Goal: Task Accomplishment & Management: Use online tool/utility

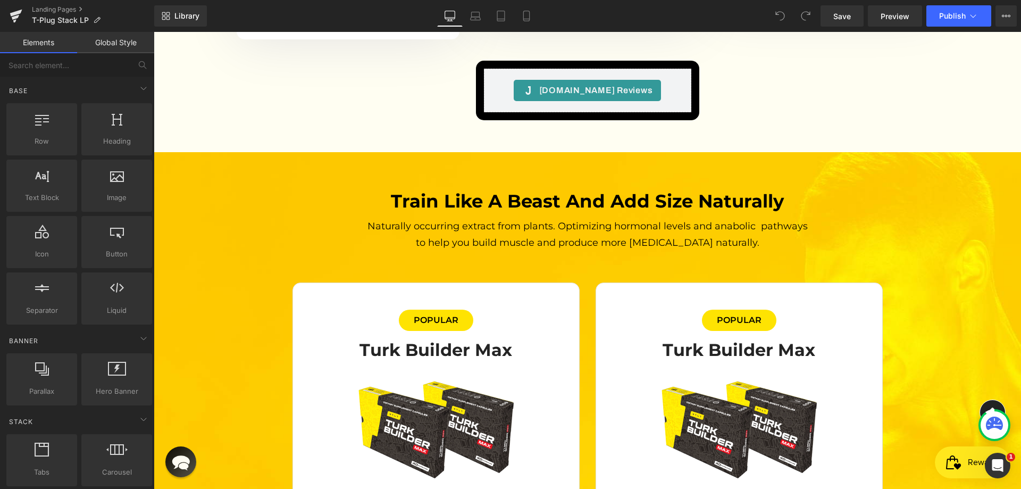
scroll to position [2926, 0]
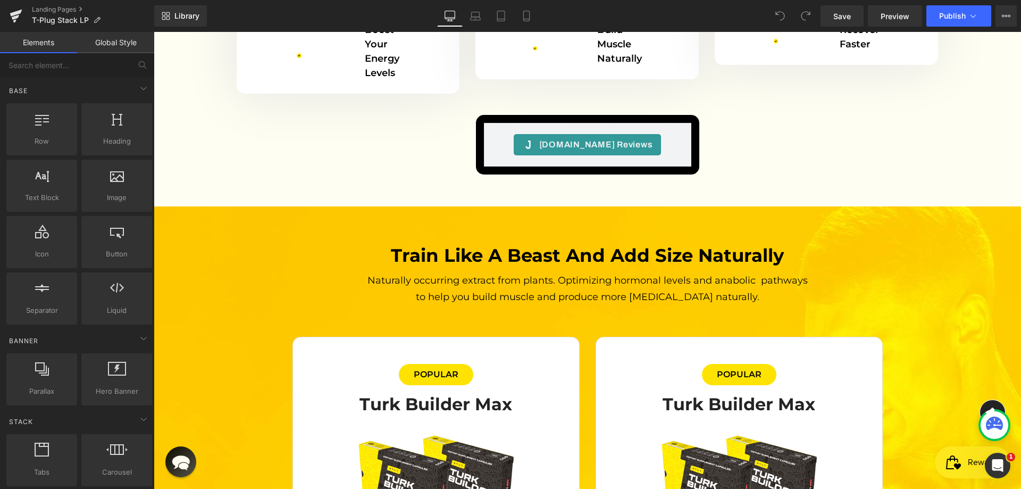
click at [506, 244] on h2 "Train like a beast and add size naturally" at bounding box center [588, 255] width 452 height 23
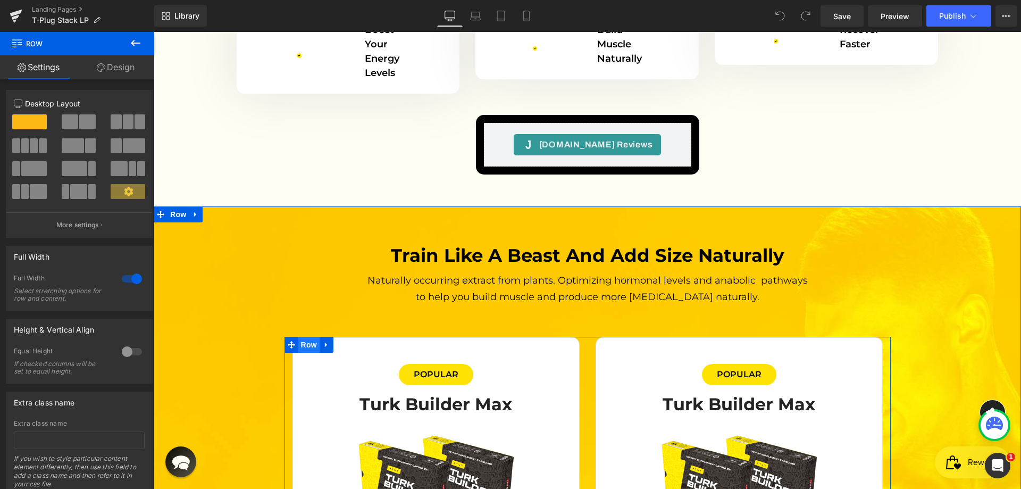
click at [301, 337] on span "Row" at bounding box center [308, 345] width 21 height 16
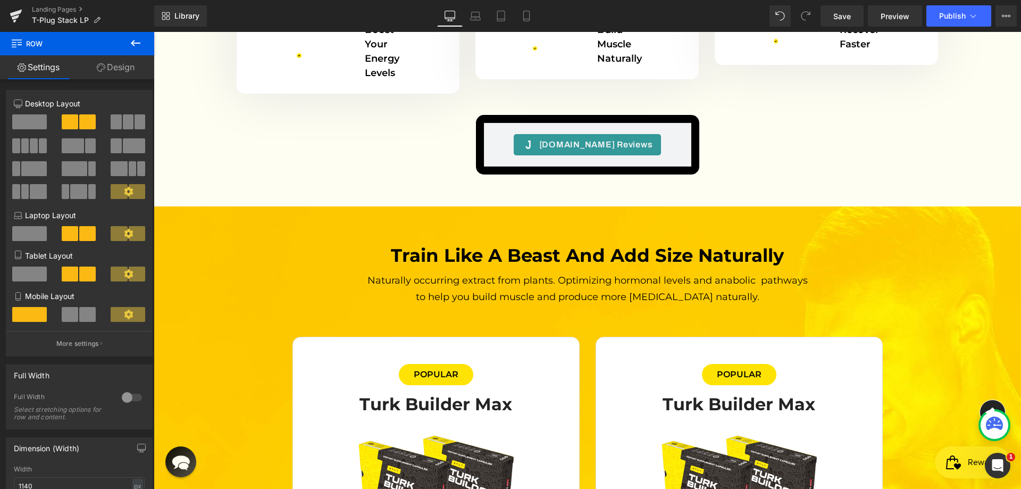
click at [136, 46] on icon at bounding box center [135, 43] width 13 height 13
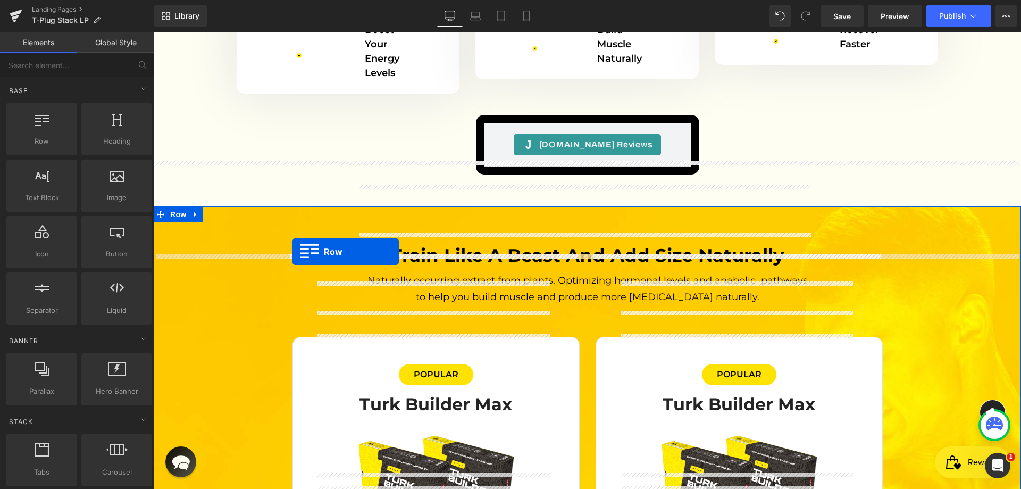
drag, startPoint x: 204, startPoint y: 165, endPoint x: 293, endPoint y: 252, distance: 123.8
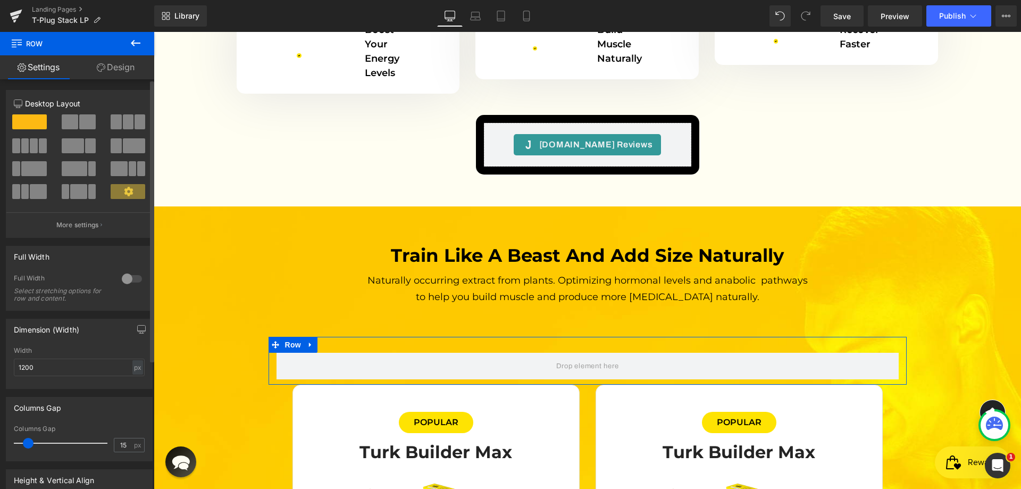
drag, startPoint x: 83, startPoint y: 109, endPoint x: 86, endPoint y: 119, distance: 10.1
click at [83, 112] on div at bounding box center [79, 160] width 131 height 103
click at [87, 120] on span at bounding box center [87, 121] width 16 height 15
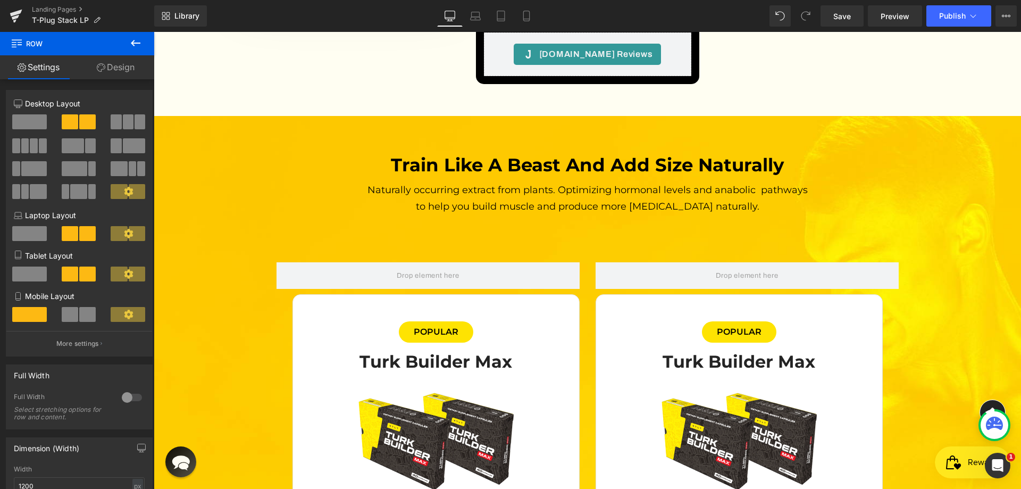
scroll to position [3033, 0]
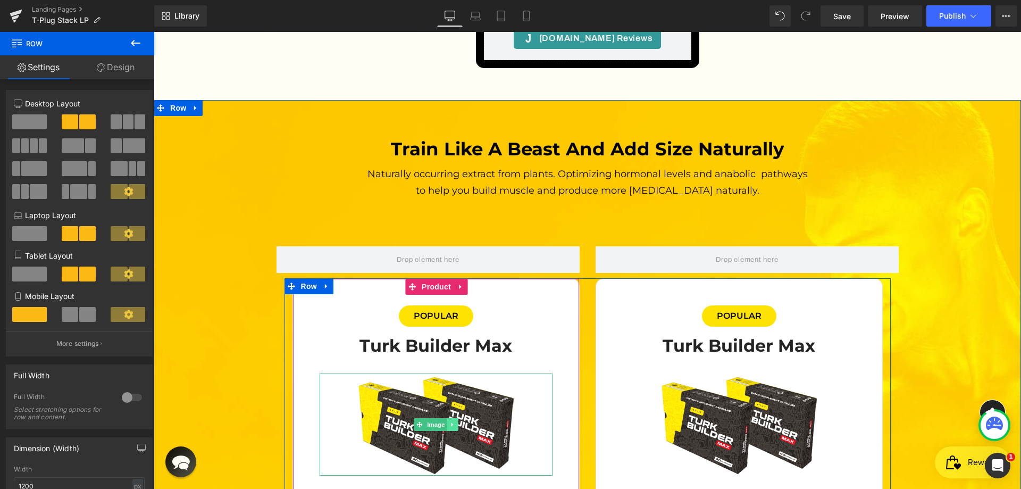
click at [451, 423] on icon at bounding box center [452, 425] width 2 height 4
click at [444, 422] on icon at bounding box center [447, 425] width 6 height 6
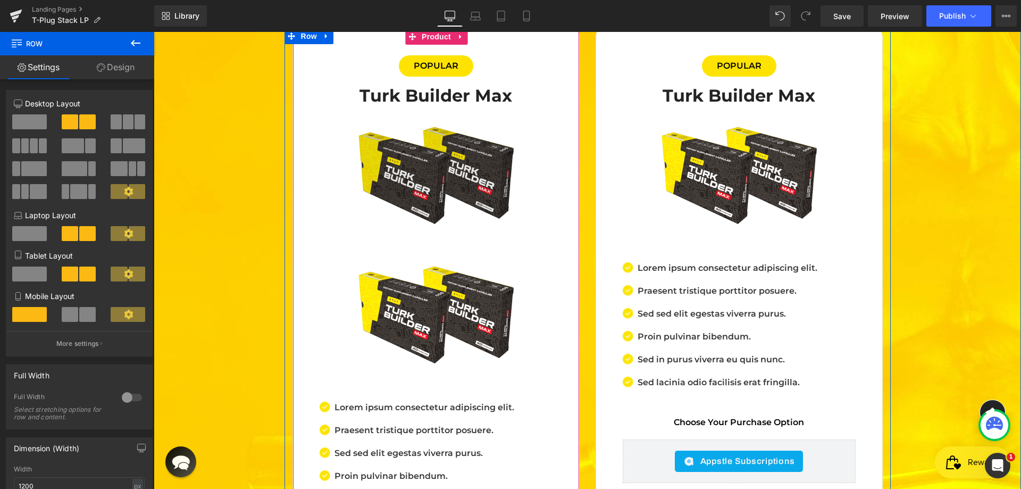
scroll to position [3017, 0]
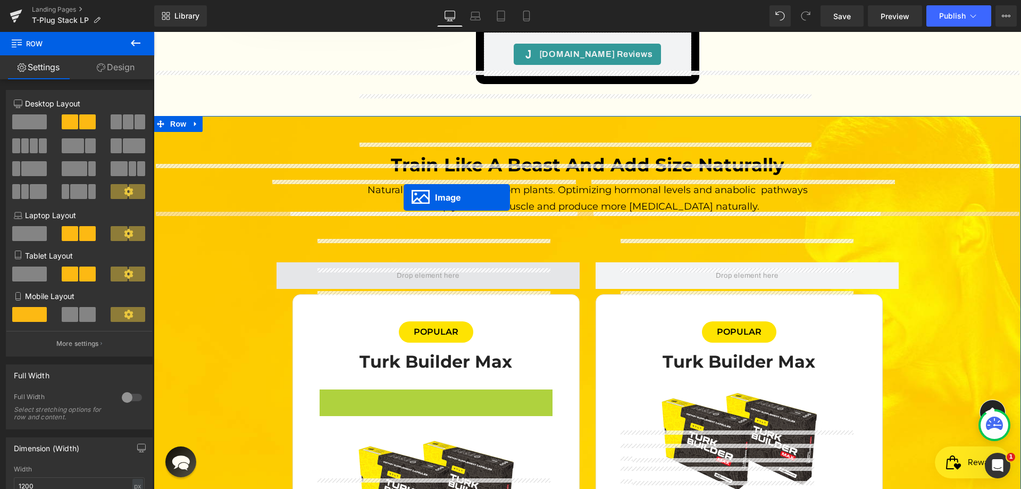
drag, startPoint x: 410, startPoint y: 364, endPoint x: 404, endPoint y: 197, distance: 166.6
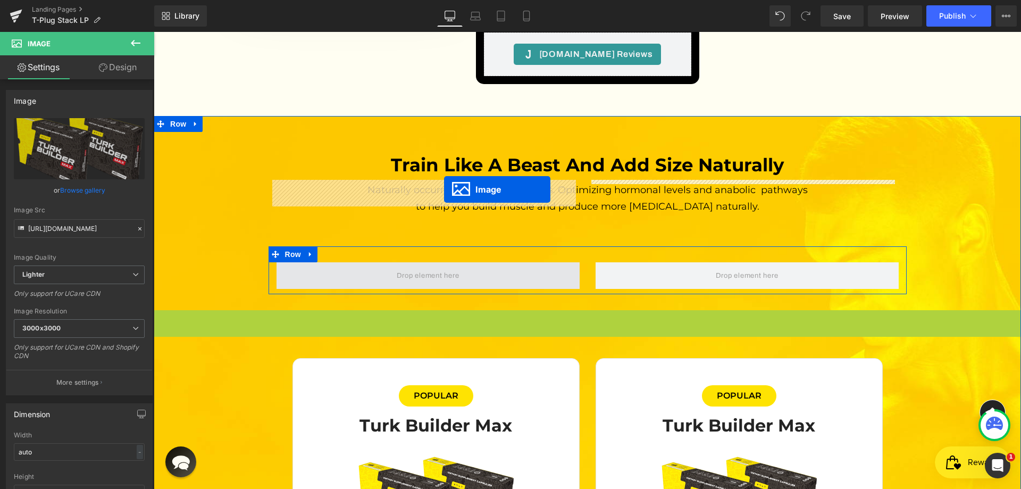
drag, startPoint x: 582, startPoint y: 277, endPoint x: 444, endPoint y: 189, distance: 163.1
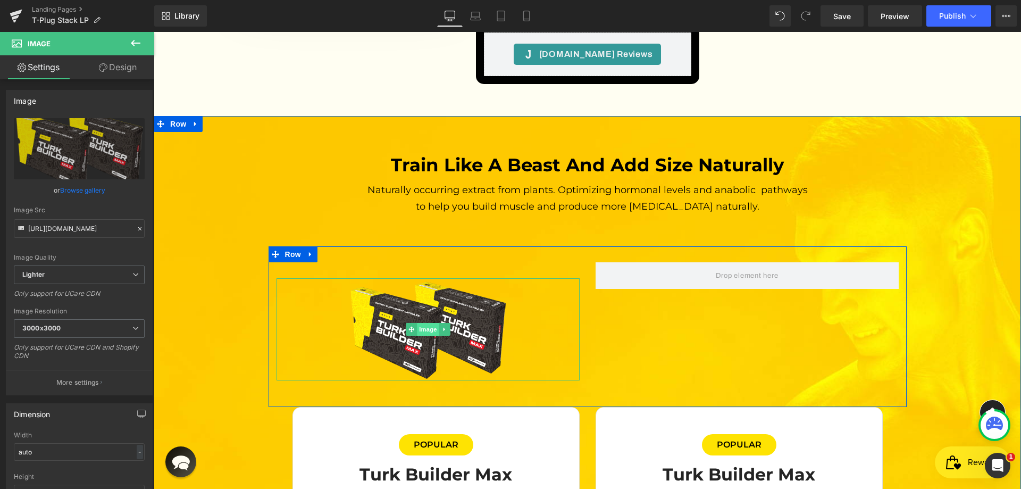
click at [430, 323] on span "Image" at bounding box center [428, 329] width 22 height 13
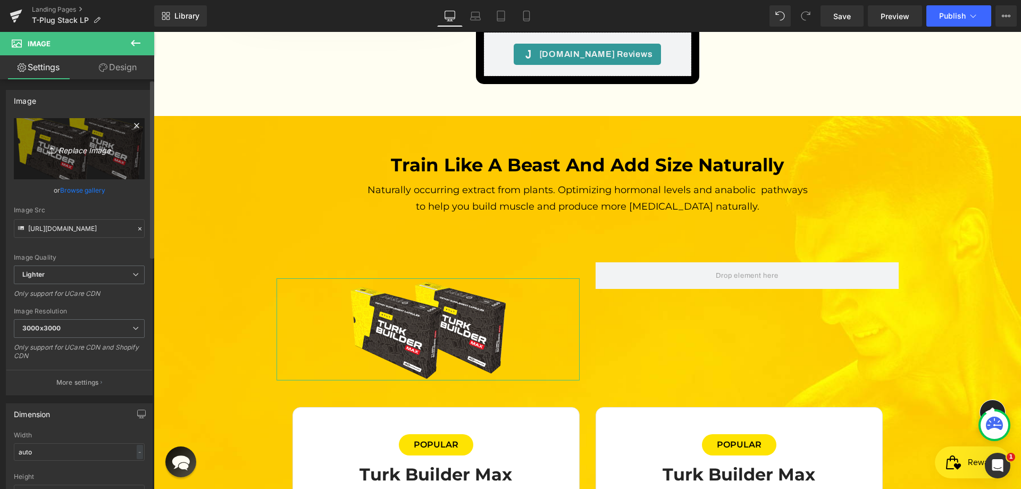
click at [89, 154] on icon "Replace Image" at bounding box center [79, 148] width 85 height 13
type input "C:\fakepath\image 15.webp"
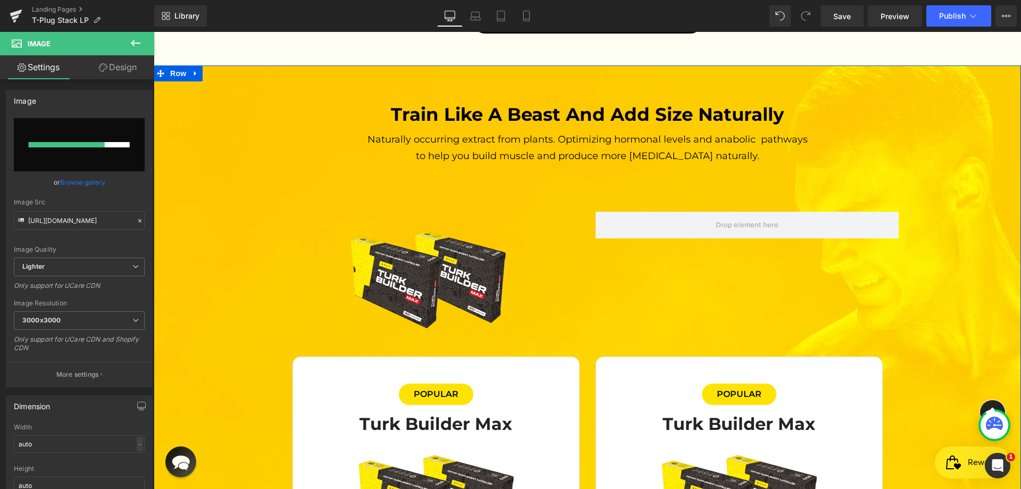
scroll to position [3070, 0]
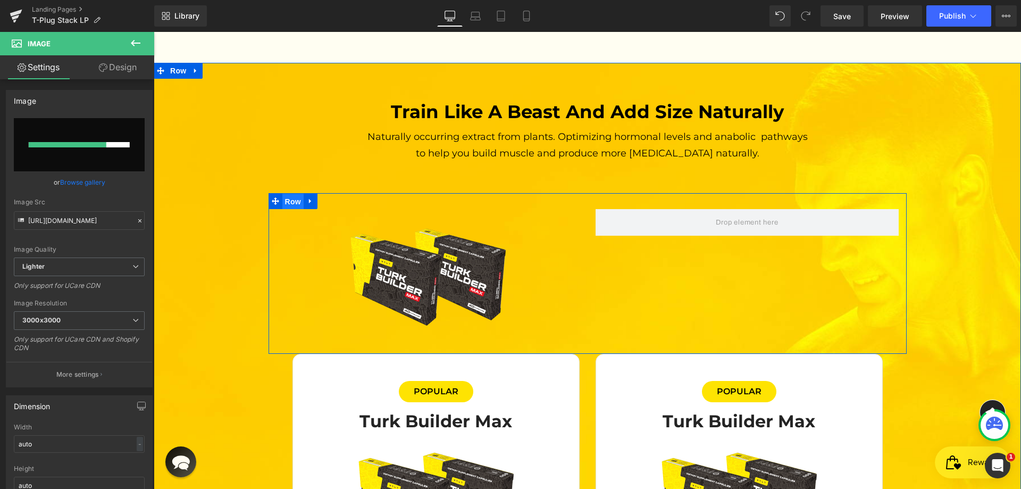
click at [292, 194] on span "Row" at bounding box center [293, 202] width 21 height 16
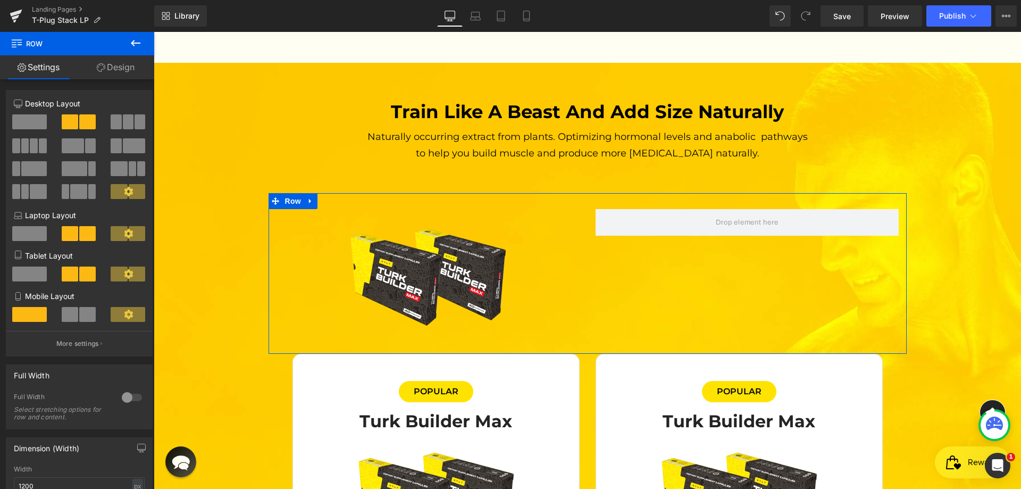
click at [106, 70] on link "Design" at bounding box center [115, 67] width 77 height 24
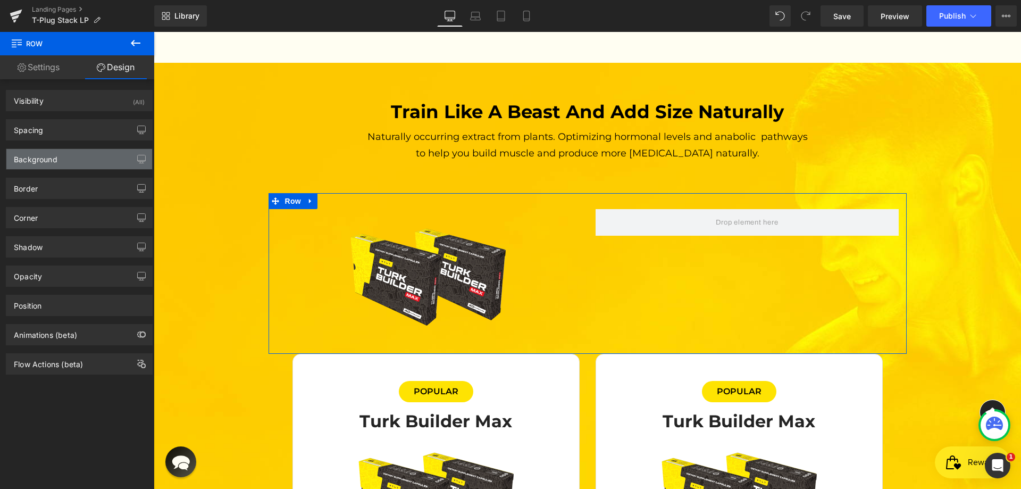
click at [55, 155] on div "Background" at bounding box center [36, 156] width 44 height 15
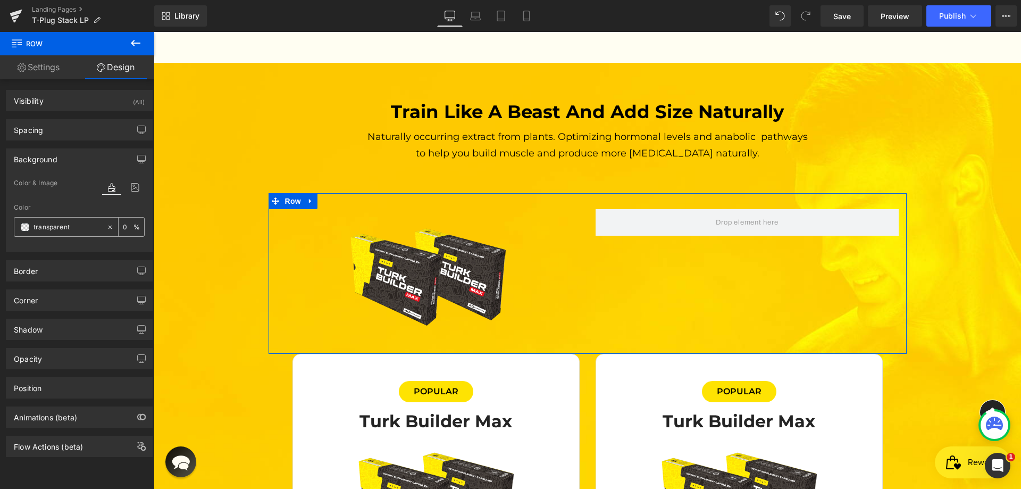
click at [53, 224] on input "transparent" at bounding box center [68, 227] width 68 height 12
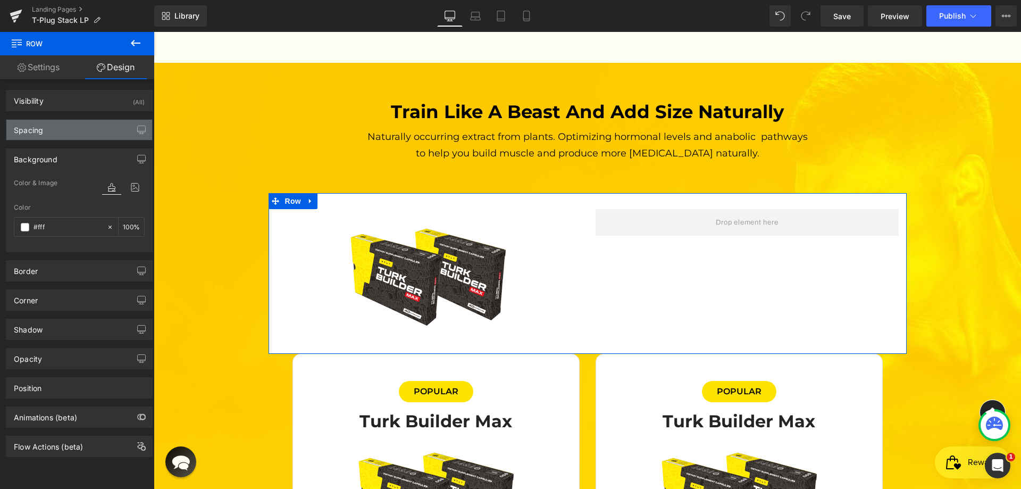
type input "#fff"
click at [56, 130] on div "Spacing" at bounding box center [79, 130] width 146 height 20
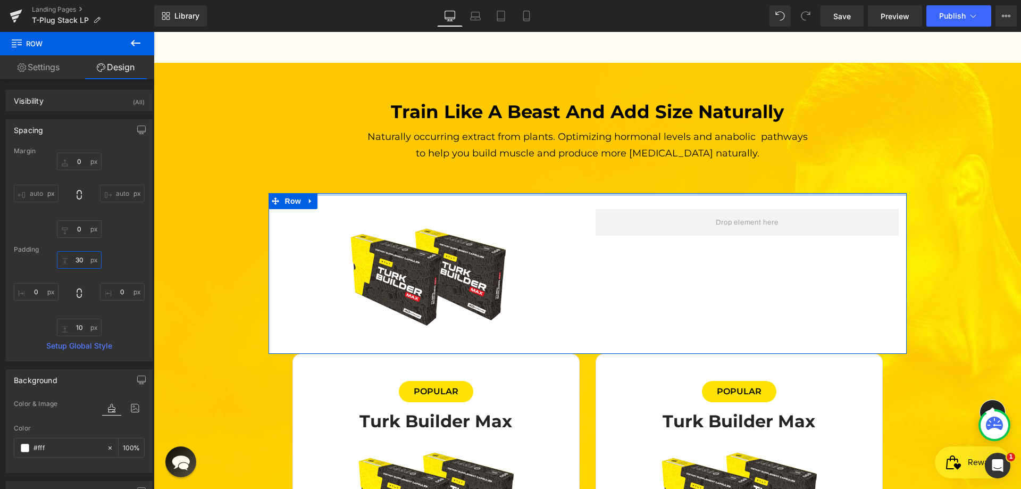
click at [81, 257] on input "30" at bounding box center [79, 260] width 45 height 18
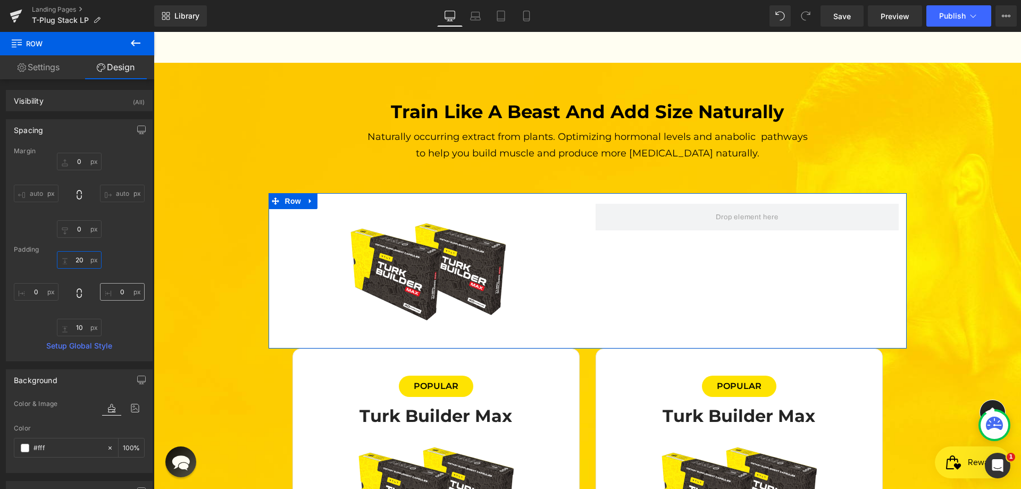
type input "20"
click at [120, 290] on input "0" at bounding box center [122, 292] width 45 height 18
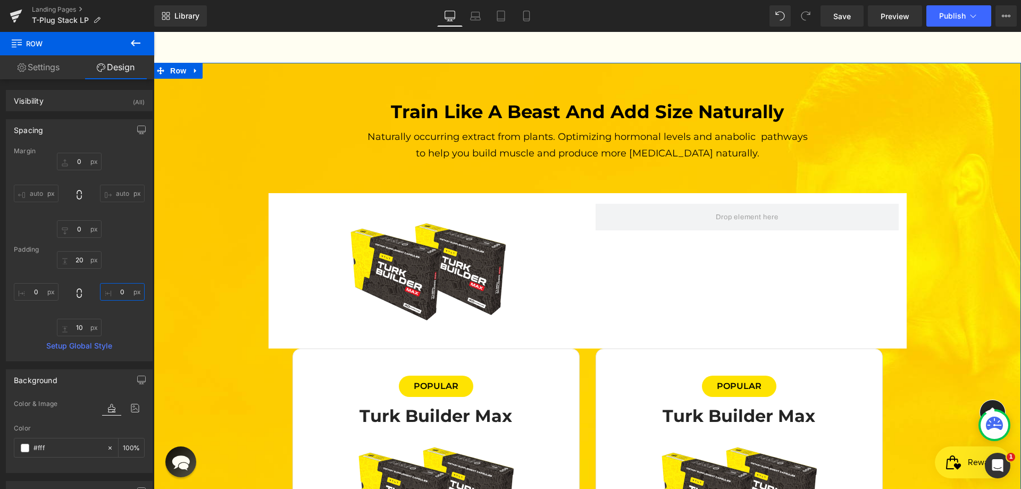
paste input "2"
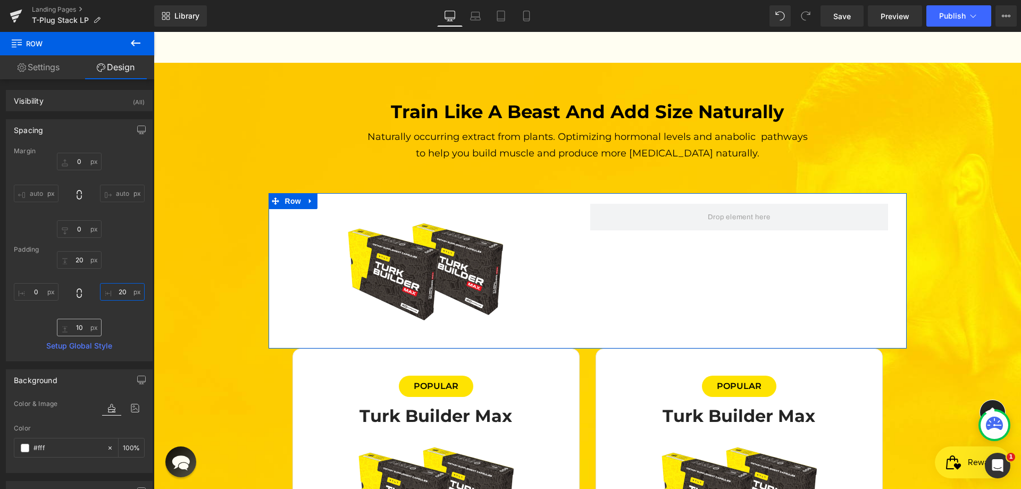
type input "20"
click at [72, 326] on input "10" at bounding box center [79, 328] width 45 height 18
paste input "2"
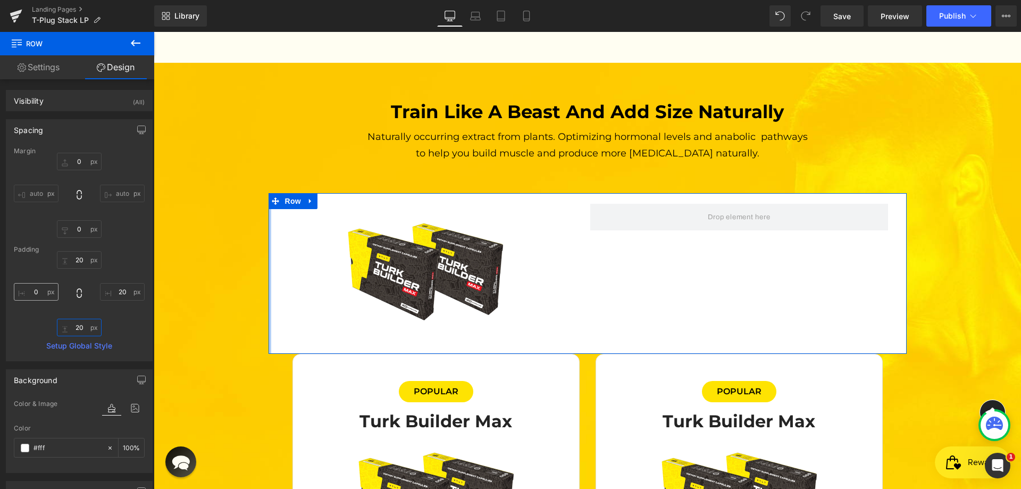
type input "20"
click at [38, 292] on input "0" at bounding box center [36, 292] width 45 height 18
paste input "2"
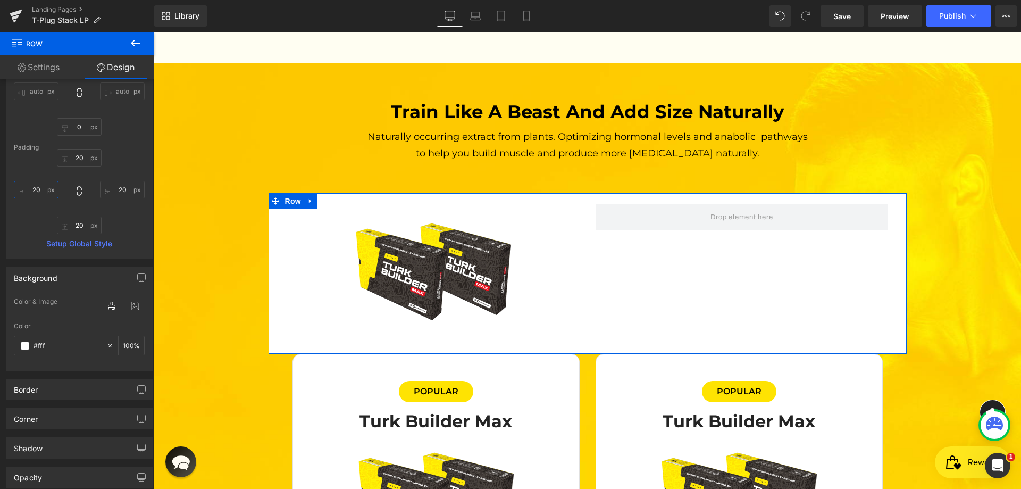
scroll to position [160, 0]
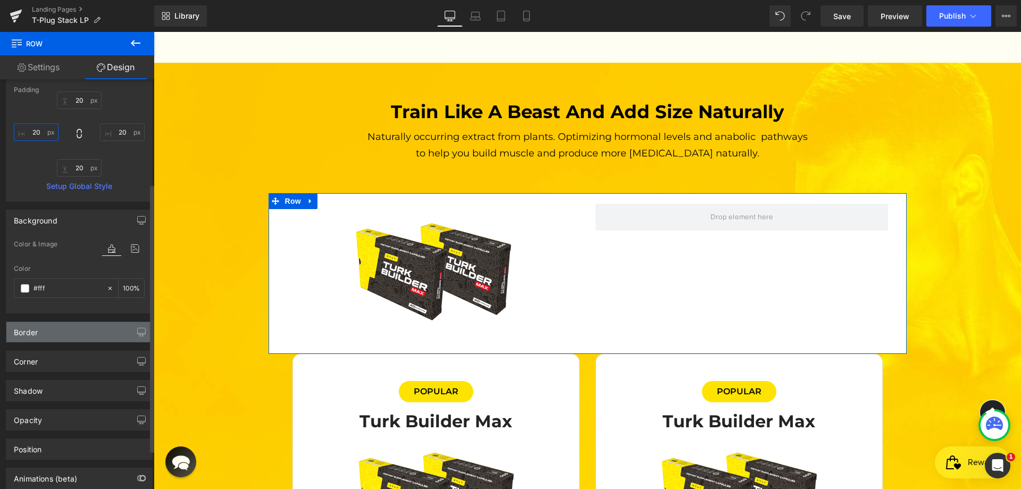
type input "20"
click at [55, 334] on div "Border" at bounding box center [79, 332] width 146 height 20
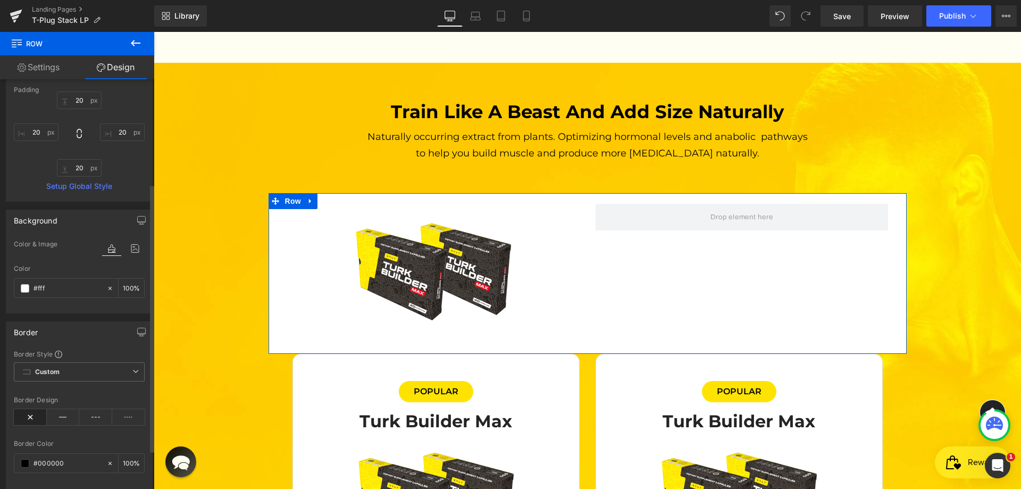
click at [55, 331] on div "Border" at bounding box center [79, 332] width 146 height 20
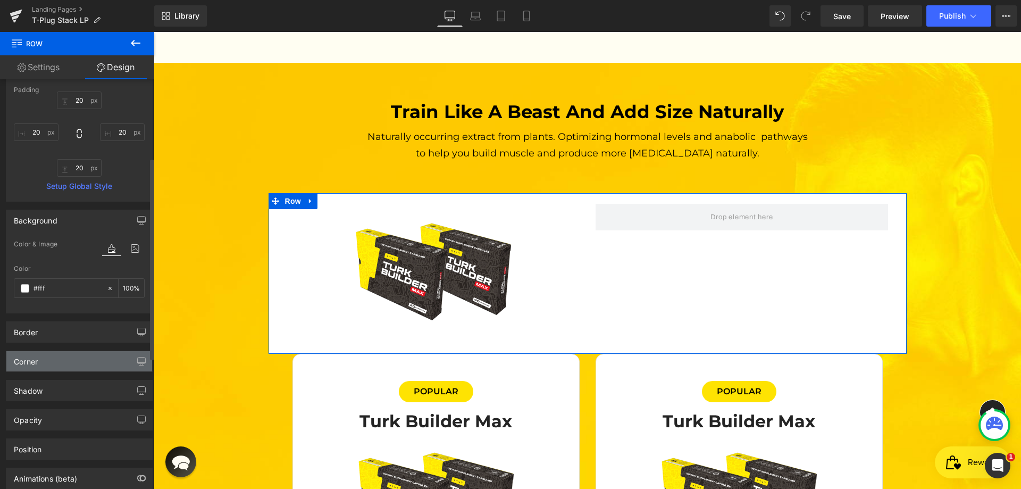
click at [64, 363] on div "Corner" at bounding box center [79, 361] width 146 height 20
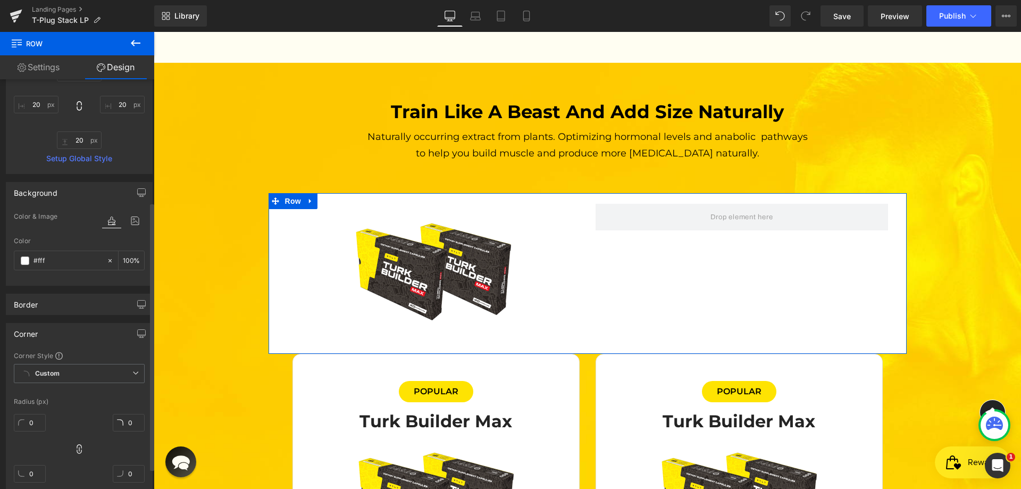
scroll to position [213, 0]
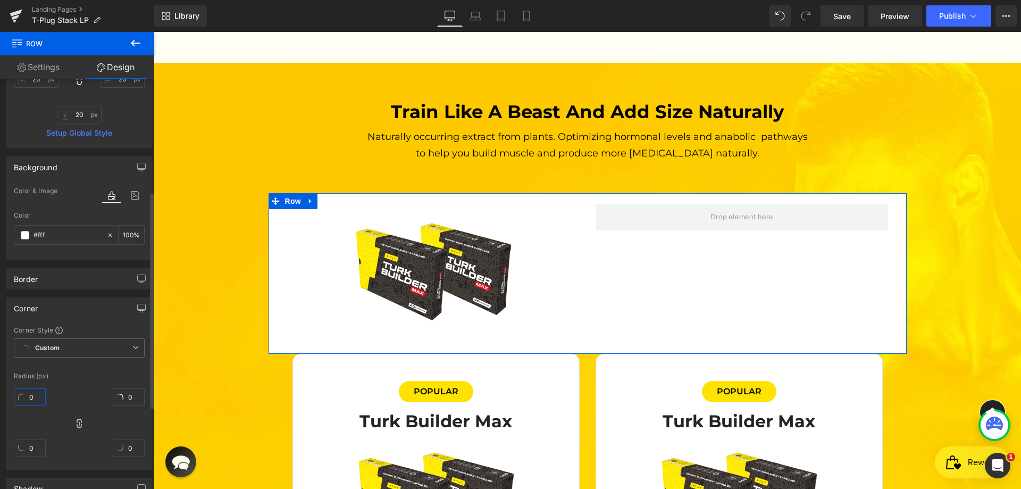
click at [30, 398] on input "0" at bounding box center [30, 397] width 32 height 18
paste input "2"
type input "20"
click at [135, 396] on input "0" at bounding box center [129, 397] width 32 height 18
type input "20"
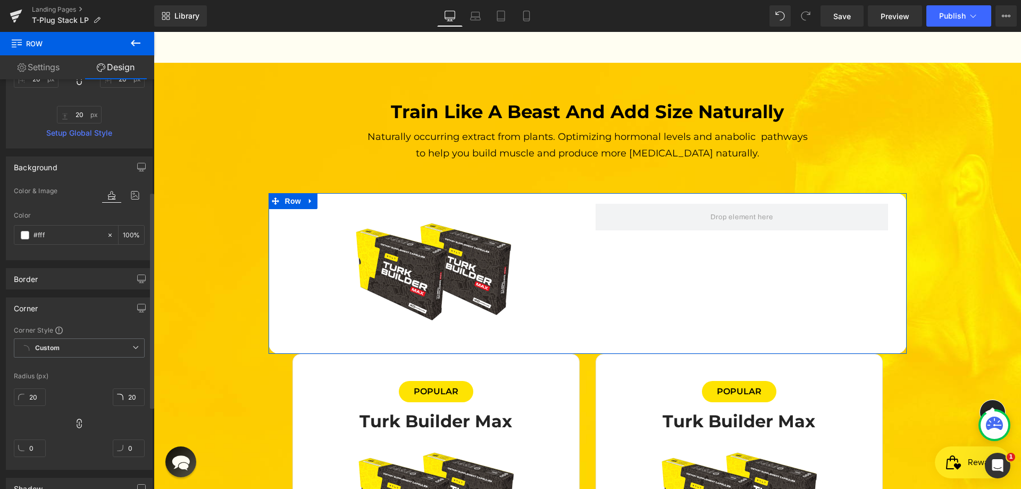
click at [80, 364] on div at bounding box center [79, 366] width 131 height 7
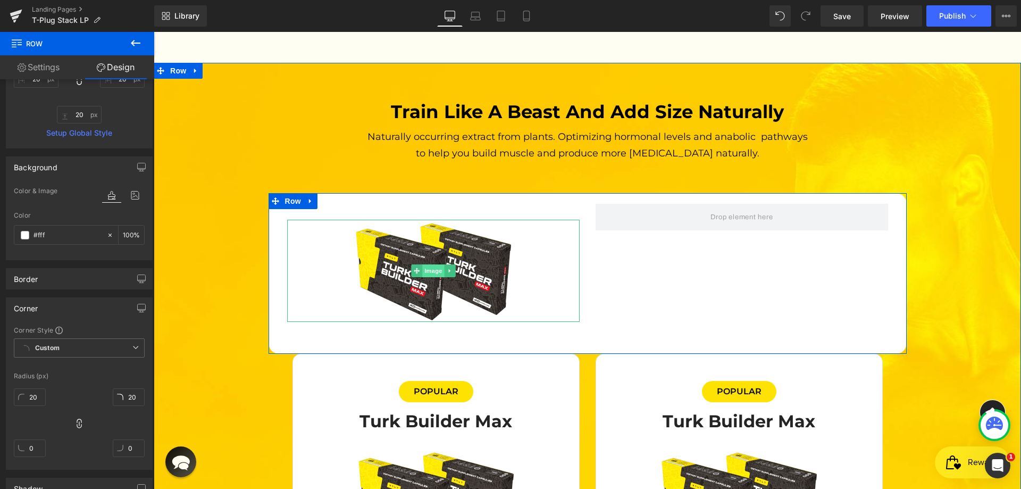
click at [425, 264] on span "Image" at bounding box center [433, 270] width 22 height 13
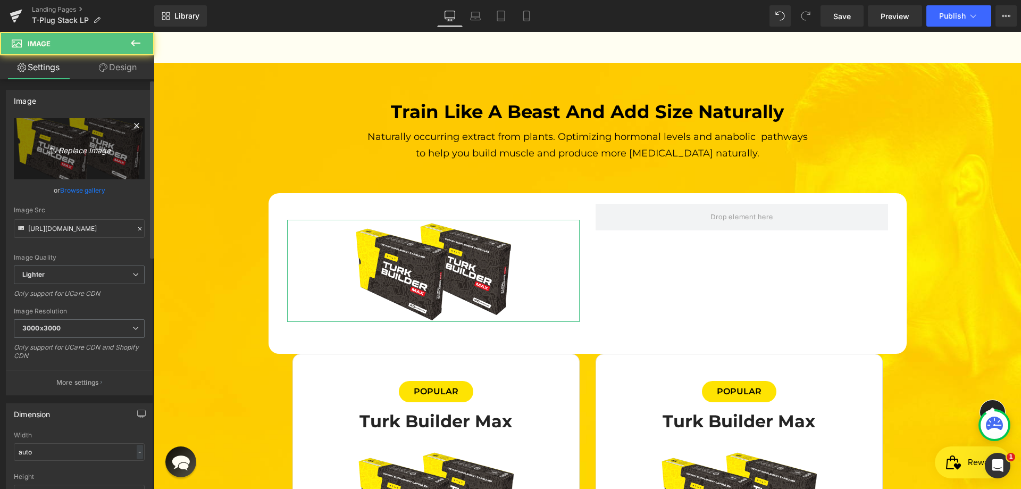
click at [74, 147] on icon "Replace Image" at bounding box center [79, 148] width 85 height 13
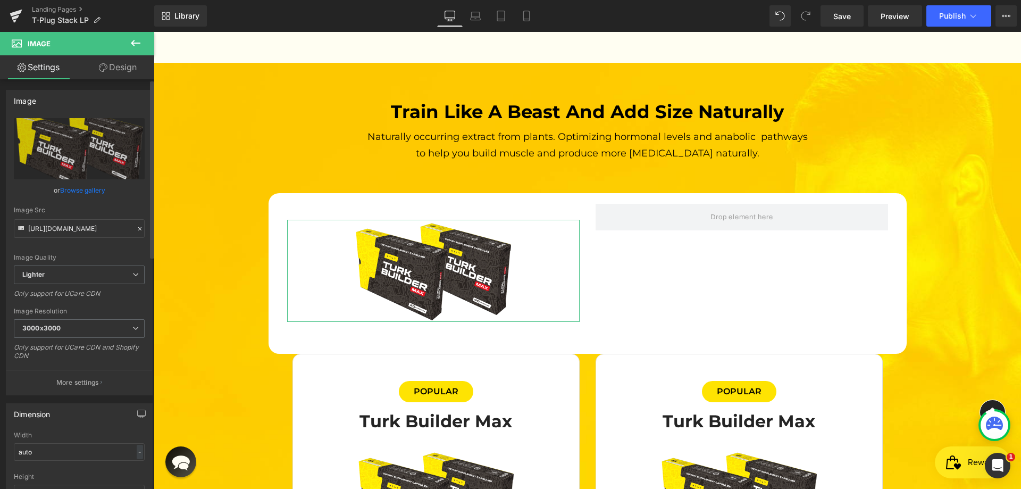
click at [74, 194] on link "Browse gallery" at bounding box center [82, 190] width 45 height 19
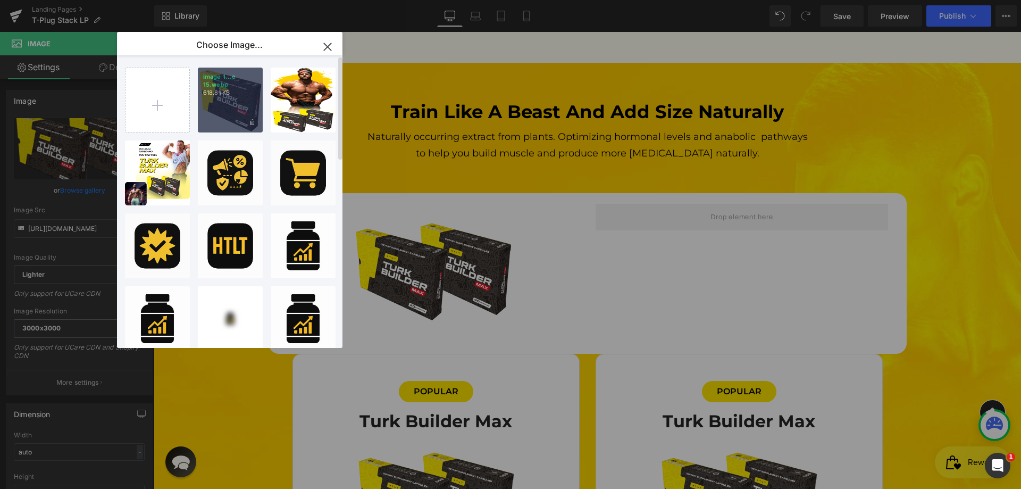
click at [216, 112] on div "image 1...e 15.webp 618.81 KB" at bounding box center [230, 100] width 65 height 65
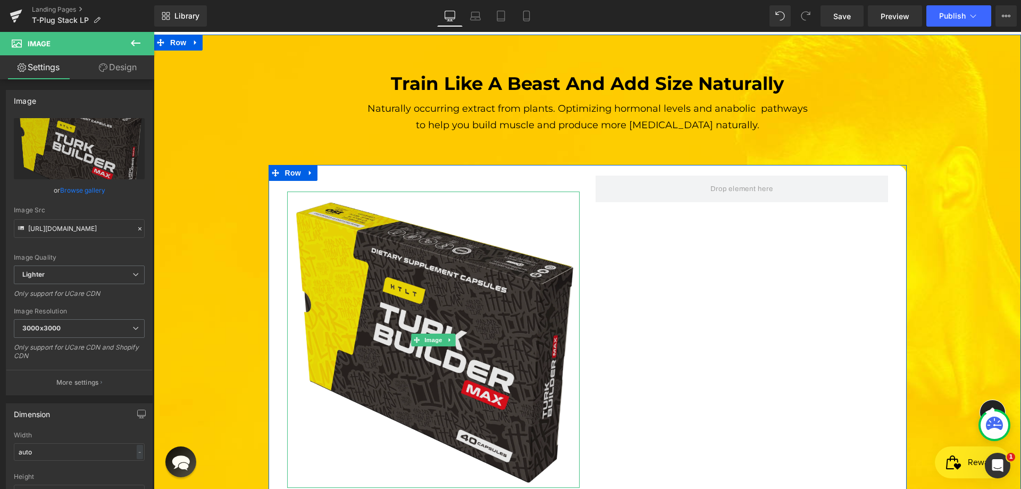
scroll to position [3123, 0]
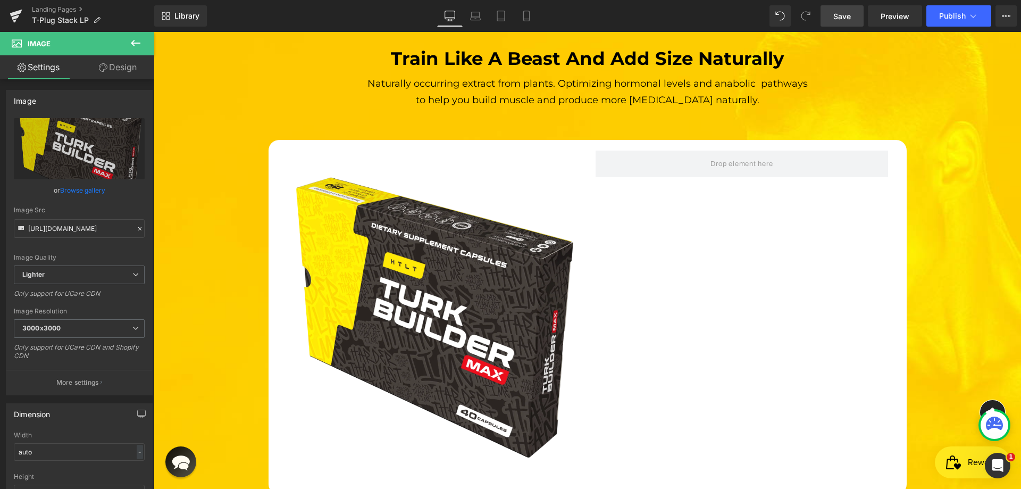
click at [845, 16] on span "Save" at bounding box center [843, 16] width 18 height 11
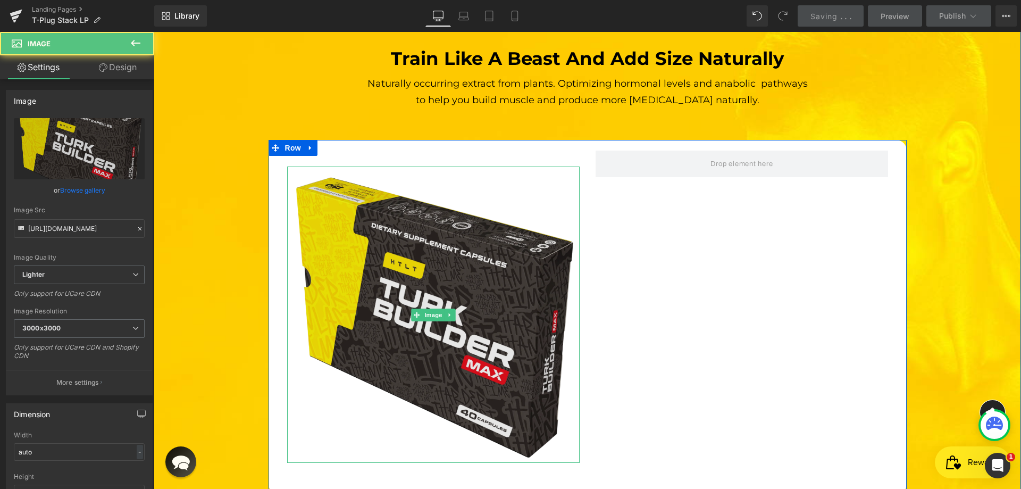
click at [454, 170] on img at bounding box center [433, 315] width 293 height 296
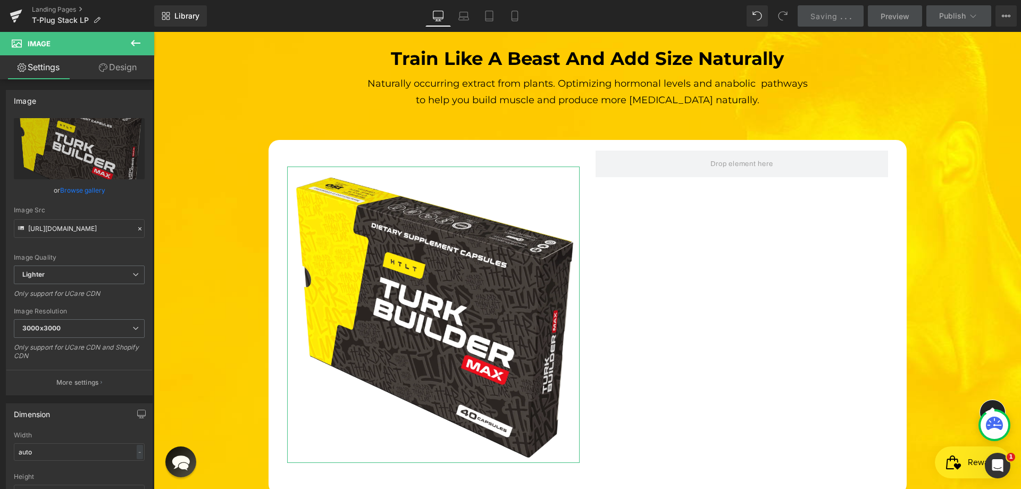
click at [115, 63] on link "Design" at bounding box center [117, 67] width 77 height 24
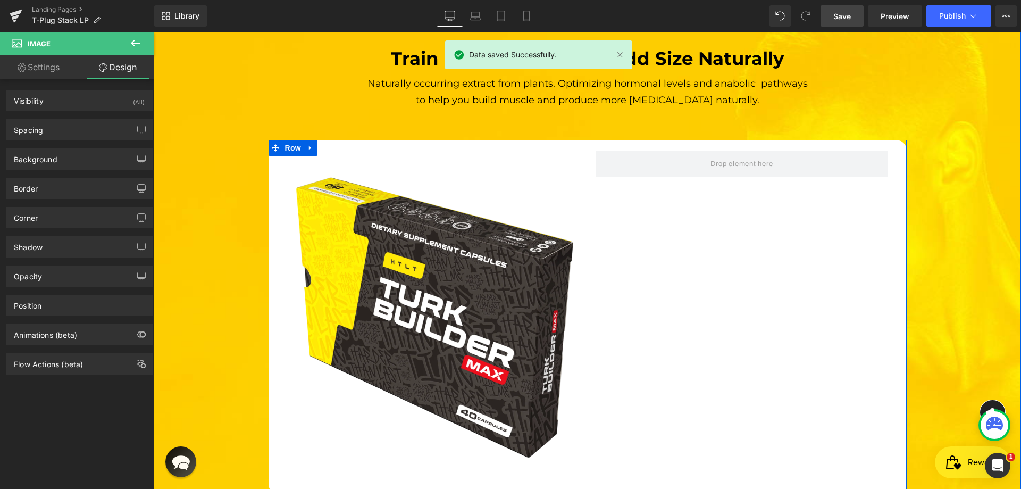
scroll to position [3283, 0]
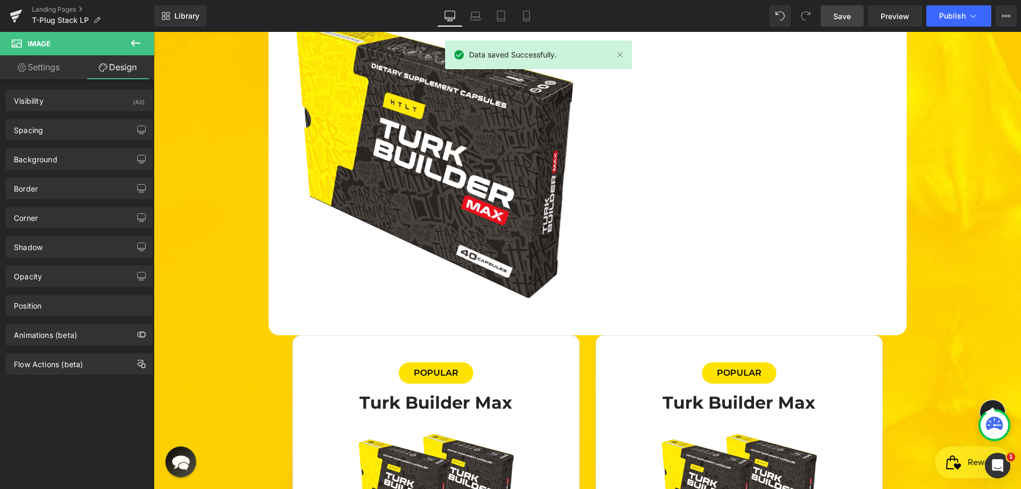
click at [139, 41] on icon at bounding box center [135, 43] width 13 height 13
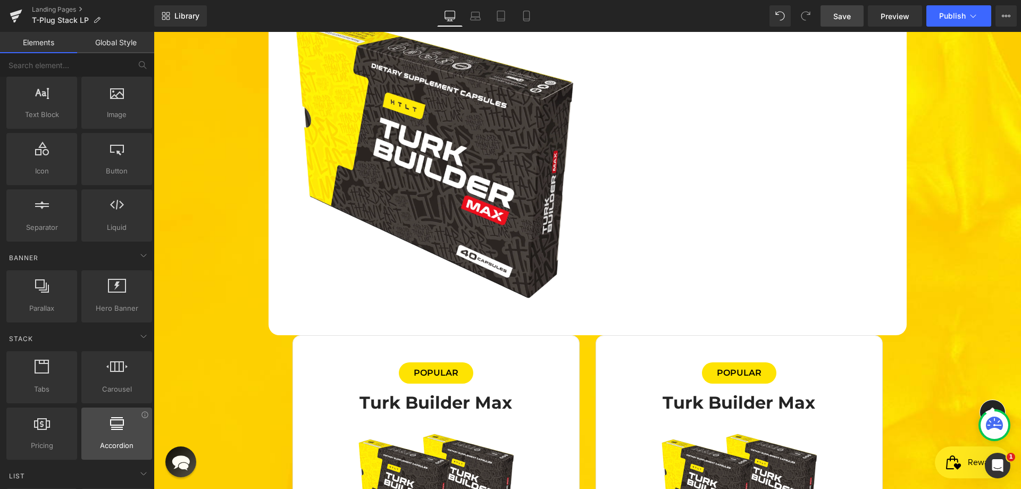
scroll to position [0, 0]
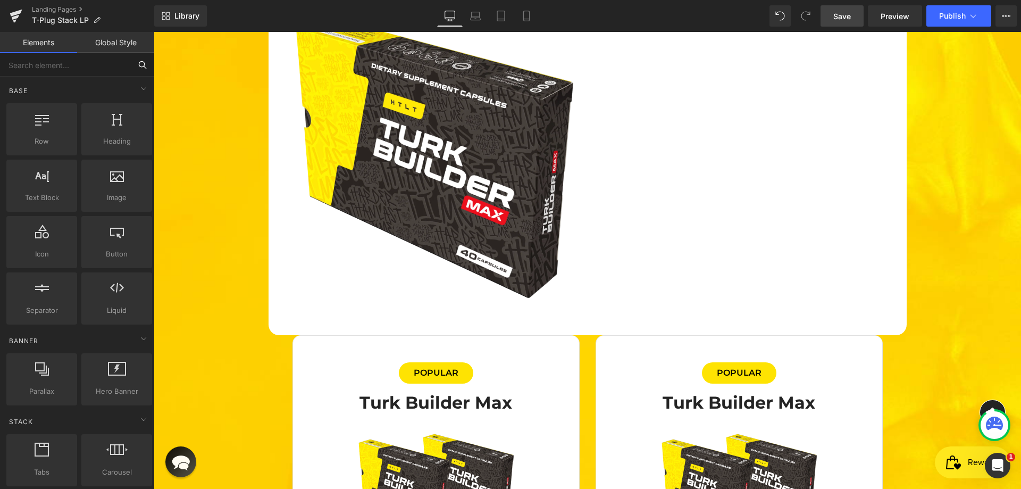
click at [77, 67] on input "text" at bounding box center [65, 64] width 131 height 23
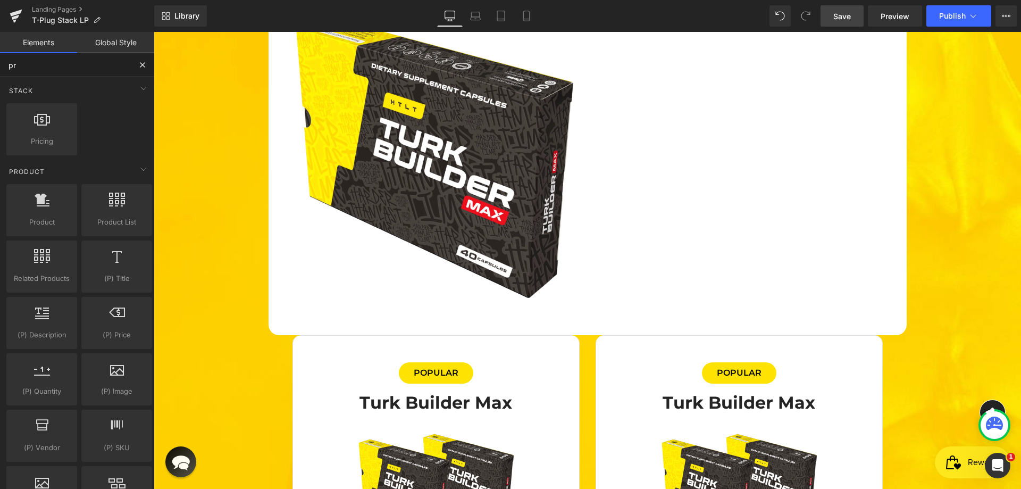
type input "pro"
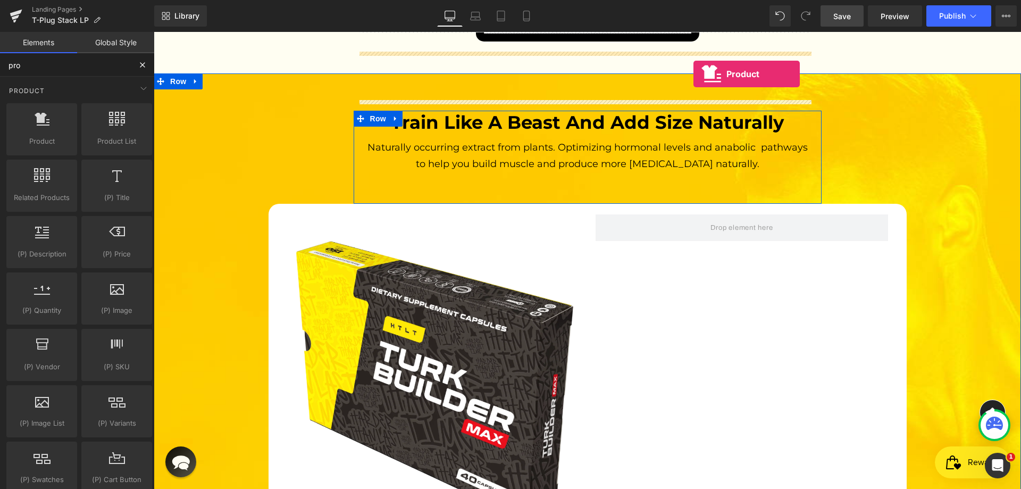
scroll to position [3049, 0]
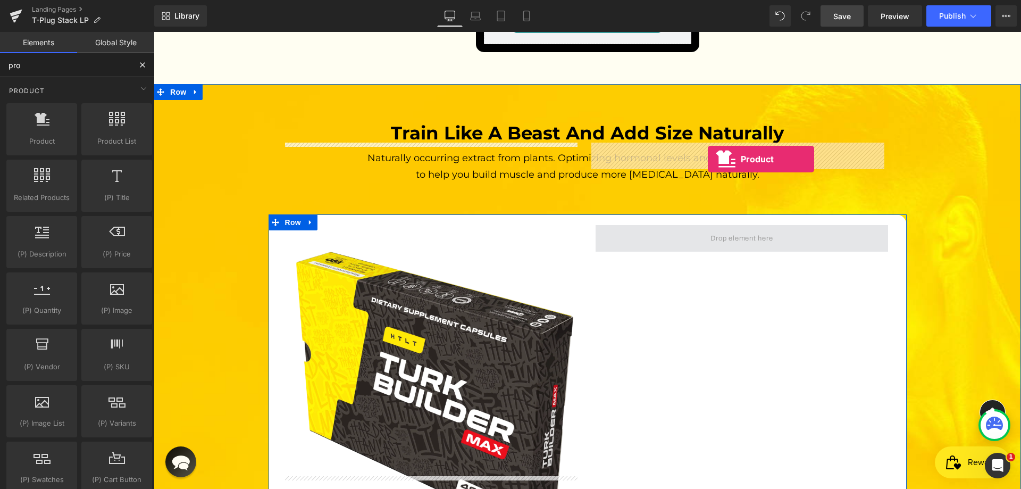
drag, startPoint x: 197, startPoint y: 163, endPoint x: 708, endPoint y: 159, distance: 511.3
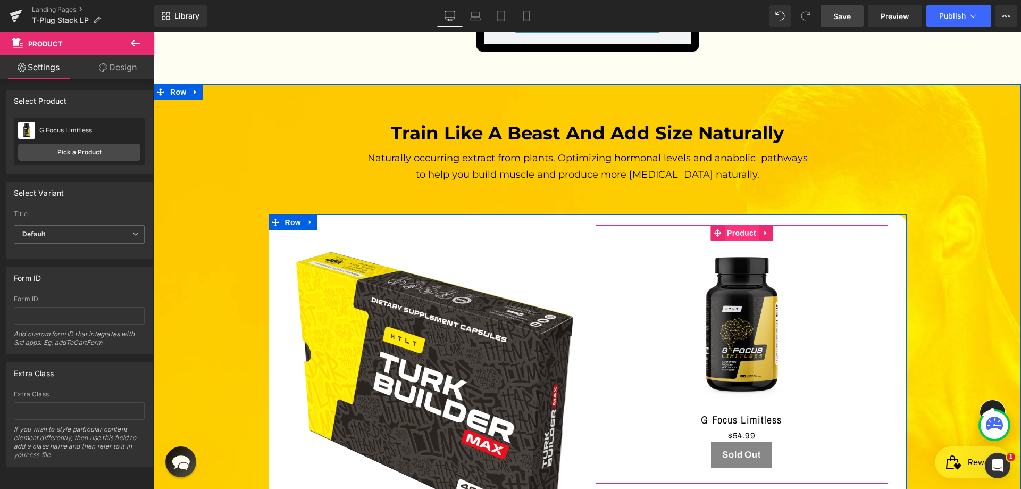
click at [742, 225] on span "Product" at bounding box center [742, 233] width 35 height 16
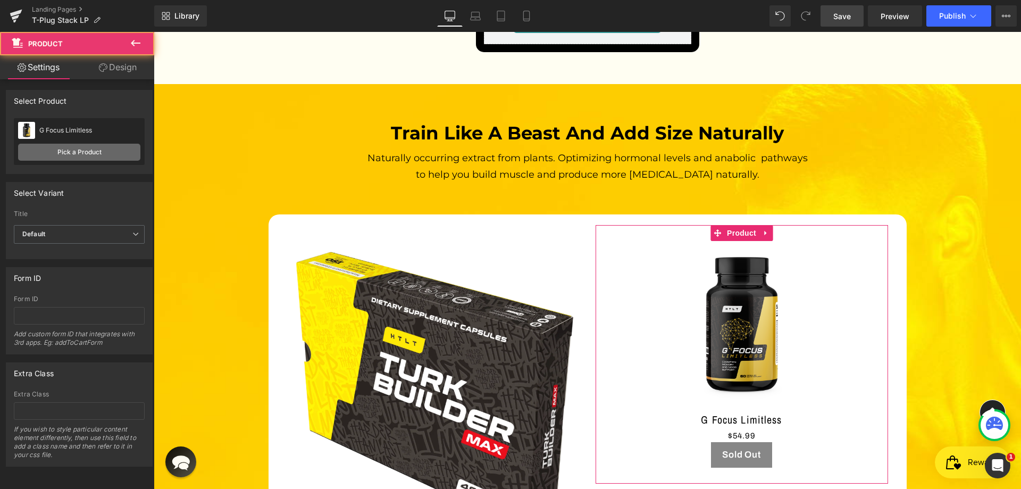
click at [99, 148] on link "Pick a Product" at bounding box center [79, 152] width 122 height 17
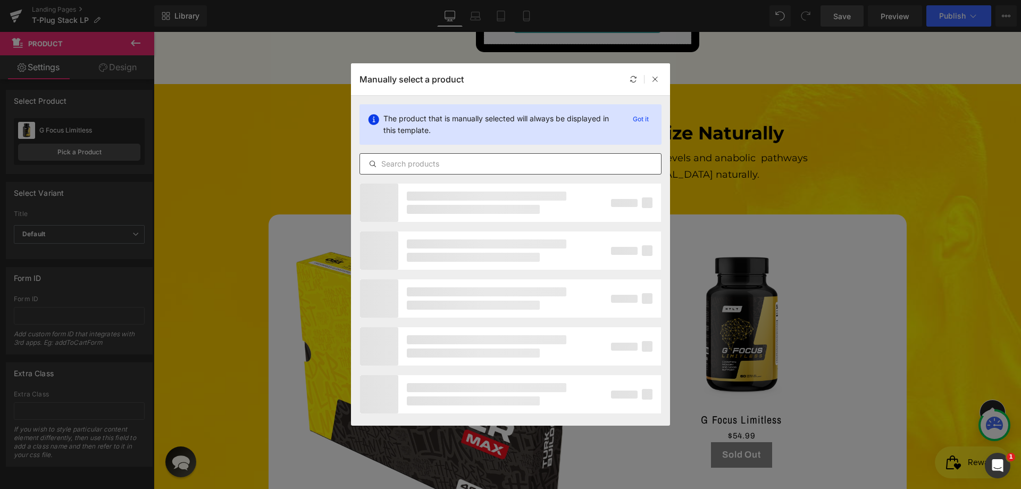
click at [429, 163] on input "text" at bounding box center [510, 163] width 301 height 13
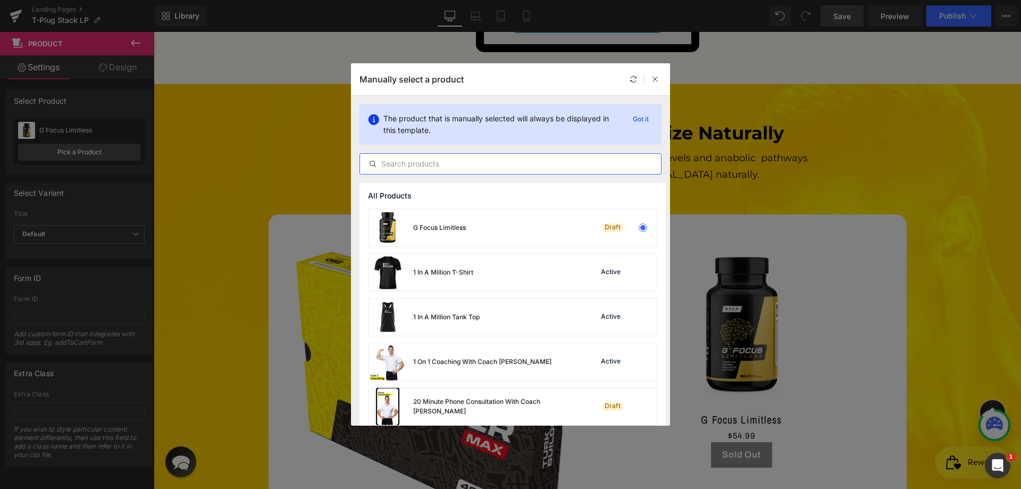
type input "t"
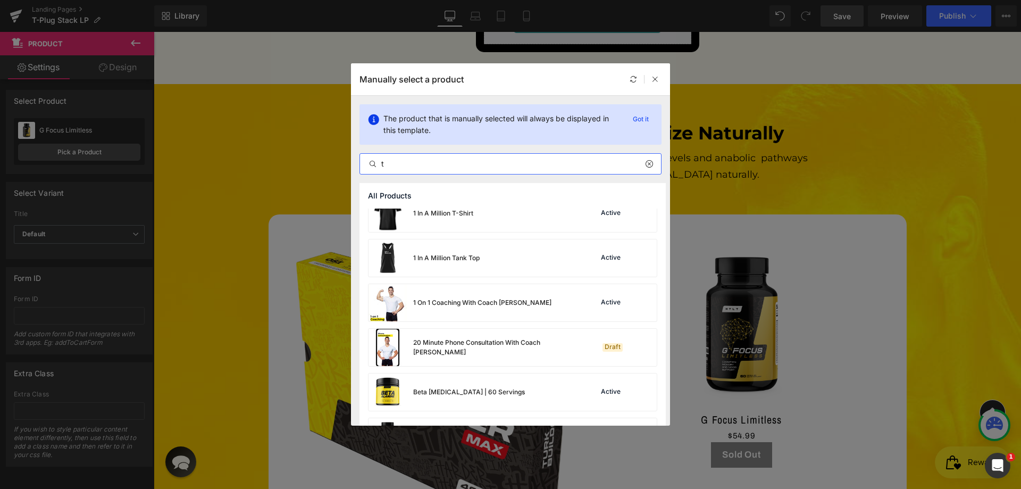
scroll to position [213, 0]
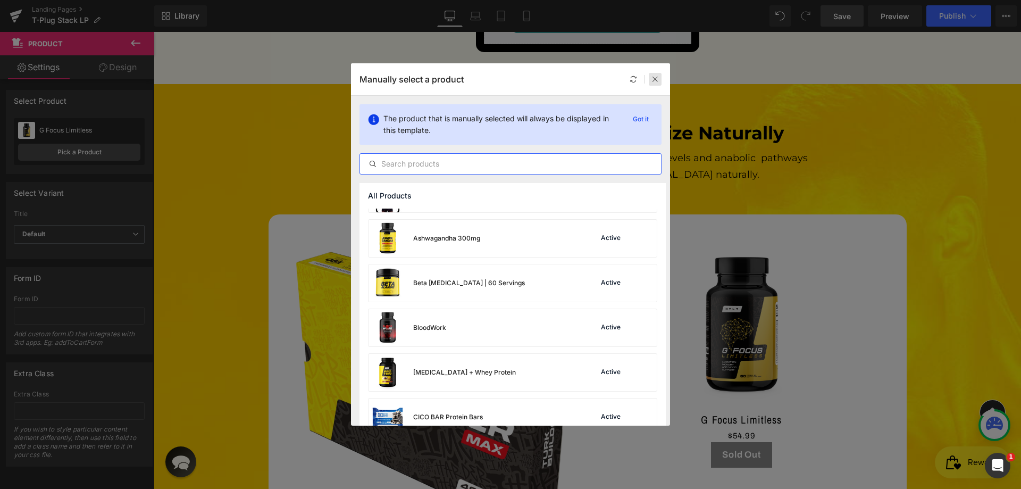
click at [654, 73] on div at bounding box center [655, 79] width 13 height 13
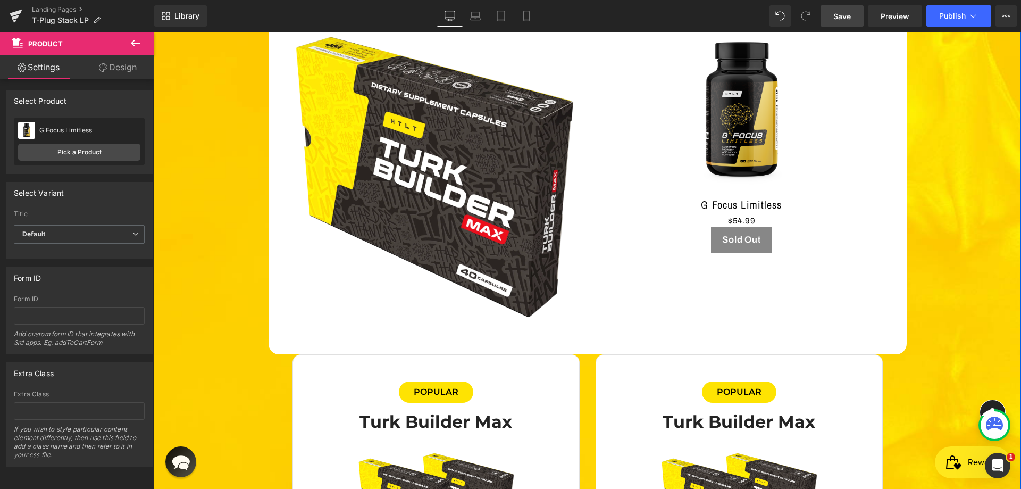
scroll to position [3315, 0]
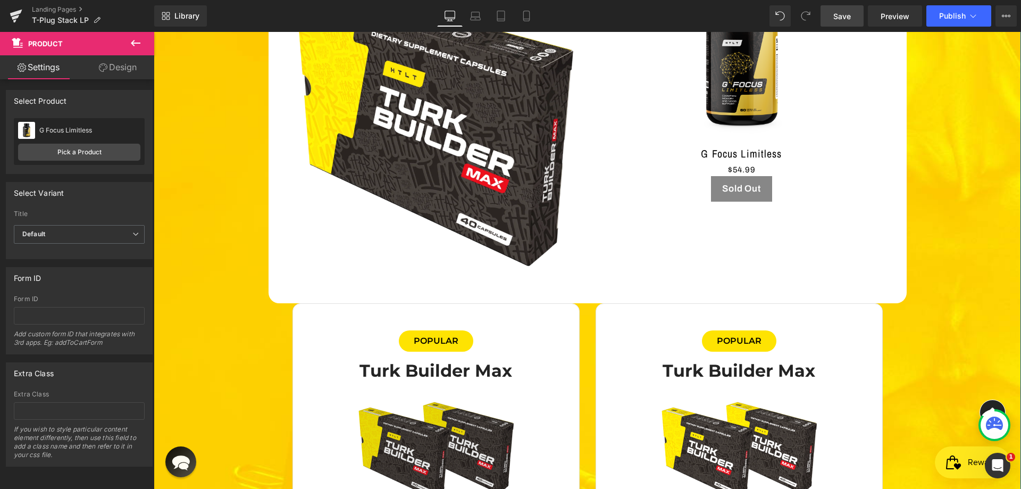
click at [480, 398] on img at bounding box center [436, 449] width 160 height 102
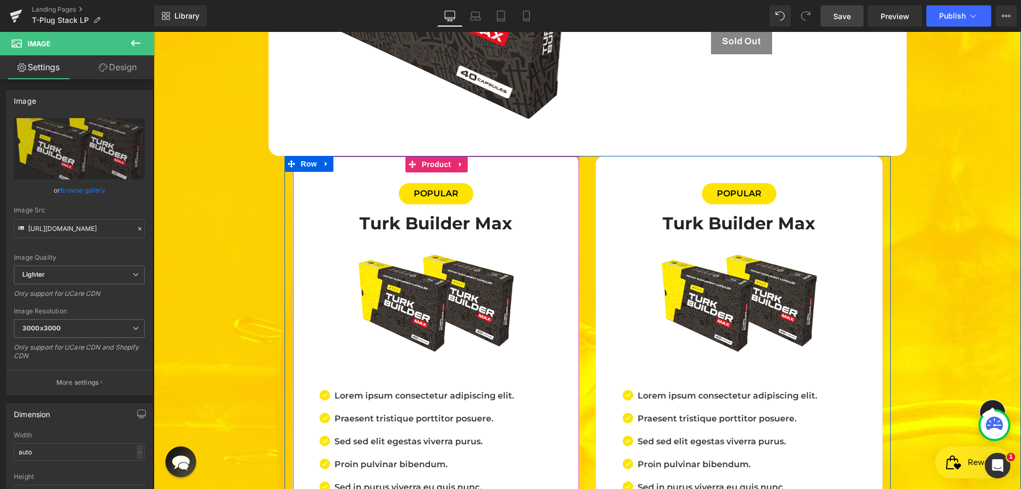
scroll to position [3368, 0]
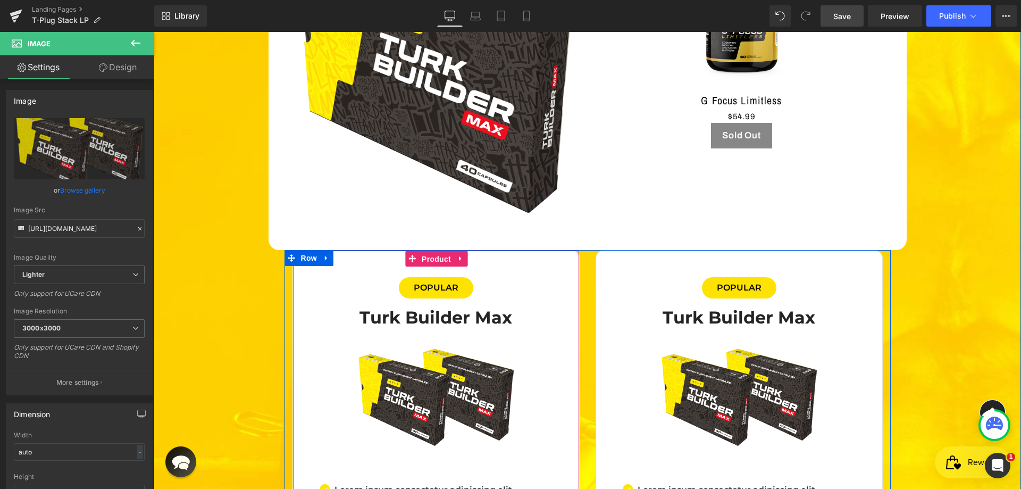
click at [431, 251] on span "Product" at bounding box center [436, 259] width 35 height 16
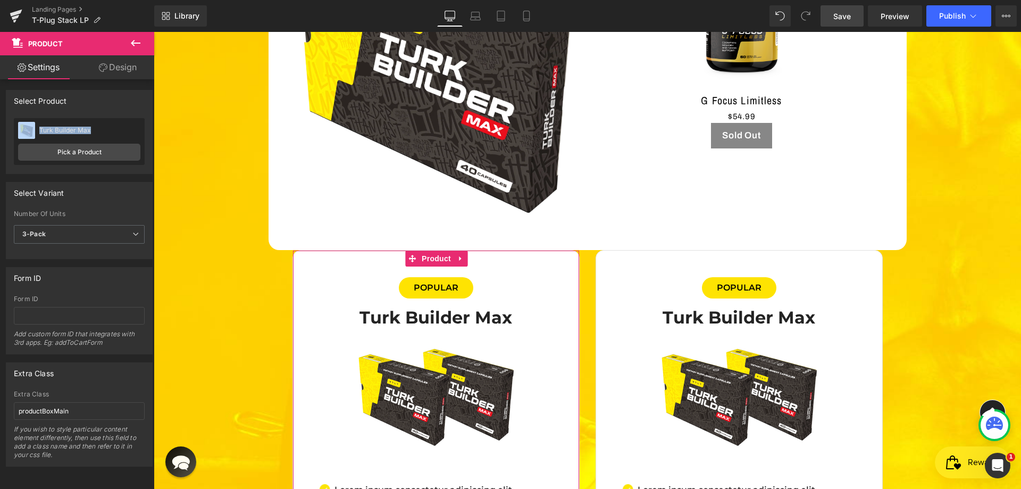
drag, startPoint x: 95, startPoint y: 124, endPoint x: 37, endPoint y: 125, distance: 58.5
click at [37, 125] on div "Turk Builder Max Turk Builder Max" at bounding box center [79, 130] width 122 height 16
copy div "Turk Builder Max"
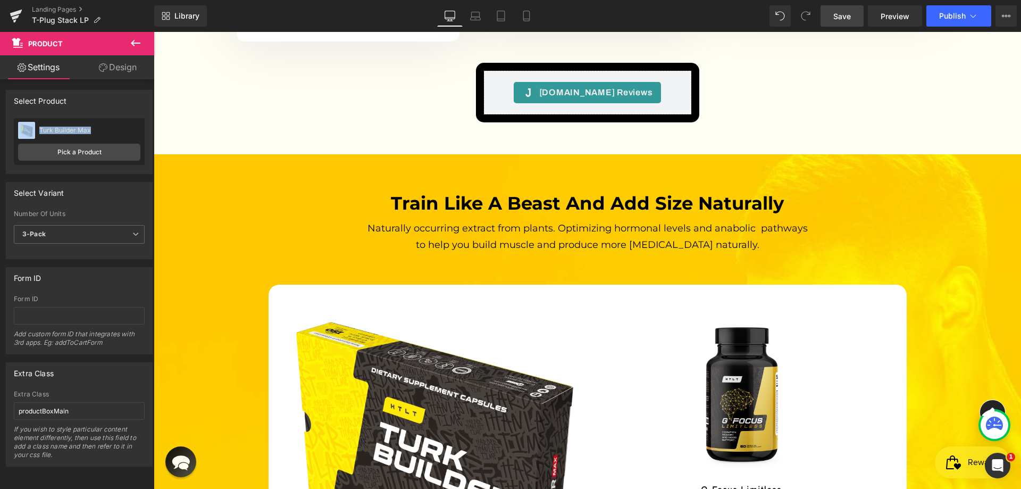
scroll to position [2889, 0]
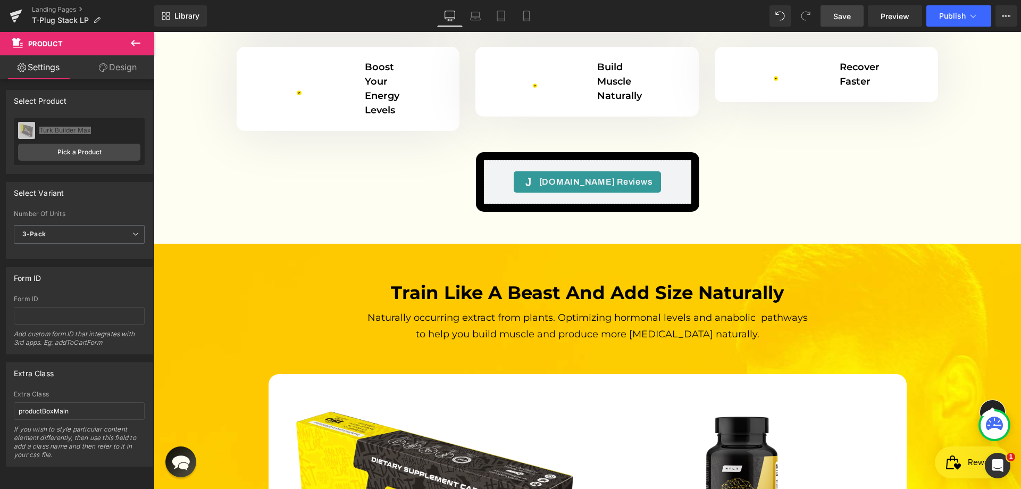
click at [737, 401] on img at bounding box center [742, 485] width 169 height 169
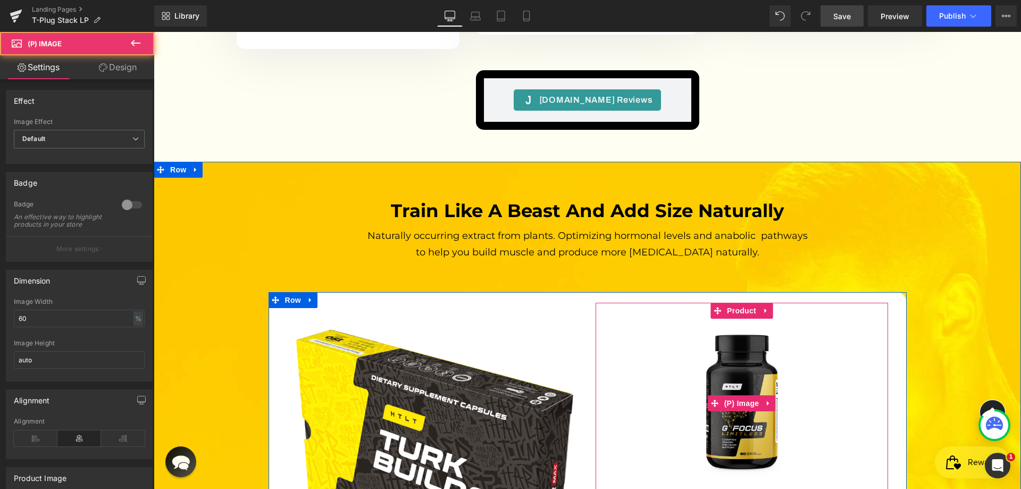
scroll to position [3049, 0]
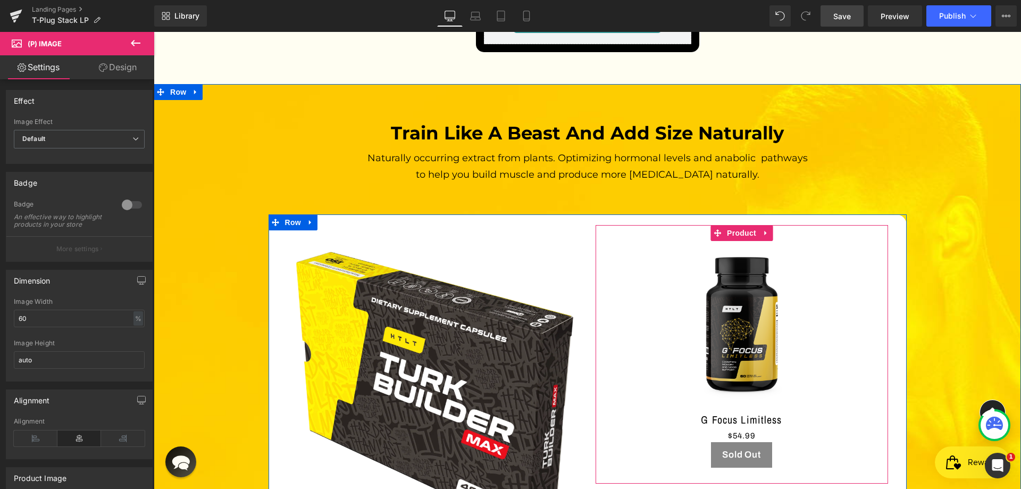
click at [736, 241] on img at bounding box center [742, 325] width 169 height 169
click at [738, 225] on span "Product" at bounding box center [742, 233] width 35 height 16
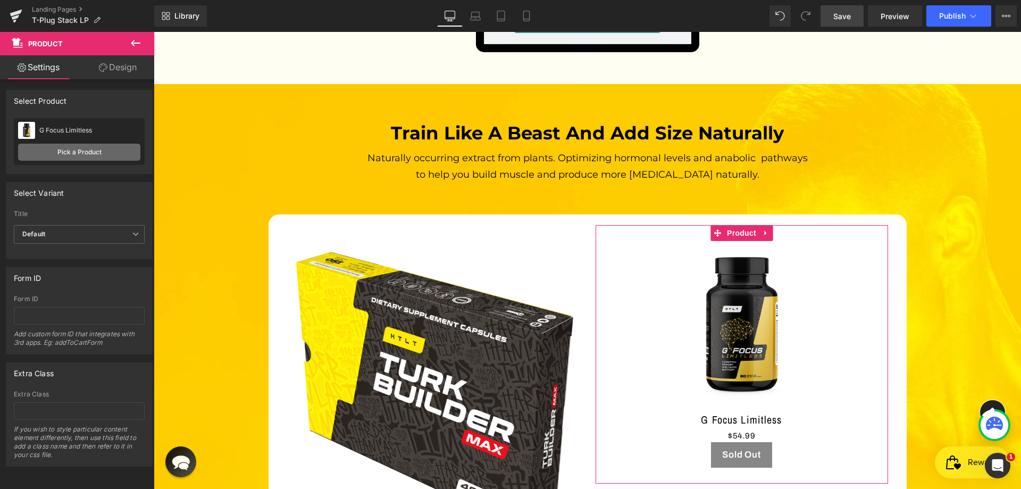
click at [78, 151] on link "Pick a Product" at bounding box center [79, 152] width 122 height 17
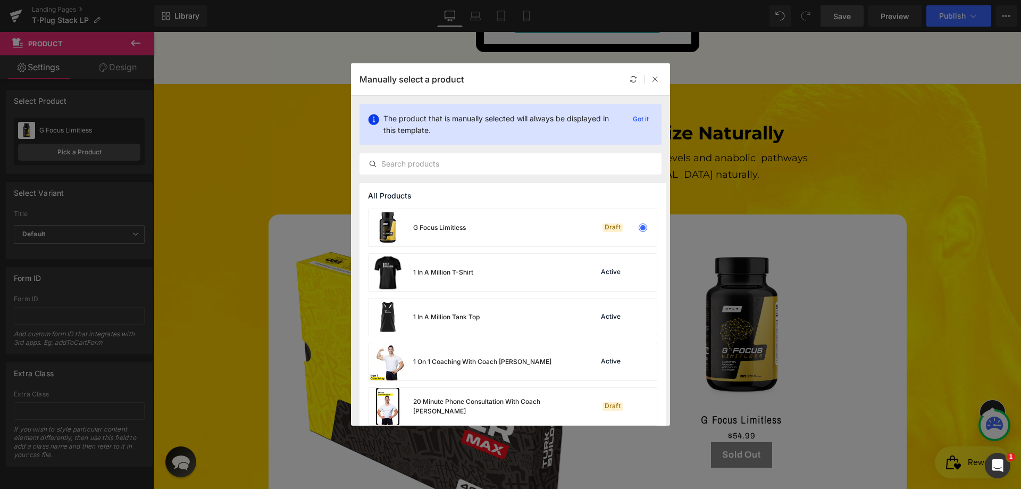
click at [447, 152] on div "The product that is manually selected will always be displayed in this template…" at bounding box center [510, 139] width 319 height 87
click at [442, 180] on div "The product that is manually selected will always be displayed in this template…" at bounding box center [510, 139] width 319 height 87
click at [439, 170] on div at bounding box center [511, 163] width 302 height 21
click at [439, 164] on input "text" at bounding box center [510, 163] width 301 height 13
paste input "Turk Builder Max"
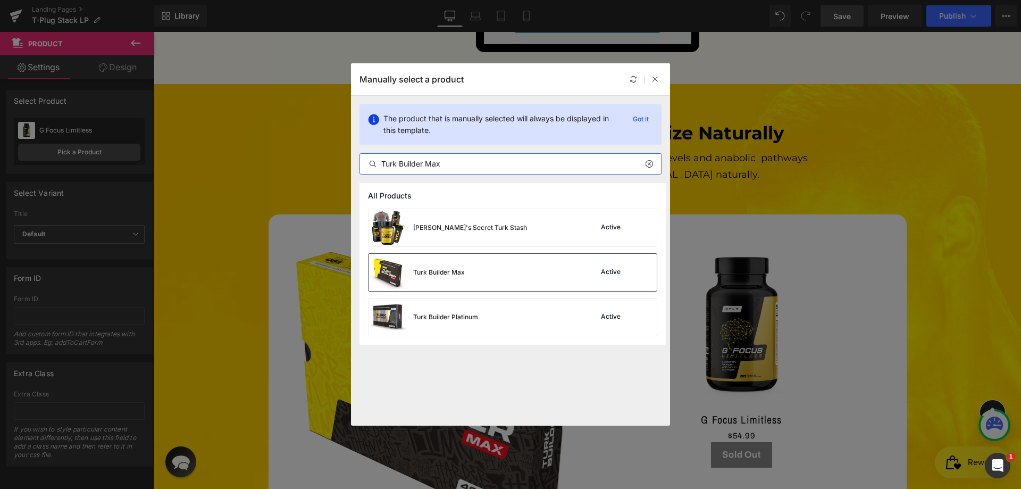
type input "Turk Builder Max"
click at [434, 274] on div "Turk Builder Max" at bounding box center [439, 273] width 52 height 10
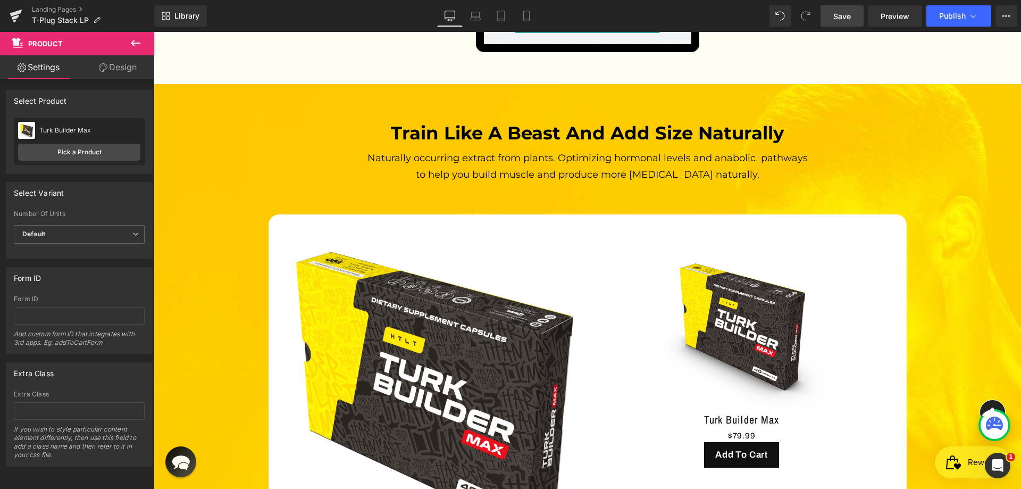
click at [138, 46] on icon at bounding box center [135, 43] width 13 height 13
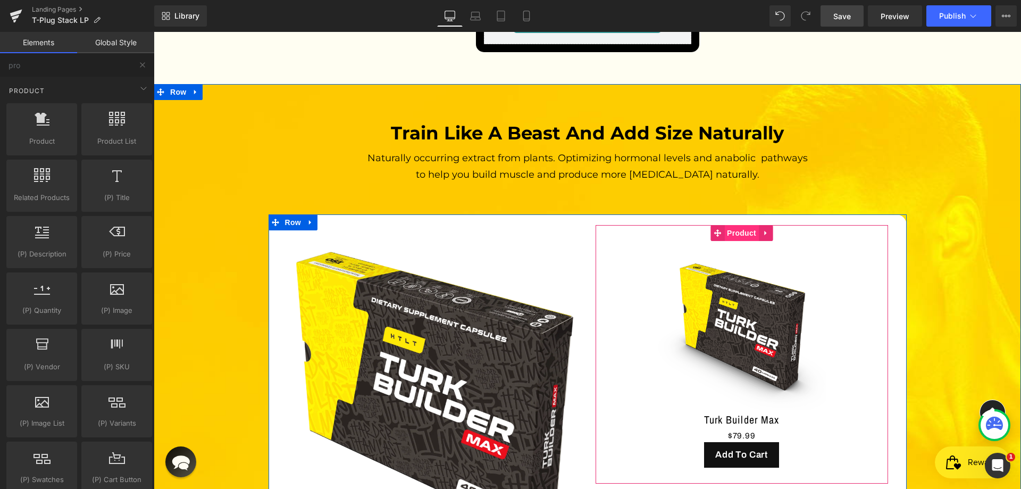
click at [741, 225] on span "Product" at bounding box center [742, 233] width 35 height 16
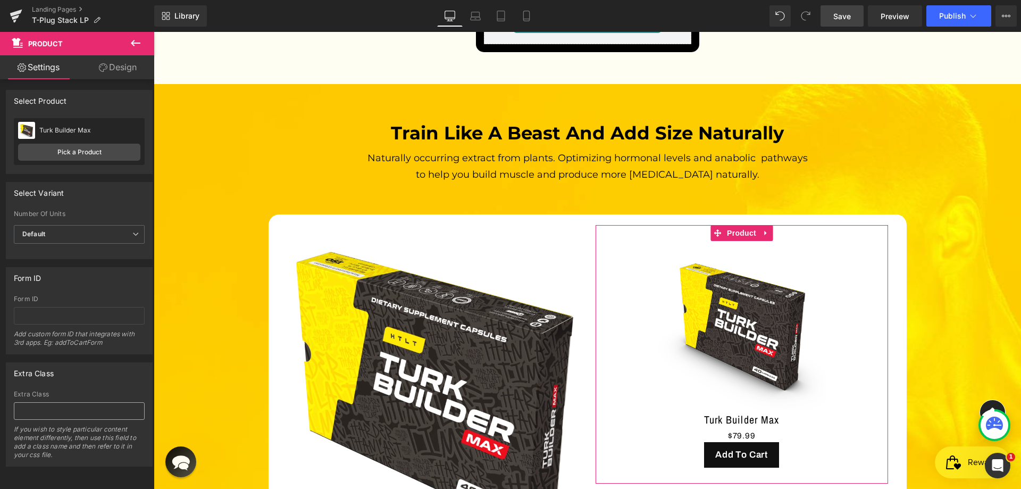
scroll to position [7, 0]
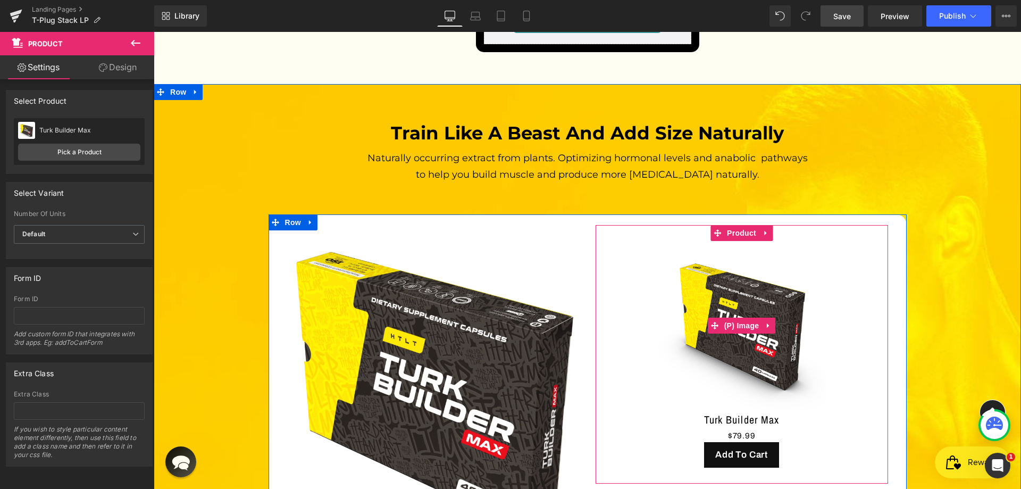
click at [773, 243] on img at bounding box center [742, 325] width 169 height 169
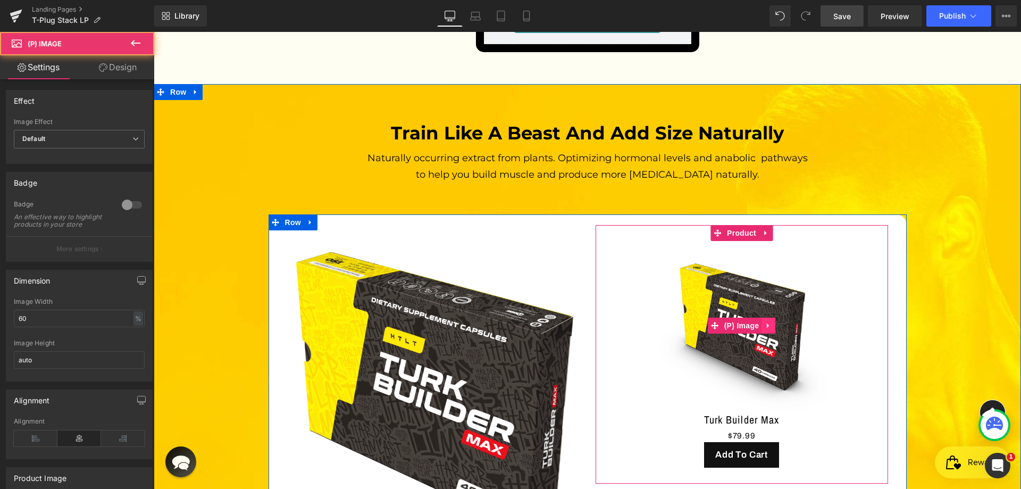
click at [767, 323] on icon at bounding box center [768, 325] width 2 height 5
click at [774, 322] on icon at bounding box center [775, 325] width 7 height 7
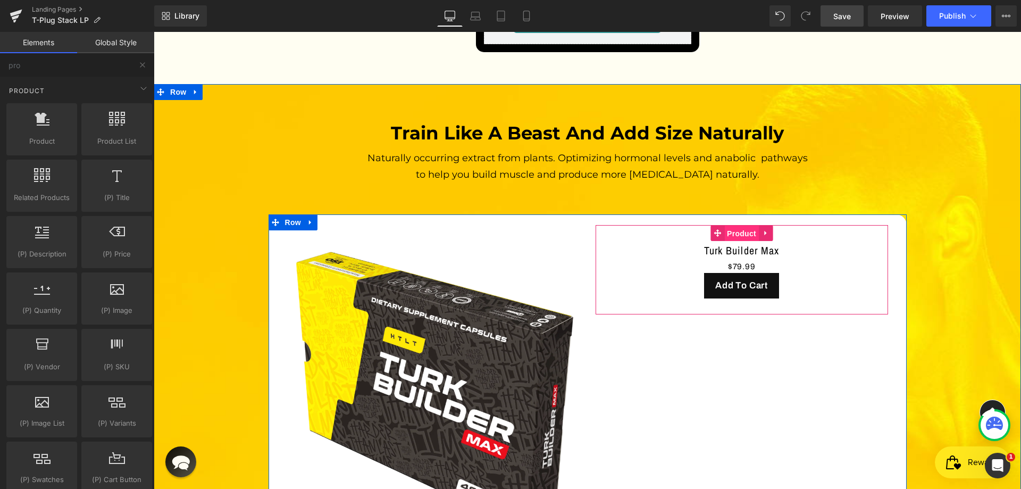
click at [752, 226] on span "Product" at bounding box center [742, 234] width 35 height 16
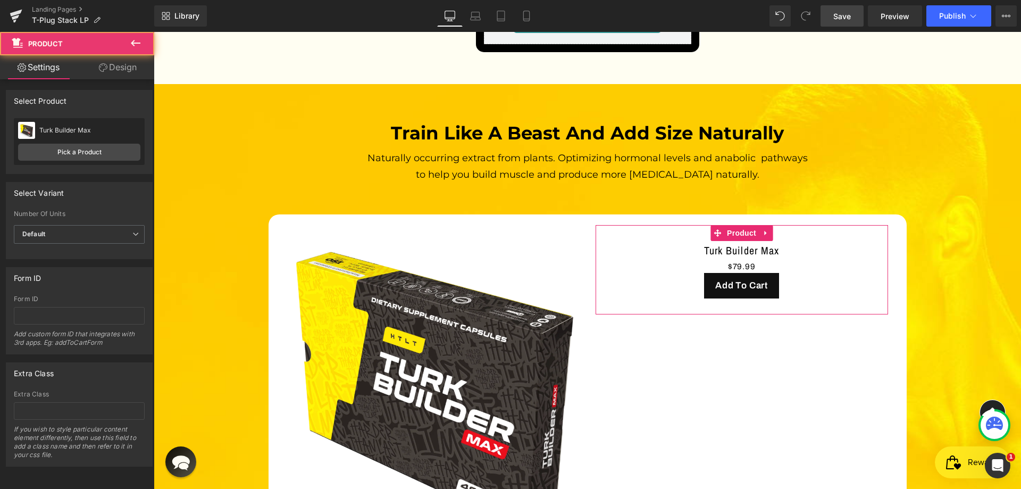
click at [128, 66] on link "Design" at bounding box center [117, 67] width 77 height 24
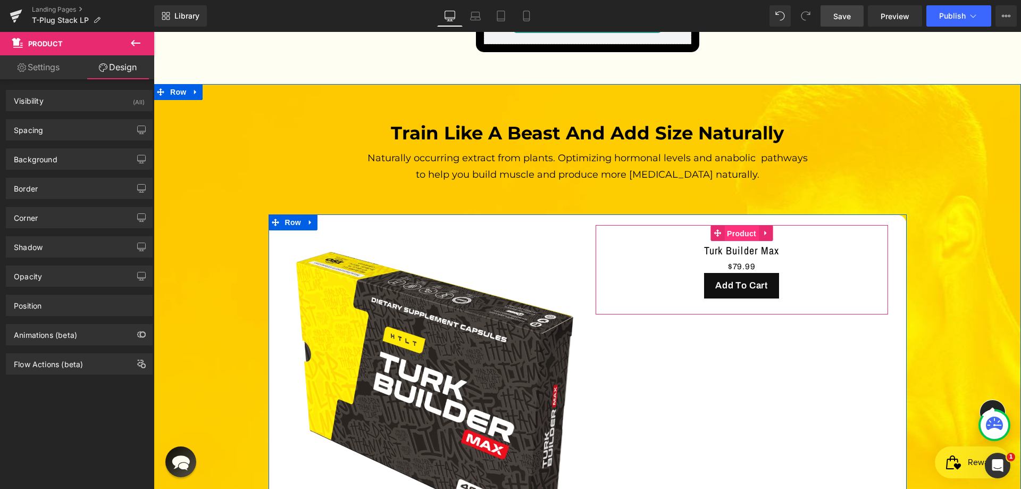
click at [740, 226] on span "Product" at bounding box center [742, 234] width 35 height 16
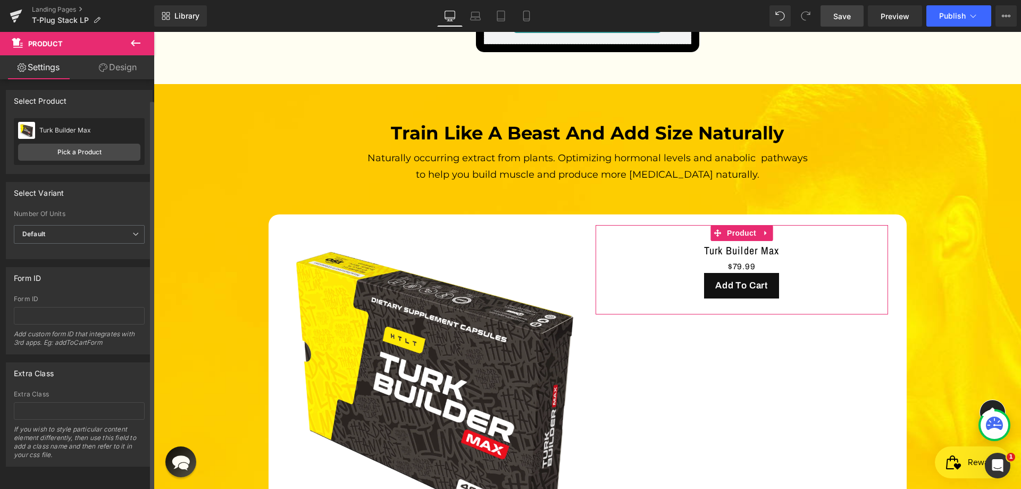
scroll to position [0, 0]
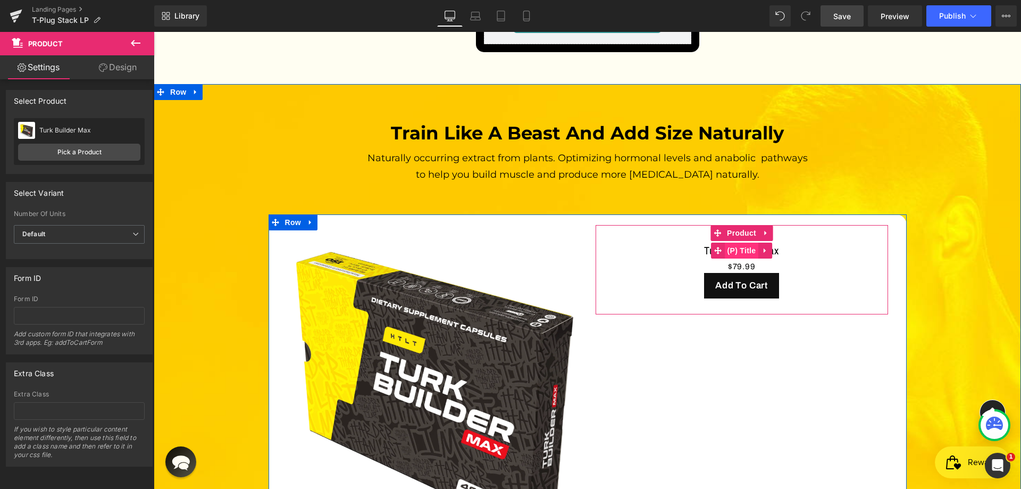
click at [741, 243] on span "(P) Title" at bounding box center [742, 251] width 34 height 16
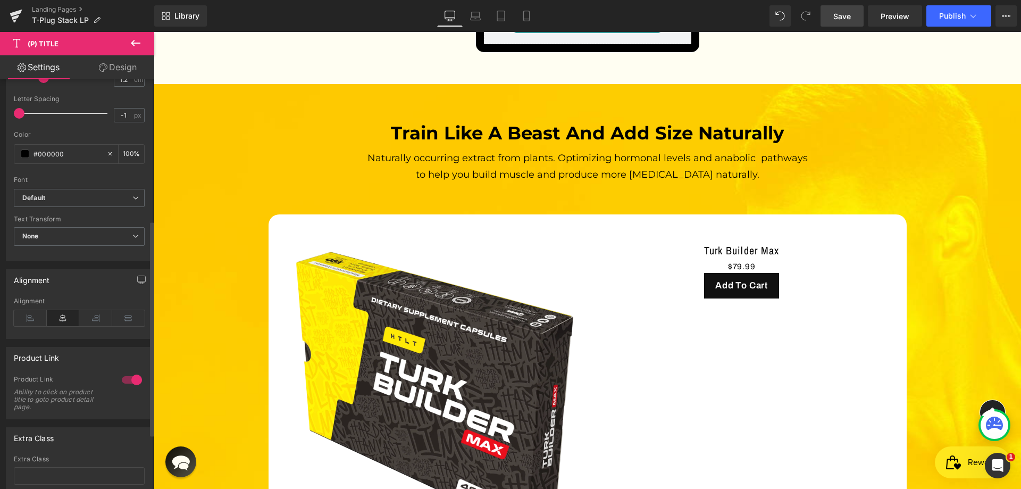
scroll to position [372, 0]
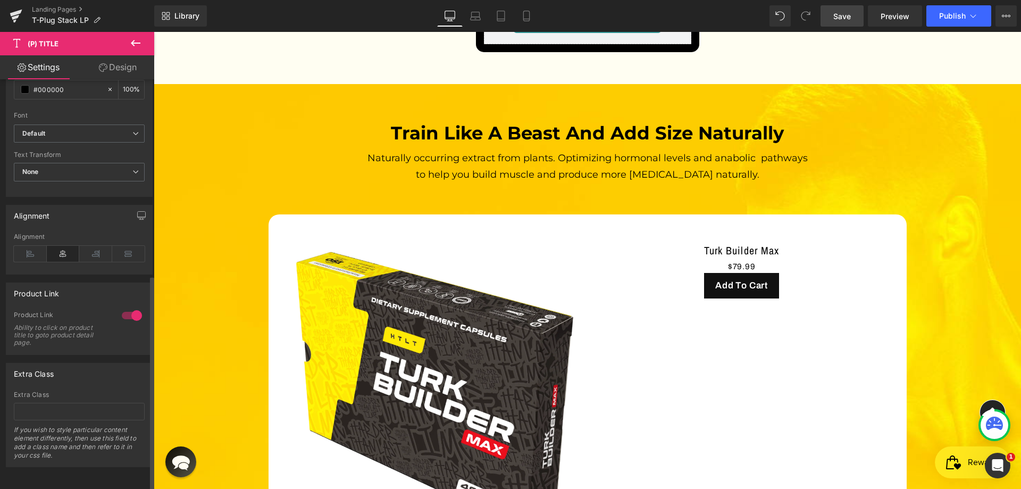
click at [25, 236] on div "Alignment" at bounding box center [79, 253] width 131 height 41
click at [26, 246] on icon at bounding box center [30, 254] width 33 height 16
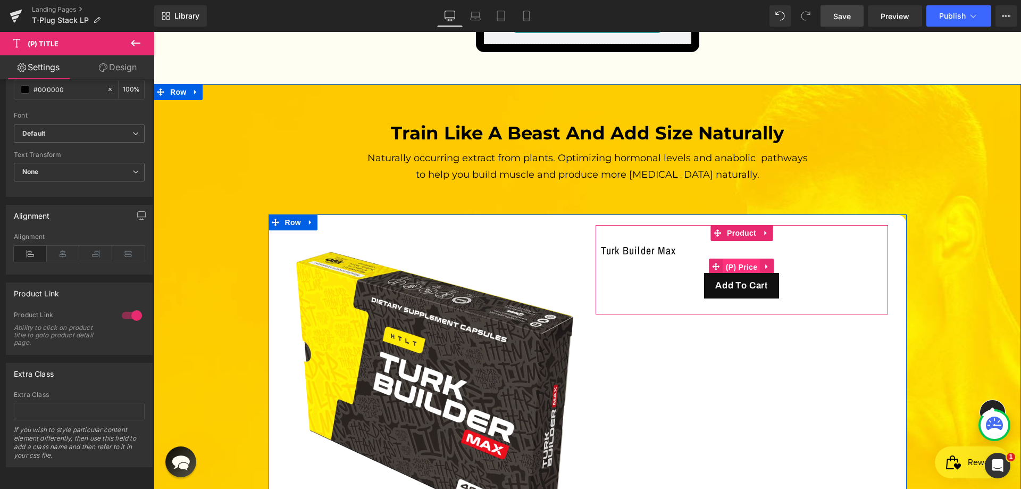
click at [736, 259] on span "(P) Price" at bounding box center [742, 267] width 37 height 16
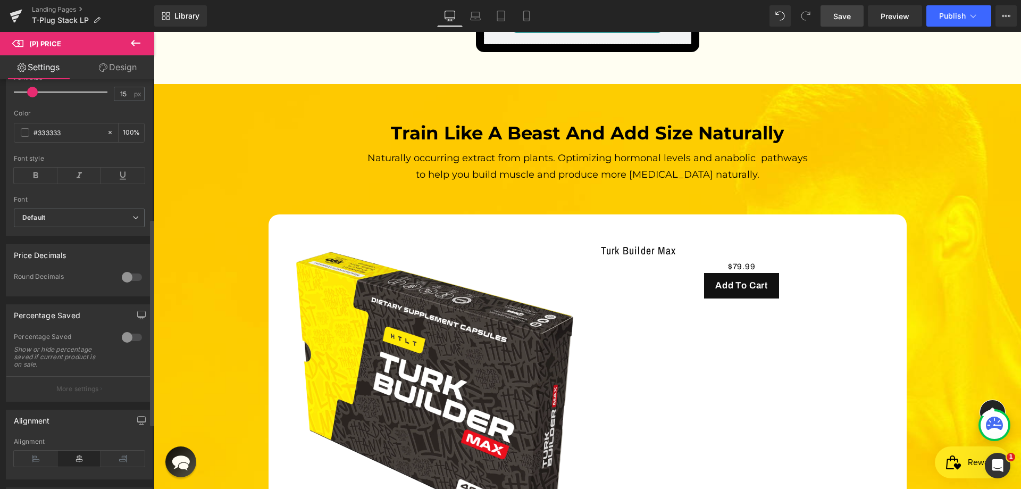
scroll to position [406, 0]
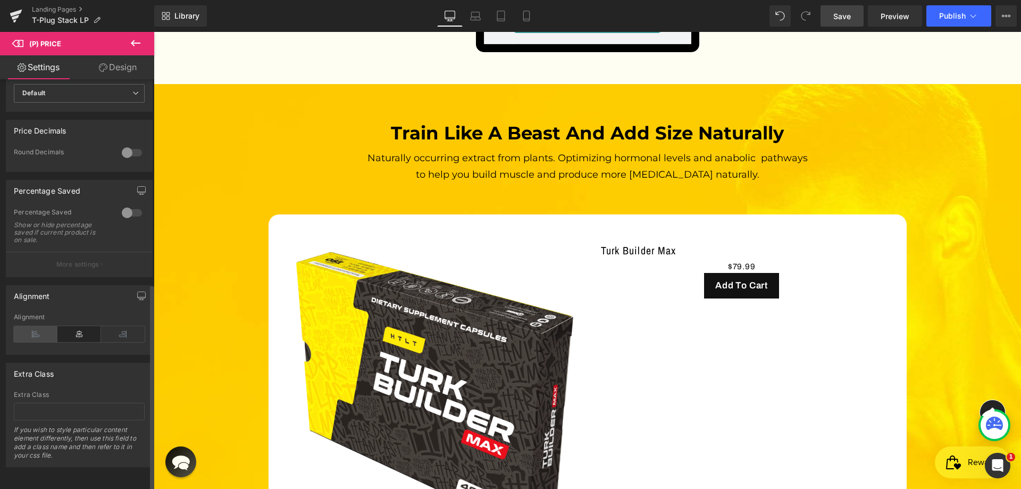
click at [27, 326] on icon at bounding box center [36, 334] width 44 height 16
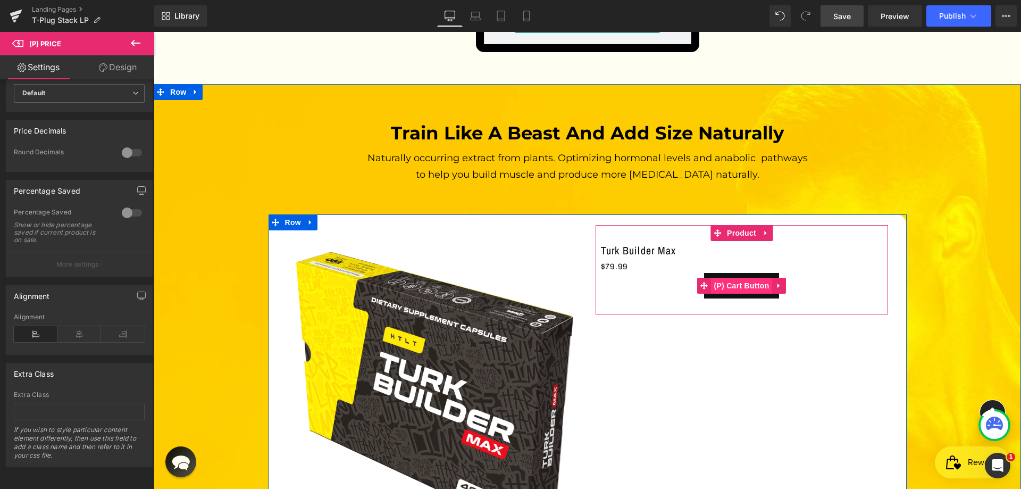
click at [748, 278] on span "(P) Cart Button" at bounding box center [741, 286] width 61 height 16
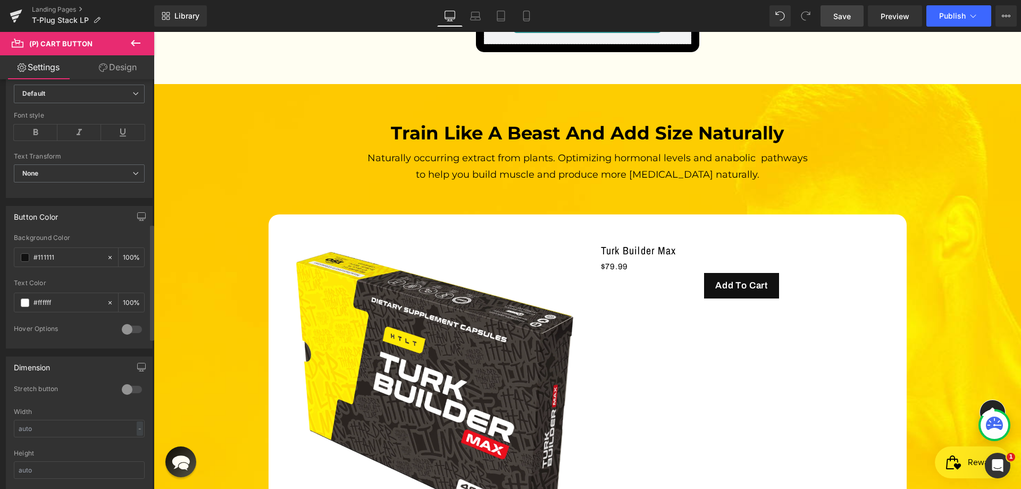
scroll to position [532, 0]
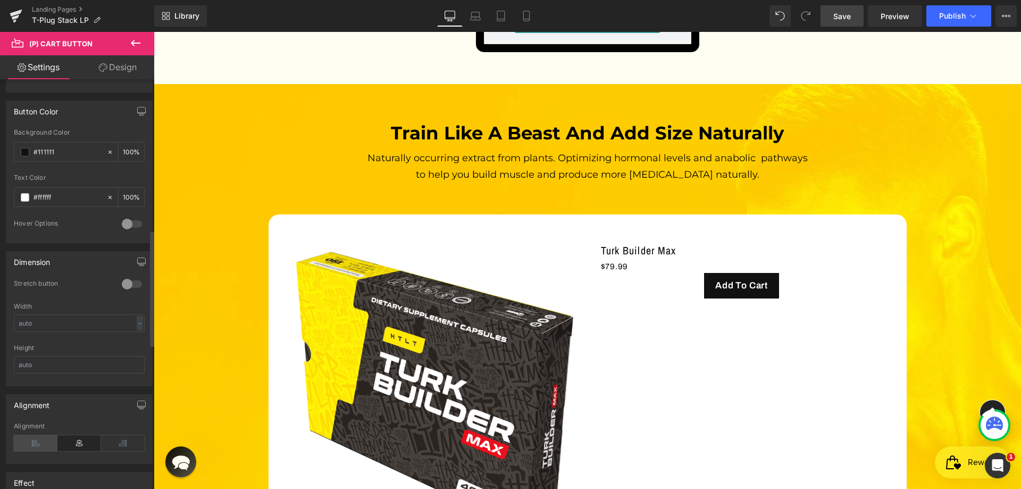
click at [40, 442] on icon at bounding box center [36, 443] width 44 height 16
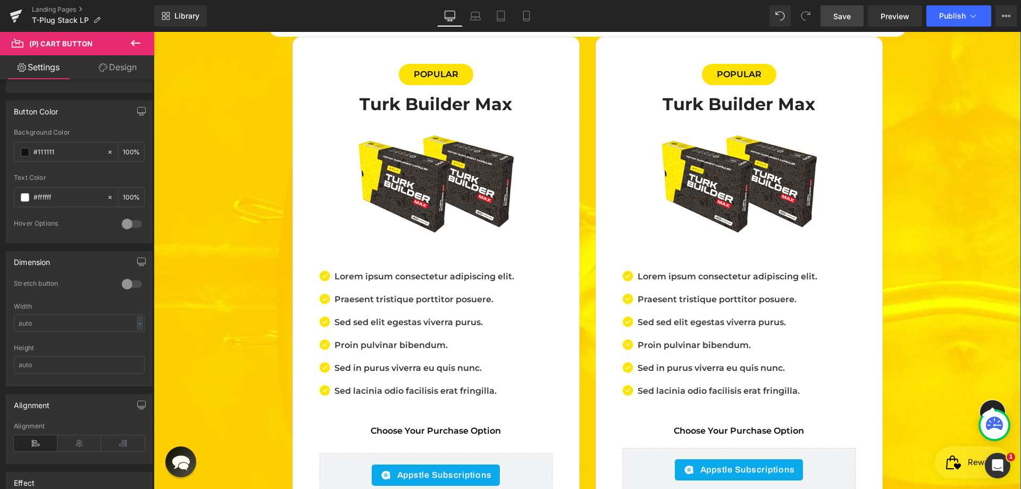
scroll to position [3687, 0]
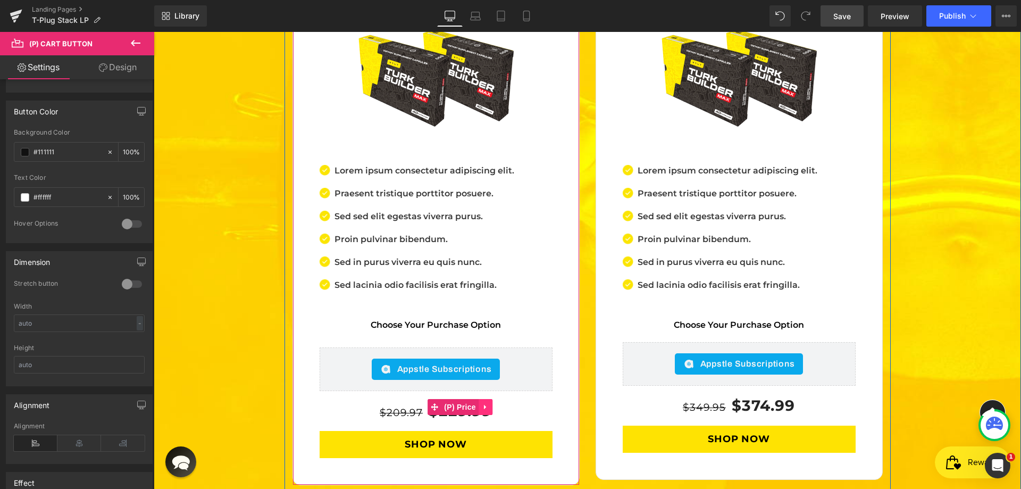
click at [484, 403] on icon at bounding box center [485, 407] width 7 height 8
click at [476, 403] on icon at bounding box center [478, 406] width 7 height 7
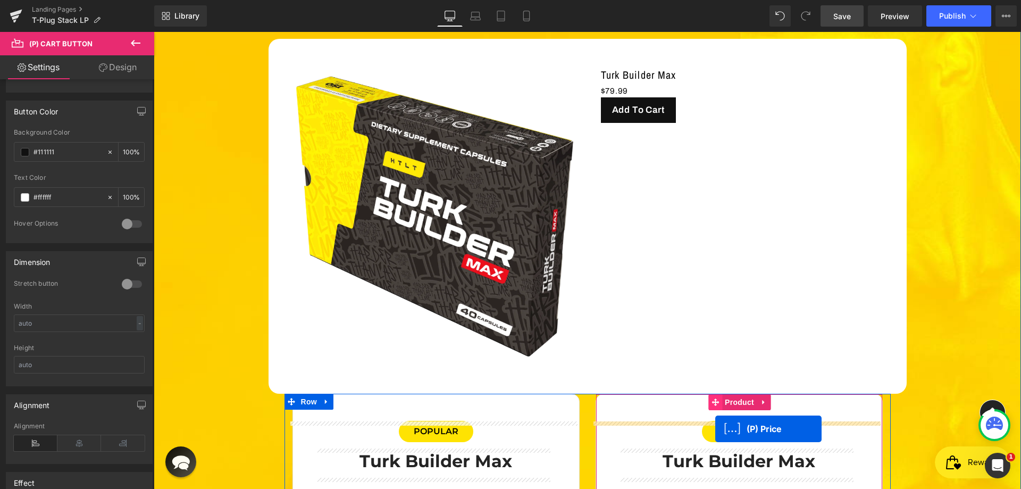
scroll to position [2995, 0]
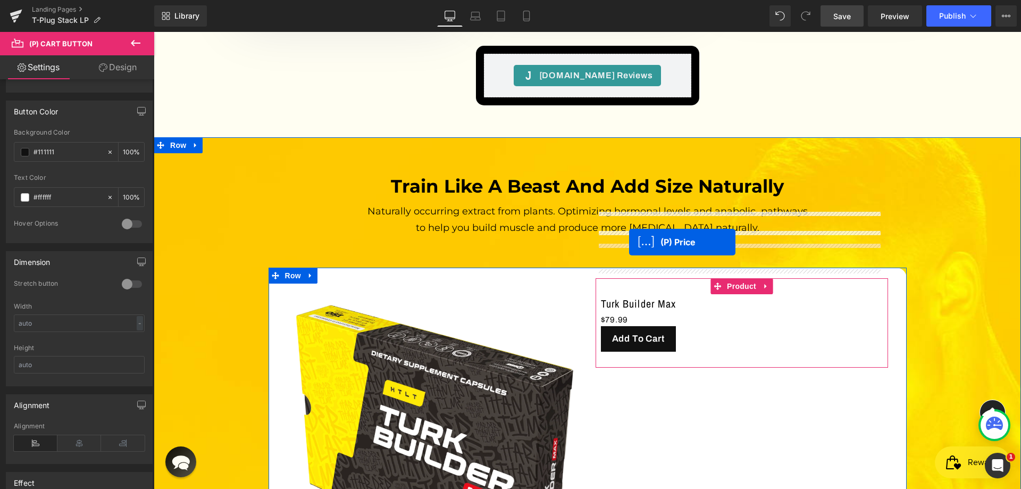
drag, startPoint x: 447, startPoint y: 355, endPoint x: 629, endPoint y: 242, distance: 214.8
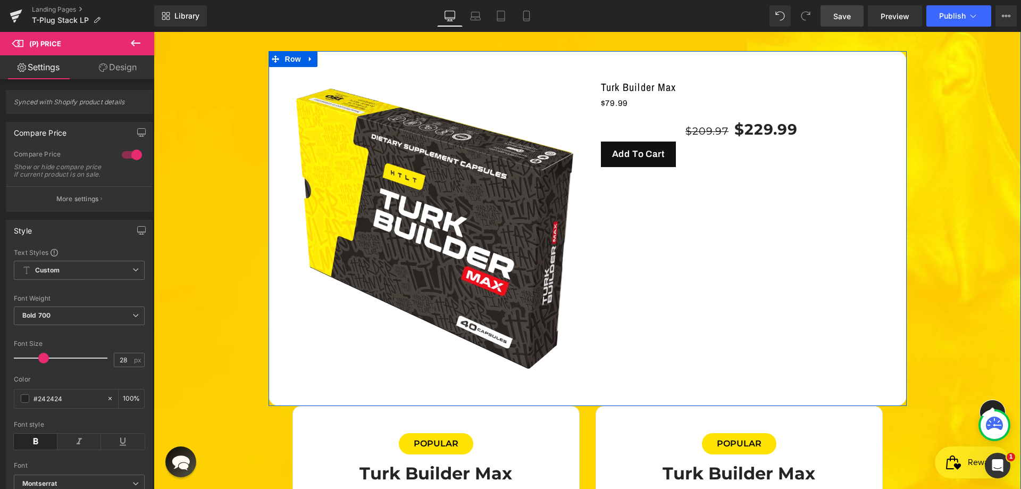
scroll to position [3261, 0]
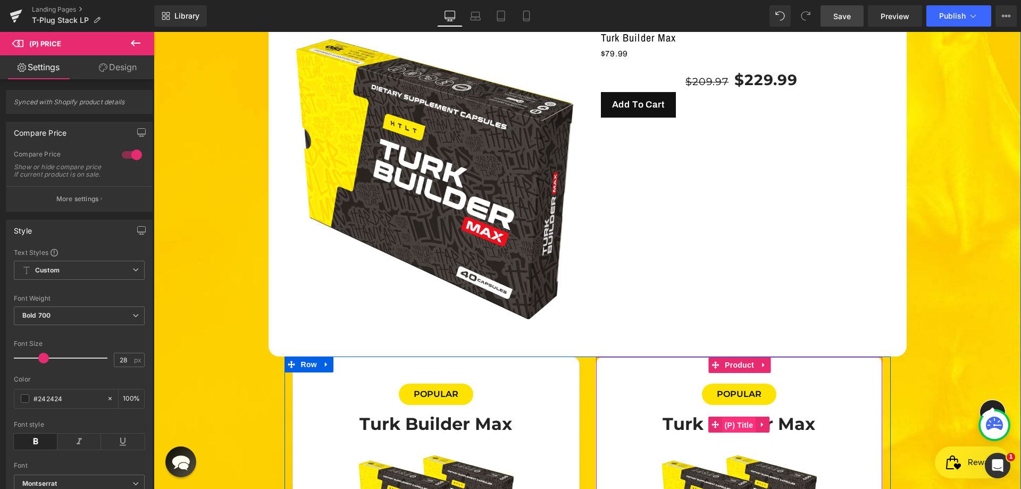
click at [728, 417] on span "(P) Title" at bounding box center [739, 425] width 34 height 16
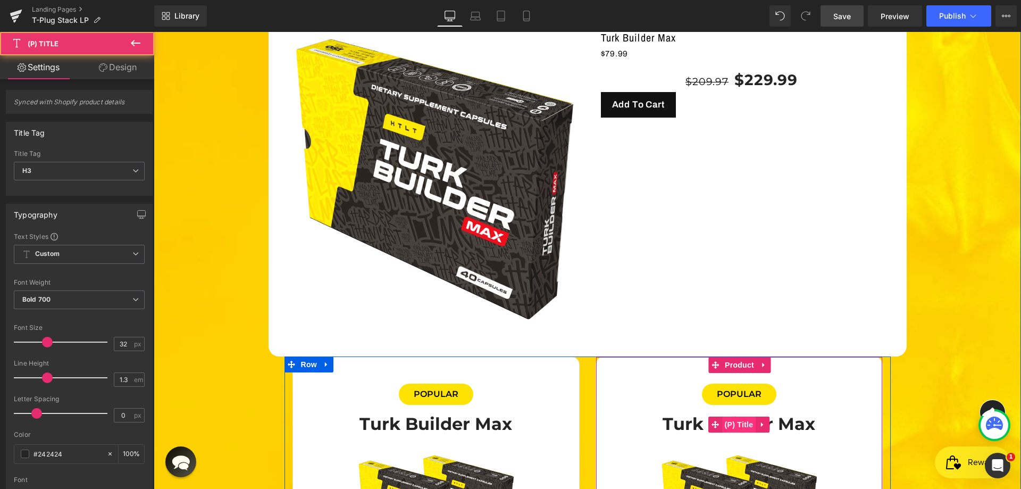
click at [750, 417] on span "(P) Title" at bounding box center [739, 425] width 34 height 16
click at [761, 422] on icon at bounding box center [762, 424] width 2 height 5
click at [753, 421] on icon at bounding box center [755, 424] width 7 height 7
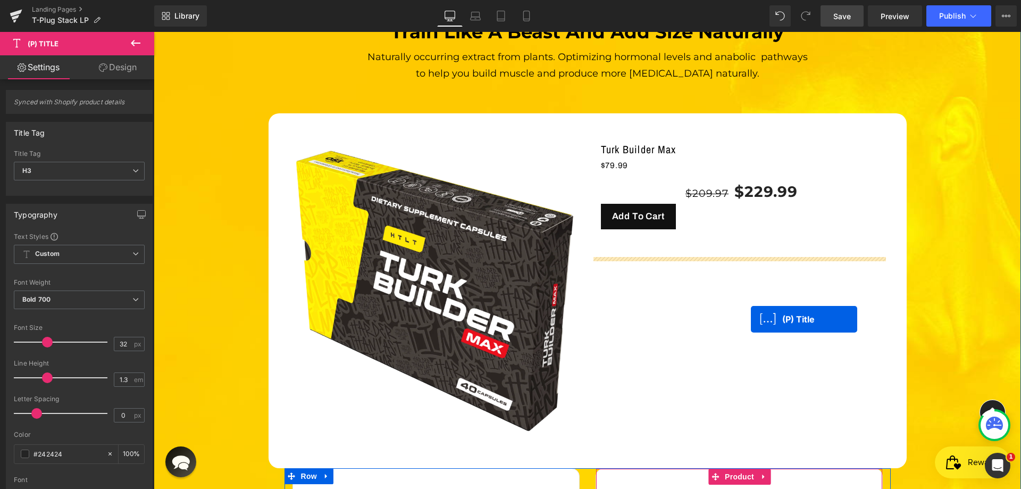
scroll to position [2995, 0]
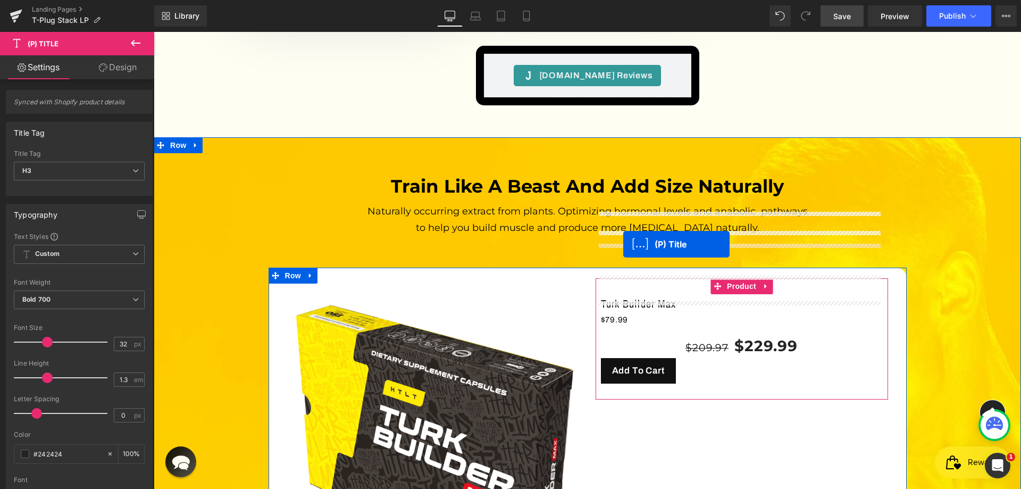
drag, startPoint x: 717, startPoint y: 361, endPoint x: 624, endPoint y: 244, distance: 149.9
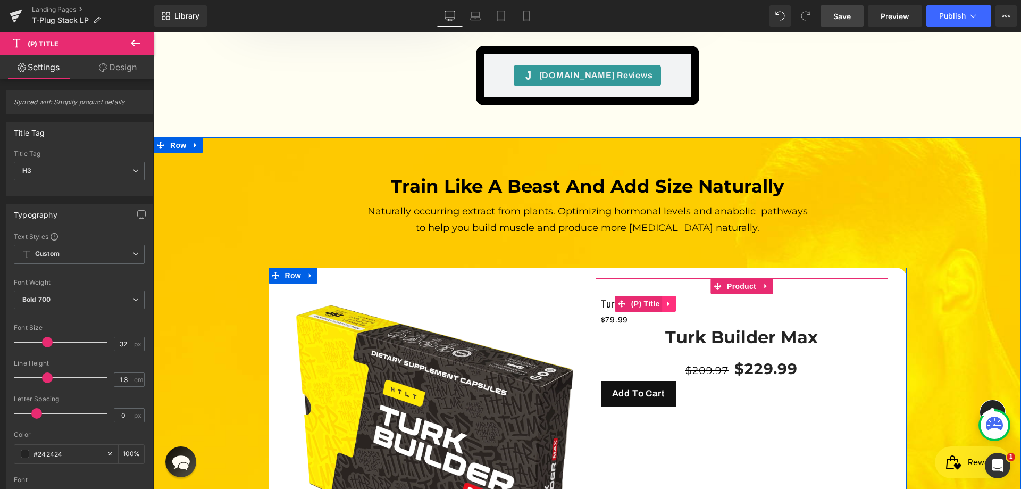
click at [668, 300] on icon at bounding box center [669, 304] width 7 height 8
click at [675, 300] on icon at bounding box center [676, 303] width 7 height 7
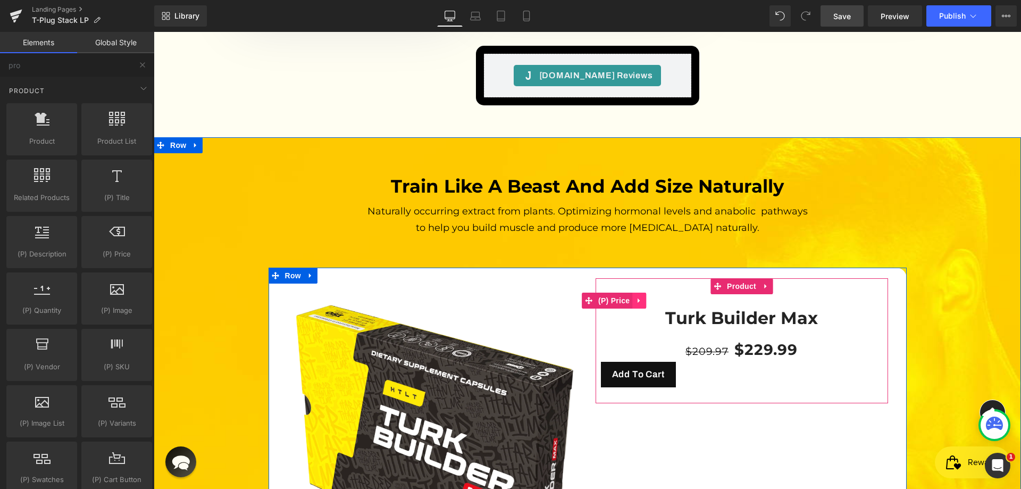
click at [636, 293] on link at bounding box center [640, 301] width 14 height 16
click at [643, 297] on icon at bounding box center [646, 300] width 7 height 7
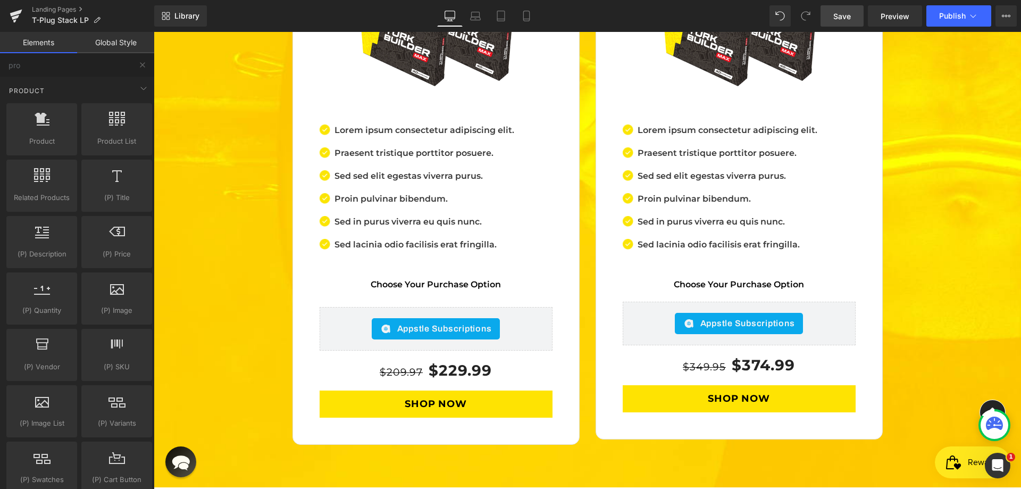
scroll to position [3740, 0]
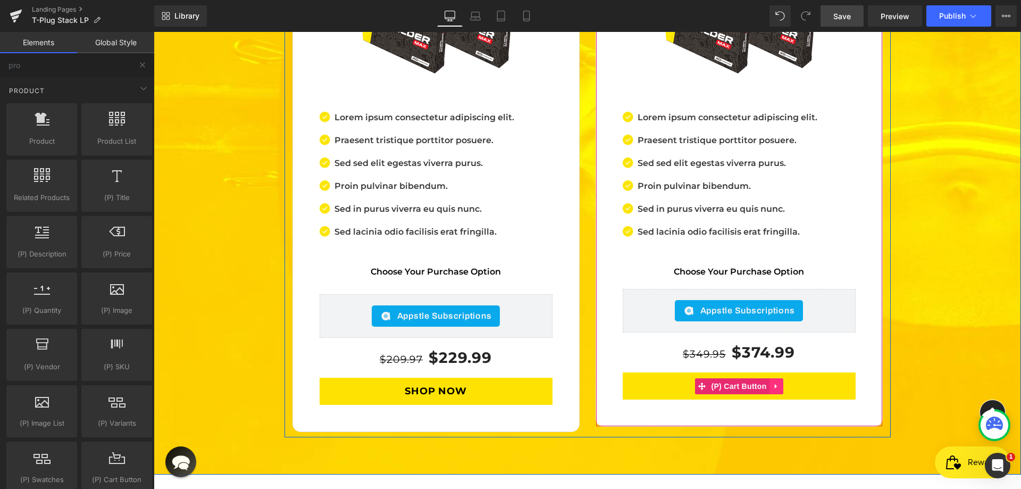
click at [773, 382] on icon at bounding box center [776, 386] width 7 height 8
click at [766, 383] on icon at bounding box center [769, 386] width 7 height 7
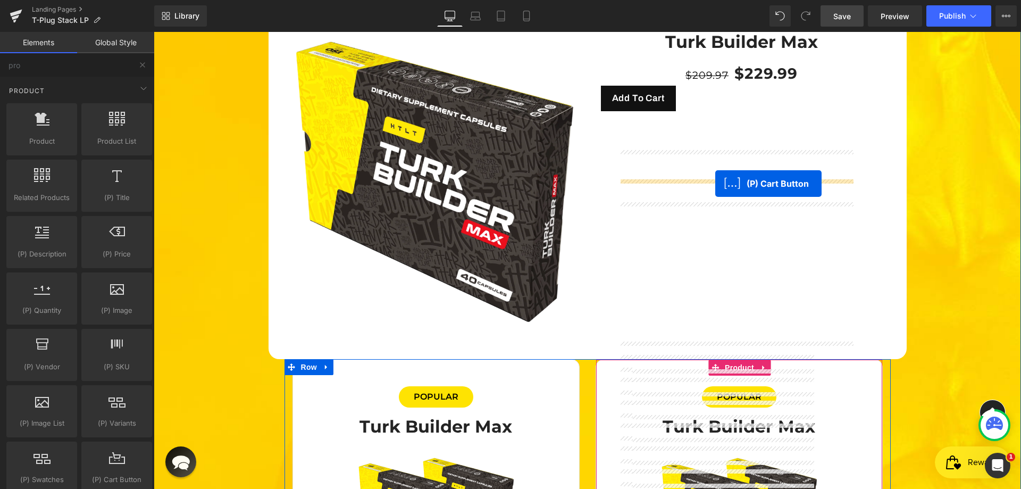
scroll to position [3155, 0]
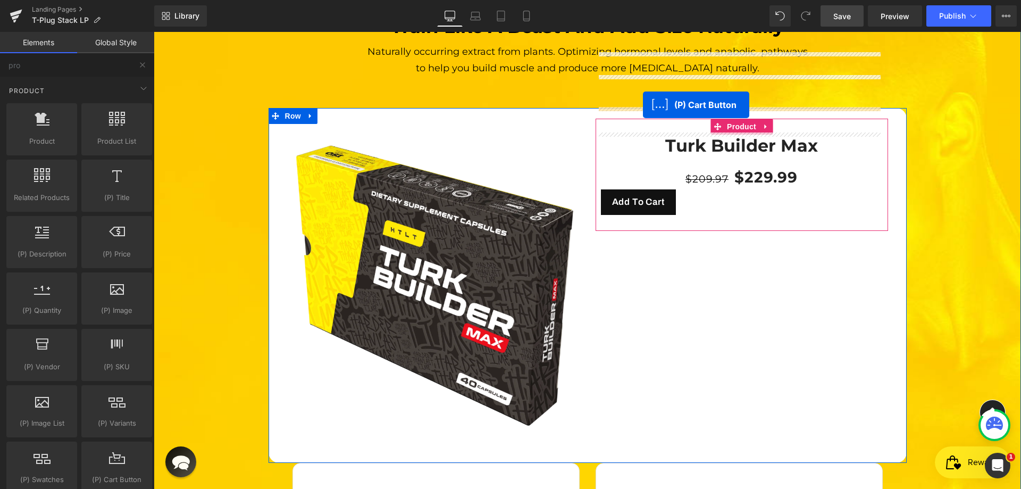
drag, startPoint x: 722, startPoint y: 300, endPoint x: 643, endPoint y: 105, distance: 210.0
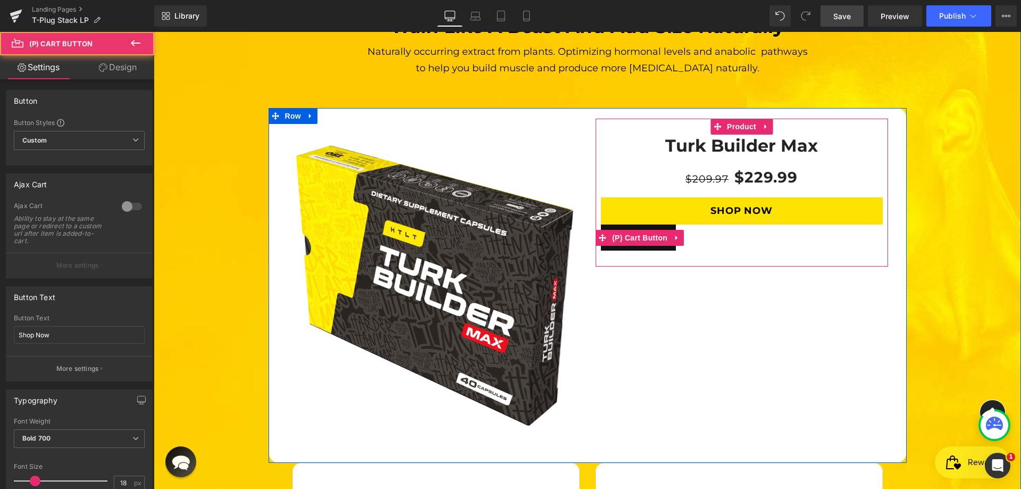
click at [705, 225] on div "Add To Cart" at bounding box center [742, 238] width 282 height 26
click at [674, 234] on icon at bounding box center [677, 238] width 7 height 8
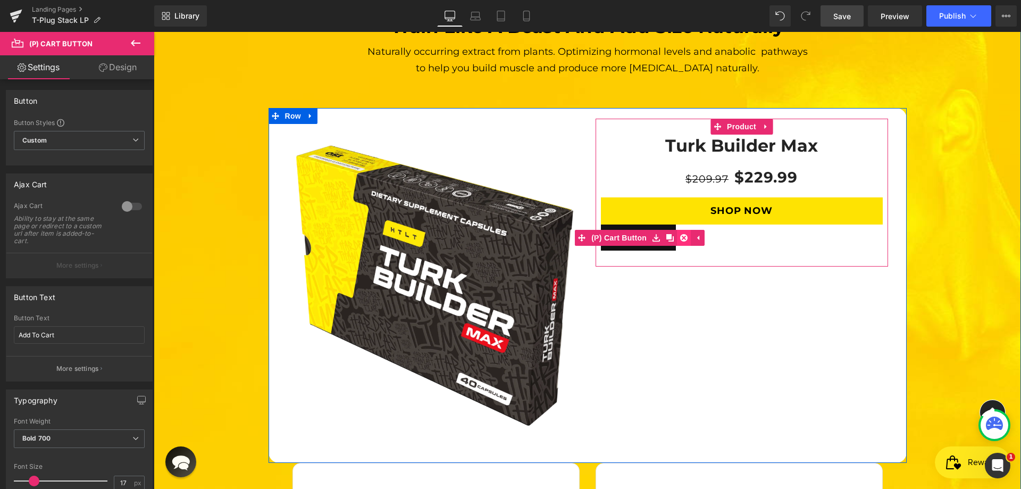
click at [681, 234] on icon at bounding box center [683, 238] width 7 height 8
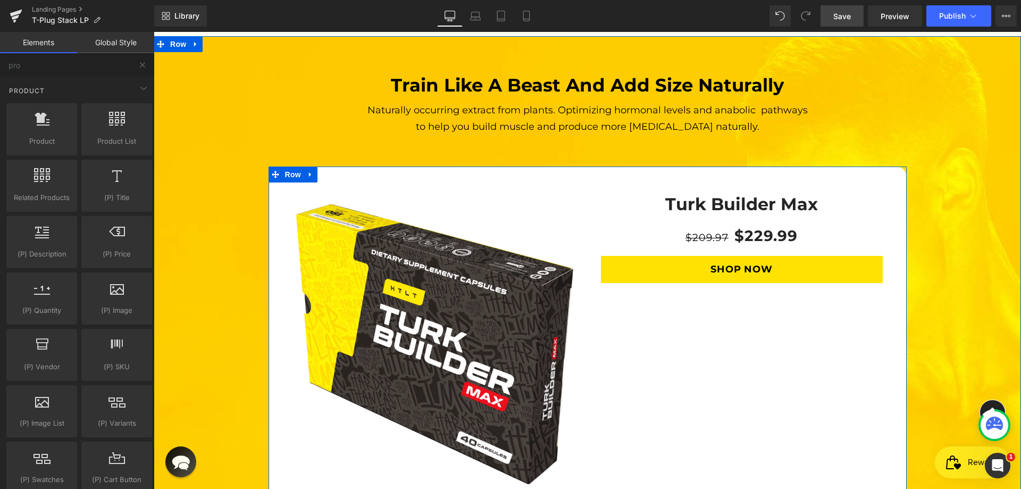
scroll to position [2995, 0]
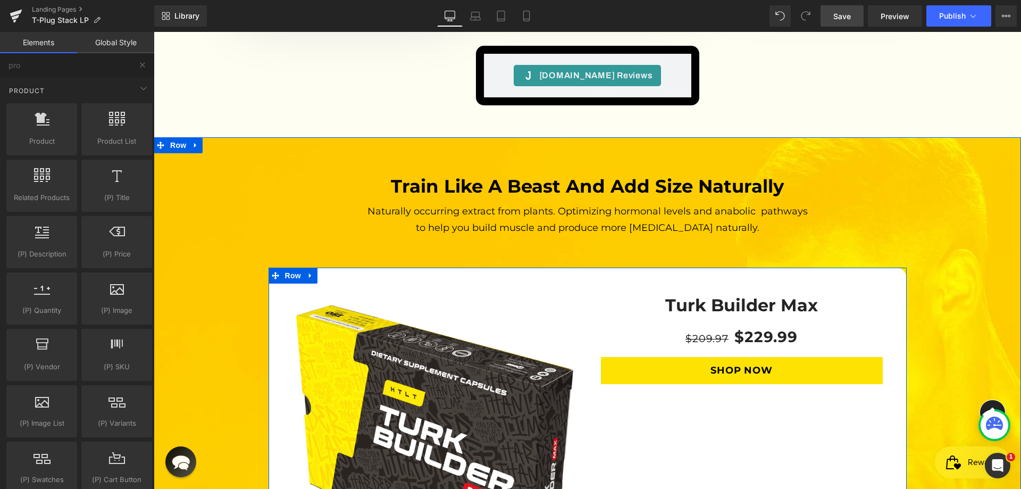
click at [732, 294] on div "Turk Builder Max (P) Title" at bounding box center [742, 305] width 282 height 23
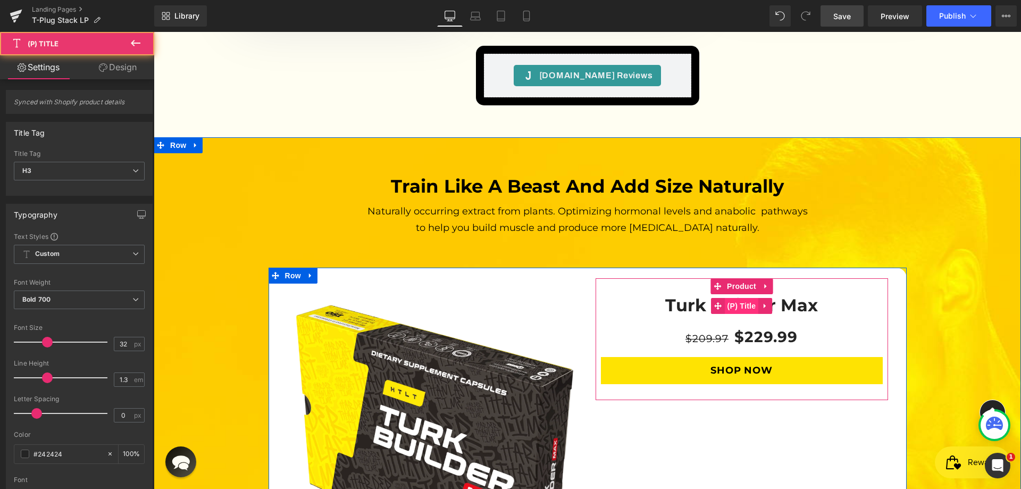
click at [734, 298] on span "(P) Title" at bounding box center [742, 306] width 34 height 16
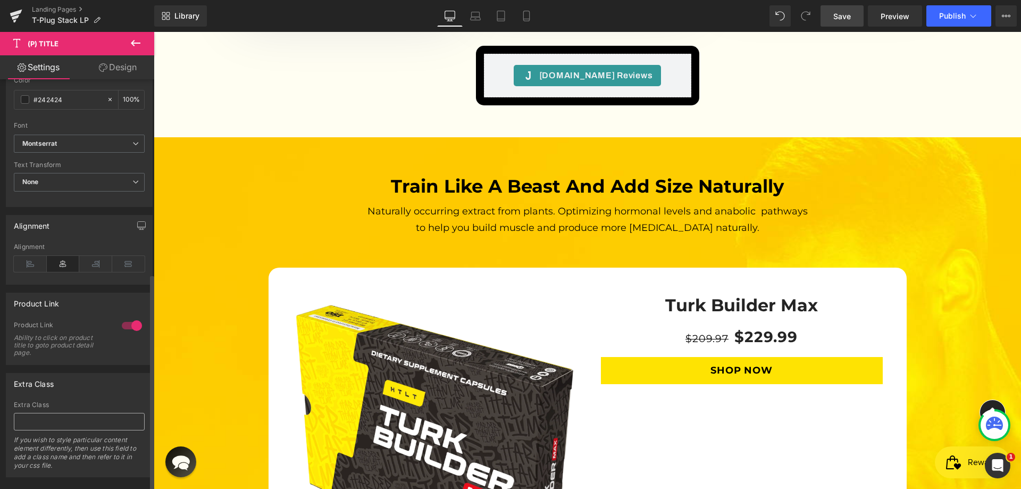
scroll to position [372, 0]
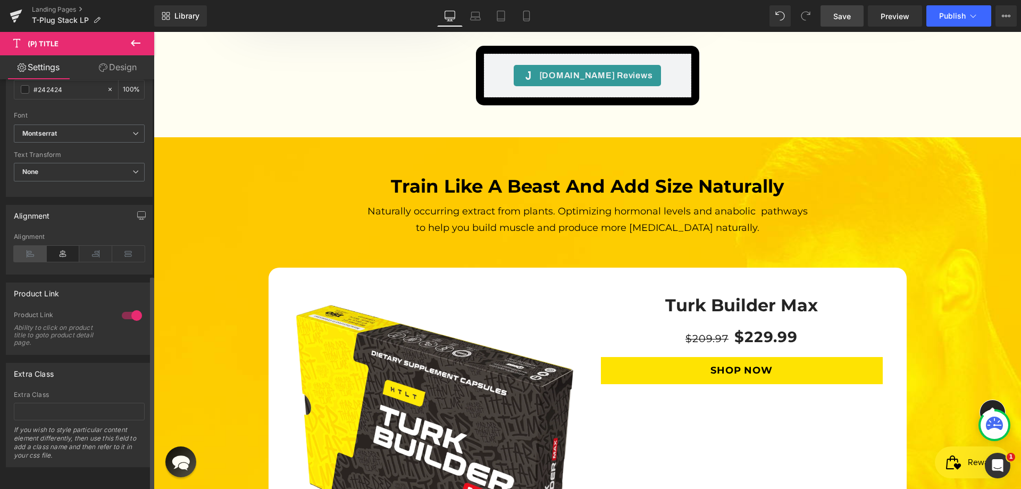
click at [28, 252] on icon at bounding box center [30, 254] width 33 height 16
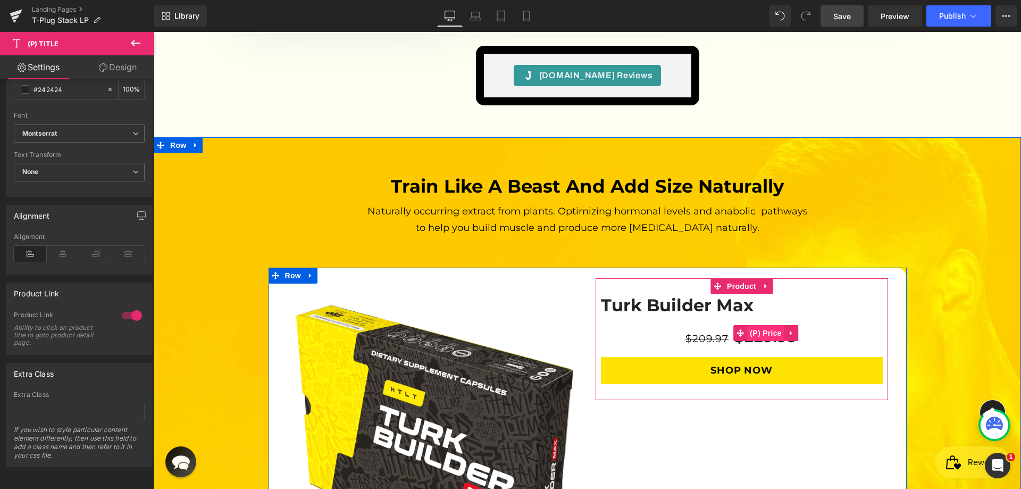
click at [755, 325] on span "(P) Price" at bounding box center [766, 333] width 37 height 16
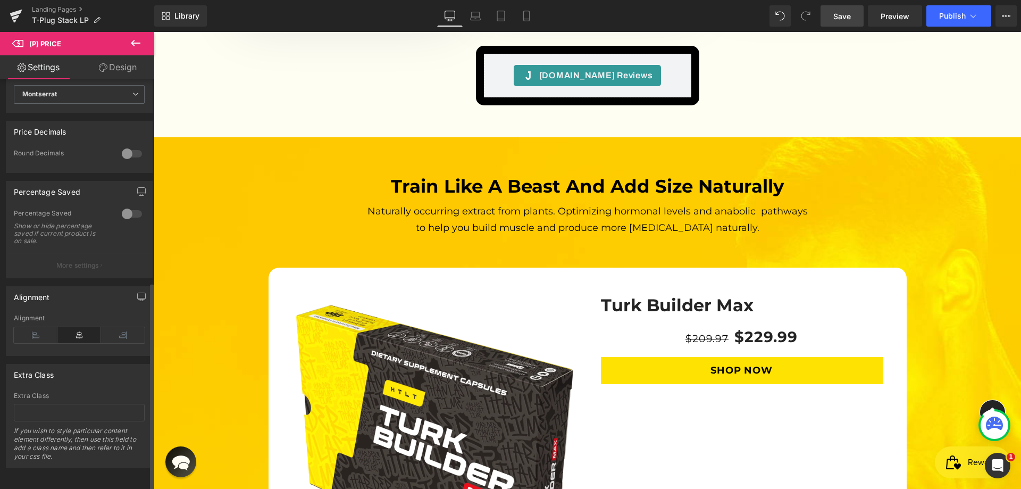
scroll to position [406, 0]
click at [35, 326] on icon at bounding box center [36, 334] width 44 height 16
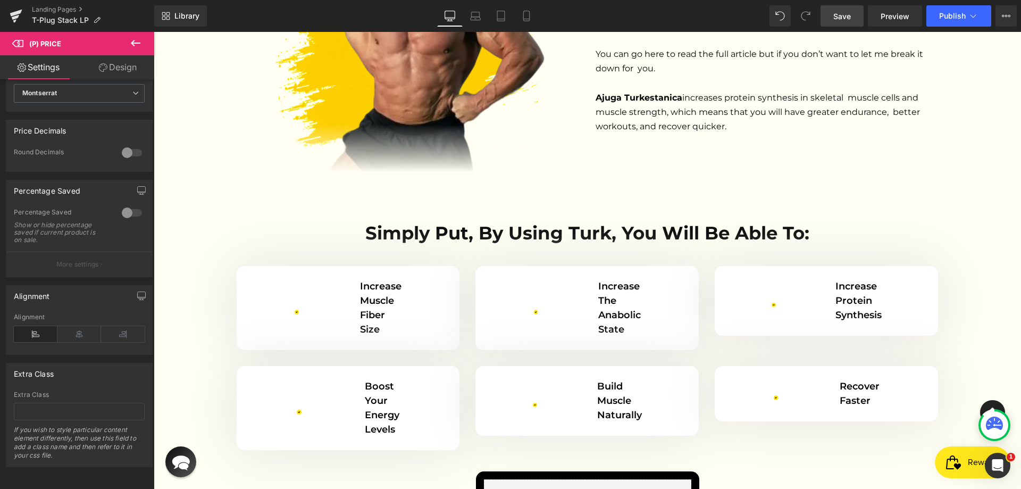
scroll to position [2783, 0]
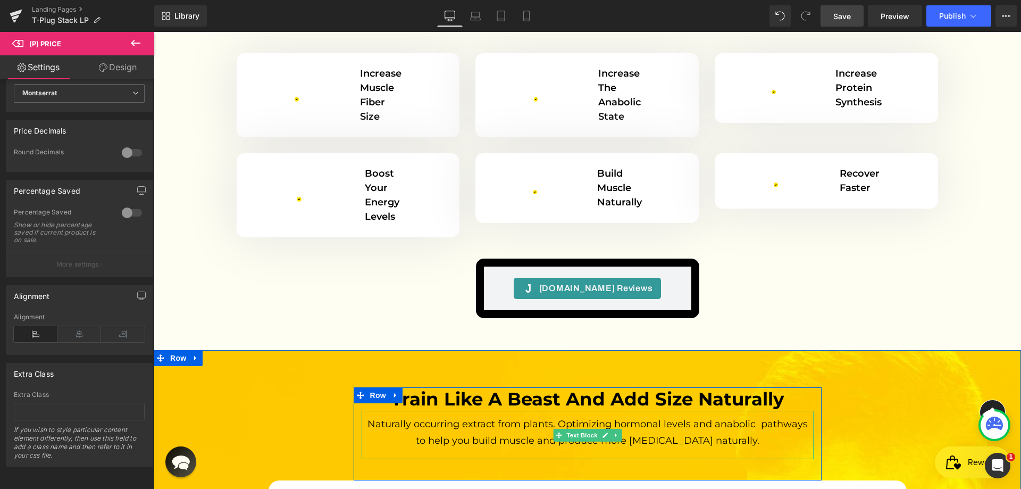
click at [631, 418] on span "Naturally occurring extract from plants. Optimizing hormonal levels and anaboli…" at bounding box center [589, 432] width 443 height 28
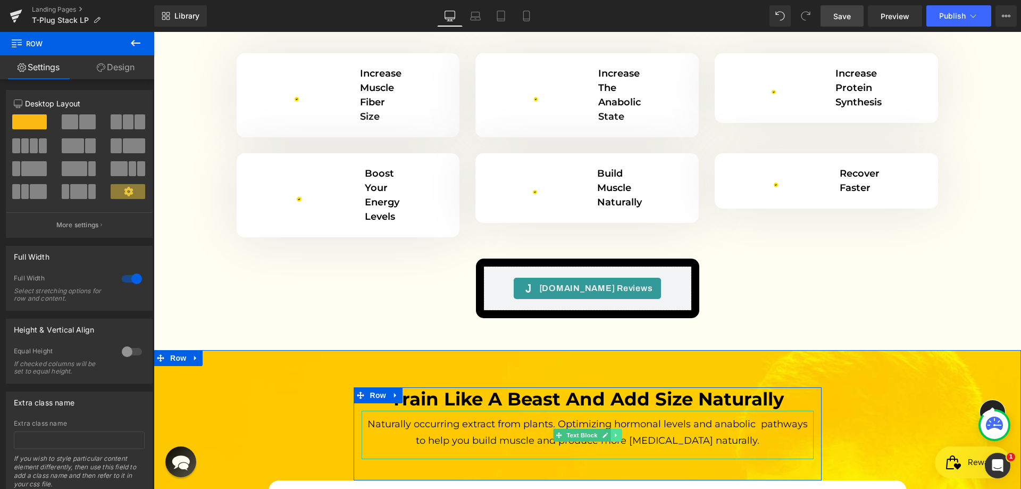
click at [615, 433] on icon at bounding box center [616, 435] width 2 height 4
click at [608, 432] on icon at bounding box center [611, 435] width 6 height 6
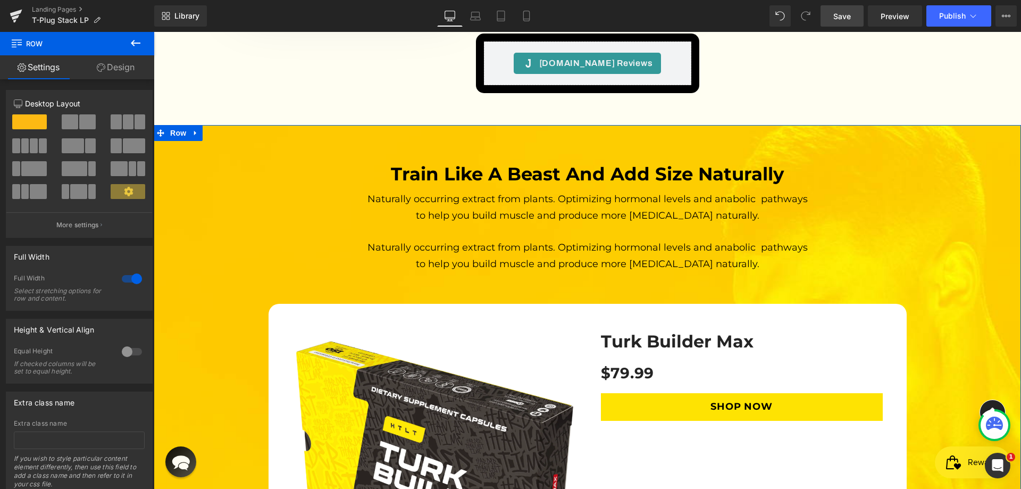
scroll to position [2925, 0]
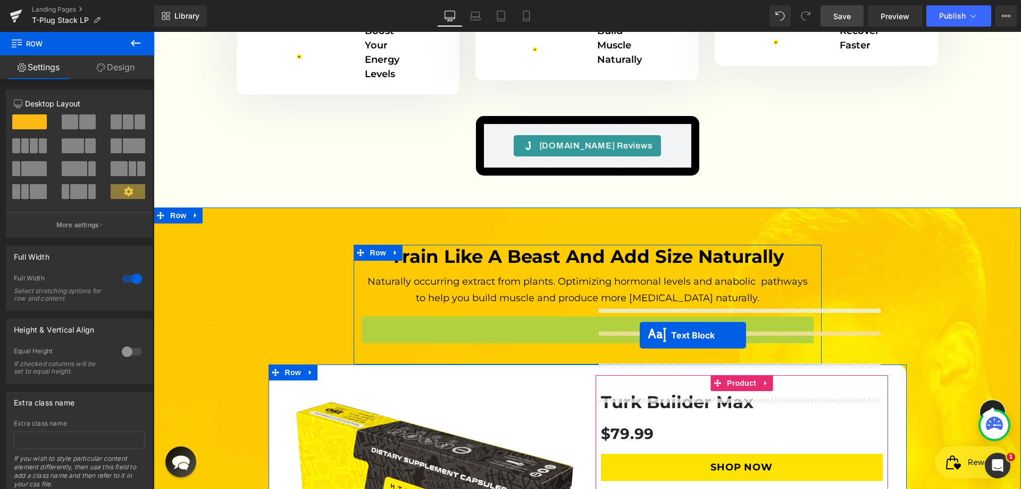
drag, startPoint x: 578, startPoint y: 255, endPoint x: 640, endPoint y: 335, distance: 101.3
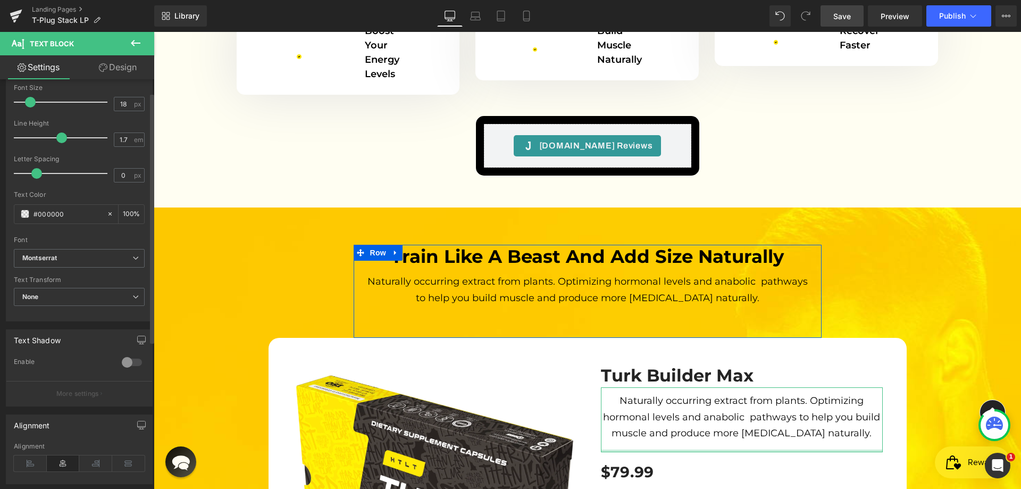
scroll to position [263, 0]
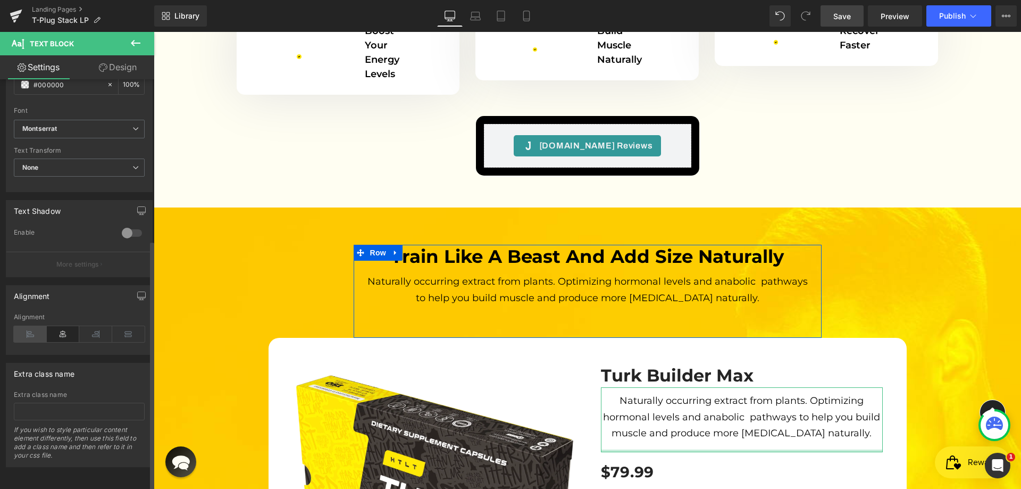
click at [20, 326] on icon at bounding box center [30, 334] width 33 height 16
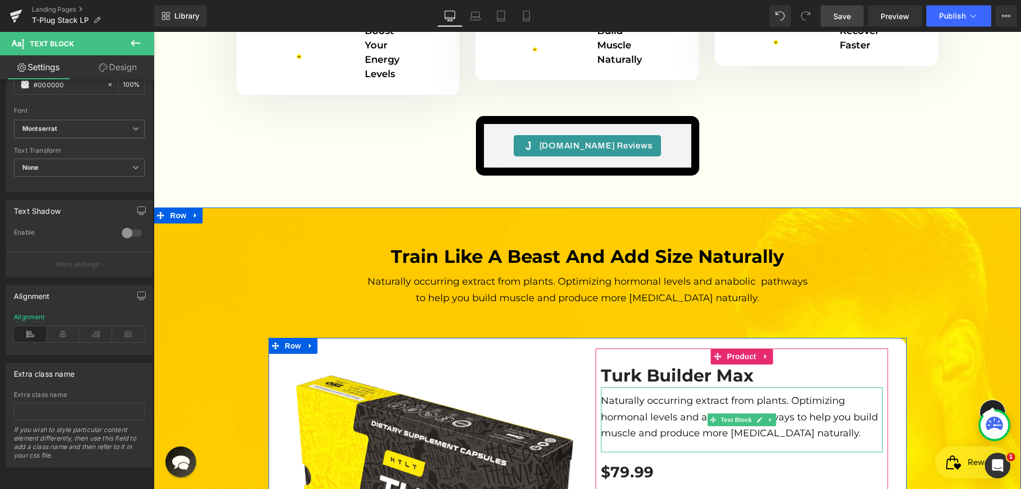
click at [678, 393] on p "Naturally occurring extract from plants. Optimizing hormonal levels and anaboli…" at bounding box center [742, 417] width 282 height 49
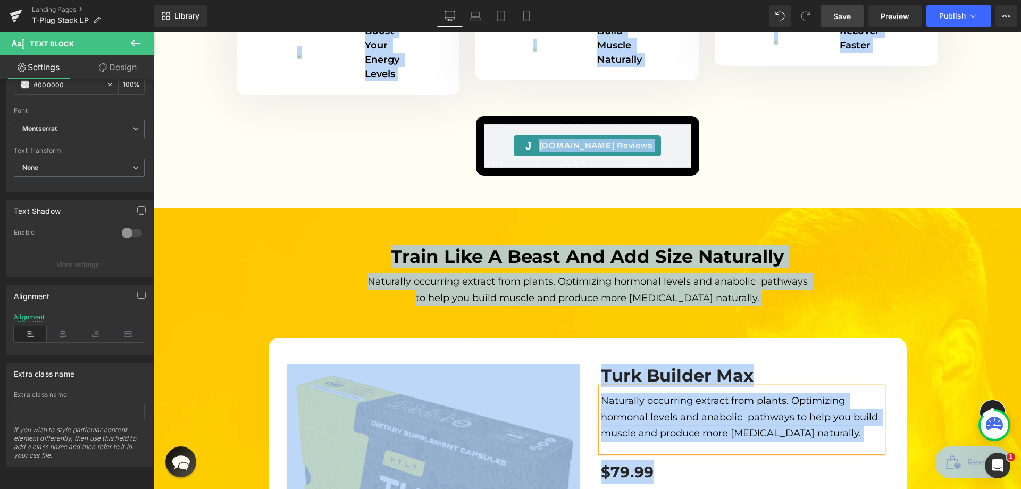
click at [697, 395] on span "Naturally occurring extract from plants. Optimizing hormonal levels and anaboli…" at bounding box center [741, 417] width 280 height 44
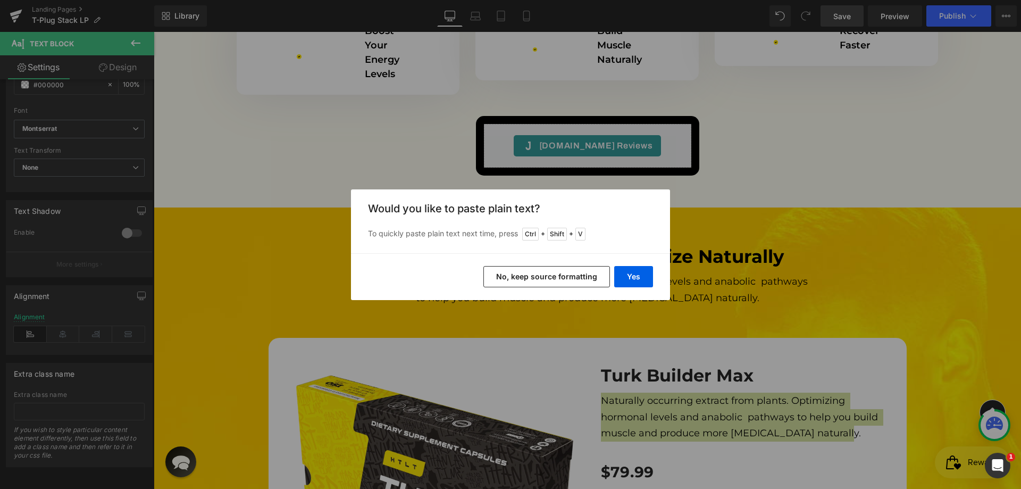
drag, startPoint x: 634, startPoint y: 279, endPoint x: 503, endPoint y: 280, distance: 130.9
click at [503, 280] on div "Yes No, keep source formatting" at bounding box center [510, 276] width 319 height 47
click at [524, 272] on button "No, keep source formatting" at bounding box center [547, 276] width 127 height 21
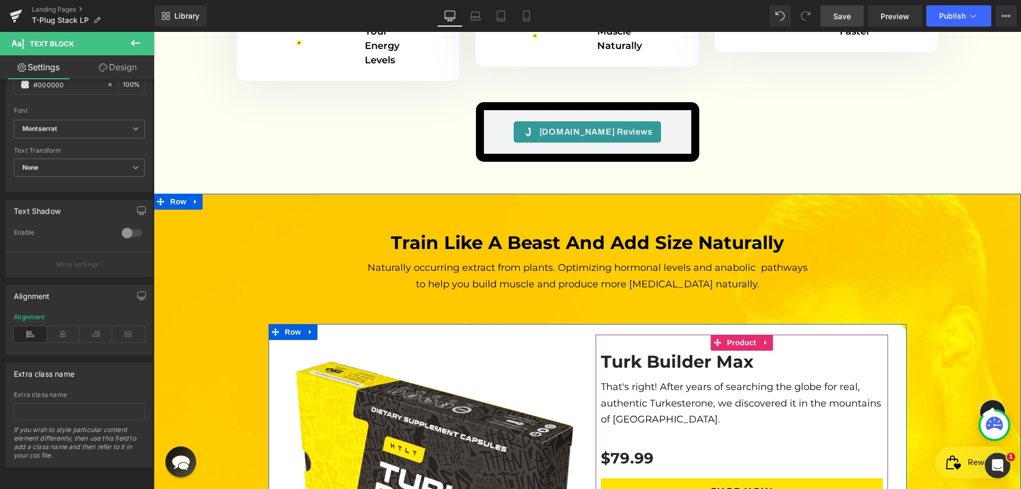
scroll to position [3138, 0]
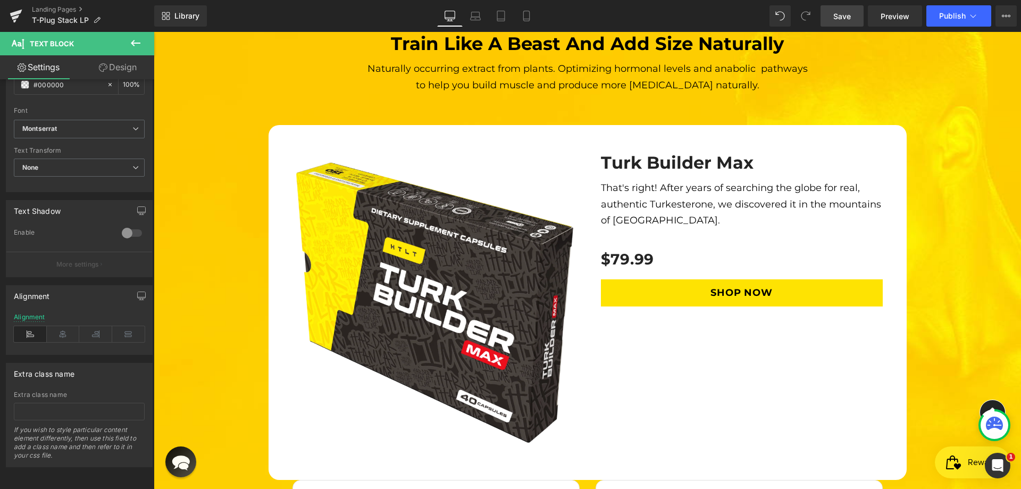
click at [143, 44] on button at bounding box center [135, 43] width 37 height 23
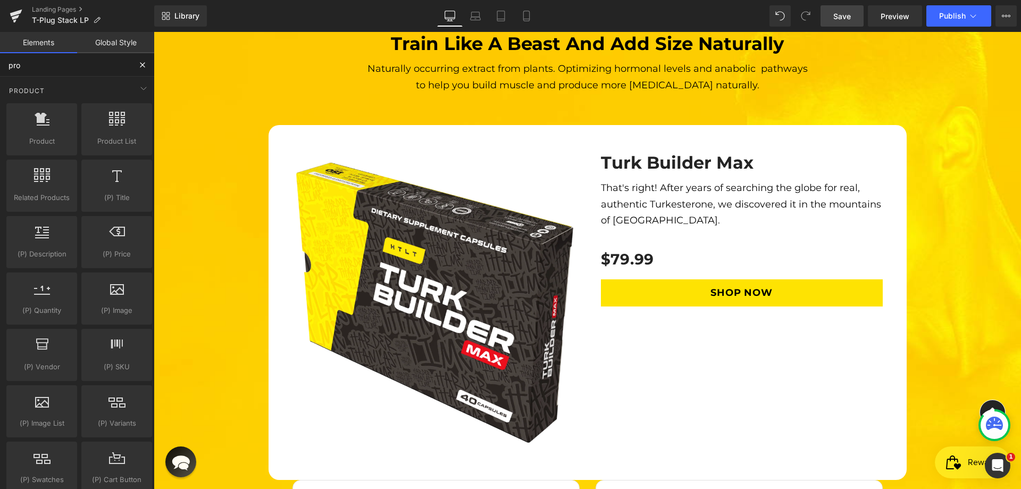
click at [77, 71] on input "pro" at bounding box center [65, 64] width 131 height 23
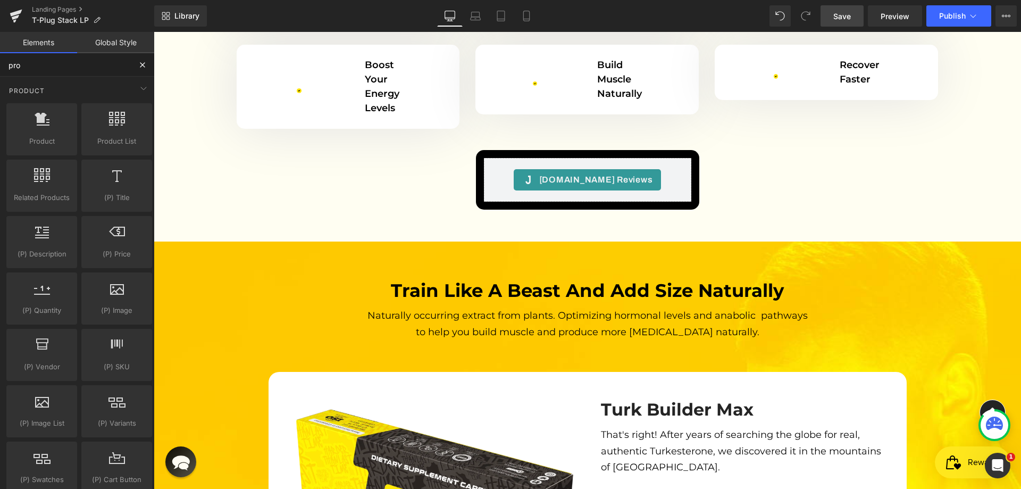
scroll to position [2712, 0]
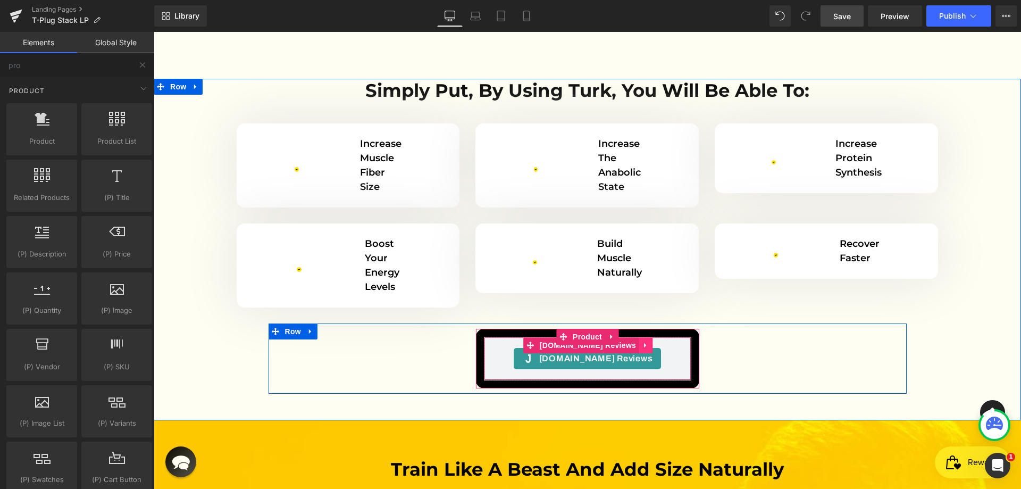
click at [639, 337] on link at bounding box center [646, 345] width 14 height 16
click at [635, 342] on icon at bounding box center [638, 345] width 7 height 7
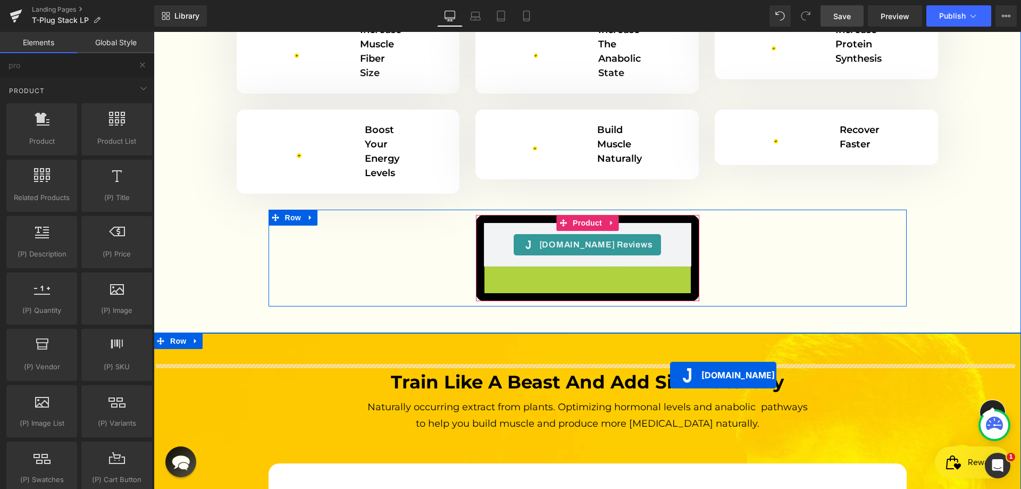
scroll to position [2978, 0]
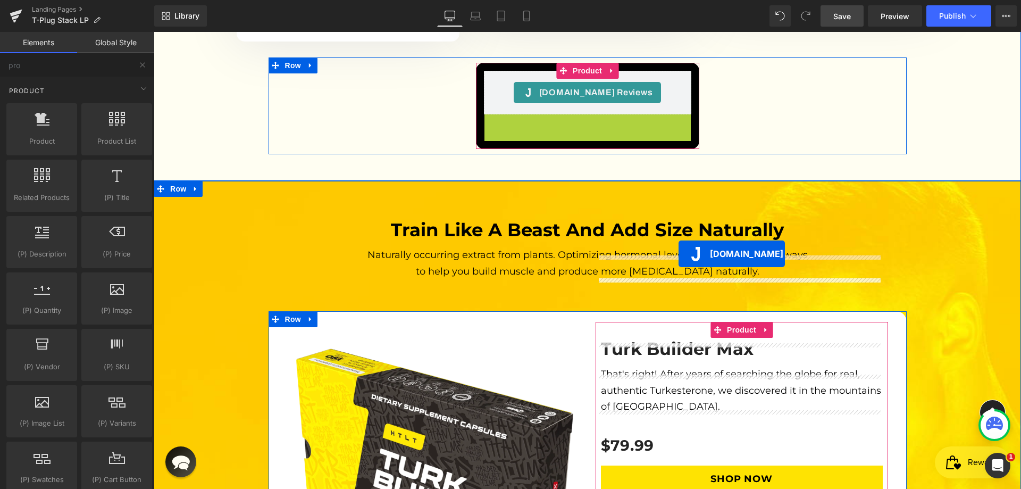
drag, startPoint x: 582, startPoint y: 306, endPoint x: 679, endPoint y: 254, distance: 110.4
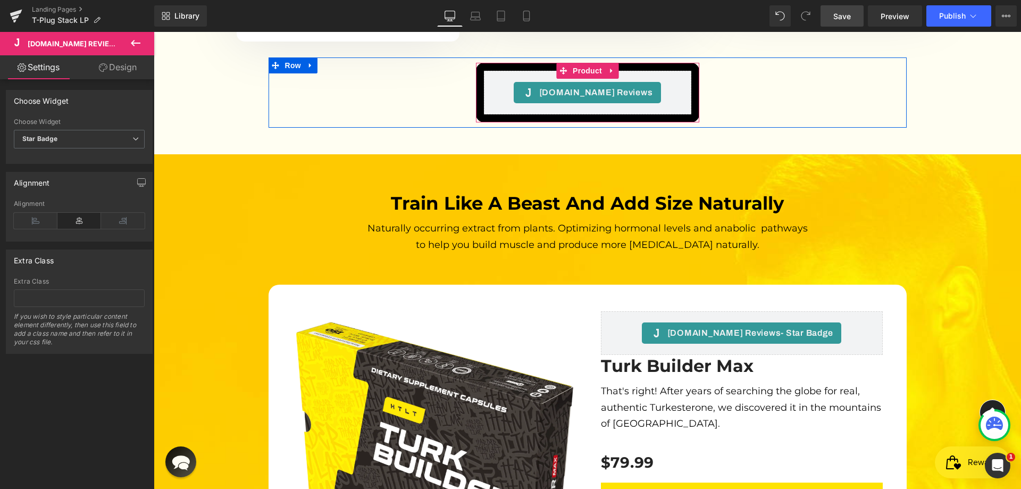
click at [846, 16] on span "Save" at bounding box center [843, 16] width 18 height 11
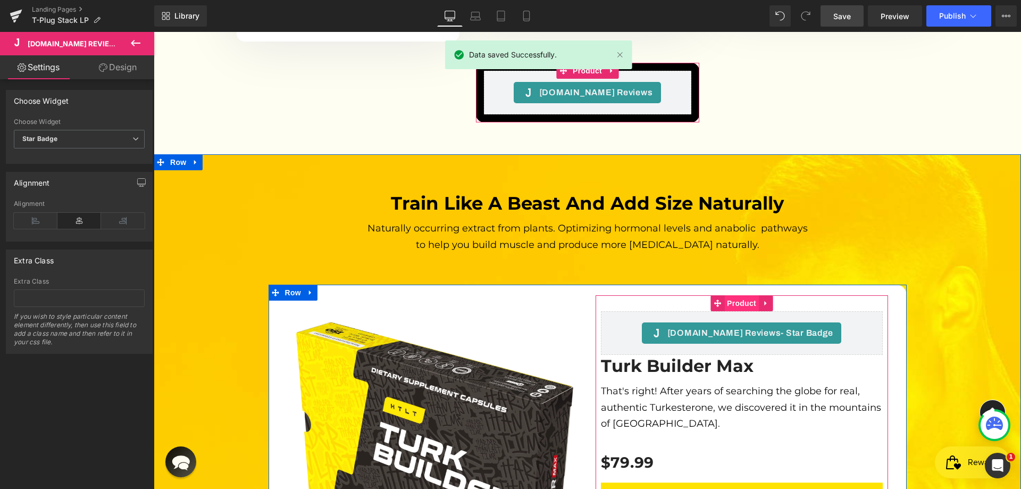
click at [741, 295] on span "Product" at bounding box center [742, 303] width 35 height 16
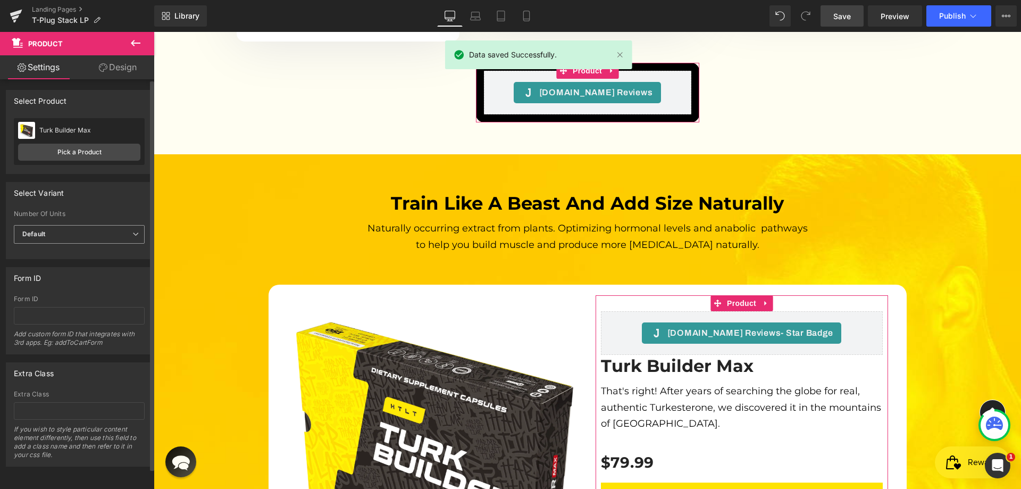
click at [80, 229] on span "Default" at bounding box center [79, 234] width 131 height 19
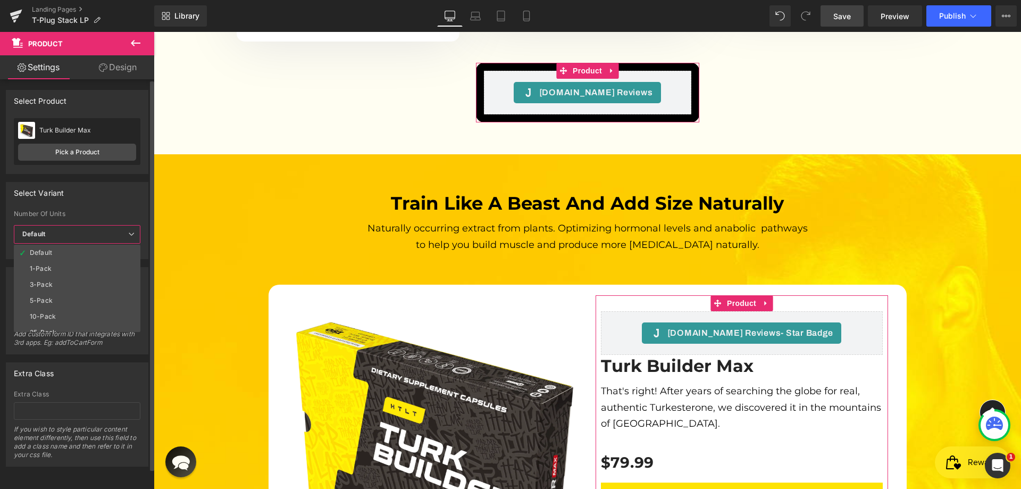
click at [105, 196] on div "Select Variant" at bounding box center [77, 192] width 142 height 20
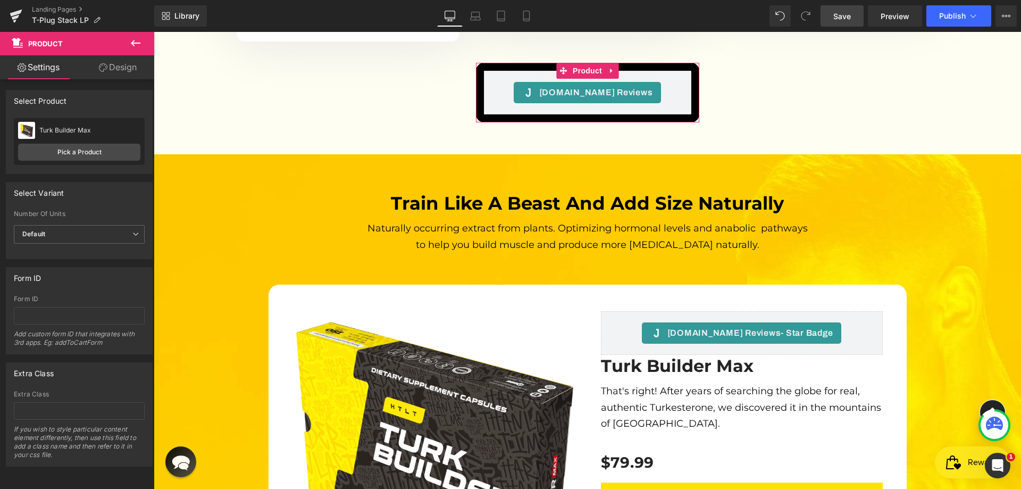
click at [137, 41] on icon at bounding box center [135, 43] width 13 height 13
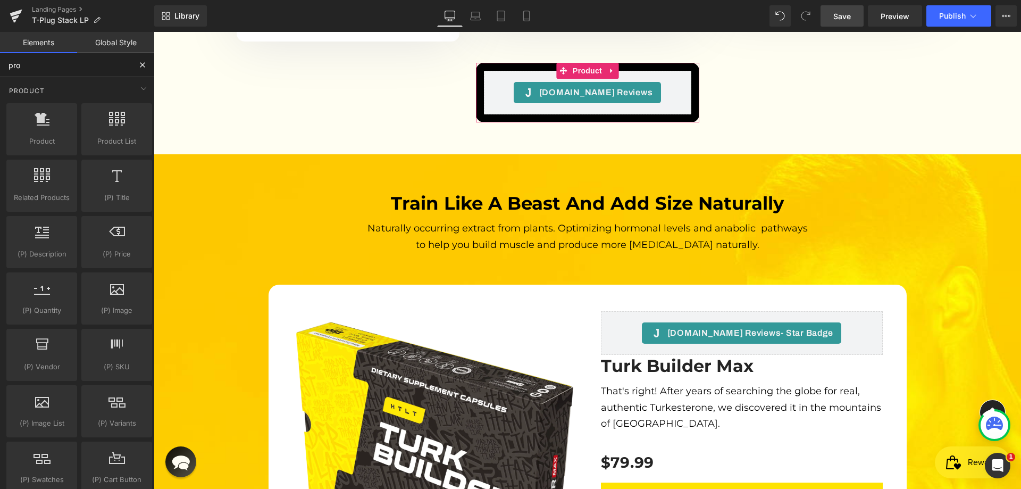
click at [72, 63] on input "pro" at bounding box center [65, 64] width 131 height 23
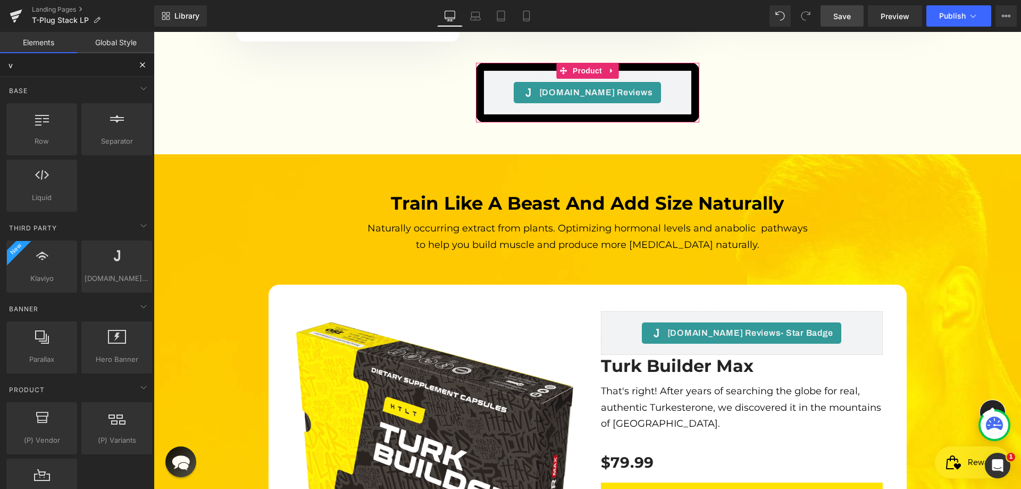
type input "va"
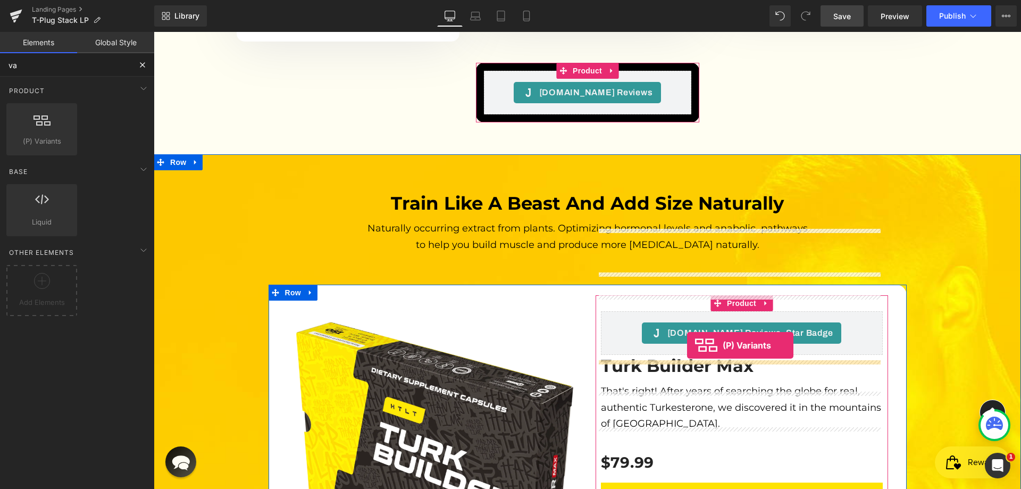
drag, startPoint x: 205, startPoint y: 156, endPoint x: 687, endPoint y: 345, distance: 518.2
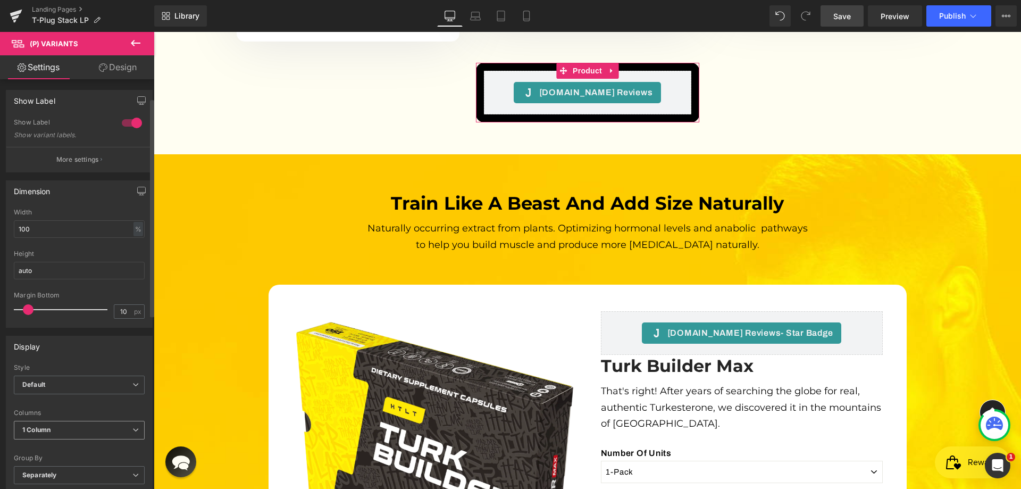
scroll to position [106, 0]
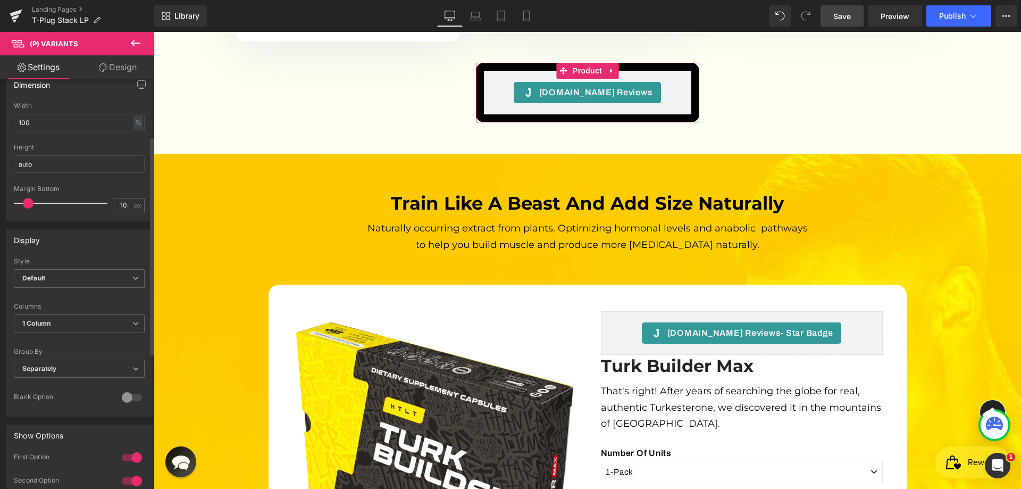
click at [67, 264] on div "Style" at bounding box center [79, 261] width 131 height 7
click at [58, 278] on span "Default" at bounding box center [79, 278] width 131 height 19
click at [48, 308] on li "Inline" at bounding box center [77, 313] width 127 height 16
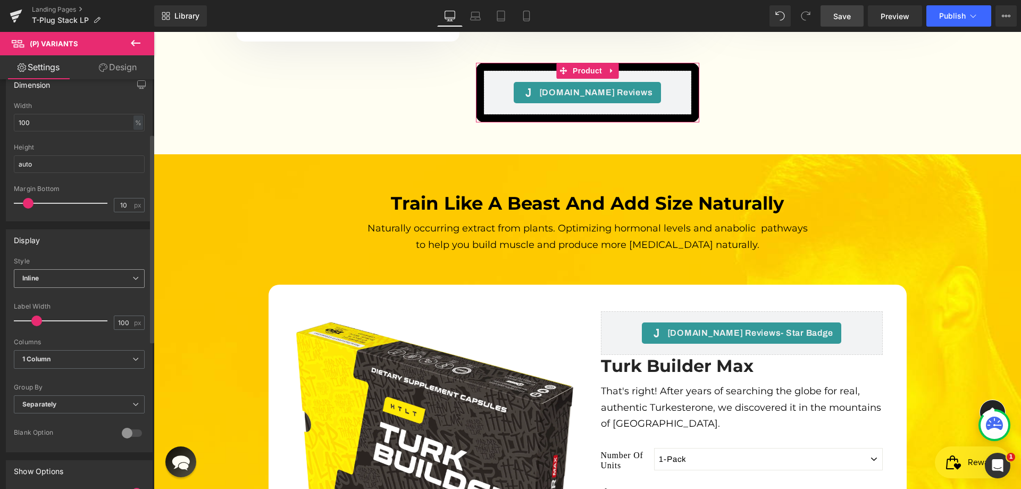
click at [56, 275] on span "Inline" at bounding box center [79, 278] width 131 height 19
click at [47, 297] on div "Default" at bounding box center [41, 297] width 22 height 7
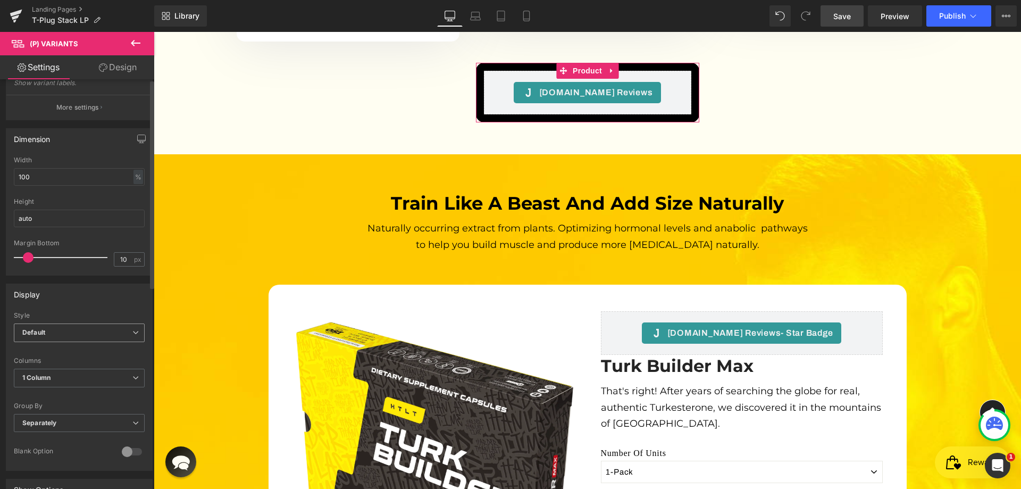
scroll to position [0, 0]
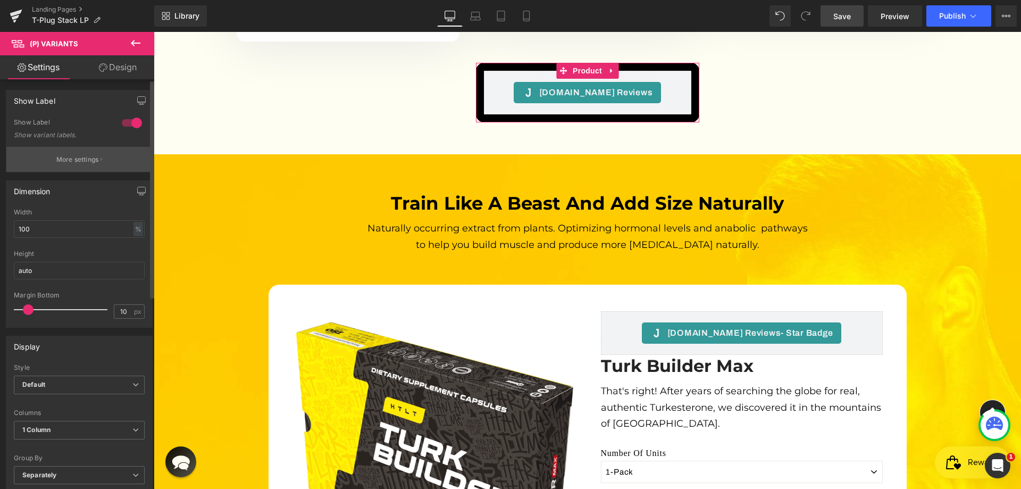
click at [87, 161] on p "More settings" at bounding box center [77, 160] width 43 height 10
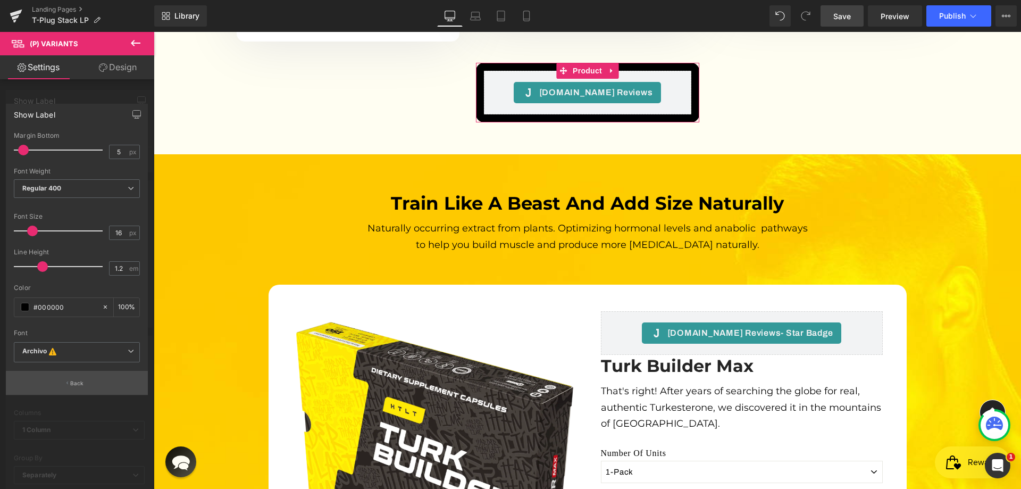
click at [71, 384] on p "Back" at bounding box center [77, 383] width 14 height 8
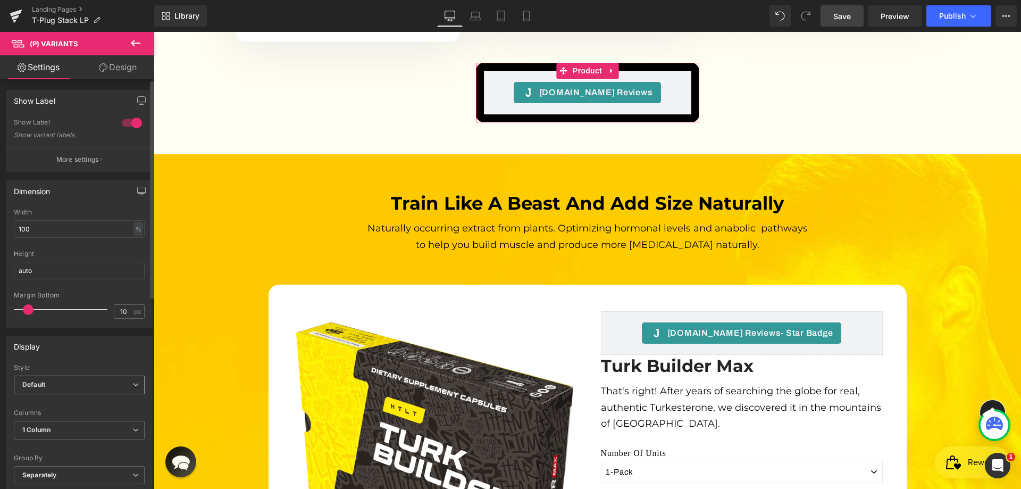
scroll to position [106, 0]
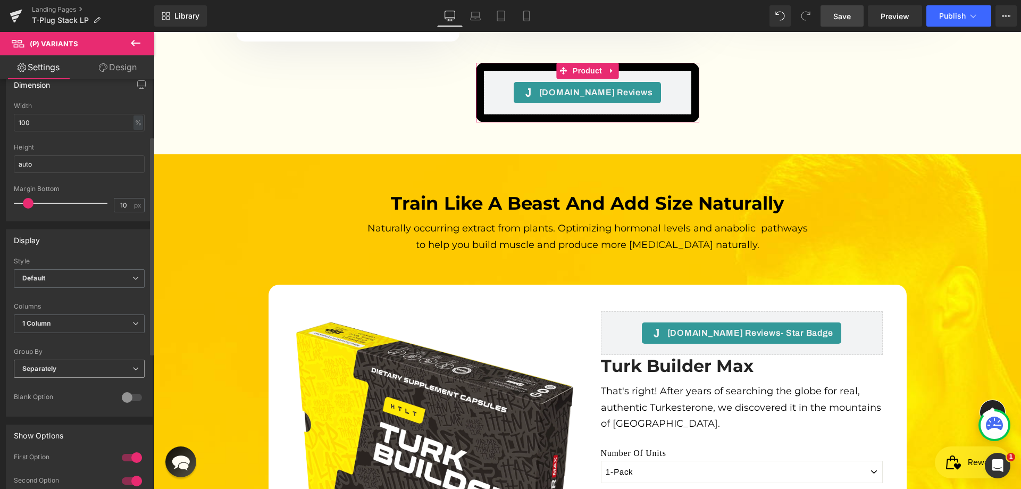
click at [59, 367] on span "Separately" at bounding box center [79, 369] width 131 height 19
click at [59, 367] on span "Separately" at bounding box center [77, 369] width 127 height 19
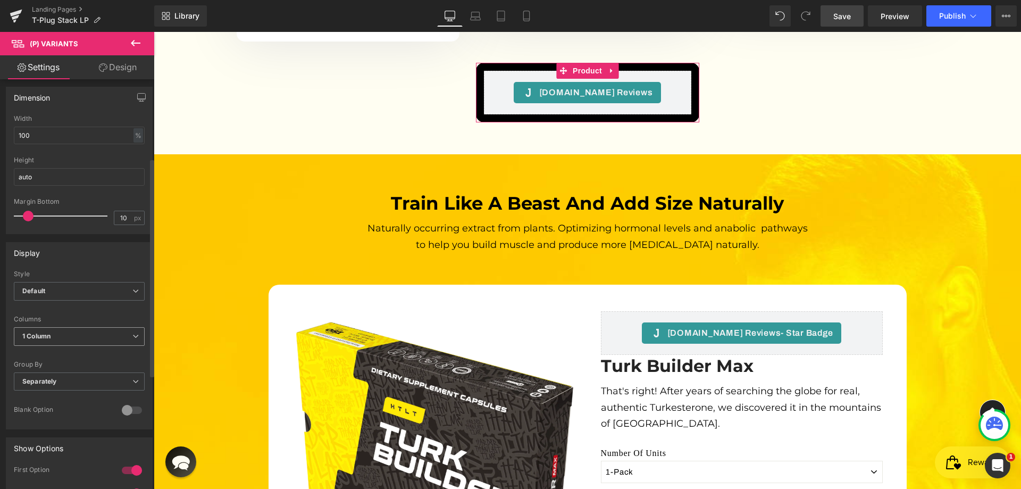
scroll to position [0, 0]
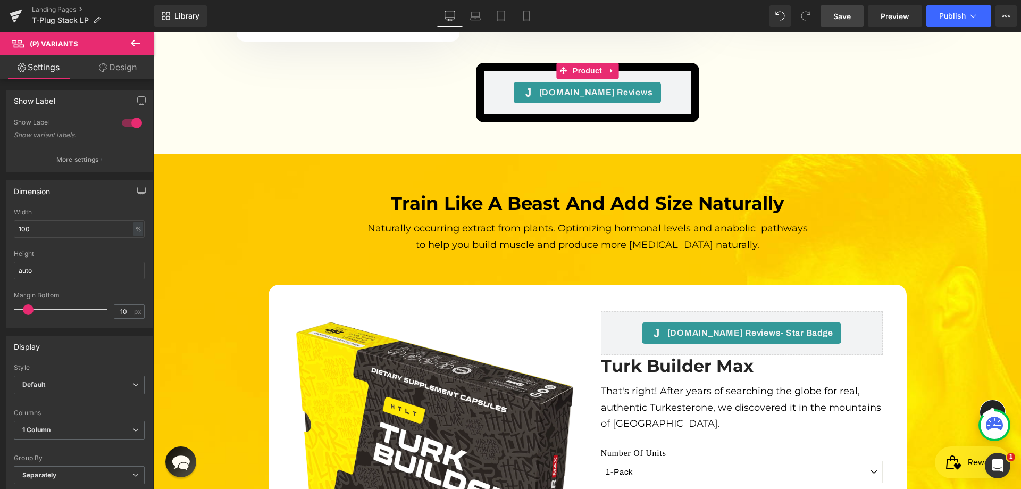
click at [136, 40] on icon at bounding box center [135, 43] width 13 height 13
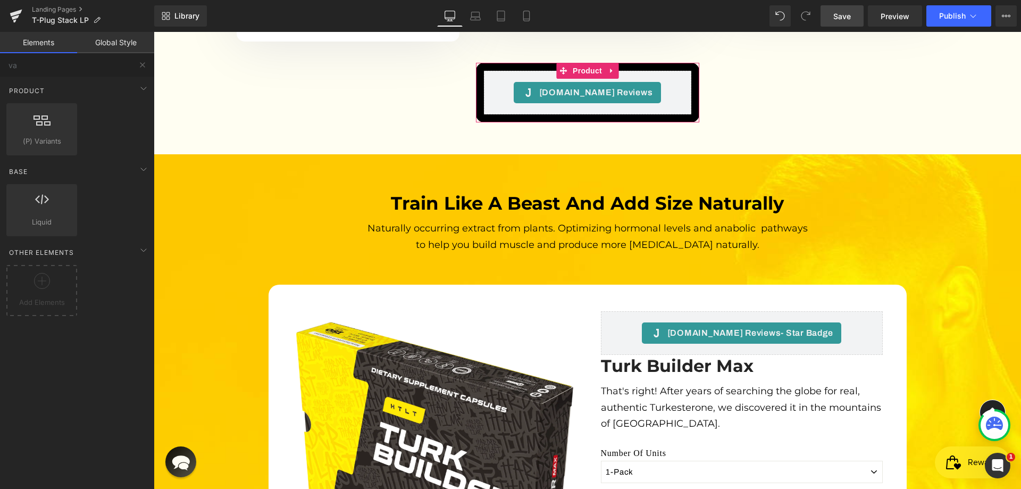
click at [833, 13] on link "Save" at bounding box center [842, 15] width 43 height 21
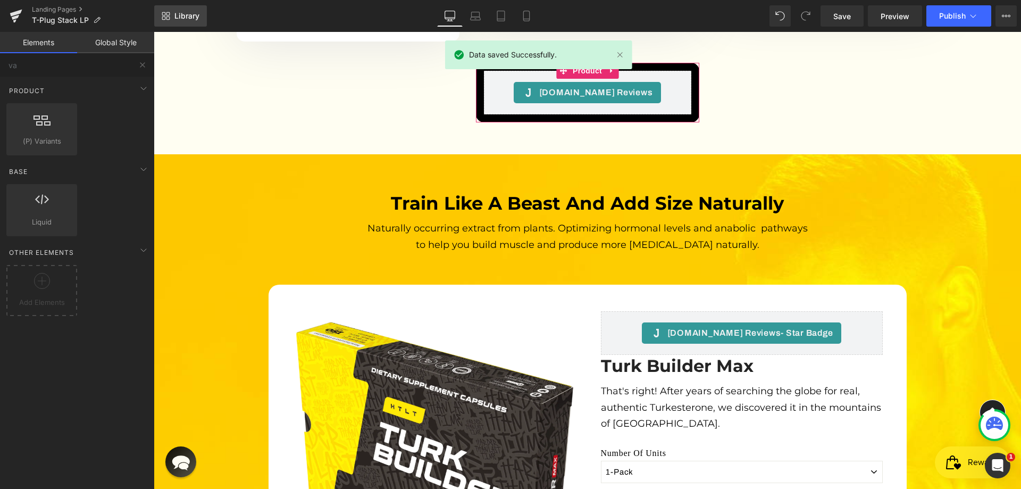
click at [182, 12] on span "Library" at bounding box center [187, 16] width 25 height 10
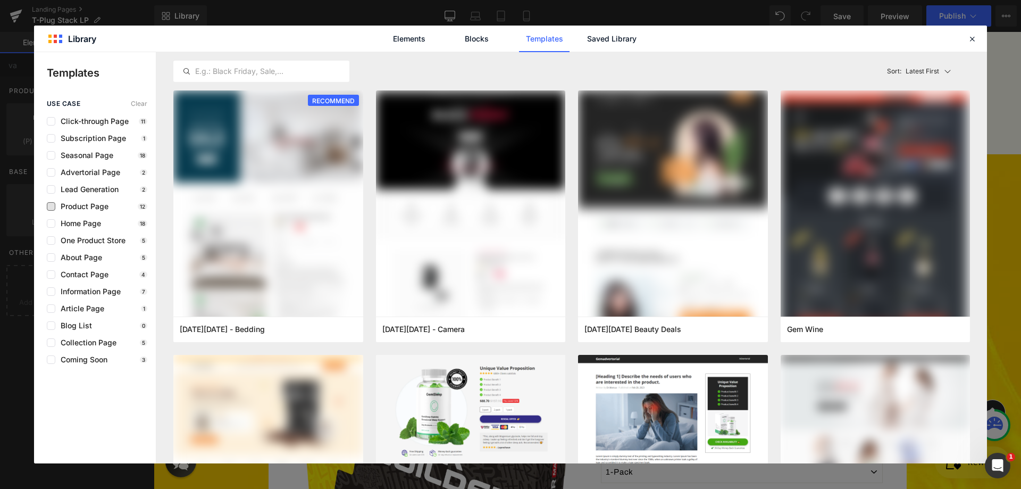
click at [87, 205] on span "Product Page" at bounding box center [81, 206] width 53 height 9
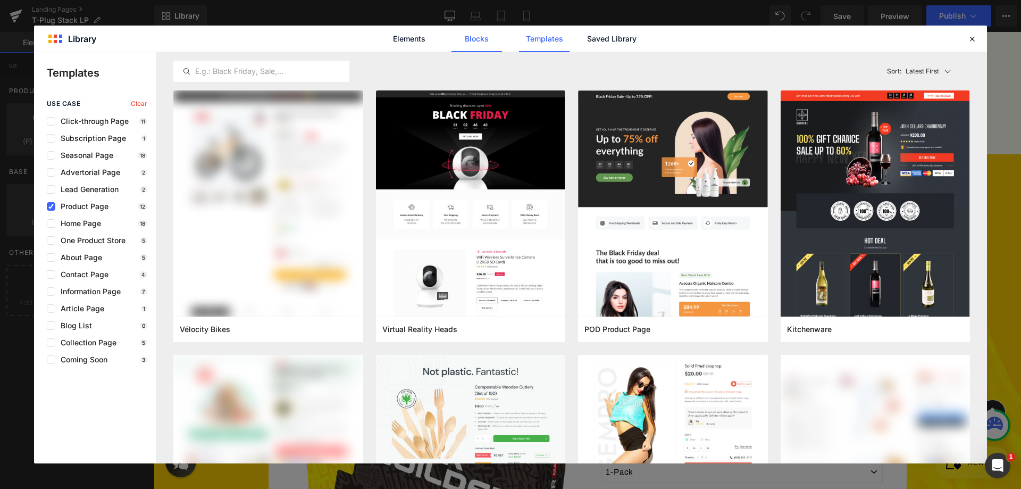
click at [587, 29] on link "Blocks" at bounding box center [612, 39] width 51 height 27
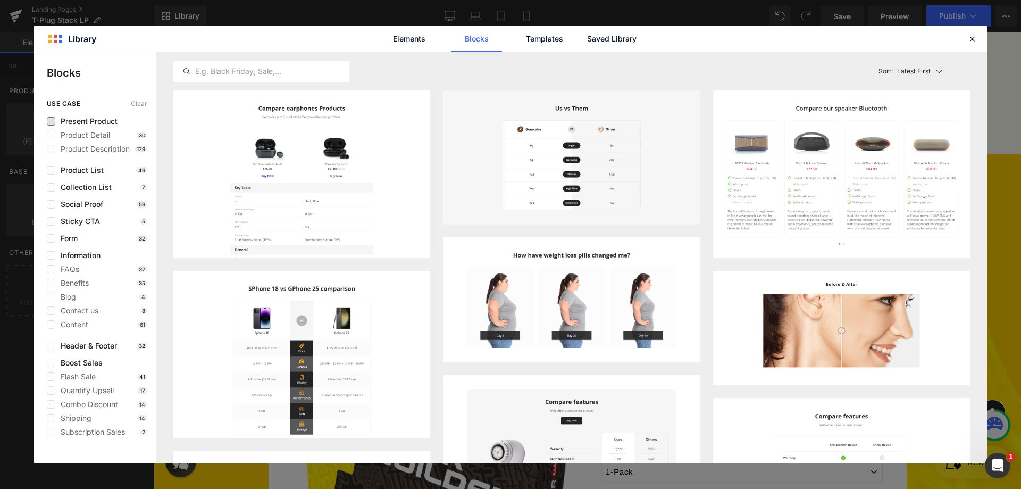
click at [95, 122] on span "Present Product" at bounding box center [86, 121] width 62 height 9
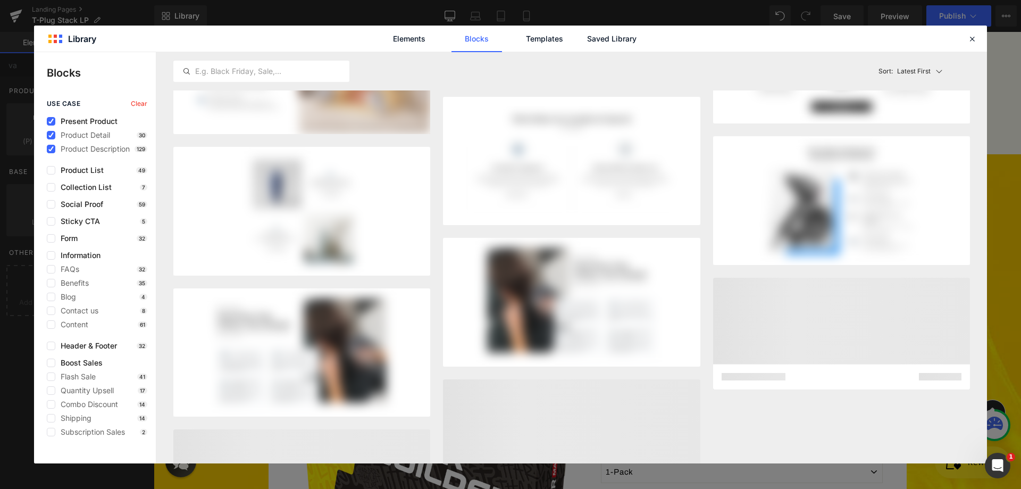
scroll to position [5006, 0]
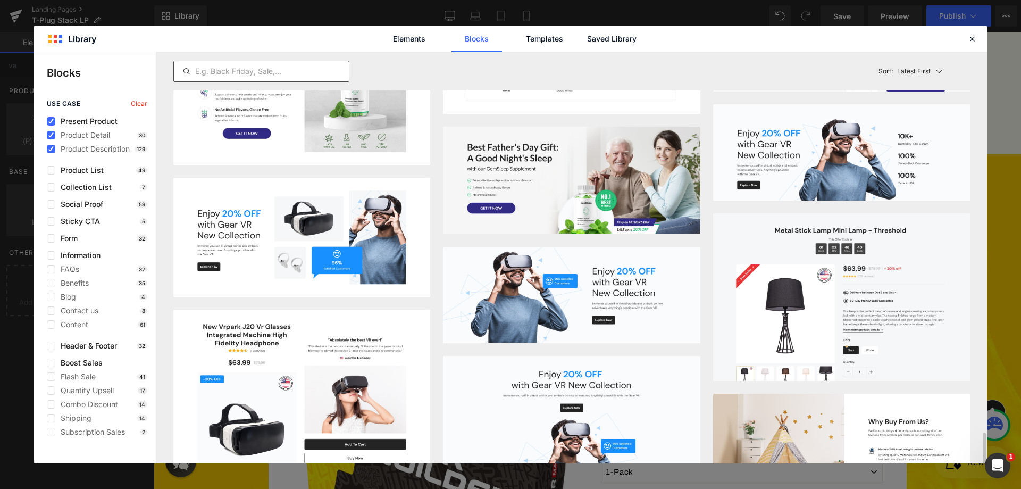
click at [225, 73] on input "text" at bounding box center [261, 71] width 175 height 13
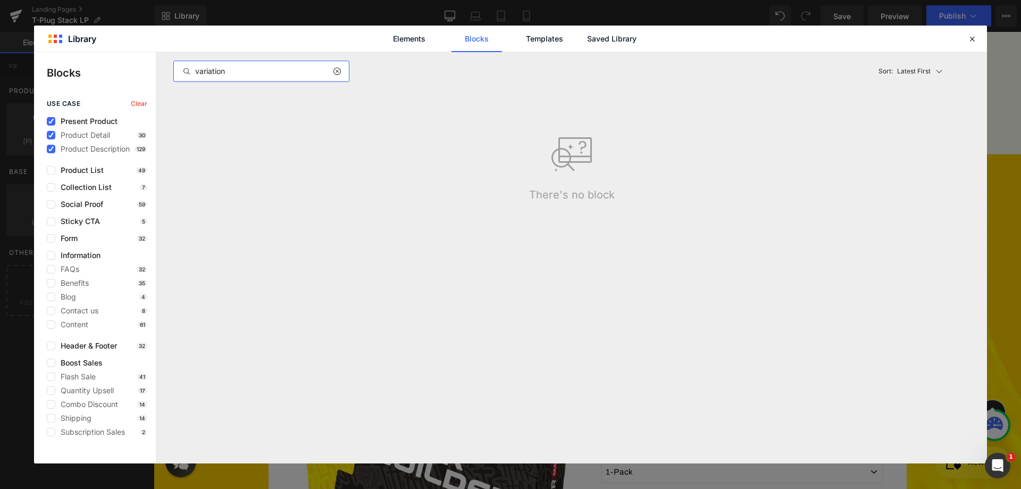
scroll to position [0, 0]
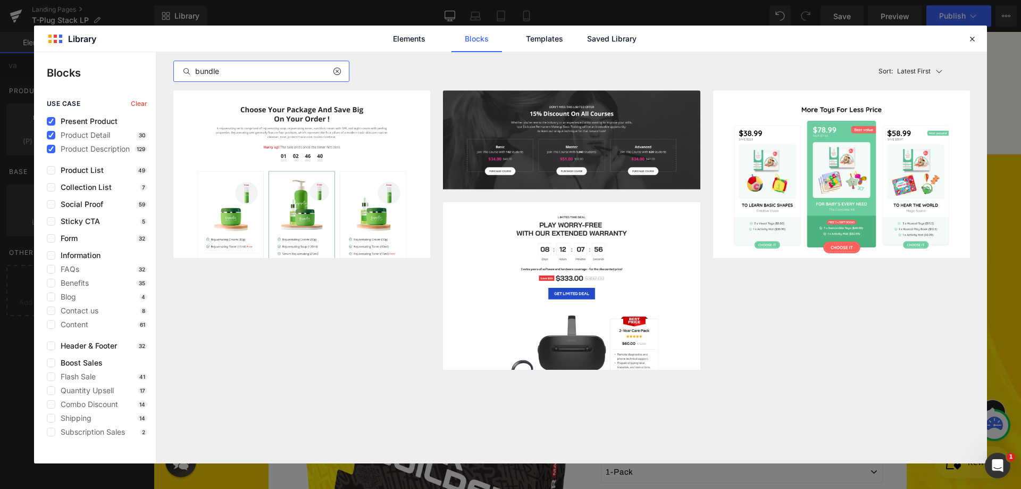
type input "bundle"
click at [136, 103] on span "Clear" at bounding box center [139, 103] width 16 height 7
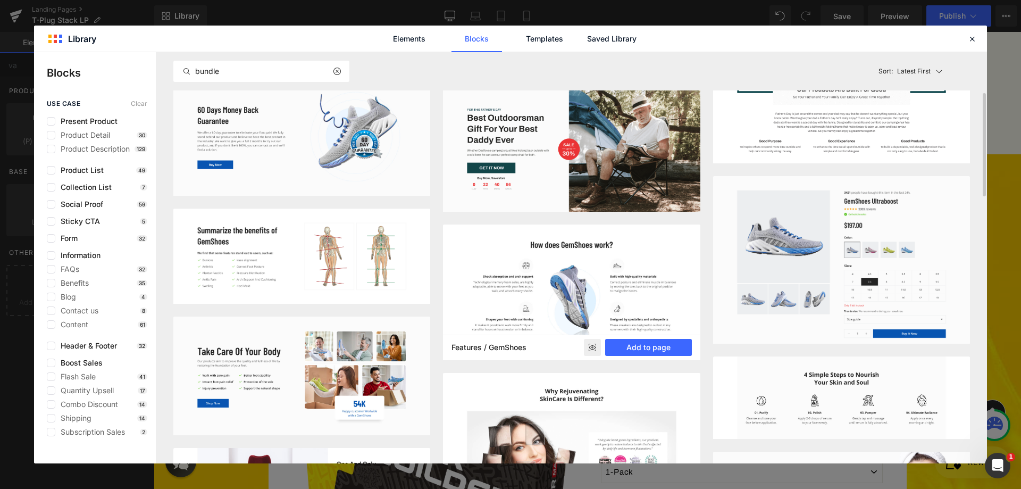
scroll to position [479, 0]
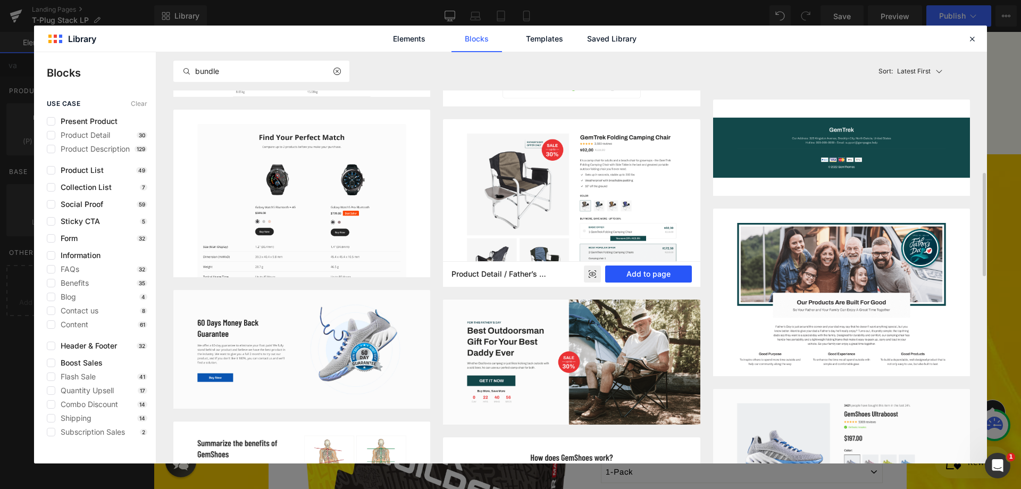
click at [645, 273] on button "Add to page" at bounding box center [648, 273] width 87 height 17
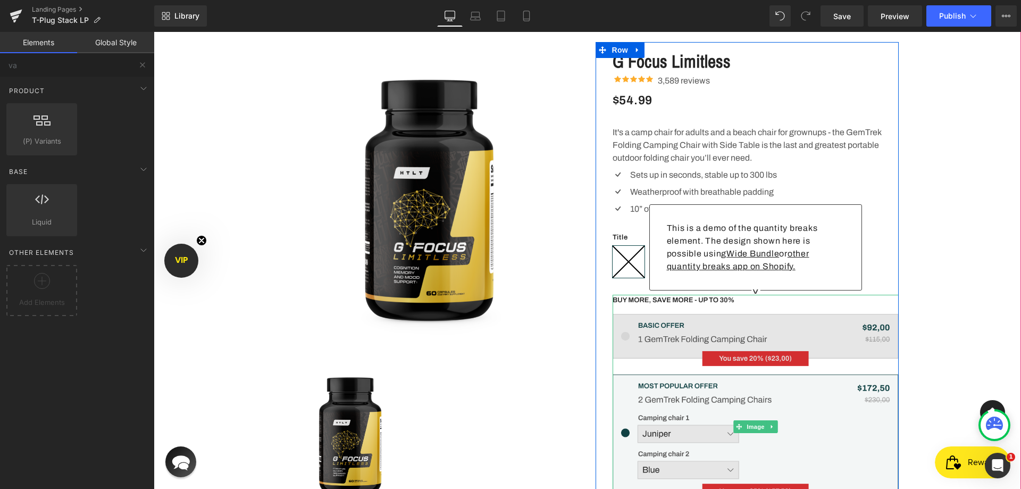
scroll to position [4411, 0]
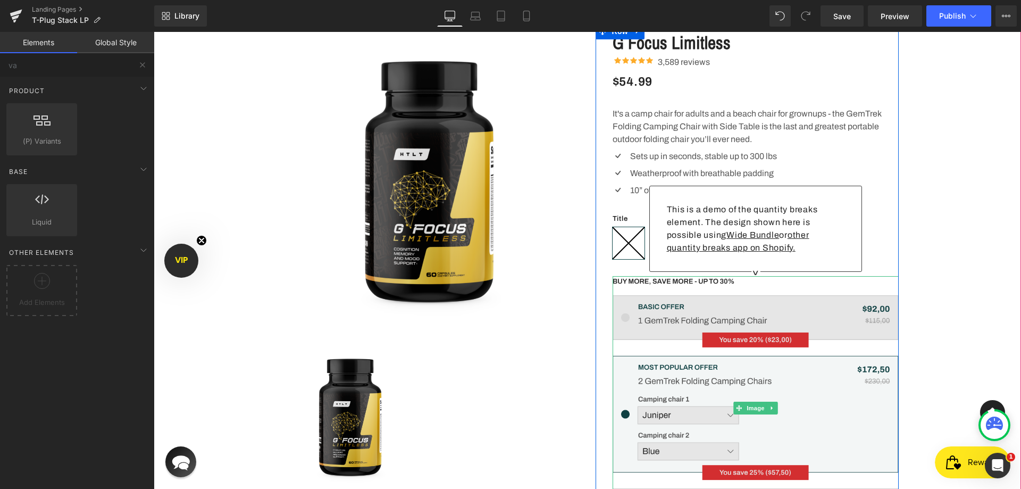
click at [745, 276] on img at bounding box center [756, 408] width 286 height 264
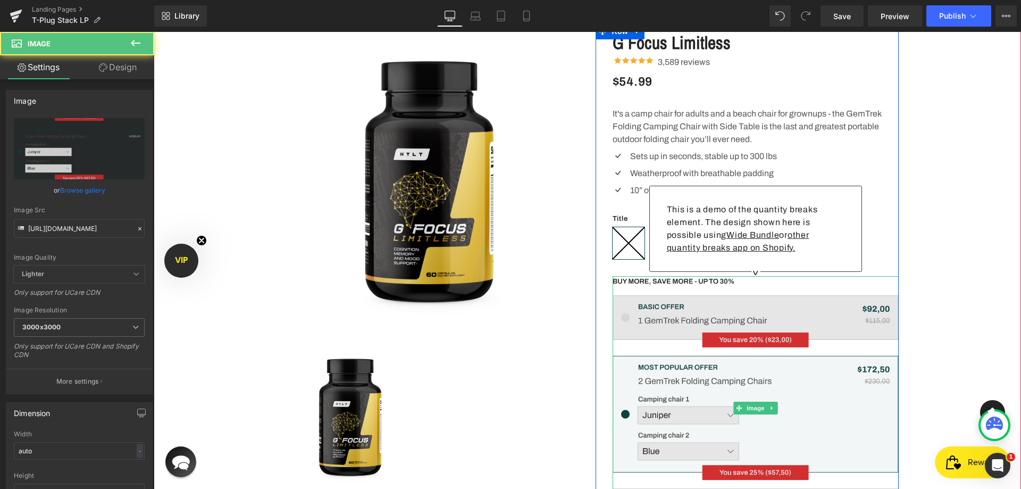
click at [681, 333] on img at bounding box center [756, 408] width 286 height 264
click at [704, 276] on img at bounding box center [756, 408] width 286 height 264
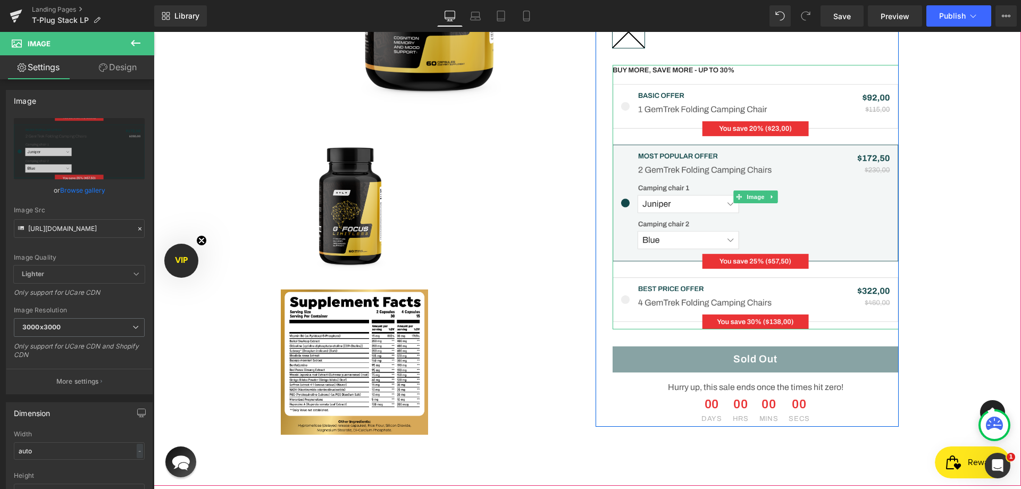
scroll to position [4624, 0]
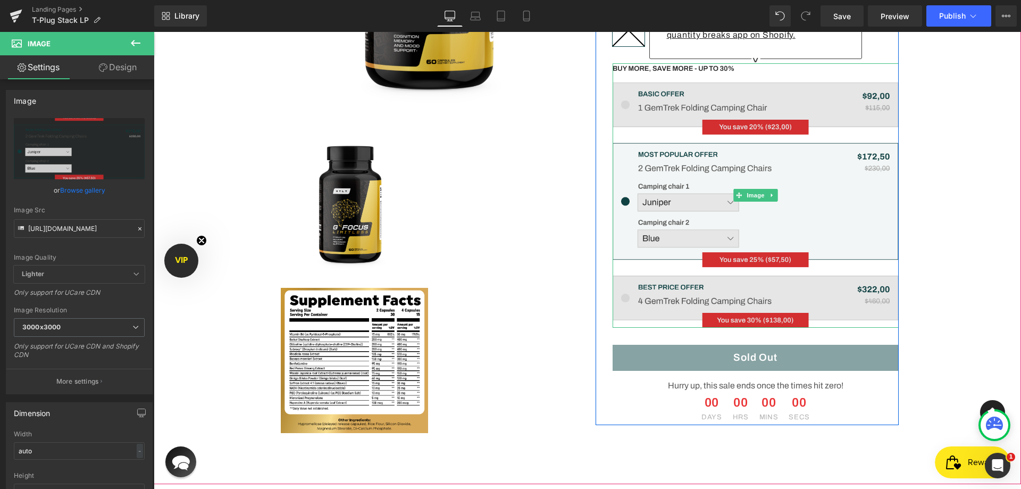
click at [760, 237] on img at bounding box center [756, 195] width 286 height 264
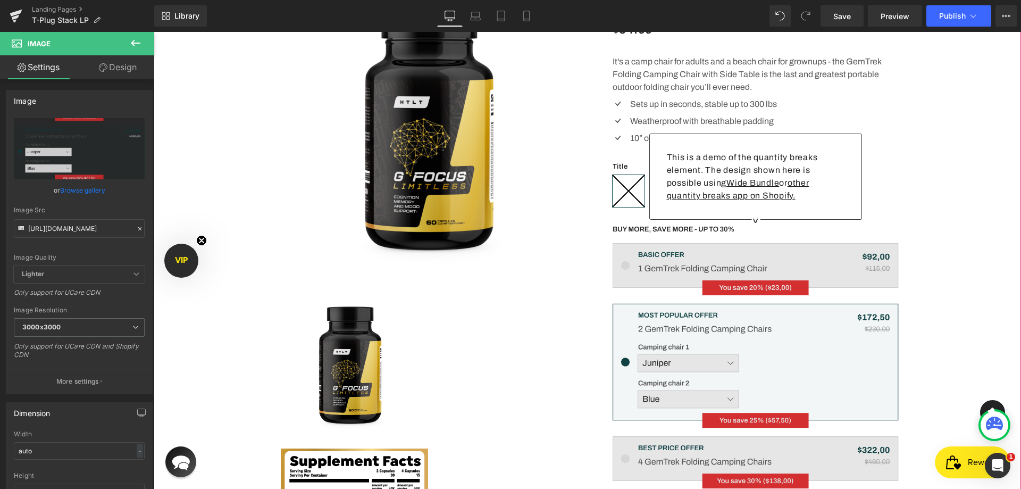
scroll to position [4411, 0]
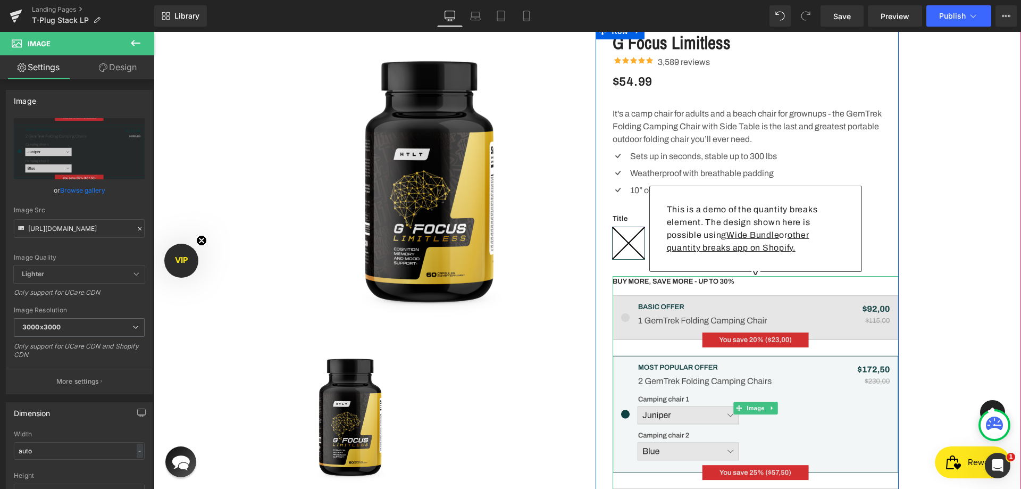
click at [644, 276] on img at bounding box center [756, 408] width 286 height 264
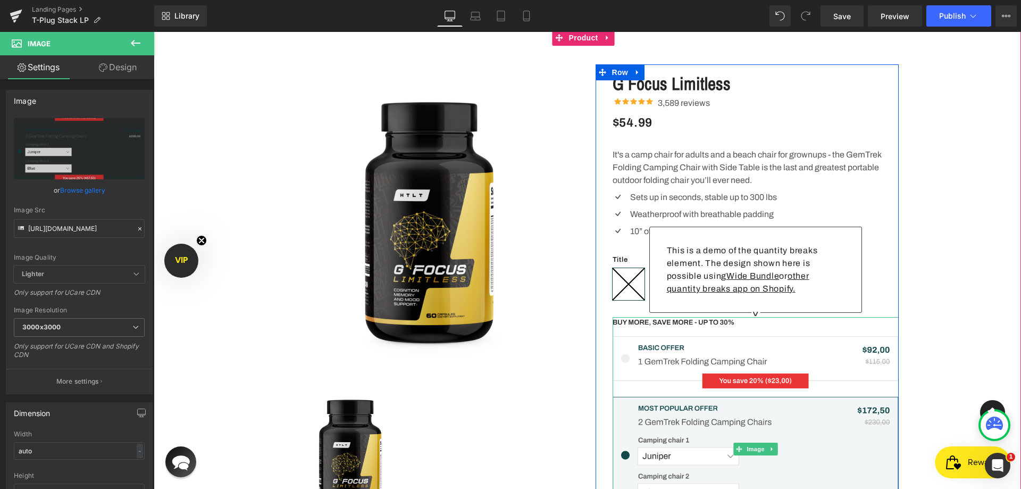
scroll to position [4305, 0]
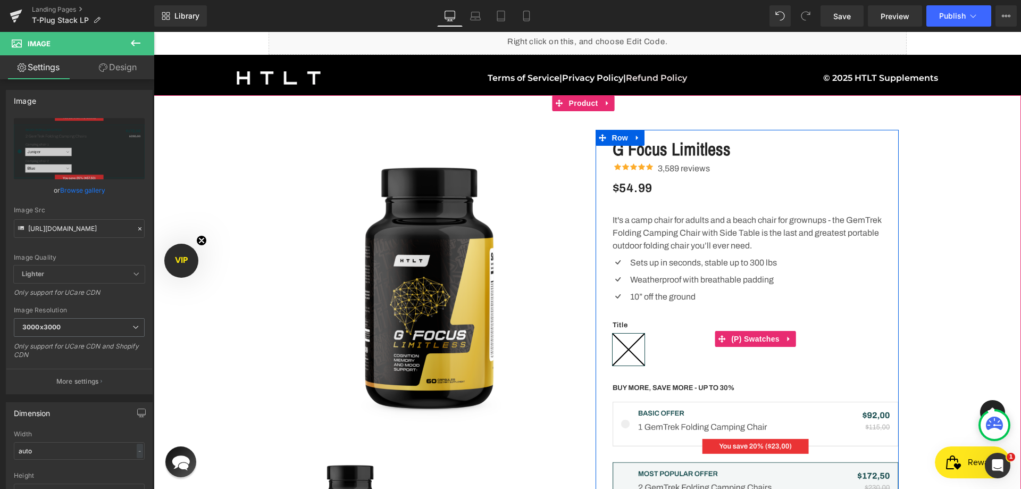
click at [624, 334] on icon at bounding box center [629, 350] width 32 height 32
click at [788, 335] on icon at bounding box center [789, 339] width 7 height 8
click at [793, 335] on icon at bounding box center [796, 339] width 7 height 8
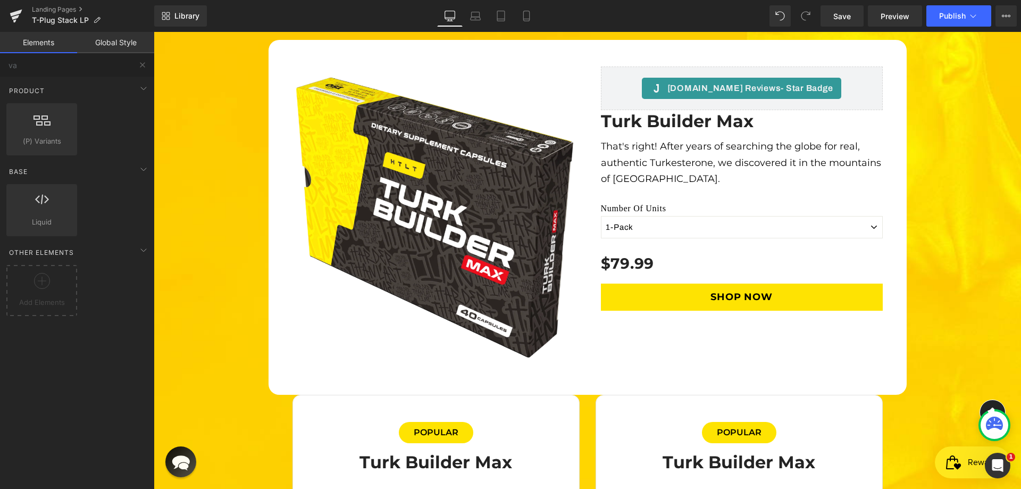
scroll to position [3081, 0]
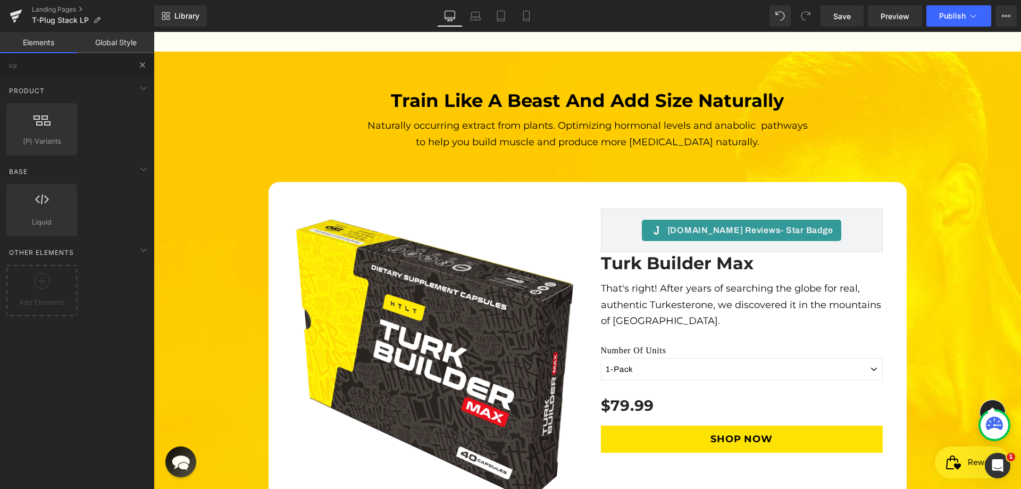
click at [143, 59] on button at bounding box center [142, 64] width 23 height 23
click at [84, 61] on input "va" at bounding box center [65, 64] width 131 height 23
click at [0, 61] on input "va" at bounding box center [65, 64] width 131 height 23
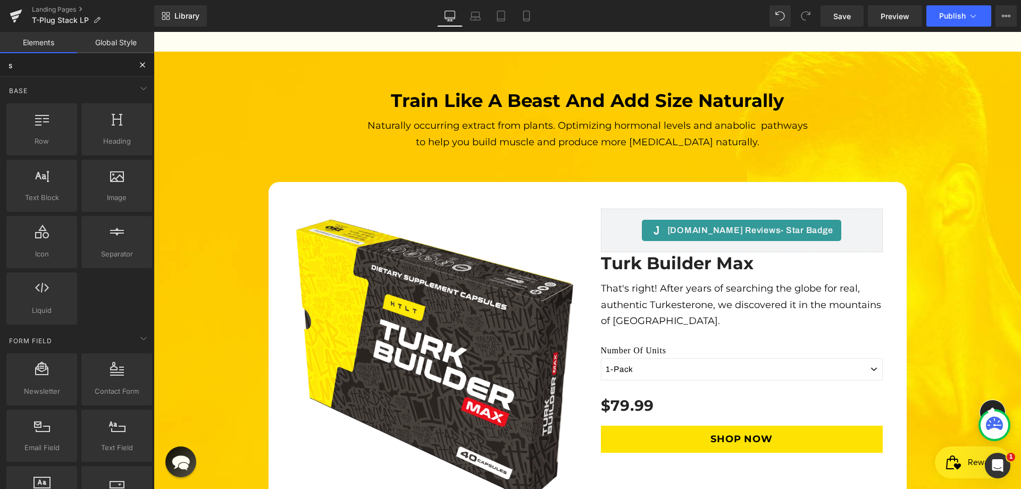
type input "sw"
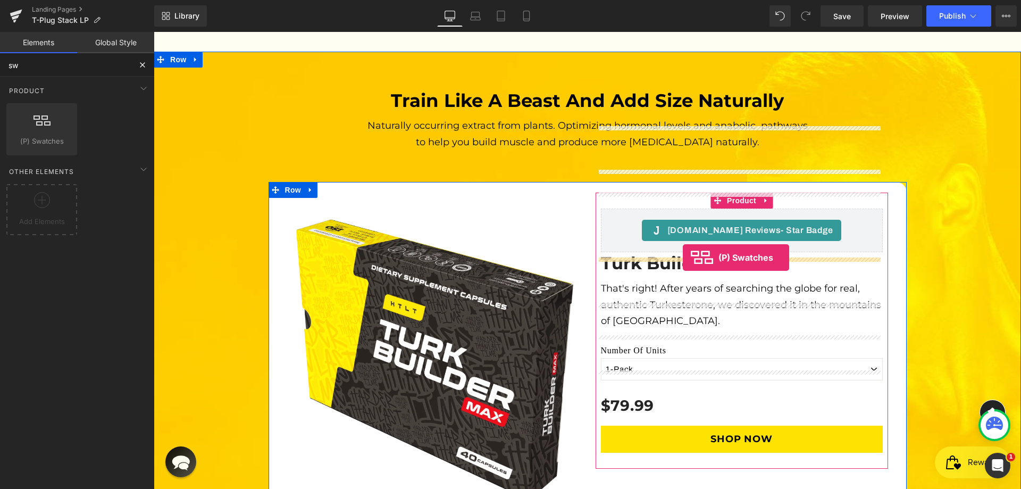
drag, startPoint x: 206, startPoint y: 163, endPoint x: 683, endPoint y: 258, distance: 486.0
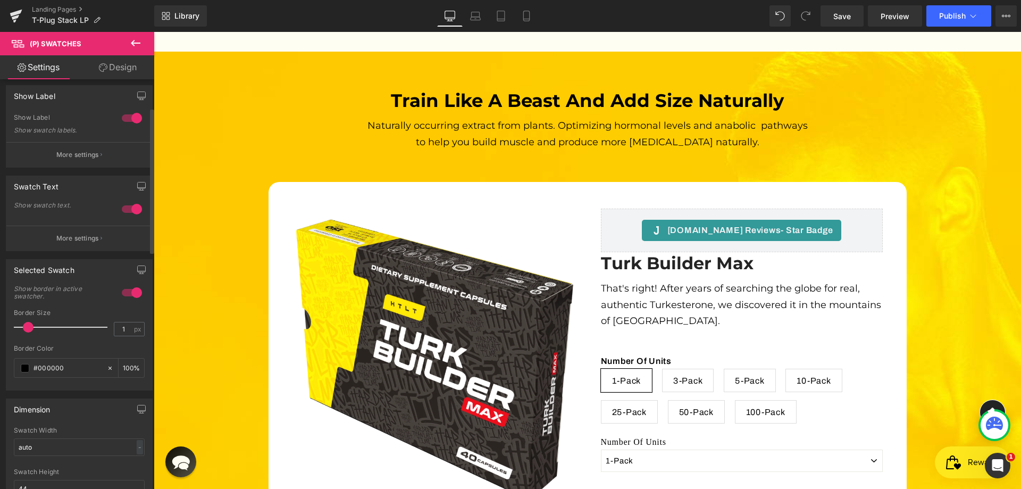
scroll to position [160, 0]
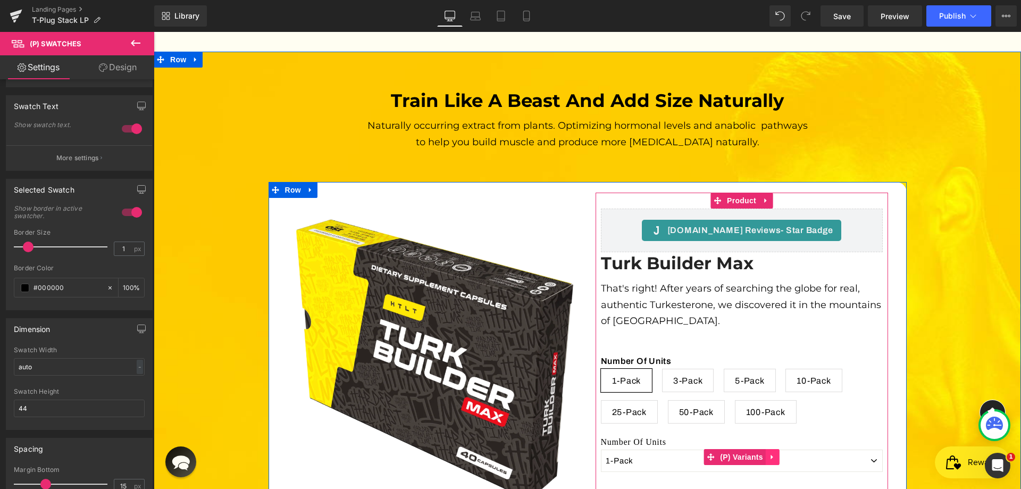
click at [769, 453] on icon at bounding box center [772, 457] width 7 height 8
click at [782, 449] on link at bounding box center [780, 457] width 14 height 16
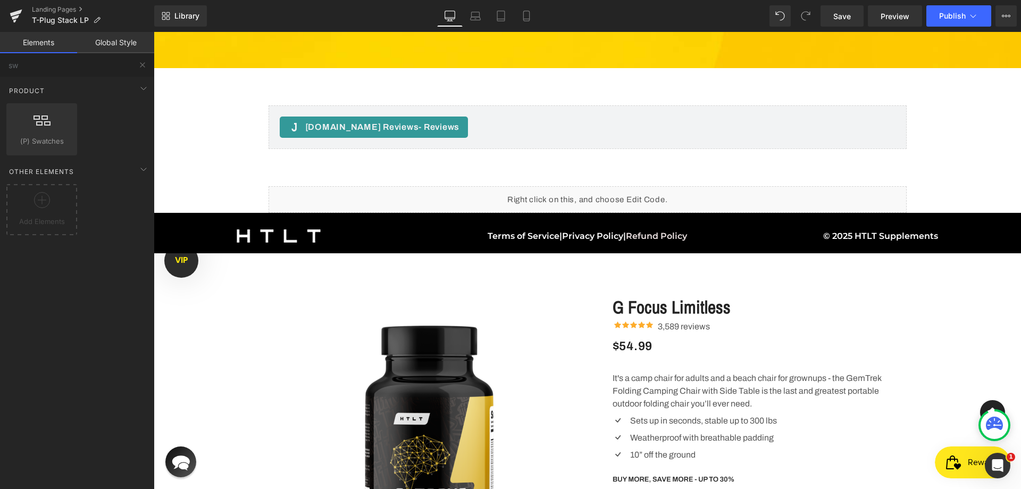
scroll to position [4039, 0]
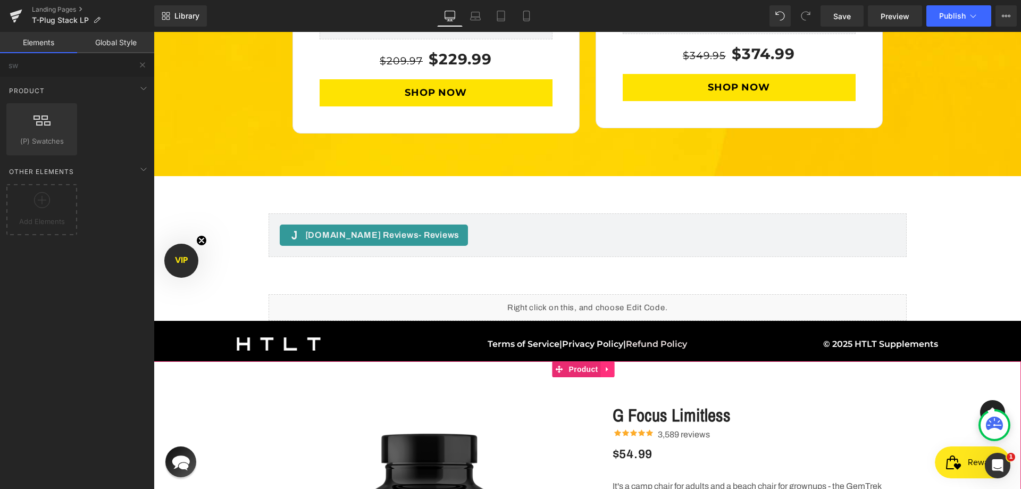
click at [608, 366] on icon at bounding box center [607, 370] width 7 height 8
click at [611, 366] on icon at bounding box center [614, 369] width 7 height 7
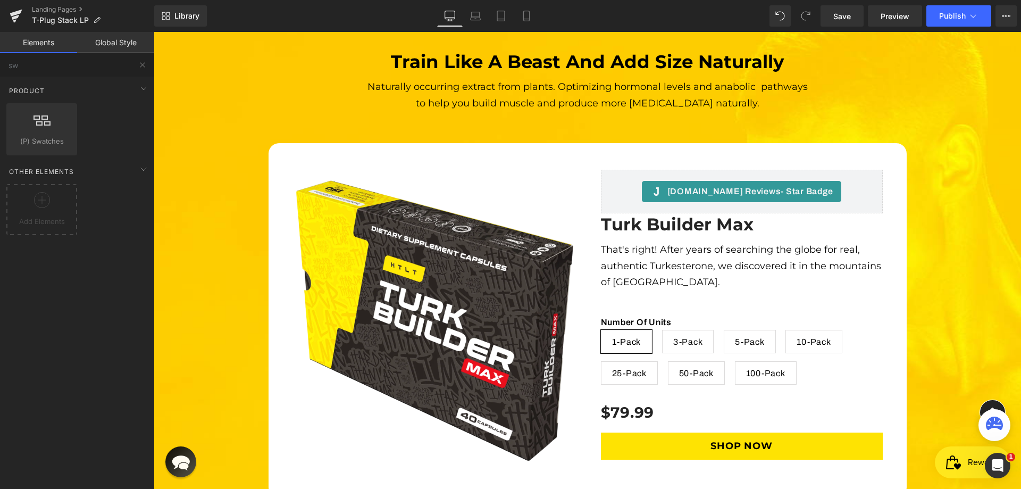
scroll to position [3022, 0]
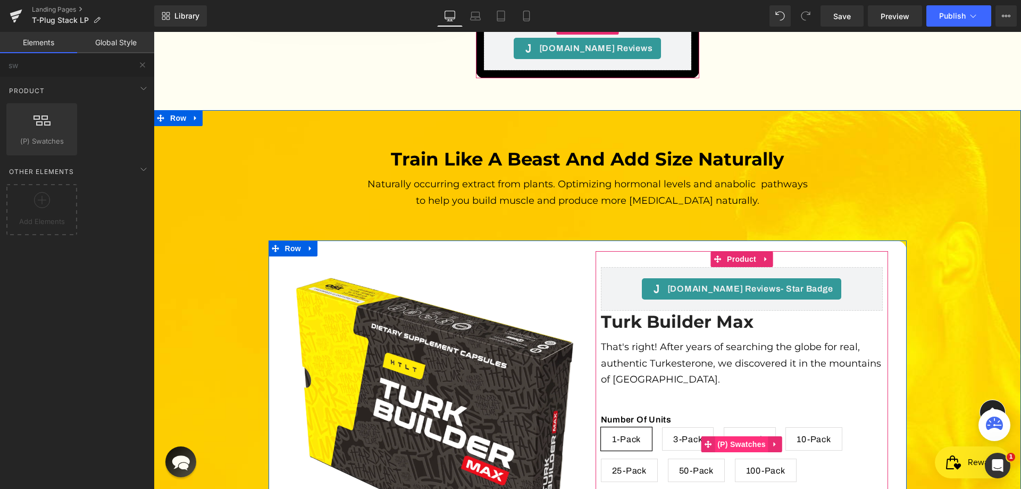
click at [748, 436] on span "(P) Swatches" at bounding box center [742, 444] width 54 height 16
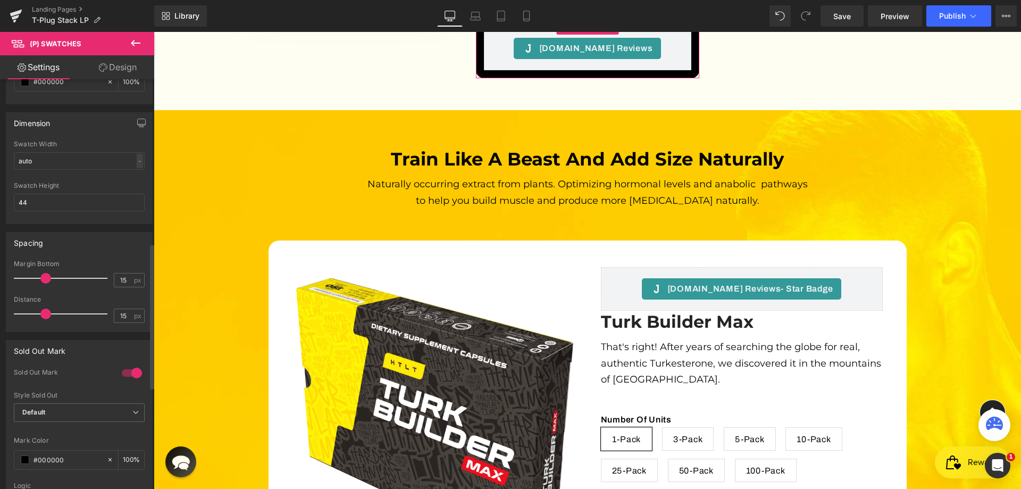
scroll to position [479, 0]
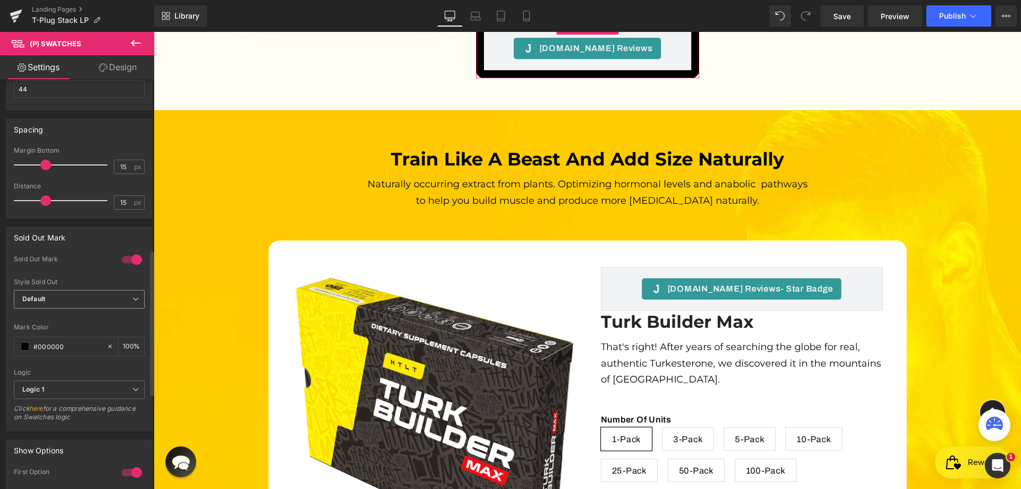
click at [65, 303] on span "Default" at bounding box center [79, 299] width 131 height 19
click at [66, 303] on span "Default" at bounding box center [77, 299] width 127 height 19
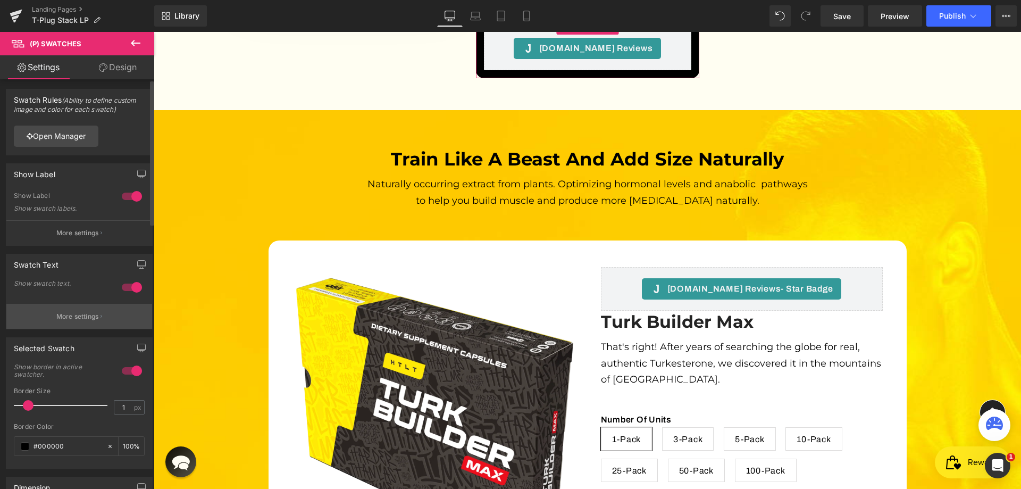
scroll to position [0, 0]
click at [79, 318] on p "More settings" at bounding box center [77, 318] width 43 height 10
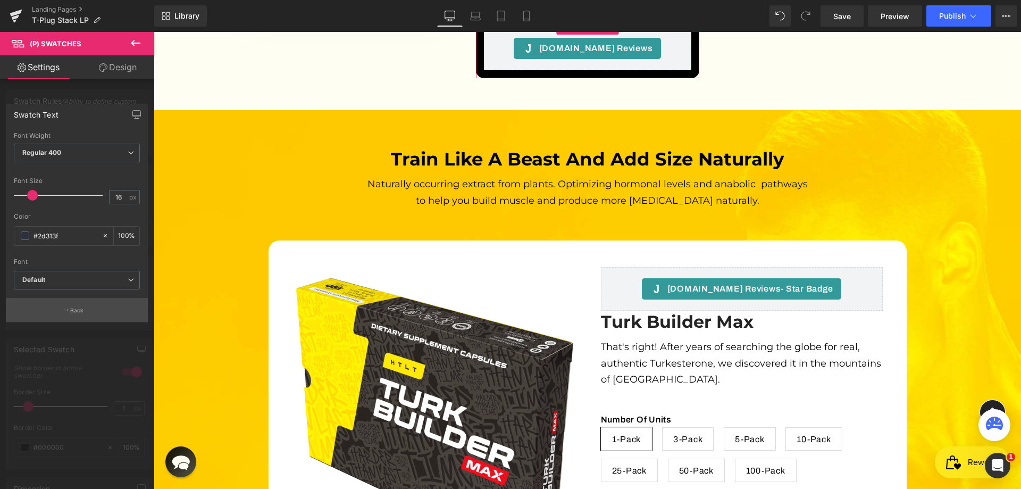
click at [70, 308] on button "Back" at bounding box center [77, 310] width 142 height 24
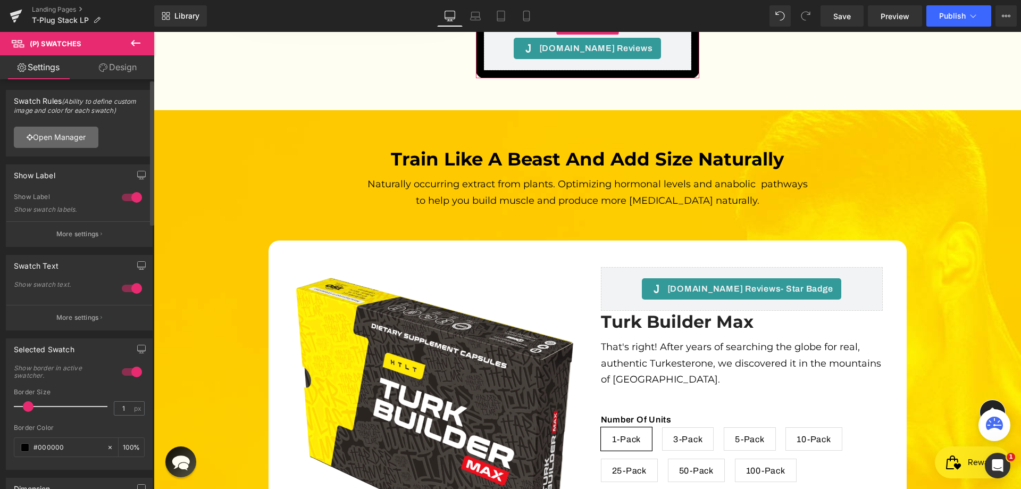
click at [81, 143] on link "Open Manager" at bounding box center [56, 137] width 85 height 21
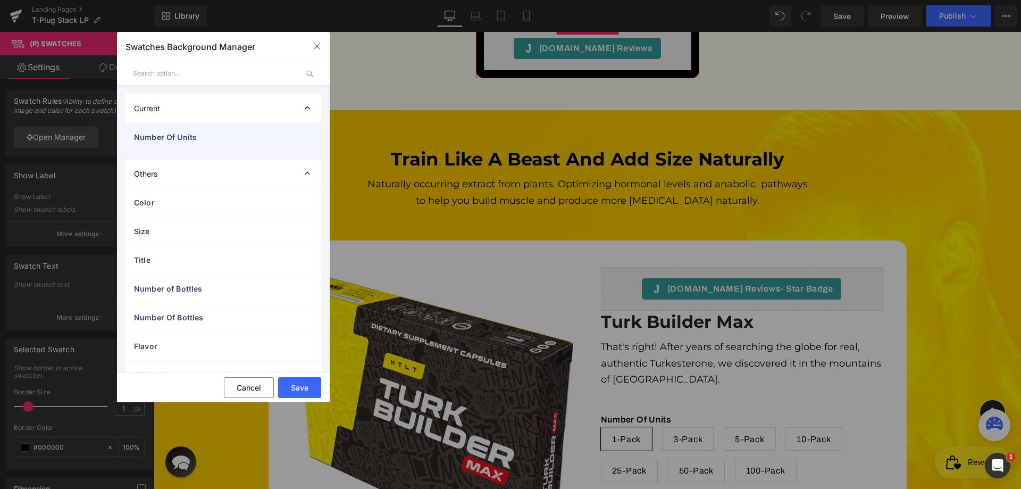
click at [239, 145] on div "Number Of Units" at bounding box center [224, 137] width 196 height 28
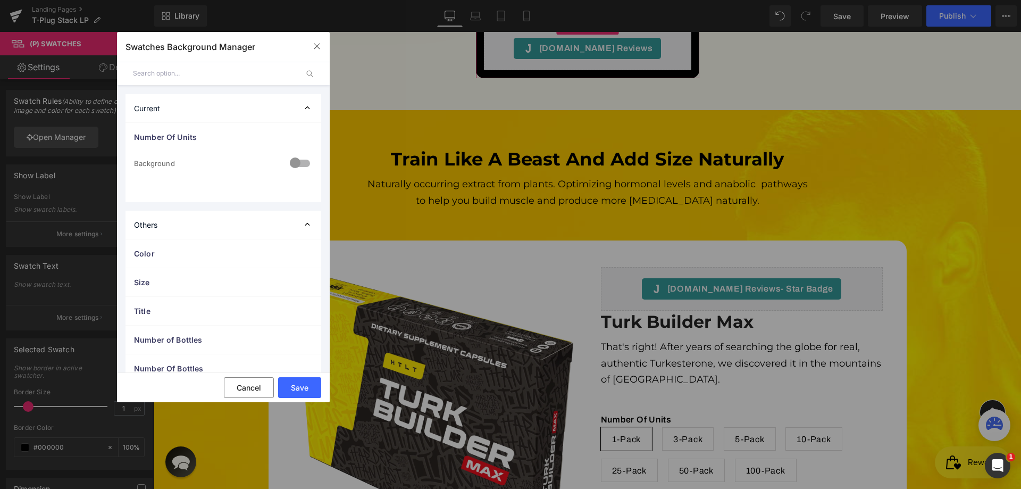
click at [301, 161] on div at bounding box center [300, 164] width 26 height 21
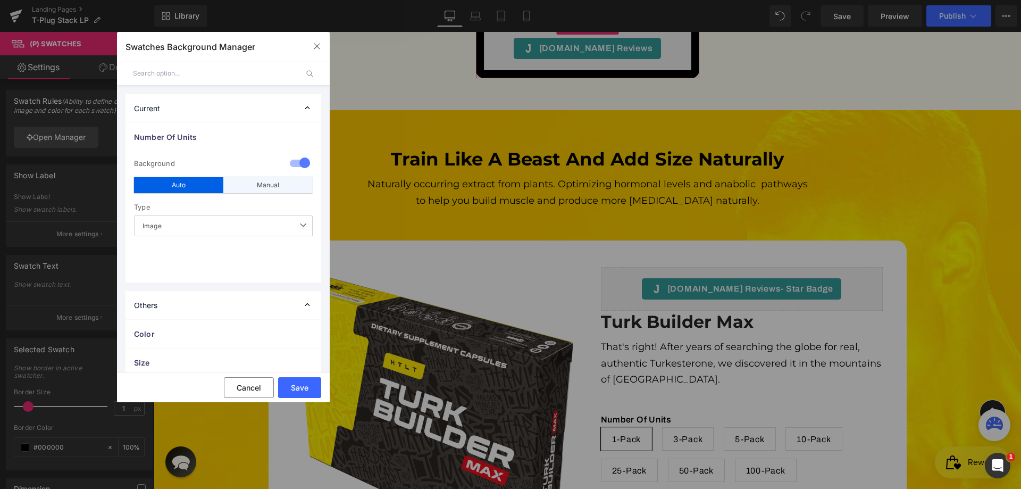
click at [261, 184] on div "Manual" at bounding box center [267, 185] width 89 height 16
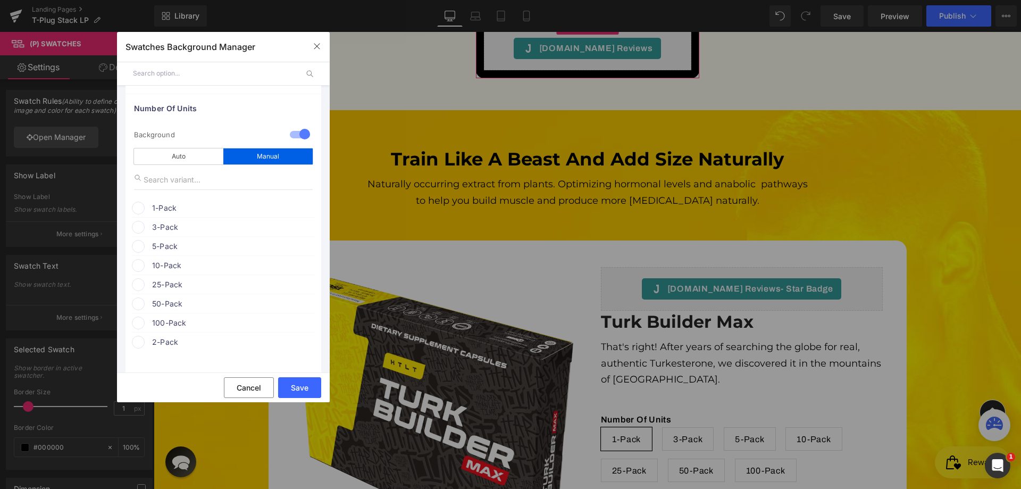
scroll to position [53, 0]
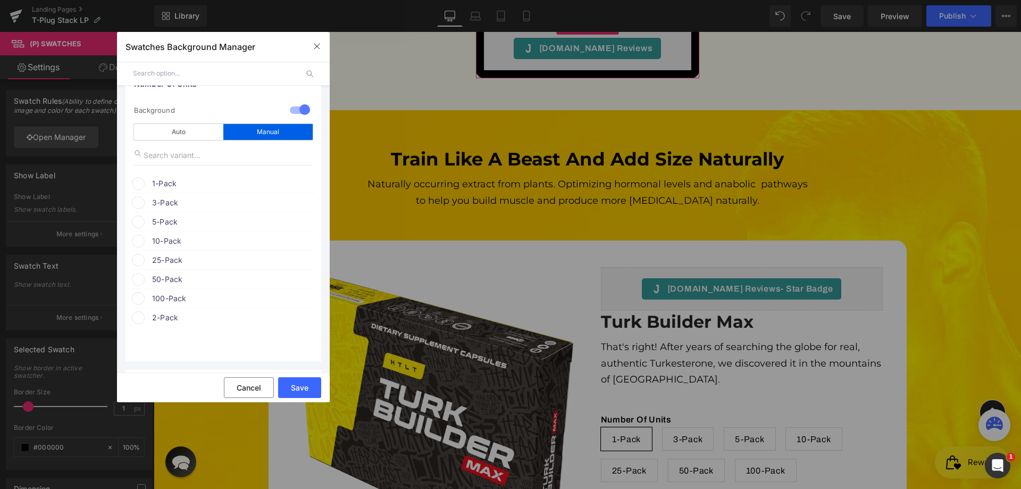
click at [139, 184] on span at bounding box center [138, 183] width 13 height 13
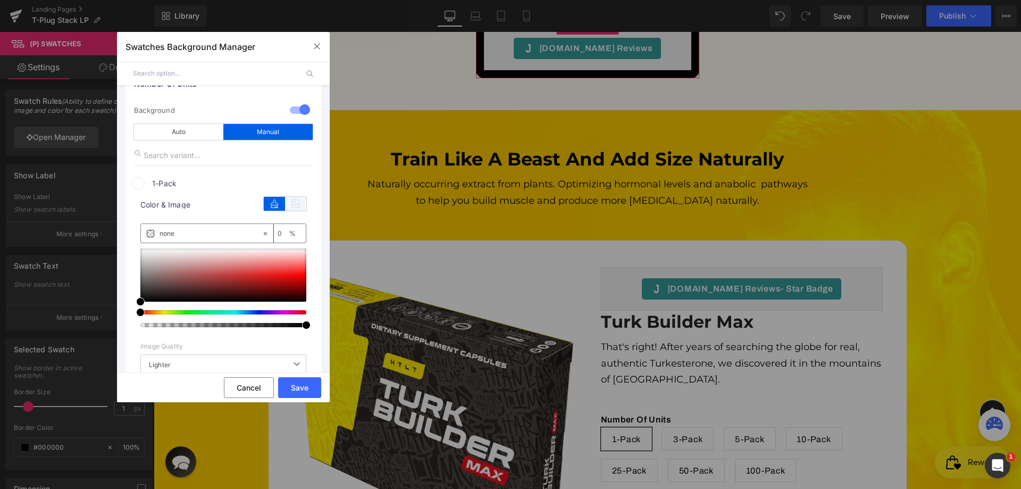
click at [290, 204] on icon at bounding box center [295, 204] width 21 height 14
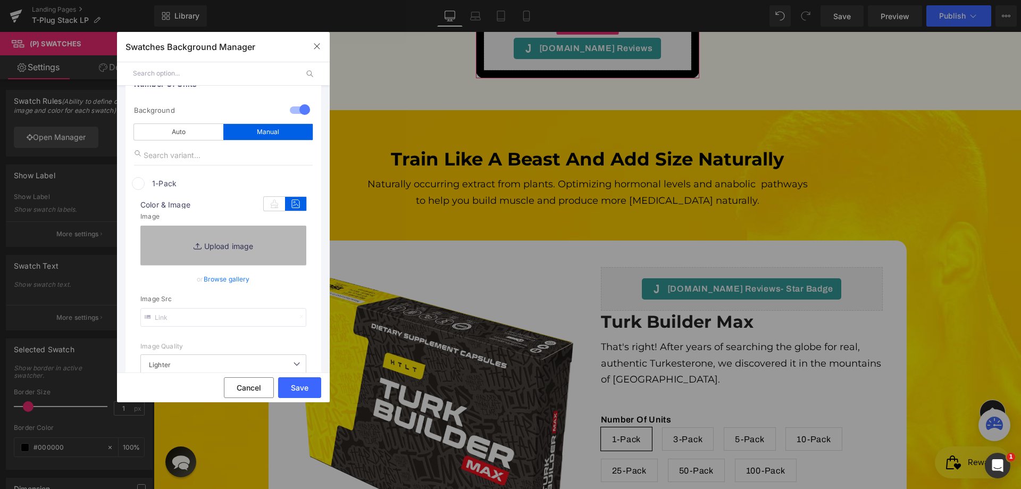
click at [235, 240] on link "Replace Image" at bounding box center [223, 245] width 166 height 39
type input "C:\fakepath\image 15.webp"
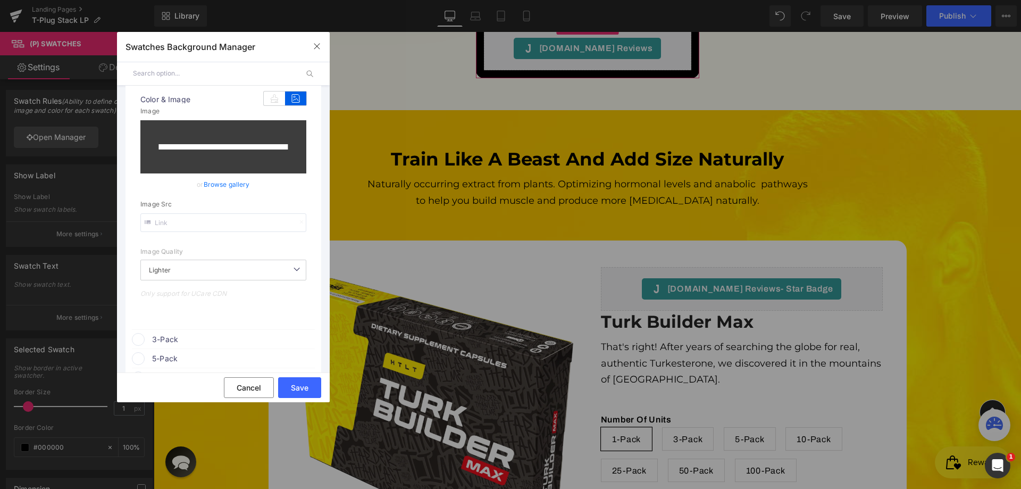
scroll to position [160, 0]
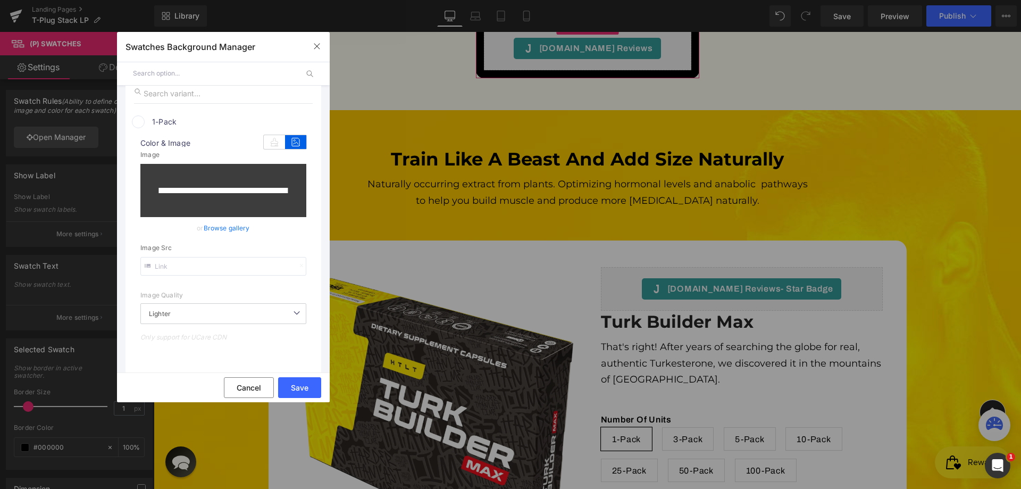
type input "[URL][DOMAIN_NAME]"
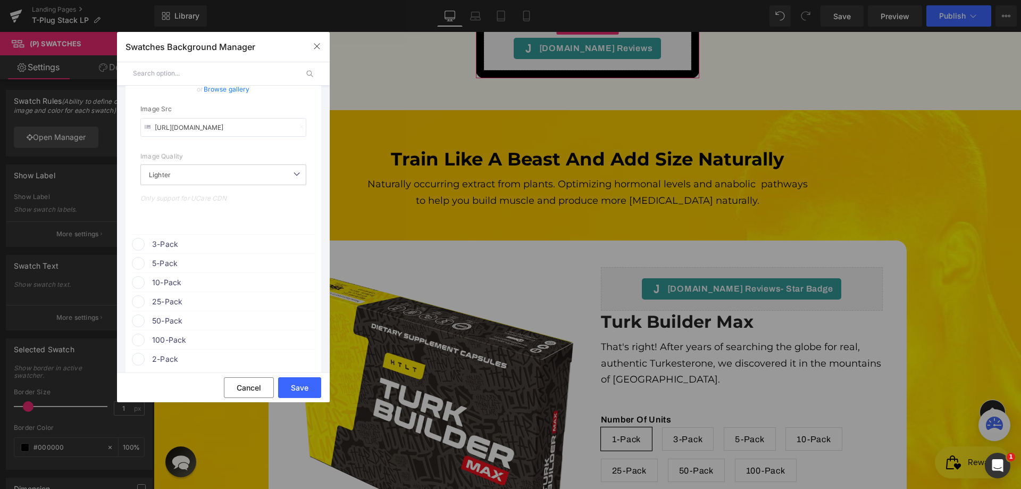
scroll to position [266, 0]
click at [162, 238] on span "3-Pack" at bounding box center [233, 240] width 162 height 13
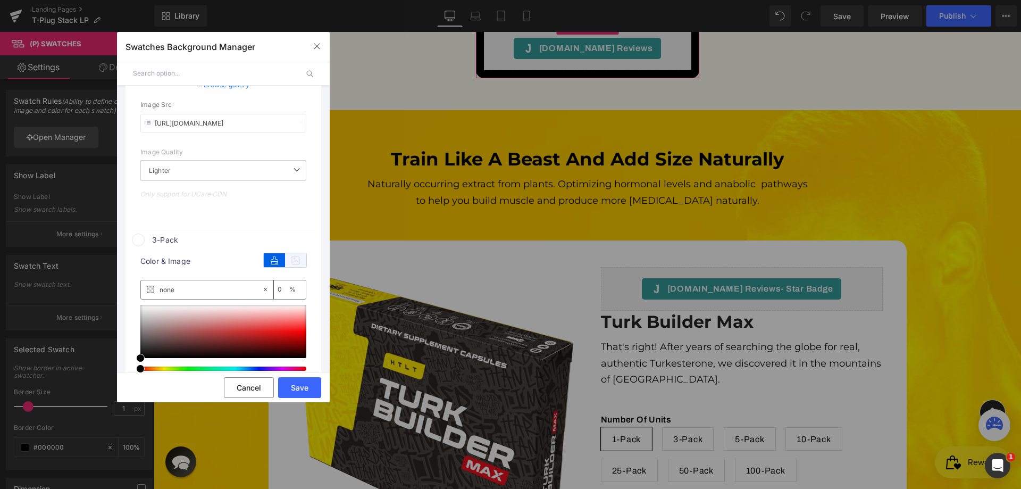
click at [293, 262] on icon at bounding box center [295, 260] width 21 height 14
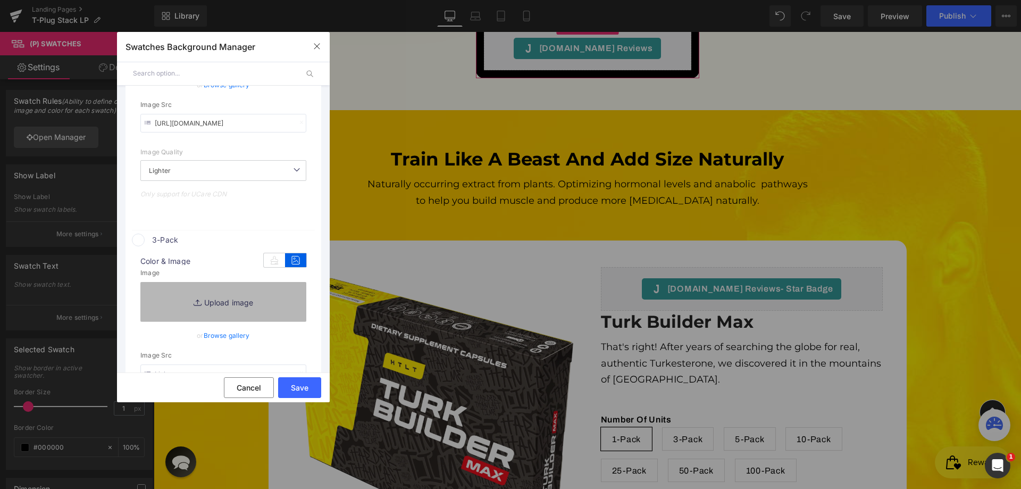
click at [215, 288] on link "Replace Image" at bounding box center [223, 301] width 166 height 39
type input "C:\fakepath\image 15.webp"
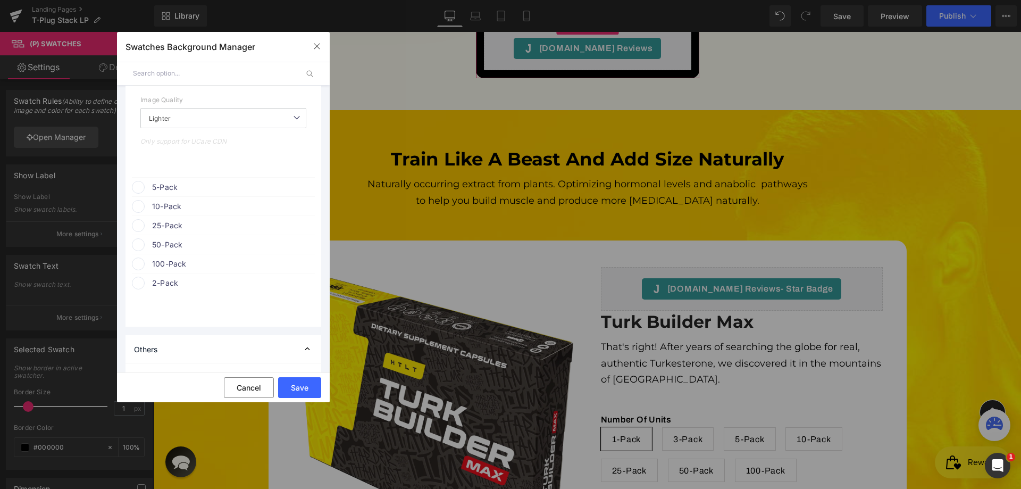
scroll to position [585, 0]
type input "[URL][DOMAIN_NAME]"
click at [165, 181] on span "5-Pack" at bounding box center [233, 181] width 162 height 13
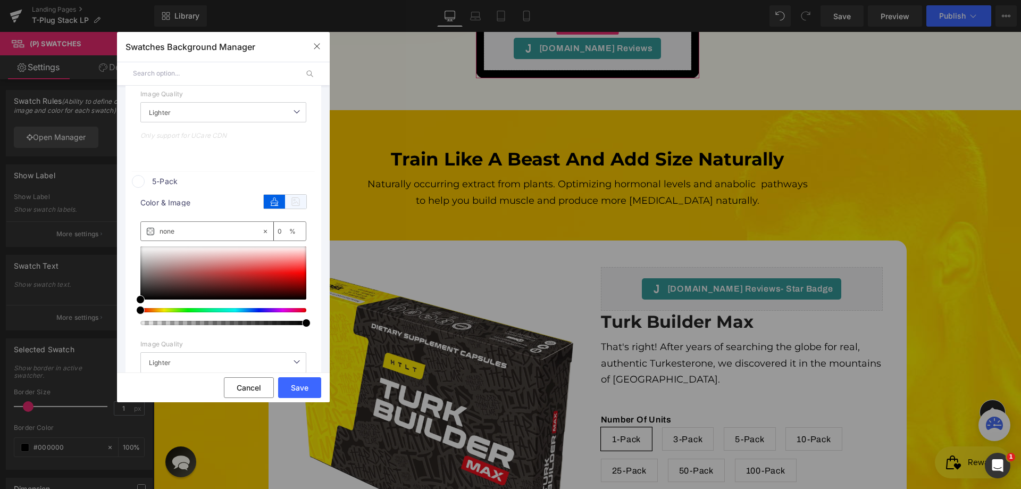
click at [300, 204] on icon at bounding box center [295, 202] width 21 height 14
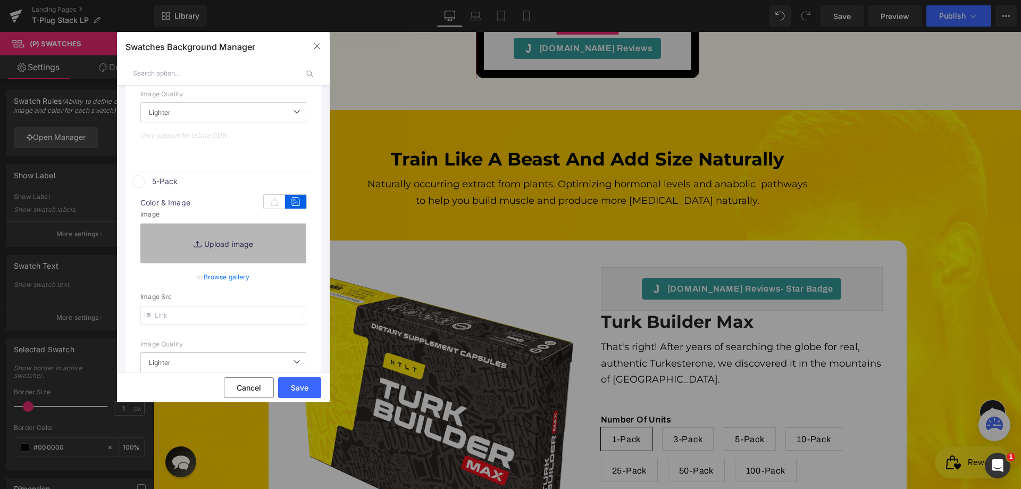
click at [206, 248] on link "Replace Image" at bounding box center [223, 242] width 166 height 39
type input "C:\fakepath\image 15.webp"
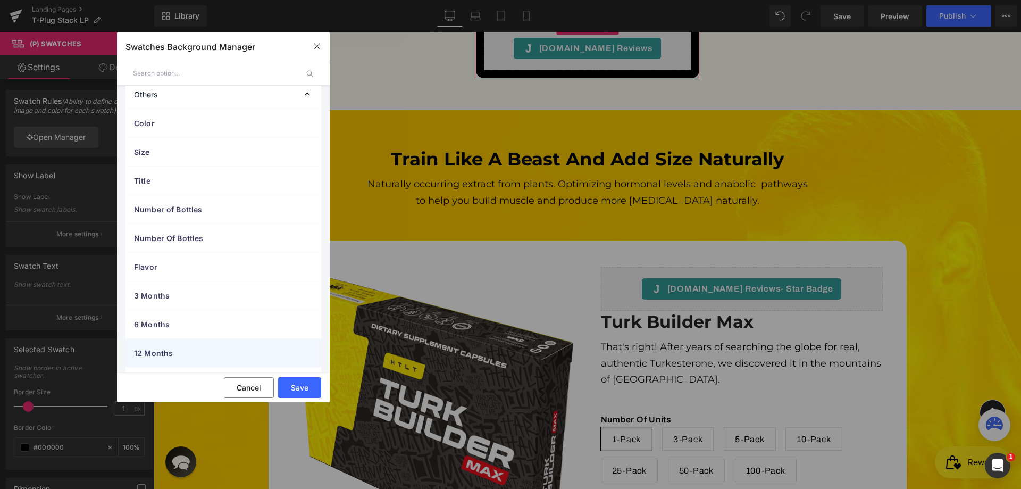
scroll to position [1019, 0]
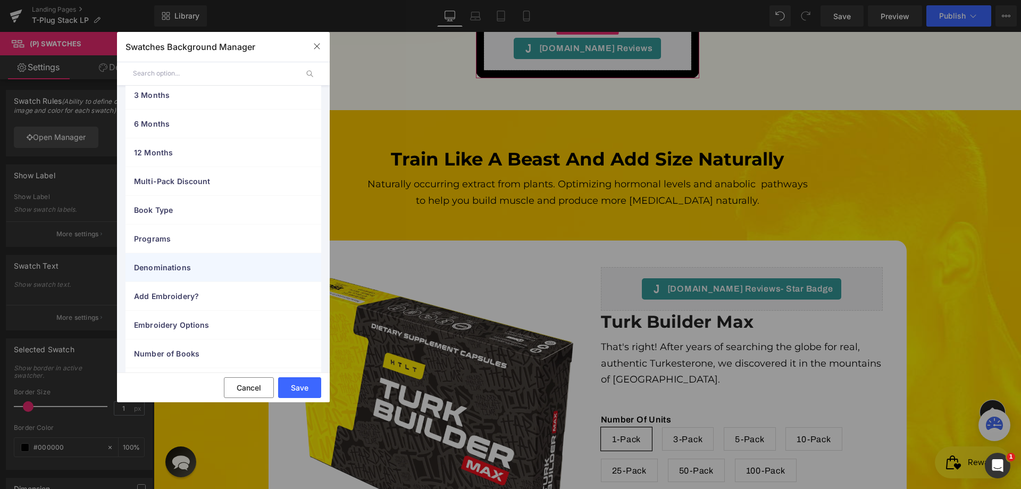
type input "[URL][DOMAIN_NAME]"
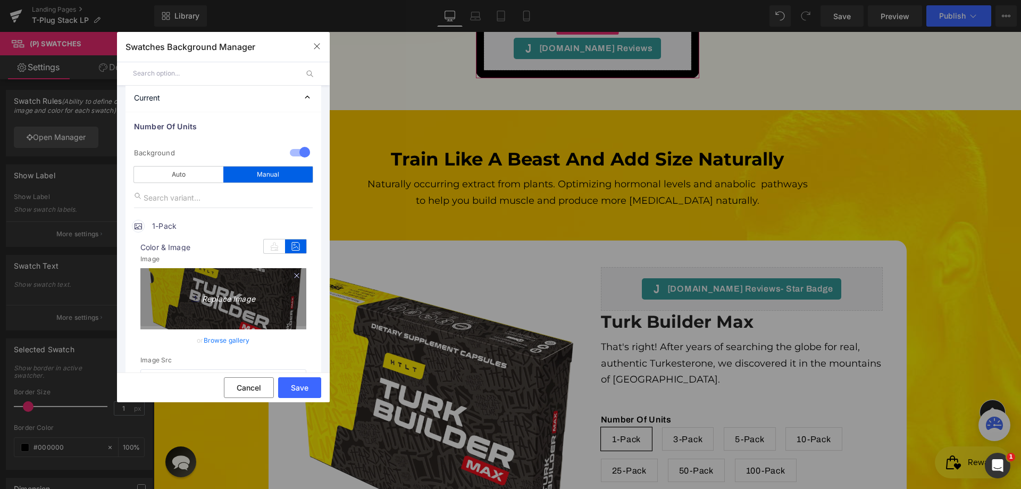
scroll to position [0, 0]
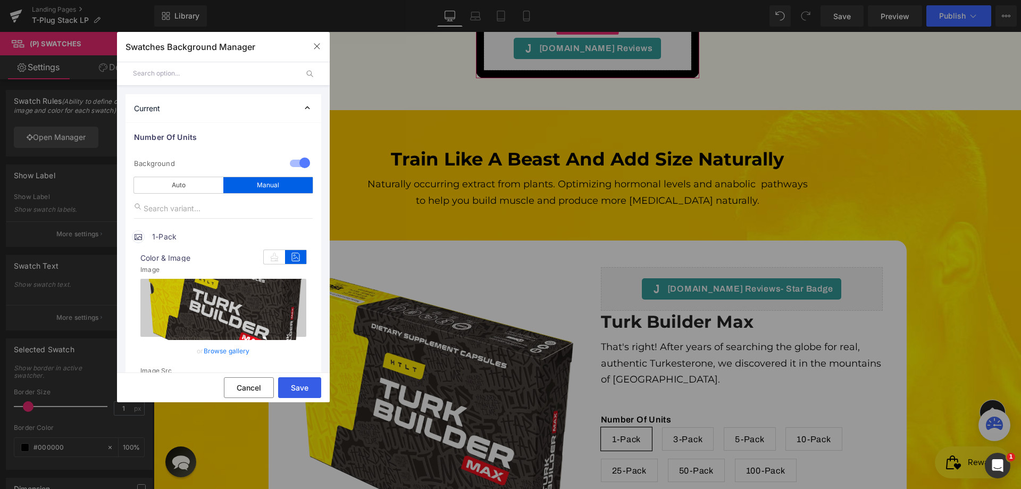
click at [305, 385] on button "Save" at bounding box center [299, 387] width 43 height 21
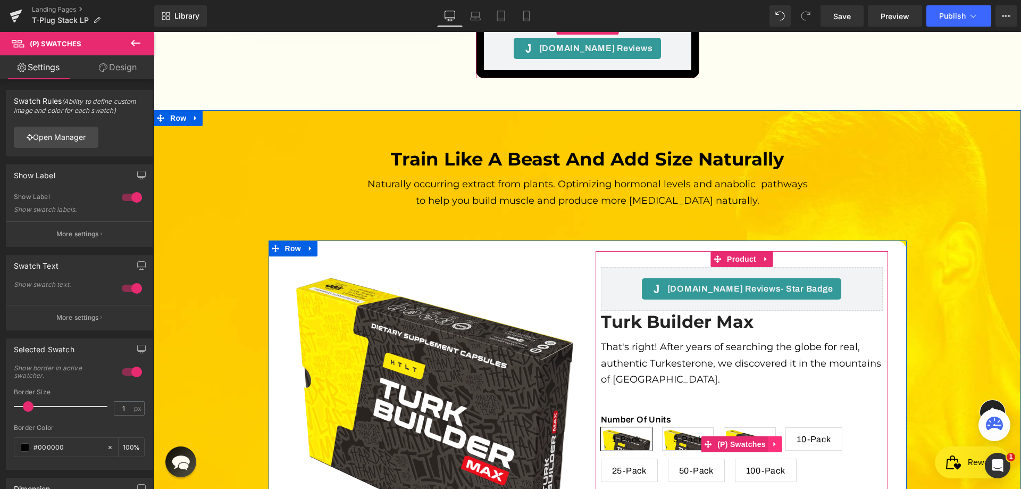
click at [772, 440] on icon at bounding box center [775, 444] width 7 height 8
click at [701, 436] on link "(P) Swatches" at bounding box center [735, 444] width 68 height 16
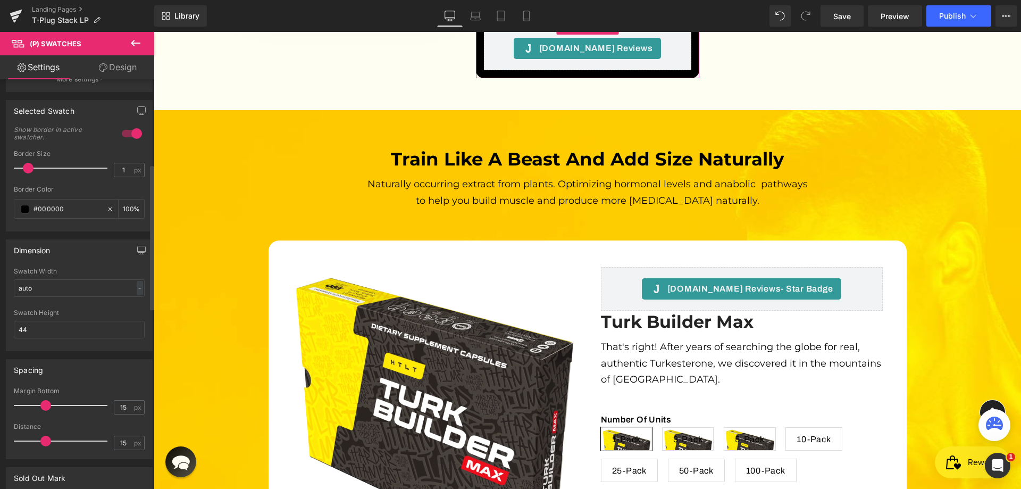
scroll to position [213, 0]
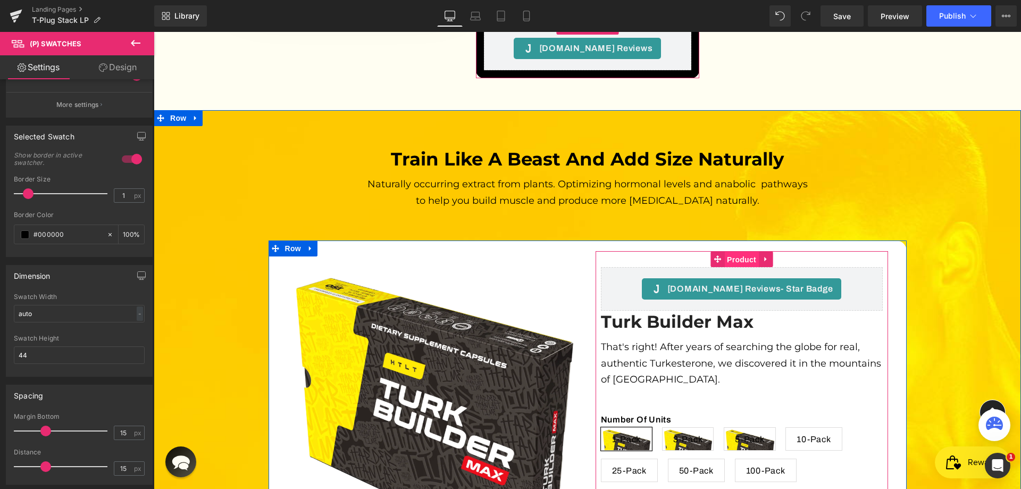
click at [735, 252] on span "Product" at bounding box center [742, 260] width 35 height 16
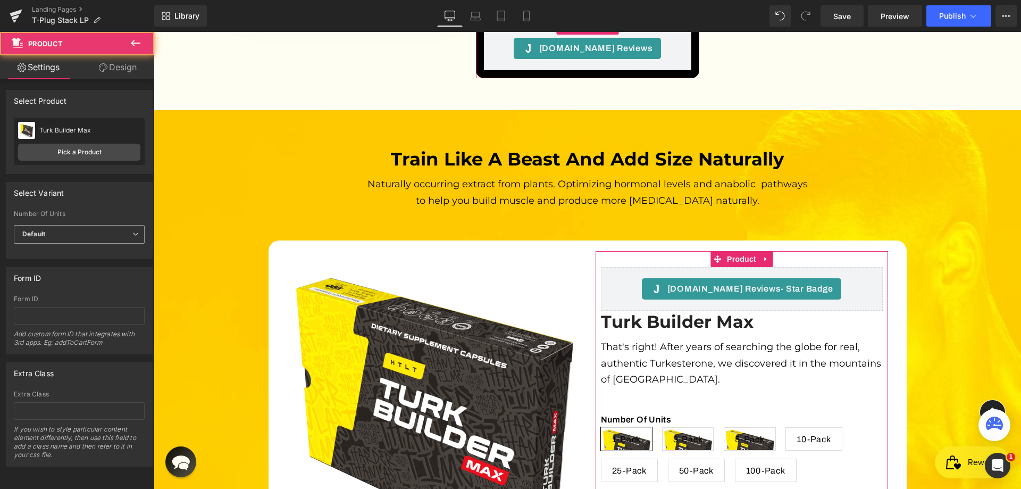
click at [52, 239] on span "Default" at bounding box center [79, 234] width 131 height 19
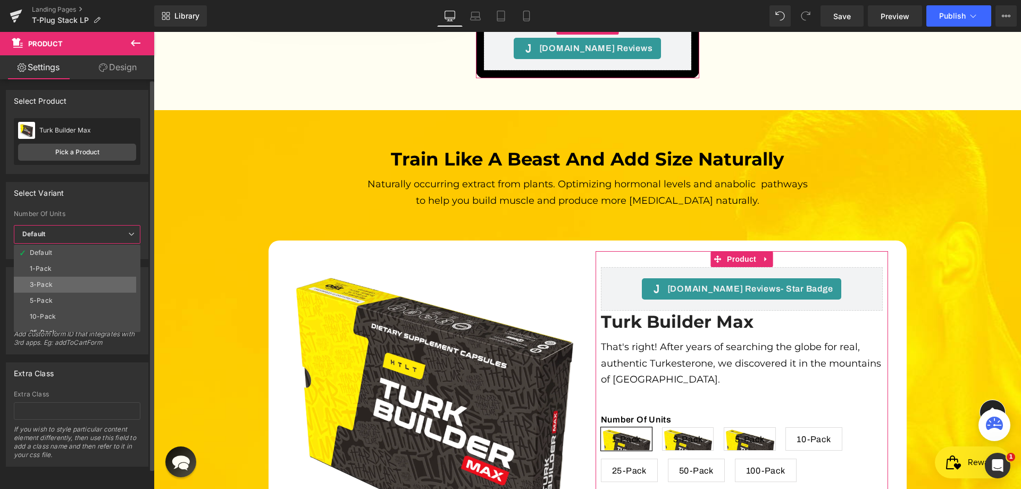
click at [50, 281] on div "3-Pack" at bounding box center [41, 284] width 23 height 7
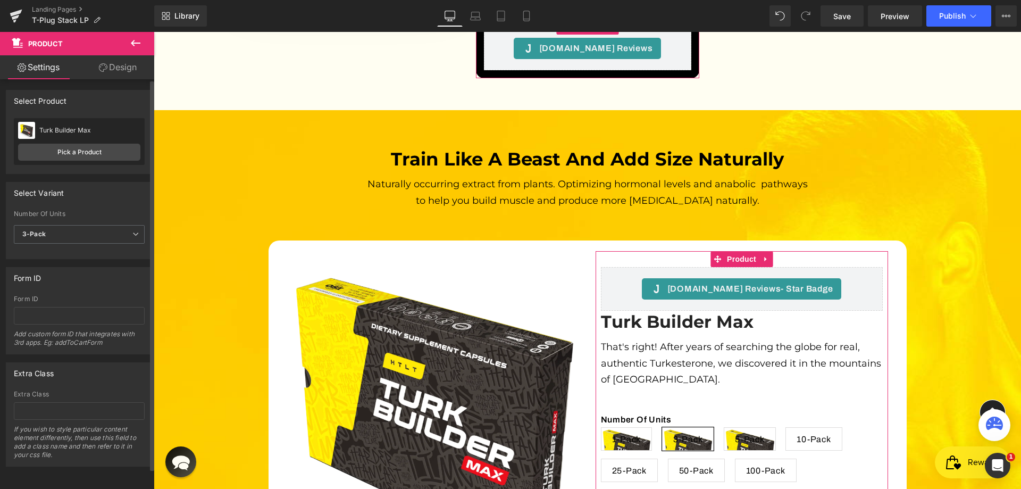
click at [81, 259] on div "Form ID Form ID Add custom form ID that integrates with 3rd apps. Eg: addToCart…" at bounding box center [79, 306] width 159 height 95
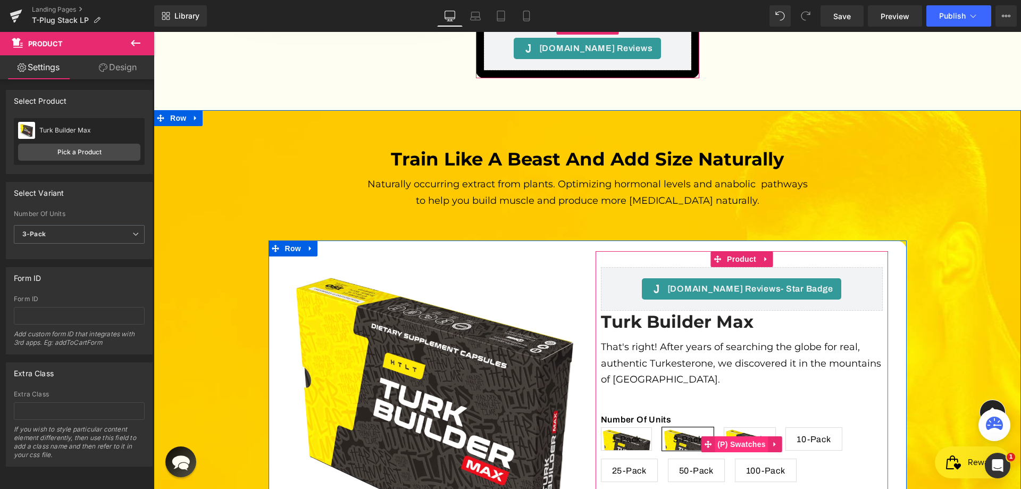
click at [737, 436] on span "(P) Swatches" at bounding box center [742, 444] width 54 height 16
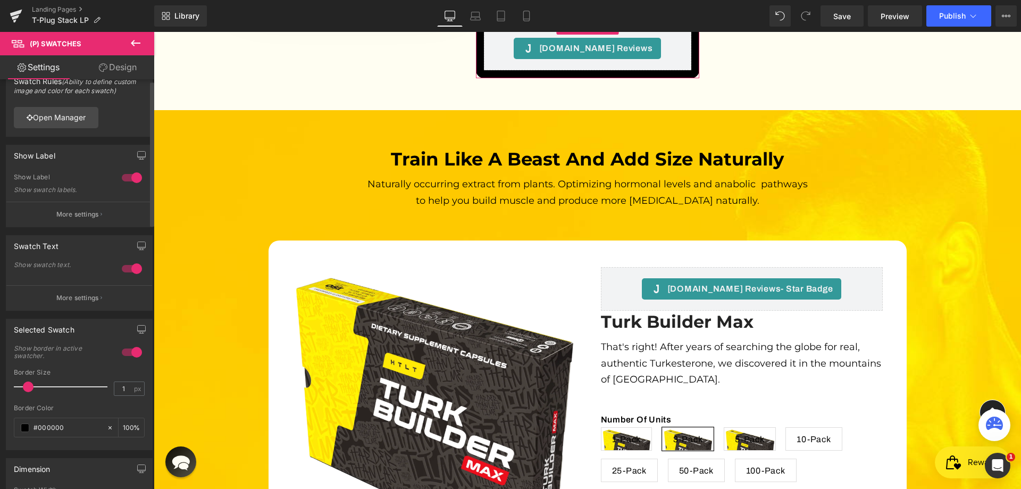
scroll to position [53, 0]
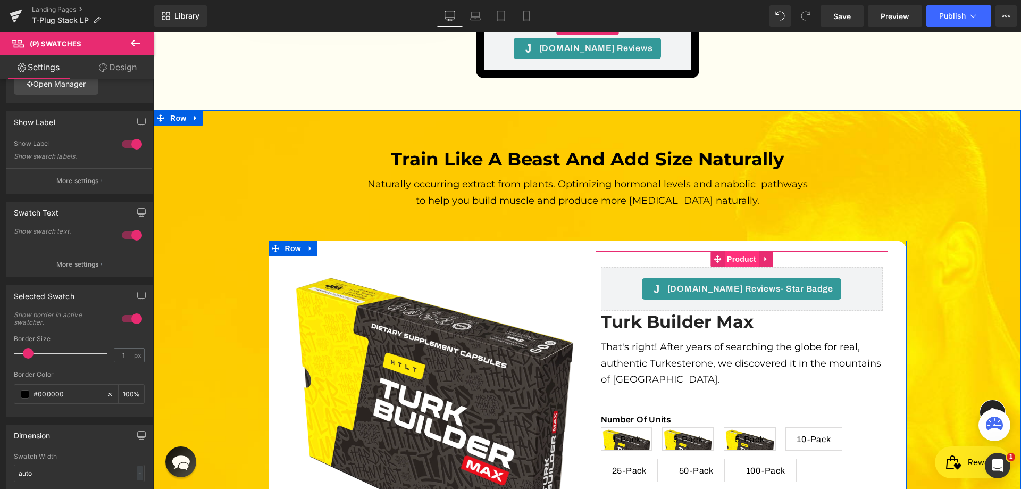
click at [727, 251] on span "Product" at bounding box center [742, 259] width 35 height 16
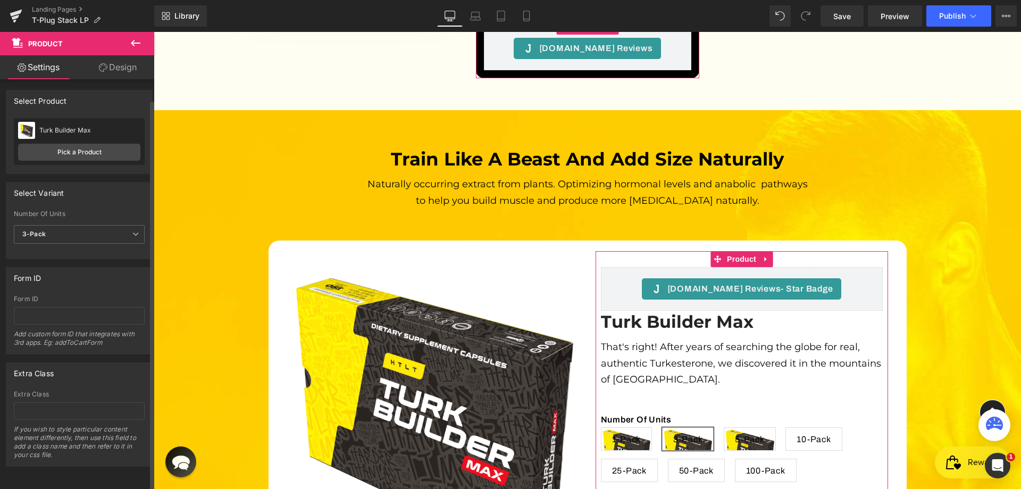
scroll to position [7, 0]
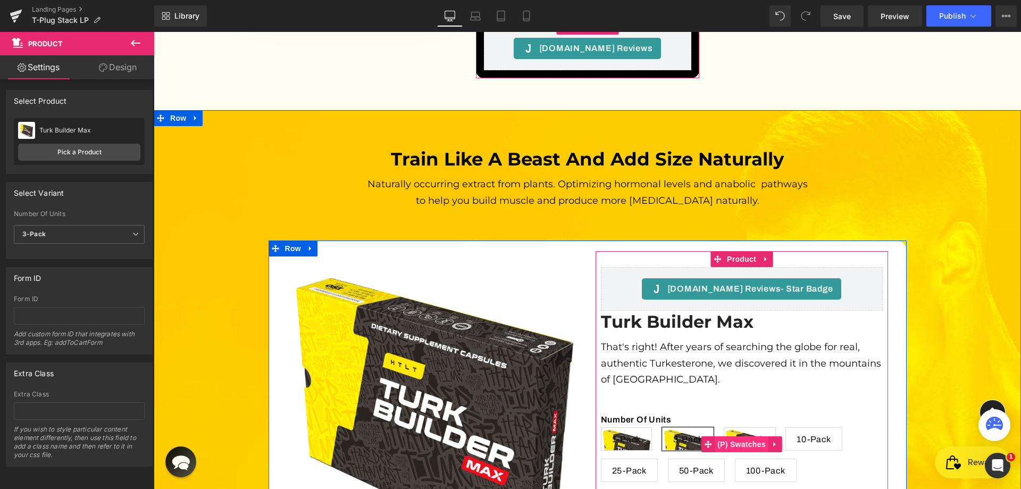
click at [736, 436] on span "(P) Swatches" at bounding box center [742, 444] width 54 height 16
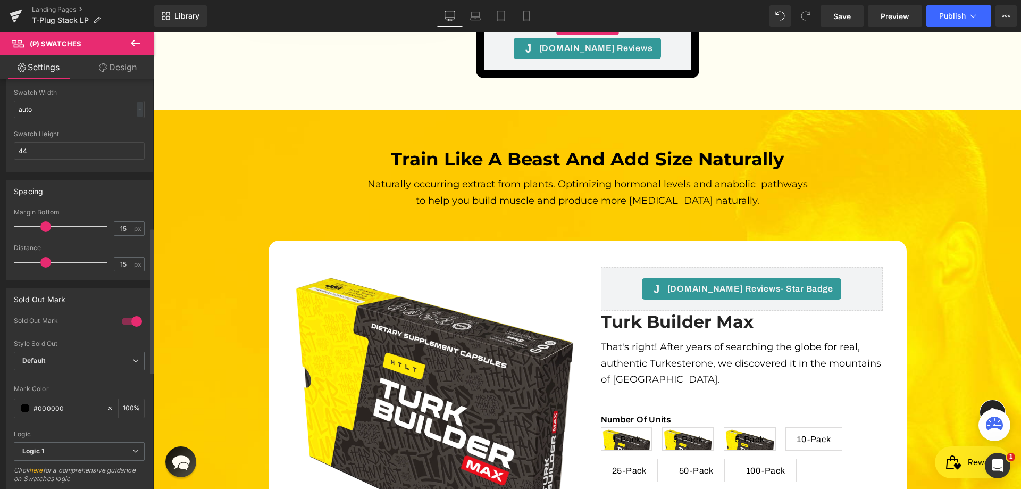
scroll to position [426, 0]
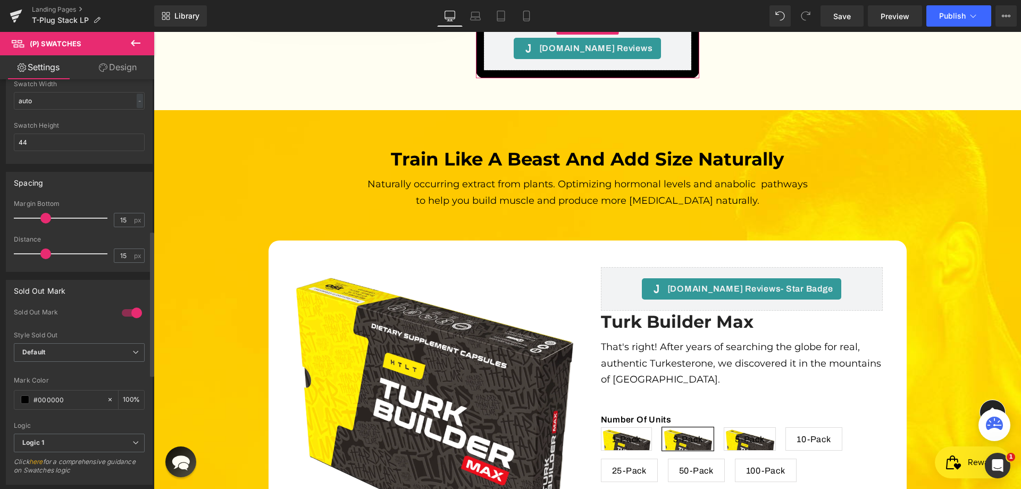
click at [127, 308] on div at bounding box center [132, 312] width 26 height 17
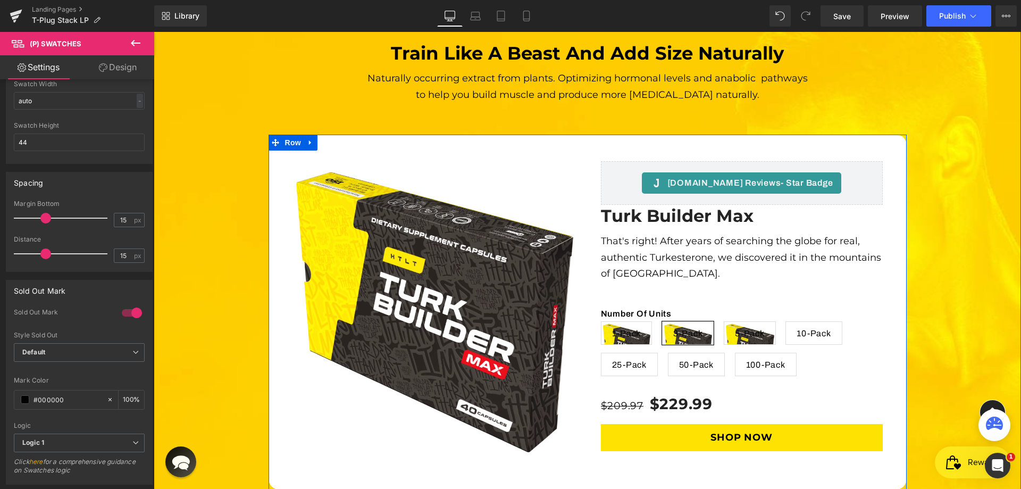
scroll to position [3129, 0]
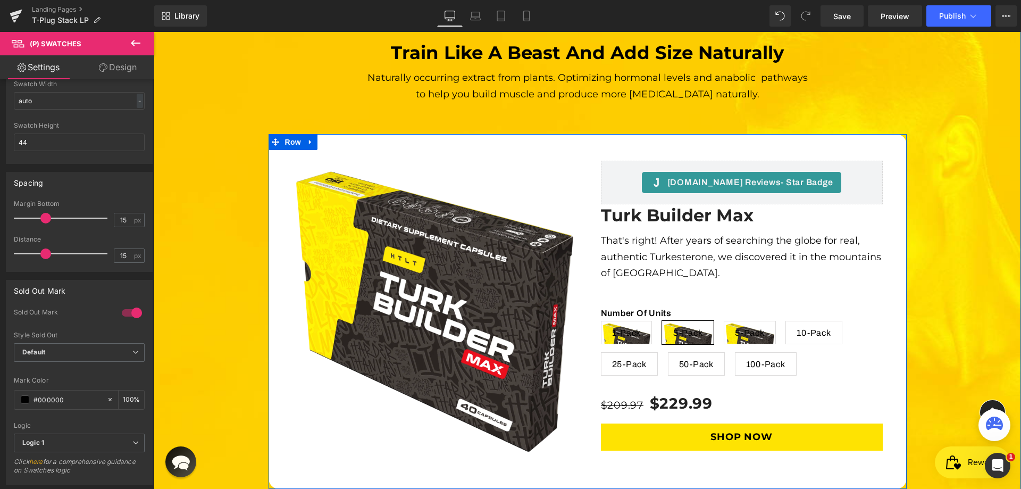
click at [634, 321] on span "1-Pack" at bounding box center [626, 332] width 29 height 22
click at [691, 321] on span "3-Pack" at bounding box center [689, 332] width 30 height 22
click at [749, 321] on span "5-Pack" at bounding box center [750, 332] width 30 height 22
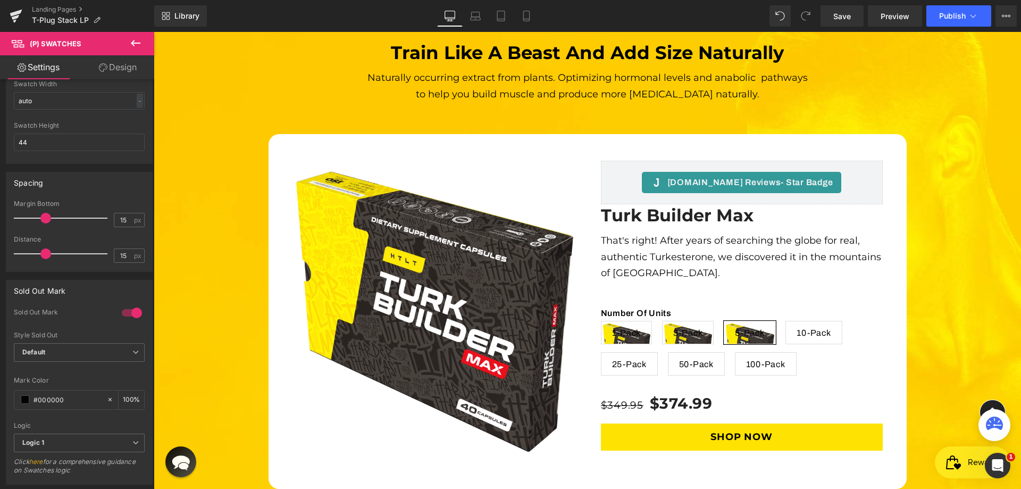
click at [135, 39] on icon at bounding box center [135, 43] width 13 height 13
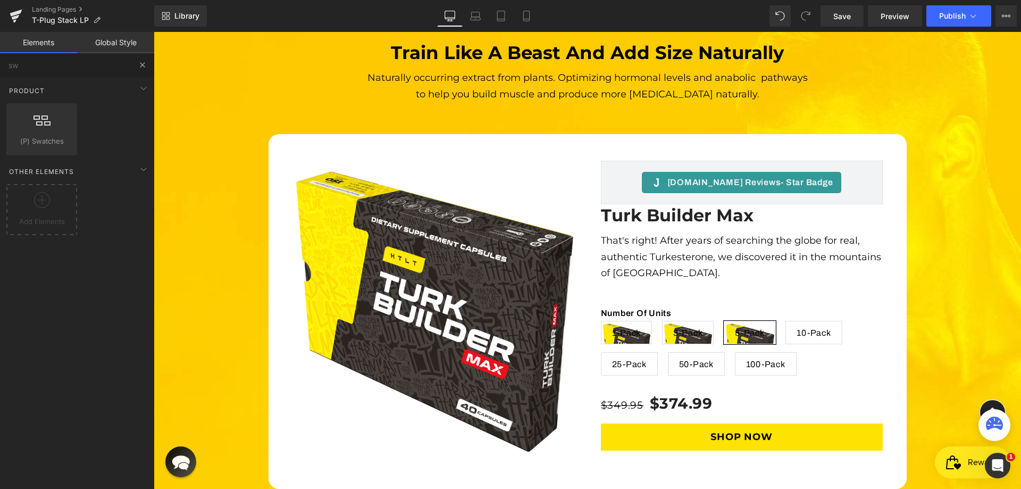
click at [144, 56] on button at bounding box center [142, 64] width 23 height 23
click at [139, 60] on button at bounding box center [142, 64] width 23 height 23
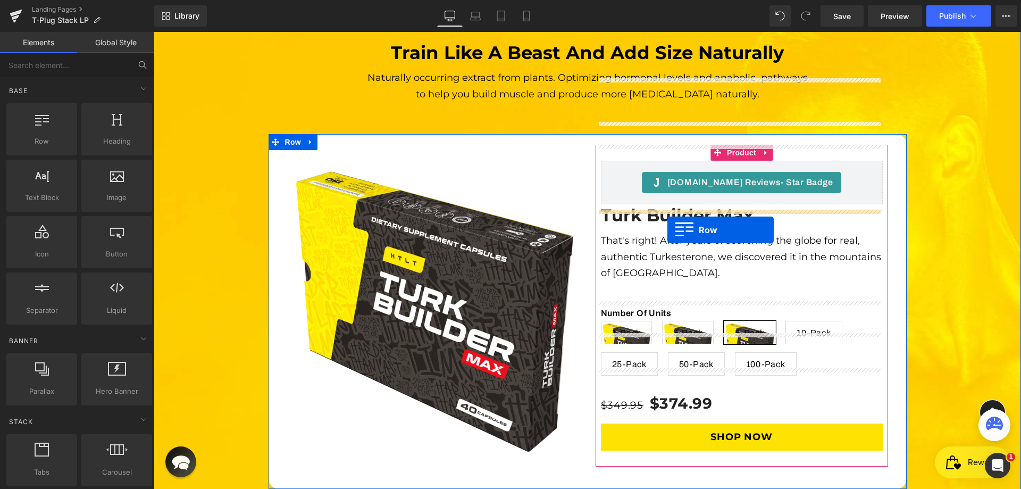
drag, startPoint x: 219, startPoint y: 164, endPoint x: 668, endPoint y: 230, distance: 453.3
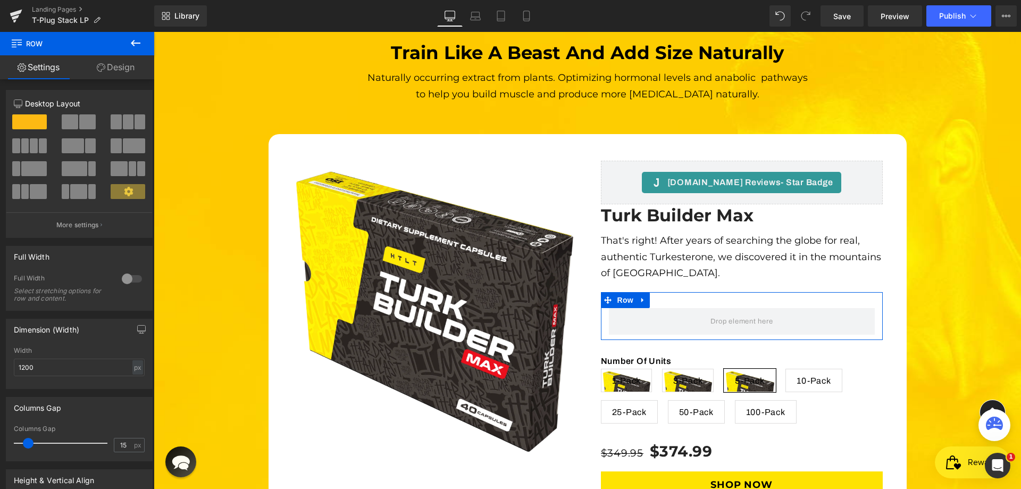
click at [120, 65] on link "Design" at bounding box center [115, 67] width 77 height 24
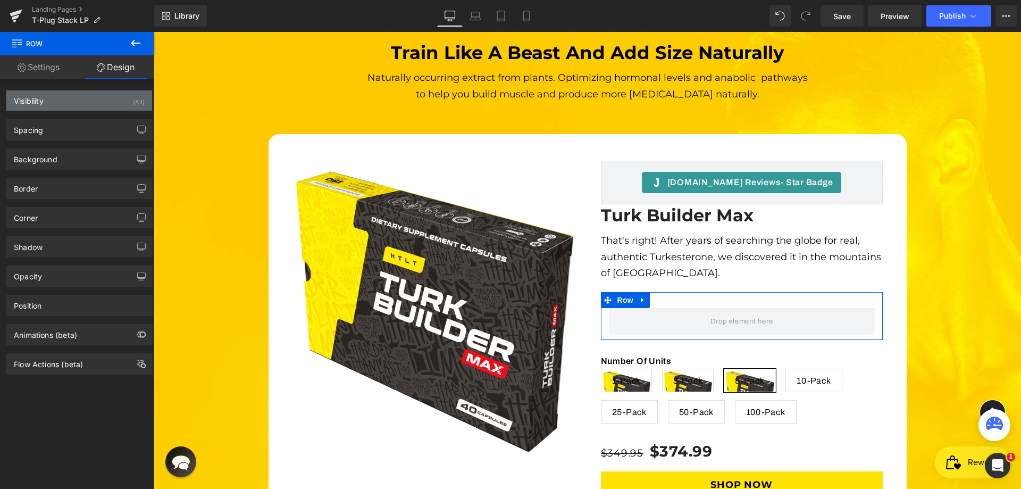
click at [106, 99] on div "Visibility (All)" at bounding box center [79, 100] width 146 height 20
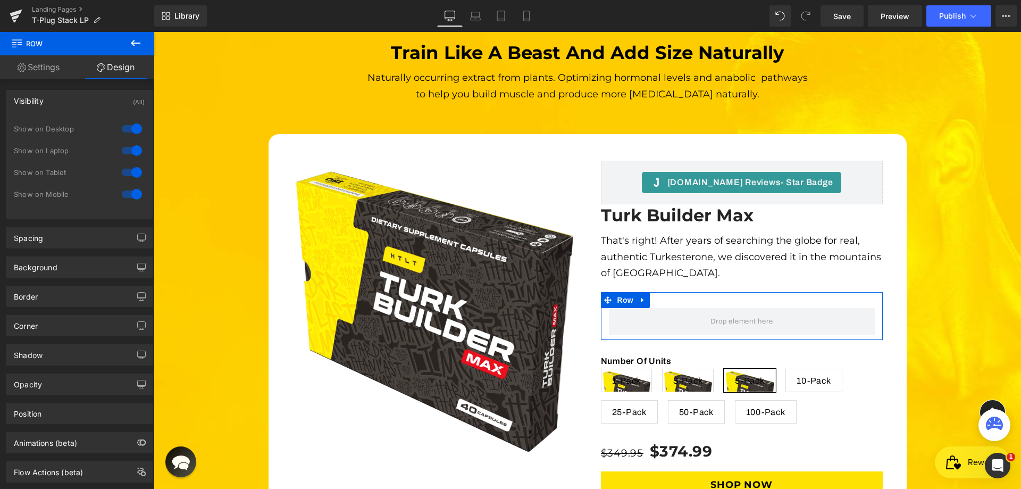
click at [104, 99] on div "Visibility (All)" at bounding box center [79, 100] width 146 height 20
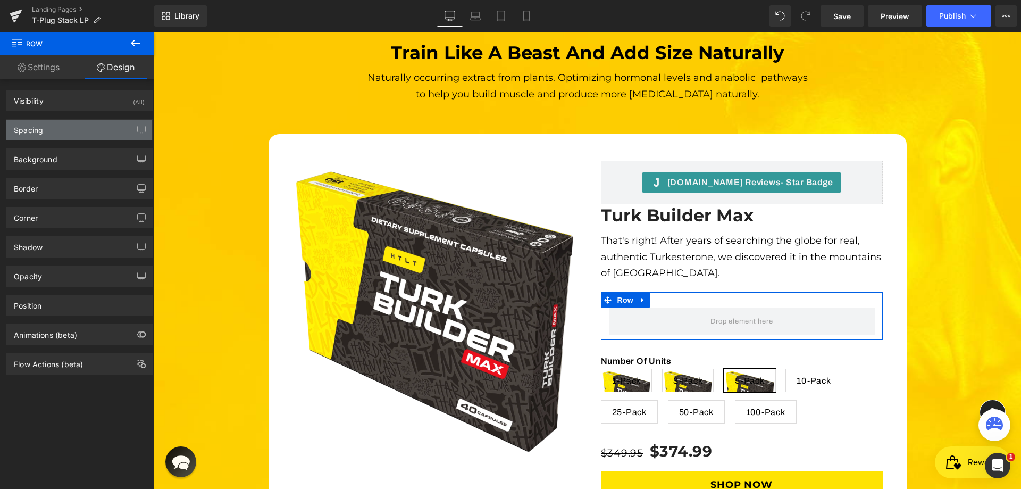
click at [77, 139] on div "Spacing" at bounding box center [79, 130] width 146 height 20
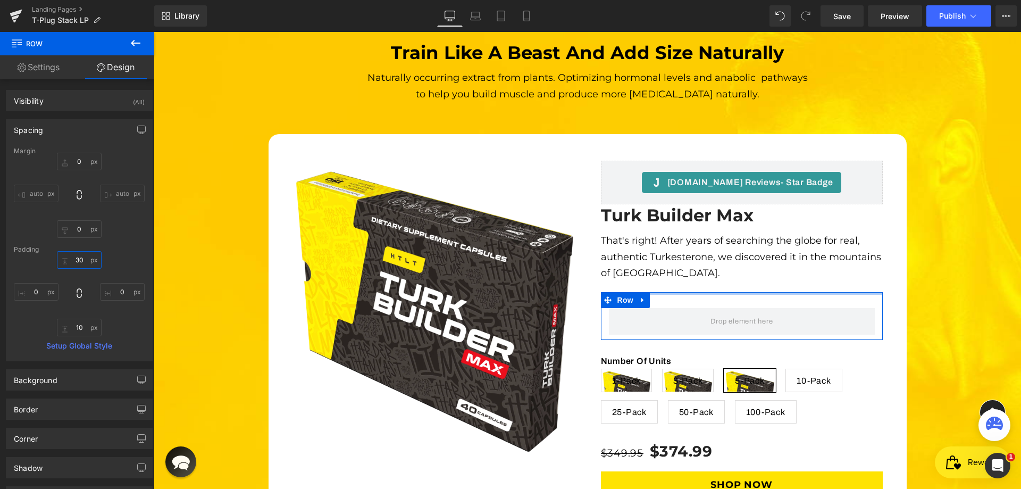
click at [74, 262] on input "30" at bounding box center [79, 260] width 45 height 18
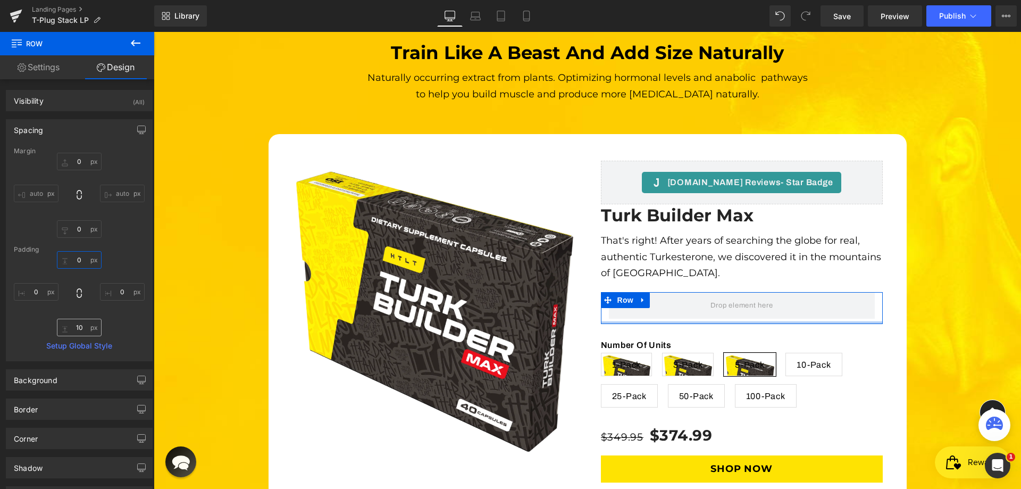
type input "0"
click at [86, 322] on input "10" at bounding box center [79, 328] width 45 height 18
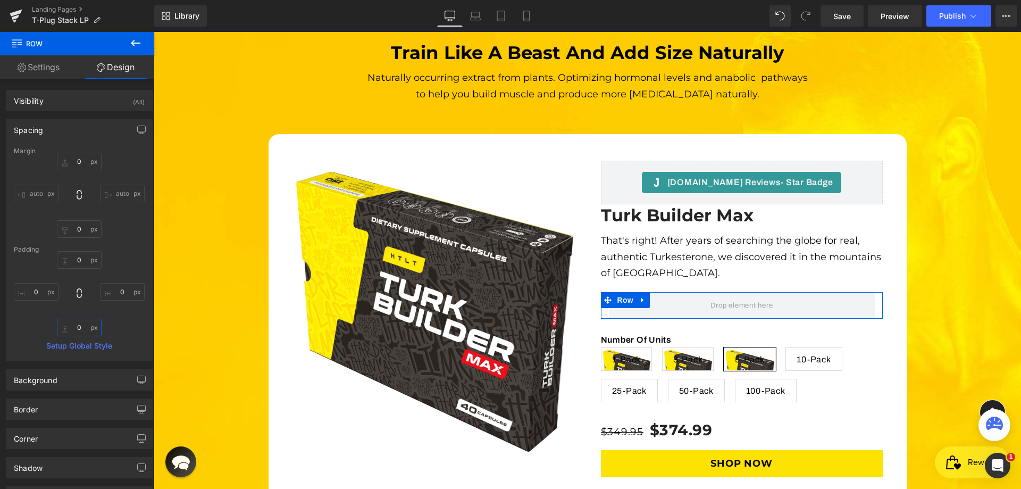
type input "0"
click at [126, 314] on div "0 0 0px 0 0 0 0px 0" at bounding box center [79, 293] width 131 height 85
click at [119, 196] on input "auto" at bounding box center [122, 194] width 45 height 18
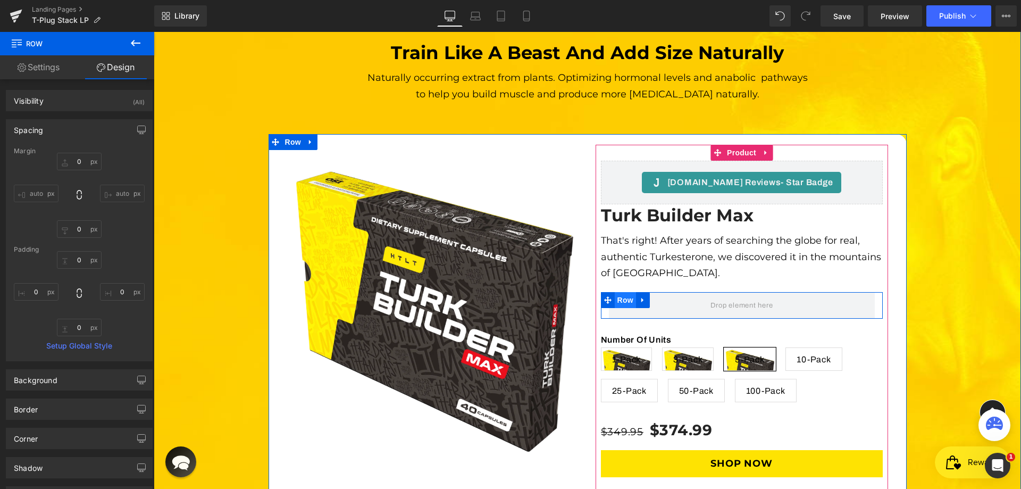
click at [622, 292] on span "Row" at bounding box center [625, 300] width 21 height 16
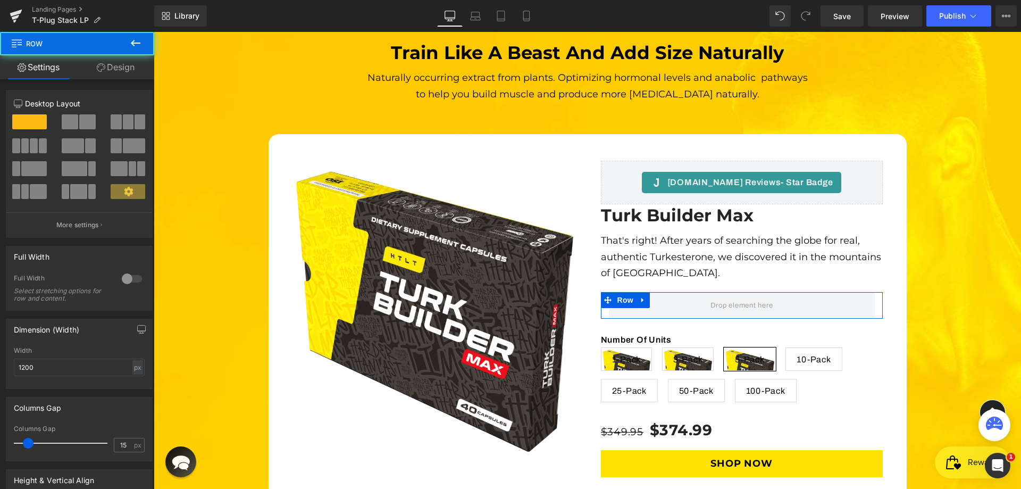
click at [127, 121] on span at bounding box center [128, 121] width 11 height 15
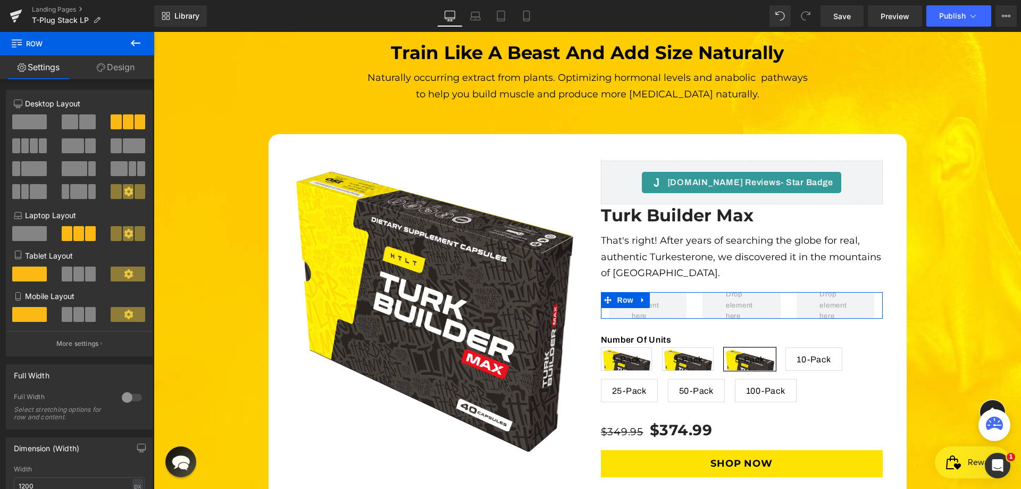
drag, startPoint x: 74, startPoint y: 275, endPoint x: 84, endPoint y: 282, distance: 11.4
click at [76, 275] on span at bounding box center [78, 274] width 11 height 15
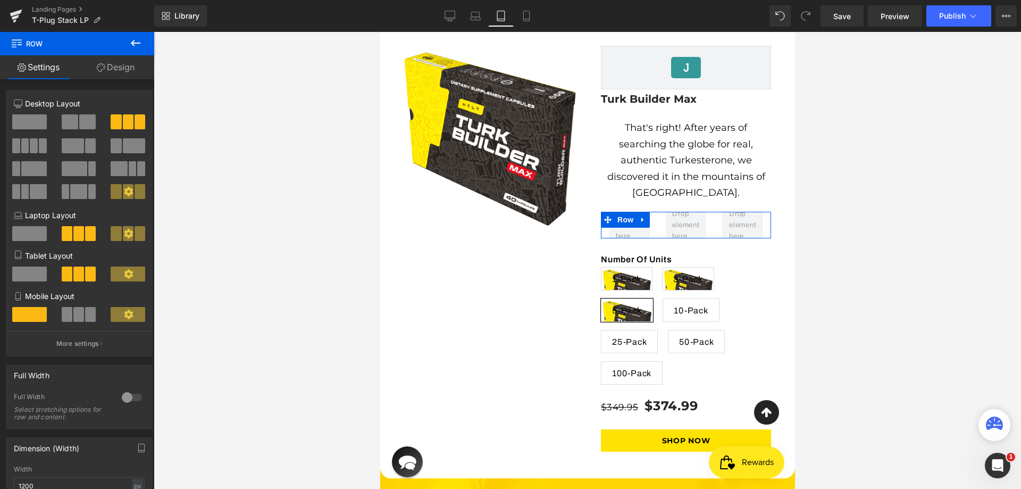
click at [79, 319] on span at bounding box center [78, 314] width 11 height 15
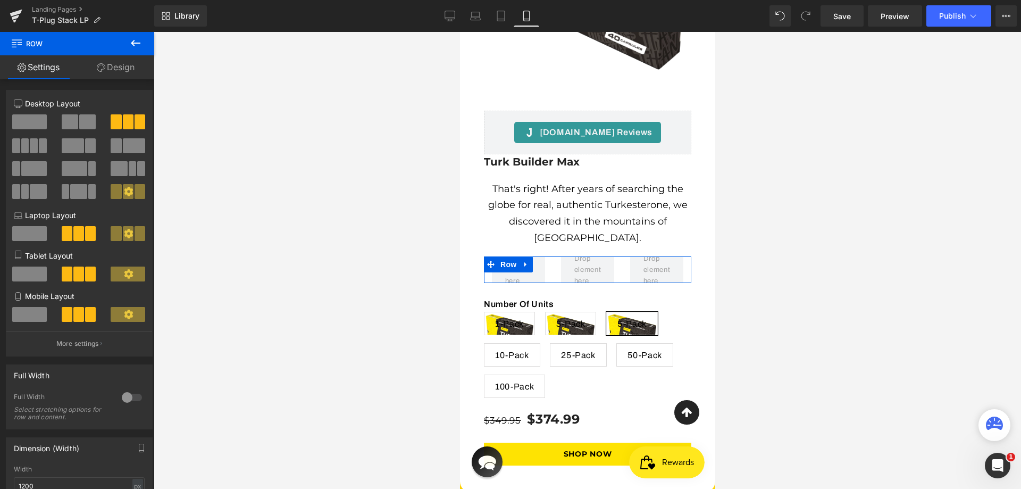
scroll to position [3934, 0]
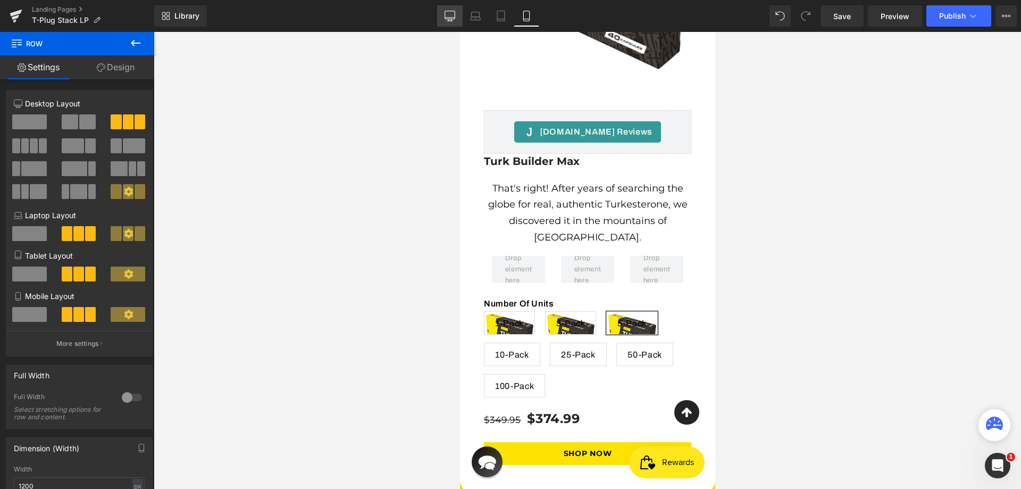
click at [452, 14] on icon at bounding box center [450, 16] width 11 height 11
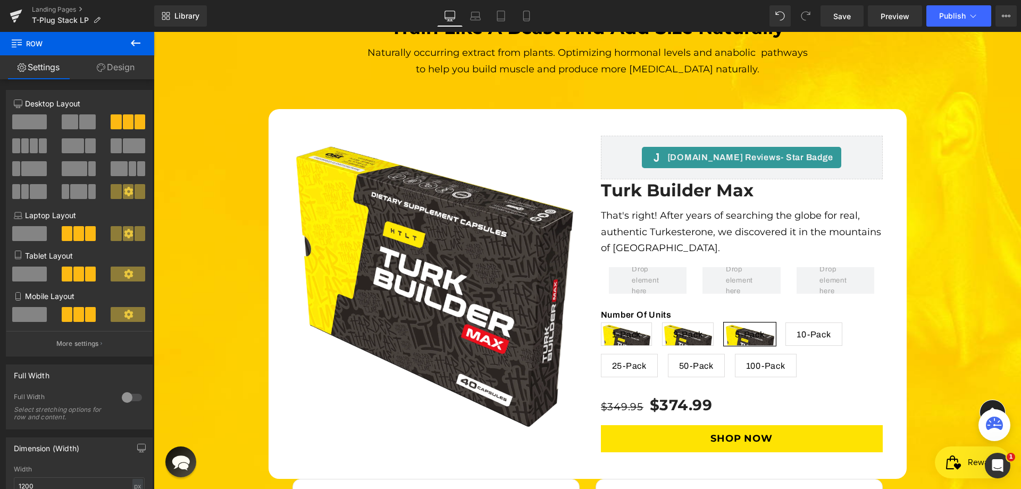
scroll to position [3153, 0]
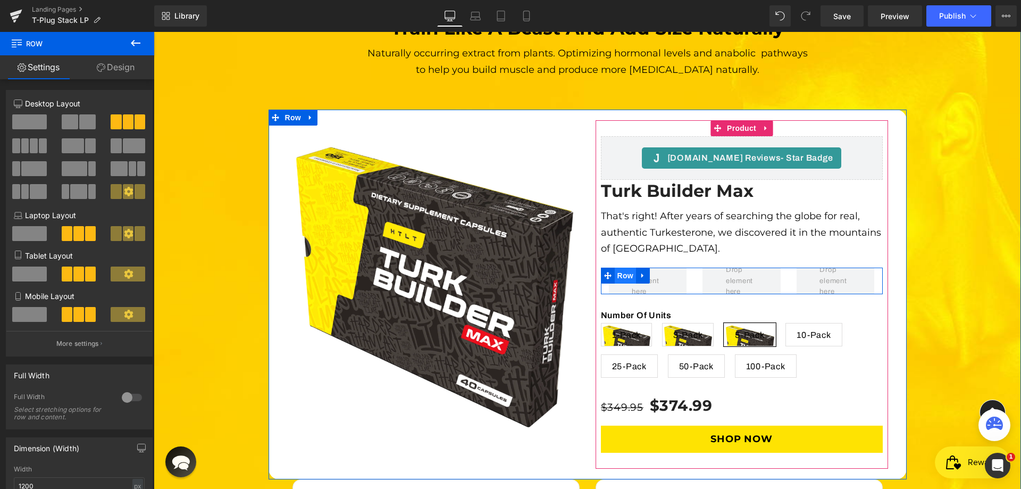
click at [620, 268] on span "Row" at bounding box center [625, 276] width 21 height 16
click at [619, 268] on span "Row" at bounding box center [625, 276] width 21 height 16
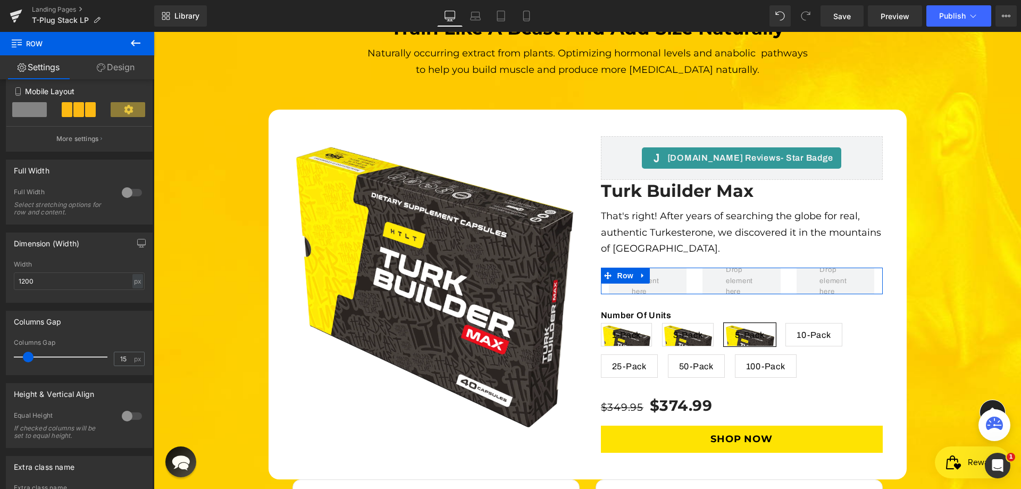
scroll to position [213, 0]
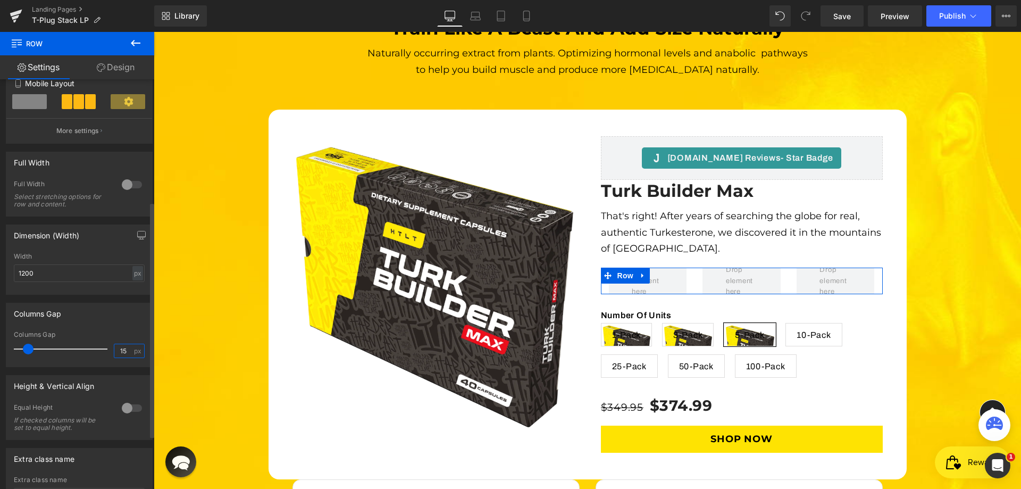
click at [123, 353] on input "15" at bounding box center [123, 350] width 19 height 13
click at [119, 351] on input "15" at bounding box center [123, 350] width 19 height 13
click at [133, 319] on div "Columns Gap" at bounding box center [79, 313] width 146 height 20
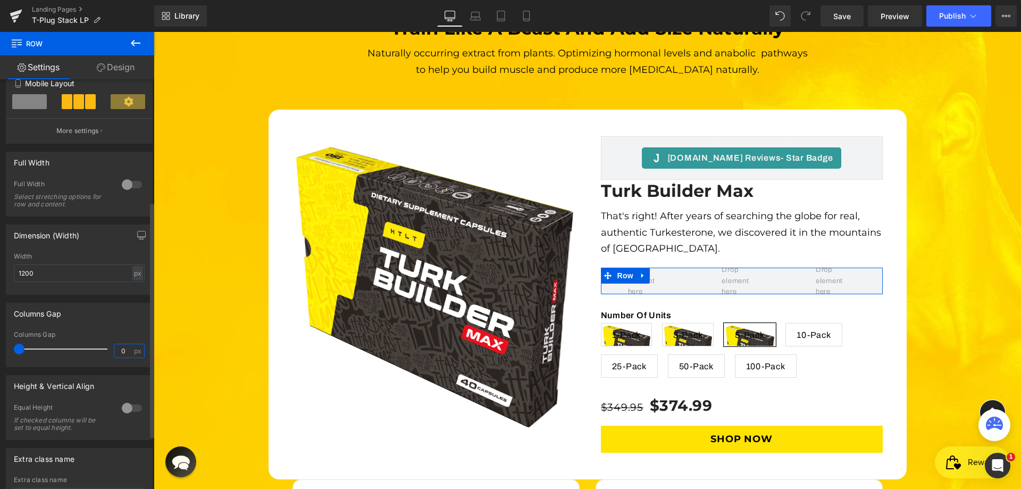
drag, startPoint x: 120, startPoint y: 351, endPoint x: 105, endPoint y: 351, distance: 14.9
click at [105, 351] on div "Columns Gap 0 px" at bounding box center [79, 349] width 131 height 36
type input "15"
click at [130, 320] on div "Columns Gap" at bounding box center [79, 313] width 146 height 20
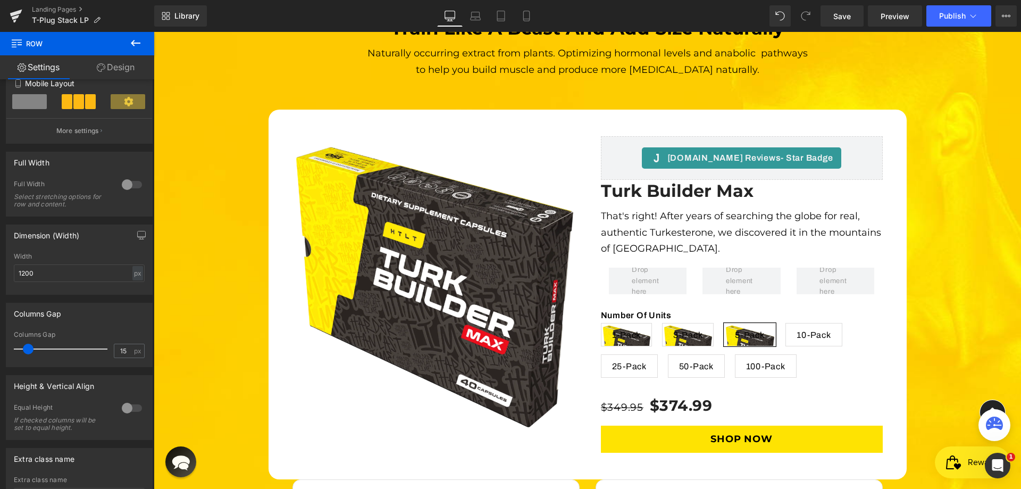
click at [129, 39] on button at bounding box center [135, 43] width 37 height 23
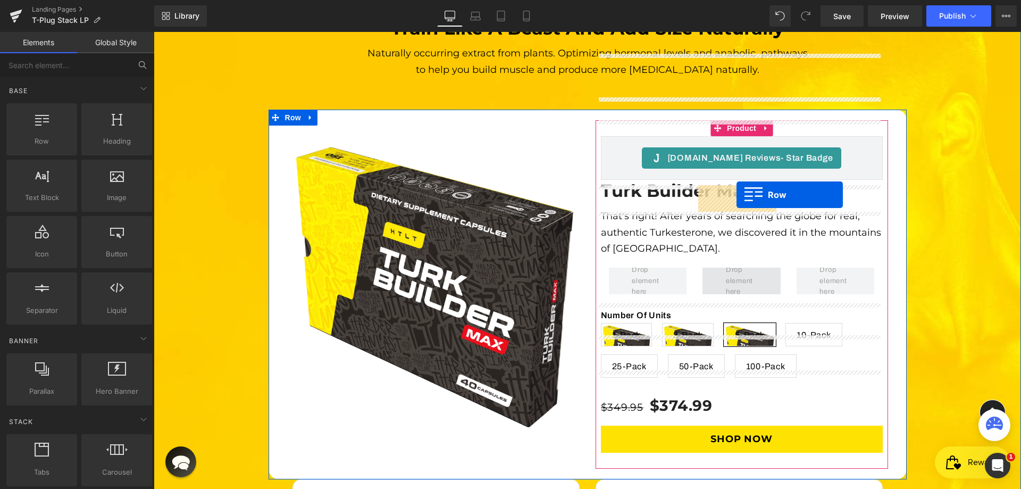
drag, startPoint x: 462, startPoint y: 233, endPoint x: 737, endPoint y: 195, distance: 277.2
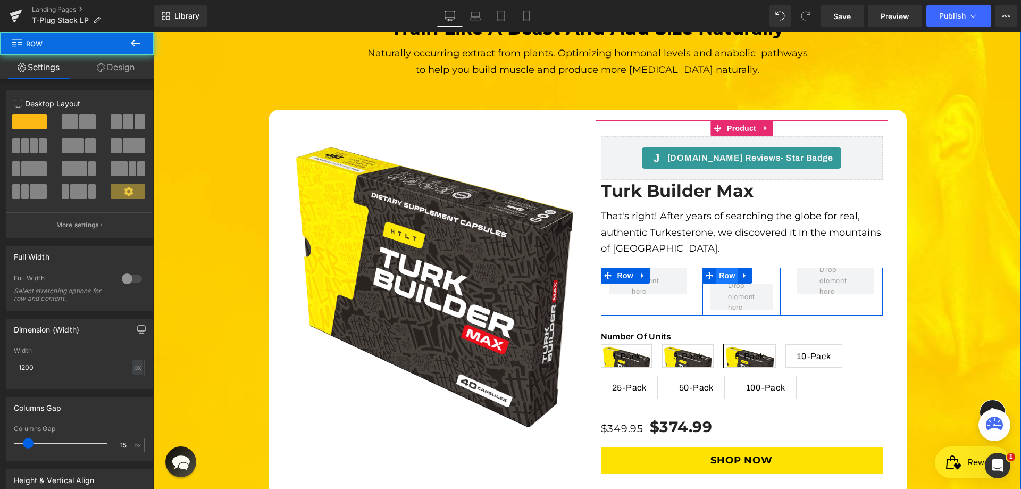
click at [727, 268] on span "Row" at bounding box center [727, 276] width 21 height 16
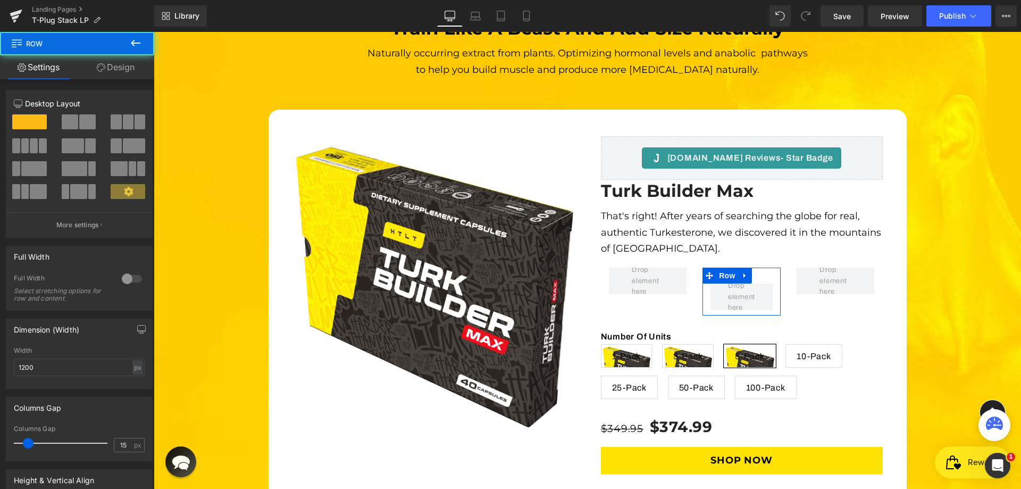
click at [135, 61] on link "Design" at bounding box center [115, 67] width 77 height 24
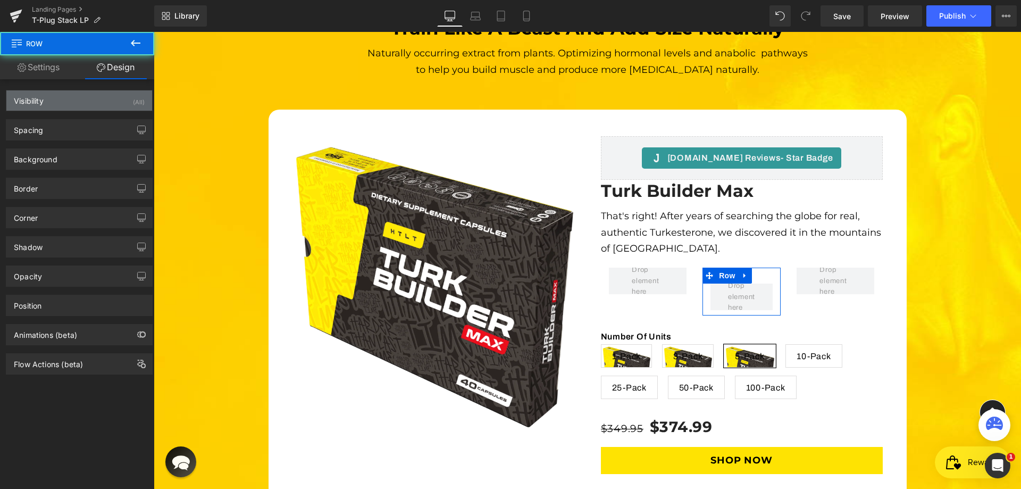
type input "0"
type input "30"
type input "0"
type input "10"
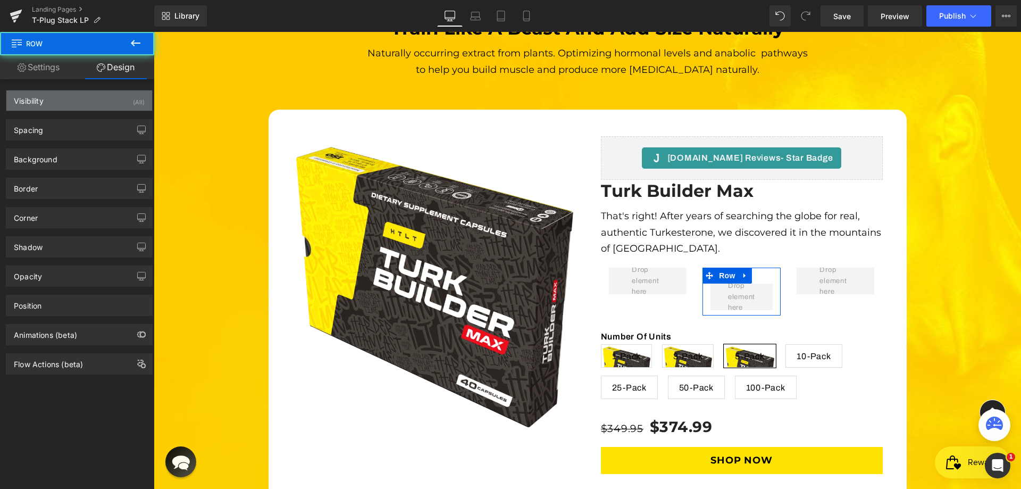
type input "0"
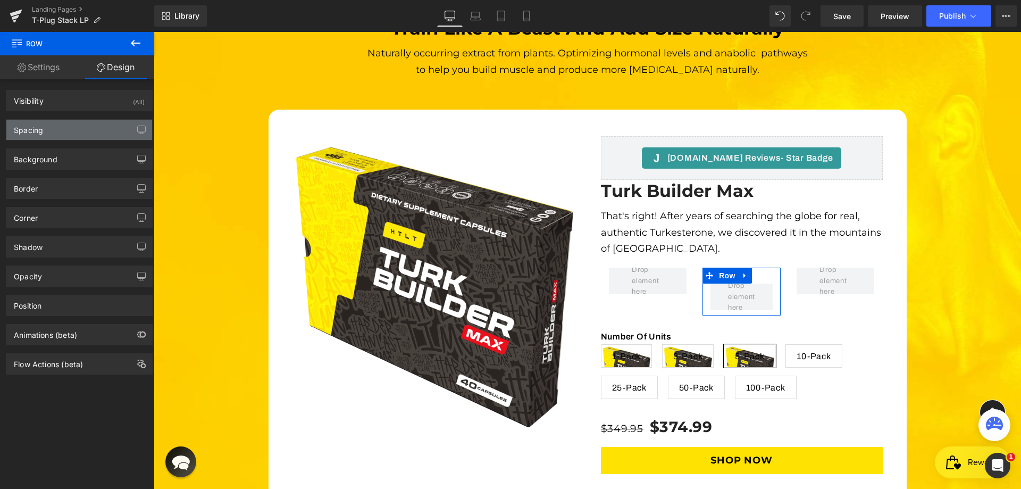
click at [68, 135] on div "Spacing" at bounding box center [79, 130] width 146 height 20
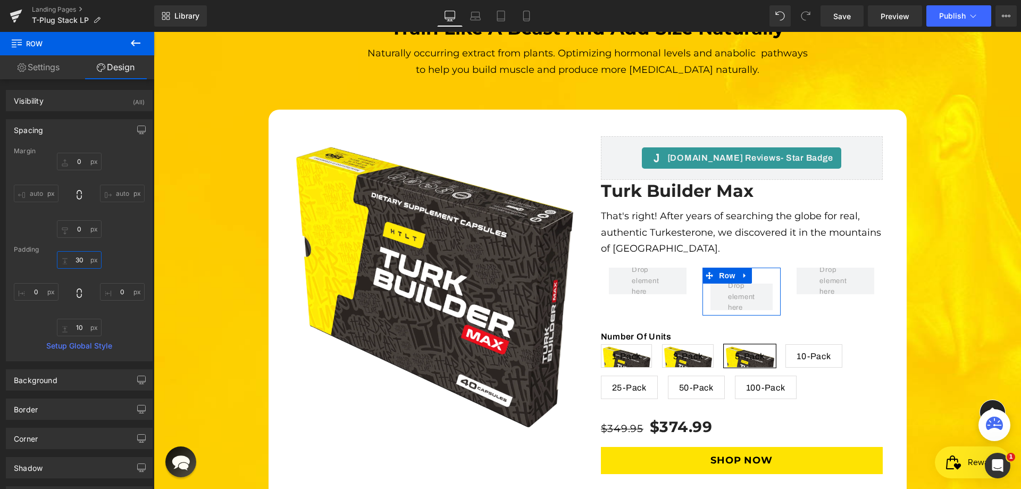
click at [73, 264] on input "30" at bounding box center [79, 260] width 45 height 18
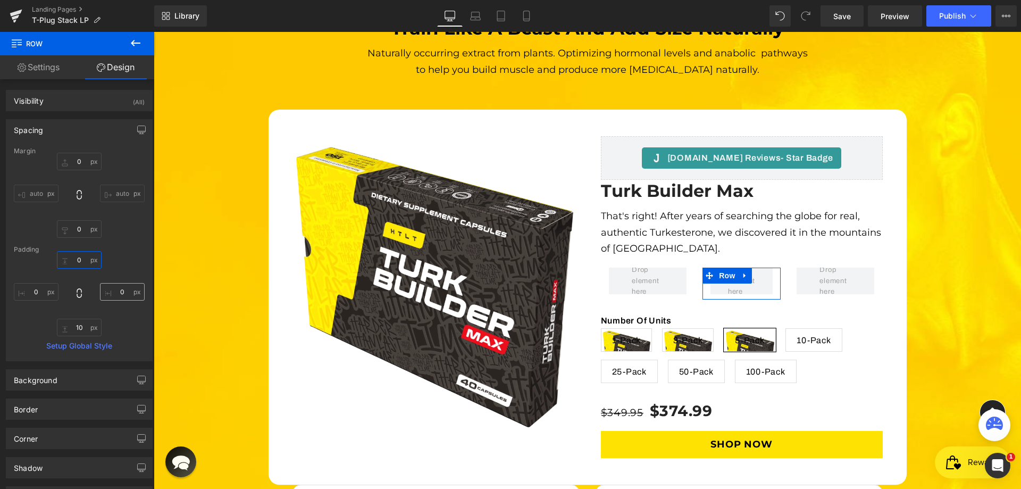
type input "0"
click at [112, 293] on input "0" at bounding box center [122, 292] width 45 height 18
click at [78, 325] on input "10" at bounding box center [79, 328] width 45 height 18
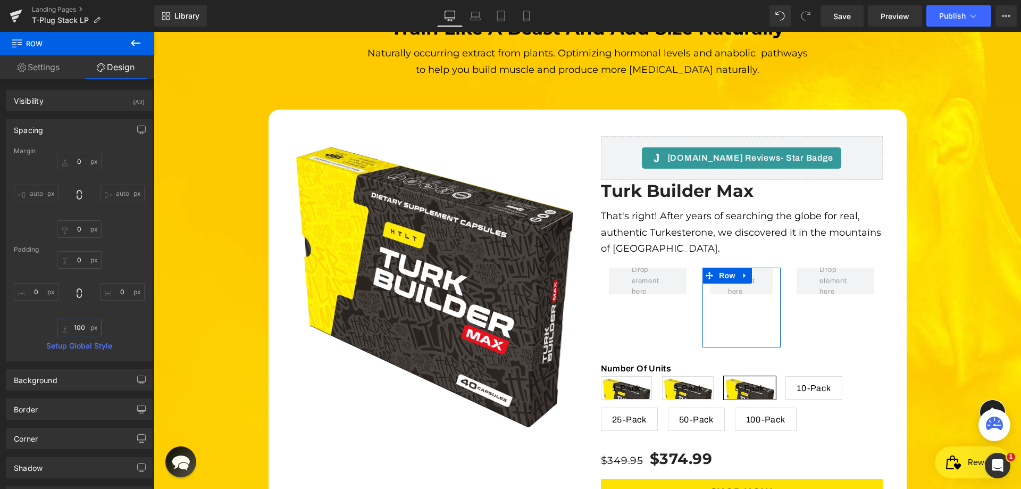
type input "100"
click at [120, 327] on div "0 0 0px 0 100 100 0px 0" at bounding box center [79, 293] width 131 height 85
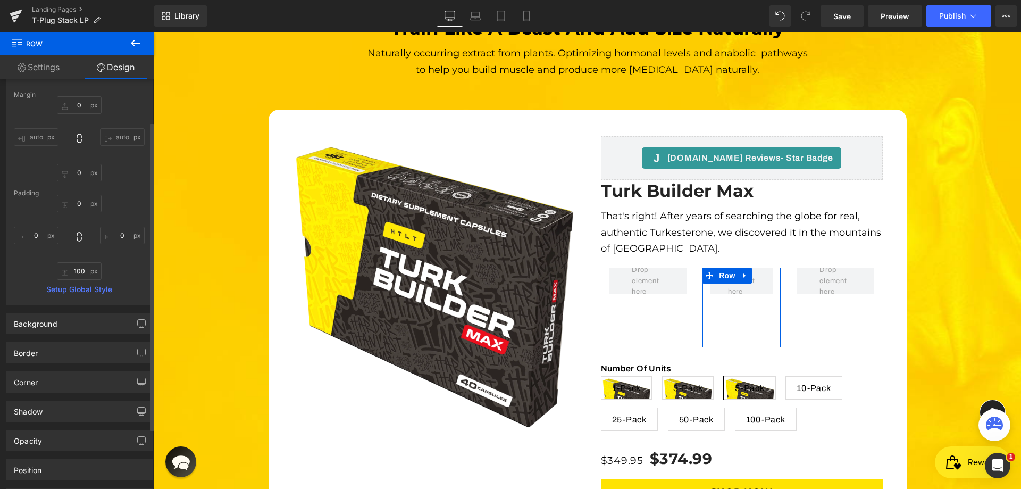
scroll to position [0, 0]
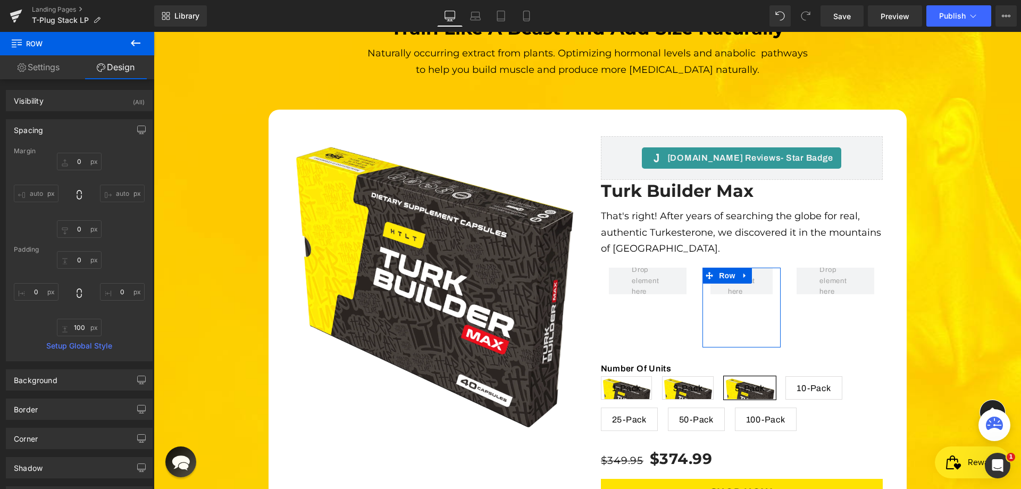
click at [54, 71] on link "Settings" at bounding box center [38, 67] width 77 height 24
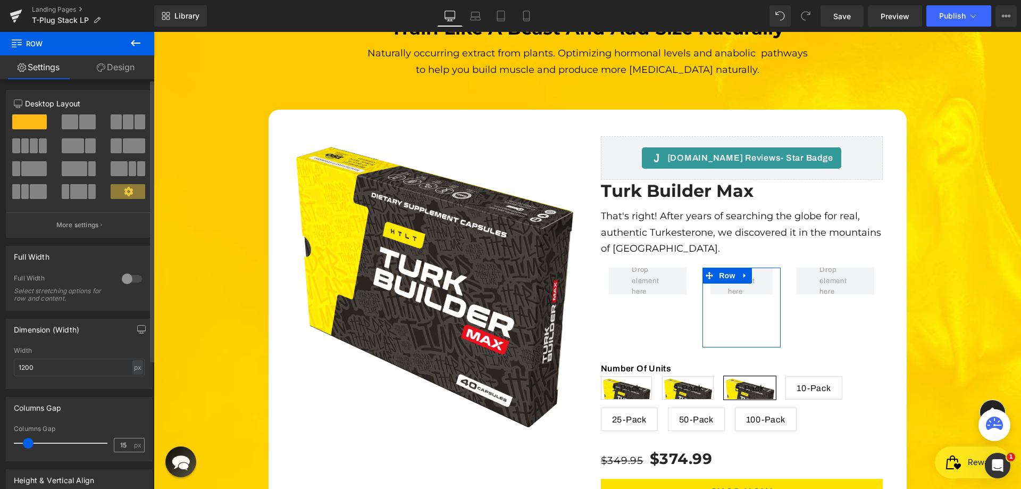
click at [128, 453] on div "Columns Gap 15 px" at bounding box center [79, 443] width 131 height 36
click at [123, 447] on input "15" at bounding box center [123, 444] width 19 height 13
click at [122, 445] on input "15" at bounding box center [123, 444] width 19 height 13
click at [122, 446] on input "15" at bounding box center [123, 444] width 19 height 13
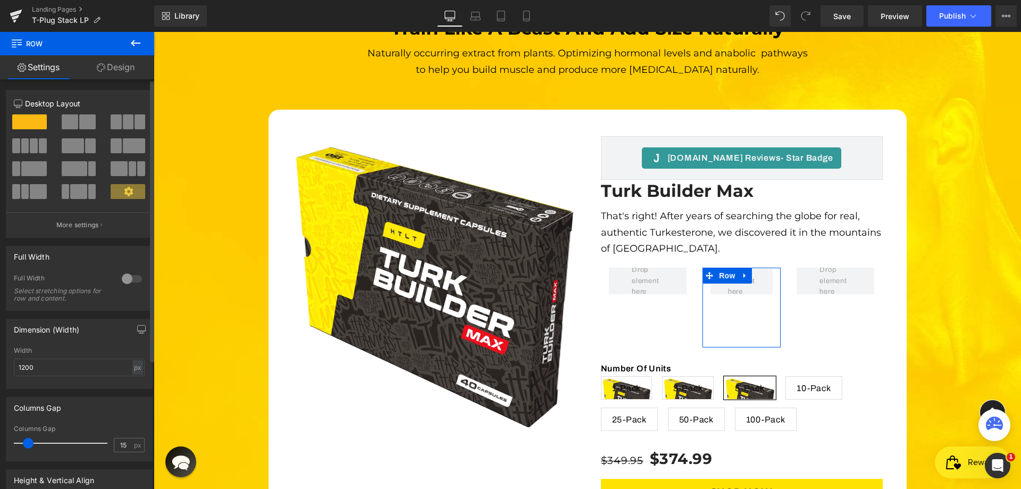
click at [118, 436] on div "Columns Gap 15 px" at bounding box center [79, 443] width 131 height 36
click at [119, 450] on input "15" at bounding box center [123, 444] width 19 height 13
type input "0"
click at [121, 404] on div "Columns Gap" at bounding box center [79, 407] width 146 height 20
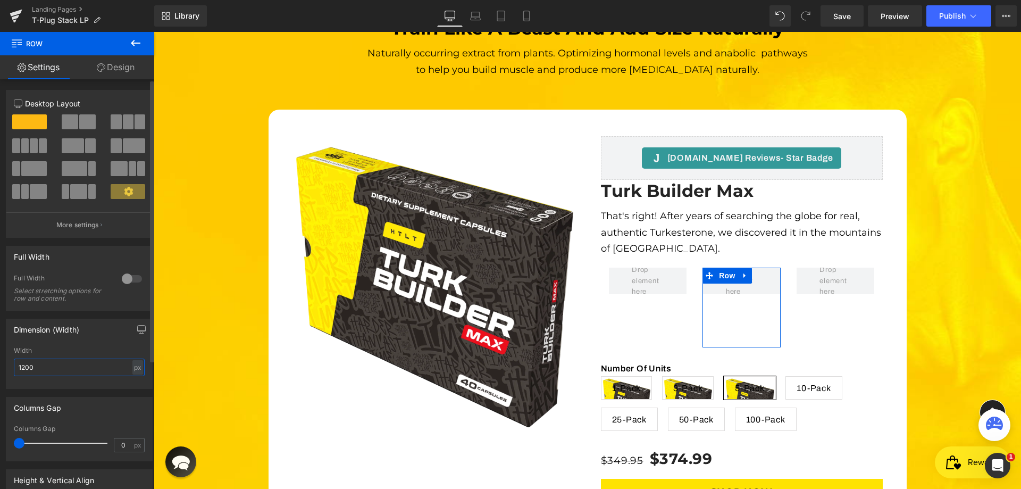
click at [70, 372] on input "1200" at bounding box center [79, 368] width 131 height 18
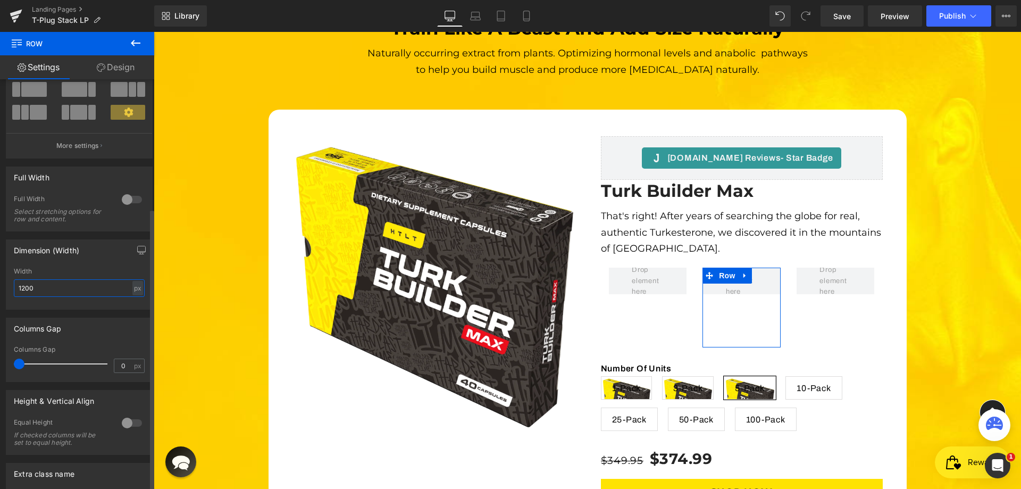
scroll to position [187, 0]
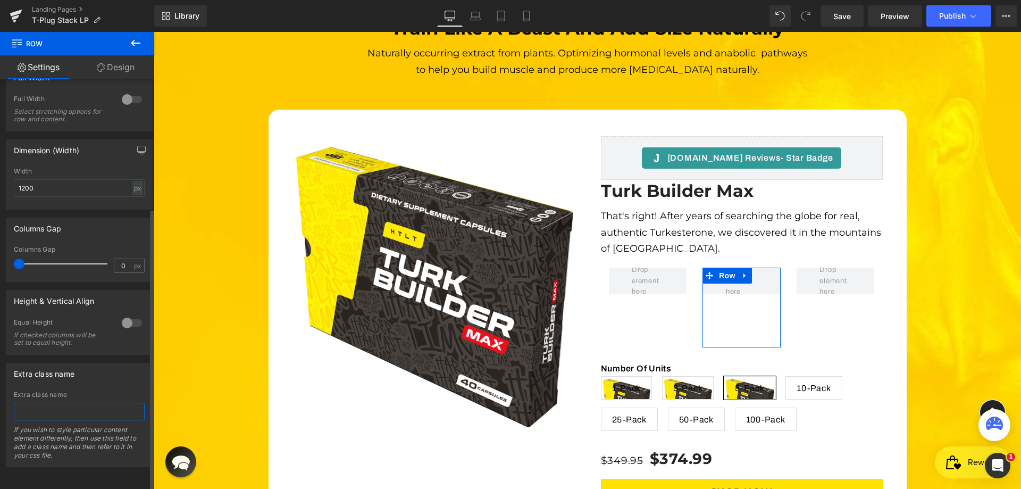
click at [56, 403] on input "text" at bounding box center [79, 412] width 131 height 18
type input "variationBox"
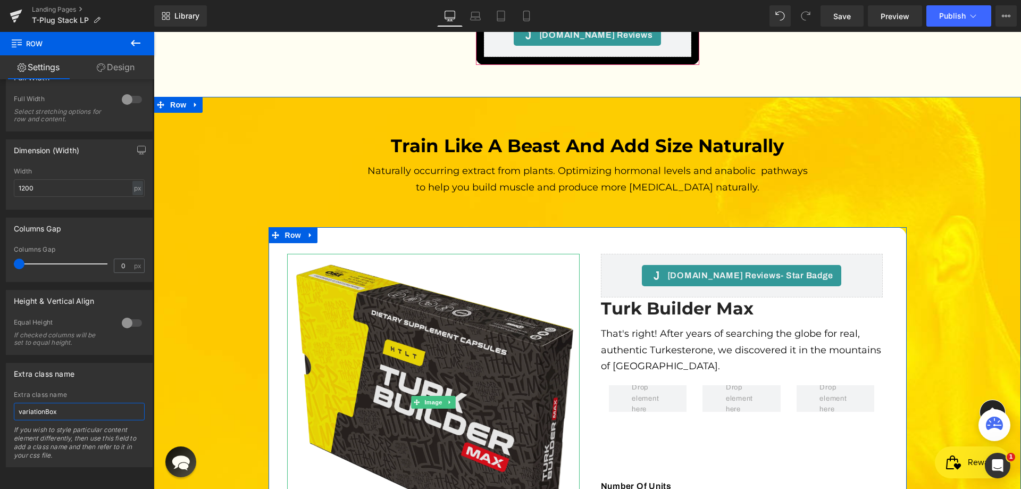
scroll to position [3153, 0]
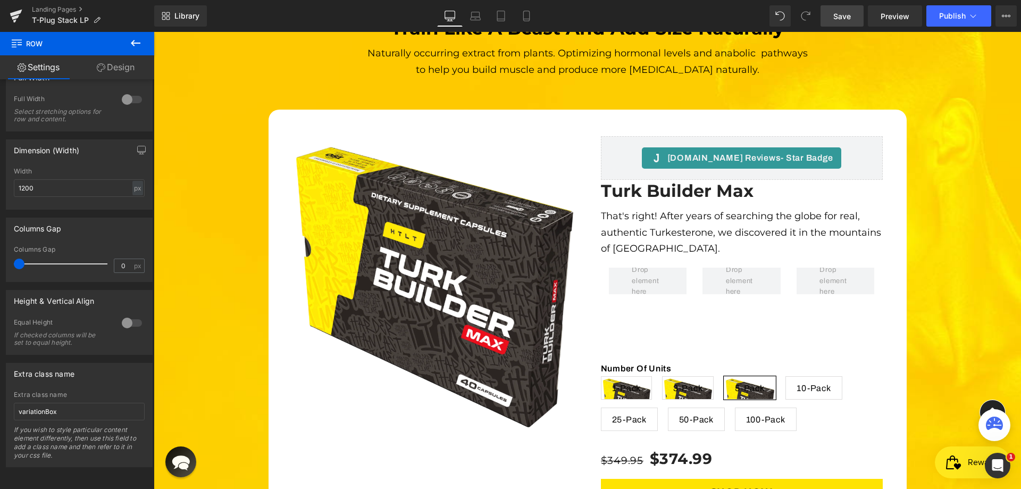
click at [859, 18] on link "Save" at bounding box center [842, 15] width 43 height 21
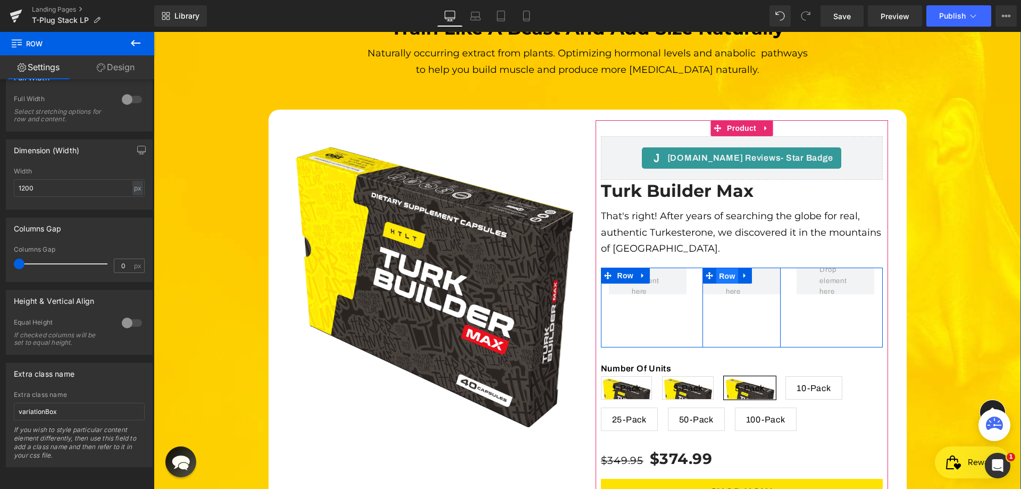
click at [721, 268] on span "Row" at bounding box center [727, 276] width 21 height 16
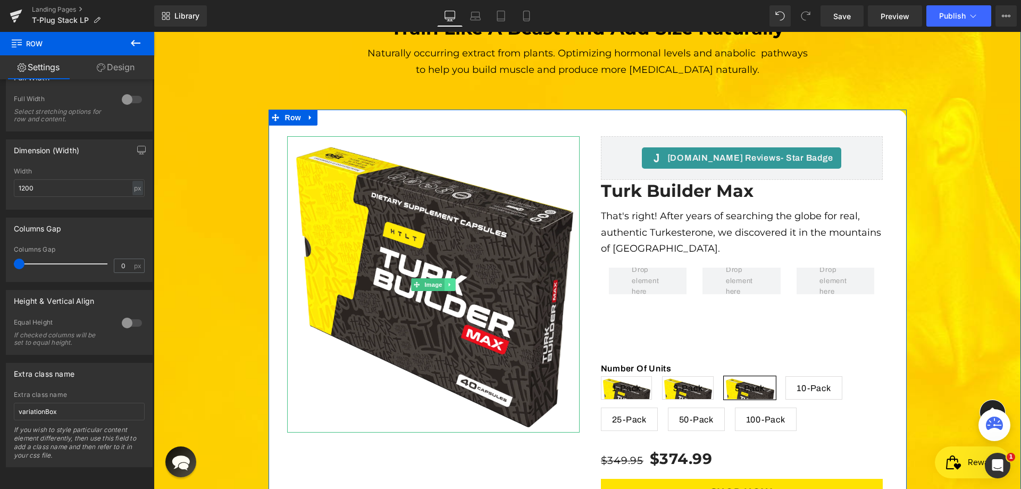
click at [449, 278] on link at bounding box center [449, 284] width 11 height 13
click at [439, 278] on link at bounding box center [444, 284] width 11 height 13
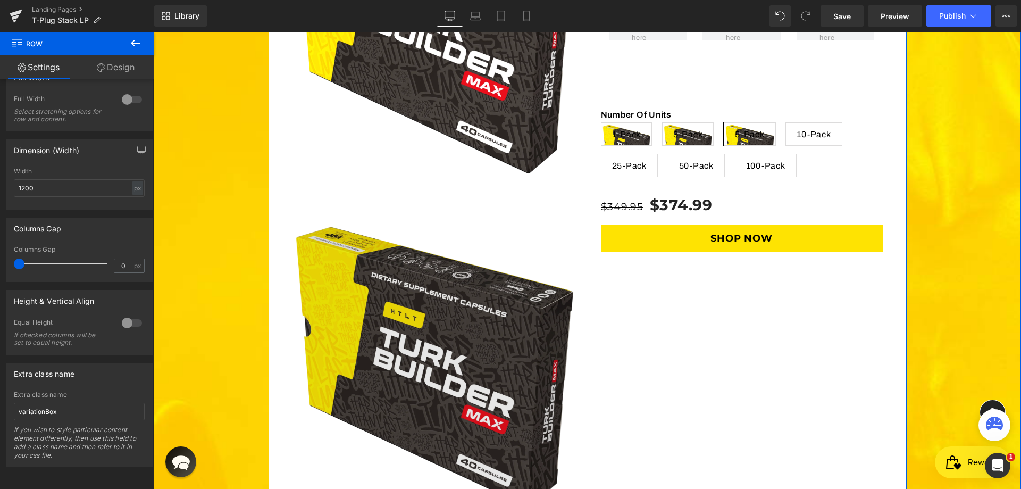
scroll to position [3414, 0]
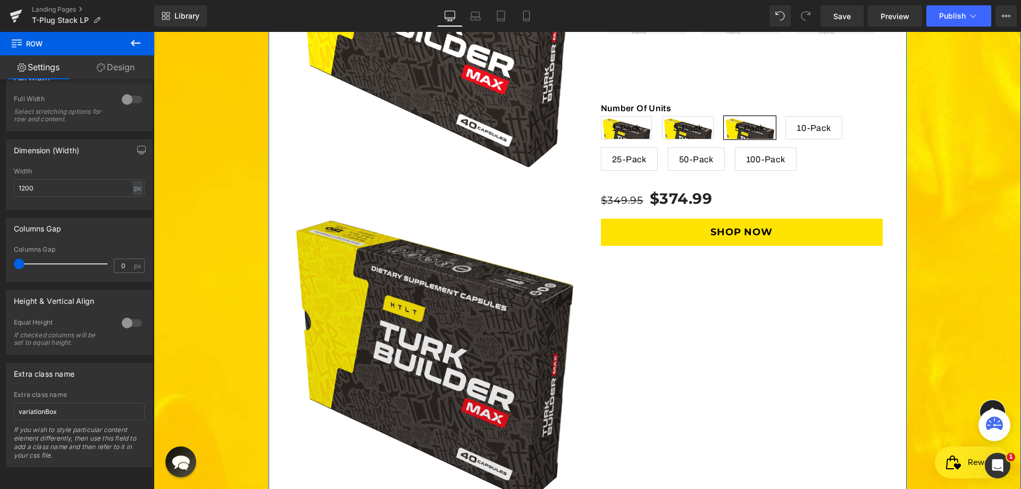
click at [449, 269] on img at bounding box center [433, 358] width 293 height 296
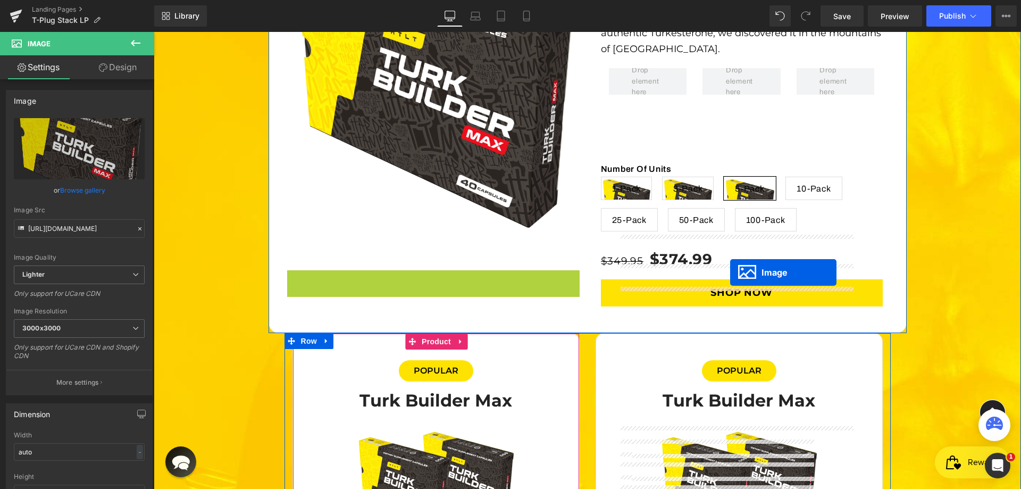
scroll to position [3201, 0]
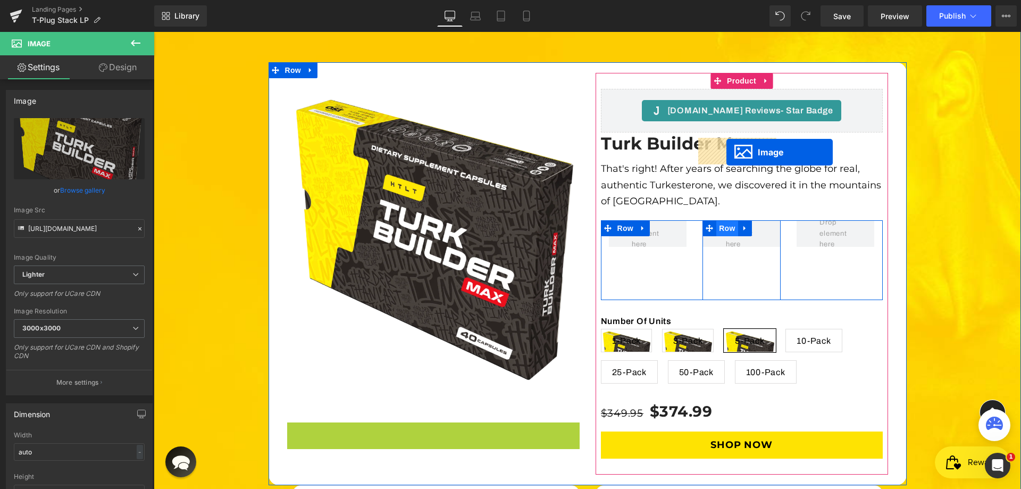
drag, startPoint x: 422, startPoint y: 278, endPoint x: 727, endPoint y: 152, distance: 329.2
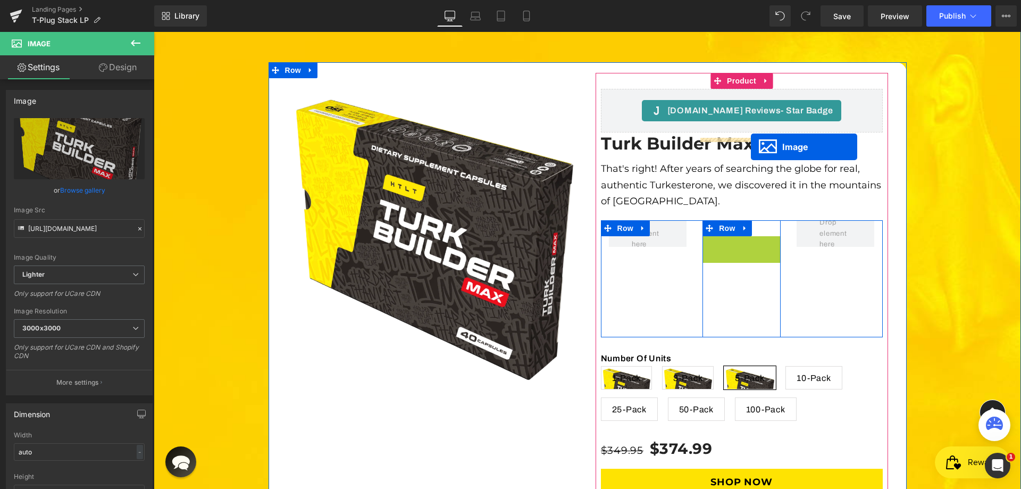
drag, startPoint x: 733, startPoint y: 194, endPoint x: 751, endPoint y: 147, distance: 50.9
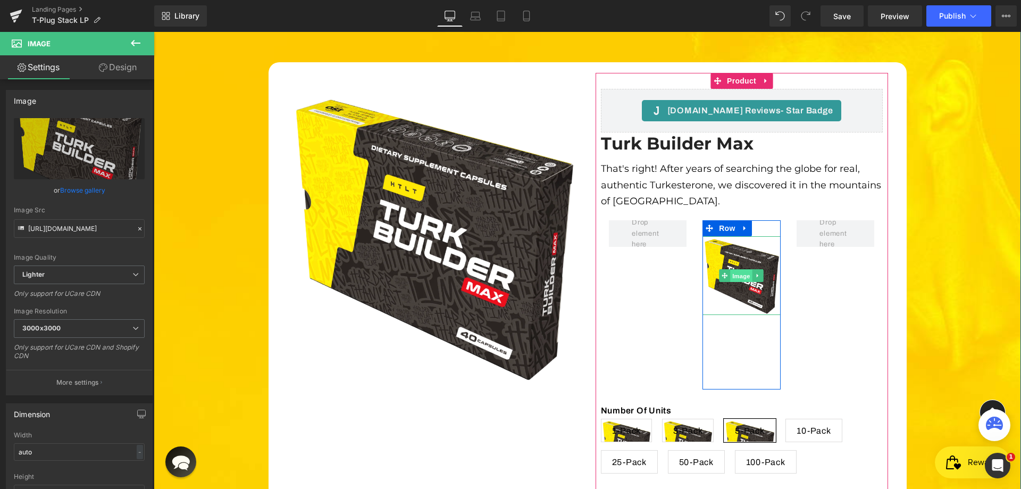
click at [748, 270] on span "Image" at bounding box center [742, 276] width 22 height 13
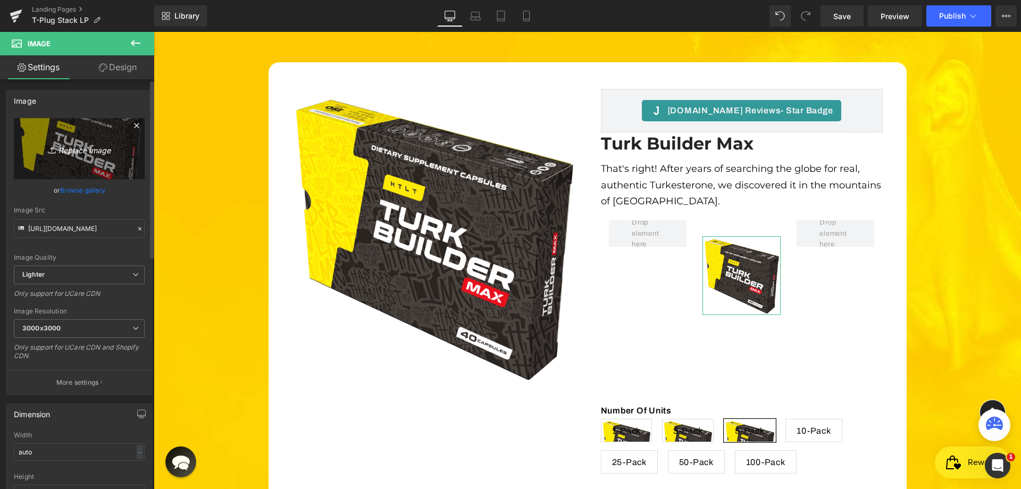
click at [88, 150] on icon "Replace Image" at bounding box center [79, 148] width 85 height 13
type input "C:\fakepath\Group 89.webp"
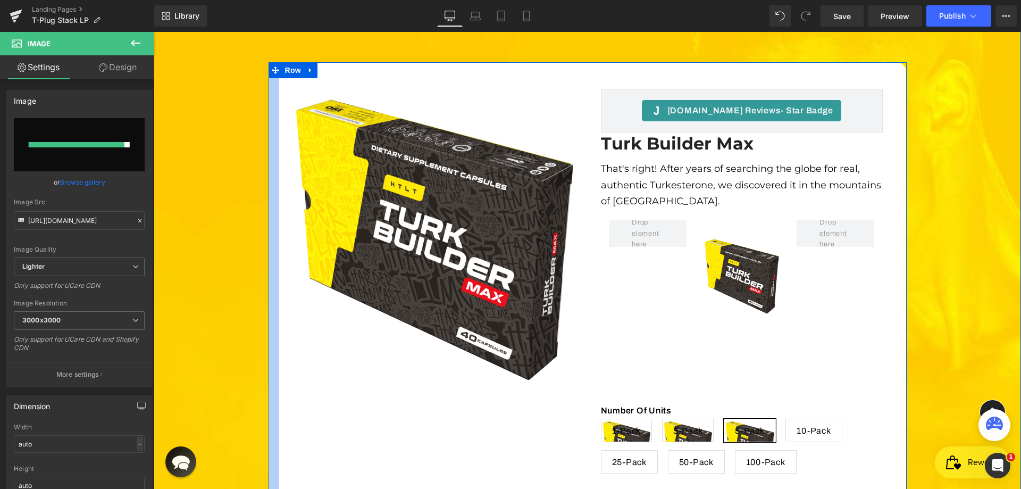
type input "[URL][DOMAIN_NAME]"
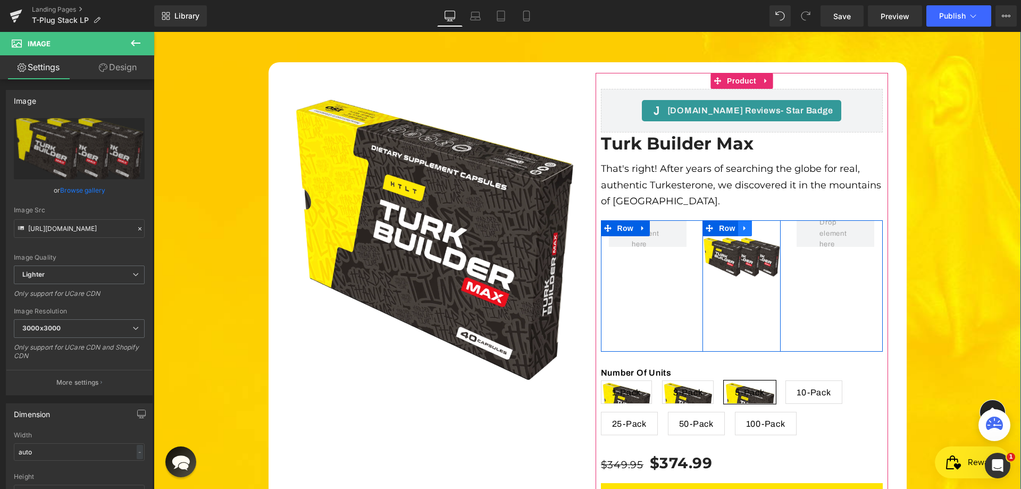
click at [743, 226] on icon at bounding box center [744, 228] width 2 height 5
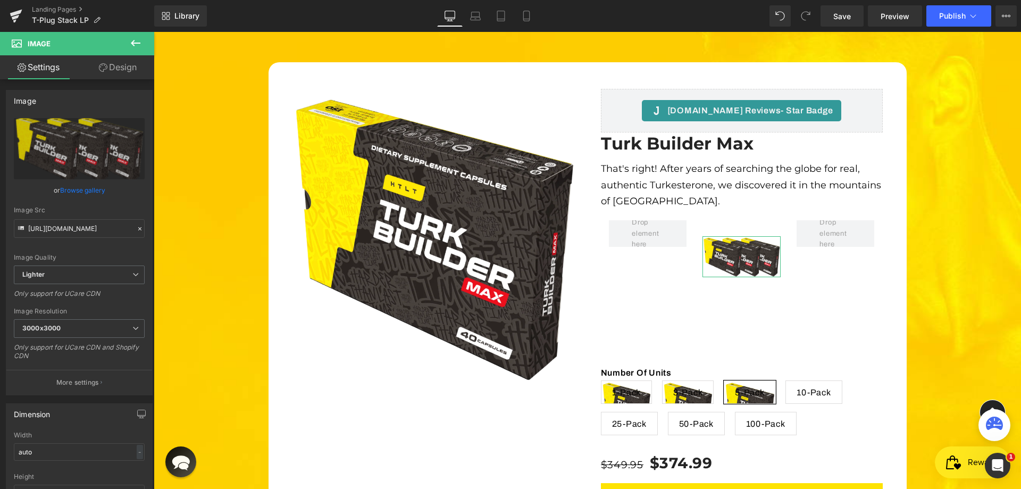
click at [112, 60] on link "Design" at bounding box center [117, 67] width 77 height 24
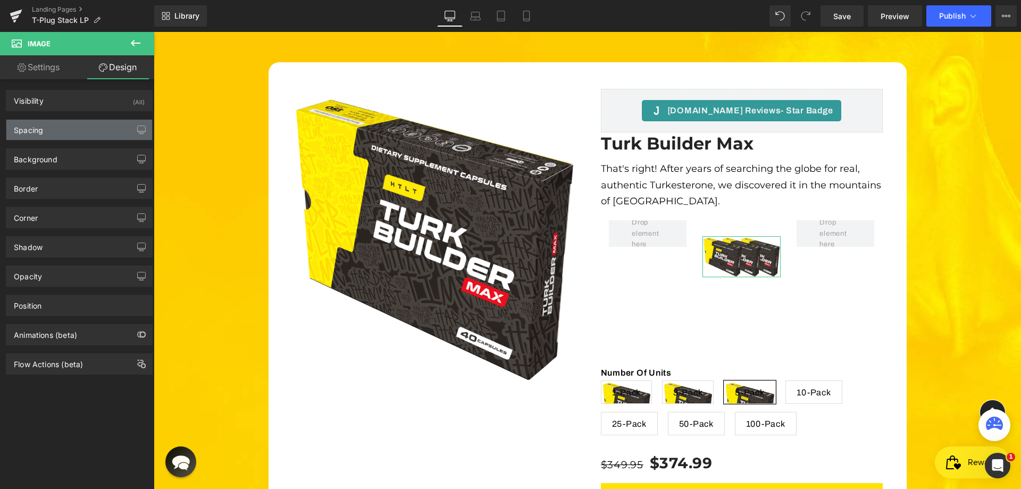
click at [70, 135] on div "Spacing" at bounding box center [79, 130] width 146 height 20
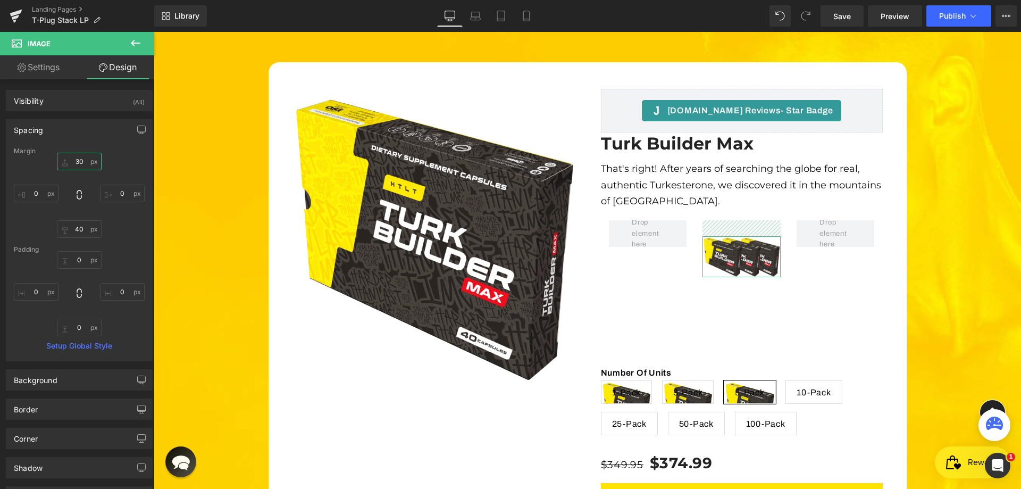
click at [77, 163] on input "30" at bounding box center [79, 162] width 45 height 18
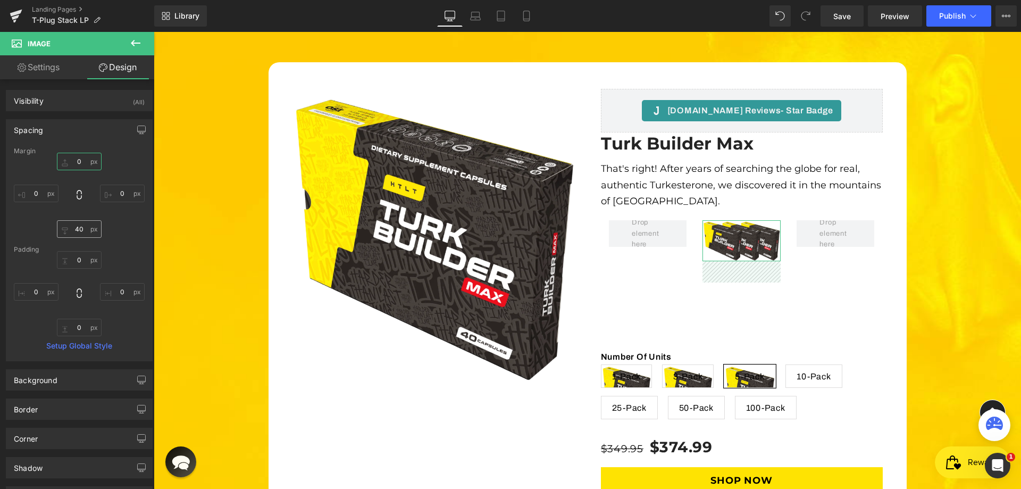
type input "0"
click at [73, 232] on input "40" at bounding box center [79, 229] width 45 height 18
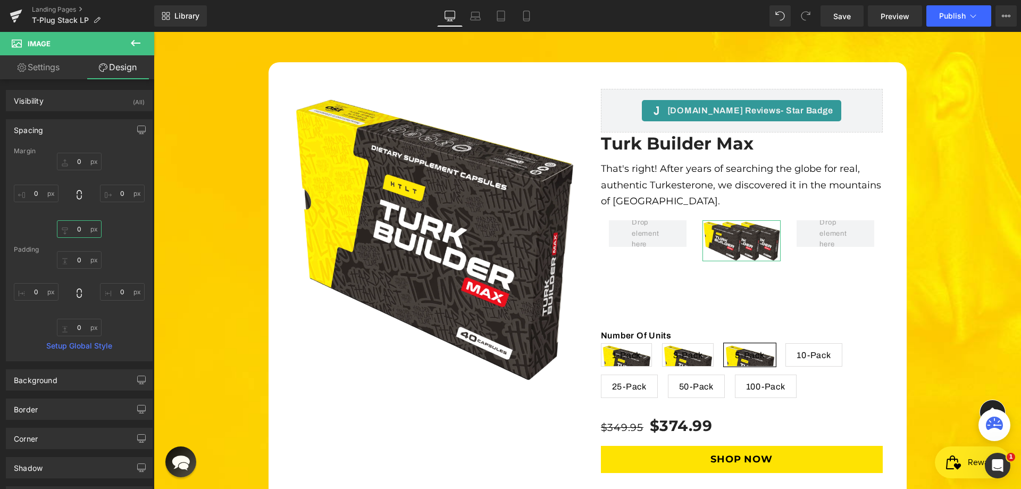
type input "0"
click at [116, 224] on div "0 0 0px 0 0 0 0px 0" at bounding box center [79, 195] width 131 height 85
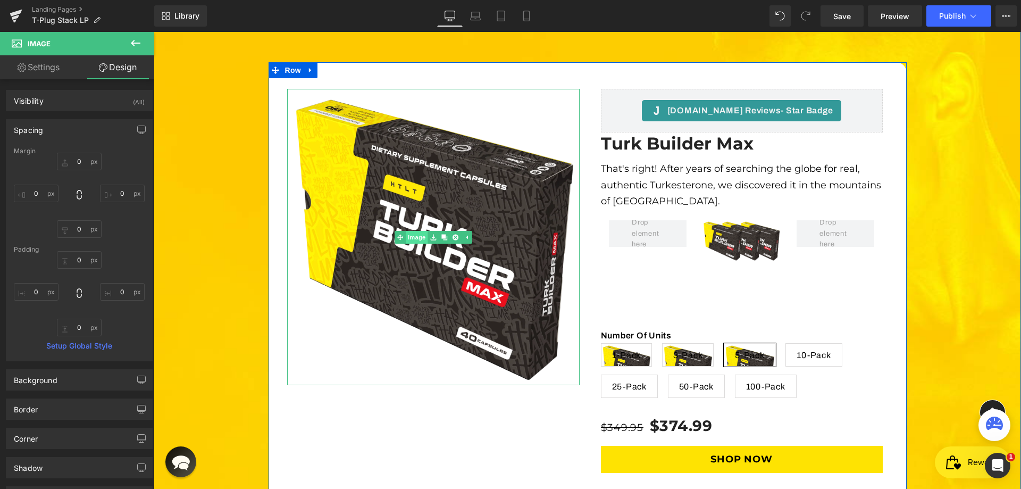
click at [421, 231] on span "Image" at bounding box center [417, 237] width 22 height 13
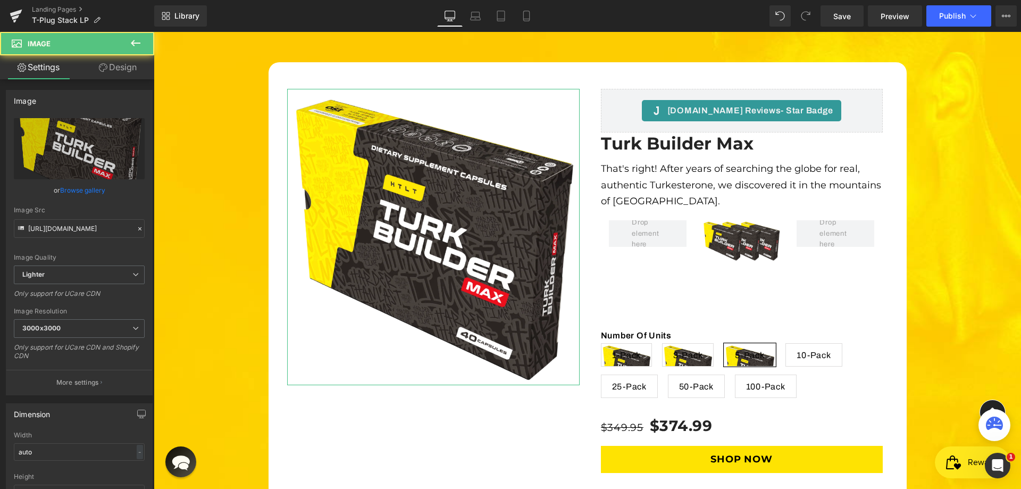
click at [128, 74] on link "Design" at bounding box center [117, 67] width 77 height 24
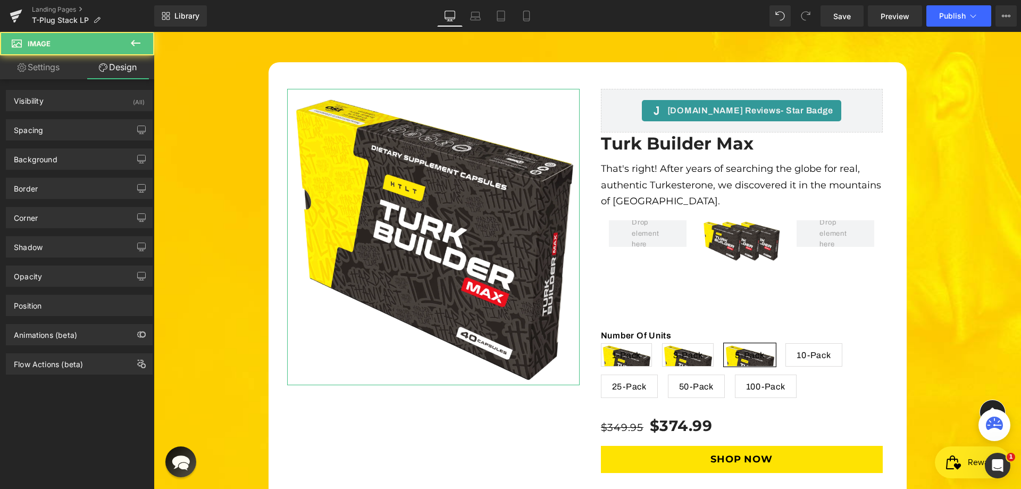
type input "30"
type input "0"
type input "40"
type input "0"
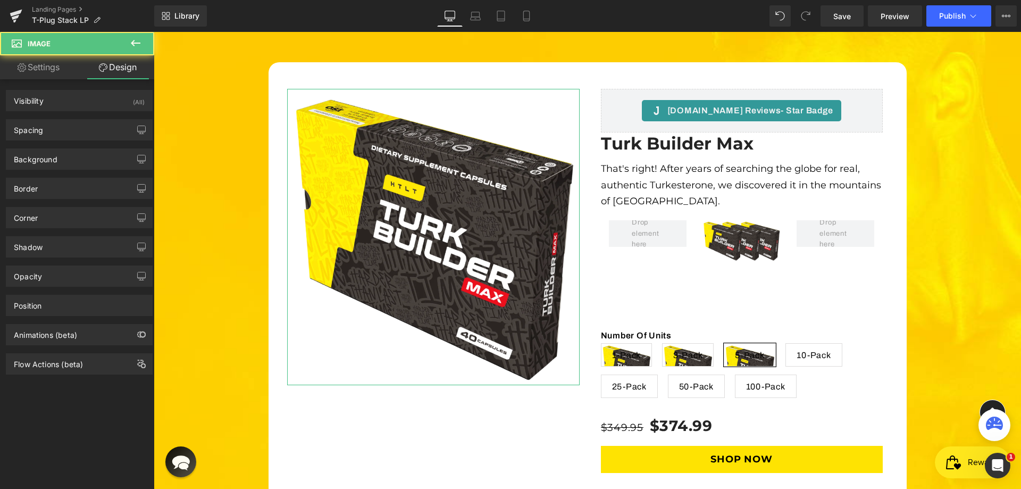
type input "0"
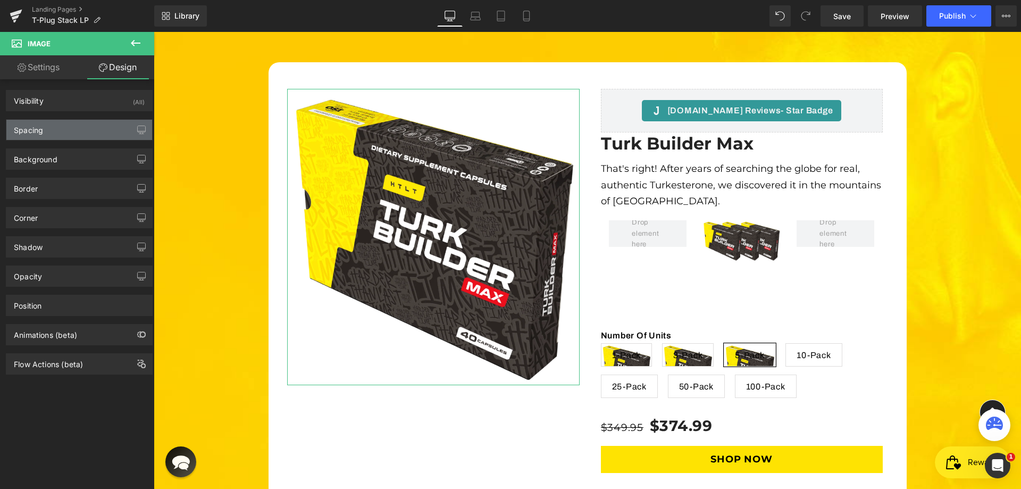
click at [71, 127] on div "Spacing" at bounding box center [79, 130] width 146 height 20
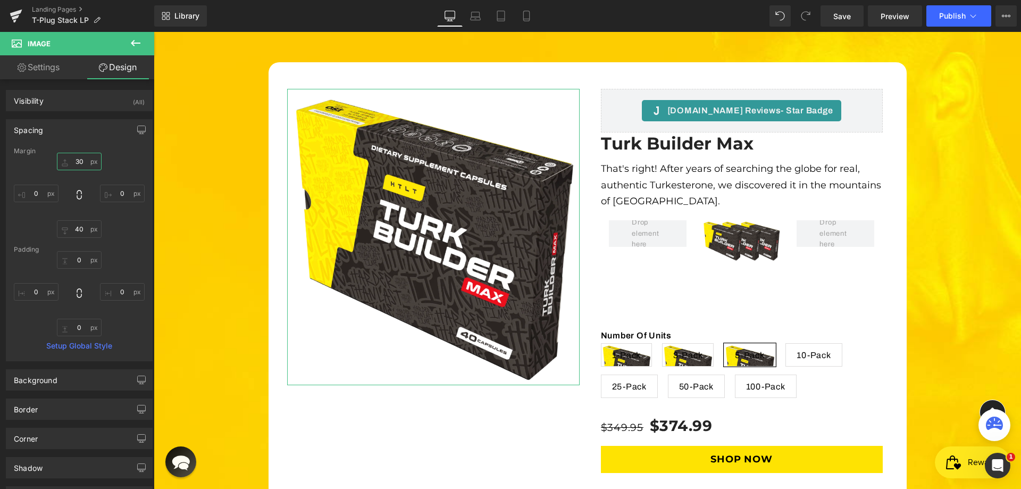
click at [79, 168] on input "30" at bounding box center [79, 162] width 45 height 18
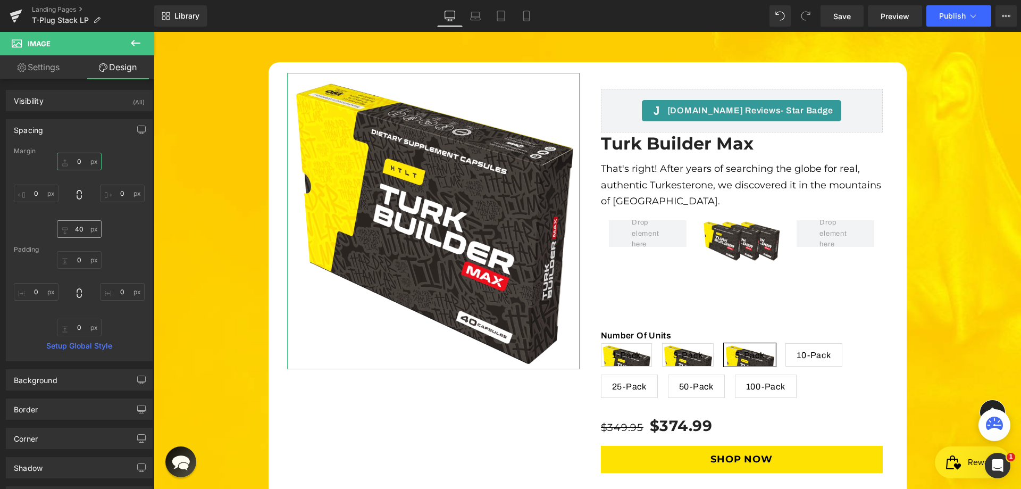
type input "0"
click at [68, 225] on input "40" at bounding box center [79, 229] width 45 height 18
drag, startPoint x: 68, startPoint y: 225, endPoint x: 78, endPoint y: 228, distance: 10.6
click at [69, 225] on input "40" at bounding box center [79, 229] width 45 height 18
click at [79, 229] on input "40" at bounding box center [79, 229] width 45 height 18
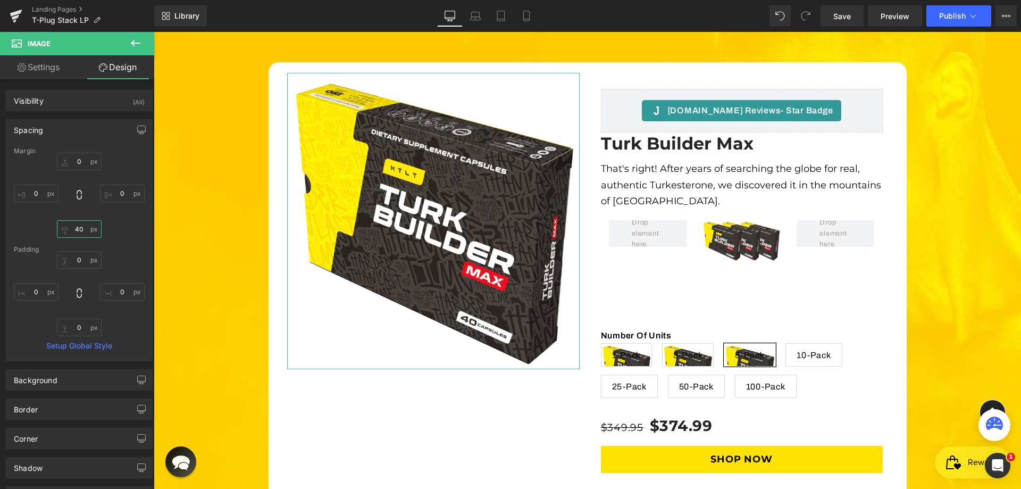
click at [79, 229] on input "40" at bounding box center [79, 229] width 45 height 18
type input "0"
click at [114, 225] on div "0 0 0px 0 0 0 0px 0" at bounding box center [79, 195] width 131 height 85
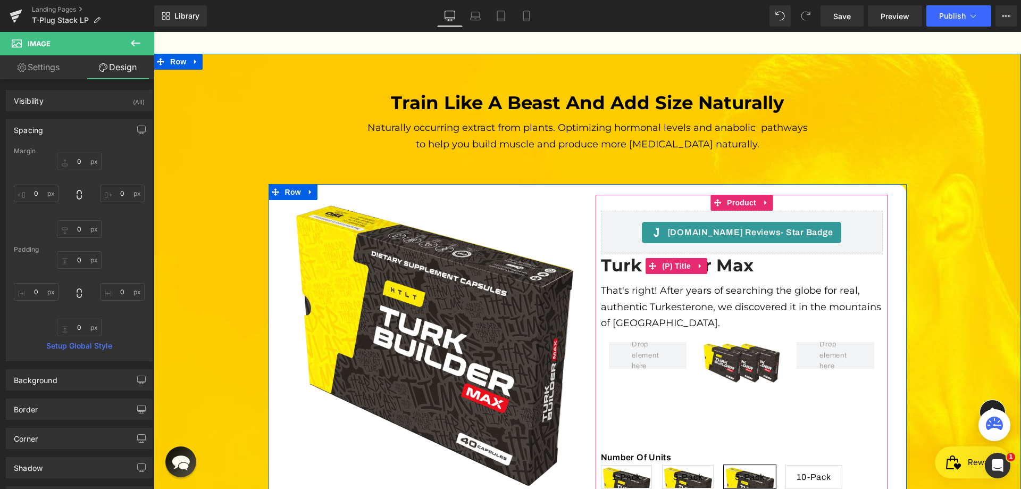
scroll to position [3147, 0]
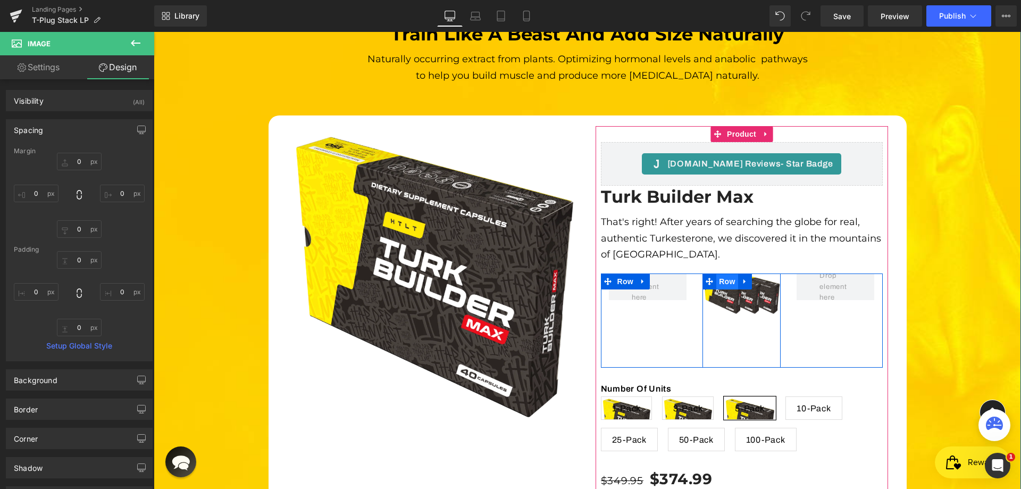
click at [728, 273] on span "Row" at bounding box center [727, 281] width 21 height 16
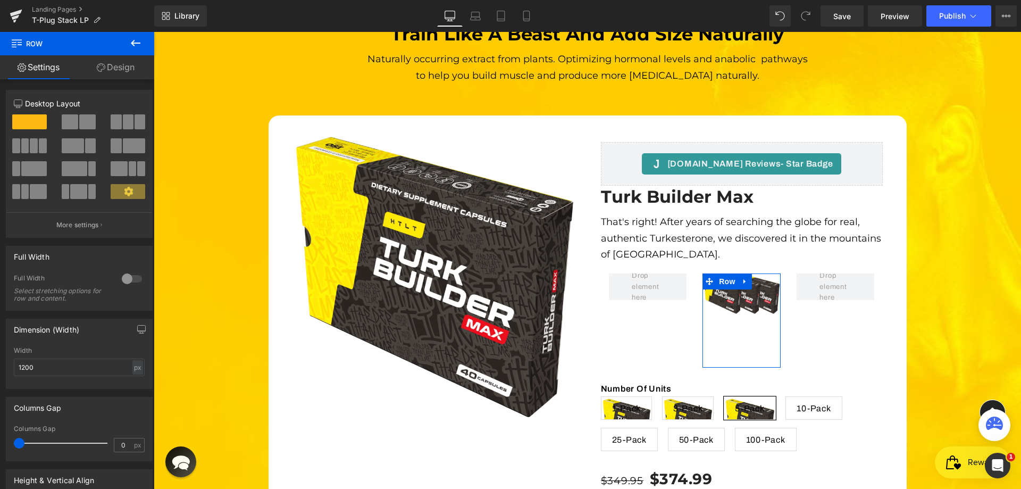
click at [104, 60] on link "Design" at bounding box center [115, 67] width 77 height 24
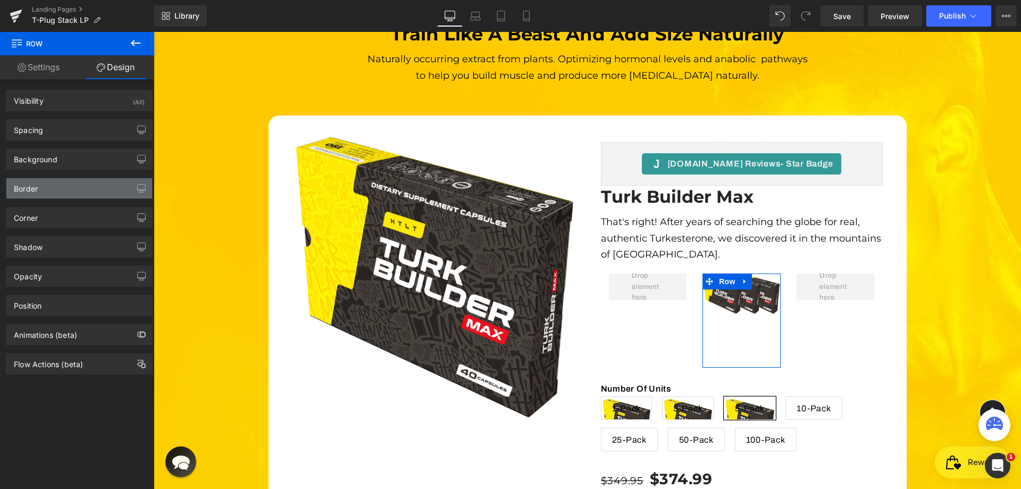
click at [59, 196] on div "Border" at bounding box center [79, 188] width 146 height 20
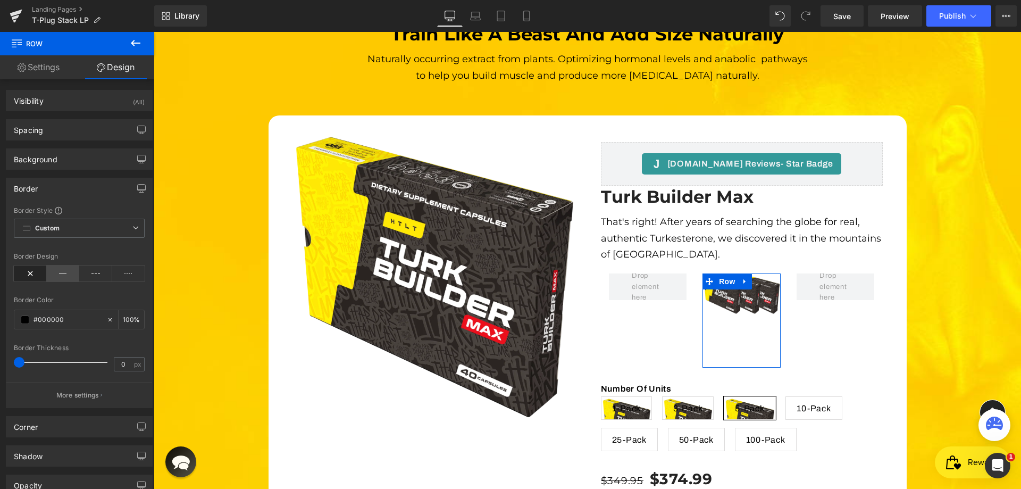
click at [60, 273] on icon at bounding box center [63, 273] width 33 height 16
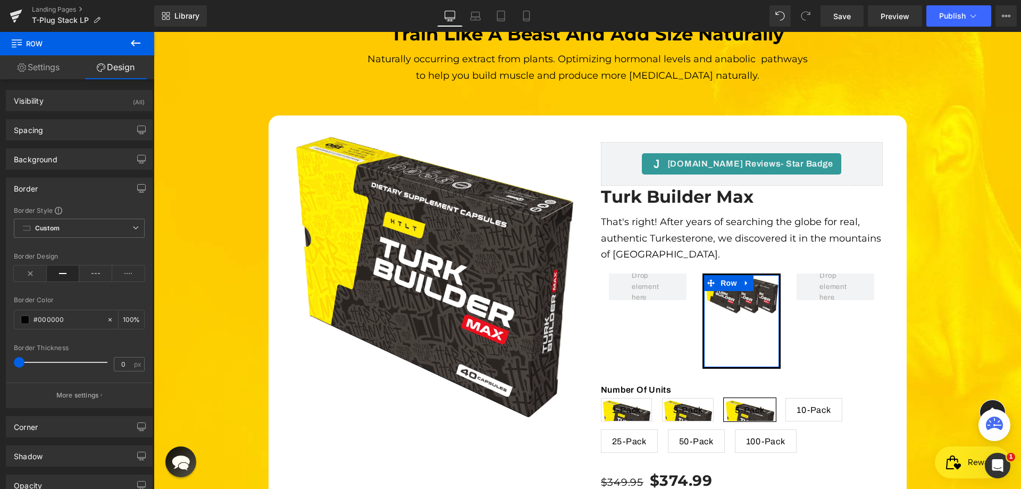
drag, startPoint x: 16, startPoint y: 362, endPoint x: 0, endPoint y: 362, distance: 16.5
click at [0, 362] on div "Border Border Style Custom Custom Setup Global Style Custom Setup Global Style …" at bounding box center [79, 289] width 159 height 238
click at [94, 269] on icon at bounding box center [95, 273] width 33 height 16
click at [65, 274] on icon at bounding box center [63, 273] width 33 height 16
click at [63, 231] on span "Custom Setup Global Style" at bounding box center [79, 228] width 131 height 19
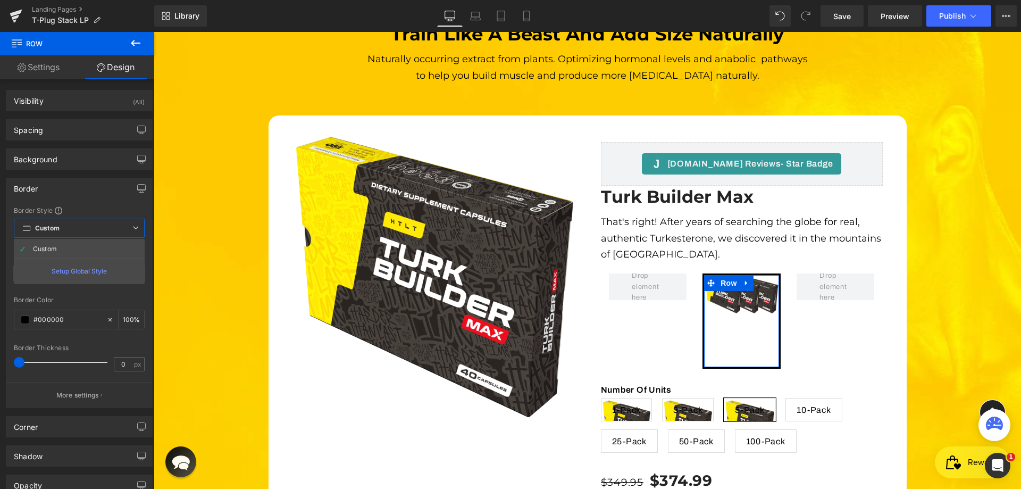
click at [63, 231] on span "Custom Setup Global Style" at bounding box center [79, 228] width 131 height 19
click at [51, 325] on input "#000000" at bounding box center [68, 320] width 68 height 12
paste input "E5E5E5"
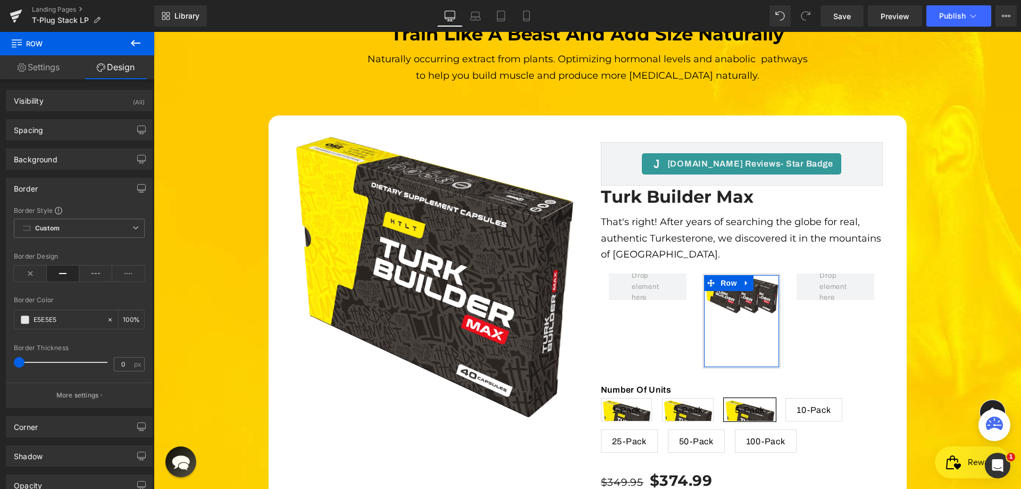
type input "#e5e5e5"
click at [91, 342] on div "Border Style Custom Custom Setup Global Style Custom Setup Global Style solid B…" at bounding box center [79, 307] width 146 height 202
click at [63, 426] on div "Corner" at bounding box center [79, 427] width 146 height 20
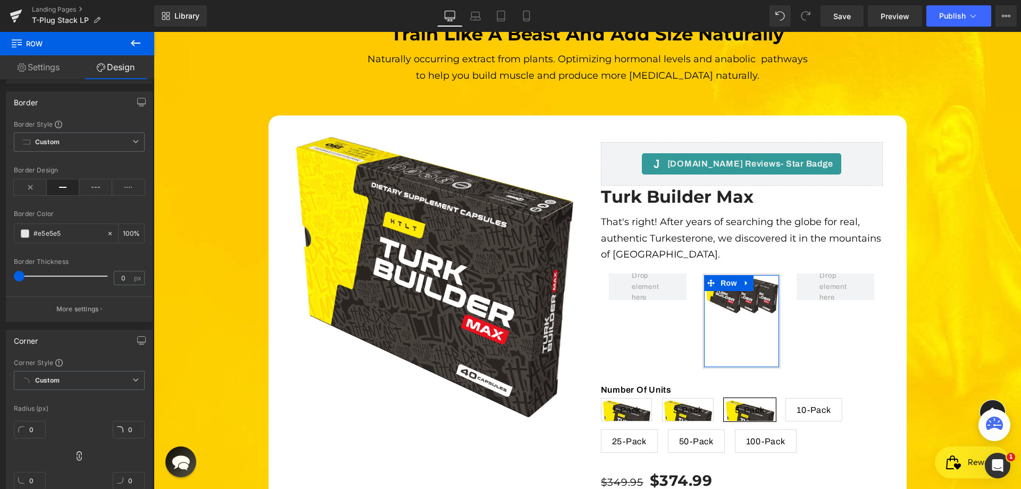
scroll to position [213, 0]
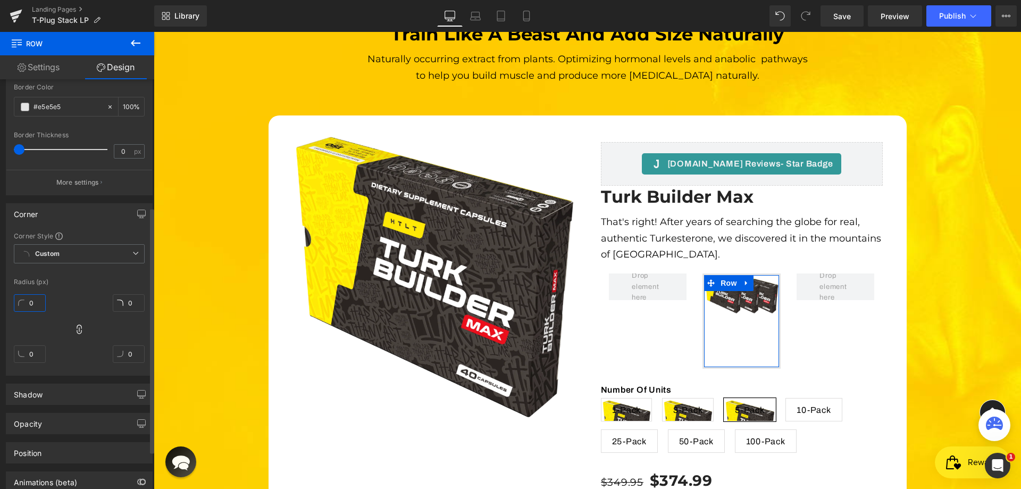
click at [25, 297] on input "0" at bounding box center [30, 303] width 32 height 18
type input "1"
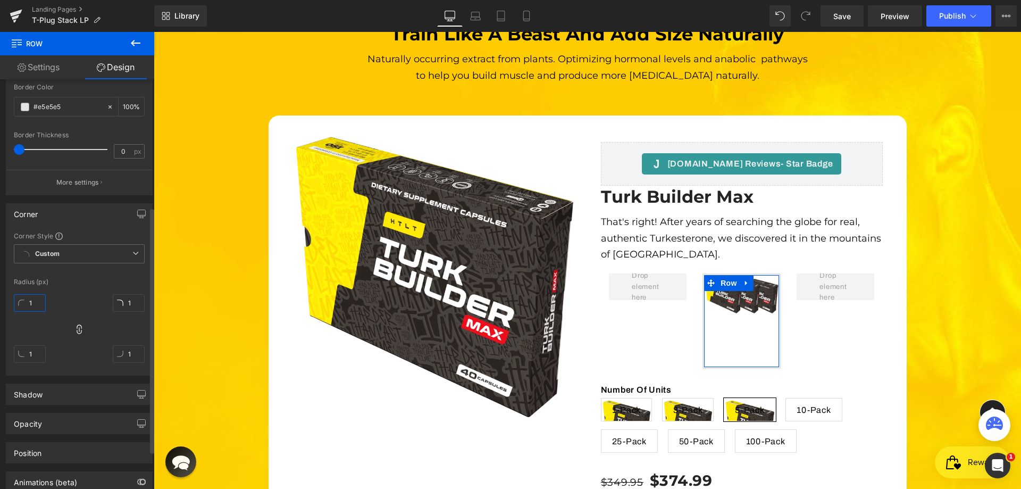
type input "10"
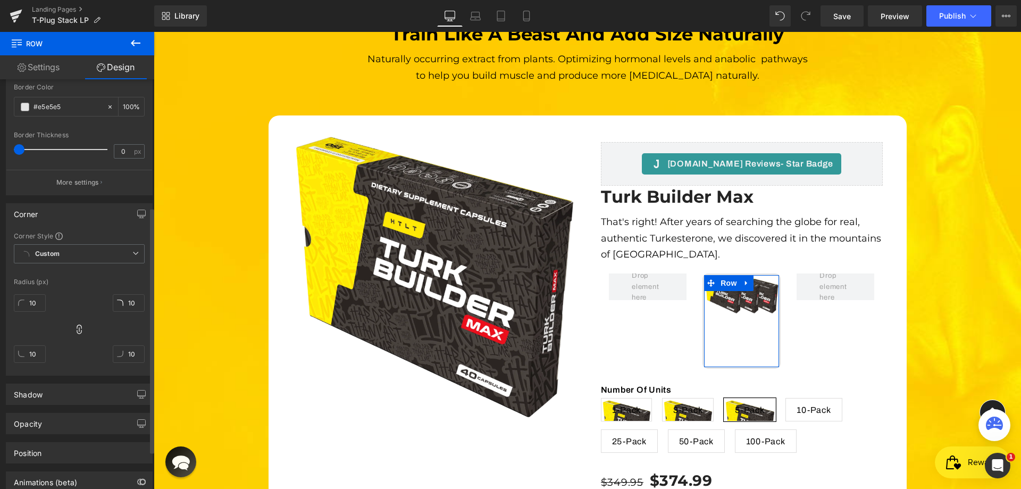
click at [105, 276] on div "Corner Style Custom Custom Setup Global Style Custom Setup Global Style Radius …" at bounding box center [79, 303] width 146 height 144
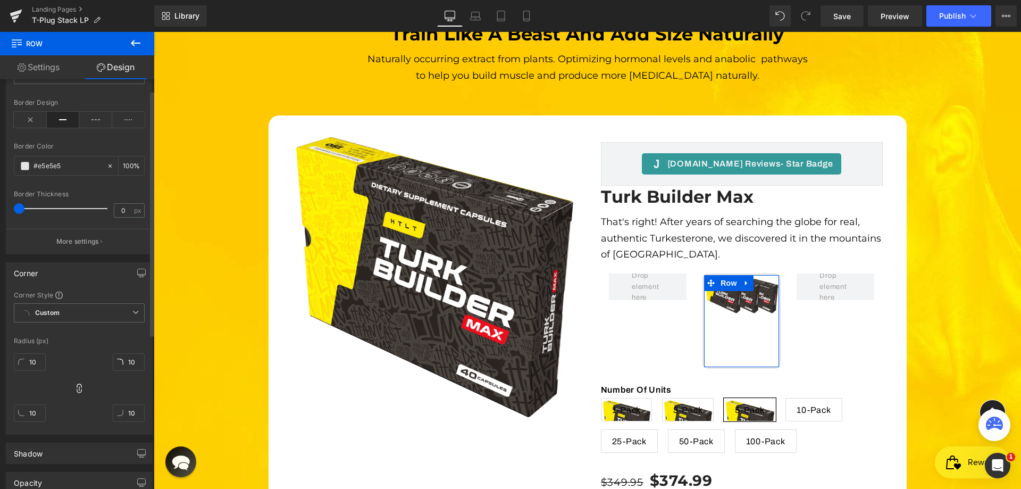
scroll to position [0, 0]
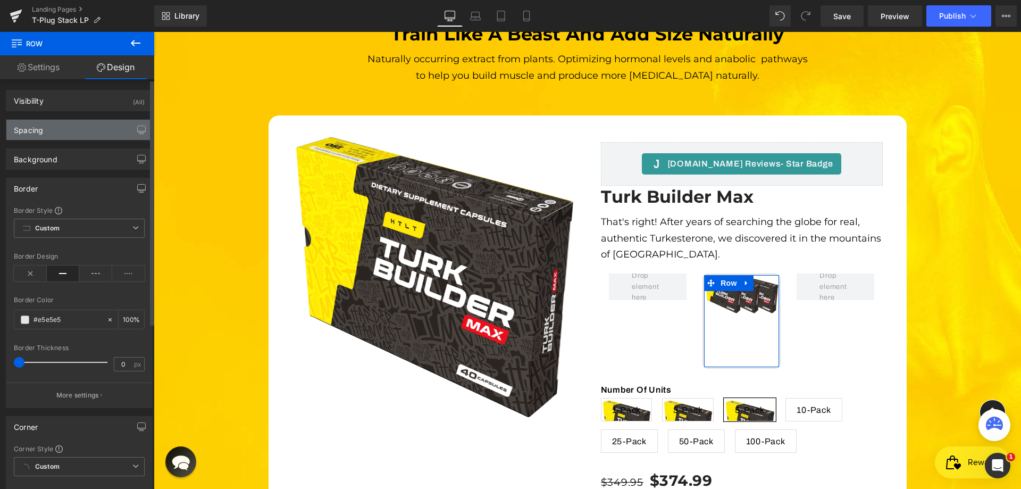
click at [79, 131] on div "Spacing" at bounding box center [79, 130] width 146 height 20
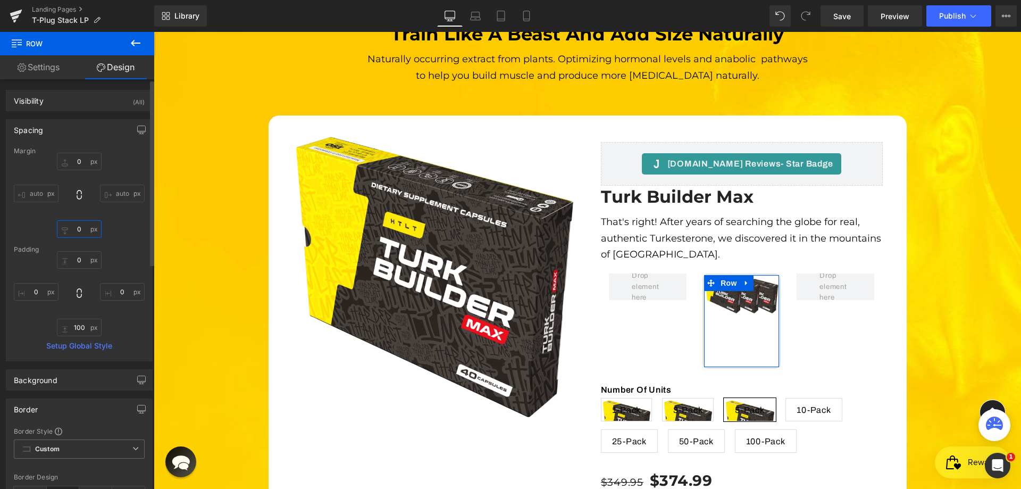
click at [77, 229] on input "0" at bounding box center [79, 229] width 45 height 18
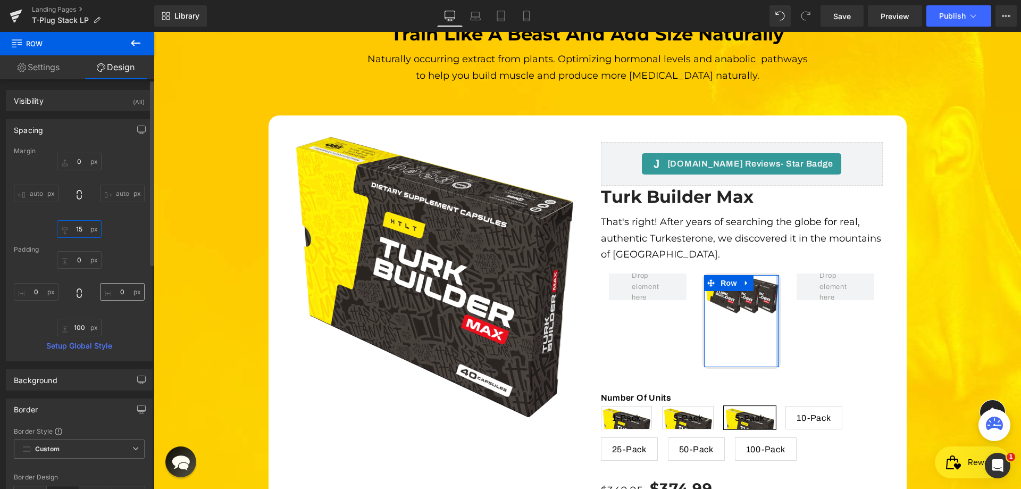
type input "15"
click at [117, 294] on input "0" at bounding box center [122, 292] width 45 height 18
paste input "15"
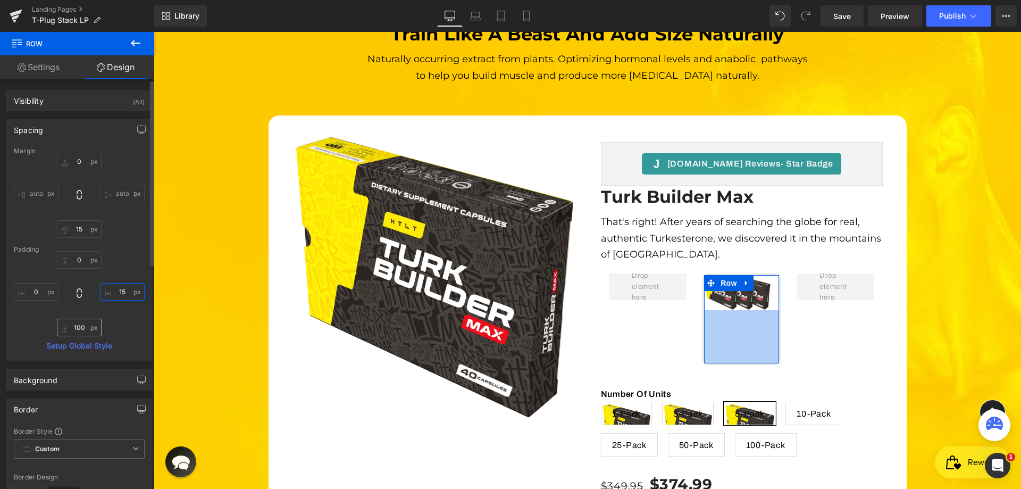
type input "15"
click at [77, 330] on input "100" at bounding box center [79, 328] width 45 height 18
paste input "5"
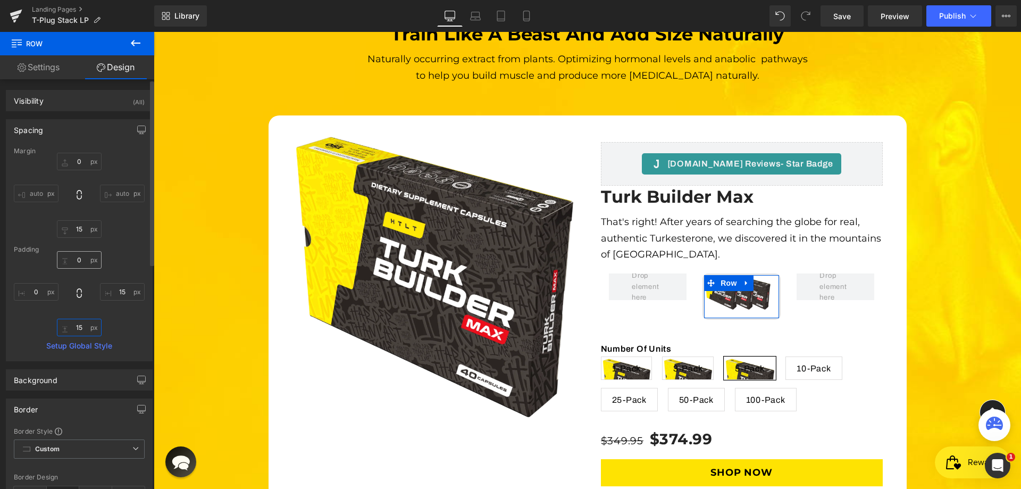
type input "15"
click at [78, 259] on input "0" at bounding box center [79, 260] width 45 height 18
paste input "15"
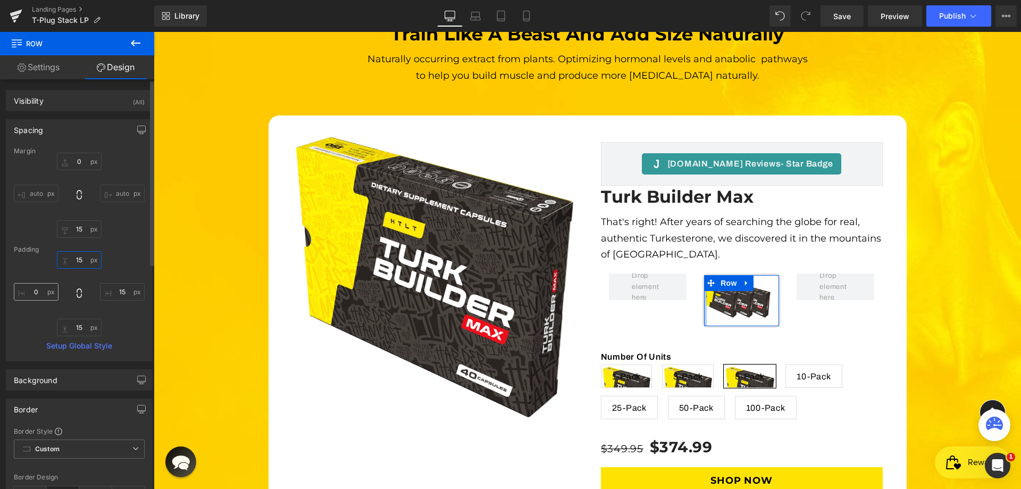
type input "15"
click at [34, 290] on input "0" at bounding box center [36, 292] width 45 height 18
paste input "15"
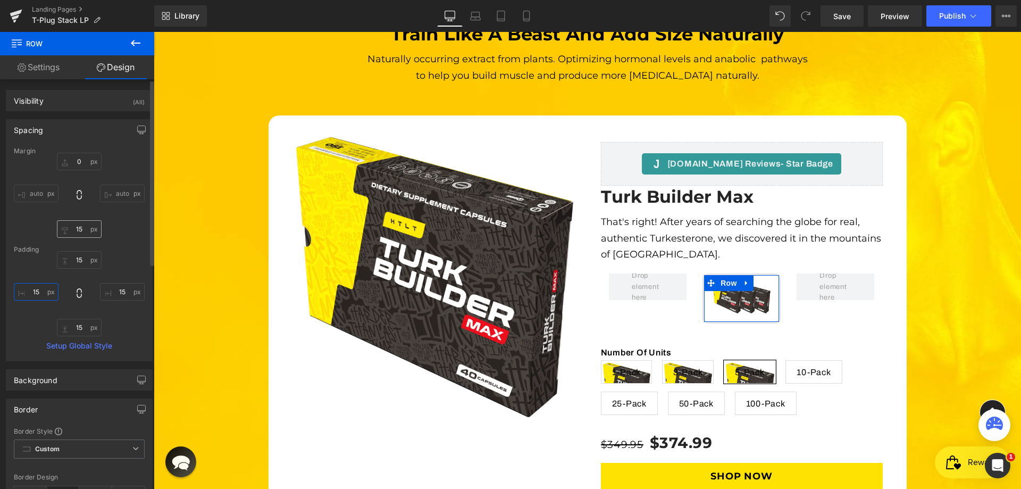
type input "15"
click at [89, 228] on input "15" at bounding box center [79, 229] width 45 height 18
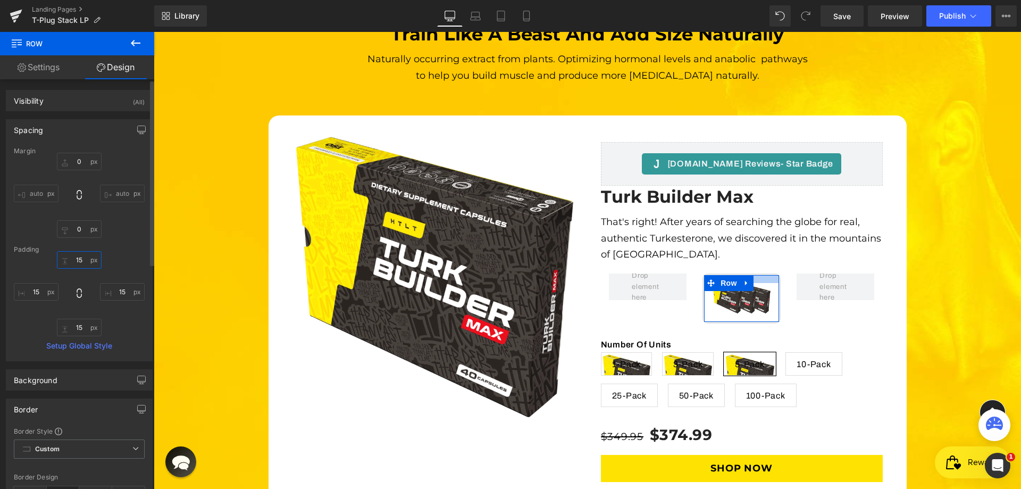
click at [82, 263] on input "15" at bounding box center [79, 260] width 45 height 18
click at [79, 261] on input "15" at bounding box center [79, 260] width 45 height 18
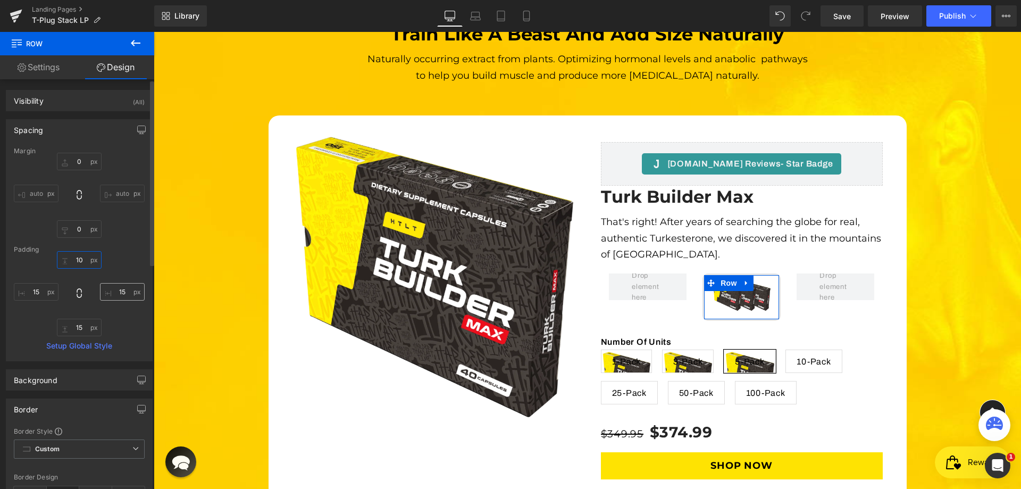
type input "10"
click at [121, 292] on input "15" at bounding box center [122, 292] width 45 height 18
paste input "0"
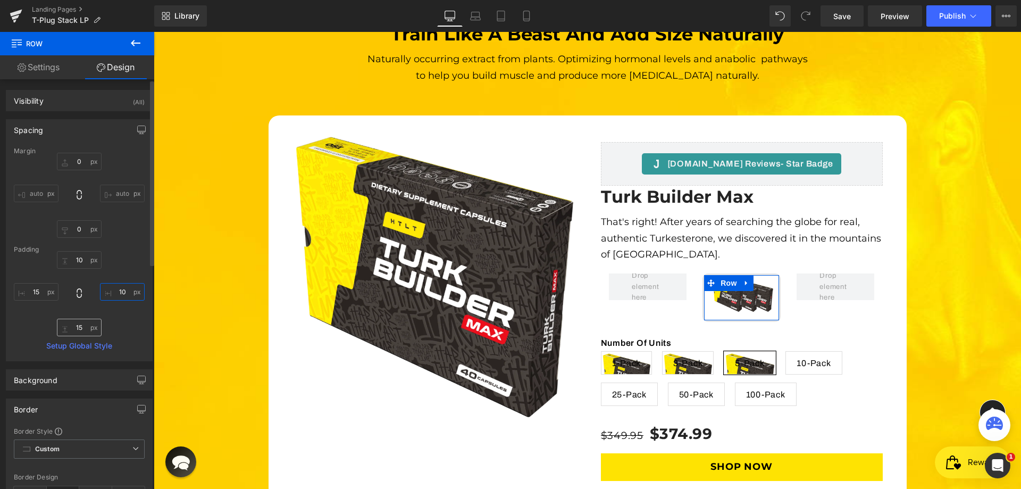
type input "10"
click at [81, 323] on input "15" at bounding box center [79, 328] width 45 height 18
paste input "0"
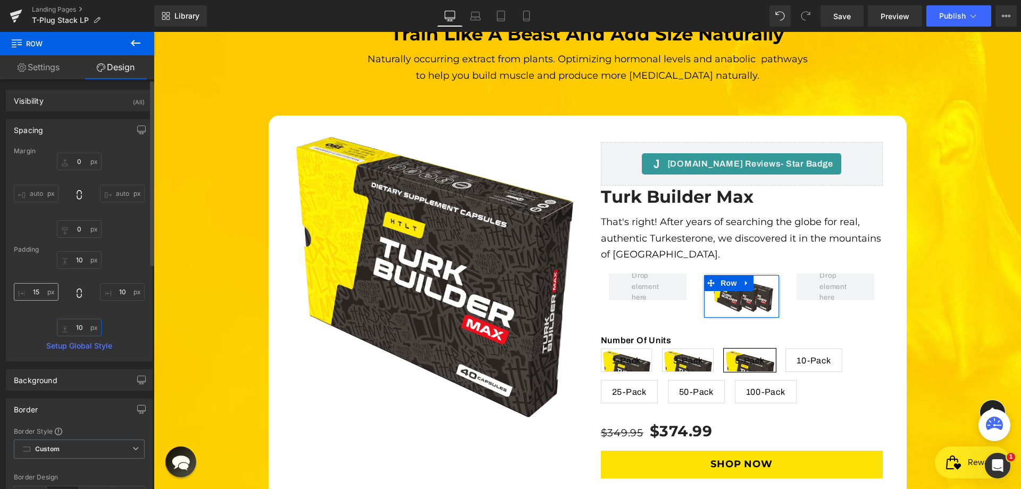
type input "10"
click at [40, 293] on input "15" at bounding box center [36, 292] width 45 height 18
paste input "0"
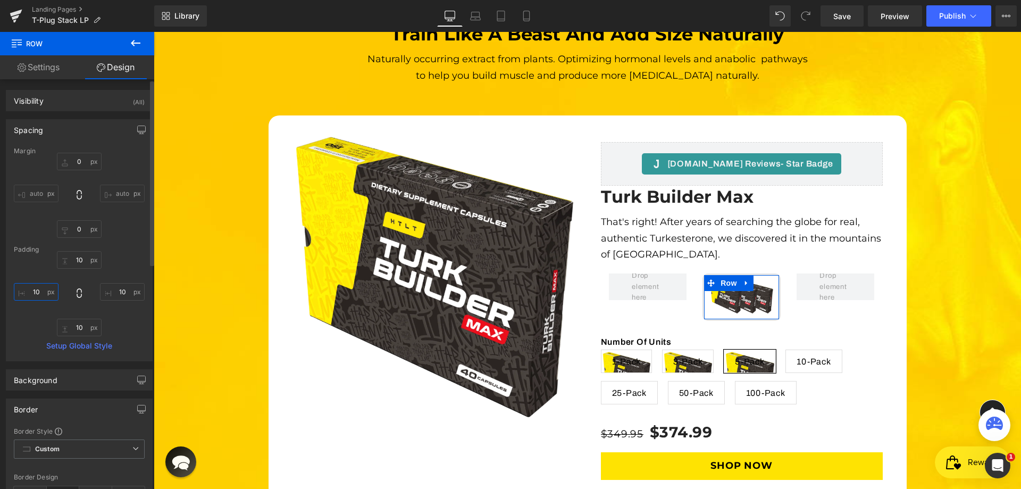
type input "10"
click at [134, 259] on div "10 10 10 10 10 10 10 10" at bounding box center [79, 293] width 131 height 85
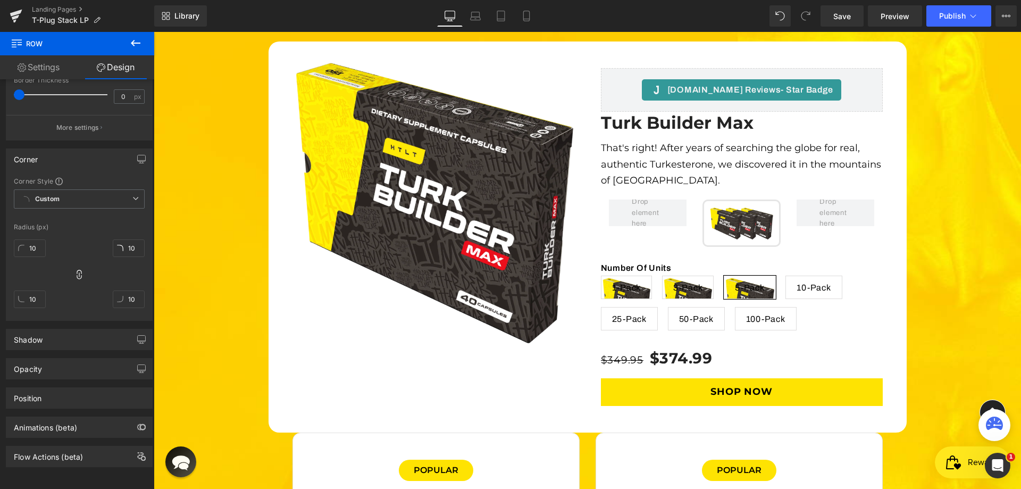
scroll to position [3094, 0]
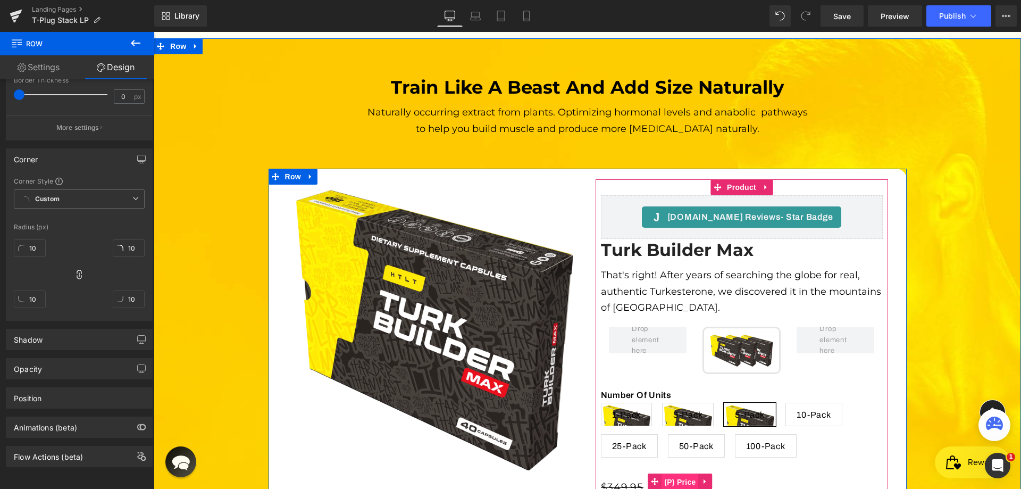
click at [687, 474] on span "(P) Price" at bounding box center [680, 482] width 37 height 16
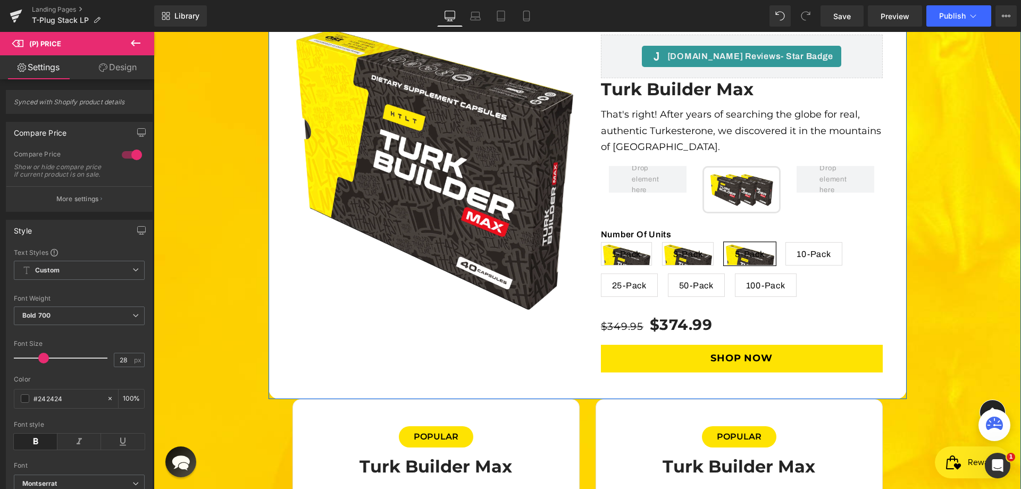
scroll to position [3414, 0]
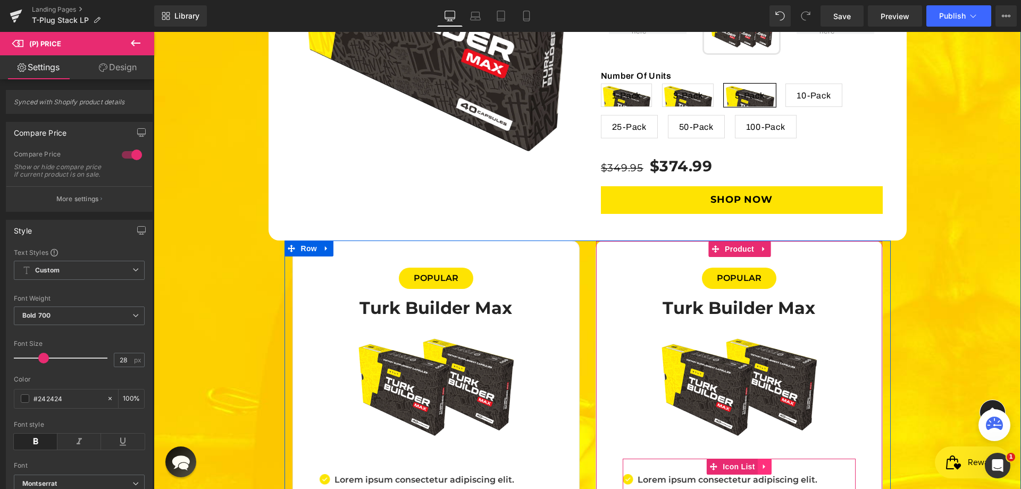
click at [761, 463] on icon at bounding box center [764, 467] width 7 height 8
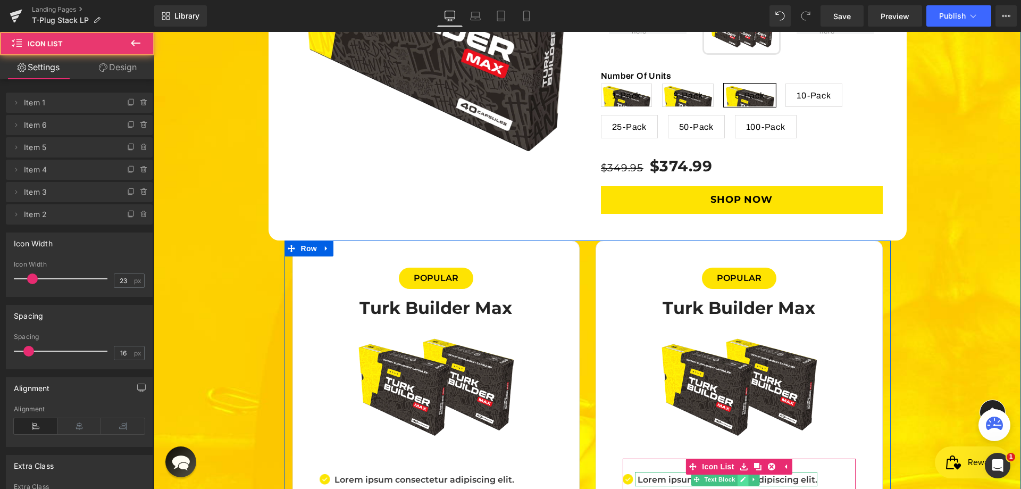
click at [741, 477] on icon at bounding box center [743, 479] width 5 height 5
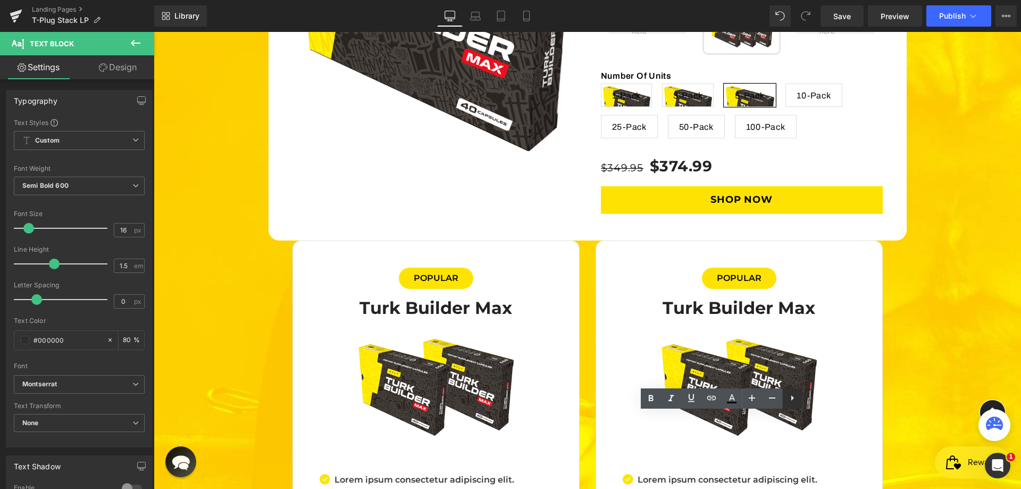
click at [792, 400] on icon at bounding box center [793, 397] width 3 height 5
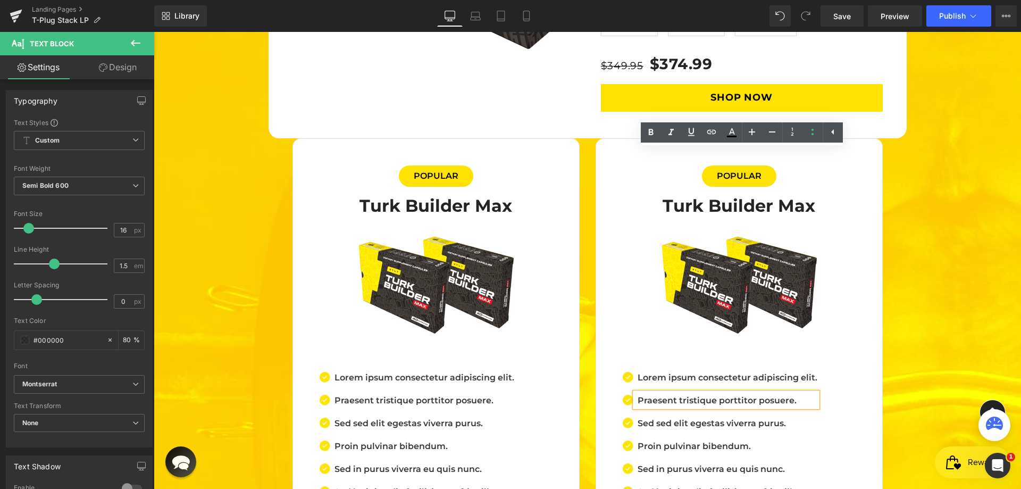
scroll to position [3680, 0]
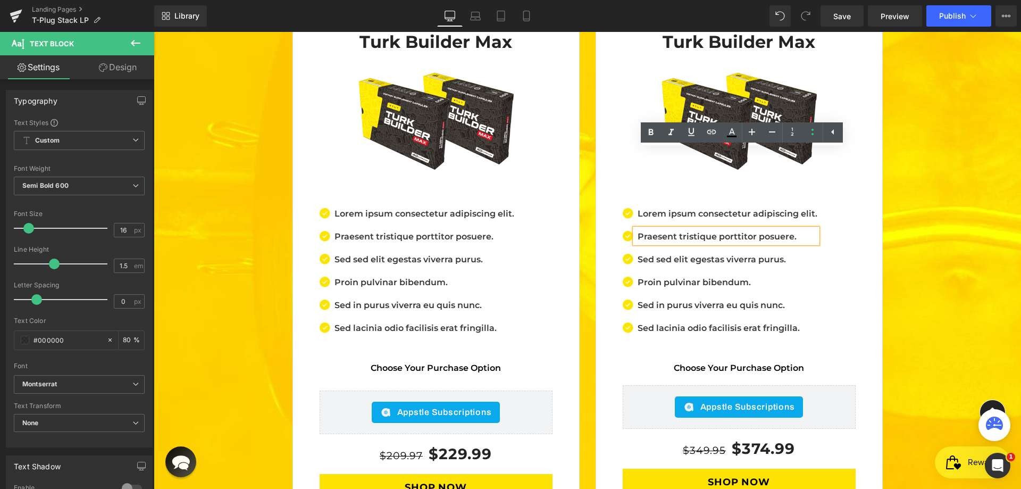
click at [801, 396] on div "Appstle Subscriptions" at bounding box center [739, 406] width 129 height 21
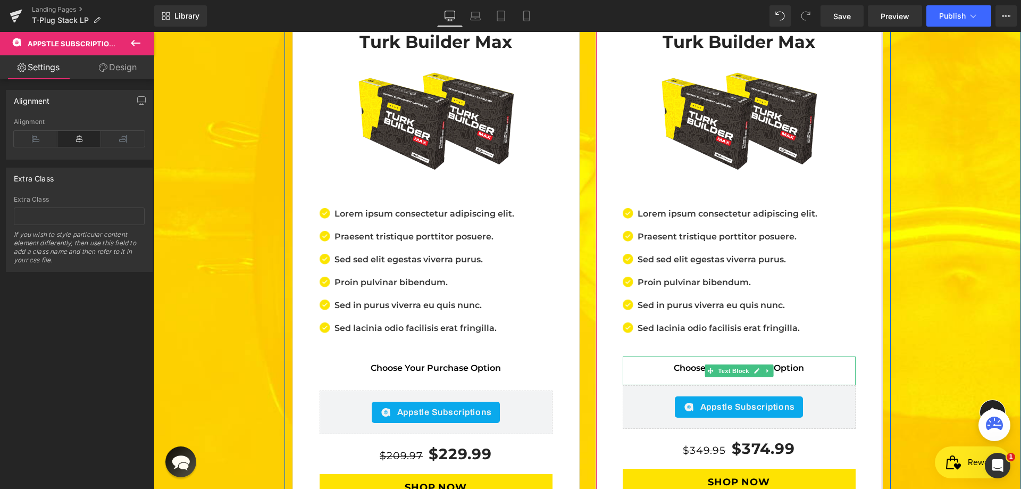
click at [793, 362] on p "Choose Your Purchase Option" at bounding box center [739, 368] width 233 height 13
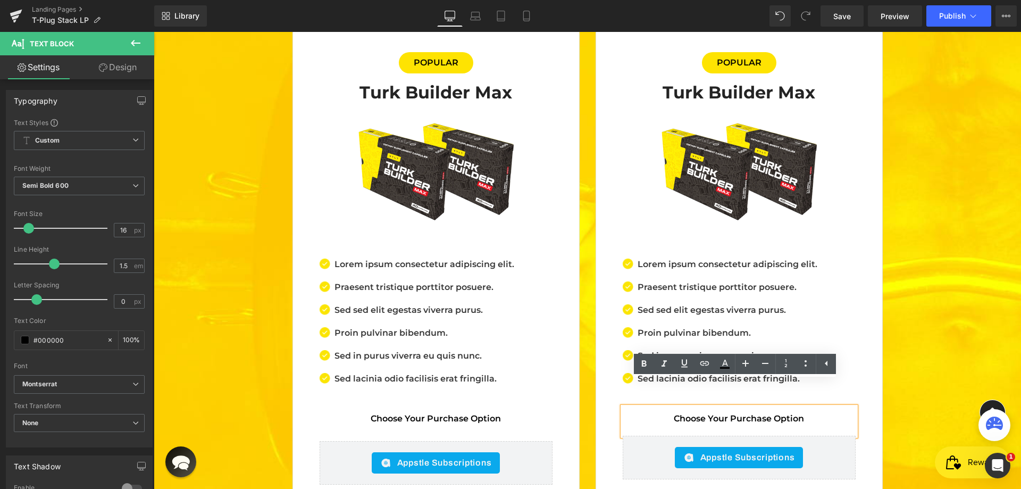
scroll to position [3573, 0]
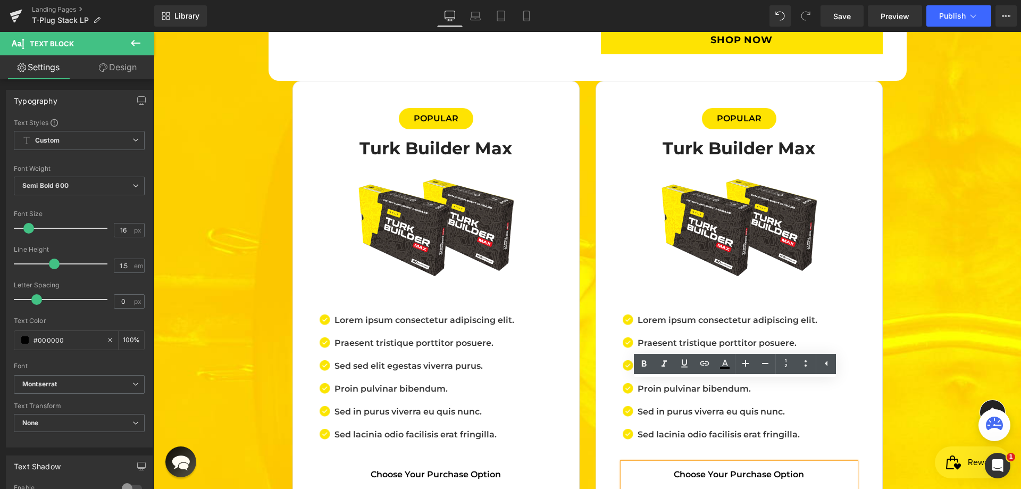
click at [678, 469] on span "Choose Your Purchase Option" at bounding box center [739, 474] width 130 height 10
click at [588, 370] on div "Popular Text Block Turk Builder Max (P) Title Image Image Lorem ipsum consectet…" at bounding box center [739, 355] width 303 height 549
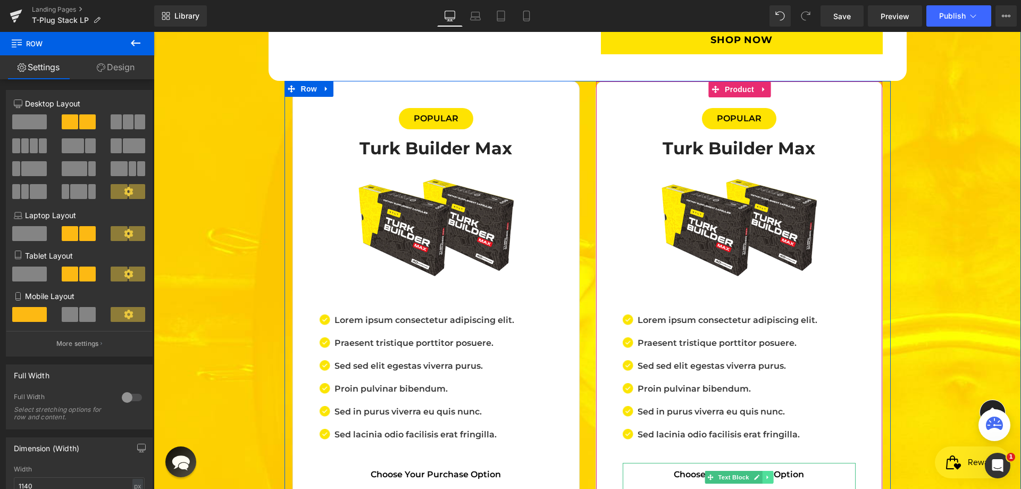
click at [767, 476] on icon at bounding box center [768, 478] width 2 height 4
click at [759, 475] on icon at bounding box center [762, 478] width 6 height 6
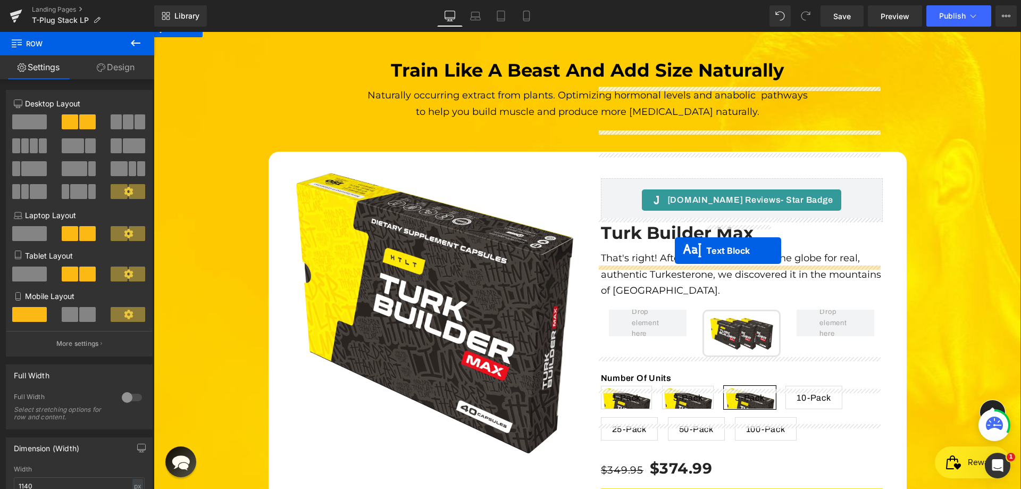
scroll to position [3110, 0]
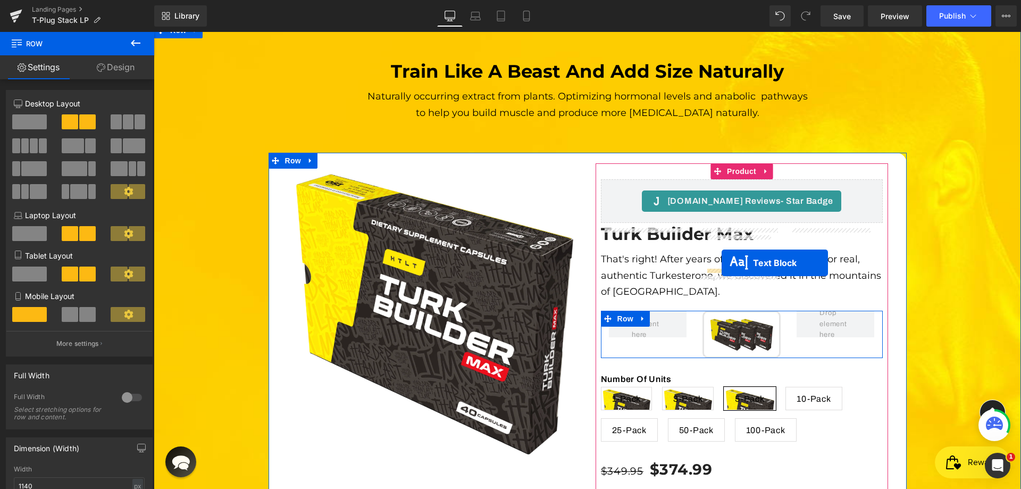
drag, startPoint x: 723, startPoint y: 327, endPoint x: 722, endPoint y: 263, distance: 63.9
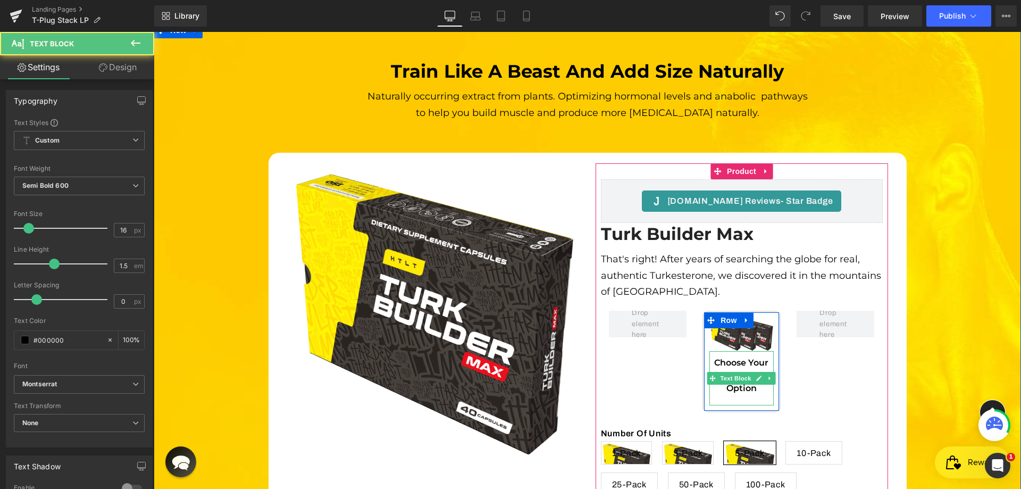
click at [738, 358] on span "Choose Your Purchase Option" at bounding box center [743, 376] width 56 height 36
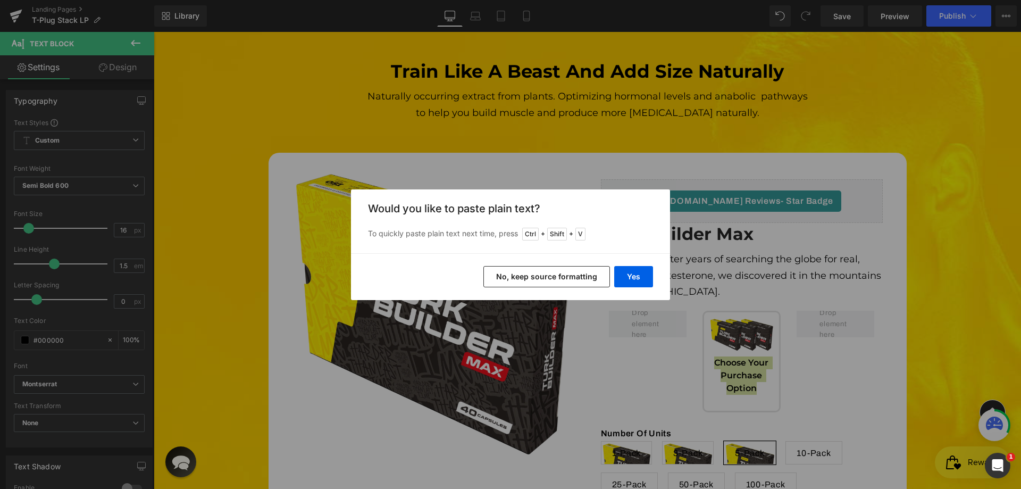
click at [570, 275] on button "No, keep source formatting" at bounding box center [547, 276] width 127 height 21
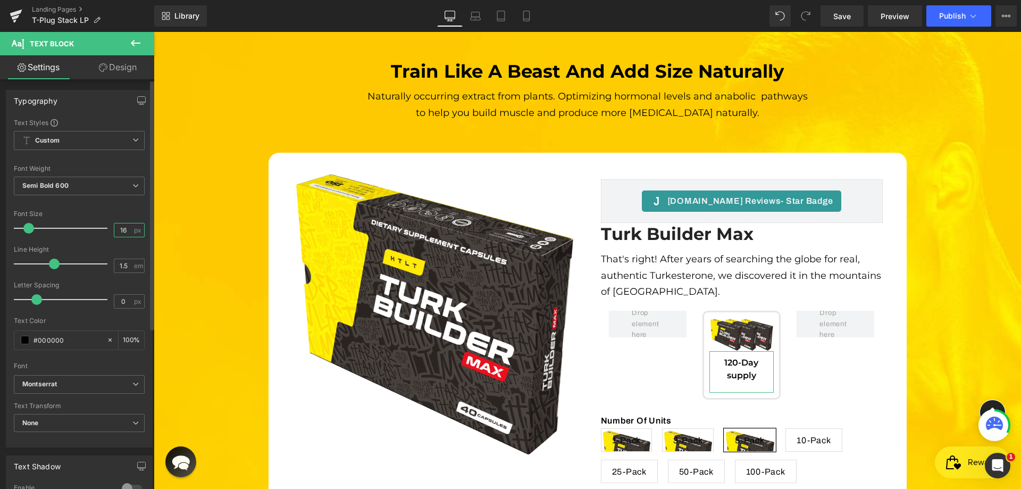
click at [119, 228] on input "16" at bounding box center [123, 229] width 19 height 13
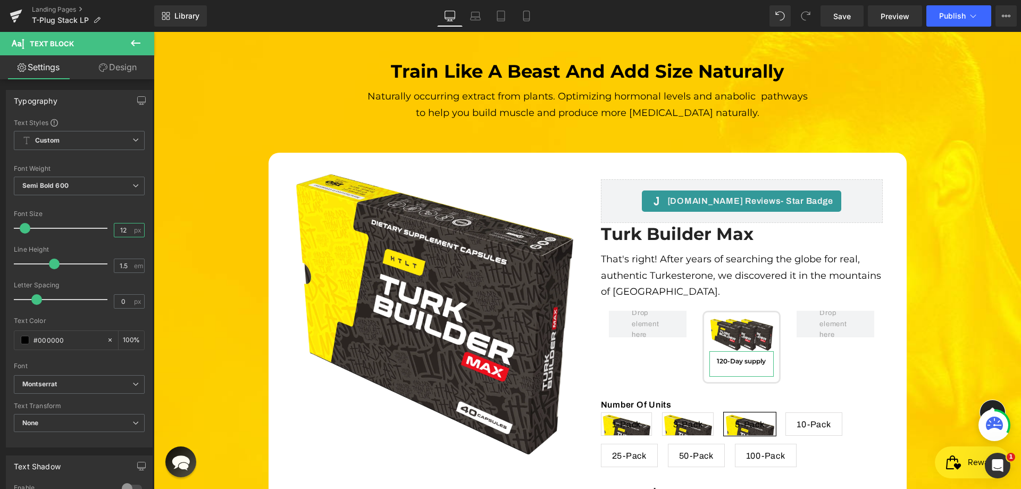
type input "12"
click at [121, 60] on link "Design" at bounding box center [117, 67] width 77 height 24
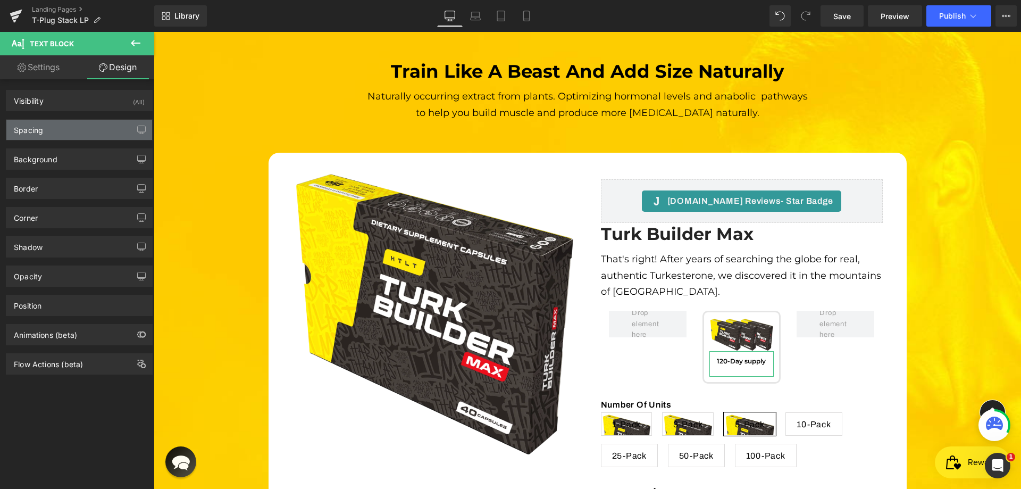
click at [81, 131] on div "Spacing" at bounding box center [79, 130] width 146 height 20
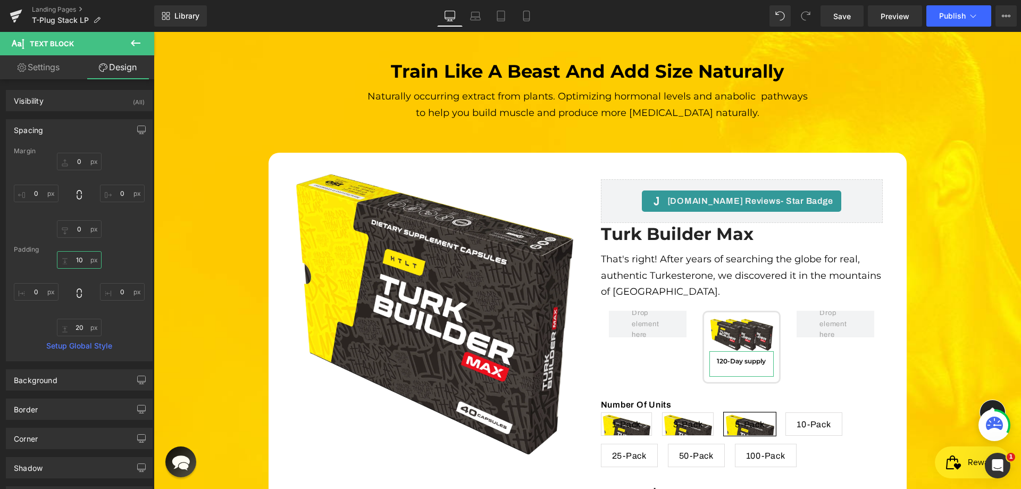
click at [78, 254] on input "10" at bounding box center [79, 260] width 45 height 18
click at [77, 254] on input "10" at bounding box center [79, 260] width 45 height 18
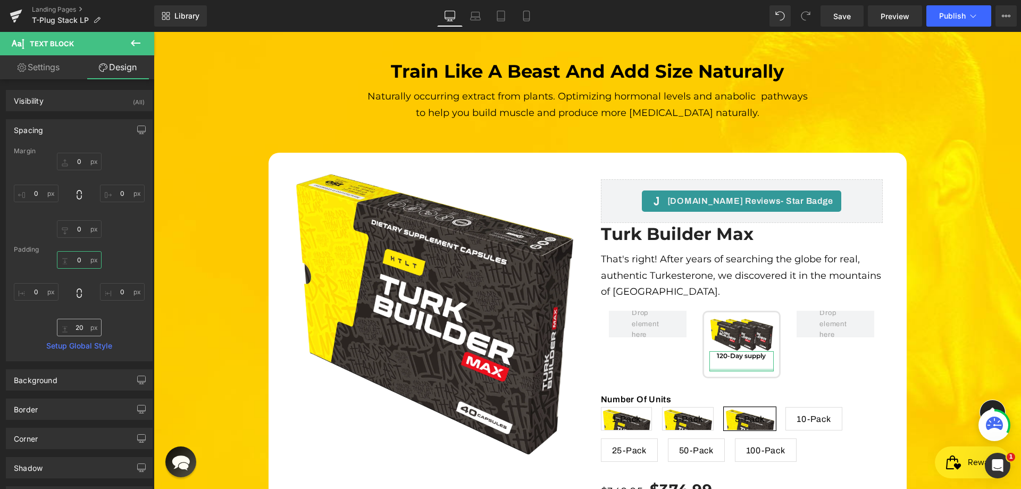
type input "0"
click at [73, 329] on input "20" at bounding box center [79, 328] width 45 height 18
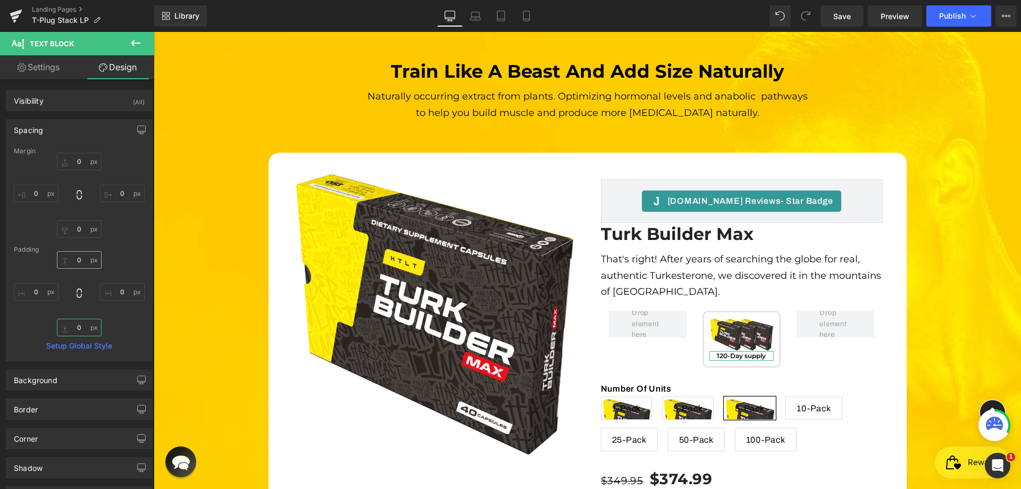
type input "0"
click at [74, 259] on input "0" at bounding box center [79, 260] width 45 height 18
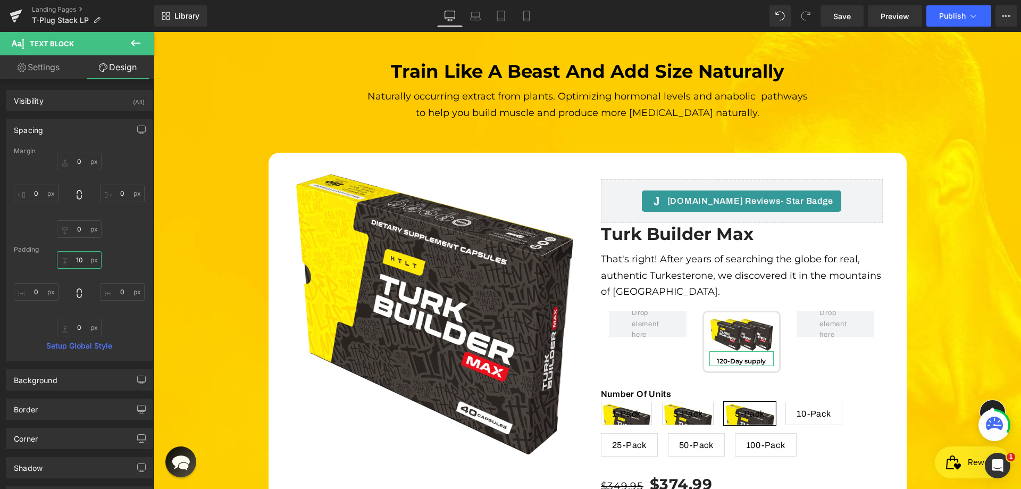
type input "10"
click at [46, 61] on link "Settings" at bounding box center [38, 67] width 77 height 24
type input "100"
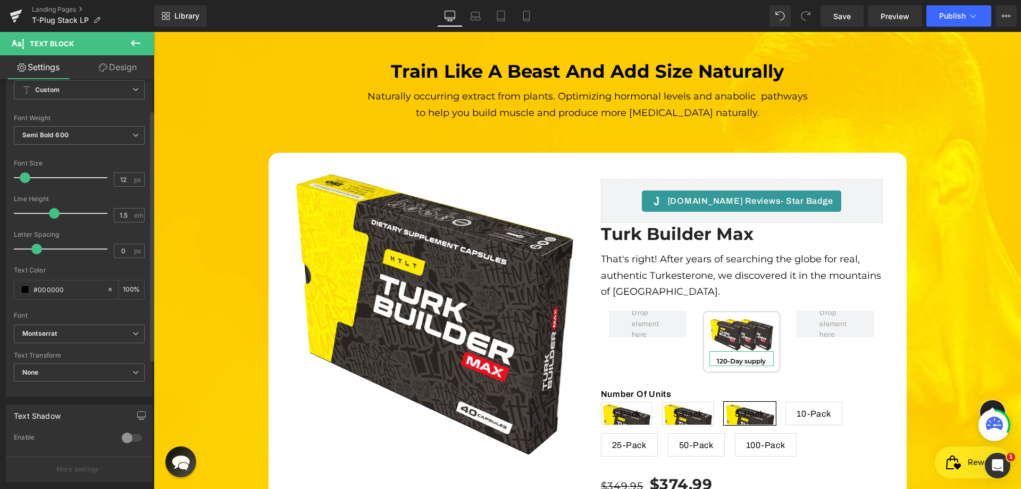
scroll to position [0, 0]
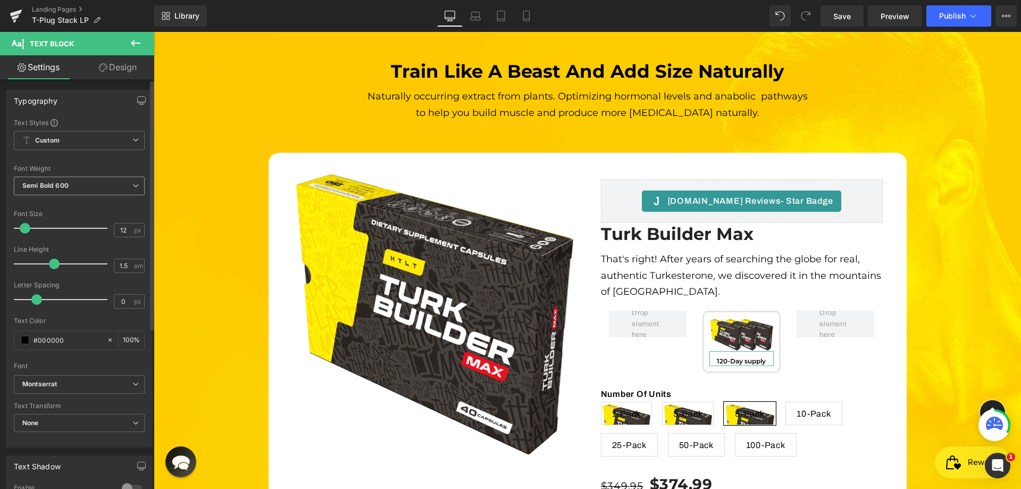
click at [82, 182] on span "Semi Bold 600" at bounding box center [79, 186] width 131 height 19
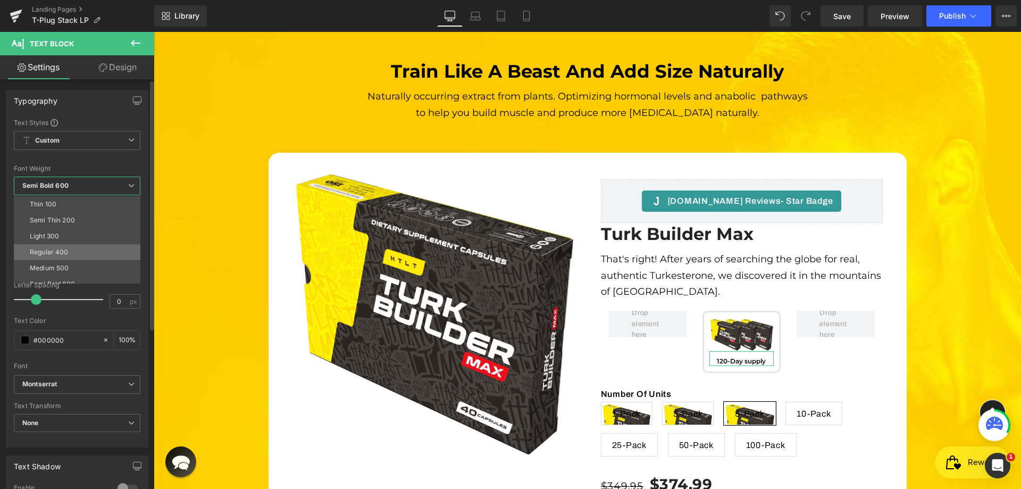
click at [56, 250] on div "Regular 400" at bounding box center [49, 251] width 39 height 7
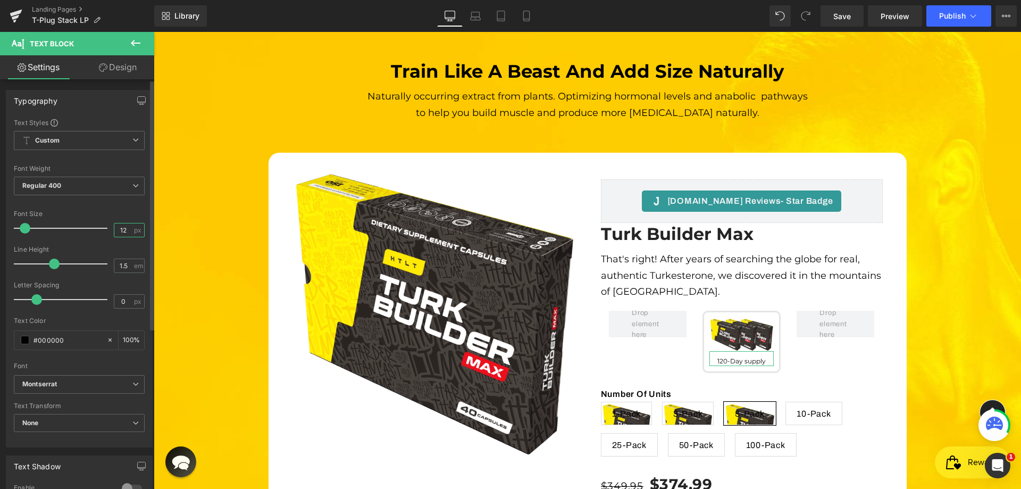
drag, startPoint x: 120, startPoint y: 227, endPoint x: 128, endPoint y: 229, distance: 8.3
click at [128, 229] on input "12" at bounding box center [123, 229] width 19 height 13
type input "13"
click at [124, 200] on div "Regular 400 Thin 100 Semi Thin 200 Light 300 Regular 400 Medium 500 Semi Bold 6…" at bounding box center [79, 189] width 131 height 24
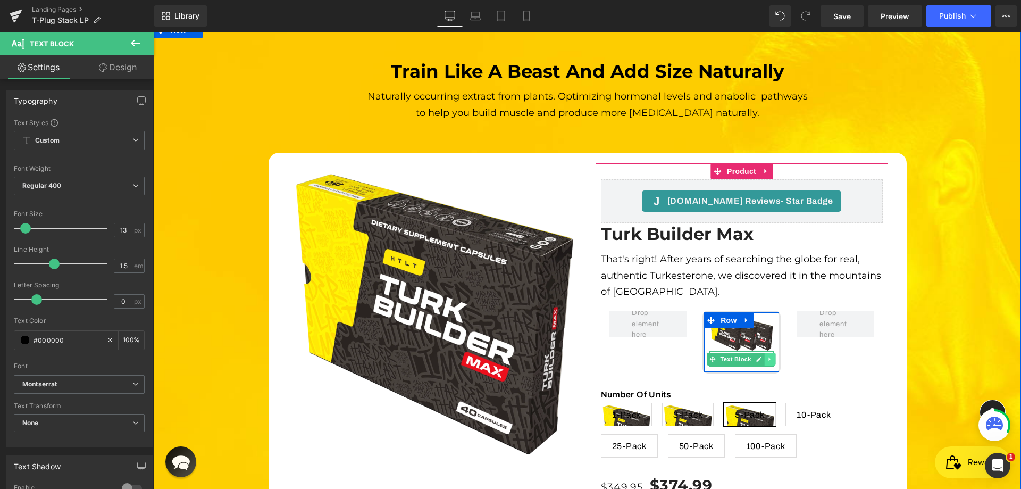
click at [769, 356] on icon at bounding box center [771, 359] width 6 height 6
click at [764, 356] on icon at bounding box center [765, 359] width 6 height 6
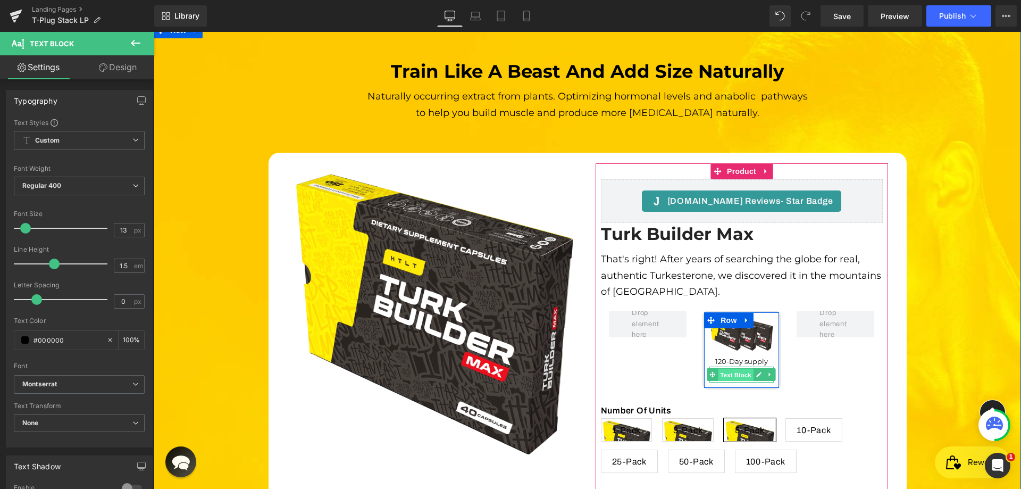
click at [743, 369] on span "Text Block" at bounding box center [736, 375] width 35 height 13
click at [736, 368] on span "Text Block" at bounding box center [736, 374] width 35 height 13
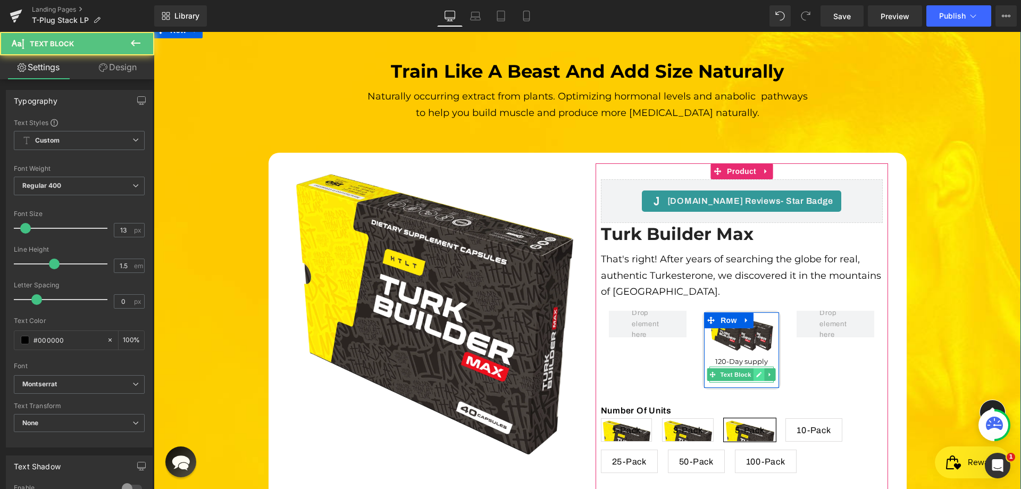
click at [757, 372] on icon at bounding box center [759, 374] width 5 height 5
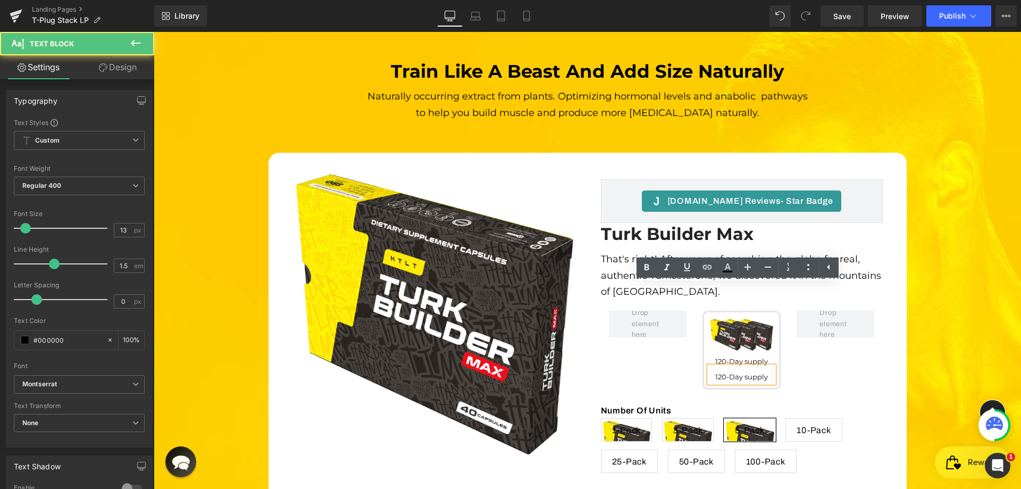
click at [749, 372] on span "120-Day supply" at bounding box center [742, 376] width 53 height 9
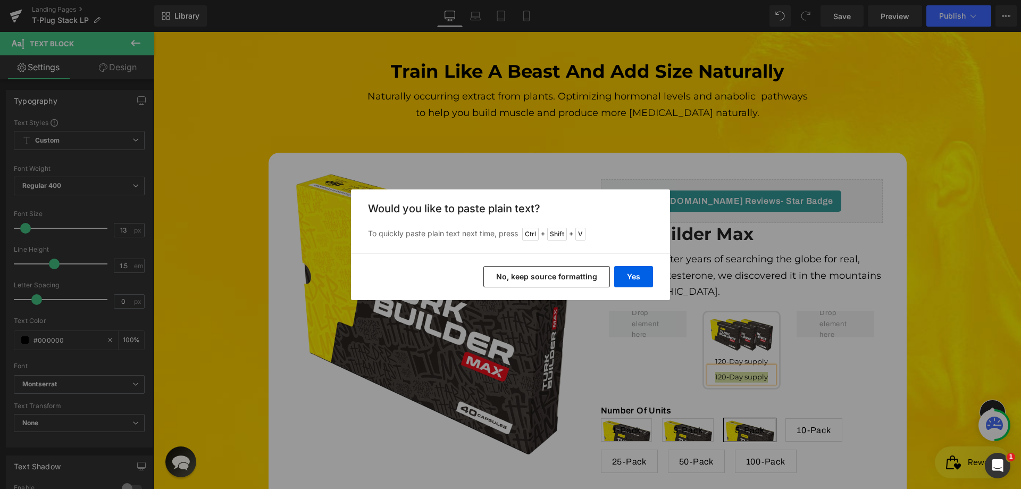
click at [553, 275] on button "No, keep source formatting" at bounding box center [547, 276] width 127 height 21
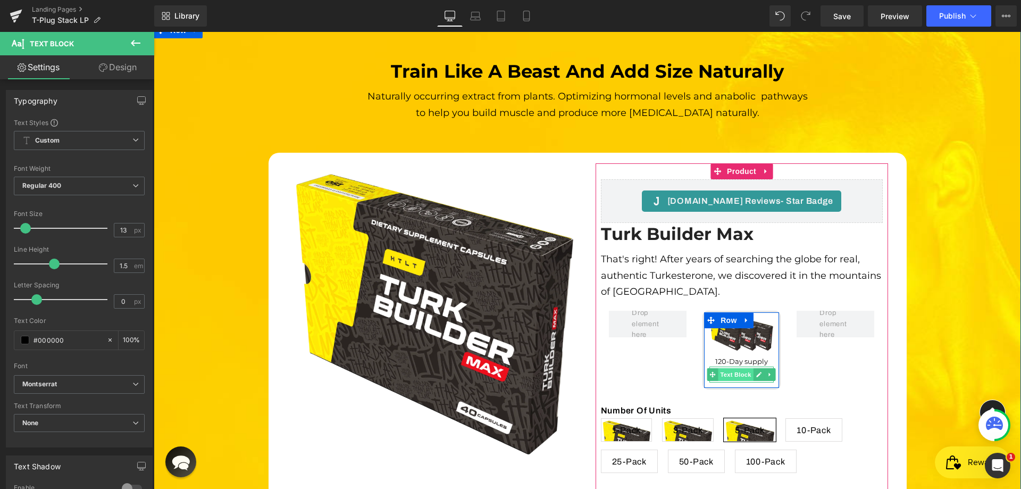
click at [741, 368] on span "Text Block" at bounding box center [736, 374] width 35 height 13
click at [735, 369] on span "Text Block" at bounding box center [736, 375] width 35 height 13
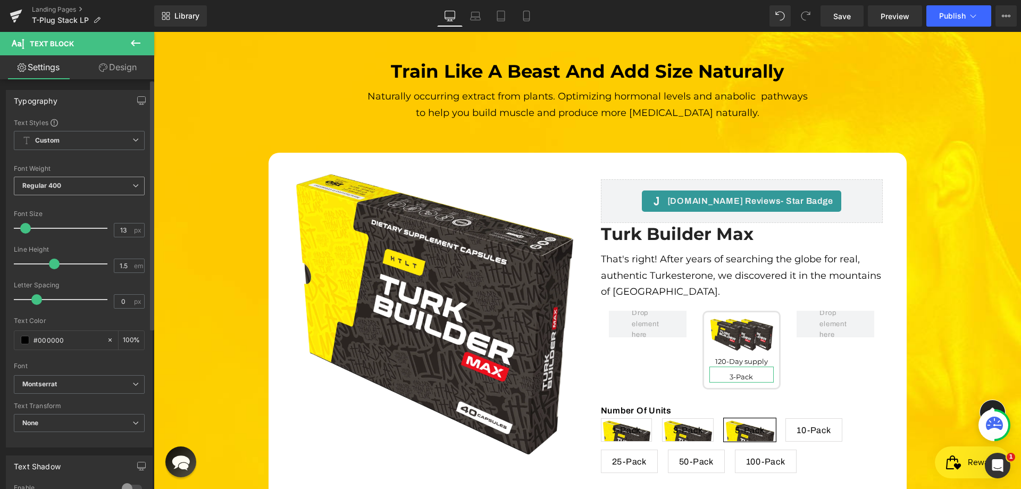
click at [112, 190] on span "Regular 400" at bounding box center [79, 186] width 131 height 19
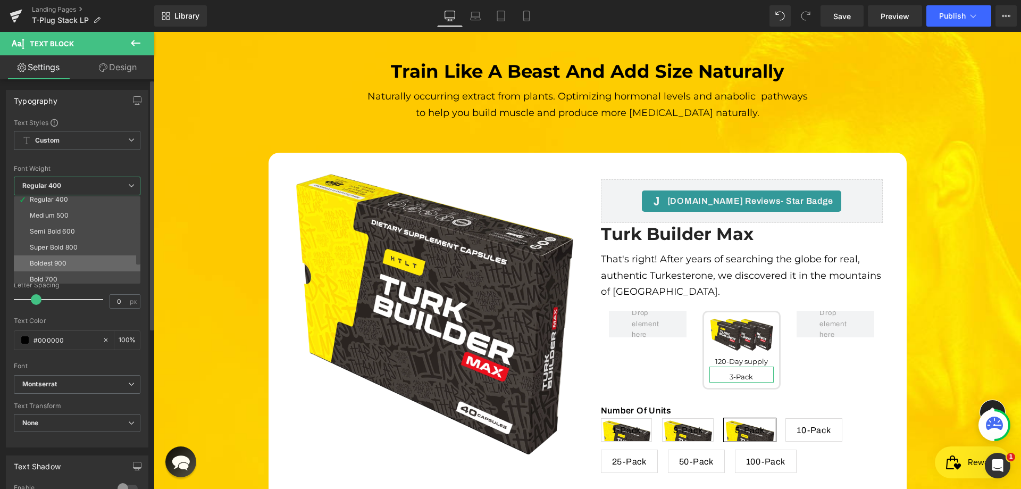
scroll to position [53, 0]
click at [56, 232] on div "Semi Bold 600" at bounding box center [52, 230] width 45 height 7
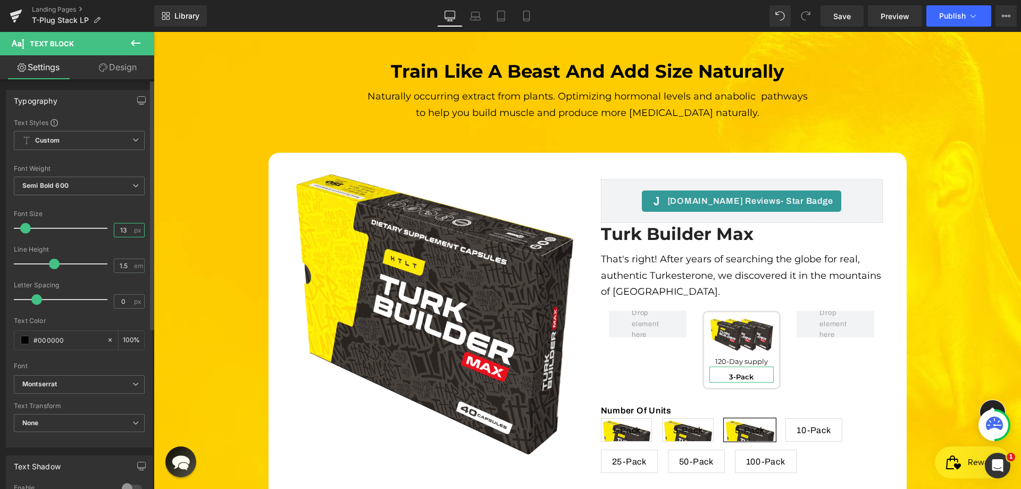
click at [119, 230] on input "13" at bounding box center [123, 229] width 19 height 13
type input "16"
click at [136, 217] on div "Font Size" at bounding box center [79, 213] width 131 height 7
click at [122, 67] on link "Design" at bounding box center [117, 67] width 77 height 24
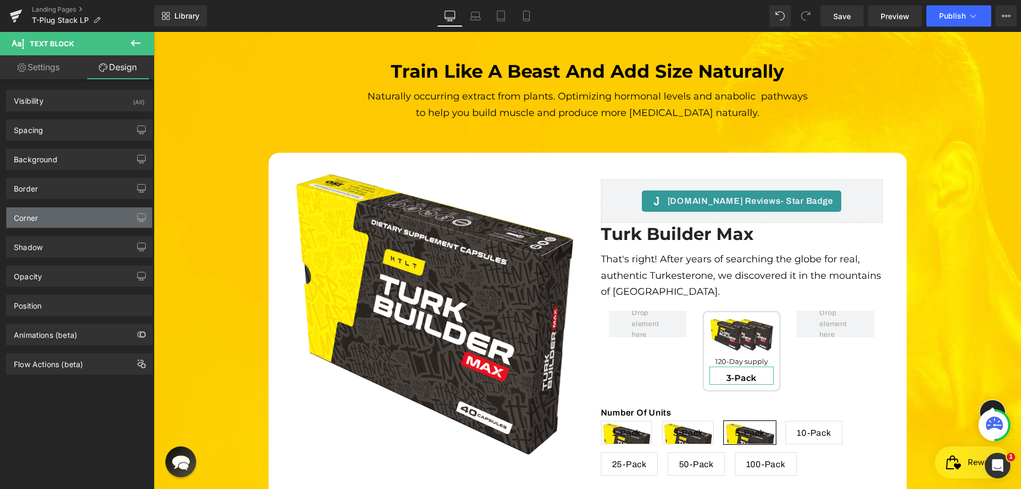
click at [48, 211] on div "Corner" at bounding box center [79, 217] width 146 height 20
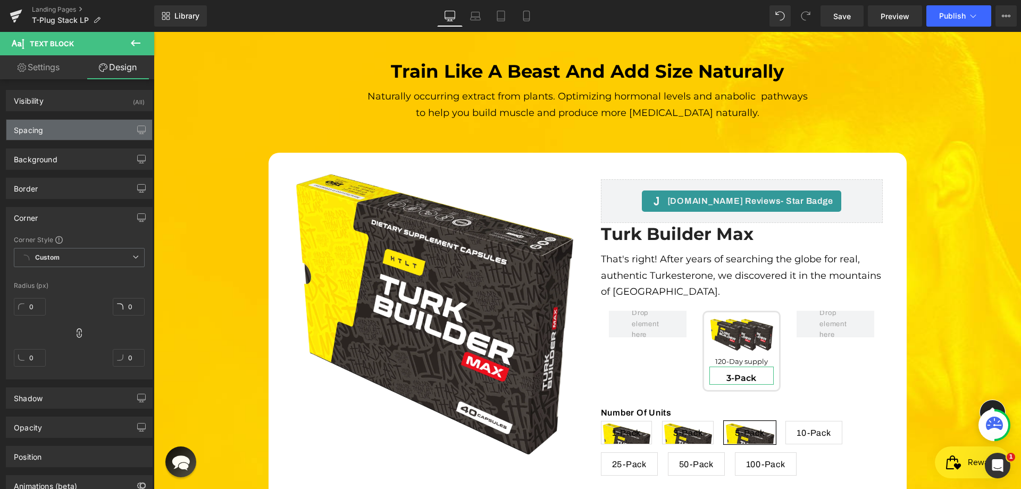
click at [66, 134] on div "Spacing" at bounding box center [79, 130] width 146 height 20
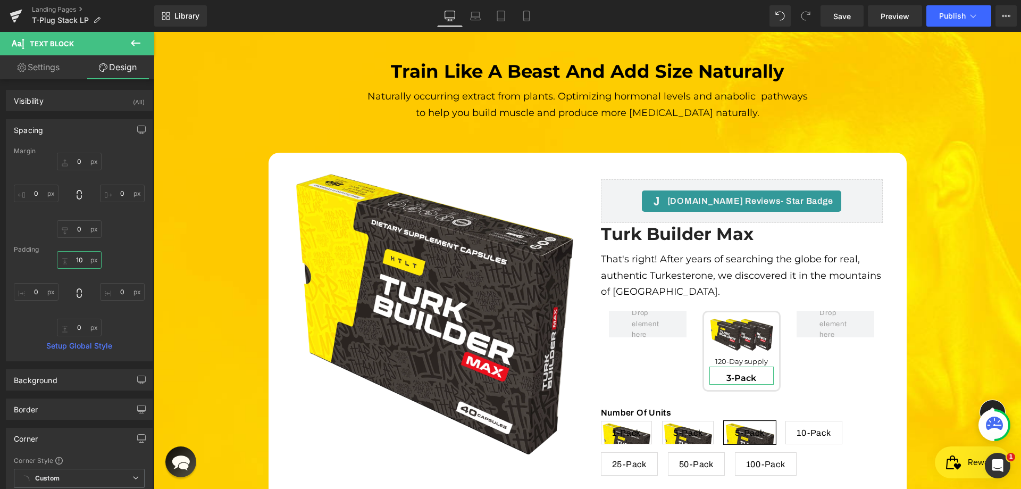
click at [85, 258] on input "10" at bounding box center [79, 260] width 45 height 18
type input "0"
click at [122, 225] on div "0px 0 0px 0 0px 0 0px 0" at bounding box center [79, 195] width 131 height 85
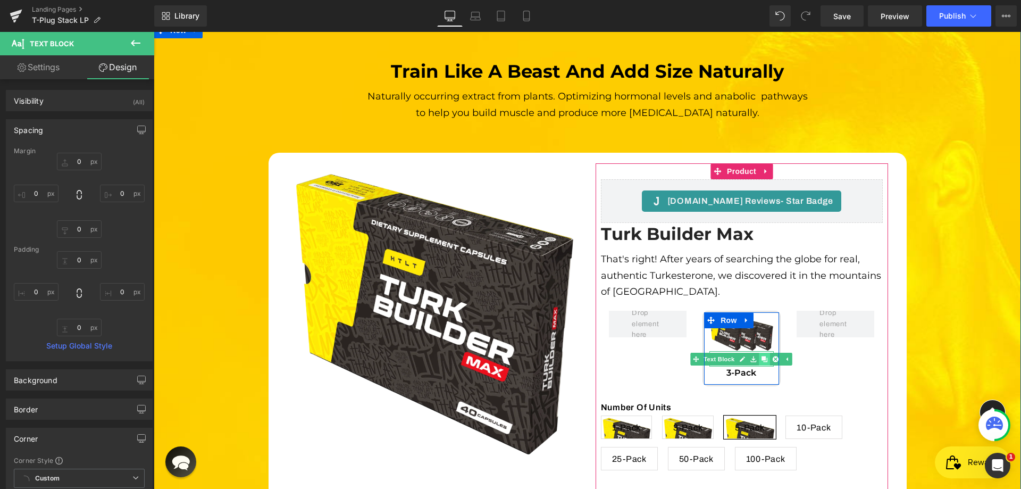
click at [762, 356] on icon at bounding box center [765, 359] width 6 height 6
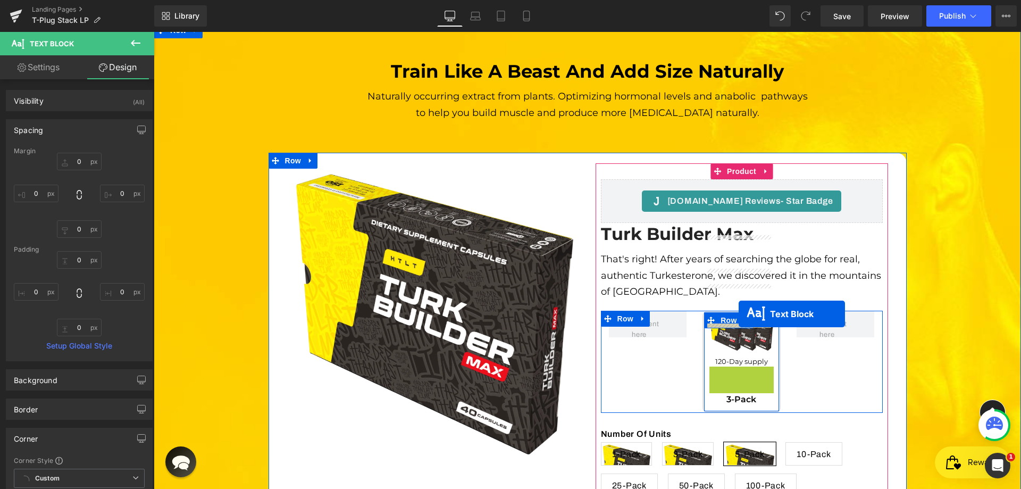
drag, startPoint x: 736, startPoint y: 290, endPoint x: 739, endPoint y: 314, distance: 24.2
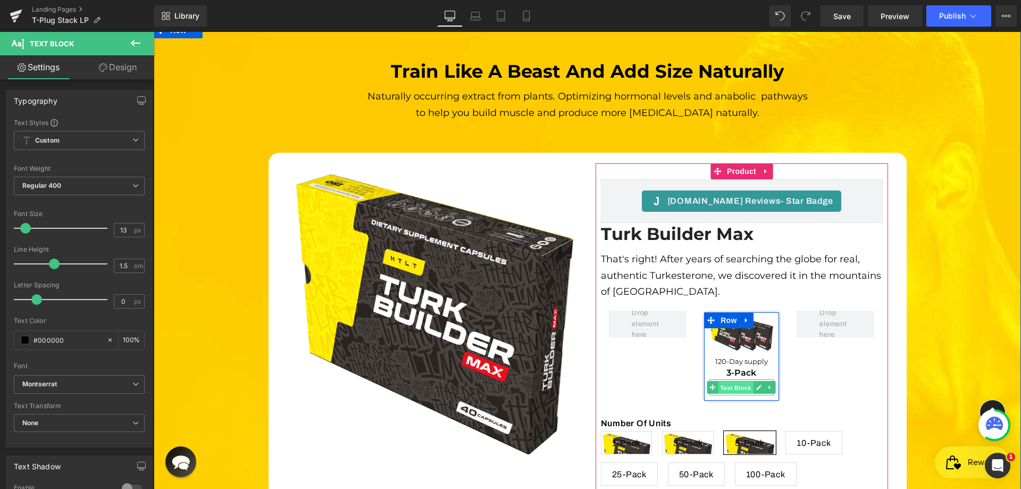
click at [735, 381] on span "Text Block" at bounding box center [736, 387] width 35 height 13
click at [757, 384] on icon at bounding box center [760, 387] width 6 height 6
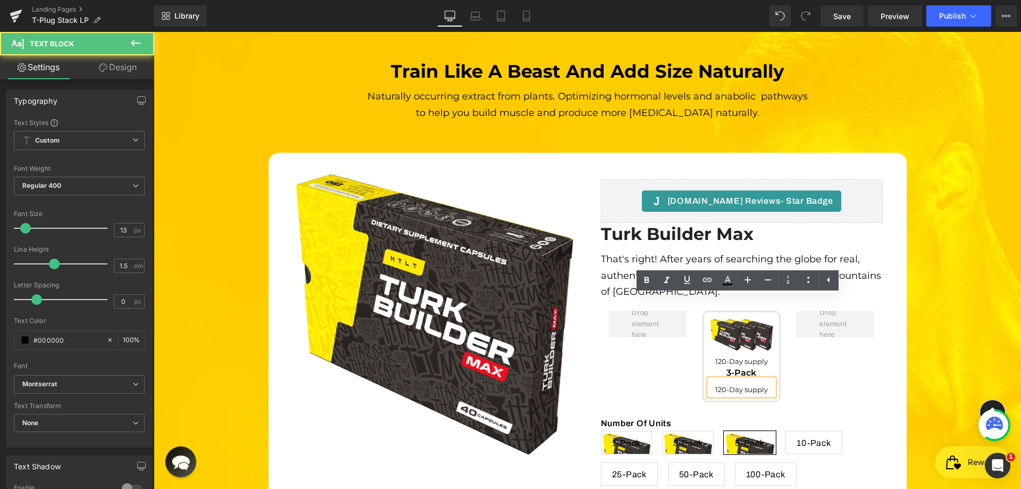
click at [751, 385] on span "120-Day supply" at bounding box center [742, 389] width 53 height 9
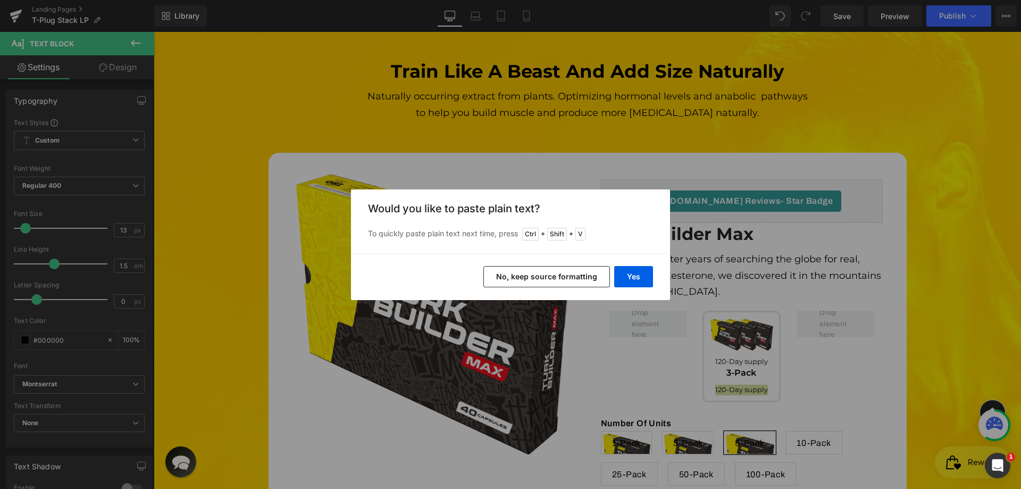
click at [568, 272] on button "No, keep source formatting" at bounding box center [547, 276] width 127 height 21
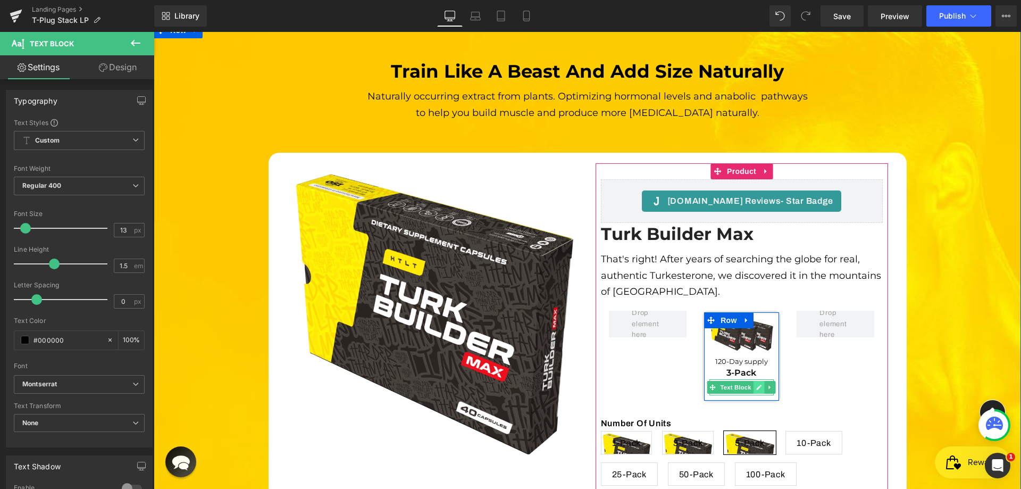
click at [757, 385] on icon at bounding box center [759, 387] width 5 height 5
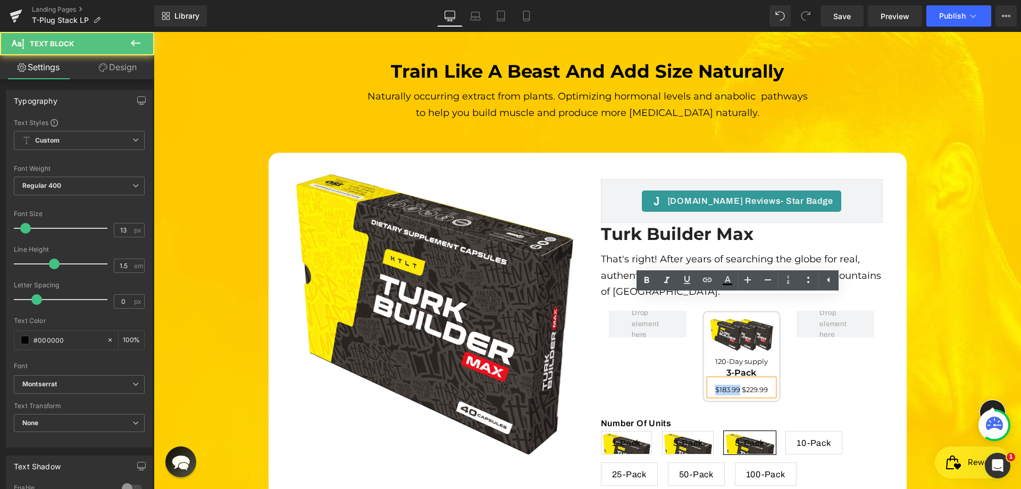
drag, startPoint x: 737, startPoint y: 304, endPoint x: 641, endPoint y: 304, distance: 96.3
click at [641, 311] on div "Image 120-Day supply Text Block 3-Pack Text Block $183.99 $229.99 Text Block Ro…" at bounding box center [742, 357] width 282 height 92
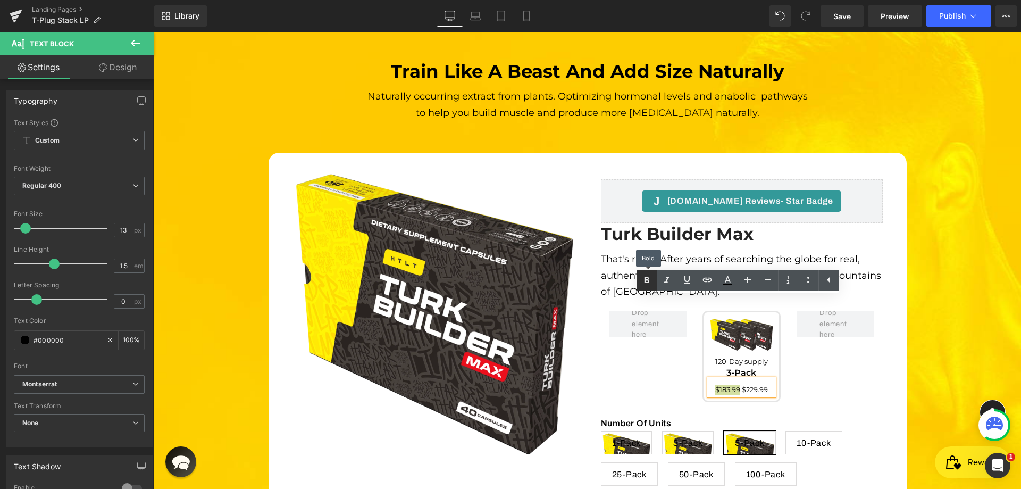
click at [647, 281] on icon at bounding box center [647, 280] width 13 height 13
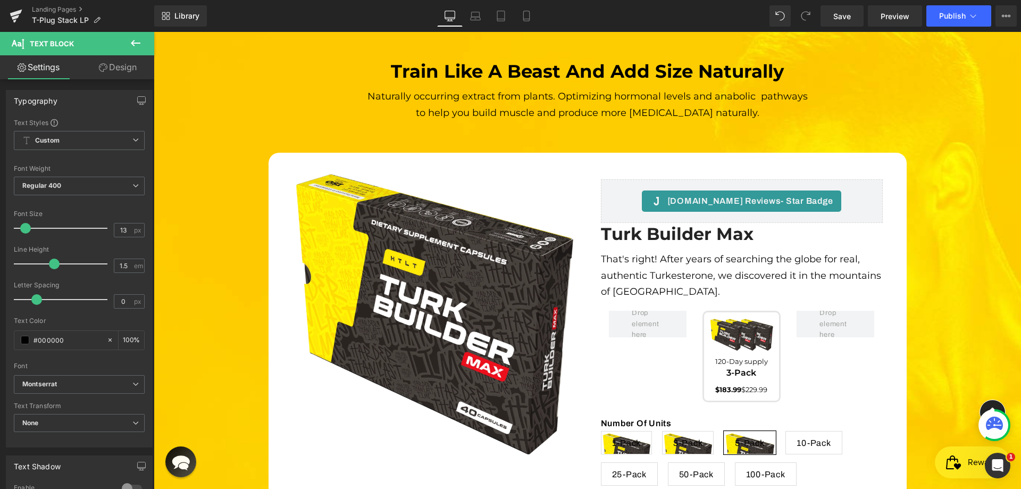
click at [110, 72] on link "Design" at bounding box center [117, 67] width 77 height 24
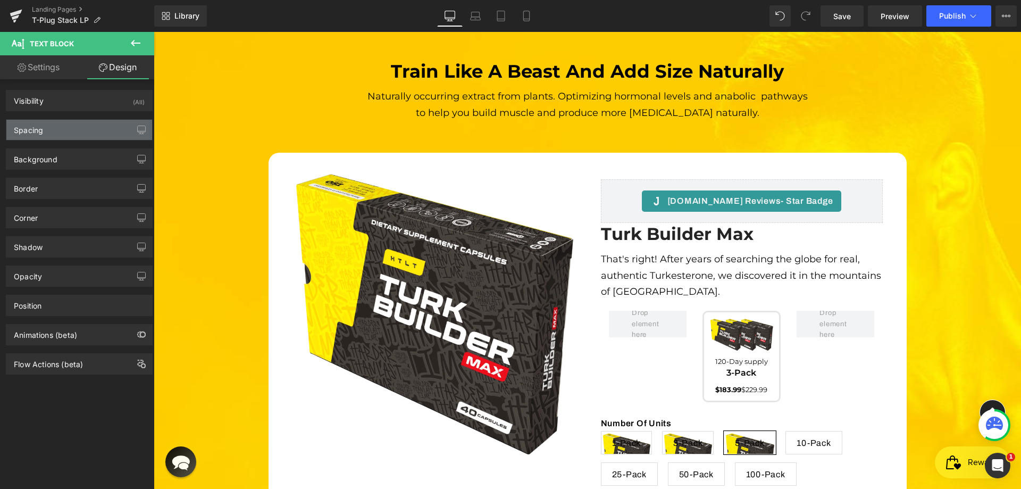
click at [67, 133] on div "Spacing" at bounding box center [79, 130] width 146 height 20
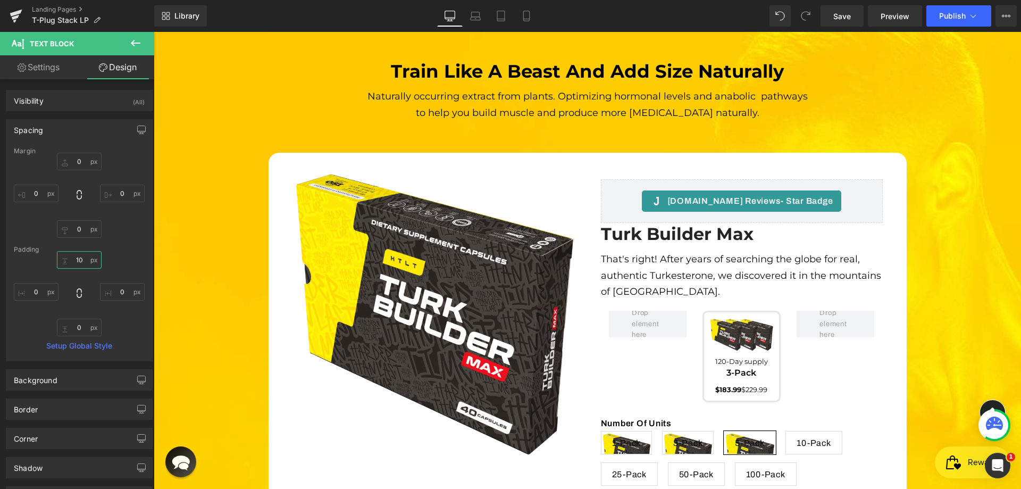
click at [80, 262] on input "10" at bounding box center [79, 260] width 45 height 18
type input "0"
click at [130, 223] on div "0px 0 0px 0 0px 0 0px 0" at bounding box center [79, 195] width 131 height 85
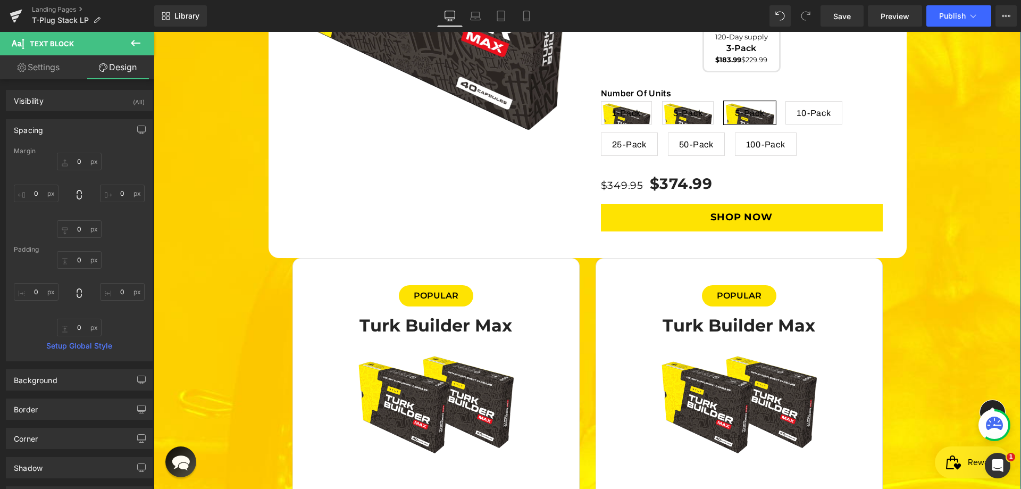
scroll to position [3483, 0]
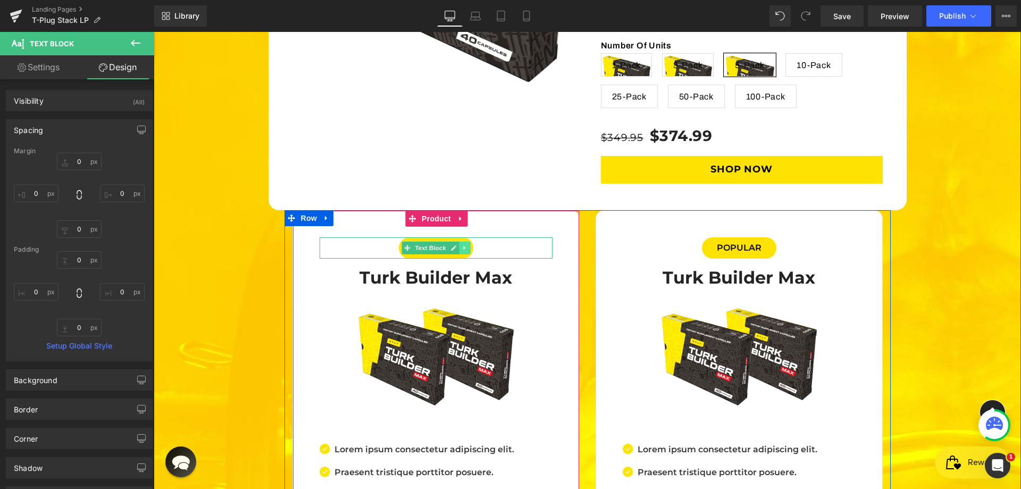
click at [460, 242] on link at bounding box center [464, 248] width 11 height 13
click at [456, 245] on icon at bounding box center [459, 248] width 6 height 6
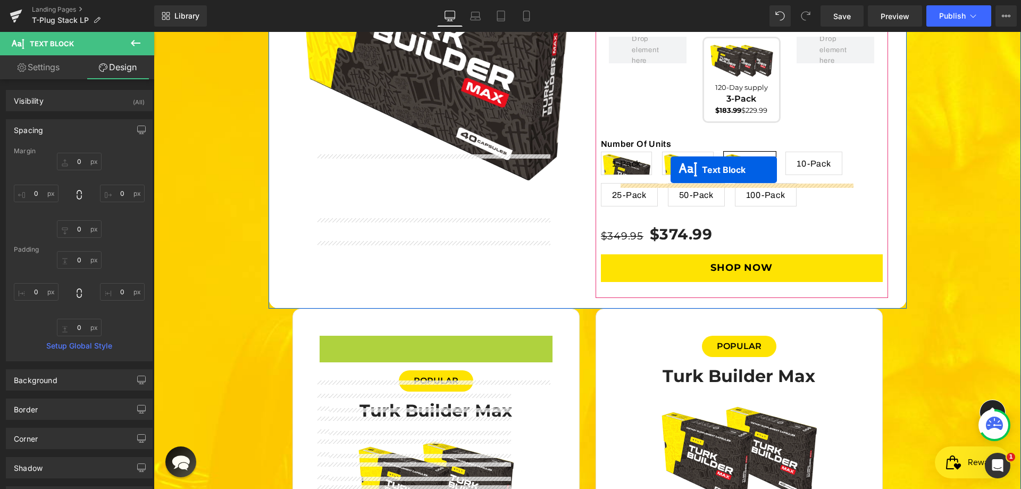
scroll to position [3217, 0]
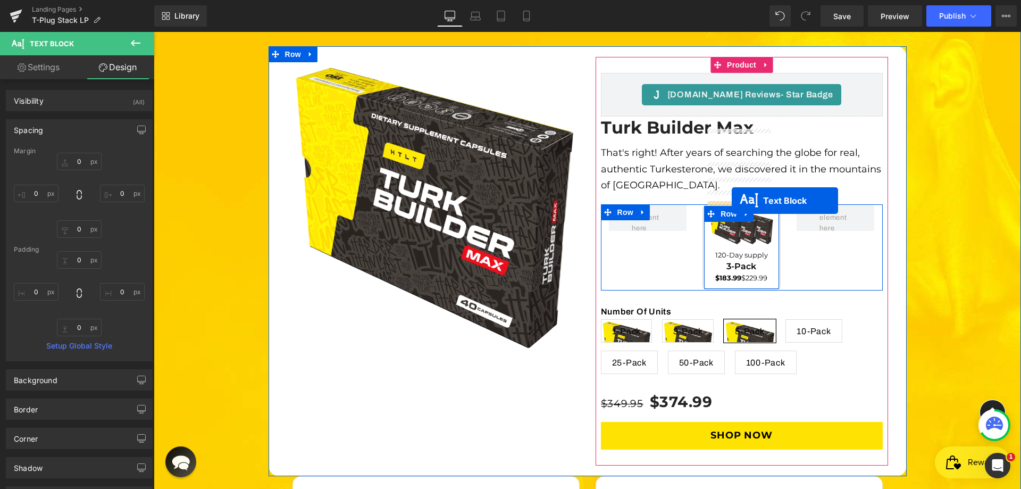
drag, startPoint x: 423, startPoint y: 167, endPoint x: 732, endPoint y: 201, distance: 310.4
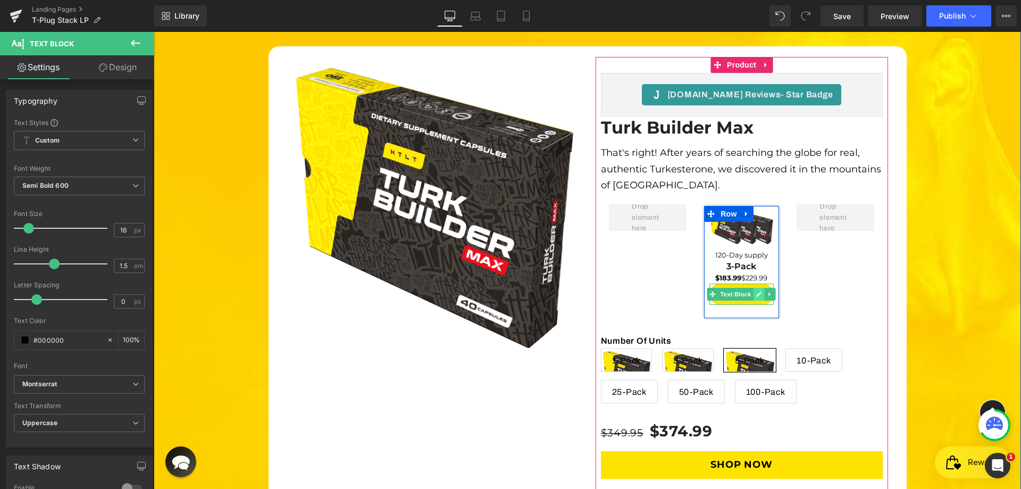
click at [757, 292] on icon at bounding box center [759, 294] width 5 height 5
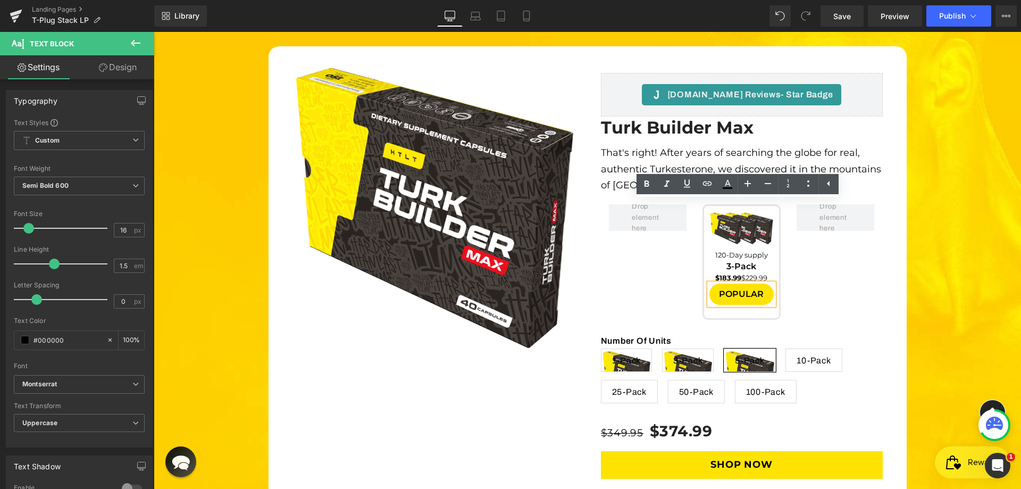
click at [748, 288] on p "Popular" at bounding box center [742, 294] width 54 height 13
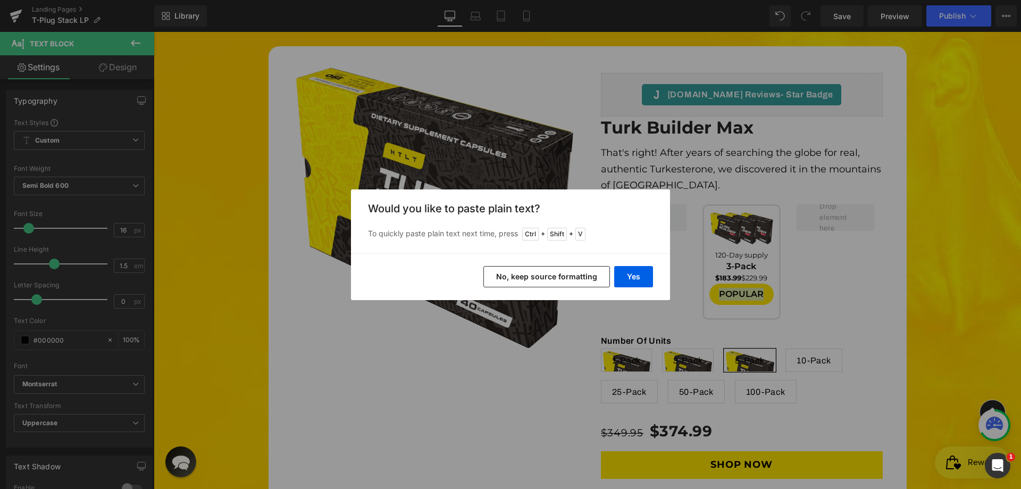
click at [553, 281] on button "No, keep source formatting" at bounding box center [547, 276] width 127 height 21
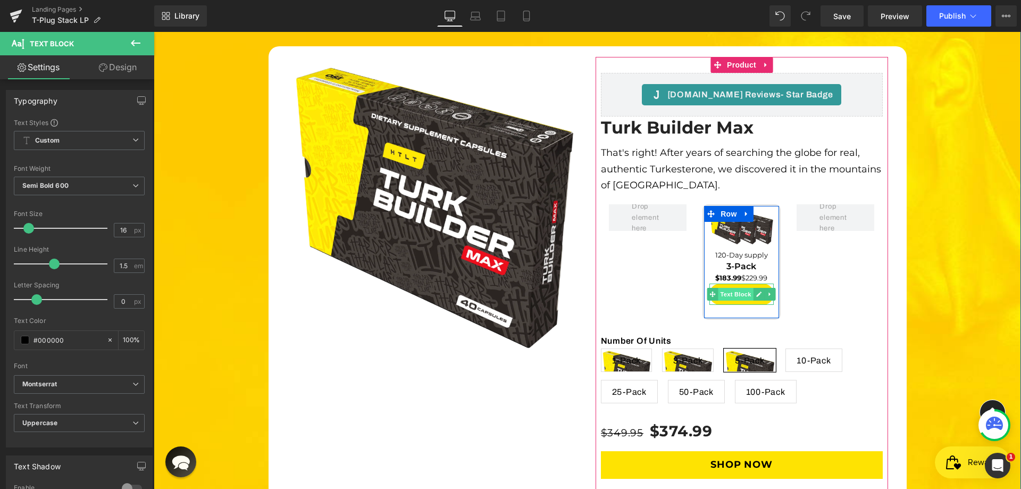
click at [737, 288] on span "Text Block" at bounding box center [736, 294] width 35 height 13
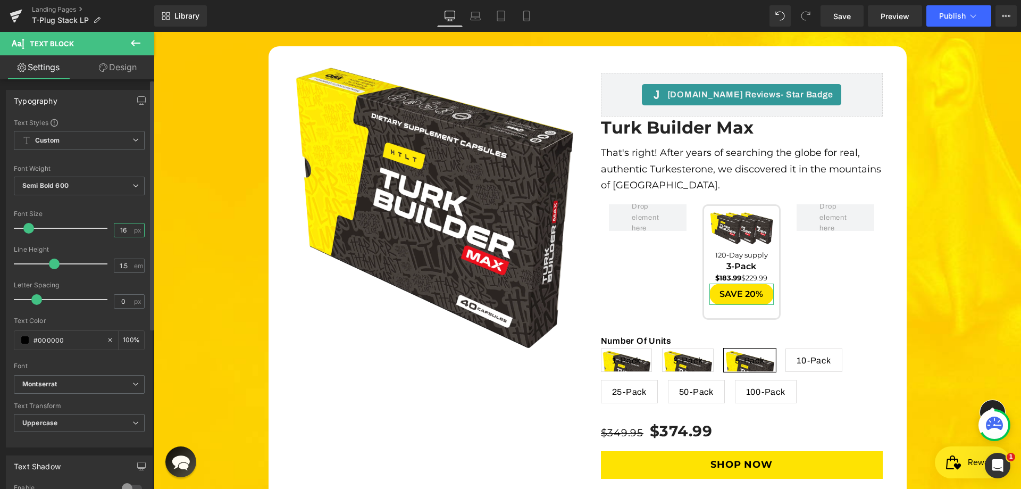
drag, startPoint x: 118, startPoint y: 231, endPoint x: 125, endPoint y: 231, distance: 6.9
click at [125, 231] on input "16" at bounding box center [123, 229] width 19 height 13
type input "14"
click at [124, 248] on div "Line Height" at bounding box center [79, 249] width 131 height 7
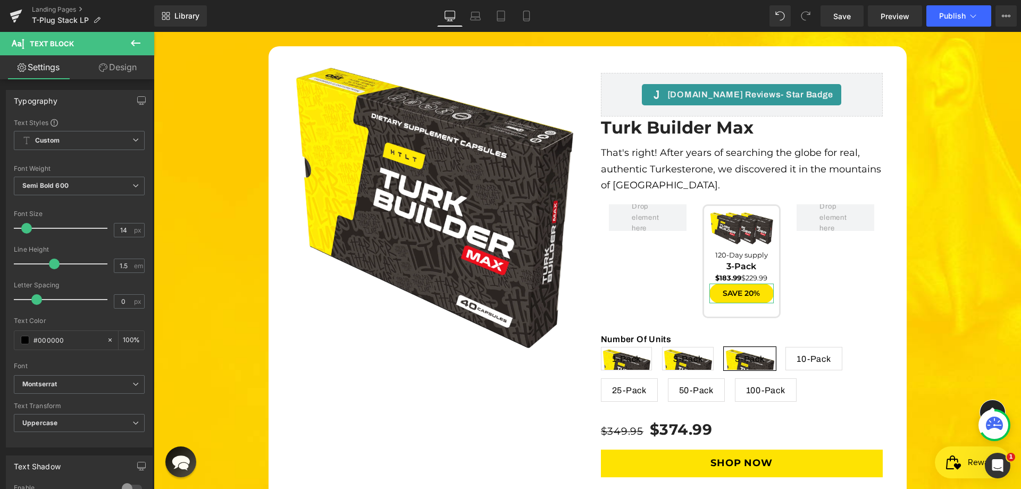
click at [126, 62] on link "Design" at bounding box center [117, 67] width 77 height 24
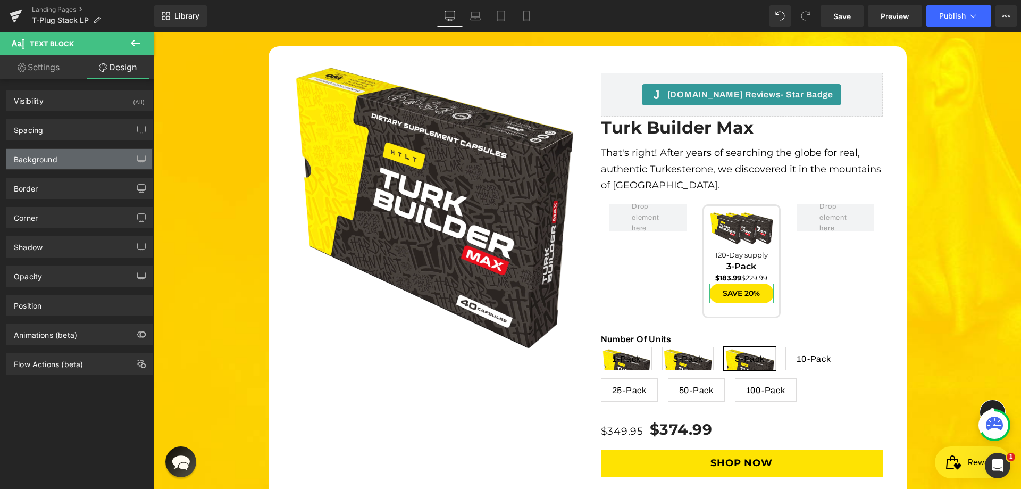
click at [59, 168] on div "Background" at bounding box center [79, 159] width 146 height 20
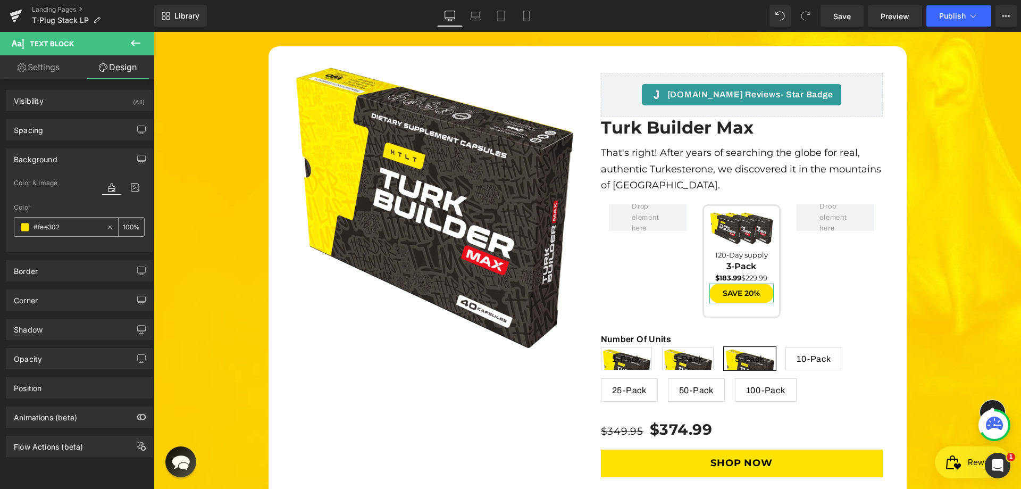
click at [55, 227] on input "#fee302" at bounding box center [68, 227] width 68 height 12
paste input "0B9B38"
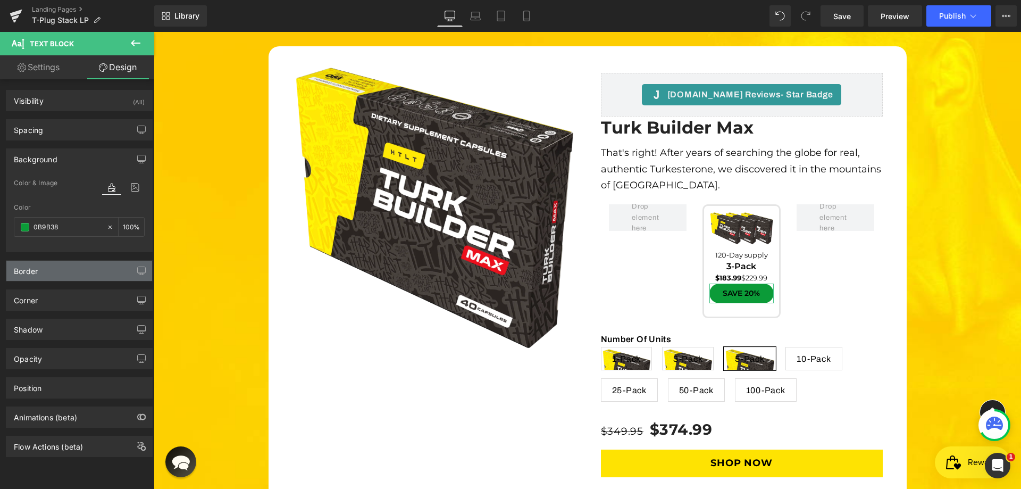
type input "#0b9b38"
click at [51, 276] on div "Border" at bounding box center [79, 271] width 146 height 20
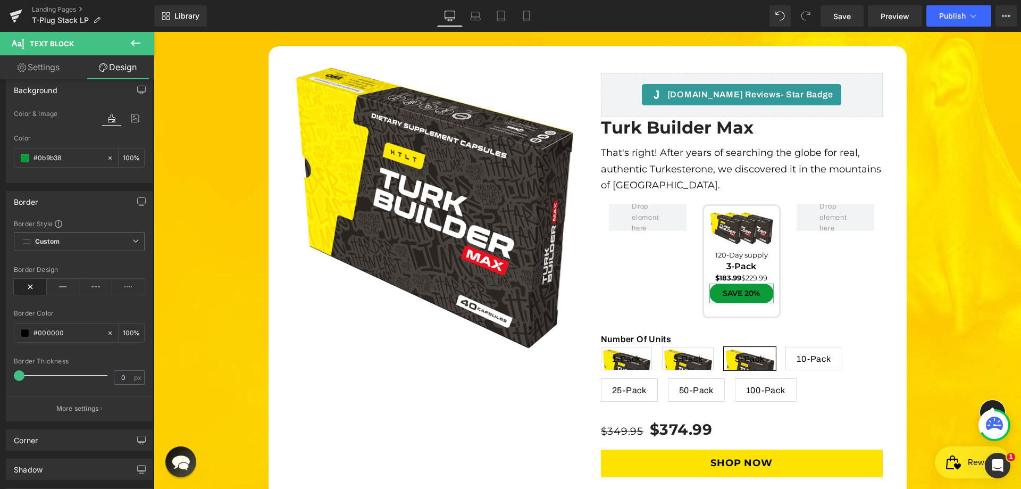
scroll to position [207, 0]
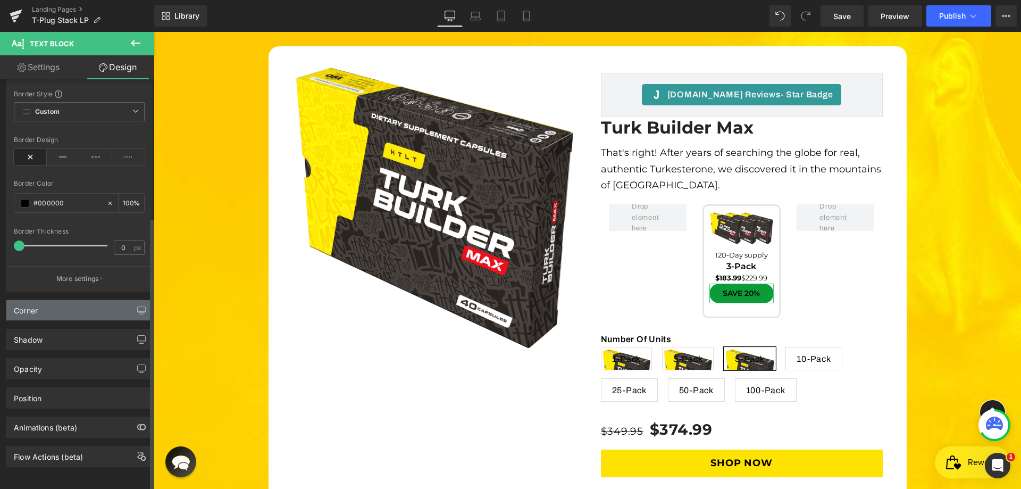
click at [57, 311] on div "Corner" at bounding box center [79, 310] width 146 height 20
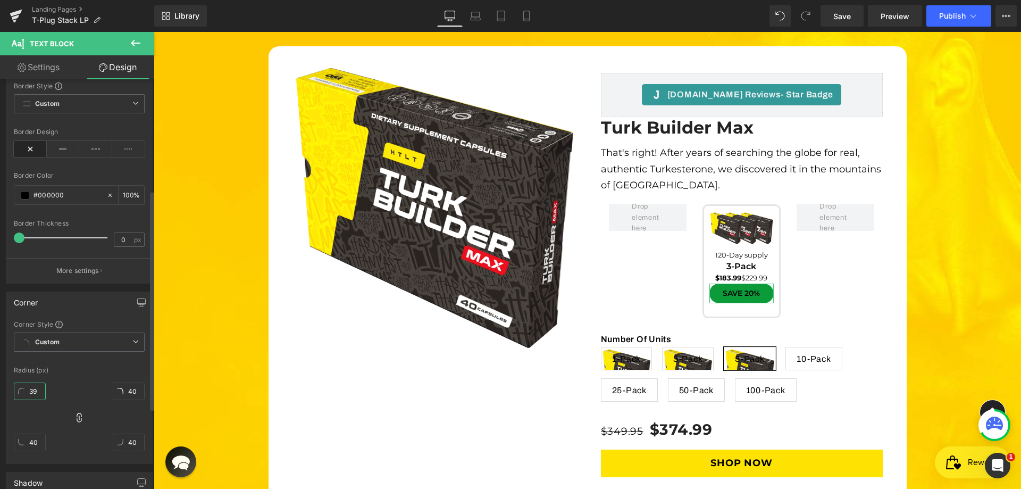
click at [30, 390] on input "39" at bounding box center [30, 392] width 32 height 18
click at [35, 391] on input "39" at bounding box center [30, 392] width 32 height 18
click at [36, 391] on input "39" at bounding box center [30, 392] width 32 height 18
type input "2"
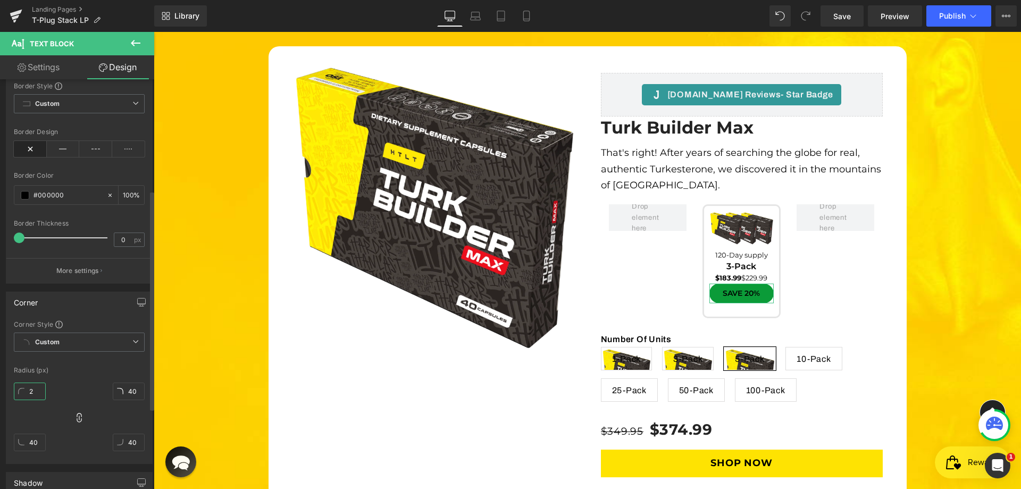
type input "2"
type input "20"
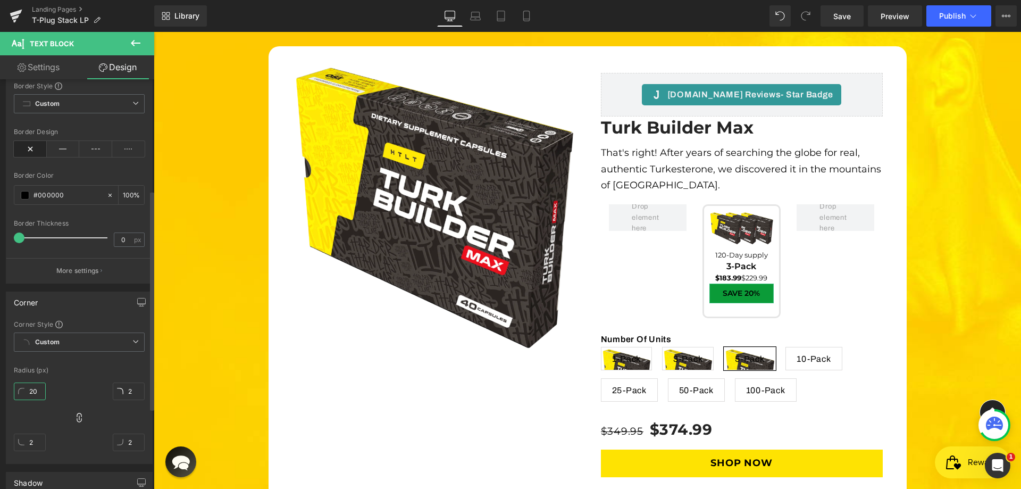
type input "20"
type input "10"
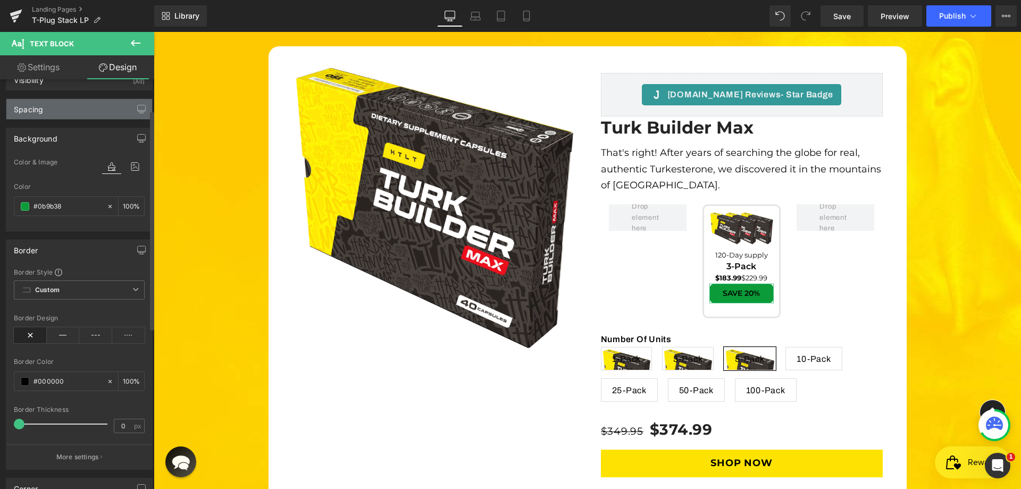
scroll to position [0, 0]
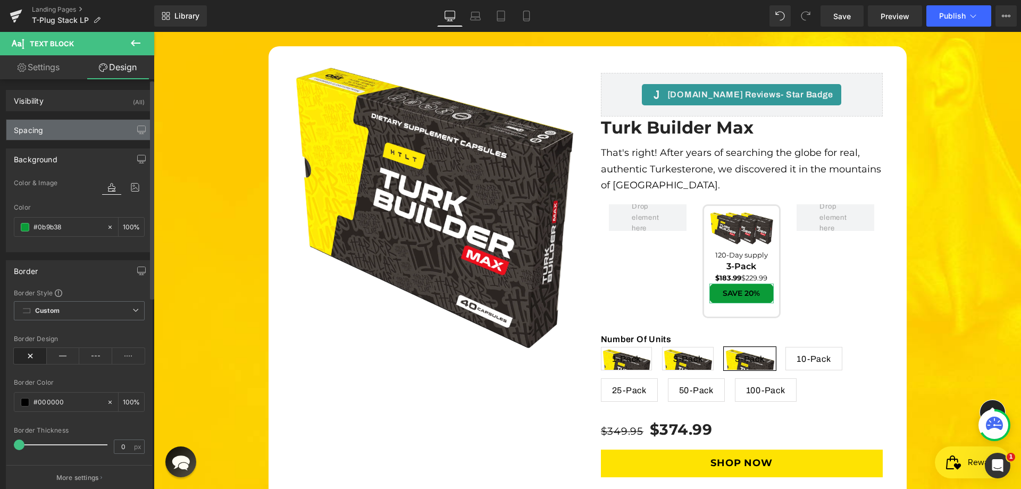
type input "10"
click at [82, 129] on div "Spacing" at bounding box center [79, 130] width 146 height 20
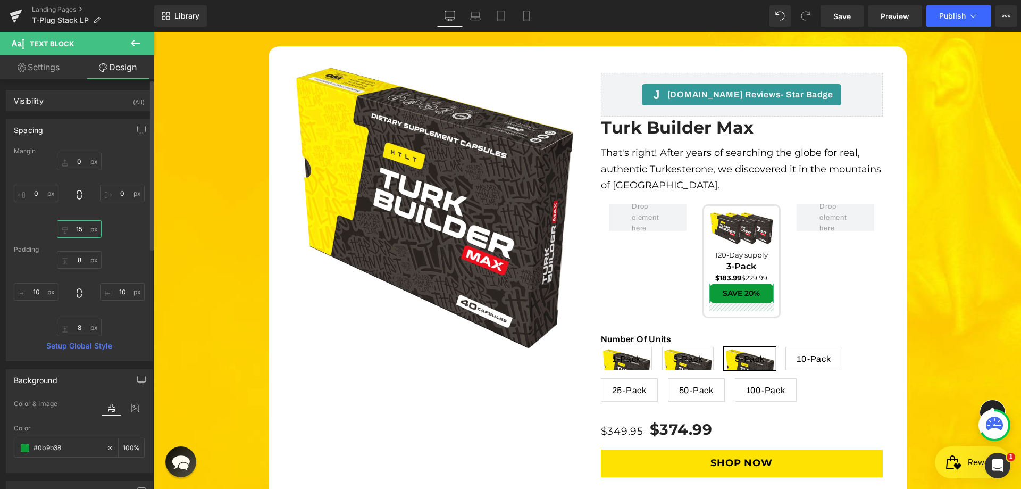
click at [78, 229] on input "15" at bounding box center [79, 229] width 45 height 18
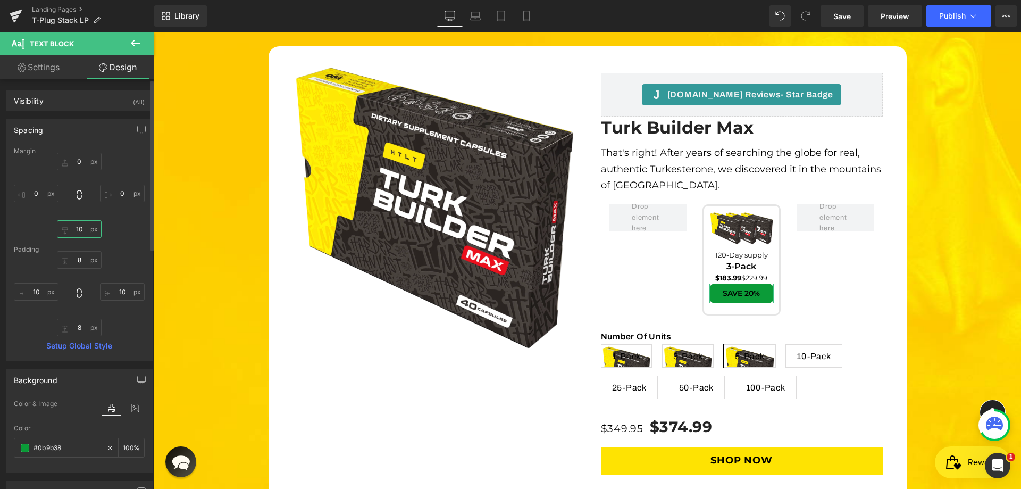
type input "10"
click at [131, 260] on div "8px 8 10px 10 8px 8 10px 10" at bounding box center [79, 293] width 131 height 85
click at [73, 232] on input "10" at bounding box center [79, 229] width 45 height 18
click at [107, 238] on div "Margin 0px 0 0px 0 0px 0 [GEOGRAPHIC_DATA] 8px 8 10px 10 8px 8 10px 10 Setup Gl…" at bounding box center [79, 253] width 146 height 213
click at [76, 258] on input "8" at bounding box center [79, 260] width 45 height 18
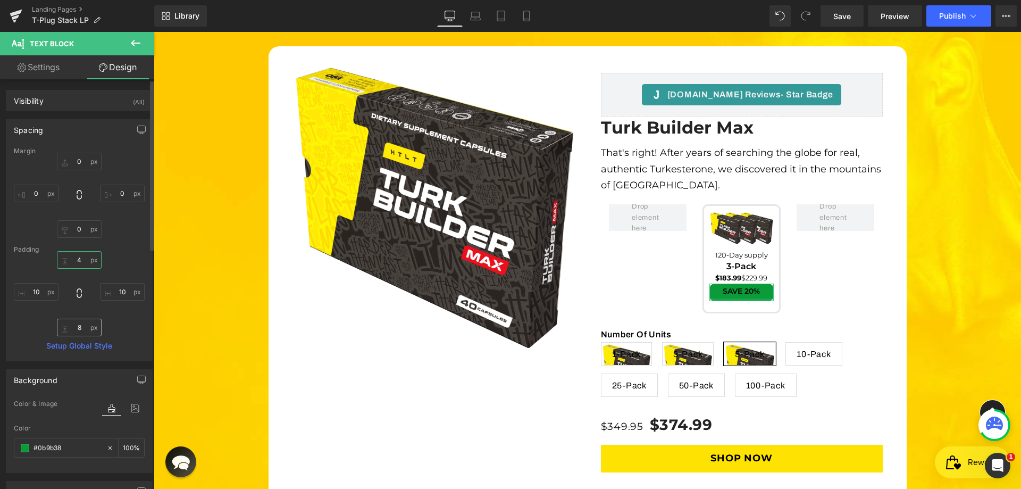
type input "4"
click at [81, 331] on input "8" at bounding box center [79, 328] width 45 height 18
paste input "4"
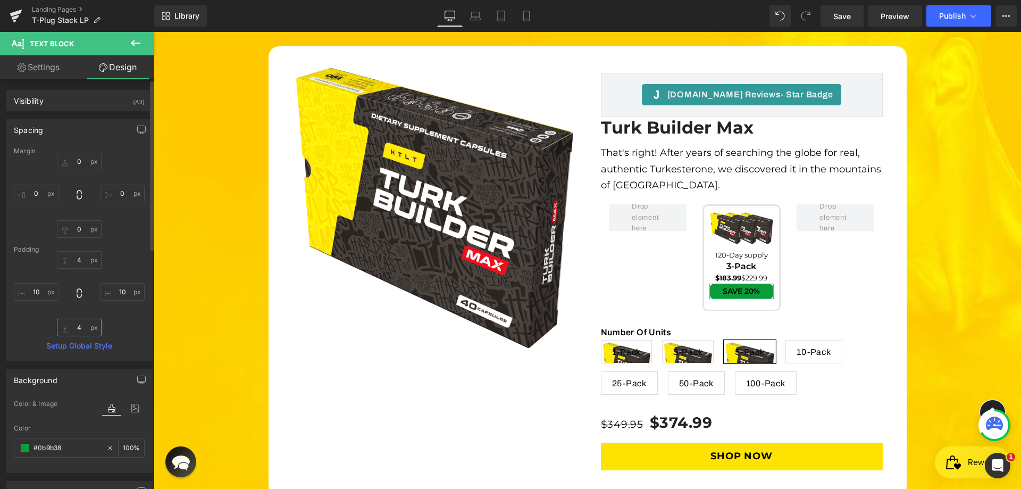
type input "4"
click at [125, 259] on div "4 4 10px 10 4 4 10px 10" at bounding box center [79, 293] width 131 height 85
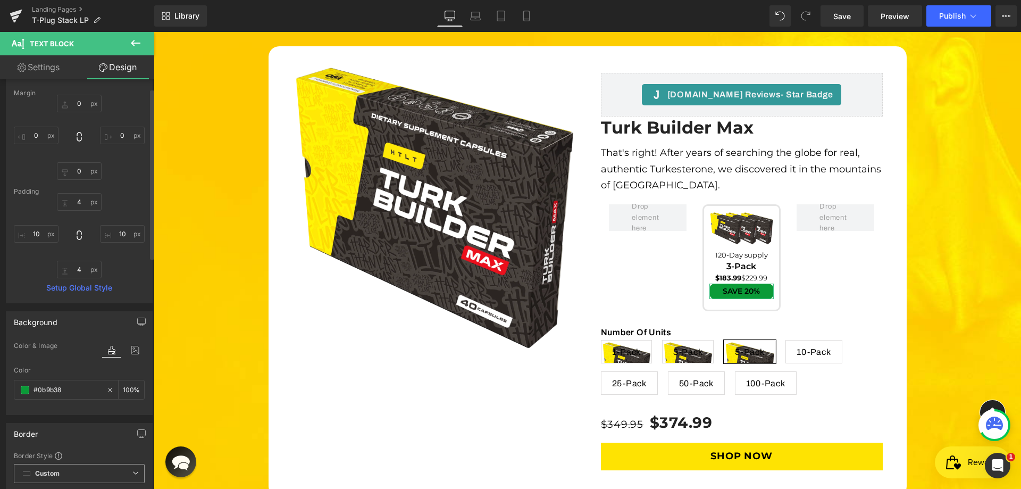
scroll to position [160, 0]
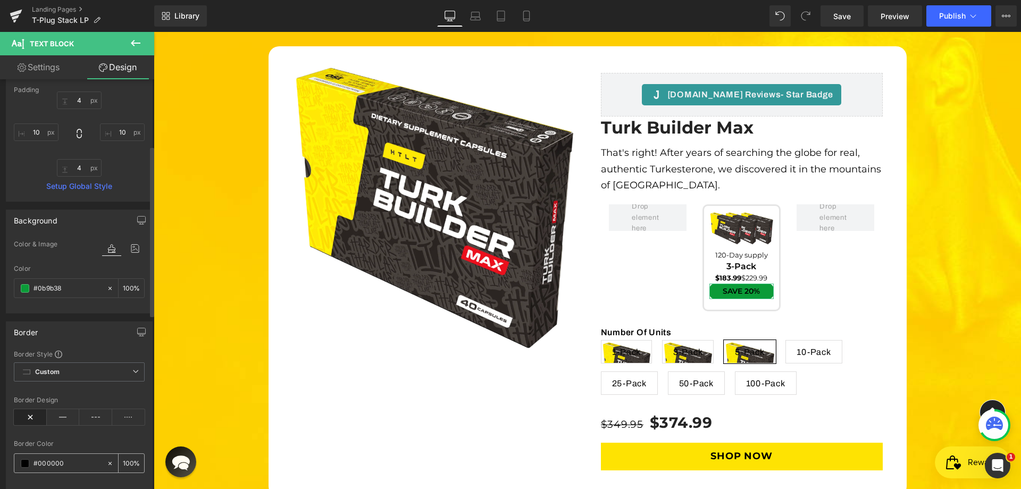
click at [27, 460] on span at bounding box center [25, 463] width 9 height 9
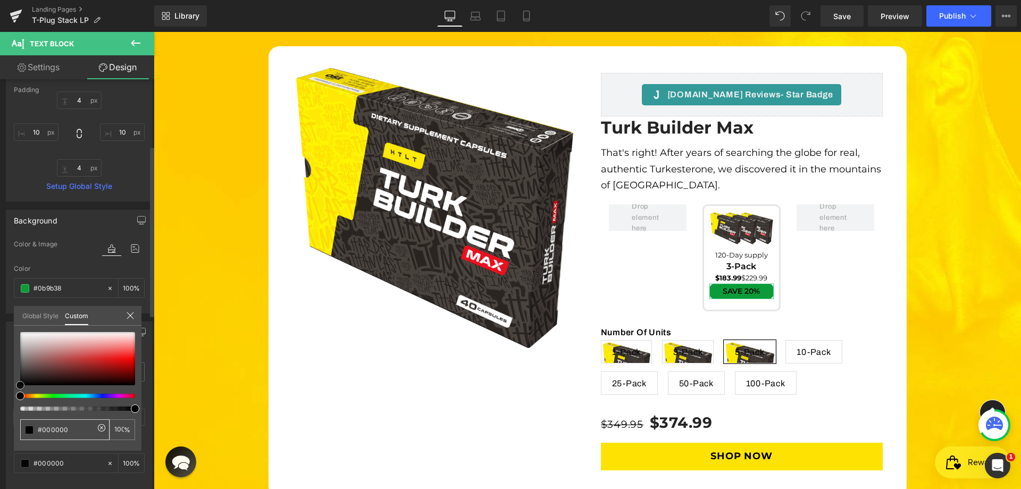
type input "#cc6060"
type input "#d37c7c"
type input "#f3e7e7"
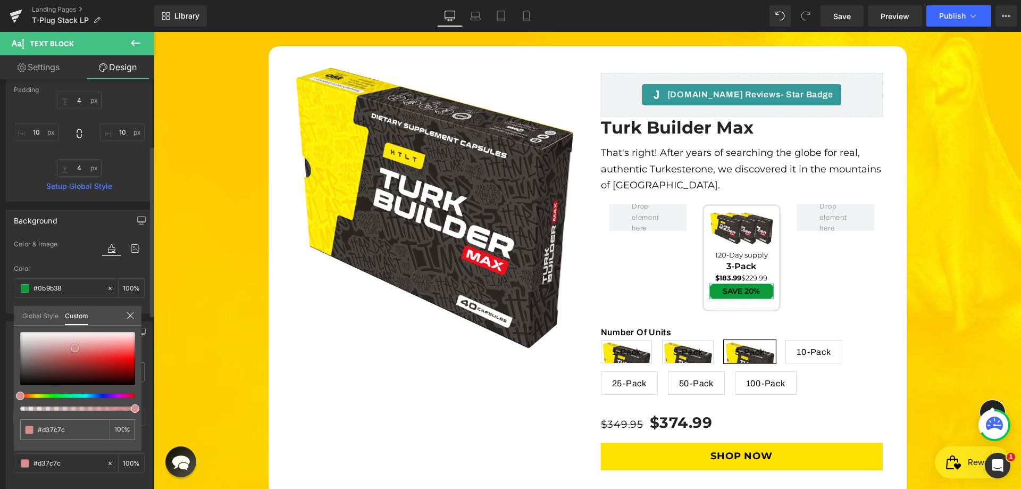
type input "#f3e7e7"
type input "#ffffff"
drag, startPoint x: 75, startPoint y: 348, endPoint x: 4, endPoint y: 315, distance: 78.3
click at [4, 315] on div "Border Border Style Custom Custom Setup Global Style Custom Setup Global Style …" at bounding box center [79, 432] width 159 height 238
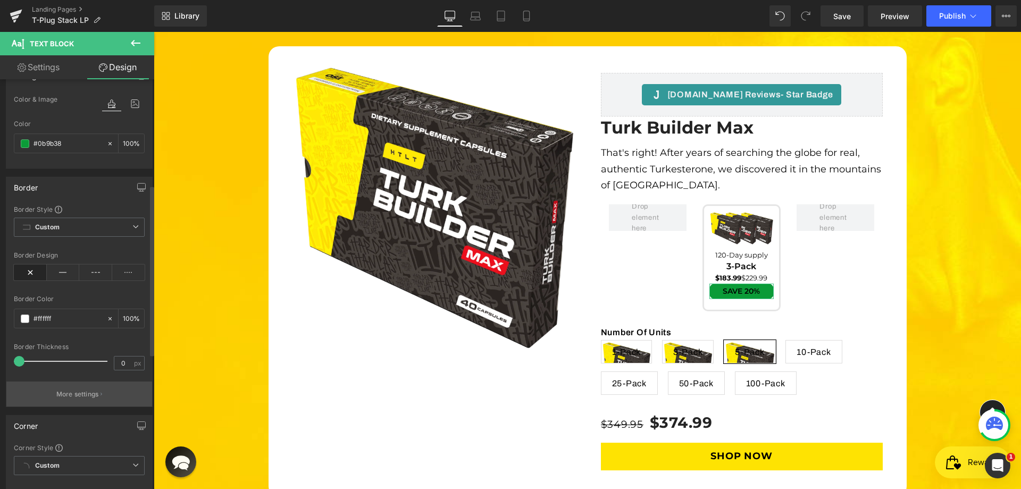
scroll to position [319, 0]
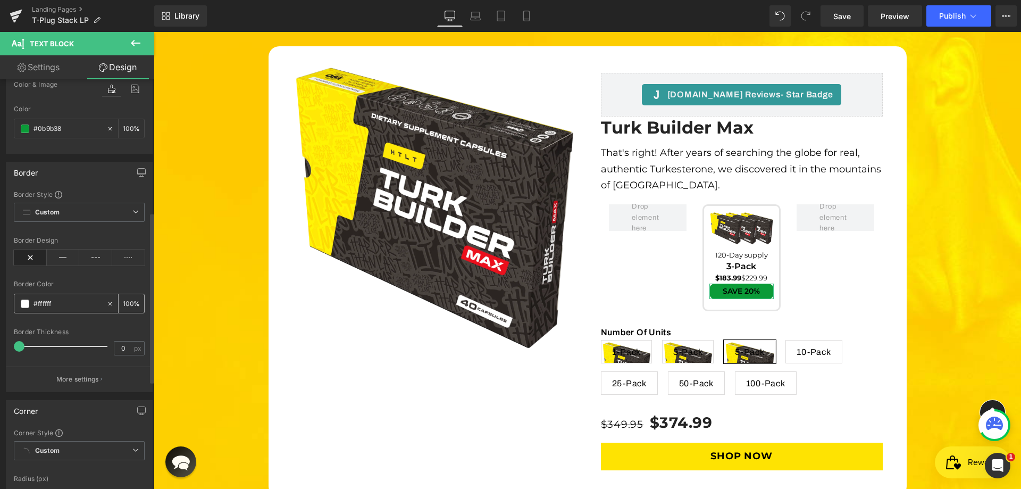
click at [102, 303] on div "#ffffff" at bounding box center [60, 303] width 92 height 19
click at [110, 303] on div at bounding box center [112, 303] width 12 height 19
type input "none"
type input "0"
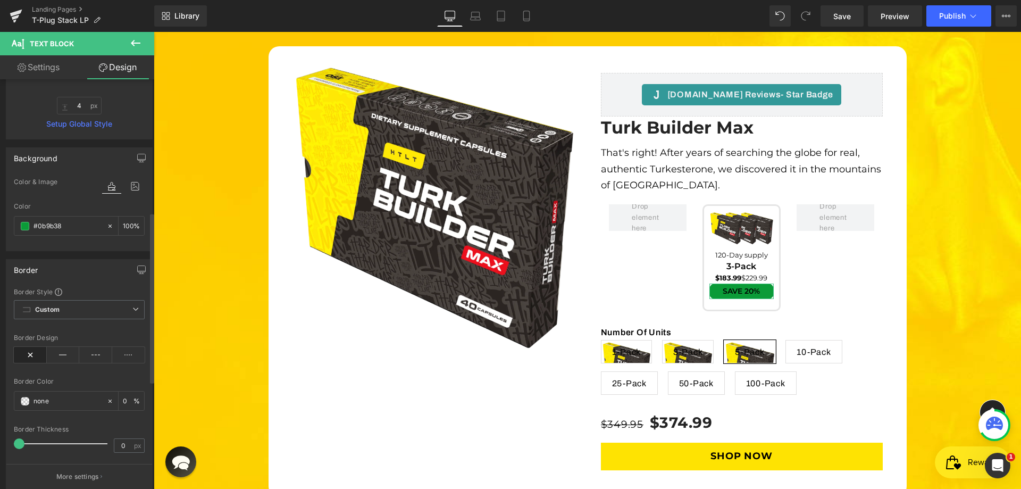
scroll to position [106, 0]
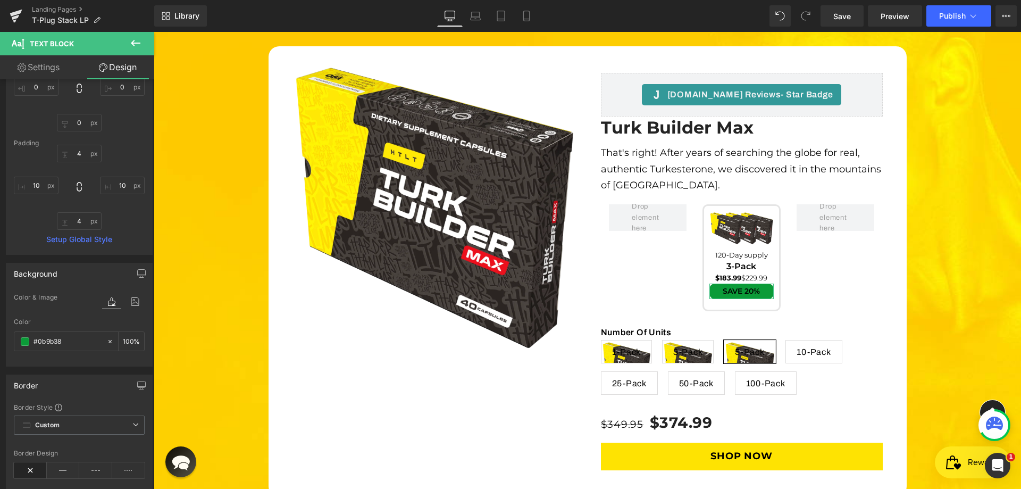
click at [57, 69] on link "Settings" at bounding box center [38, 67] width 77 height 24
type input "100"
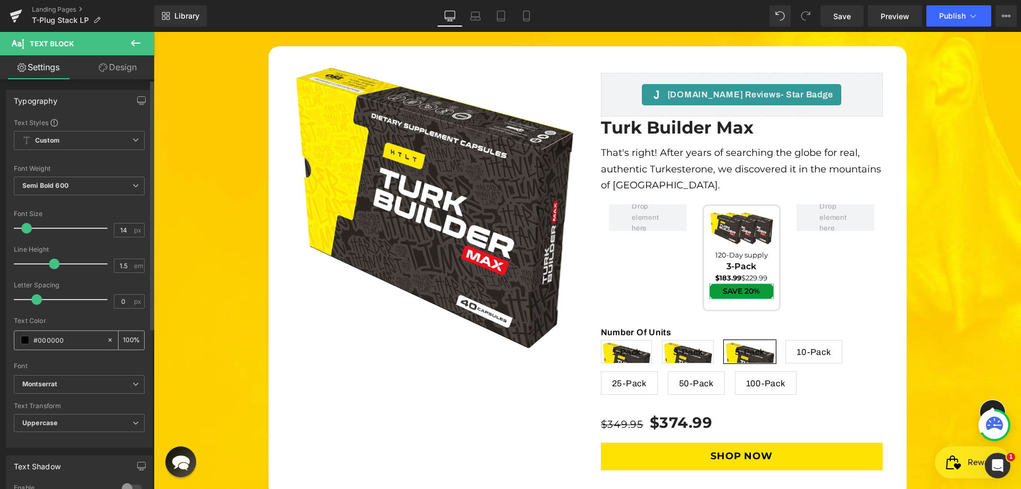
click at [55, 336] on input "#000000" at bounding box center [68, 340] width 68 height 12
click at [23, 337] on span at bounding box center [25, 340] width 9 height 9
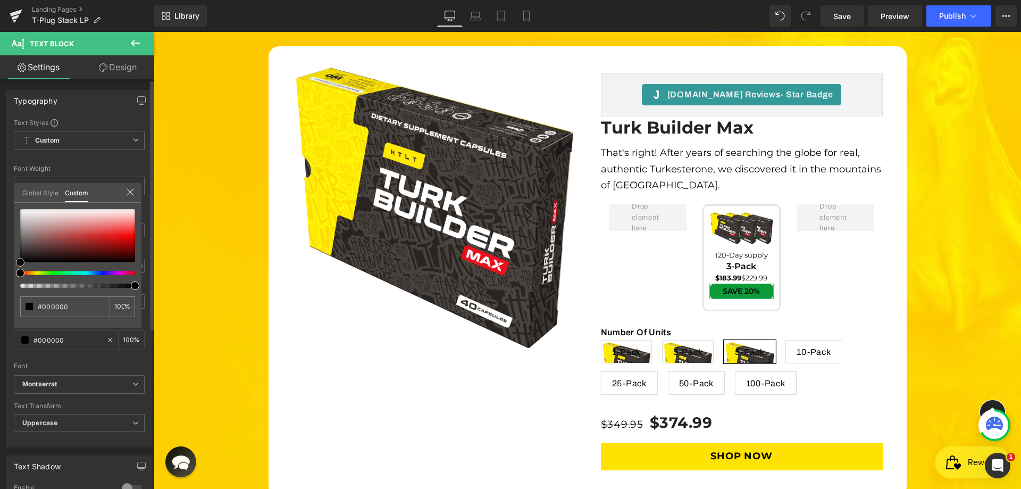
type input "#b05858"
type input "#e2d4d4"
type input "#ffffff"
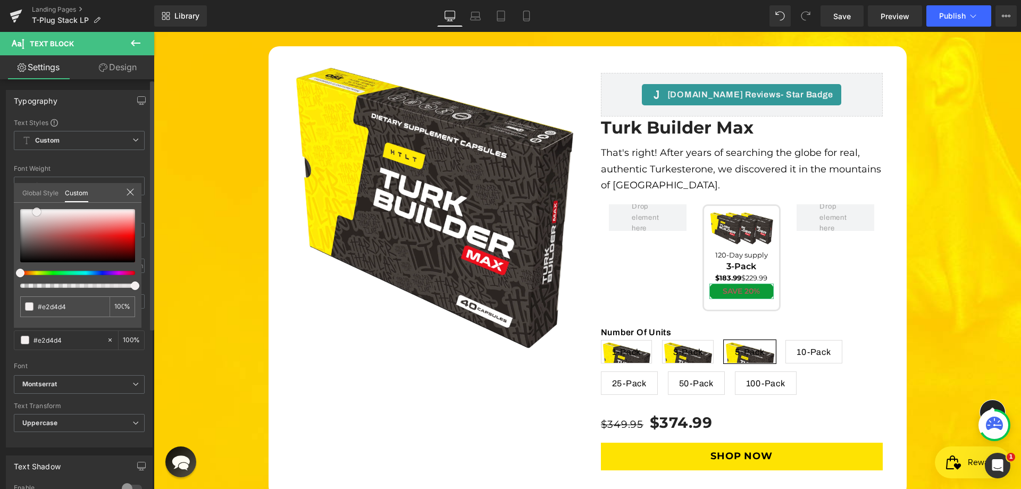
type input "#ffffff"
drag, startPoint x: 42, startPoint y: 217, endPoint x: 2, endPoint y: 184, distance: 51.4
click at [2, 184] on div "Typography Text Styles Custom Custom Setup Global Style Custom Setup Global Sty…" at bounding box center [79, 265] width 159 height 366
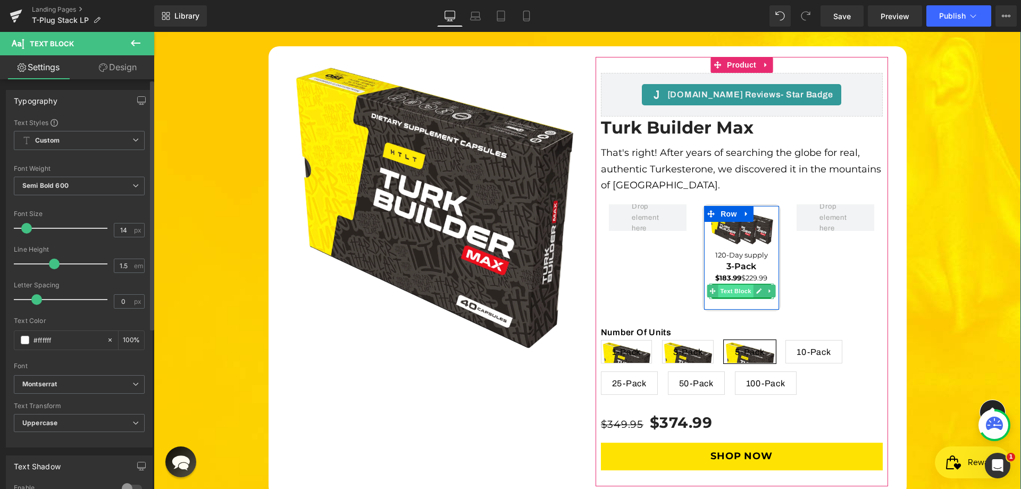
click at [744, 285] on span "Text Block" at bounding box center [736, 291] width 35 height 13
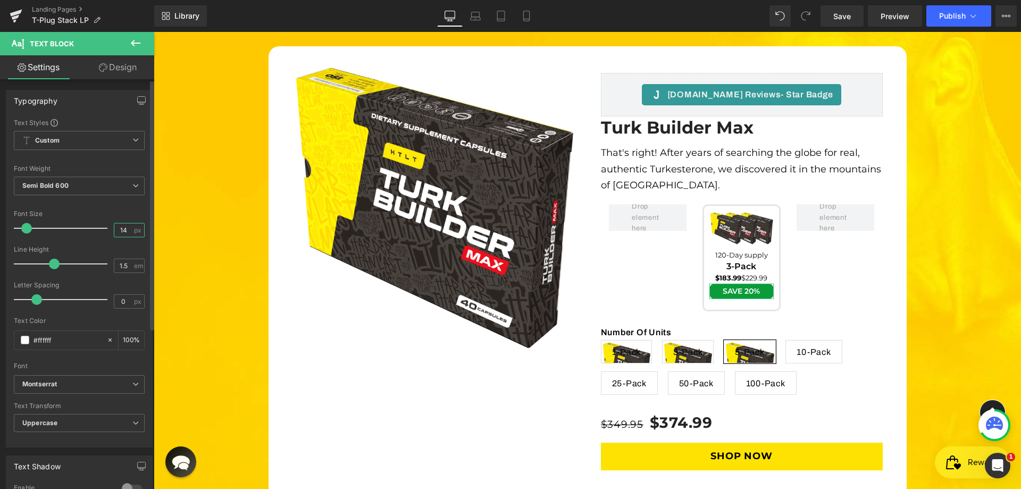
click at [120, 231] on input "14" at bounding box center [123, 229] width 19 height 13
type input "12"
click at [136, 206] on div at bounding box center [79, 204] width 131 height 7
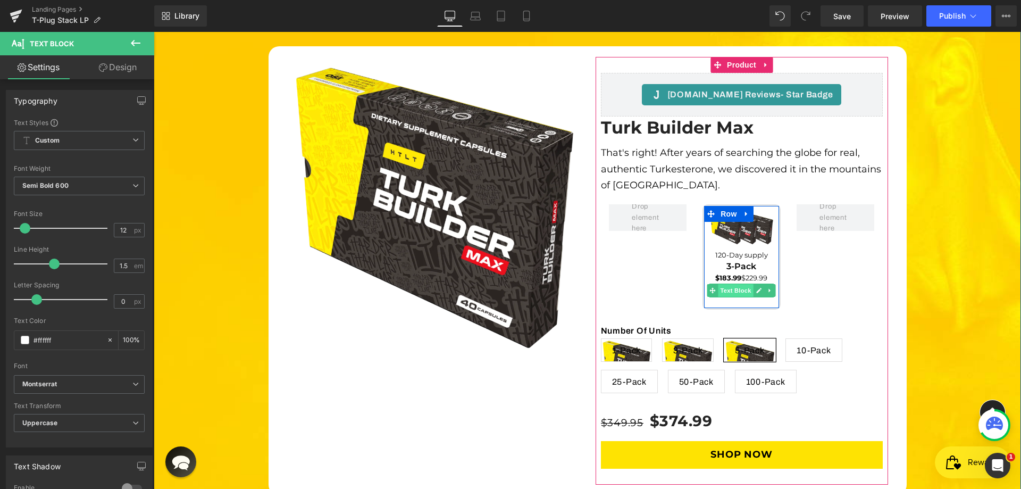
click at [727, 284] on span "Text Block" at bounding box center [736, 290] width 35 height 13
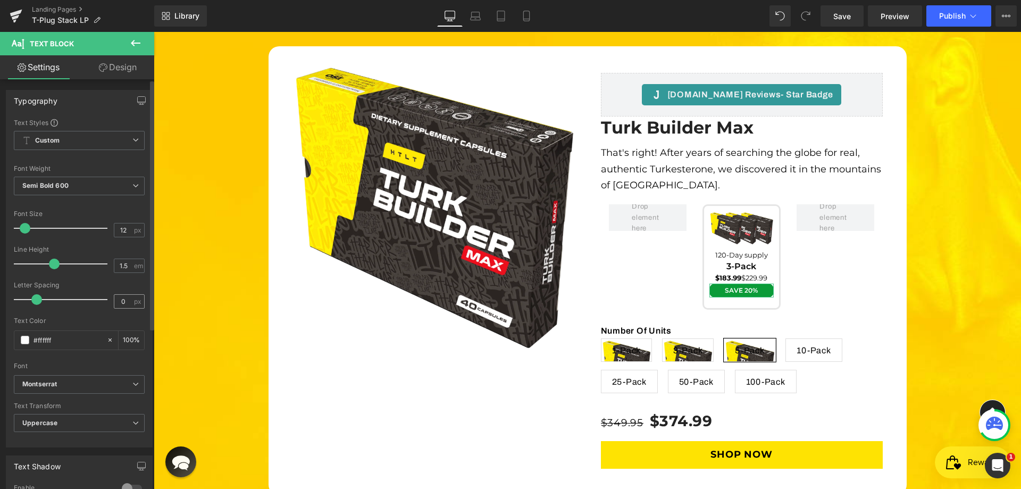
scroll to position [1, 0]
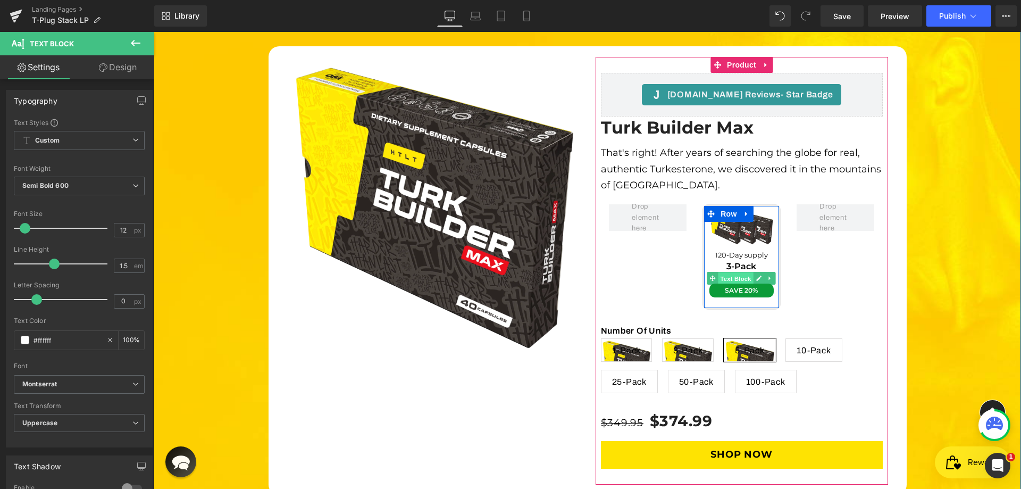
click at [726, 272] on span "Text Block" at bounding box center [736, 278] width 35 height 13
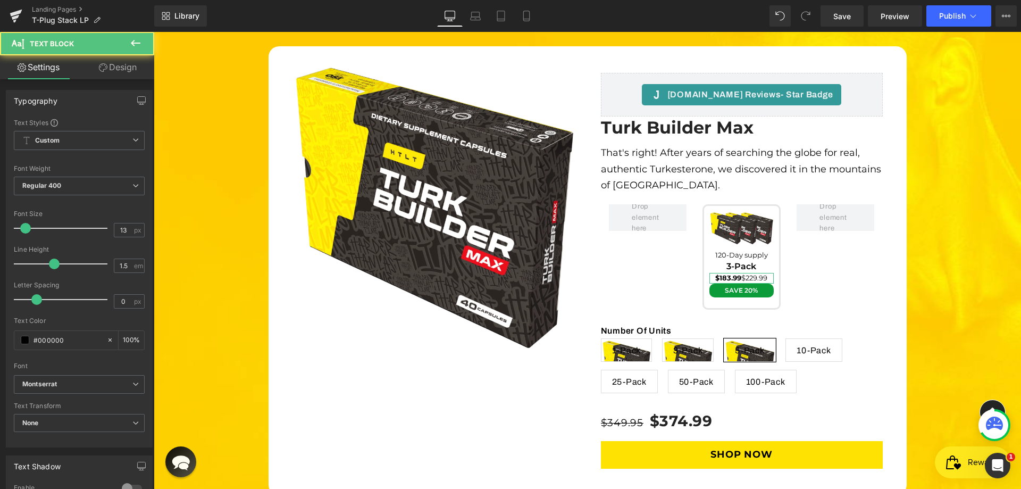
click at [122, 67] on link "Design" at bounding box center [117, 67] width 77 height 24
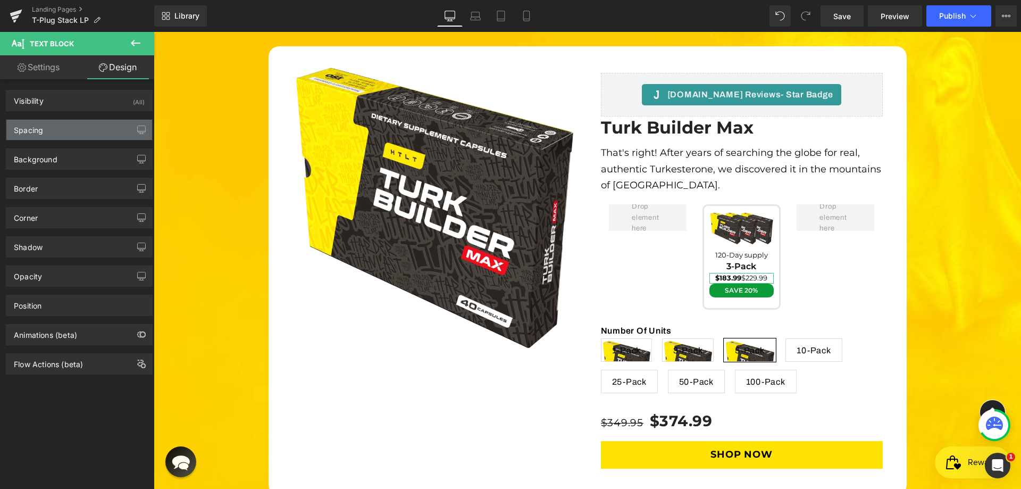
click at [49, 129] on div "Spacing" at bounding box center [79, 130] width 146 height 20
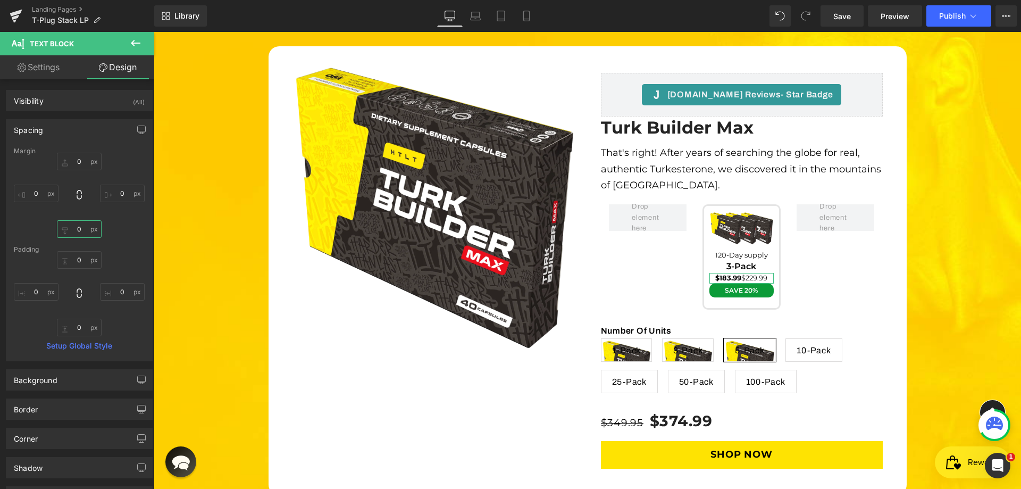
click at [77, 226] on input "0" at bounding box center [79, 229] width 45 height 18
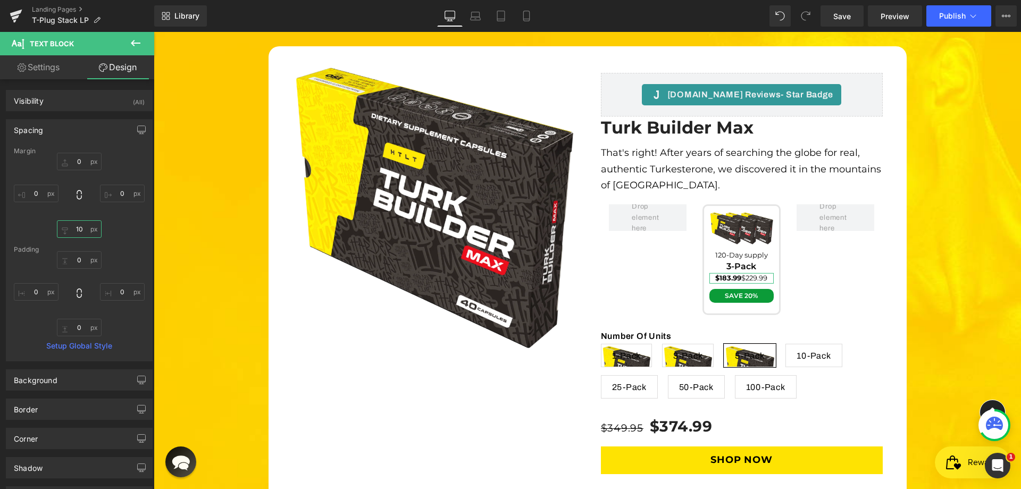
type input "10"
click at [121, 238] on div "Margin 0px 0 0px 0 10 10 0px 0 [GEOGRAPHIC_DATA] 0px 0 0px 0 0px 0 0px 0 Setup …" at bounding box center [79, 253] width 146 height 213
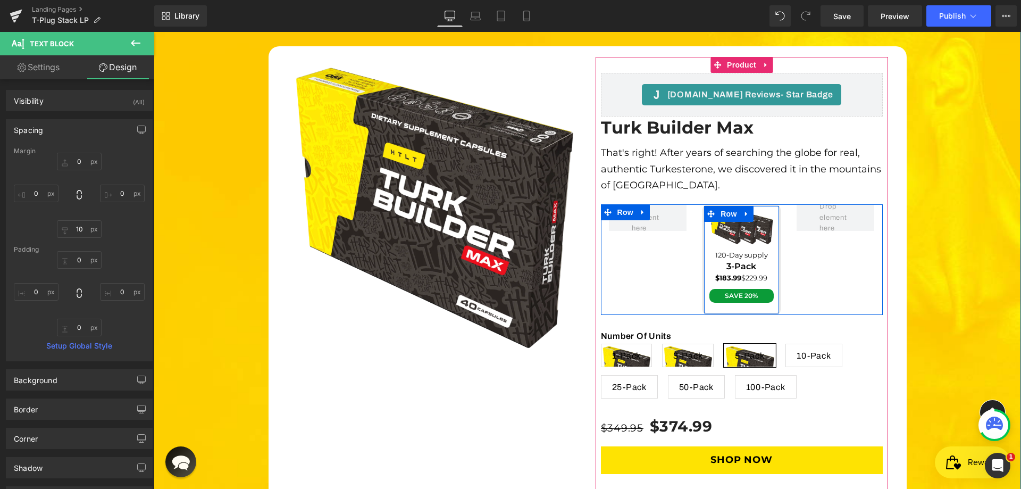
click at [738, 224] on div "Image 120-Day supply Text Block 3-Pack Text Block $183.99 $229.99 Text Block Sa…" at bounding box center [742, 259] width 64 height 97
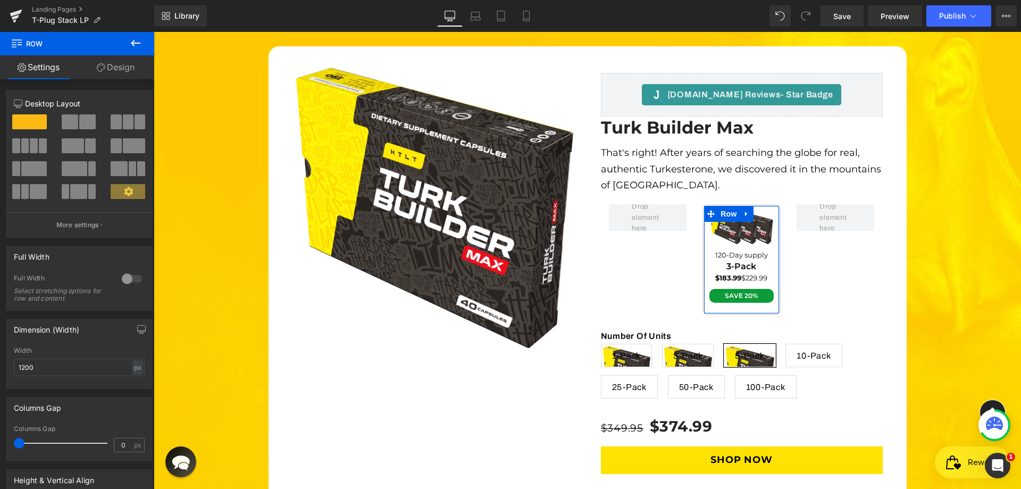
click at [113, 71] on link "Design" at bounding box center [115, 67] width 77 height 24
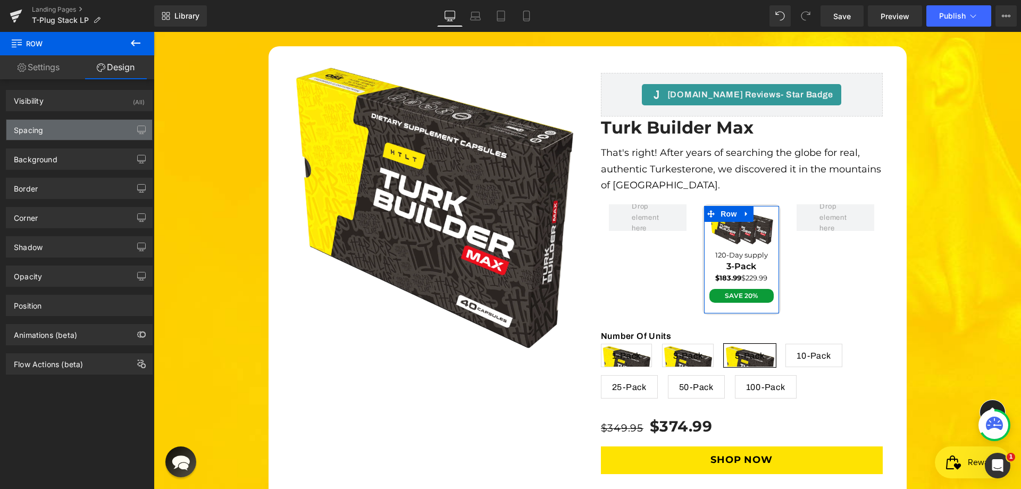
click at [74, 135] on div "Spacing" at bounding box center [79, 130] width 146 height 20
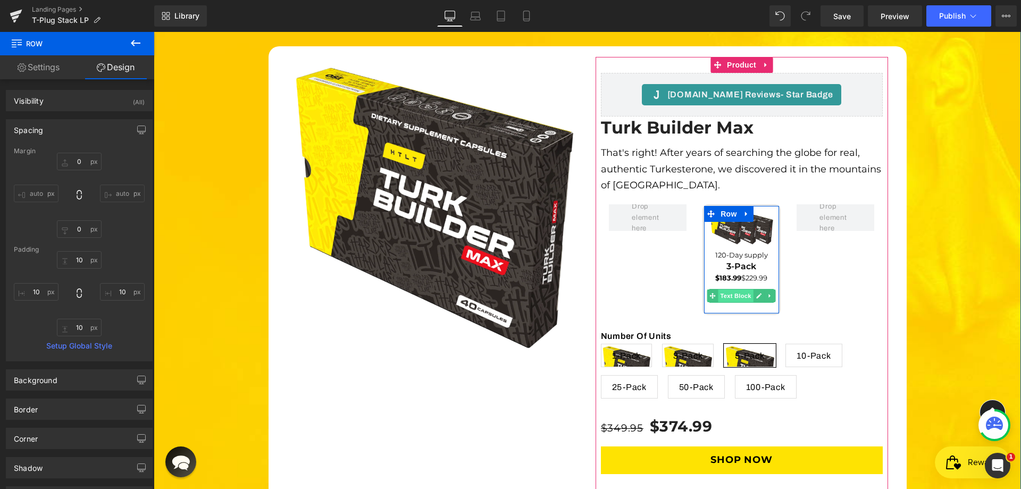
click at [744, 289] on span "Text Block" at bounding box center [736, 295] width 35 height 13
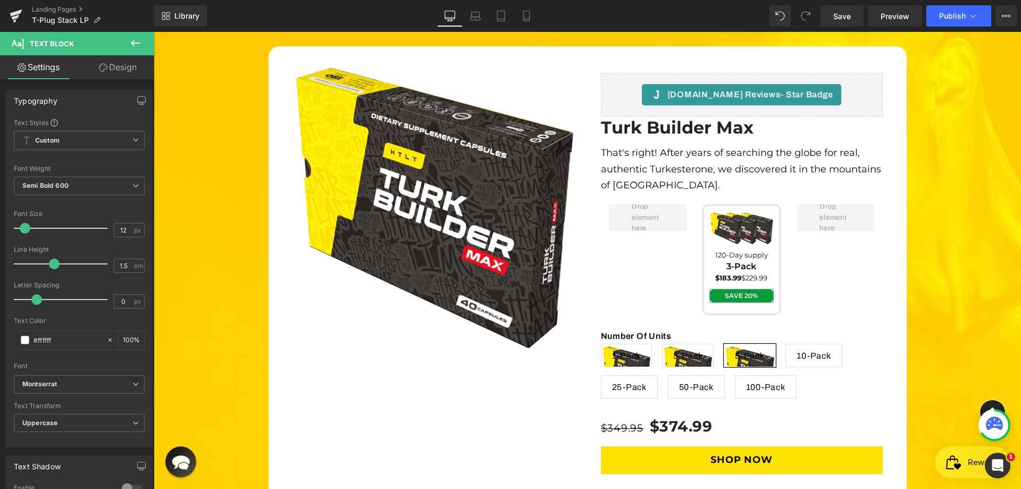
click at [124, 66] on link "Design" at bounding box center [117, 67] width 77 height 24
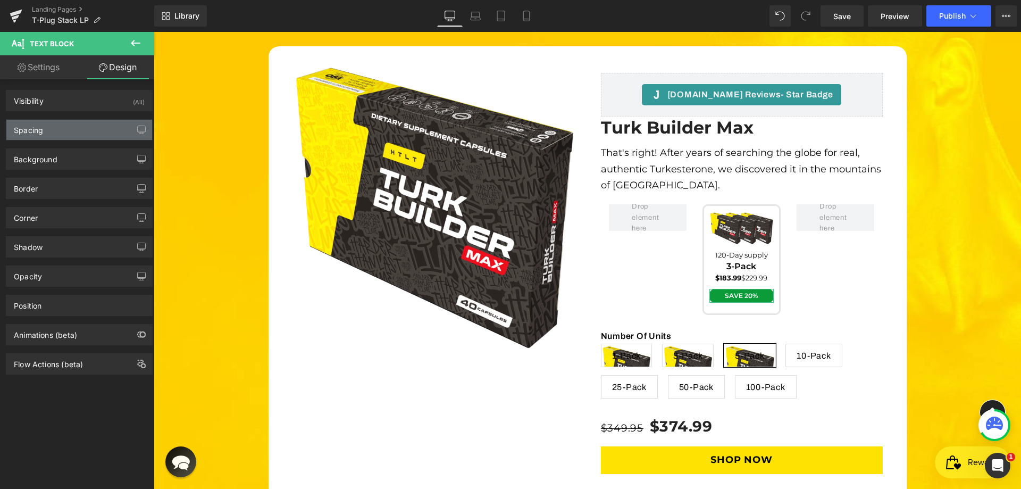
type input "0"
type input "4"
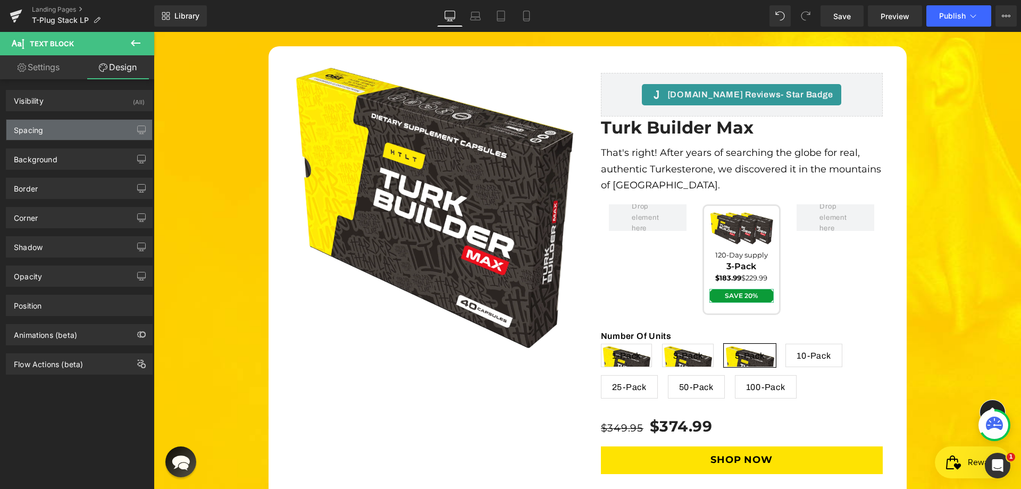
type input "10"
type input "4"
type input "10"
click at [81, 130] on div "Spacing" at bounding box center [79, 130] width 146 height 20
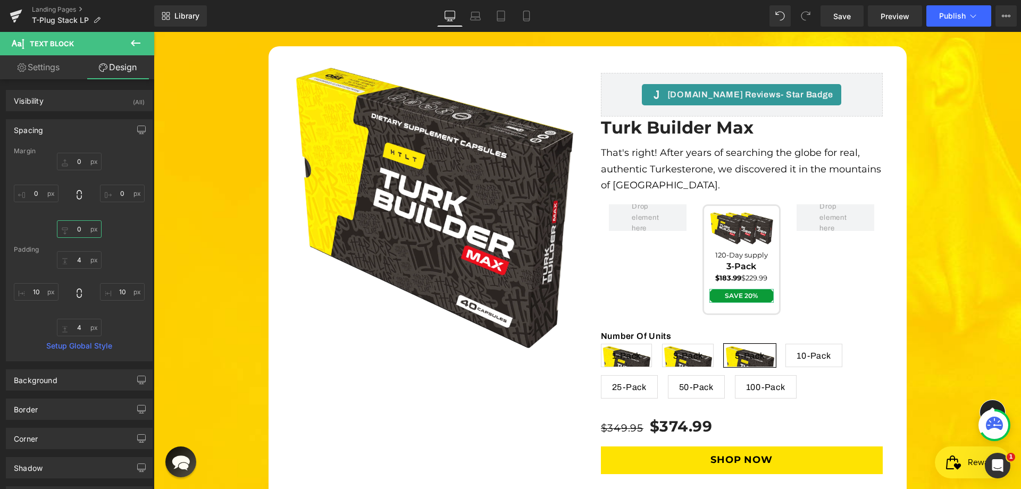
click at [79, 235] on input "0" at bounding box center [79, 229] width 45 height 18
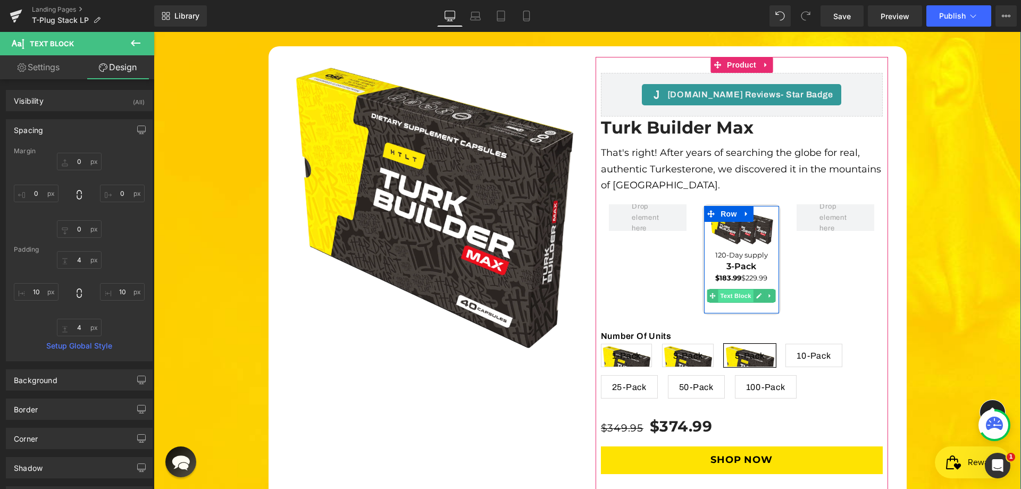
click at [738, 289] on span "Text Block" at bounding box center [736, 295] width 35 height 13
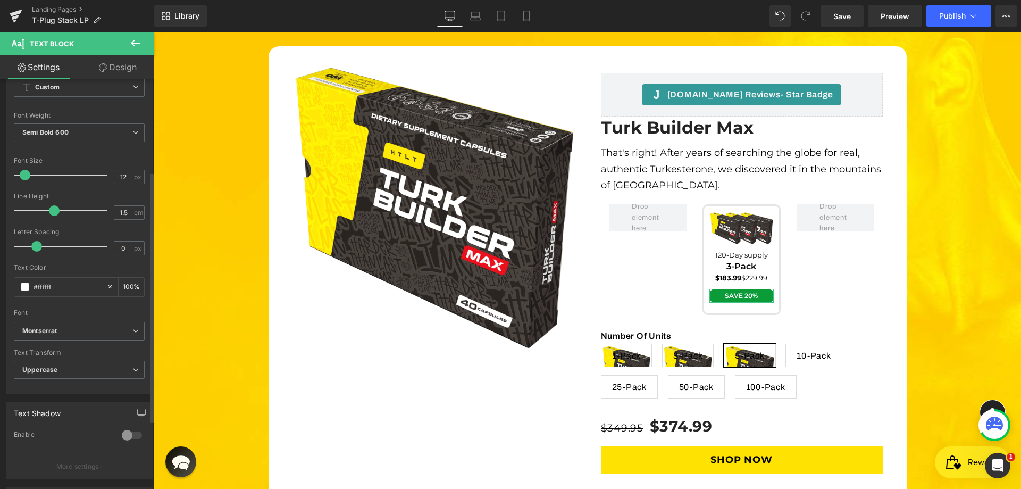
scroll to position [160, 0]
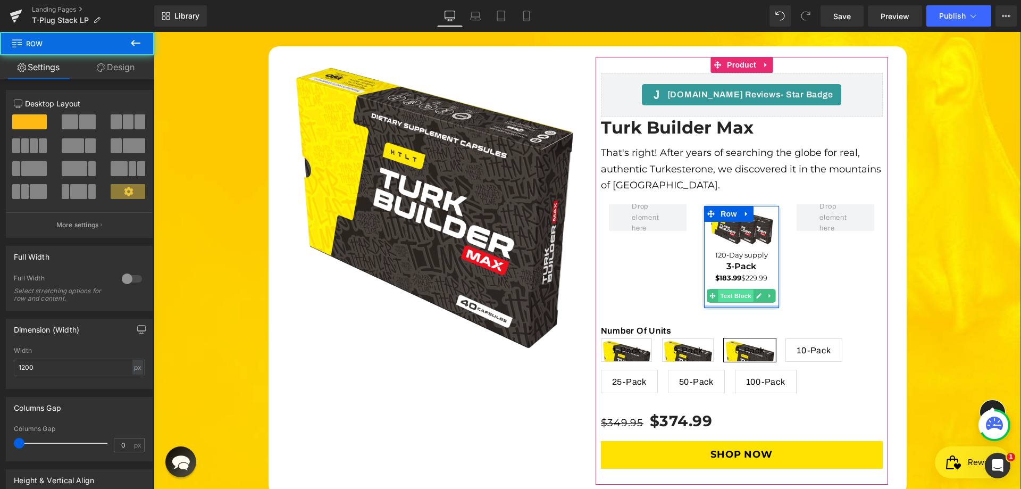
drag, startPoint x: 742, startPoint y: 228, endPoint x: 745, endPoint y: 216, distance: 12.0
click at [745, 216] on div "Image 120-Day supply Text Block 3-Pack Text Block $183.99 $229.99 Text Block Sa…" at bounding box center [742, 256] width 78 height 105
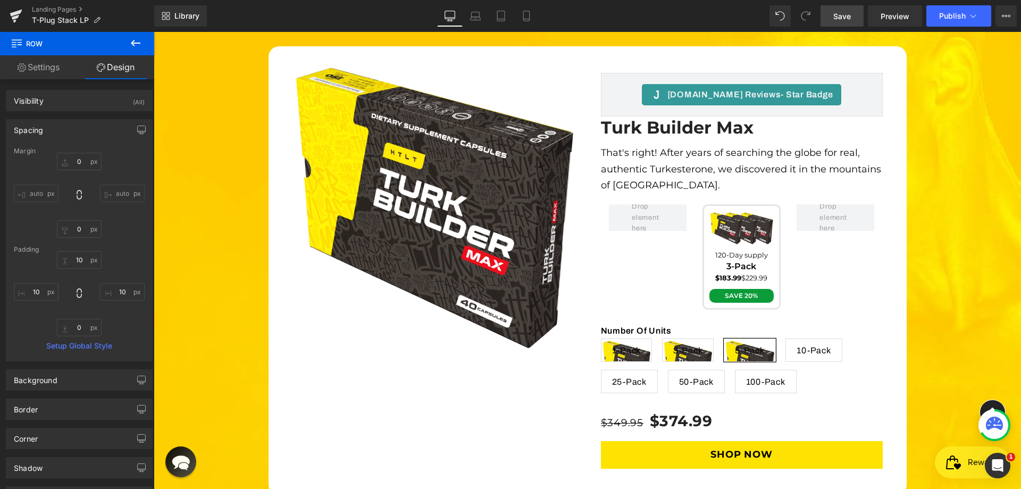
click at [862, 14] on link "Save" at bounding box center [842, 15] width 43 height 21
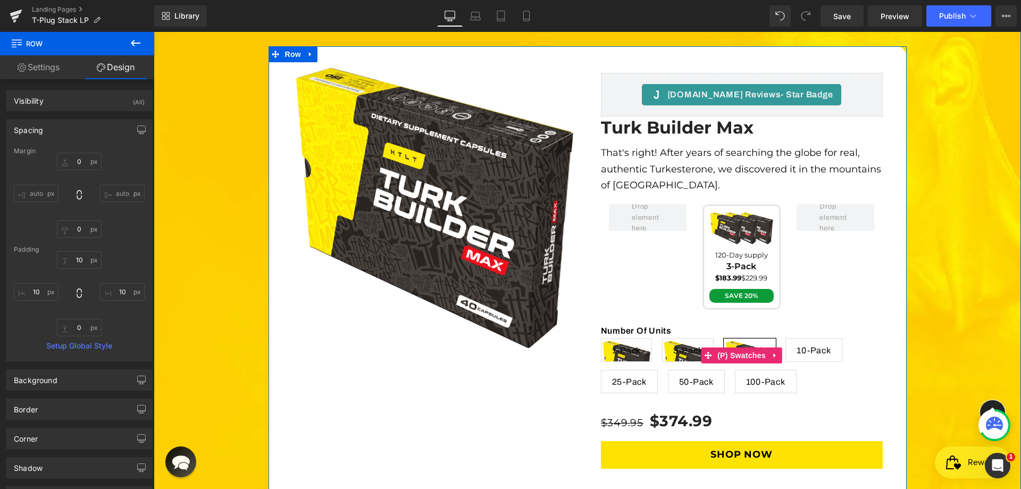
click at [676, 339] on span "3-Pack" at bounding box center [689, 350] width 30 height 22
click at [631, 339] on span "1-Pack" at bounding box center [626, 350] width 29 height 22
click at [687, 339] on span "3-Pack" at bounding box center [689, 350] width 30 height 22
click at [740, 339] on span "5-Pack" at bounding box center [750, 350] width 30 height 22
click at [674, 339] on span "3-Pack" at bounding box center [689, 350] width 30 height 22
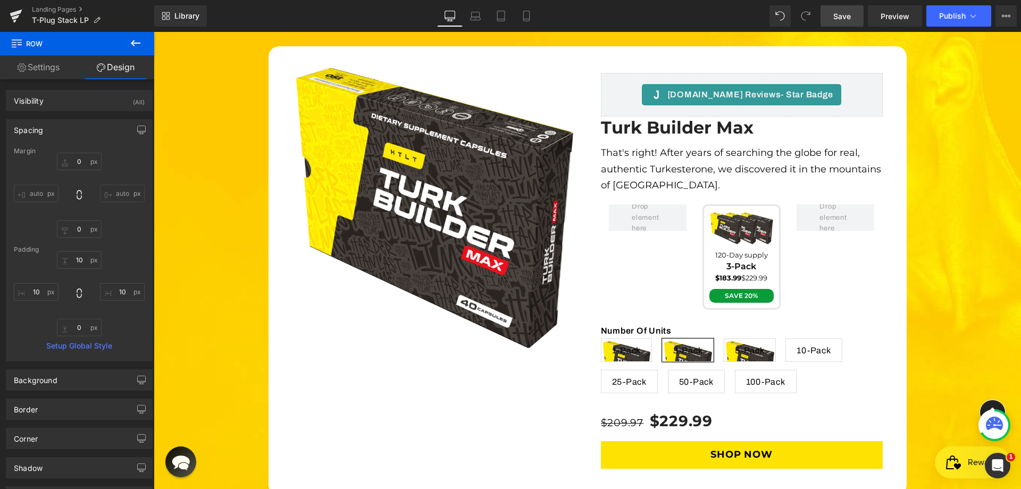
click at [851, 11] on span "Save" at bounding box center [843, 16] width 18 height 11
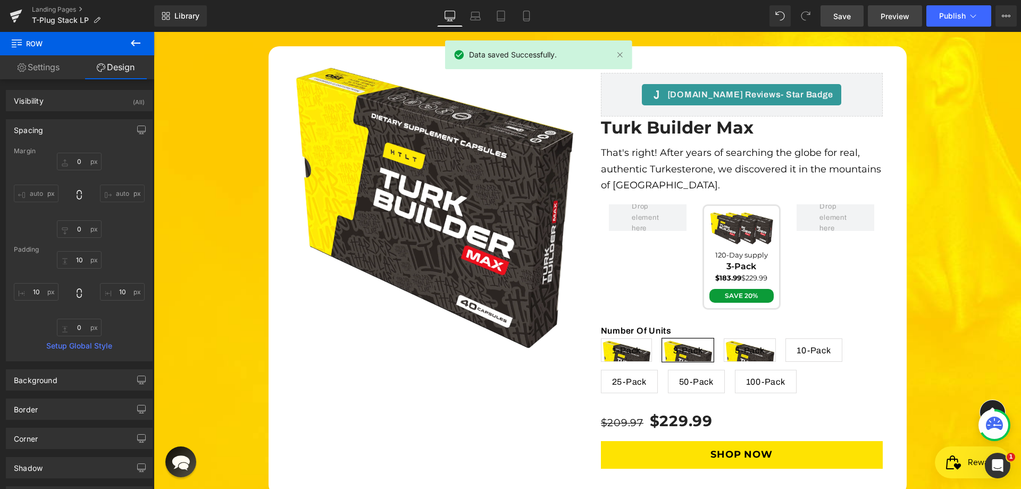
click at [894, 22] on link "Preview" at bounding box center [895, 15] width 54 height 21
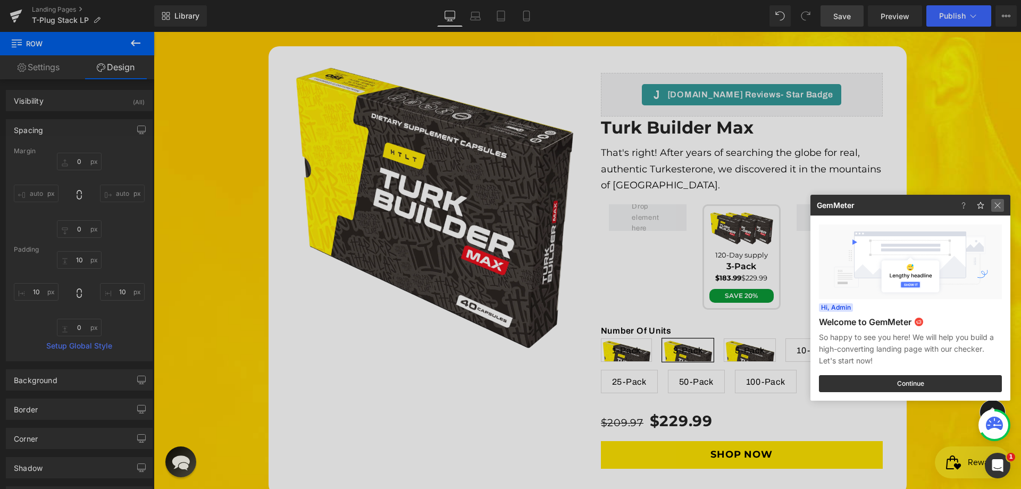
click at [1002, 206] on img at bounding box center [998, 205] width 13 height 13
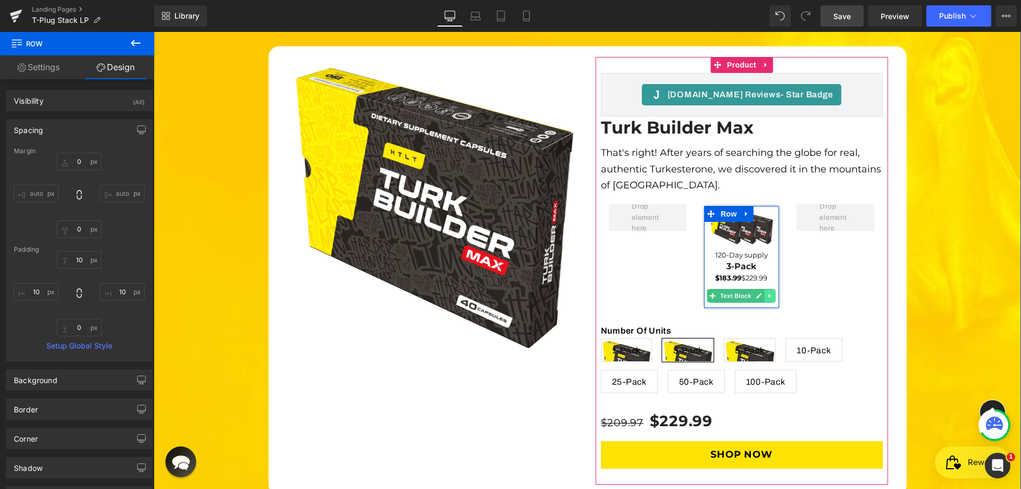
click at [769, 294] on icon at bounding box center [770, 296] width 2 height 4
click at [729, 289] on span "Text Block" at bounding box center [719, 295] width 35 height 13
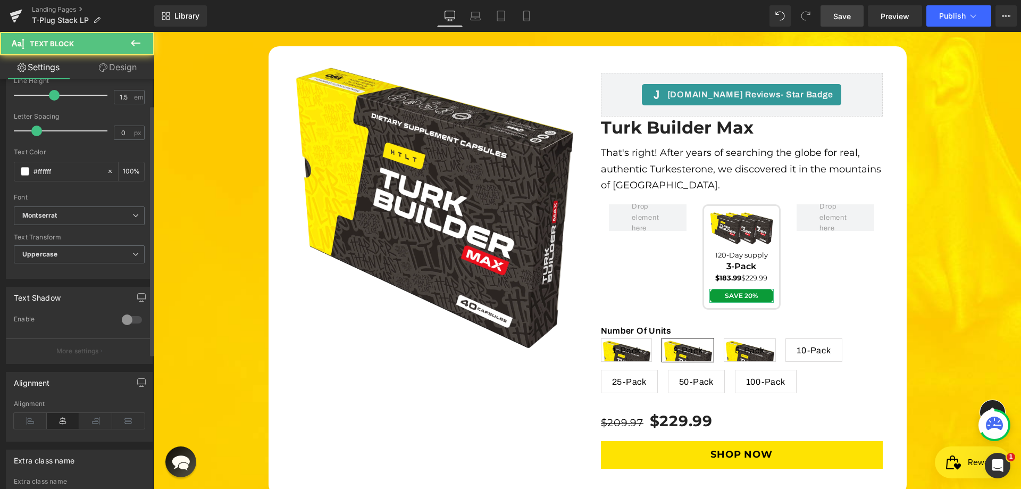
scroll to position [263, 0]
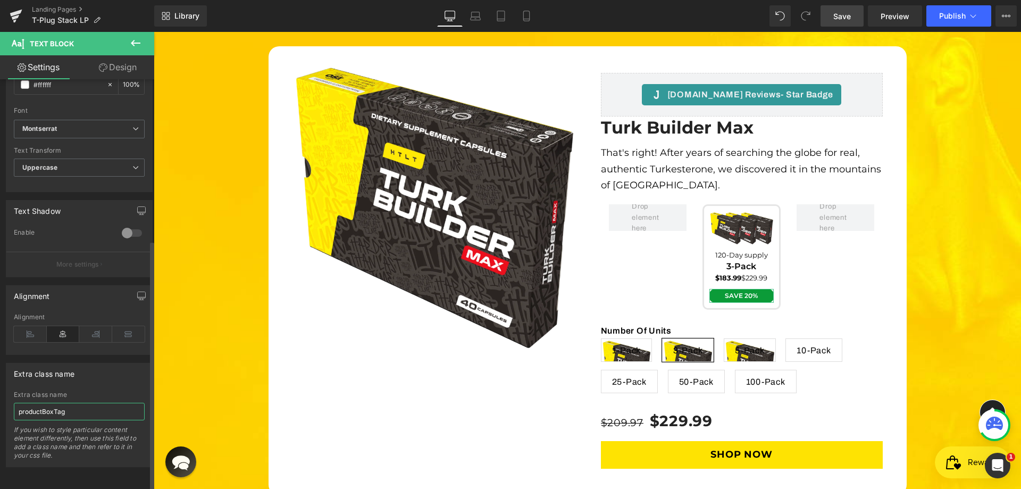
click at [47, 403] on input "productBoxTag" at bounding box center [79, 412] width 131 height 18
drag, startPoint x: 47, startPoint y: 400, endPoint x: 375, endPoint y: 293, distance: 344.6
click at [47, 403] on input "productBoxTag" at bounding box center [79, 412] width 131 height 18
click at [56, 406] on input "productBoxTag" at bounding box center [79, 412] width 131 height 18
drag, startPoint x: 54, startPoint y: 402, endPoint x: 0, endPoint y: 383, distance: 57.0
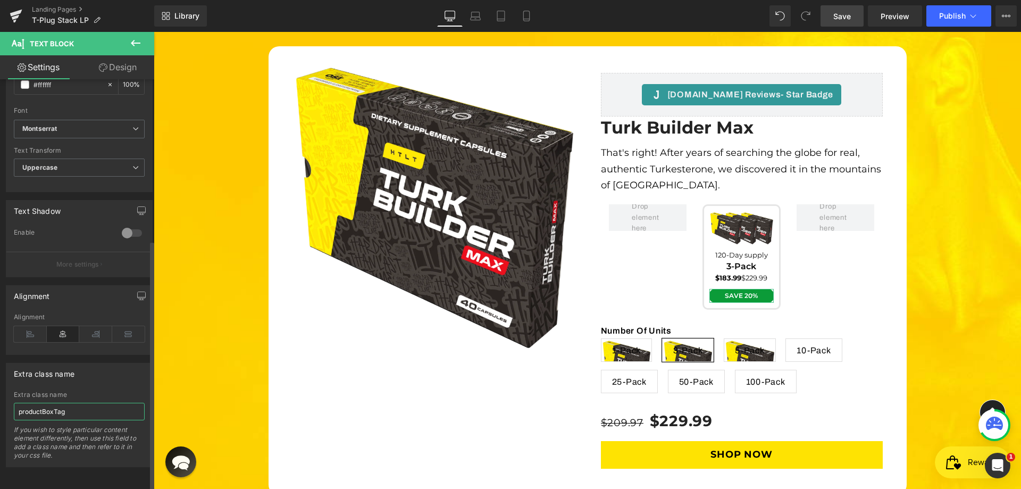
click at [0, 383] on div "Extra class name productBoxTag Extra class name productBoxTag If you wish to st…" at bounding box center [79, 411] width 159 height 112
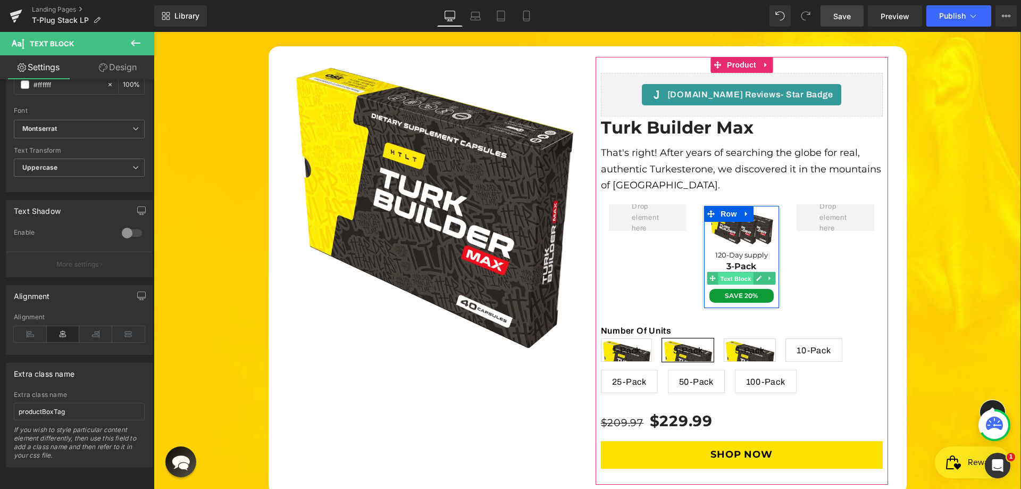
click at [739, 272] on span "Text Block" at bounding box center [736, 278] width 35 height 13
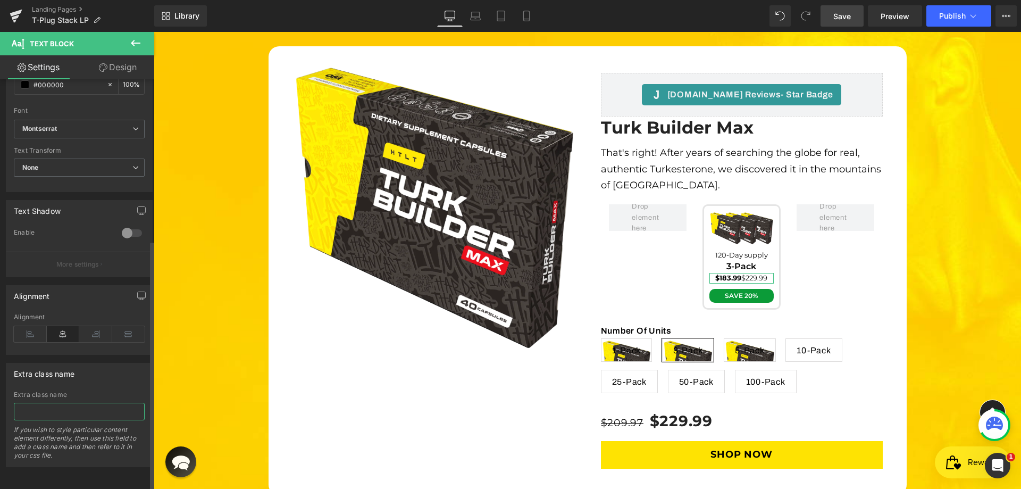
click at [64, 403] on input "text" at bounding box center [79, 412] width 131 height 18
paste input "productBox"
type input "productBoxPrices"
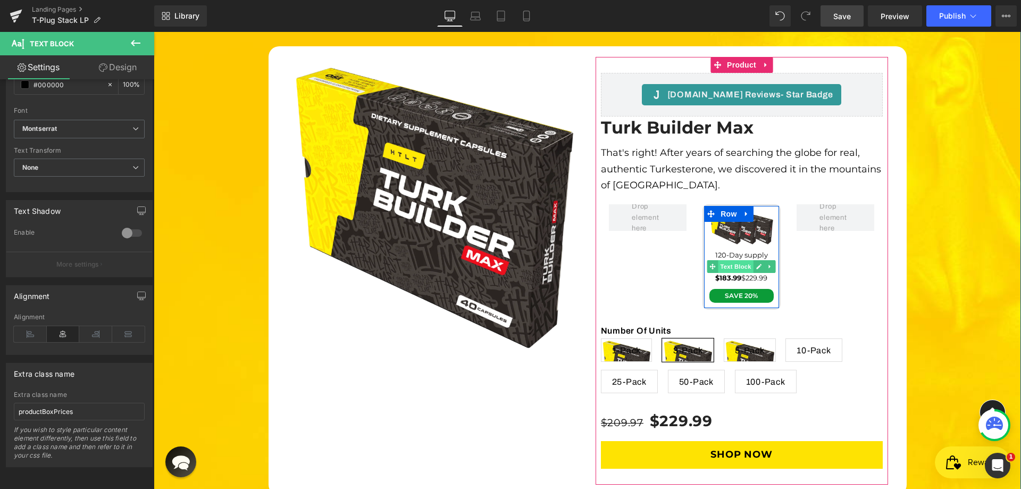
click at [746, 260] on span "Text Block" at bounding box center [736, 266] width 35 height 13
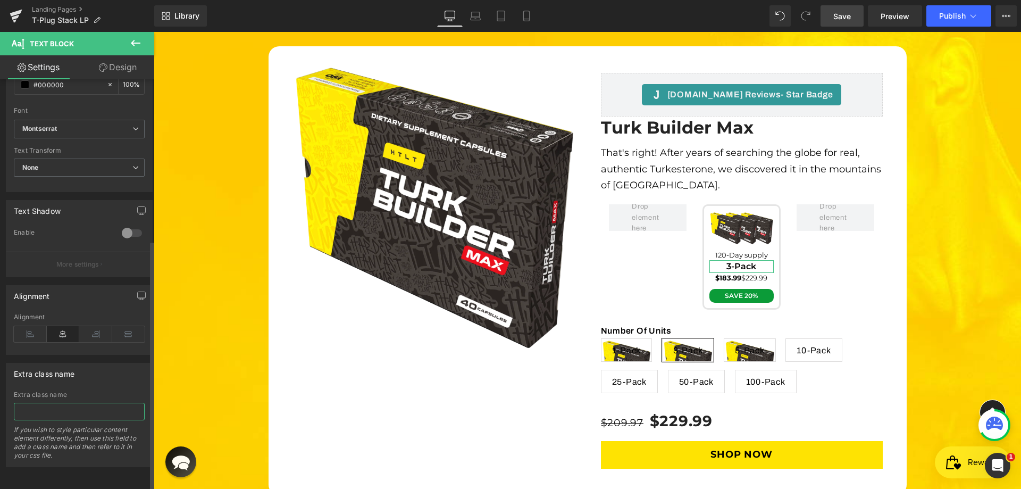
click at [64, 406] on input "text" at bounding box center [79, 412] width 131 height 18
paste input "productBoxPrices"
type input "productBoxVariName"
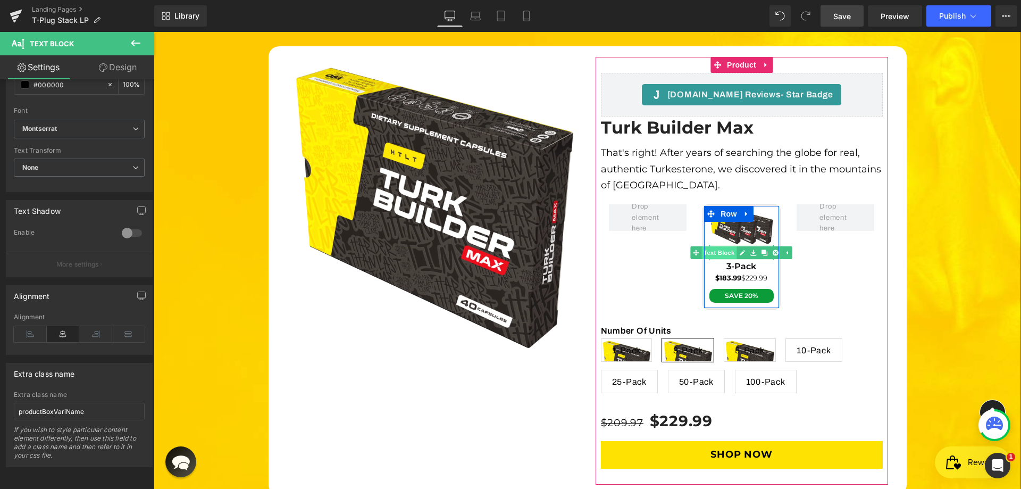
click at [722, 246] on span "Text Block" at bounding box center [719, 252] width 35 height 13
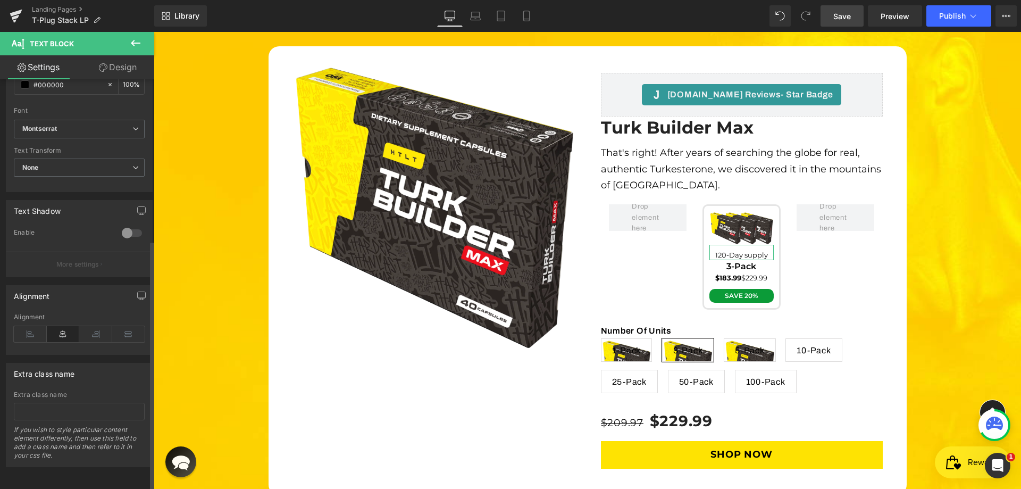
click at [68, 392] on div "Extra class name If you wish to style particular content element differently, t…" at bounding box center [79, 429] width 131 height 76
click at [69, 403] on input "text" at bounding box center [79, 412] width 131 height 18
paste input "productBoxPrices"
click at [52, 406] on input "productBoxPrices" at bounding box center [79, 412] width 131 height 18
type input "productBoxCounts"
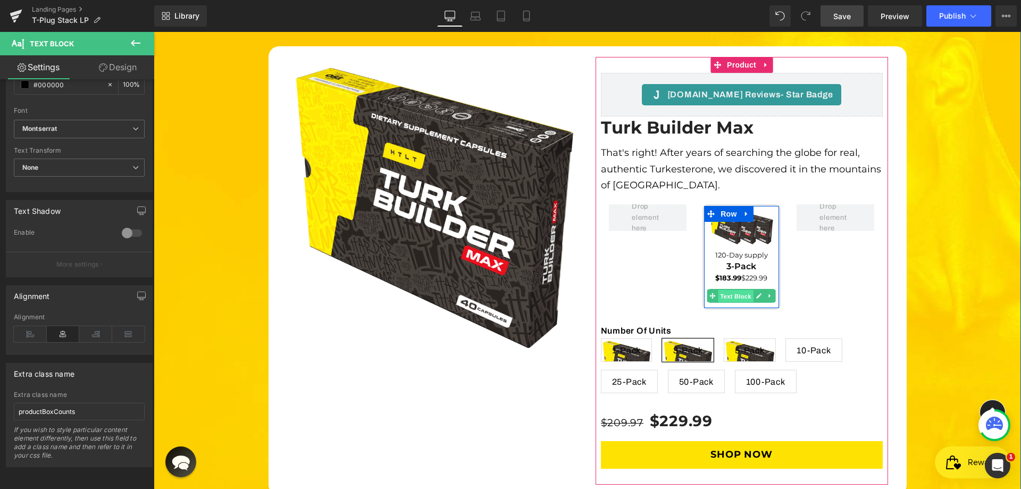
click at [735, 290] on span "Text Block" at bounding box center [736, 296] width 35 height 13
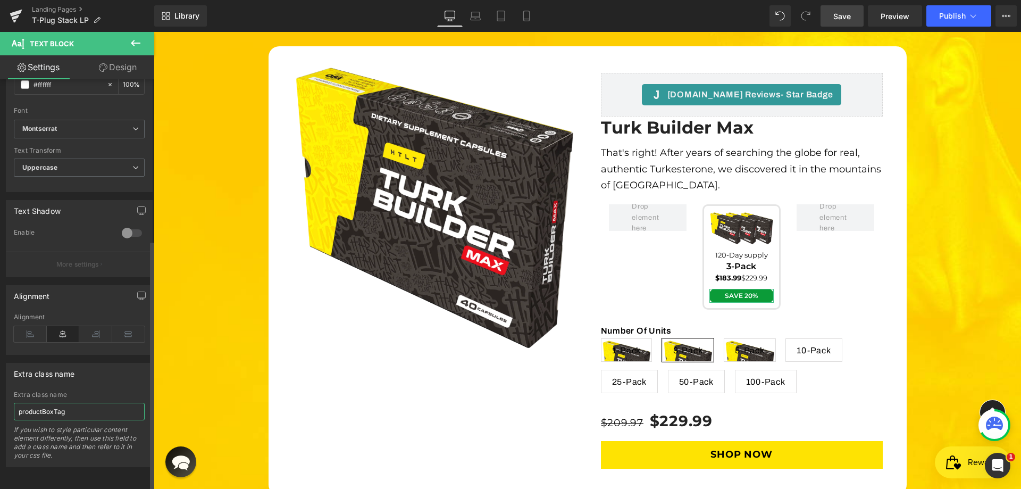
drag, startPoint x: 54, startPoint y: 397, endPoint x: 83, endPoint y: 399, distance: 29.3
click at [83, 403] on input "productBoxTag" at bounding box center [79, 412] width 131 height 18
click at [43, 403] on input "productBoxTag" at bounding box center [79, 412] width 131 height 18
drag, startPoint x: 161, startPoint y: 402, endPoint x: 177, endPoint y: 402, distance: 16.0
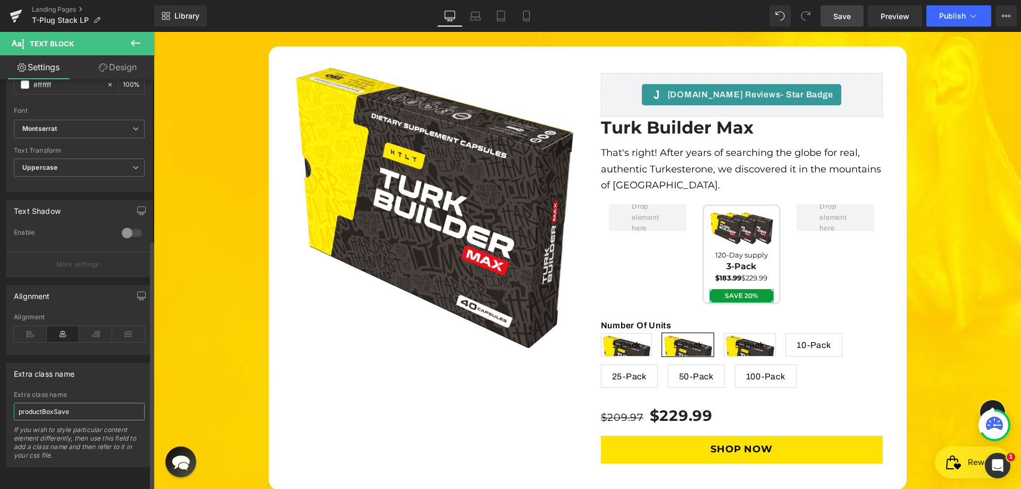
type input "productBoxSave"
click at [135, 378] on div "Extra class name productBoxSave Extra class name productBoxSave If you wish to …" at bounding box center [79, 415] width 147 height 104
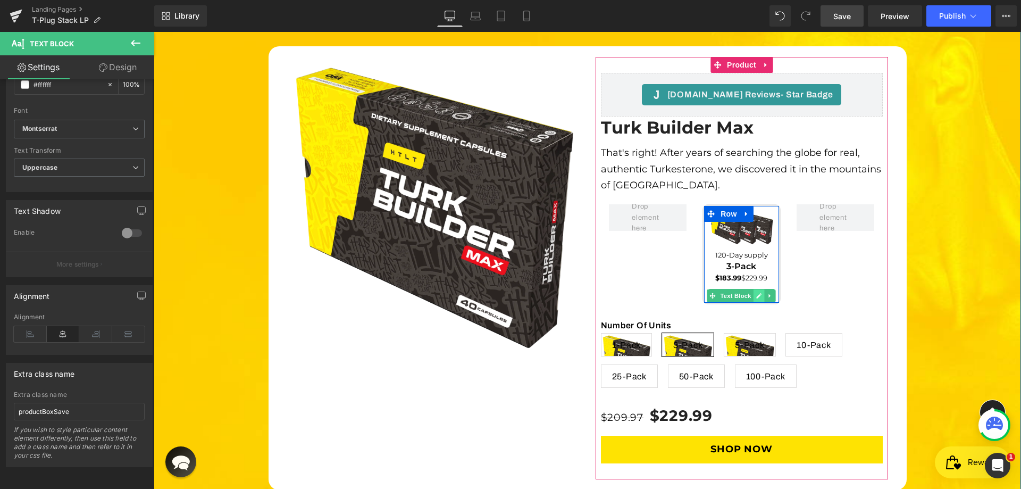
click at [757, 293] on icon at bounding box center [760, 296] width 6 height 6
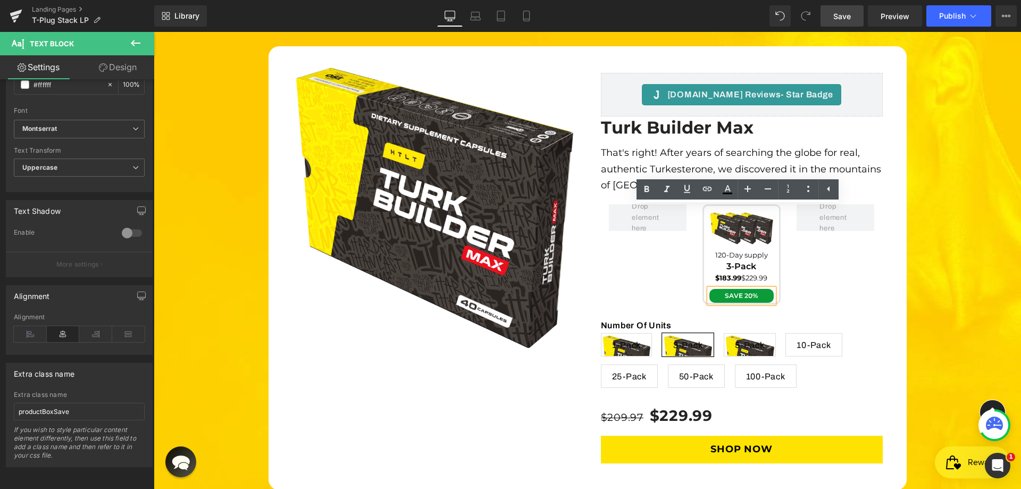
click at [729, 246] on span "Text Block" at bounding box center [736, 252] width 35 height 13
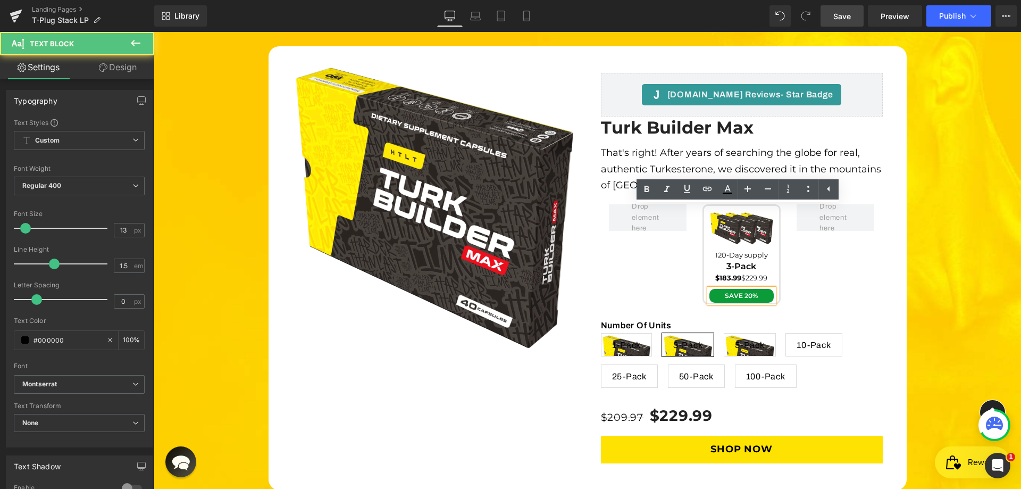
click at [769, 289] on div "Save 20%" at bounding box center [742, 296] width 64 height 14
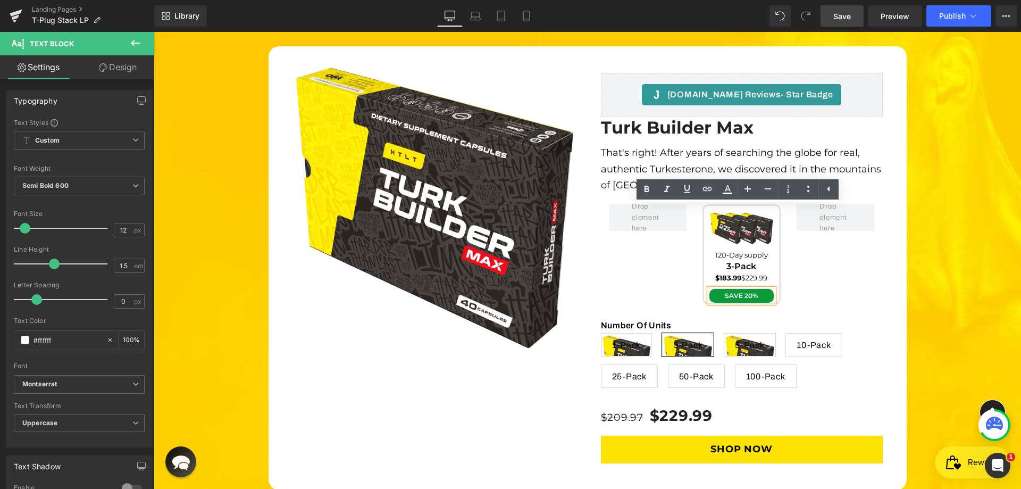
click at [785, 215] on div "Image 120-Day supply Text Block 3-Pack Text Block $183.99 $229.99 Text Block Sa…" at bounding box center [742, 254] width 282 height 100
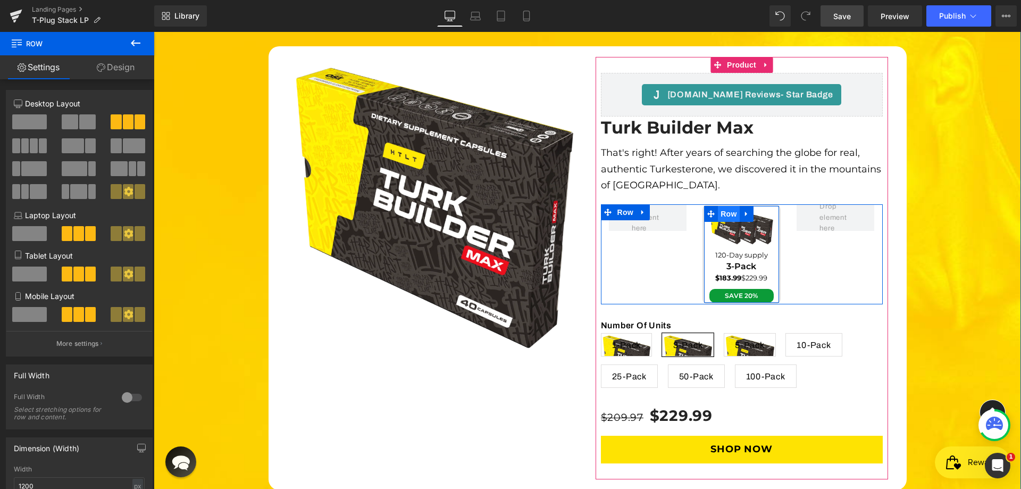
click at [724, 206] on span "Row" at bounding box center [728, 214] width 21 height 16
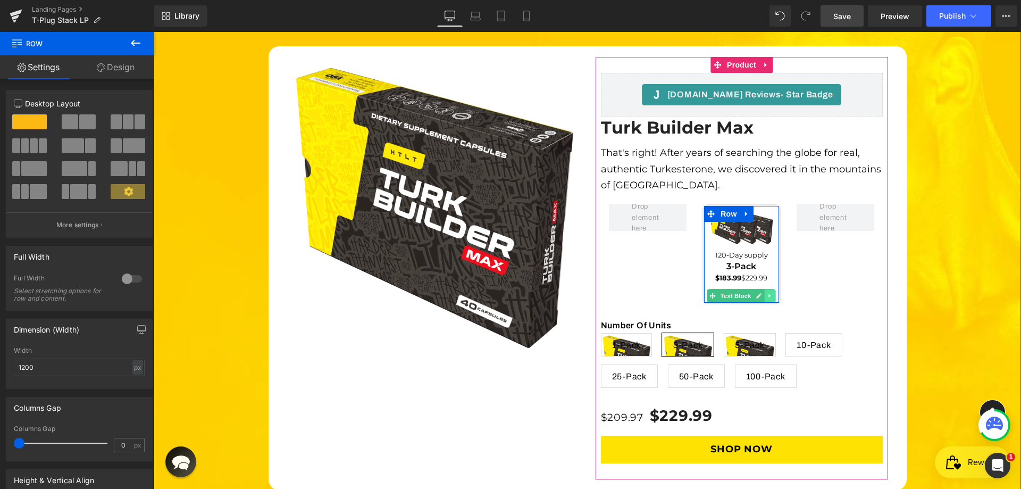
click at [768, 293] on icon at bounding box center [771, 296] width 6 height 6
click at [760, 289] on link at bounding box center [765, 295] width 11 height 13
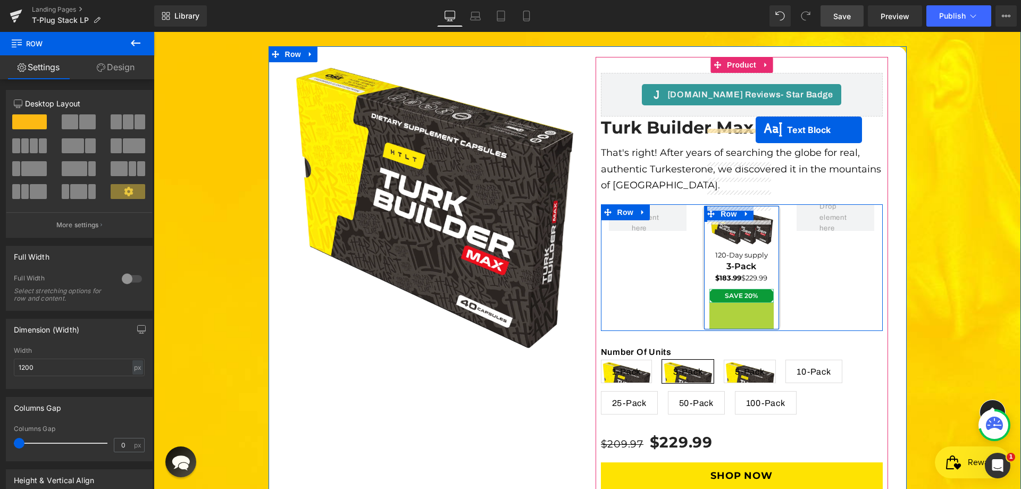
drag, startPoint x: 730, startPoint y: 230, endPoint x: 756, endPoint y: 130, distance: 103.4
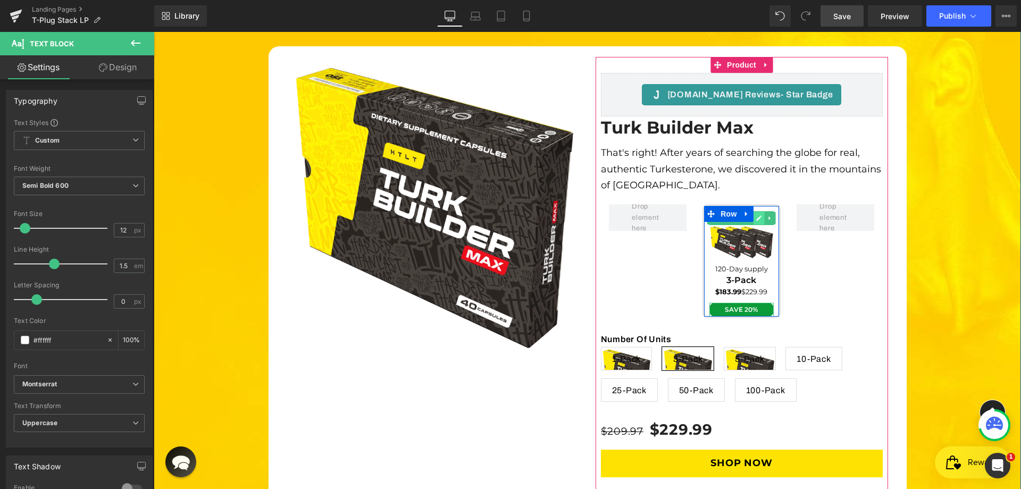
click at [757, 215] on icon at bounding box center [759, 217] width 5 height 5
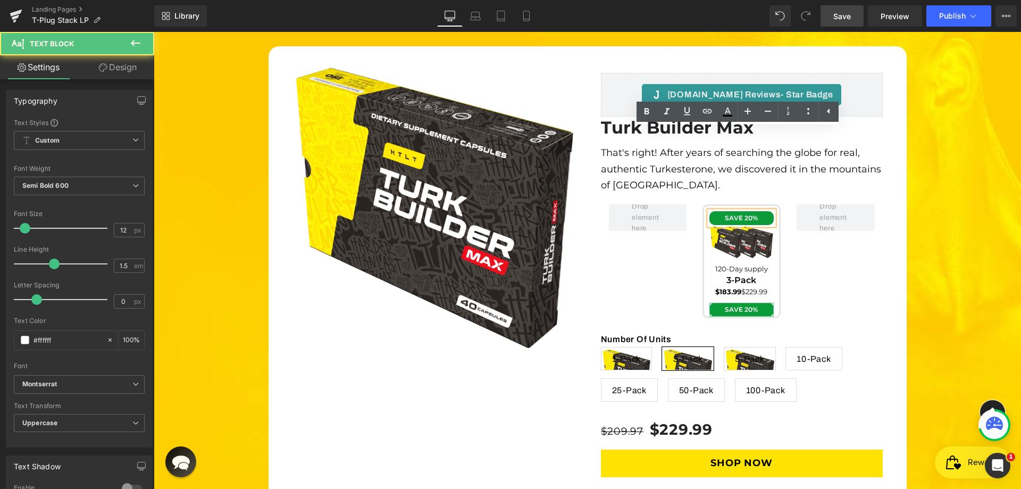
click at [734, 214] on span "Save 20%" at bounding box center [741, 218] width 33 height 8
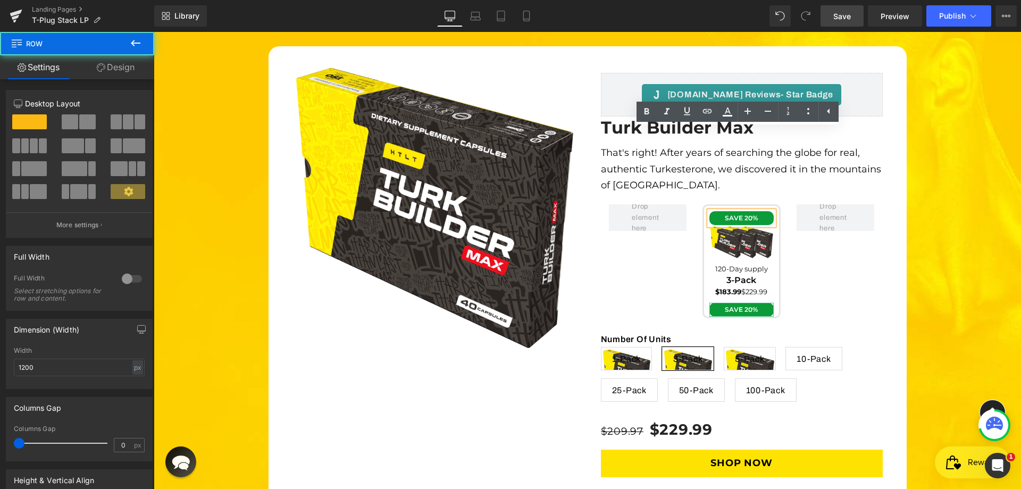
click at [775, 204] on div "Save 20% Text Block Image 120-Day supply Text Block 3-Pack Text Block $183.99 $…" at bounding box center [742, 261] width 78 height 114
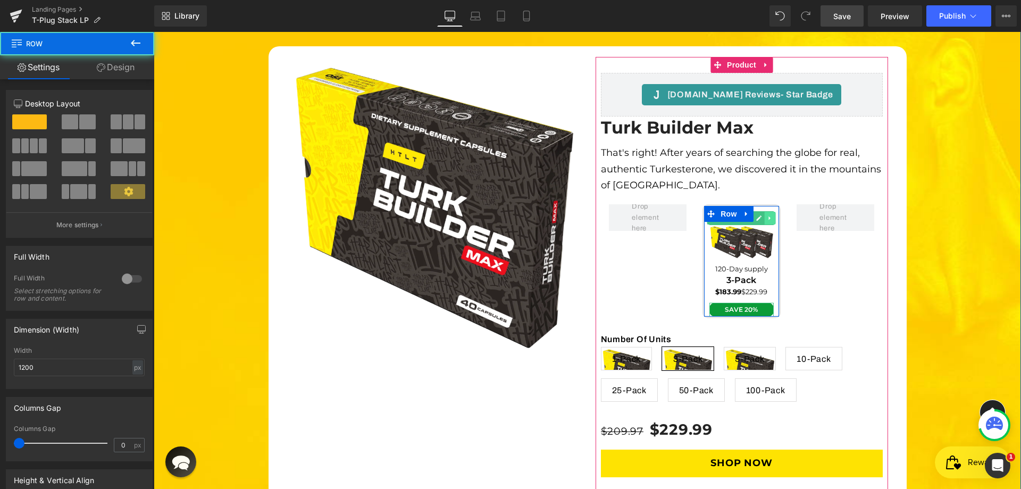
click at [766, 212] on link at bounding box center [770, 218] width 11 height 13
click at [773, 215] on icon at bounding box center [776, 218] width 6 height 6
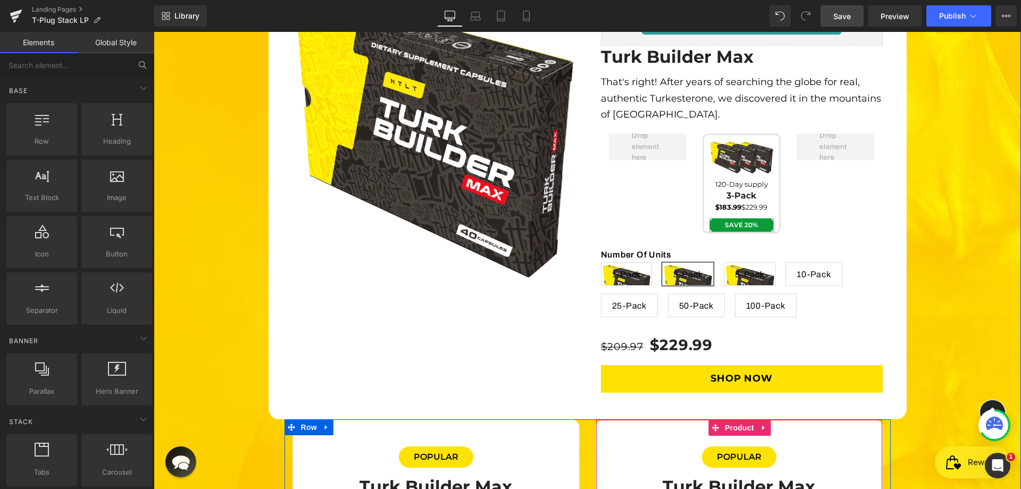
scroll to position [3376, 0]
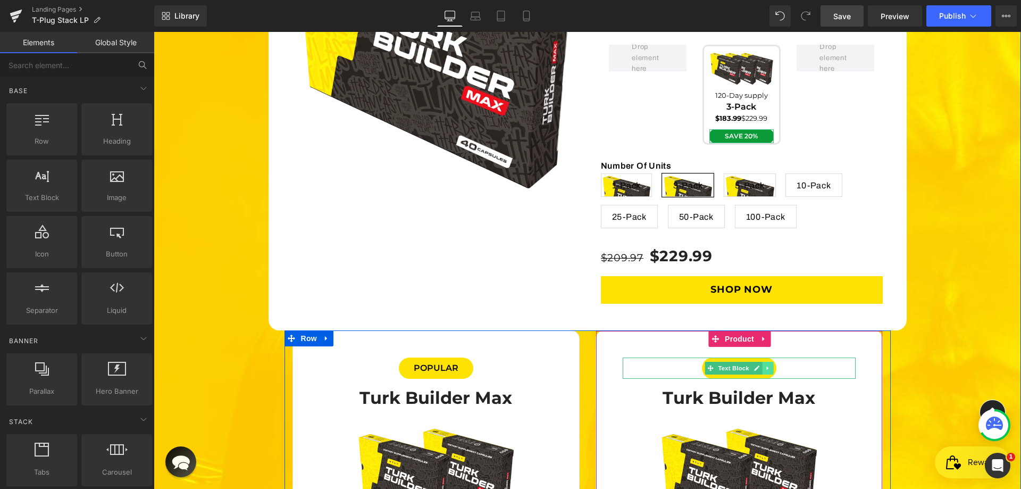
click at [767, 366] on icon at bounding box center [768, 368] width 2 height 4
click at [760, 365] on icon at bounding box center [762, 368] width 6 height 6
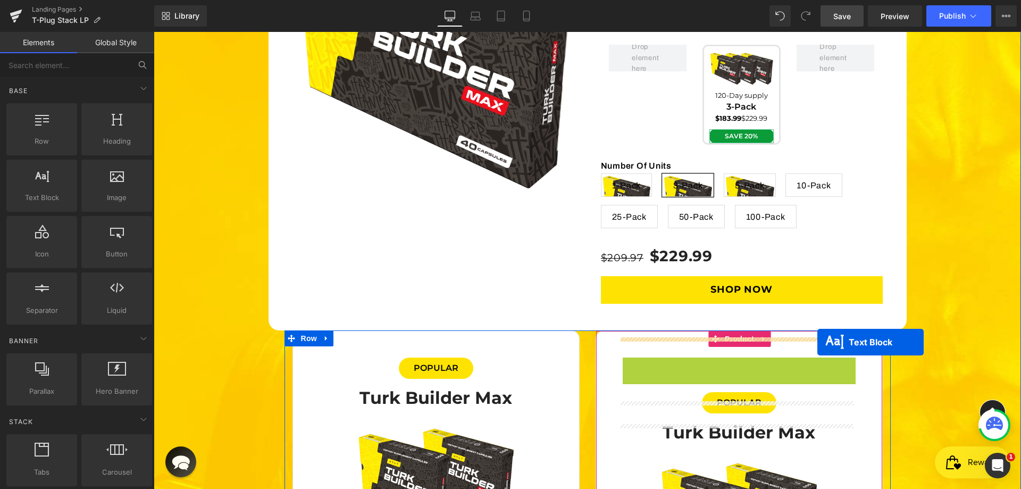
scroll to position [3163, 0]
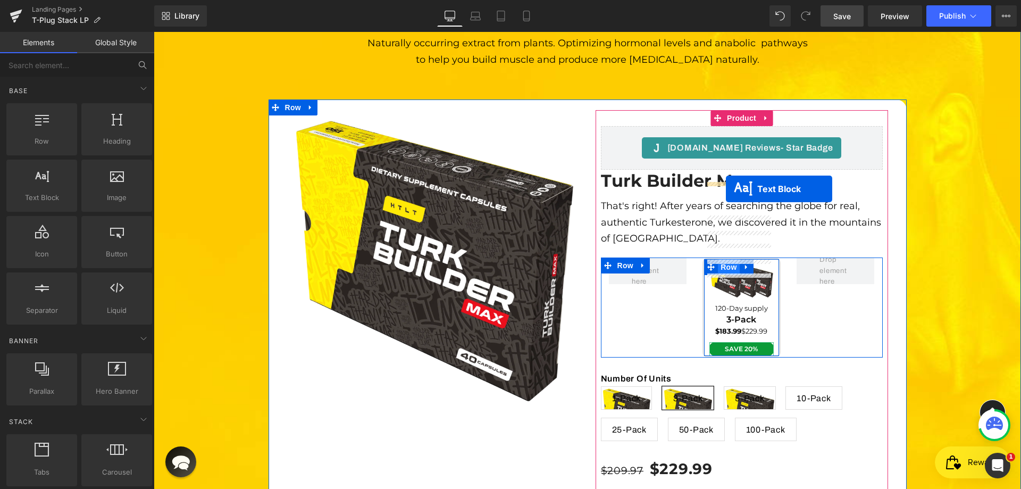
drag, startPoint x: 722, startPoint y: 287, endPoint x: 726, endPoint y: 189, distance: 98.0
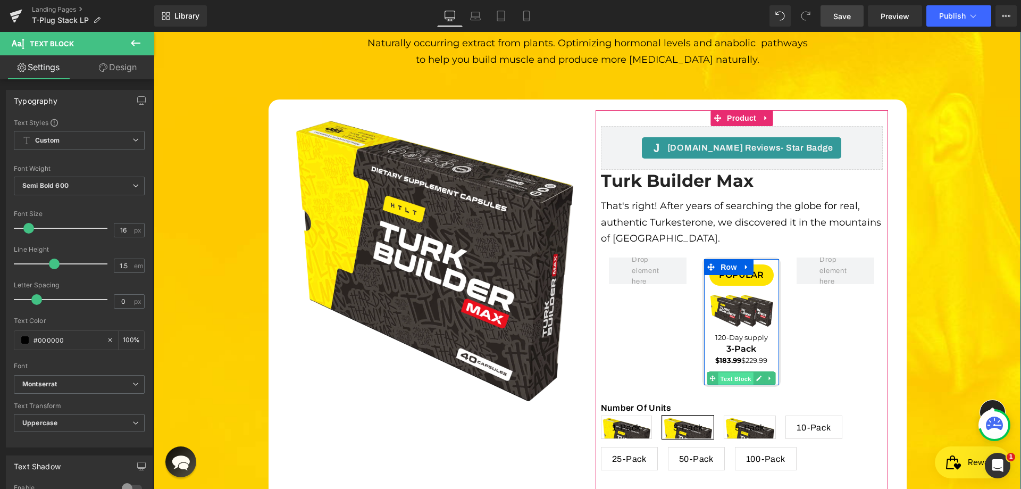
click at [725, 372] on span "Text Block" at bounding box center [736, 378] width 35 height 13
click at [743, 269] on span "Text Block" at bounding box center [736, 275] width 35 height 13
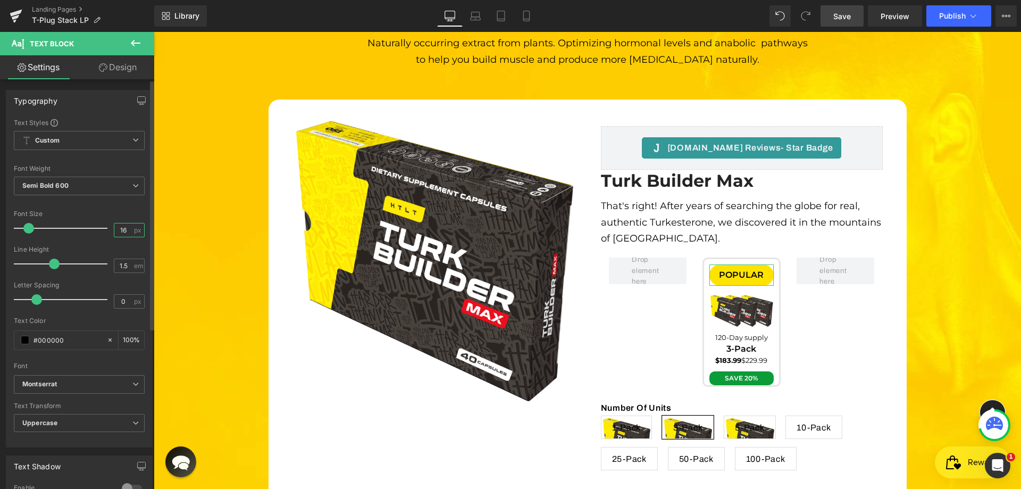
click at [121, 235] on input "16" at bounding box center [123, 229] width 19 height 13
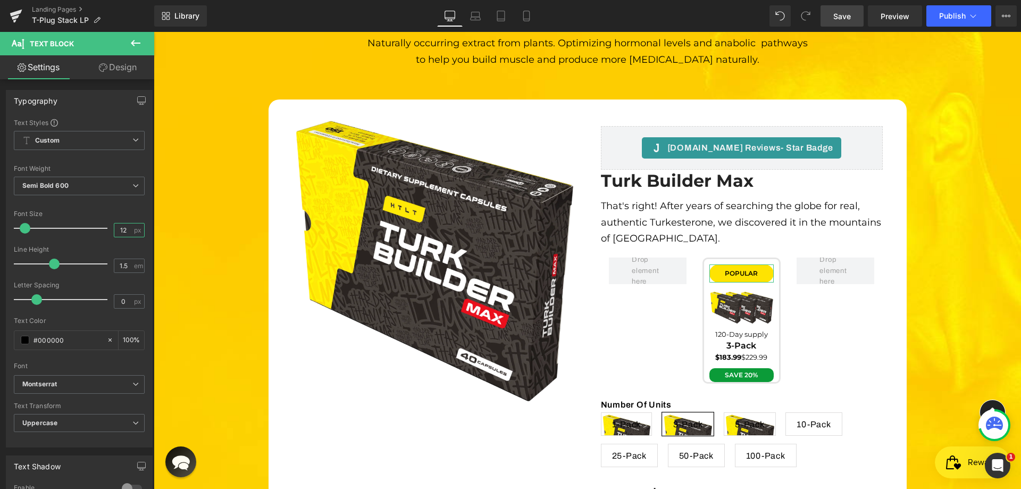
type input "12"
click at [129, 75] on link "Design" at bounding box center [117, 67] width 77 height 24
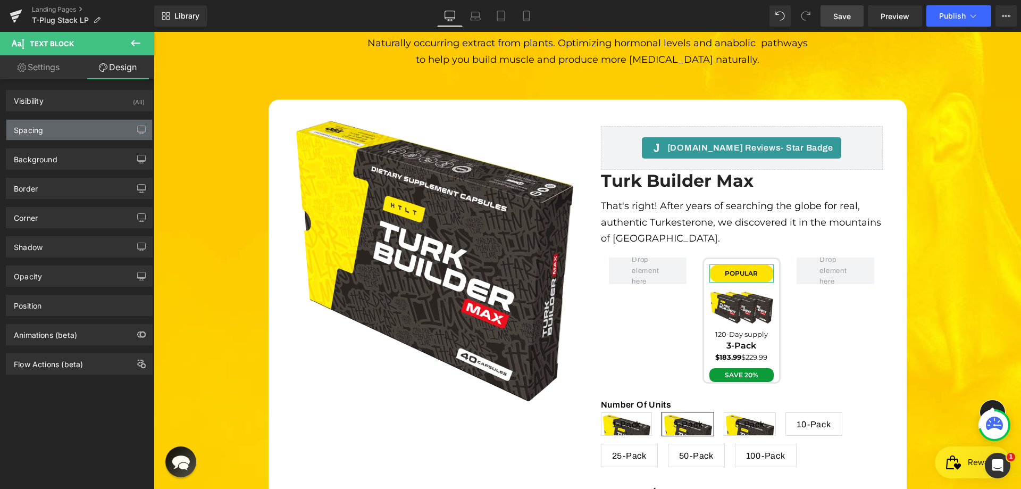
click at [88, 133] on div "Spacing" at bounding box center [79, 130] width 146 height 20
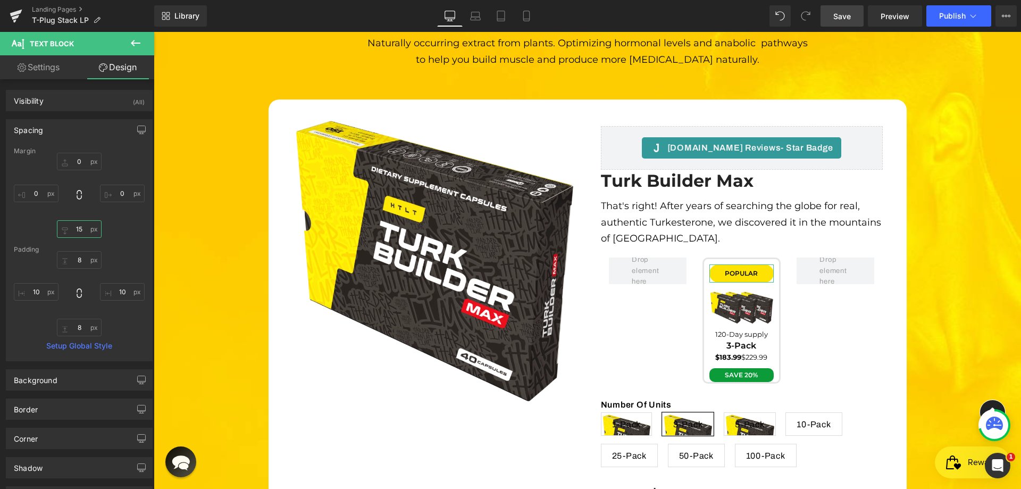
click at [81, 225] on input "15" at bounding box center [79, 229] width 45 height 18
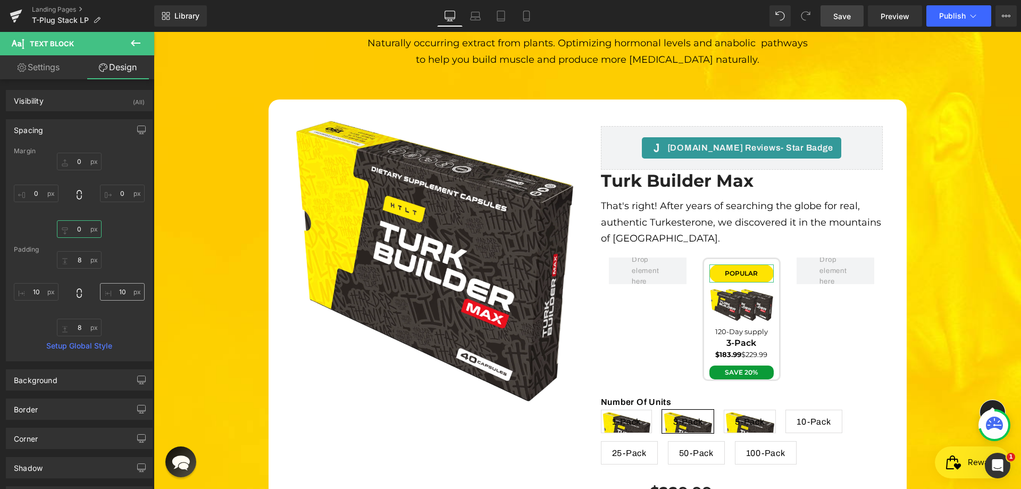
type input "0"
click at [115, 296] on input "10" at bounding box center [122, 292] width 45 height 18
type input "6"
click at [79, 331] on input "8" at bounding box center [79, 328] width 45 height 18
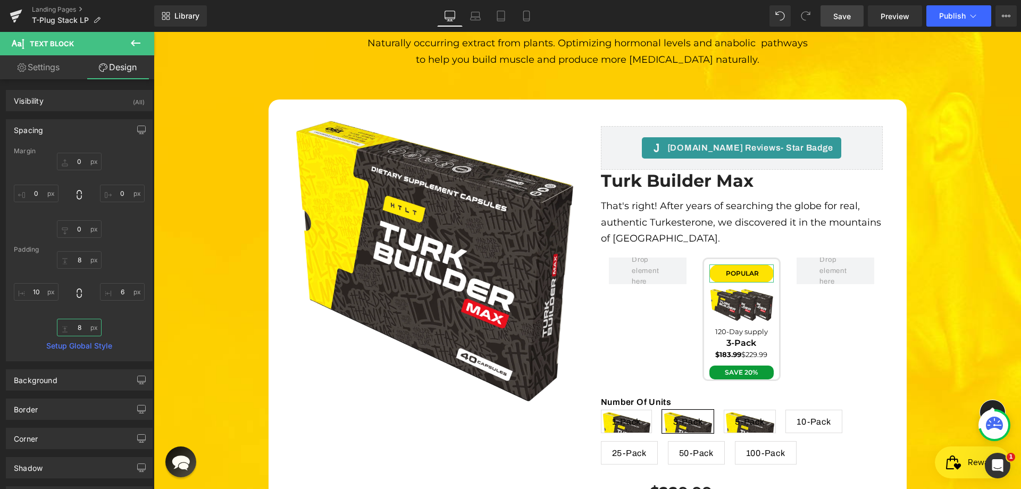
drag, startPoint x: 81, startPoint y: 330, endPoint x: 57, endPoint y: 330, distance: 24.5
click at [57, 330] on input "8" at bounding box center [79, 328] width 45 height 18
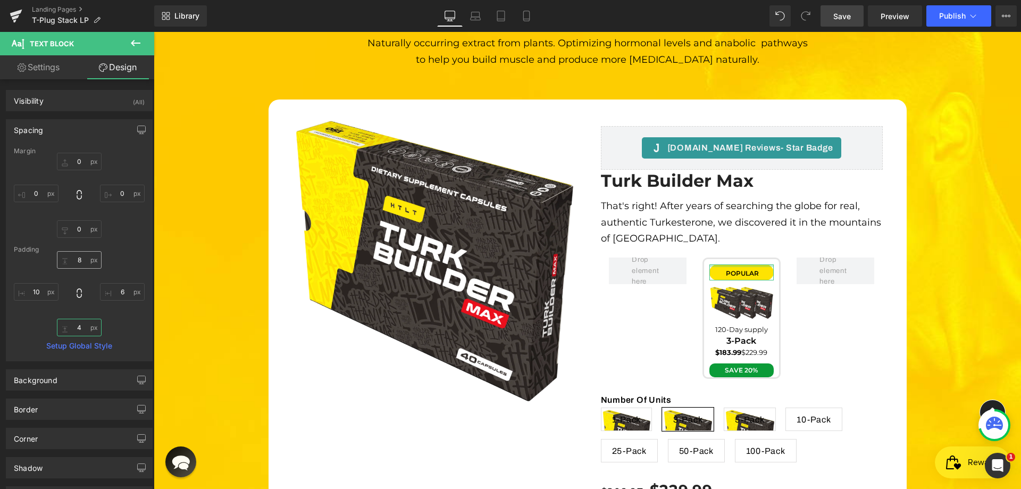
type input "4"
click at [82, 261] on input "8" at bounding box center [79, 260] width 45 height 18
drag, startPoint x: 85, startPoint y: 258, endPoint x: 28, endPoint y: 258, distance: 57.5
click at [28, 258] on div "8px 8 6 6 4 4 10px 10" at bounding box center [79, 293] width 131 height 85
click at [80, 260] on input "8" at bounding box center [79, 260] width 45 height 18
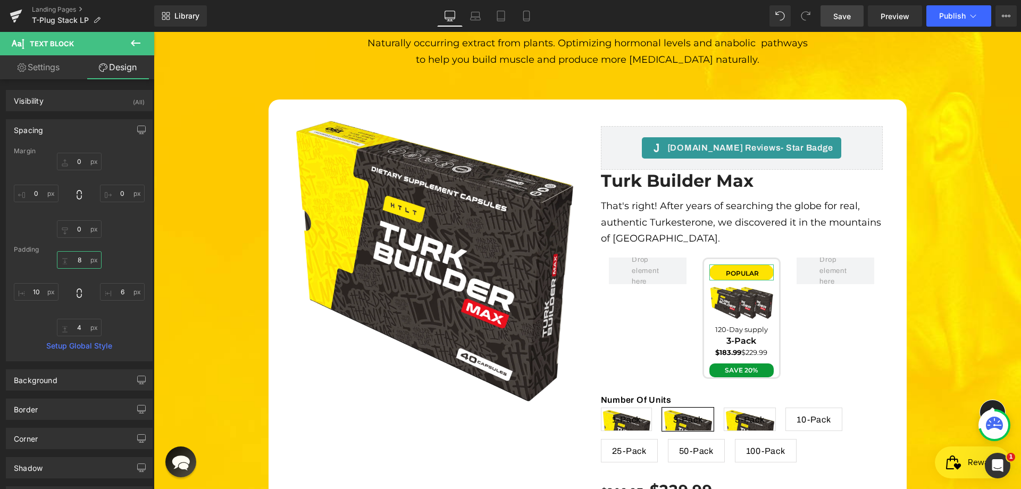
click at [80, 260] on input "8" at bounding box center [79, 260] width 45 height 18
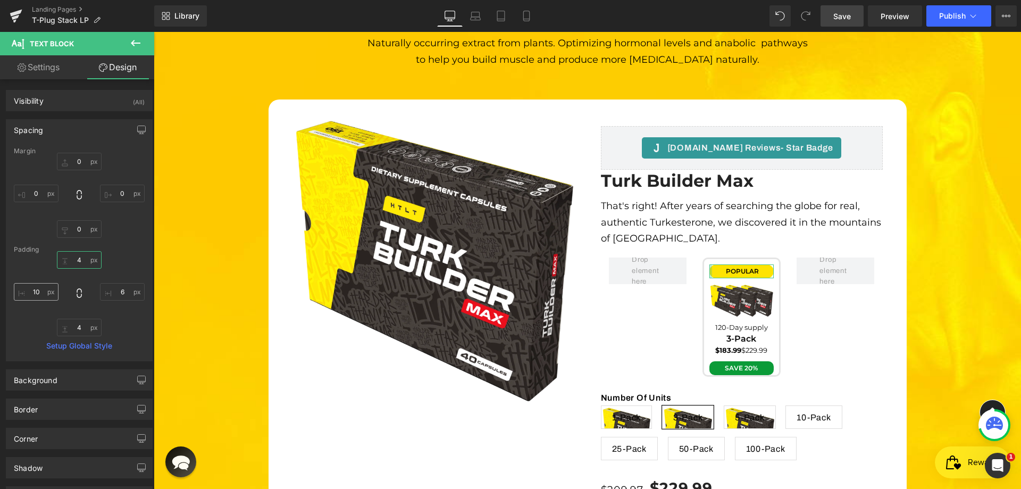
type input "4"
click at [47, 288] on input "10" at bounding box center [36, 292] width 45 height 18
click at [31, 288] on input "10" at bounding box center [36, 292] width 45 height 18
type input "6"
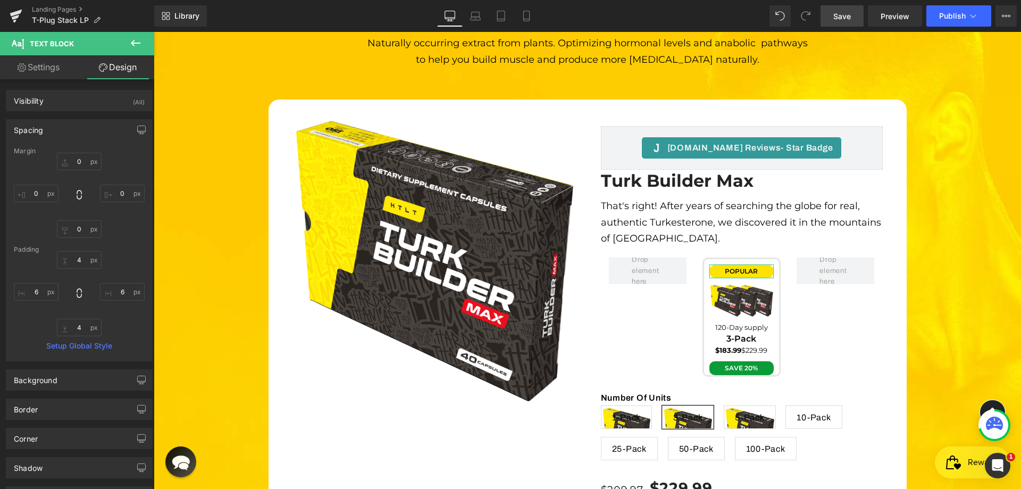
click at [132, 262] on div "4 4 6 6 4 4 6 6" at bounding box center [79, 293] width 131 height 85
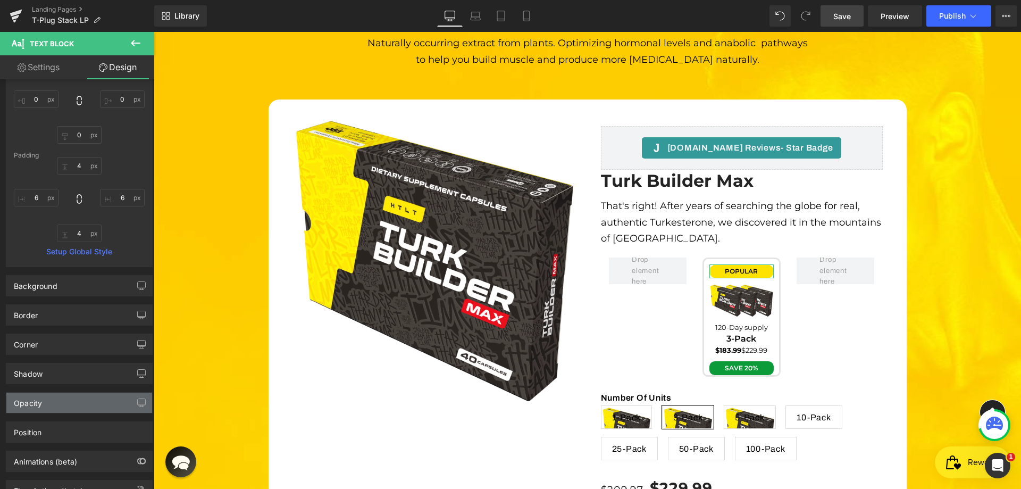
scroll to position [136, 0]
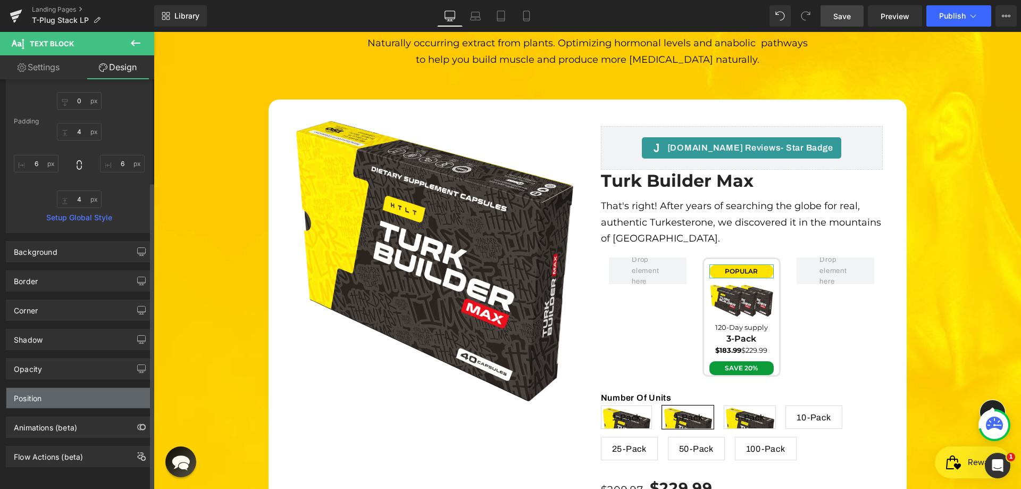
click at [69, 389] on div "Position" at bounding box center [79, 398] width 146 height 20
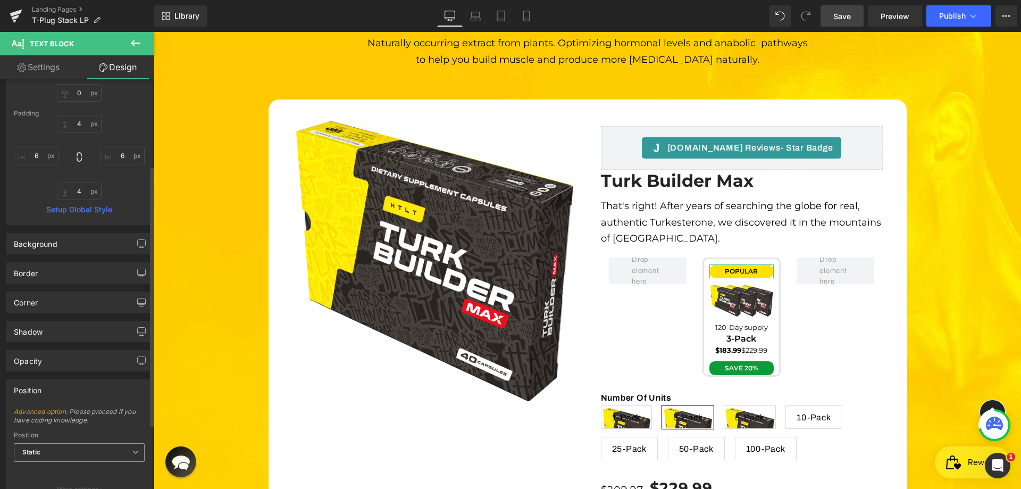
click at [98, 454] on span "Static" at bounding box center [79, 452] width 131 height 19
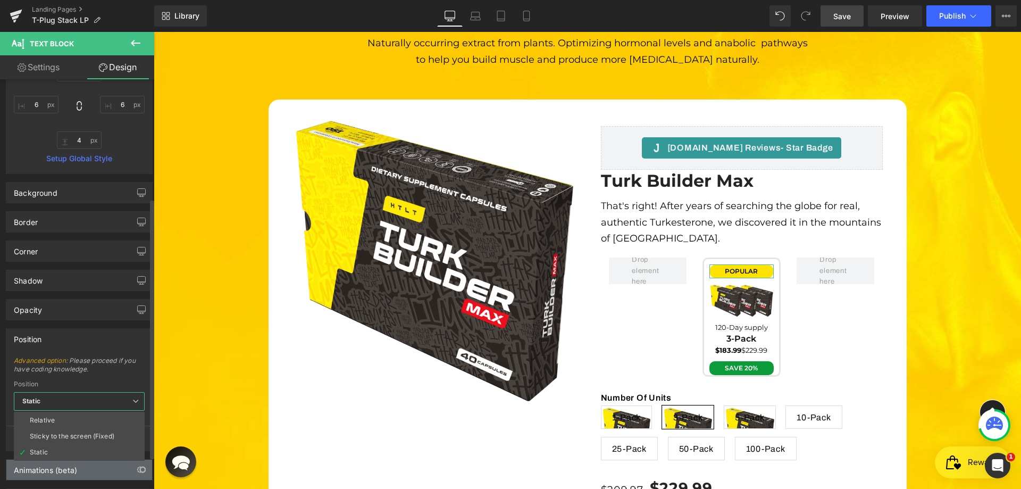
scroll to position [238, 0]
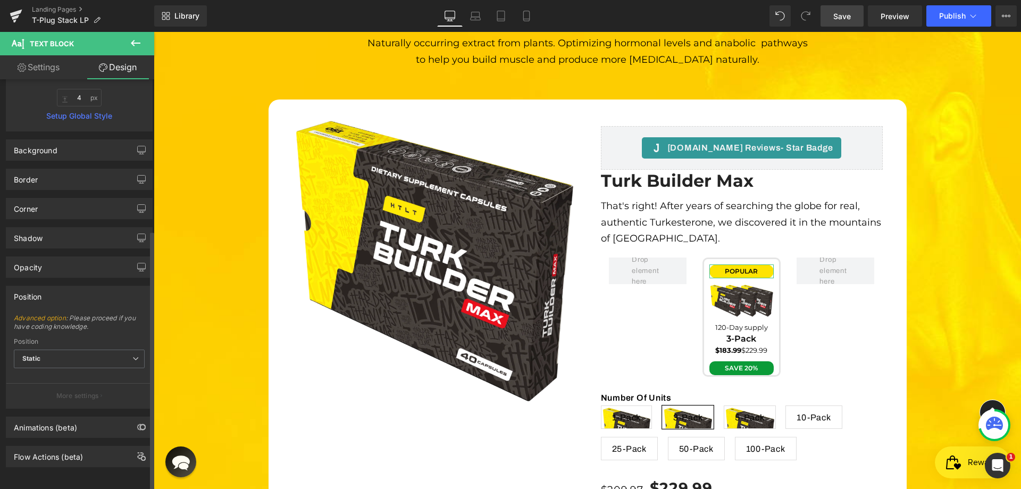
click at [92, 286] on div "Position" at bounding box center [79, 296] width 146 height 20
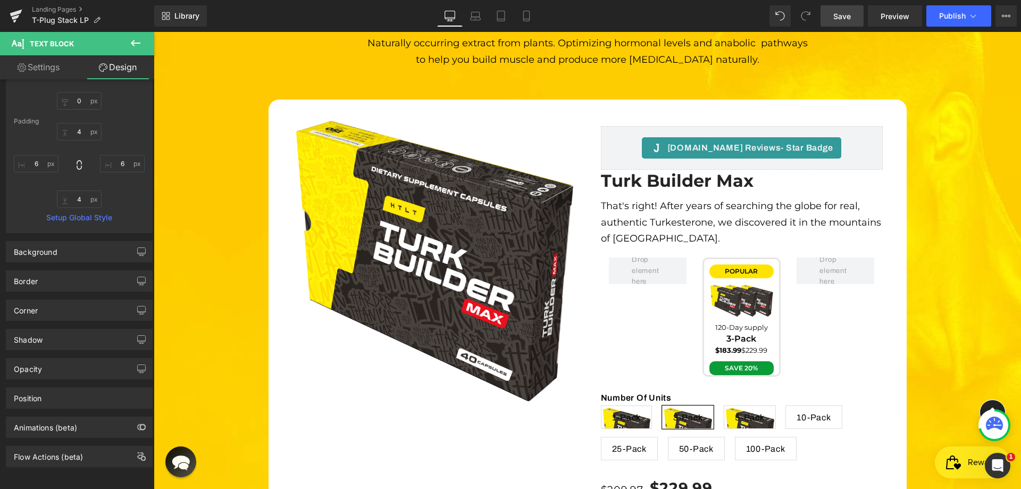
click at [838, 15] on span "Save" at bounding box center [843, 16] width 18 height 11
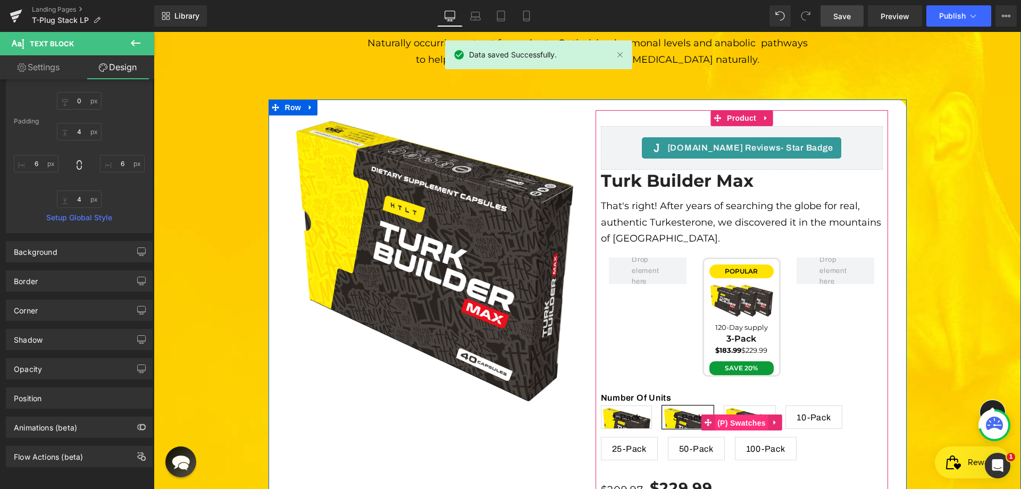
click at [751, 415] on span "(P) Swatches" at bounding box center [742, 423] width 54 height 16
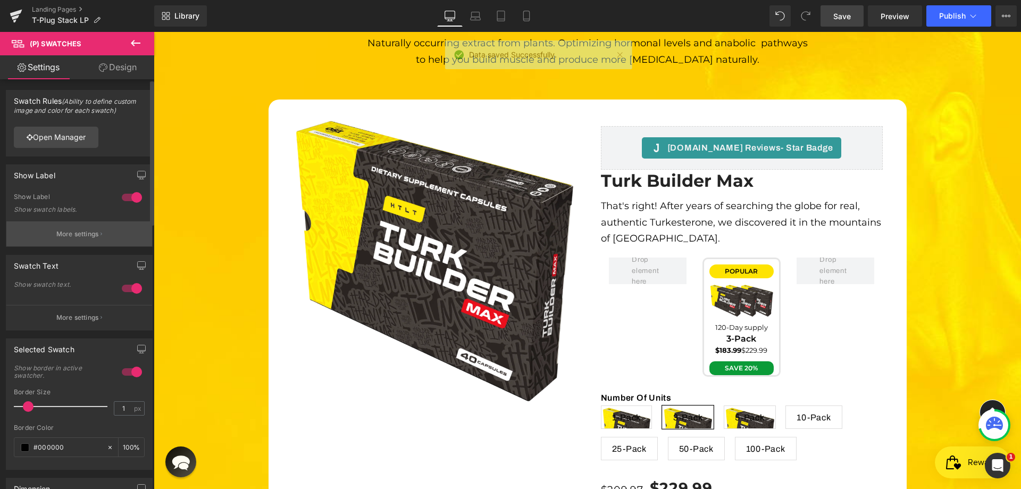
click at [101, 231] on icon "button" at bounding box center [102, 233] width 2 height 5
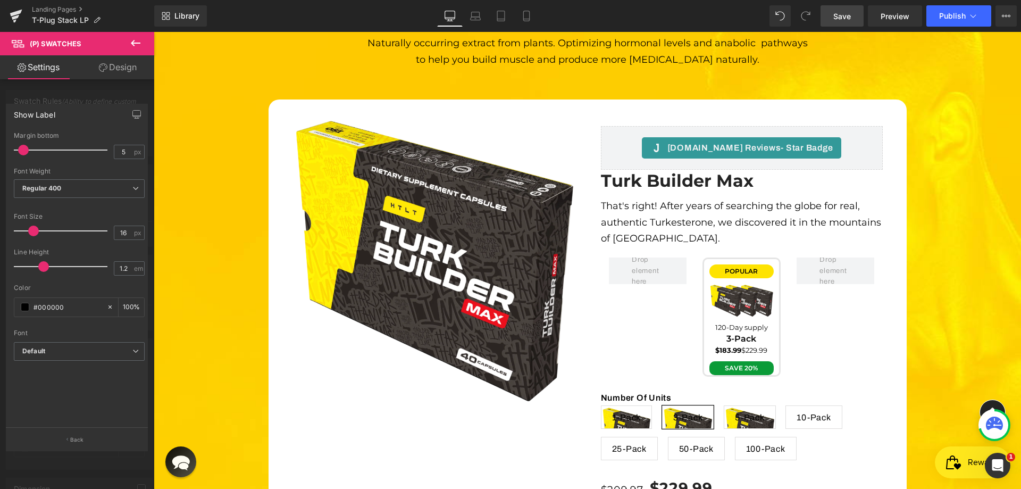
click at [137, 37] on icon at bounding box center [135, 43] width 13 height 13
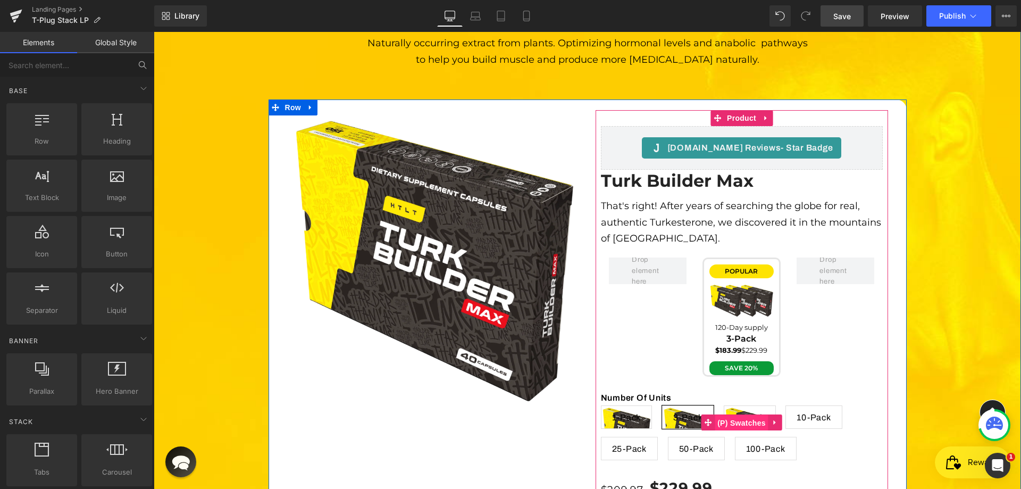
click at [752, 415] on span "(P) Swatches" at bounding box center [742, 423] width 54 height 16
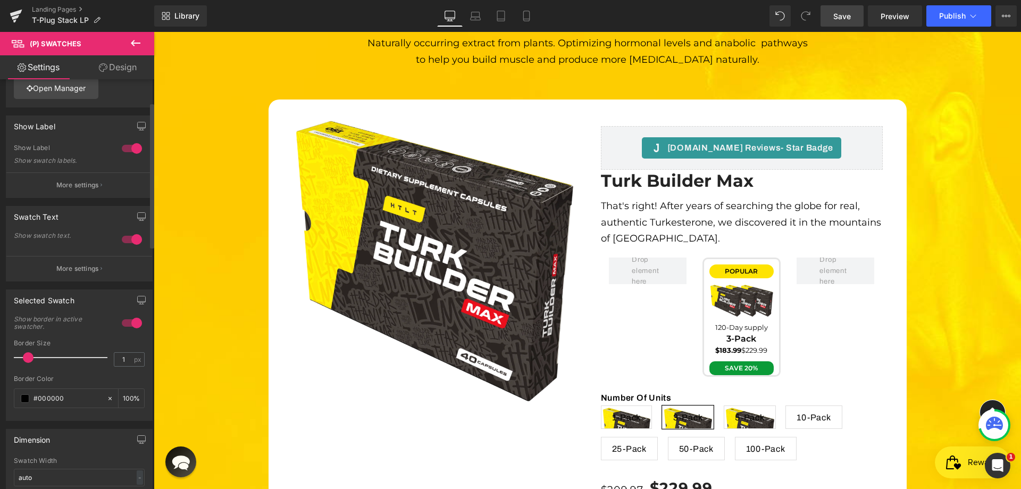
scroll to position [0, 0]
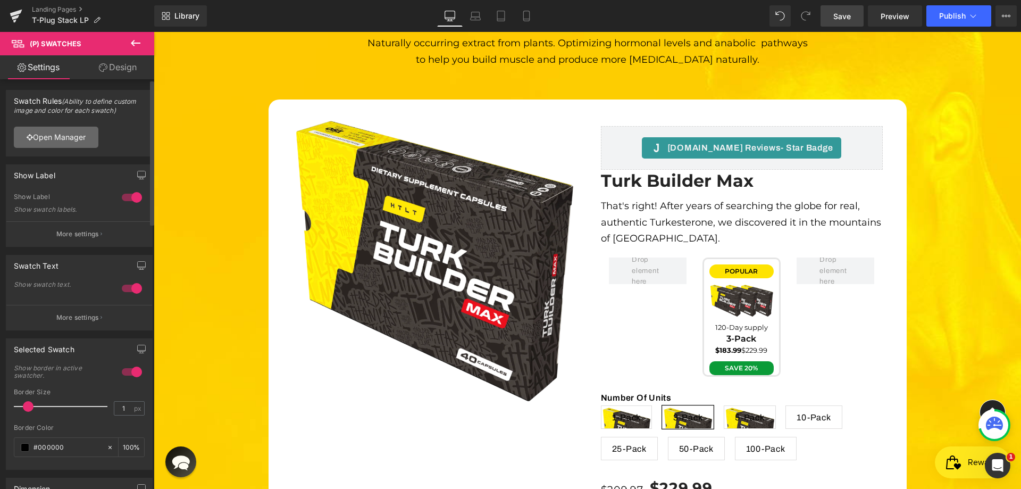
click at [69, 134] on link "Open Manager" at bounding box center [56, 137] width 85 height 21
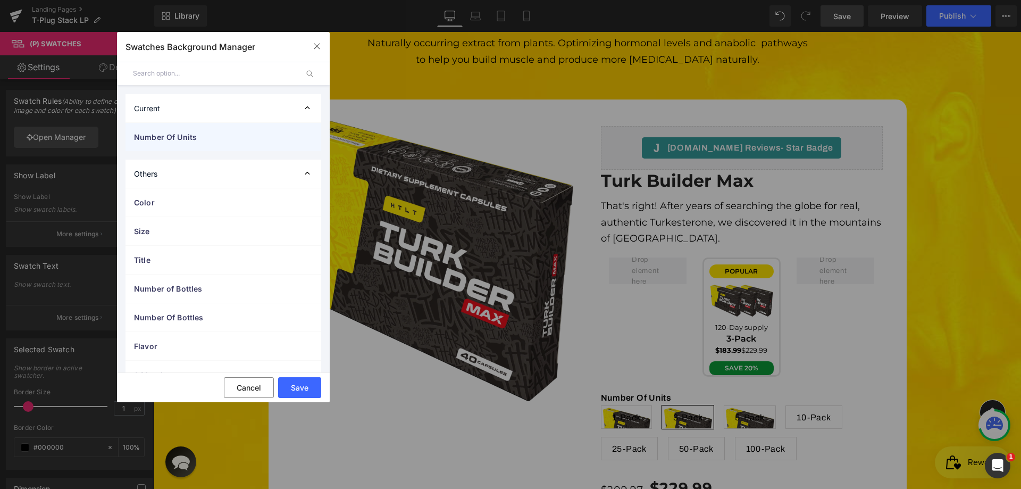
click at [250, 130] on div "Number Of Units" at bounding box center [224, 137] width 196 height 28
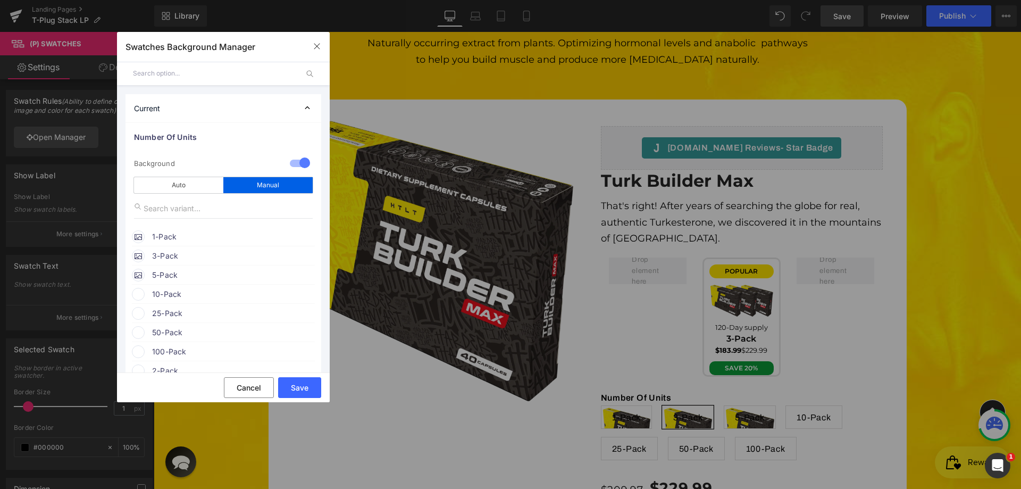
click at [292, 162] on div at bounding box center [300, 164] width 26 height 21
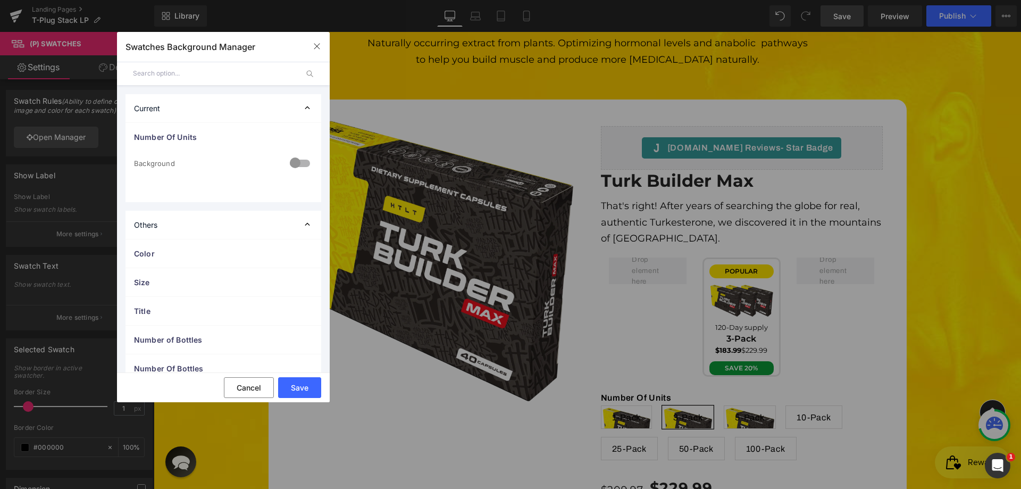
click at [297, 163] on div at bounding box center [300, 164] width 26 height 21
click at [295, 163] on div at bounding box center [300, 164] width 26 height 21
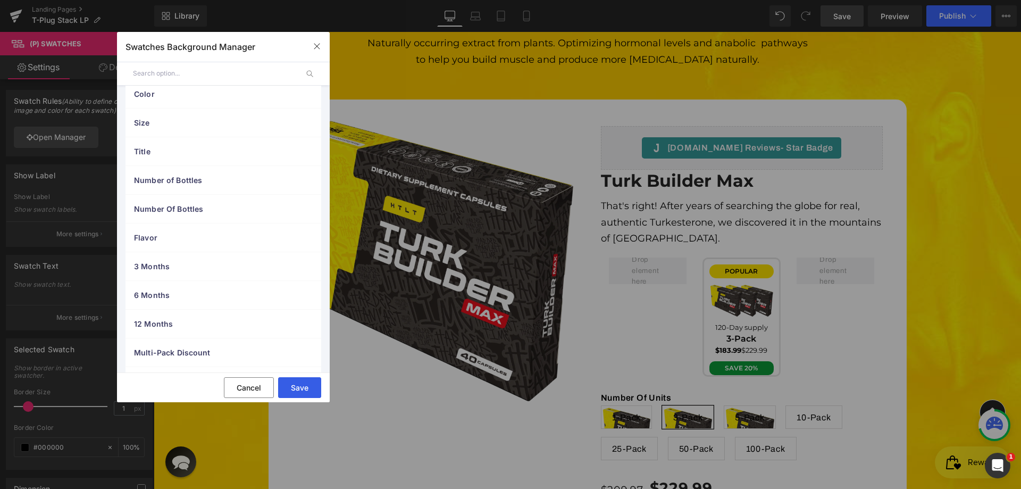
click at [305, 388] on button "Save" at bounding box center [299, 387] width 43 height 21
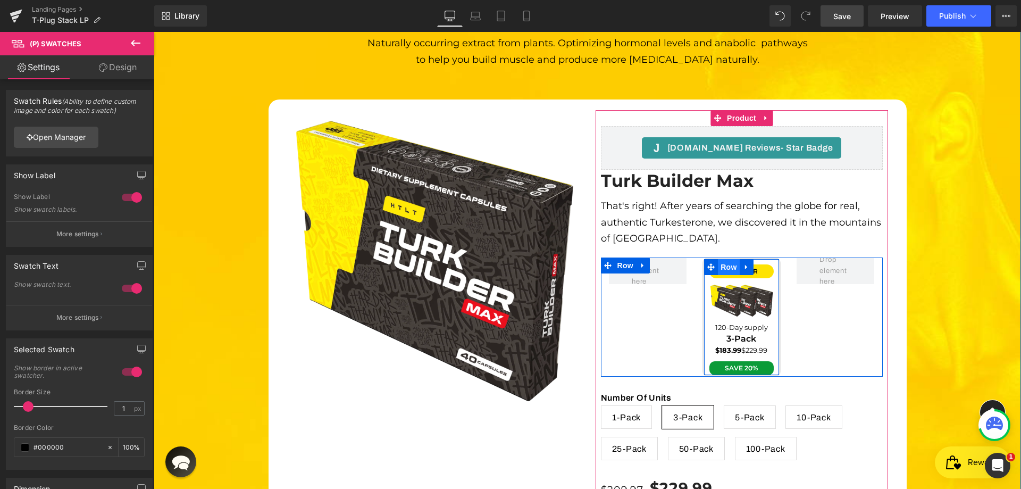
click at [730, 259] on span "Row" at bounding box center [728, 267] width 21 height 16
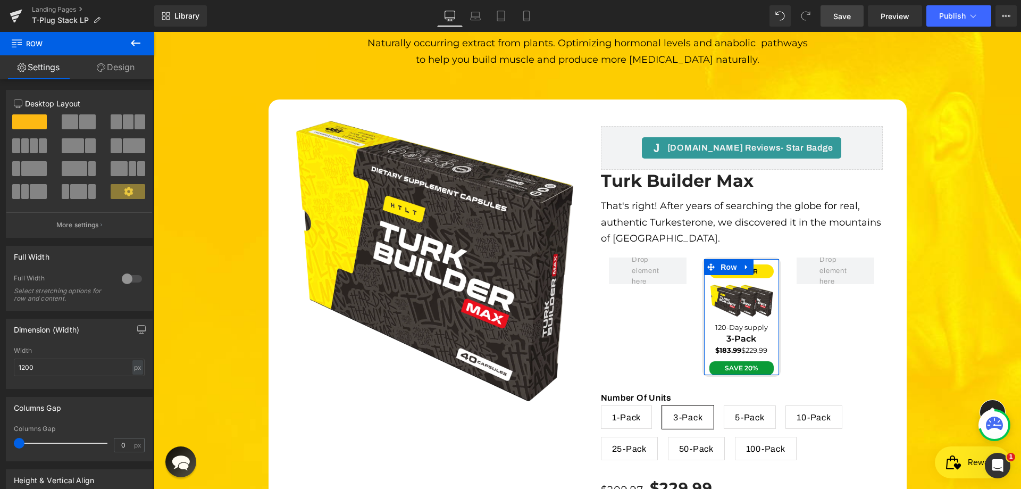
click at [130, 74] on link "Design" at bounding box center [115, 67] width 77 height 24
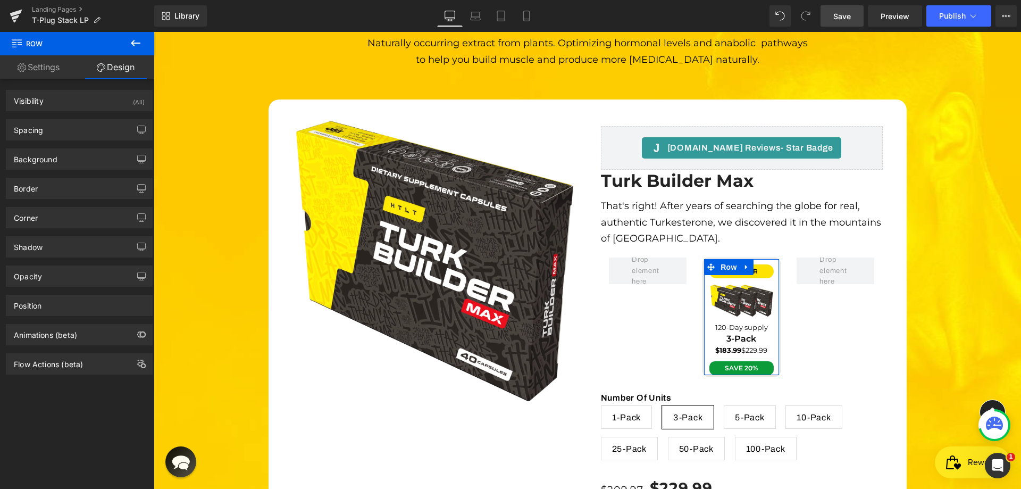
type input "0"
type input "10"
type input "0"
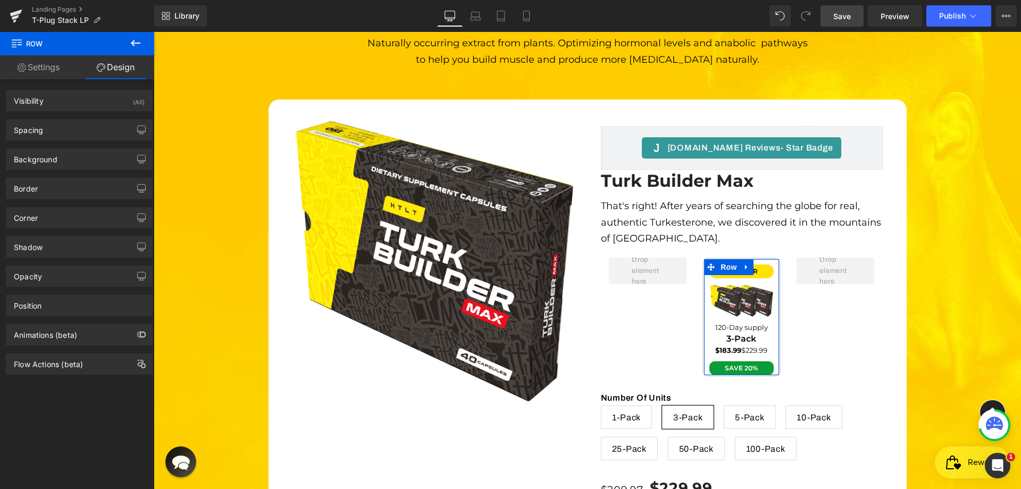
type input "10"
click at [59, 136] on div "Spacing" at bounding box center [79, 130] width 146 height 20
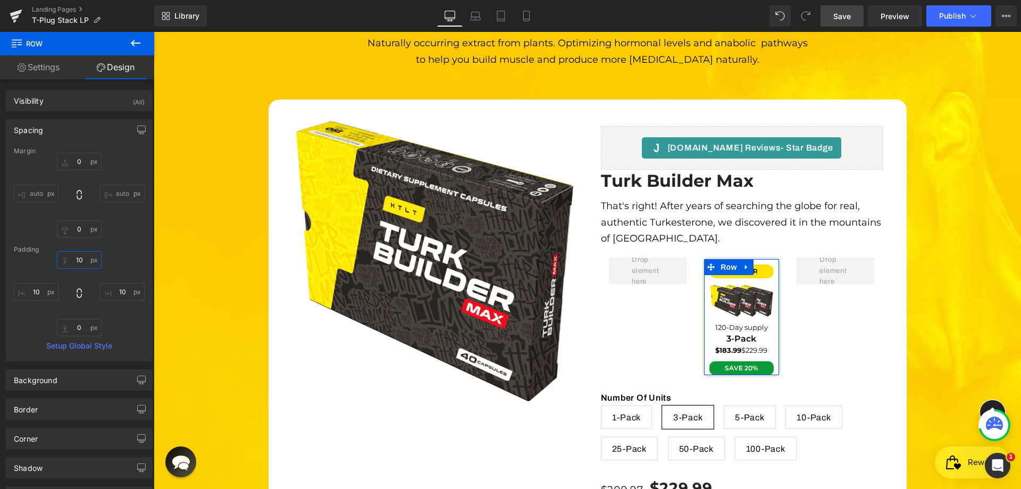
click at [80, 261] on input "10" at bounding box center [79, 260] width 45 height 18
click at [80, 331] on input "0" at bounding box center [79, 328] width 45 height 18
paste input "1"
type input "10"
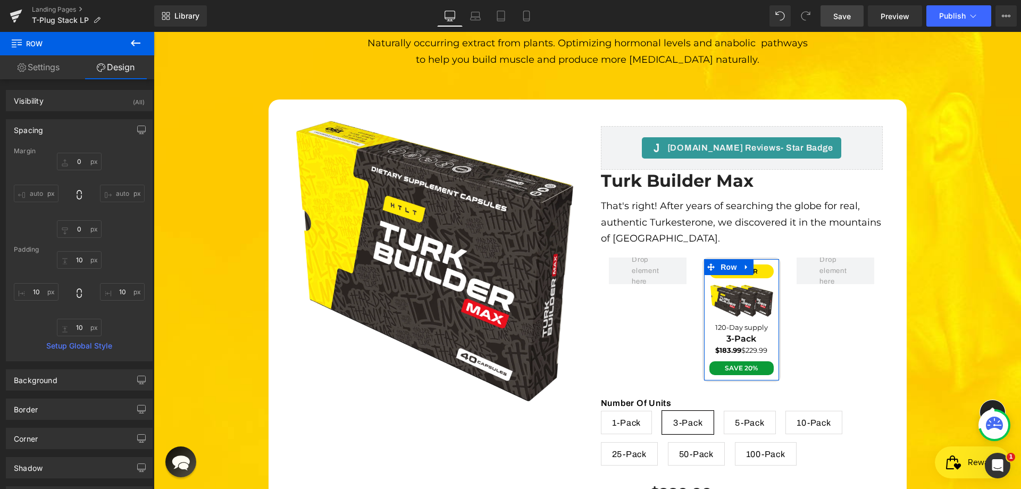
click at [128, 322] on div "10 10 10px 10 10 10 10px 10" at bounding box center [79, 293] width 131 height 85
click at [848, 14] on span "Save" at bounding box center [843, 16] width 18 height 11
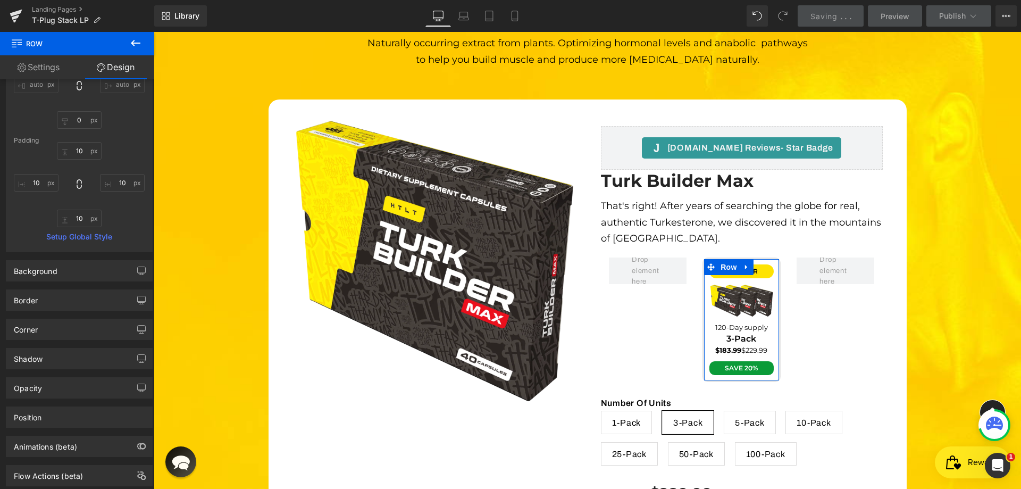
scroll to position [136, 0]
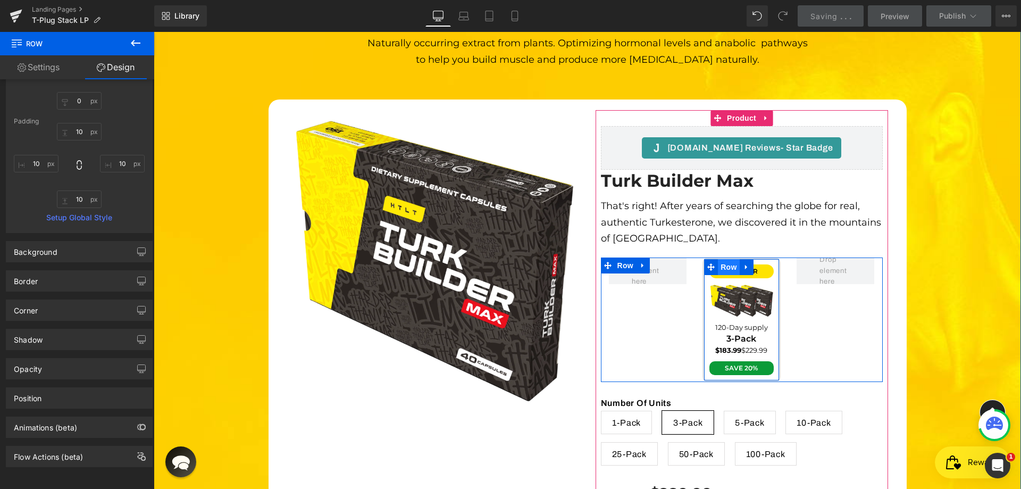
click at [727, 259] on span "Row" at bounding box center [728, 267] width 21 height 16
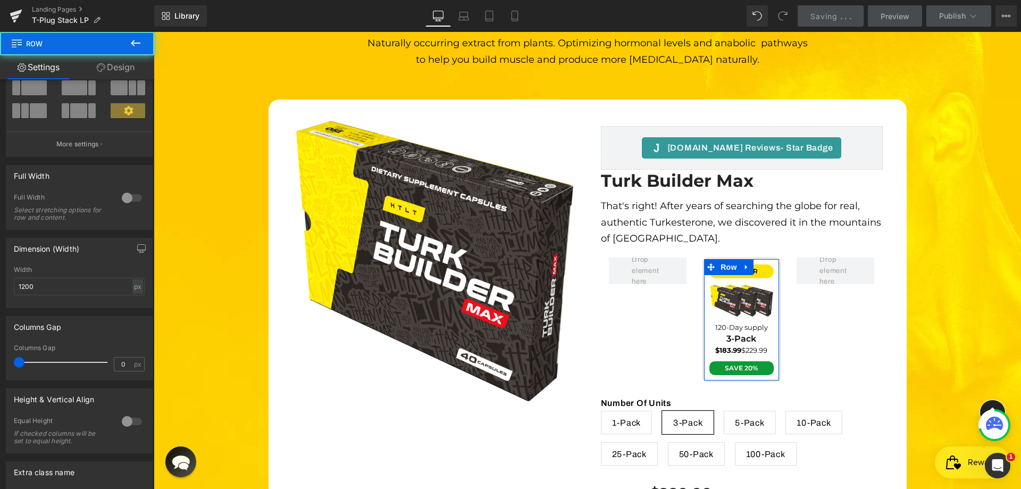
scroll to position [187, 0]
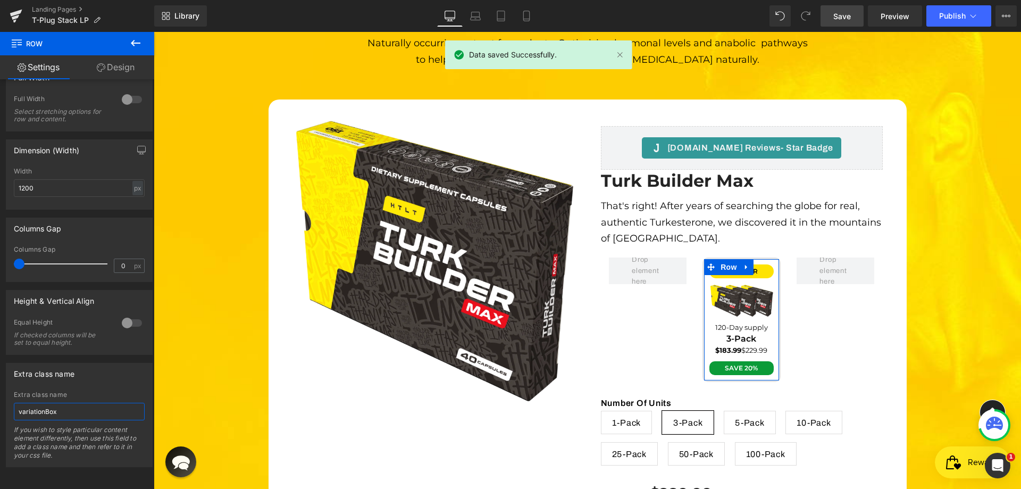
click at [54, 406] on input "variationBox" at bounding box center [79, 412] width 131 height 18
click at [90, 403] on input "variationBox" at bounding box center [79, 412] width 131 height 18
paste input "variationBox"
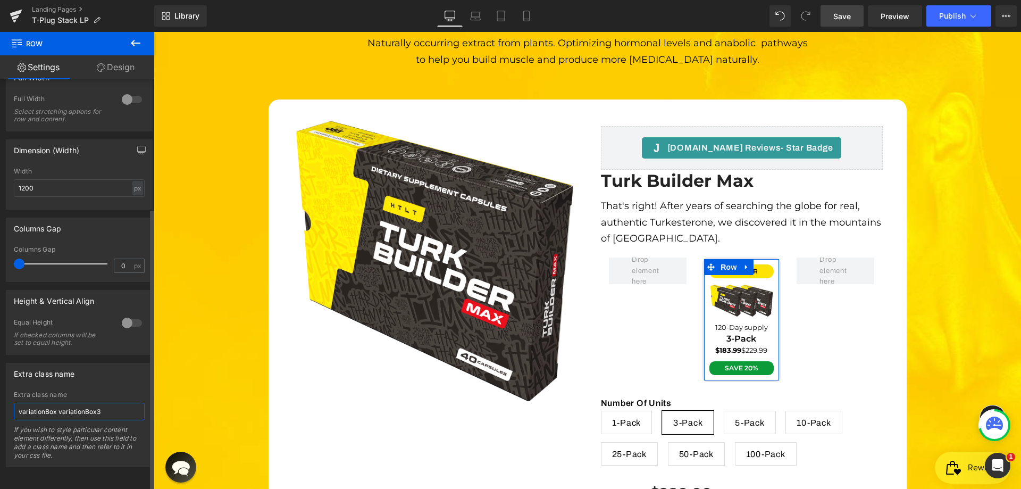
paste input "variationBox"
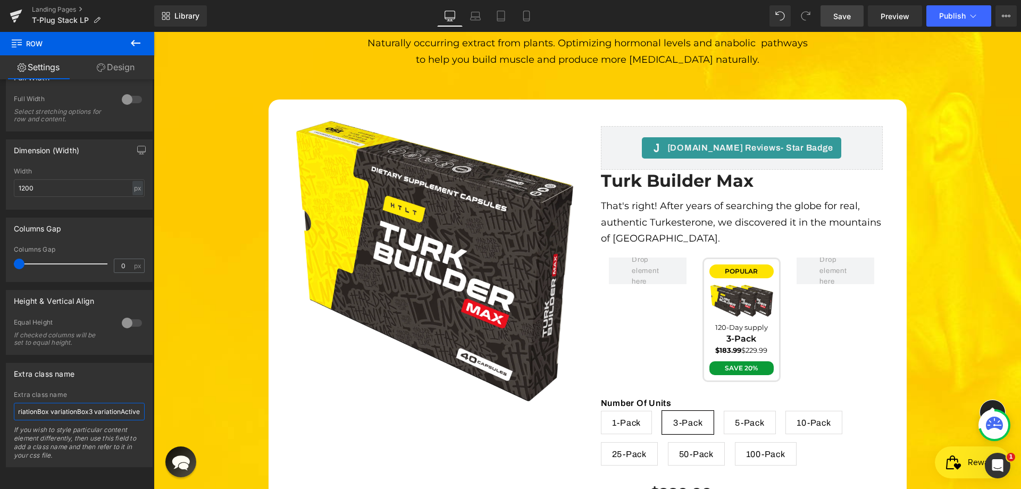
type input "variationBox variationBox3 variationActive"
click at [836, 9] on link "Save" at bounding box center [842, 15] width 43 height 21
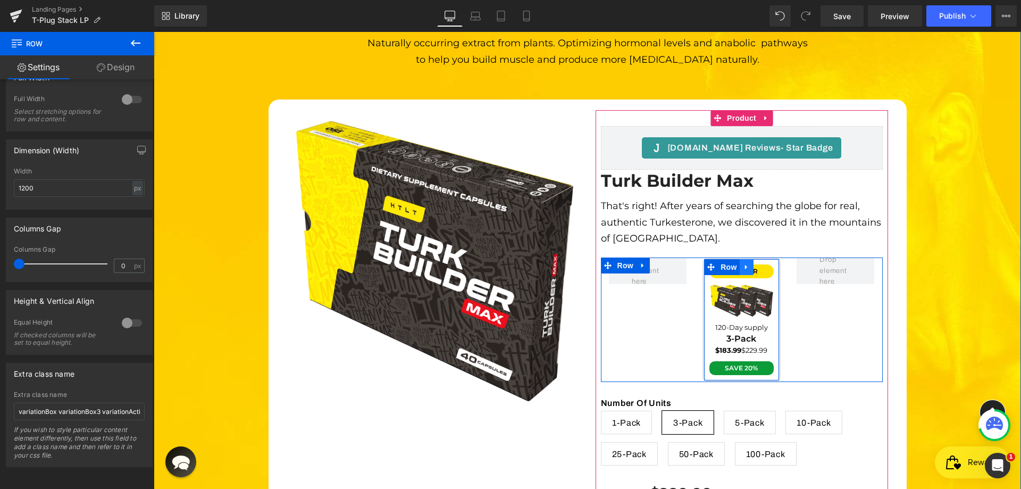
click at [745, 265] on icon at bounding box center [746, 267] width 2 height 5
click at [758, 263] on icon at bounding box center [760, 266] width 7 height 7
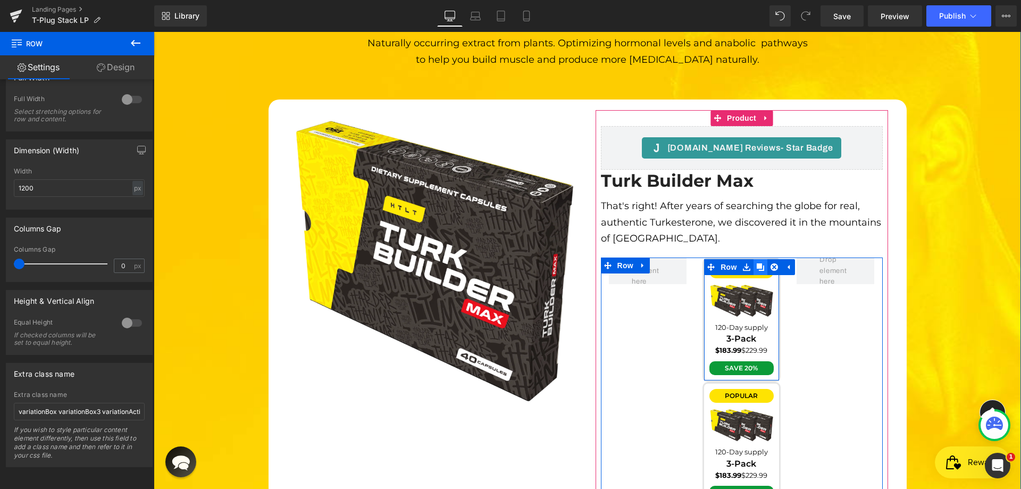
click at [758, 263] on icon at bounding box center [760, 266] width 7 height 7
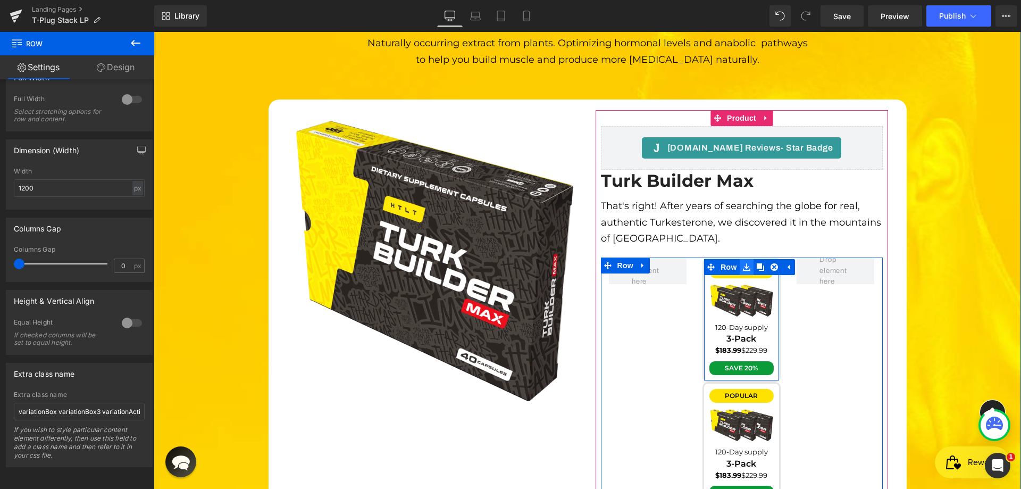
click at [743, 263] on icon at bounding box center [746, 267] width 7 height 8
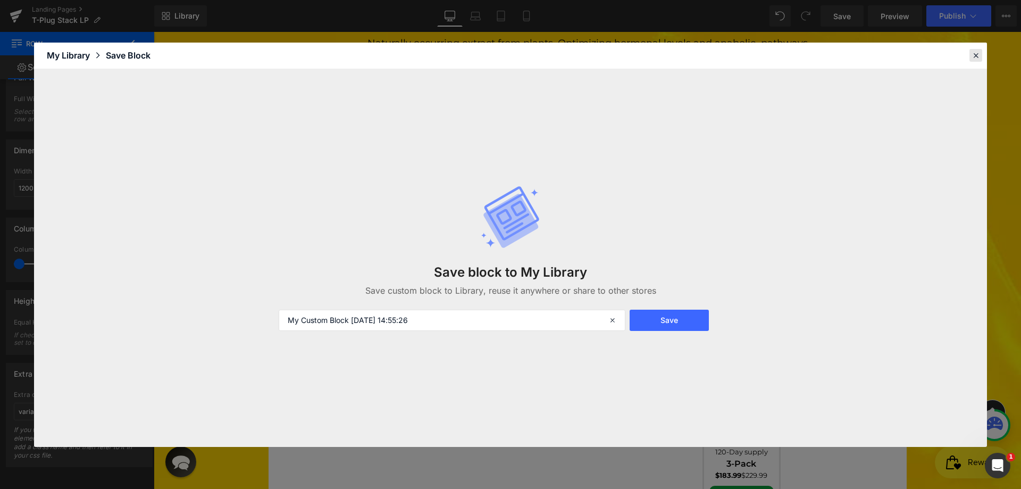
click at [982, 56] on div at bounding box center [976, 55] width 13 height 13
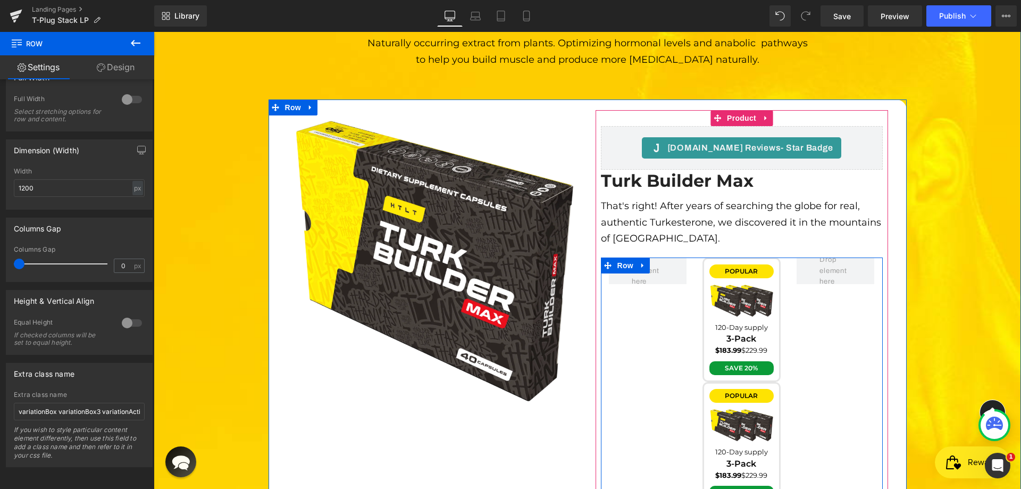
click at [789, 258] on div at bounding box center [836, 271] width 94 height 27
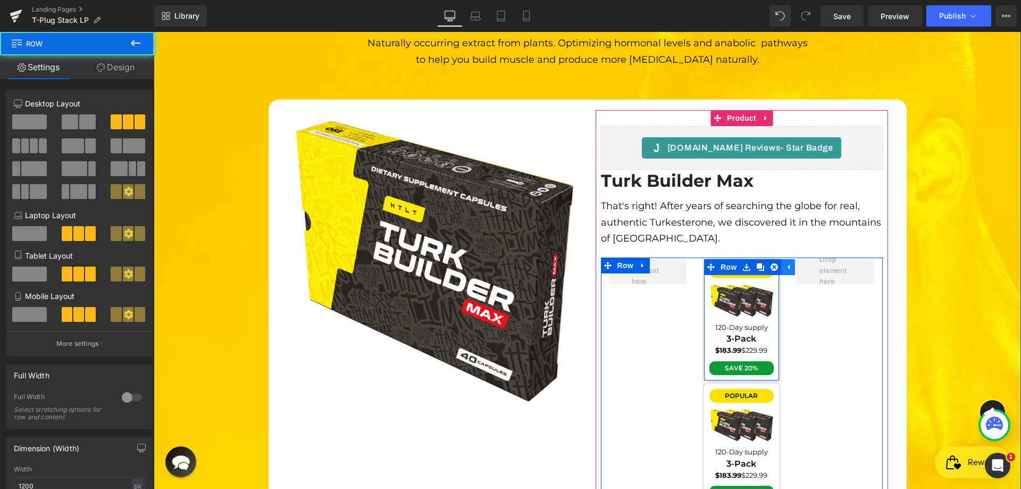
click at [785, 263] on icon at bounding box center [788, 267] width 7 height 8
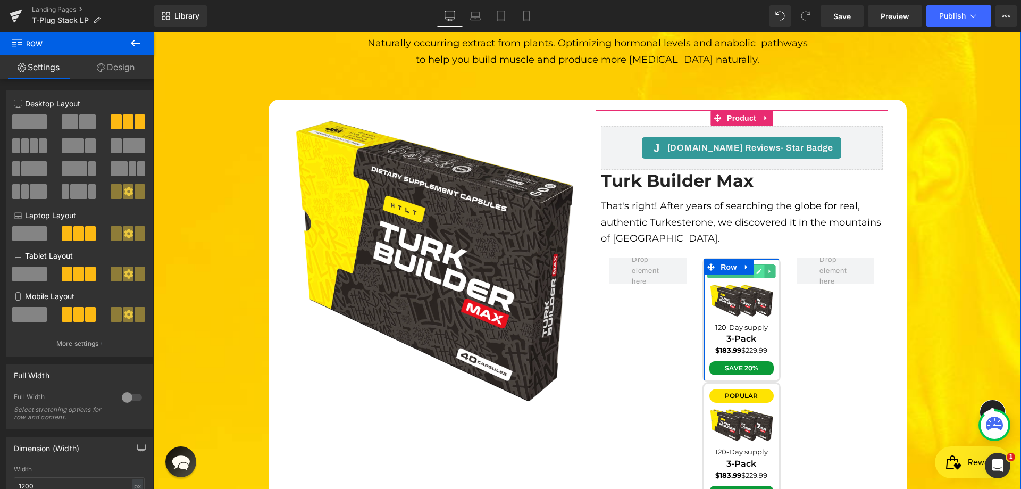
click at [757, 268] on icon at bounding box center [760, 271] width 6 height 6
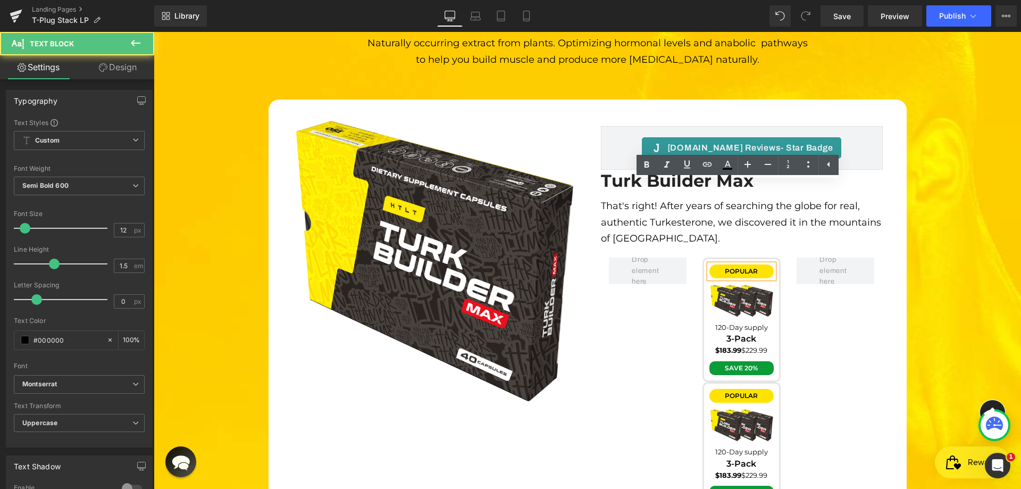
click at [744, 267] on span "Popular" at bounding box center [741, 271] width 33 height 8
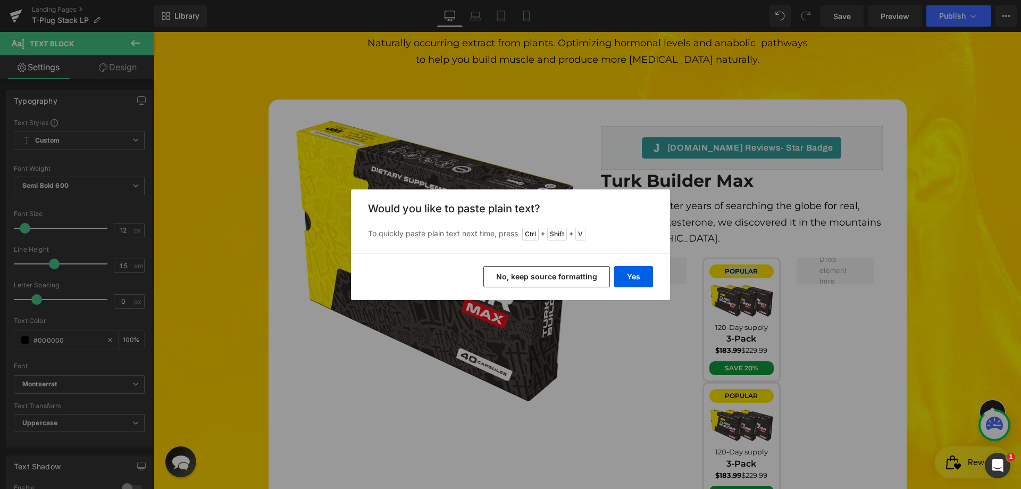
drag, startPoint x: 561, startPoint y: 273, endPoint x: 434, endPoint y: 237, distance: 132.3
click at [561, 273] on button "No, keep source formatting" at bounding box center [547, 276] width 127 height 21
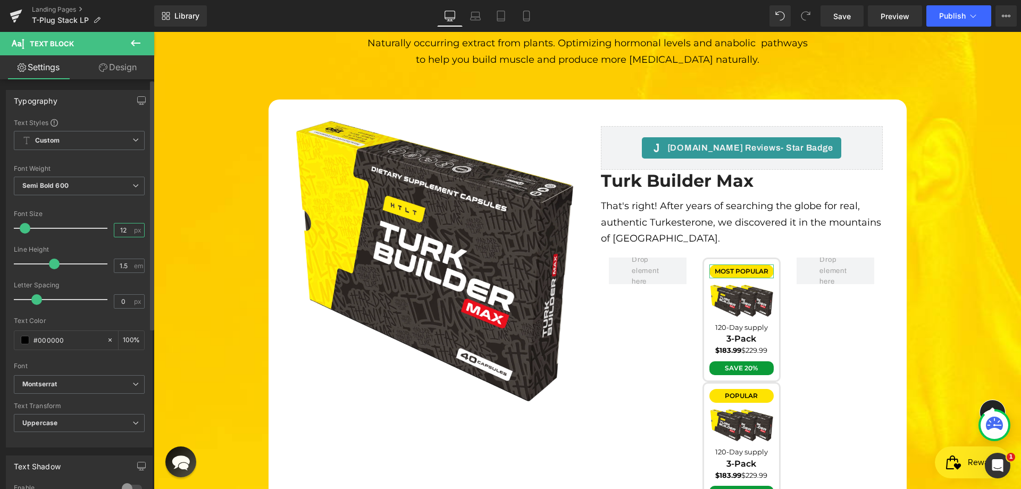
click at [120, 227] on input "12" at bounding box center [123, 229] width 19 height 13
type input "11"
drag, startPoint x: 127, startPoint y: 246, endPoint x: 19, endPoint y: 212, distance: 113.9
click at [127, 246] on div "Line Height" at bounding box center [79, 249] width 131 height 7
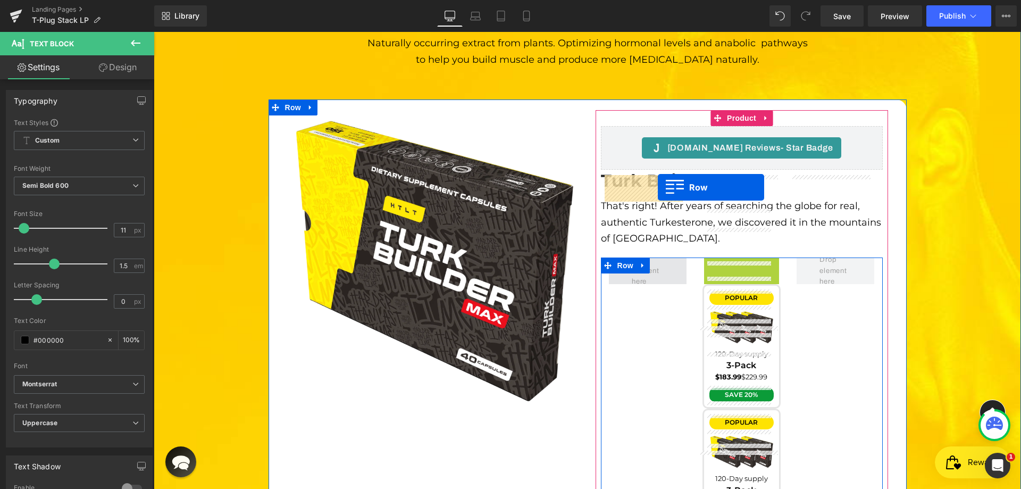
drag, startPoint x: 730, startPoint y: 187, endPoint x: 658, endPoint y: 187, distance: 71.8
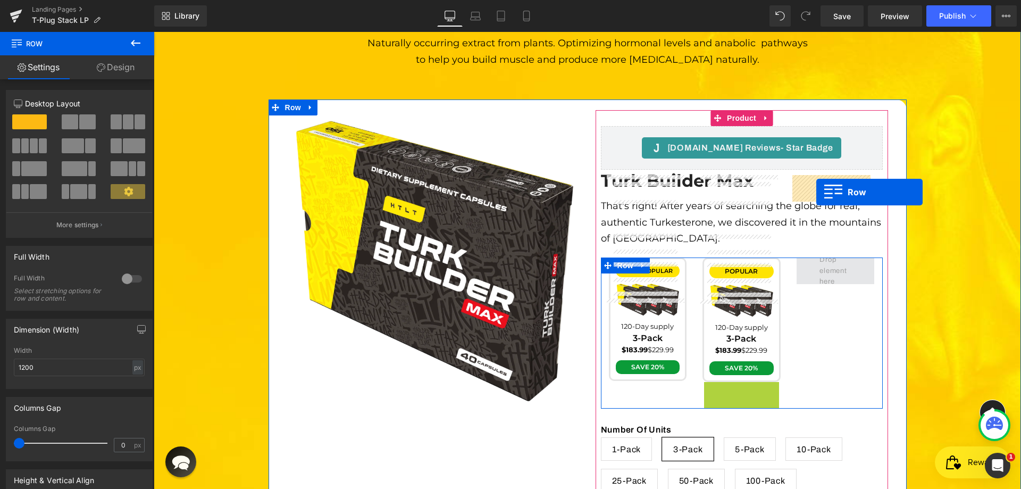
drag, startPoint x: 727, startPoint y: 308, endPoint x: 817, endPoint y: 192, distance: 146.8
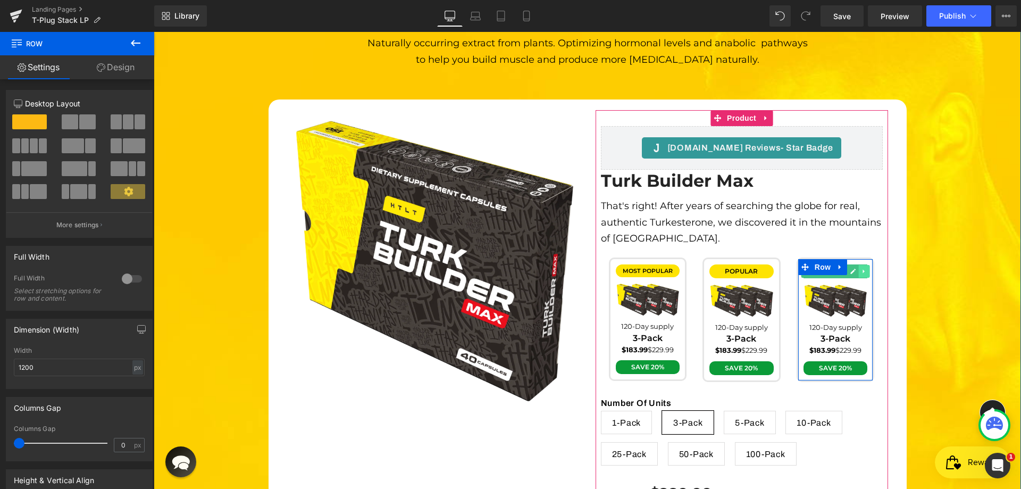
click at [859, 265] on link at bounding box center [864, 271] width 11 height 13
click at [867, 268] on icon at bounding box center [870, 271] width 6 height 6
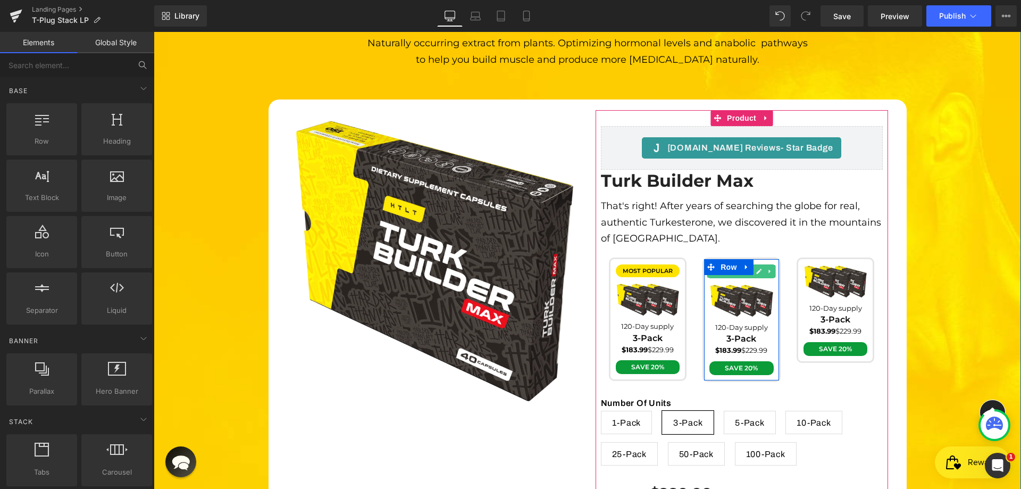
click at [768, 268] on icon at bounding box center [771, 271] width 6 height 6
click at [773, 268] on icon at bounding box center [776, 271] width 6 height 6
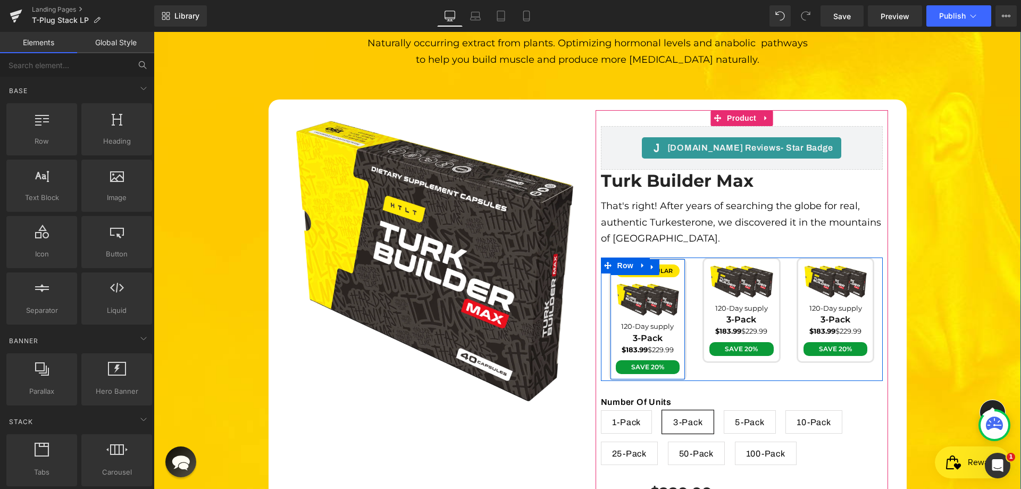
click at [654, 259] on link at bounding box center [653, 267] width 14 height 16
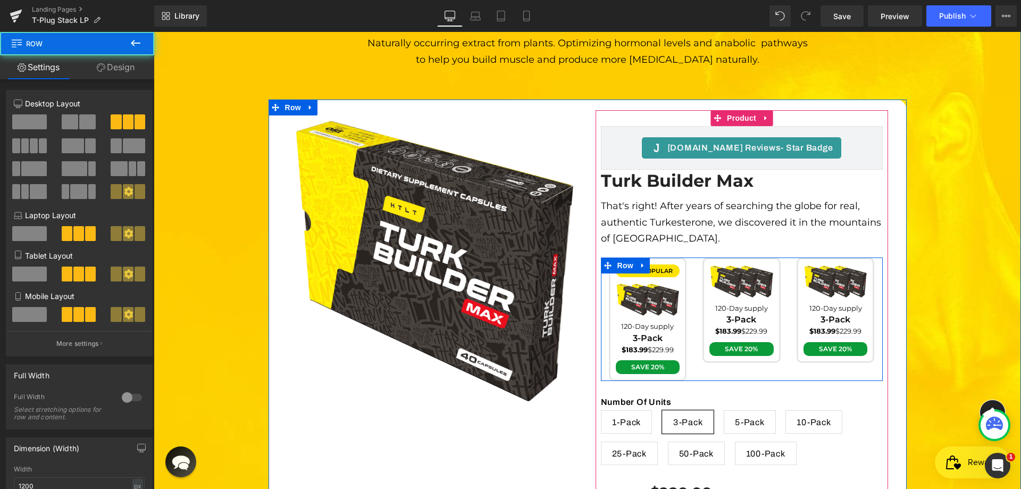
click at [695, 258] on div "Image 120-Day supply Text Block 3-Pack Text Block $183.99 $229.99 Text Block Sa…" at bounding box center [742, 310] width 94 height 105
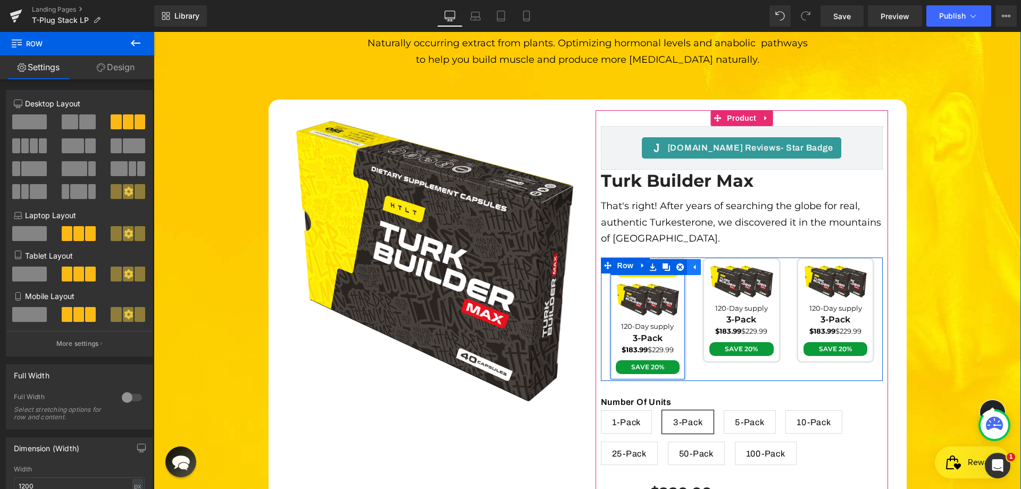
click at [687, 259] on link at bounding box center [694, 267] width 14 height 16
click at [680, 259] on div at bounding box center [682, 319] width 5 height 121
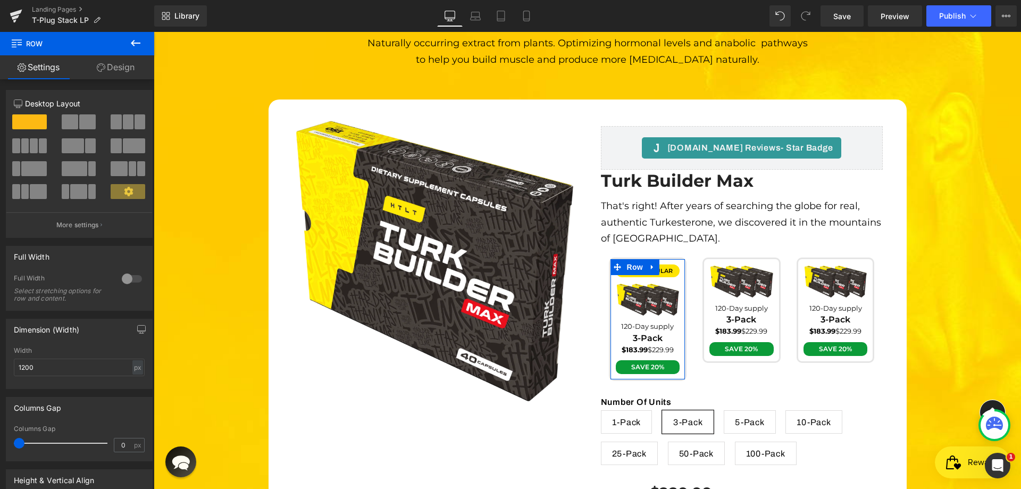
click at [94, 67] on link "Design" at bounding box center [115, 67] width 77 height 24
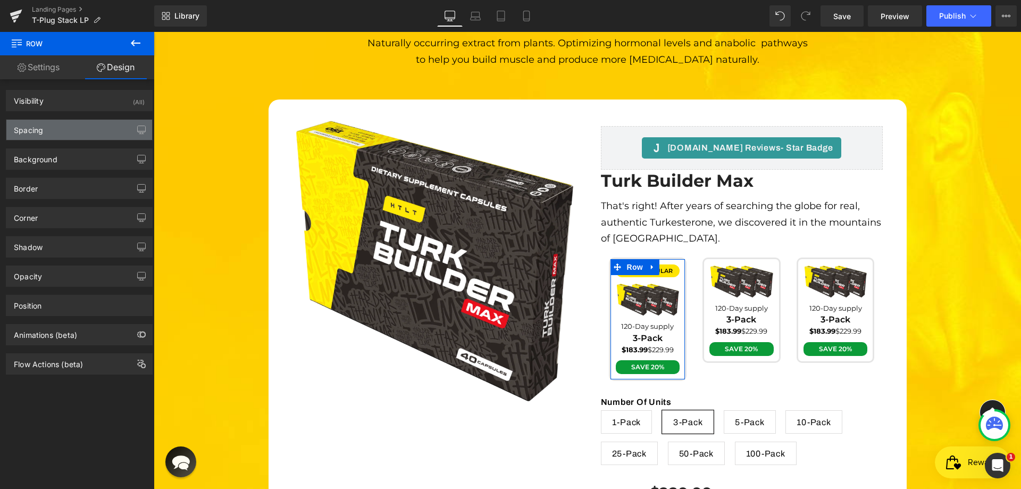
click at [62, 123] on div "Spacing" at bounding box center [79, 130] width 146 height 20
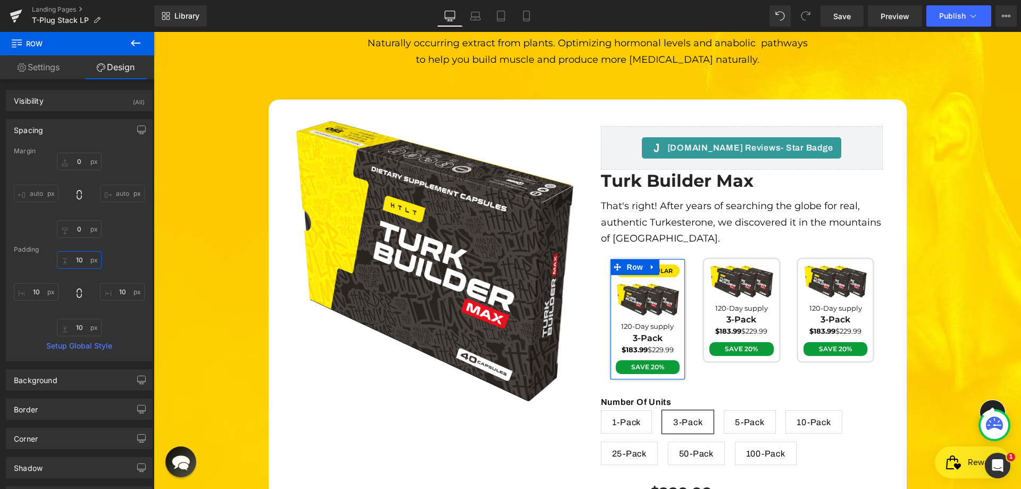
click at [77, 267] on input "10" at bounding box center [79, 260] width 45 height 18
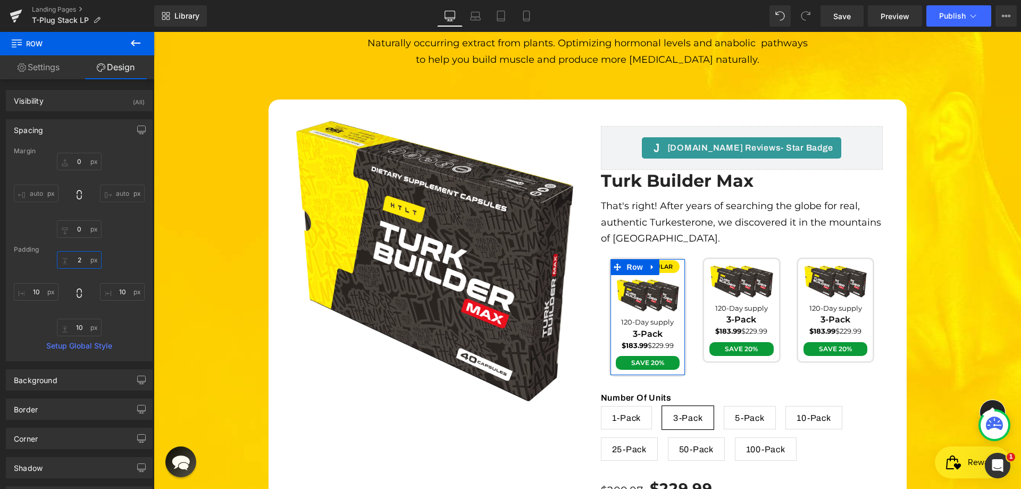
type input "20"
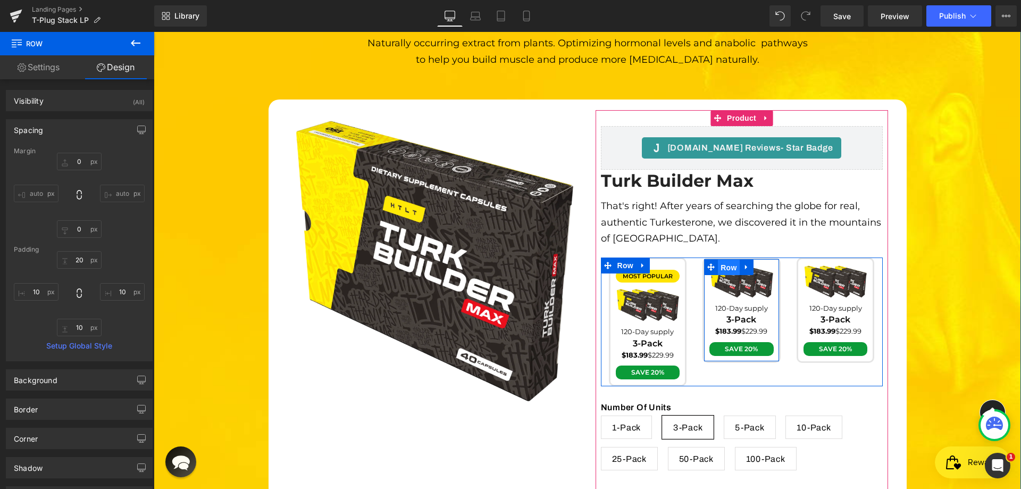
click at [728, 260] on span "Row" at bounding box center [728, 268] width 21 height 16
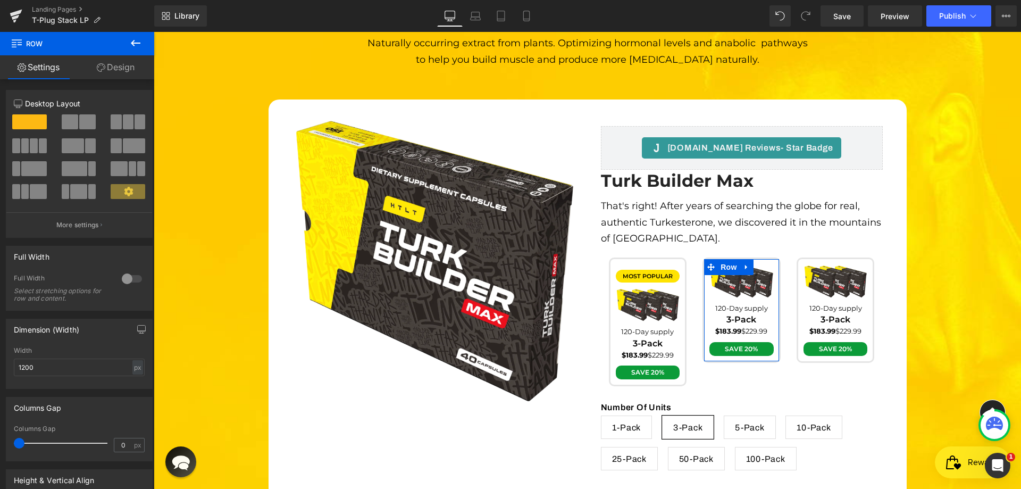
click at [121, 71] on link "Design" at bounding box center [115, 67] width 77 height 24
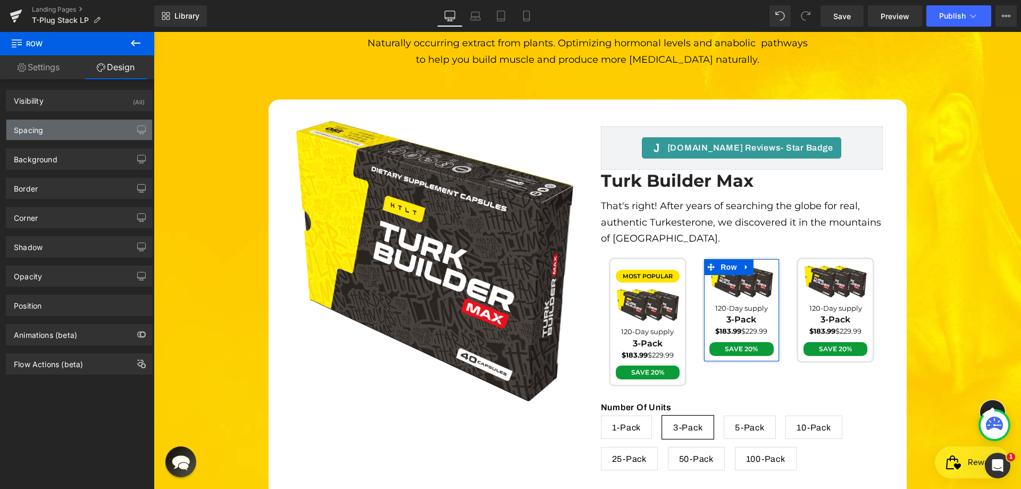
click at [70, 129] on div "Spacing" at bounding box center [79, 130] width 146 height 20
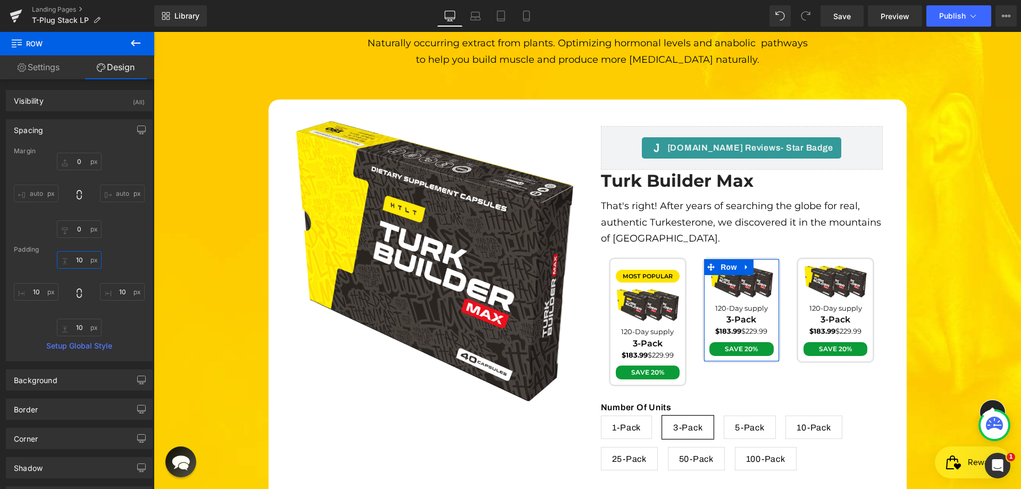
click at [81, 254] on input "10" at bounding box center [79, 260] width 45 height 18
paste input "2"
type input "20"
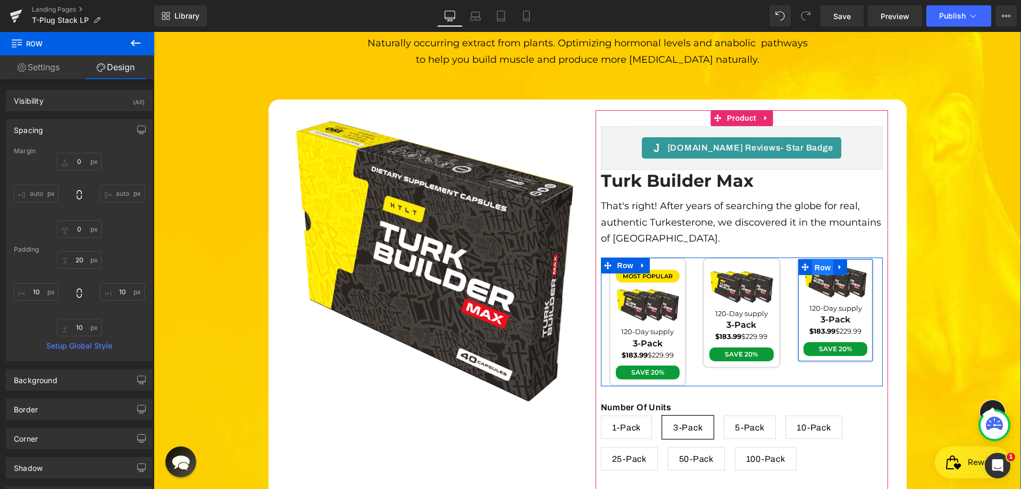
click at [824, 260] on span "Row" at bounding box center [822, 268] width 21 height 16
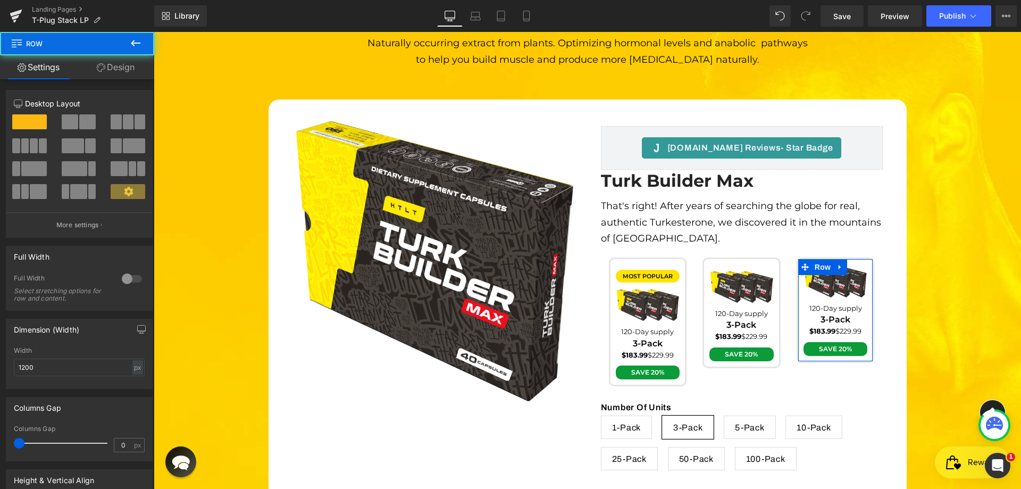
click at [125, 72] on link "Design" at bounding box center [115, 67] width 77 height 24
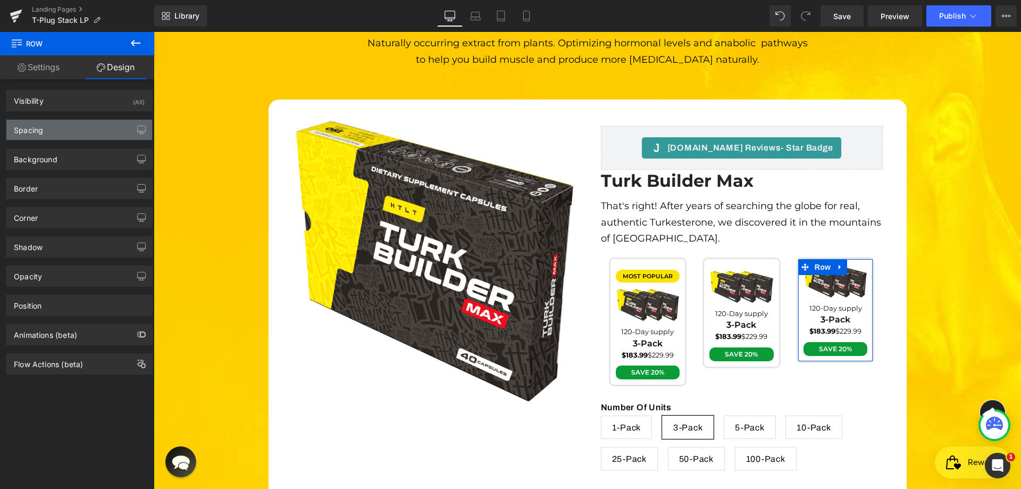
click at [56, 129] on div "Spacing" at bounding box center [79, 130] width 146 height 20
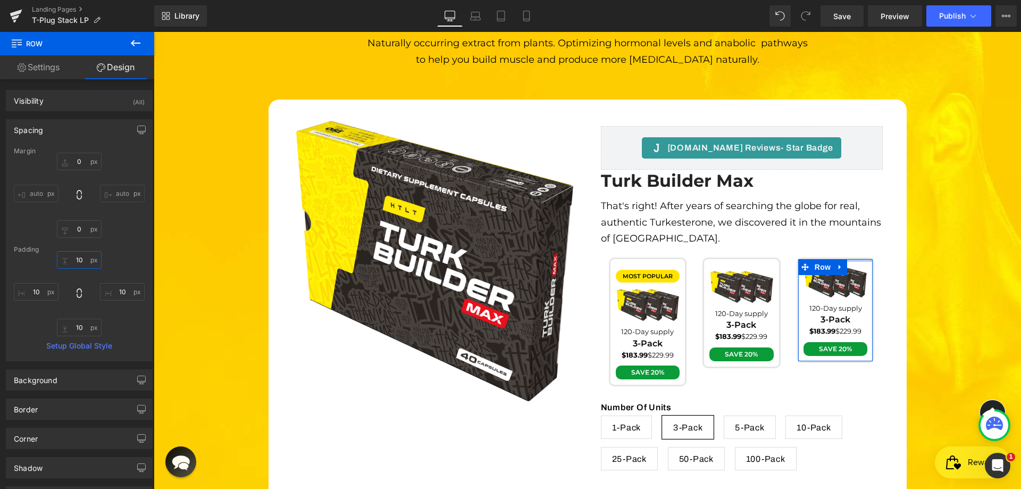
click at [81, 258] on input "10" at bounding box center [79, 260] width 45 height 18
paste input "2"
type input "20"
click at [117, 253] on div "Padding" at bounding box center [79, 249] width 131 height 7
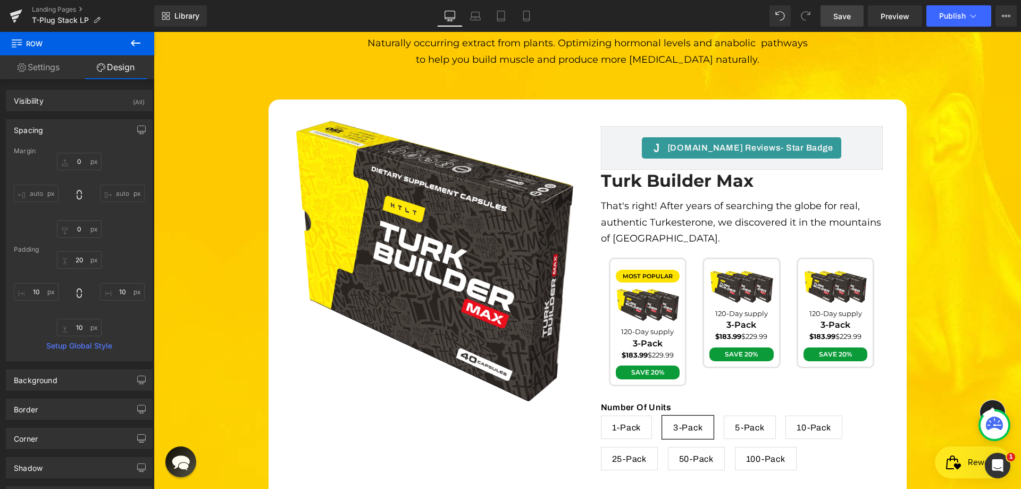
click at [844, 18] on span "Save" at bounding box center [843, 16] width 18 height 11
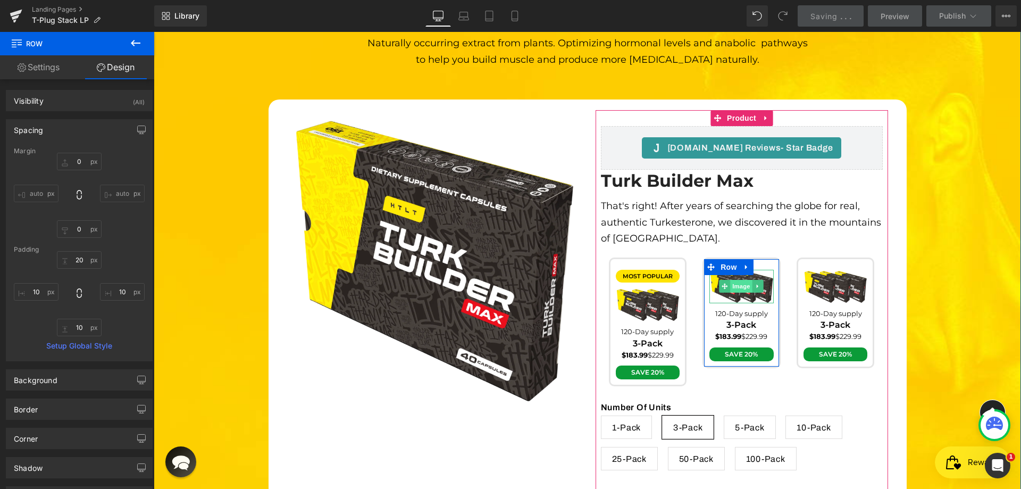
click at [739, 280] on span "Image" at bounding box center [742, 286] width 22 height 13
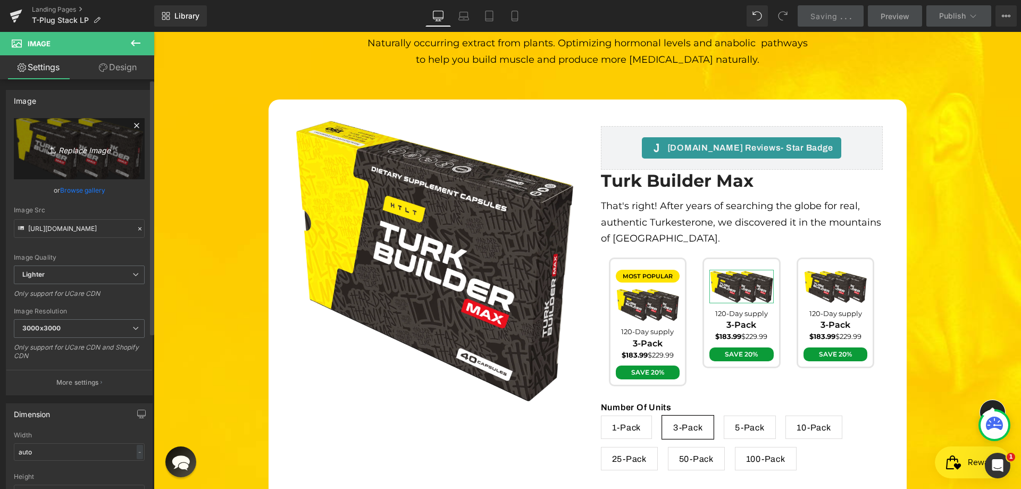
click at [79, 151] on icon "Replace Image" at bounding box center [79, 148] width 85 height 13
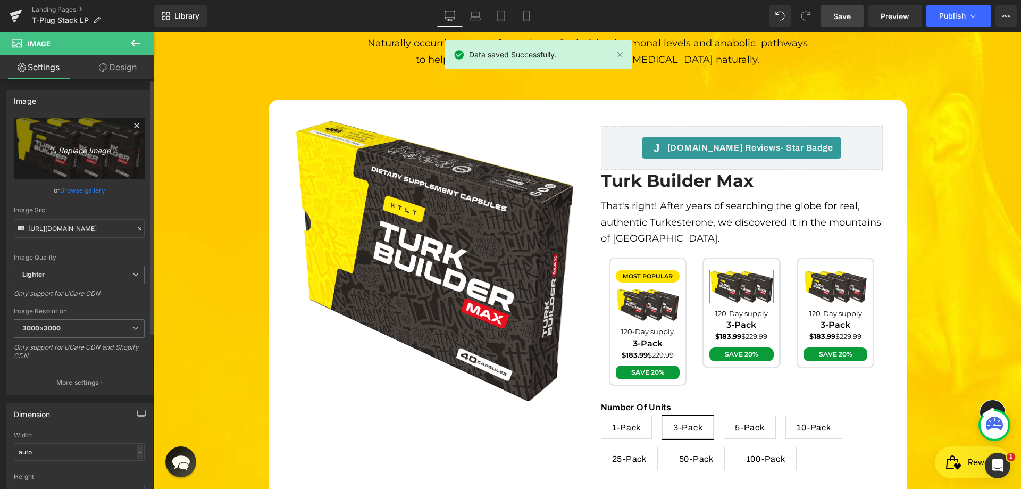
type input "C:\fakepath\Group 88.webp"
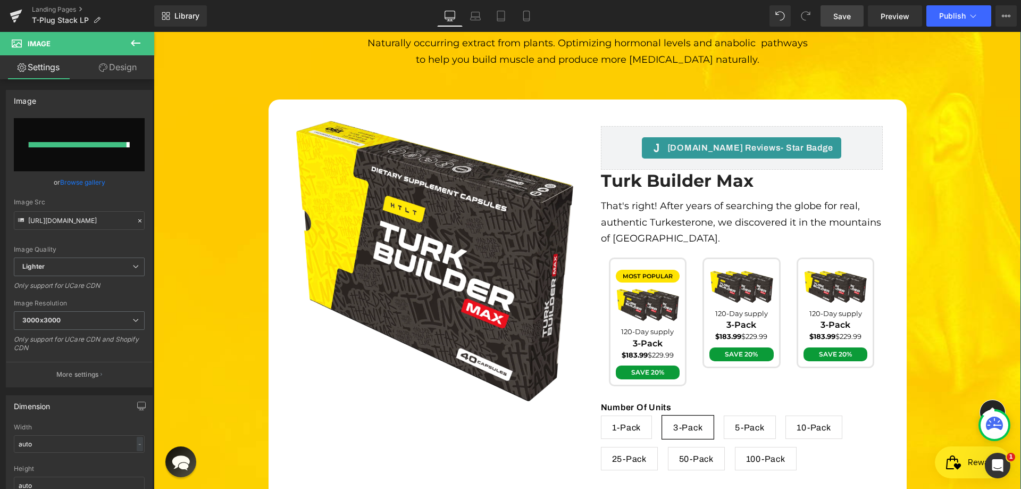
type input "[URL][DOMAIN_NAME]"
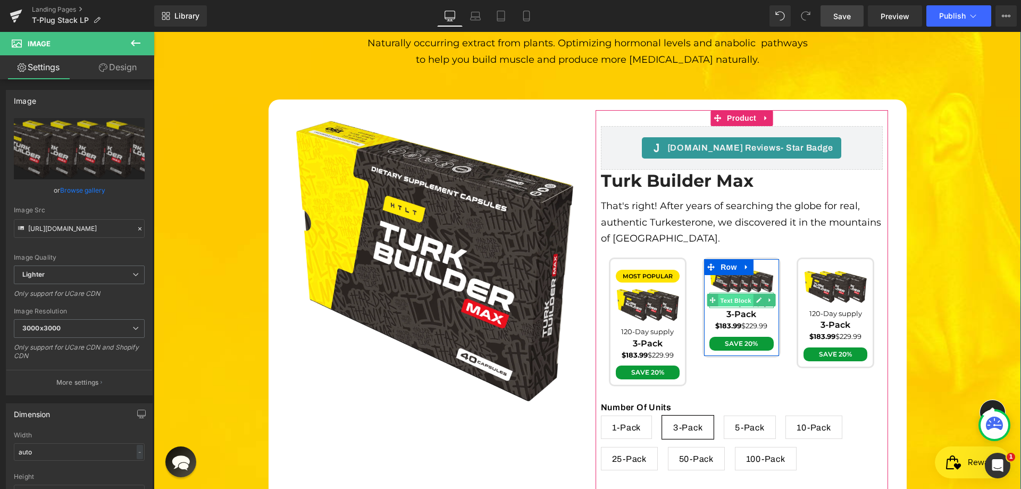
click at [728, 294] on span "Text Block" at bounding box center [736, 300] width 35 height 13
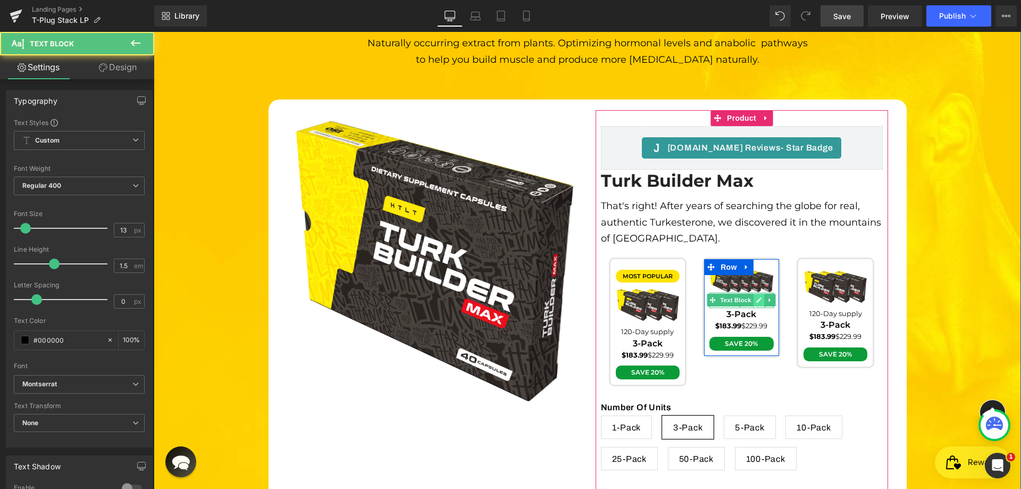
click at [754, 294] on link at bounding box center [759, 300] width 11 height 13
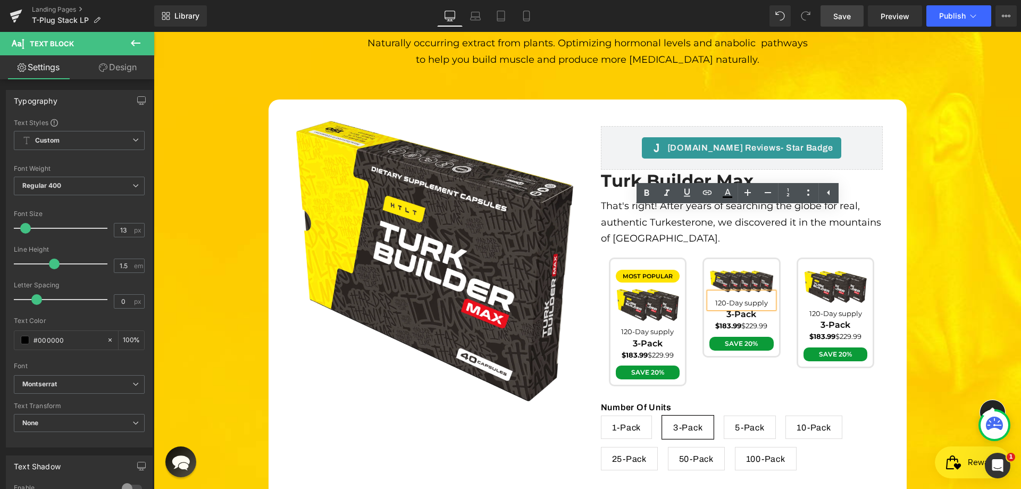
click at [750, 298] on span "120-Day supply" at bounding box center [742, 302] width 53 height 9
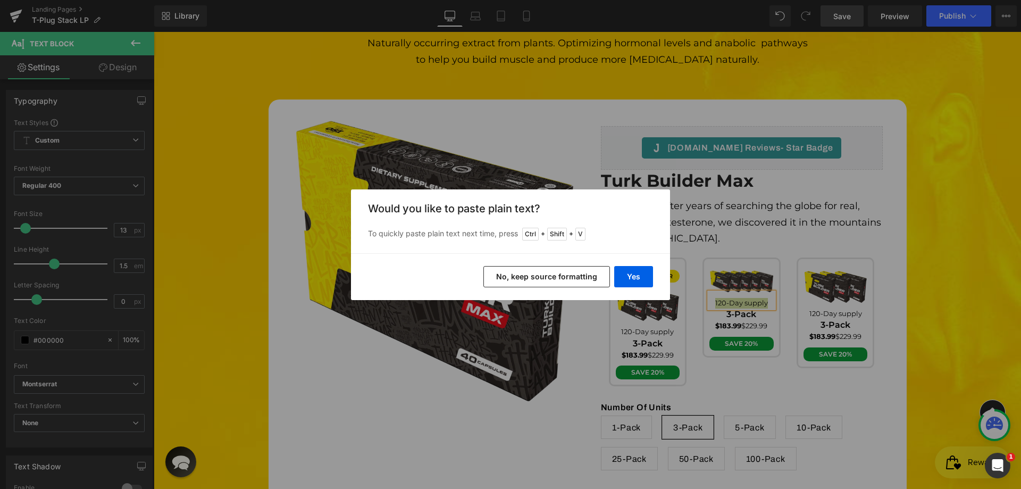
click at [589, 273] on button "No, keep source formatting" at bounding box center [547, 276] width 127 height 21
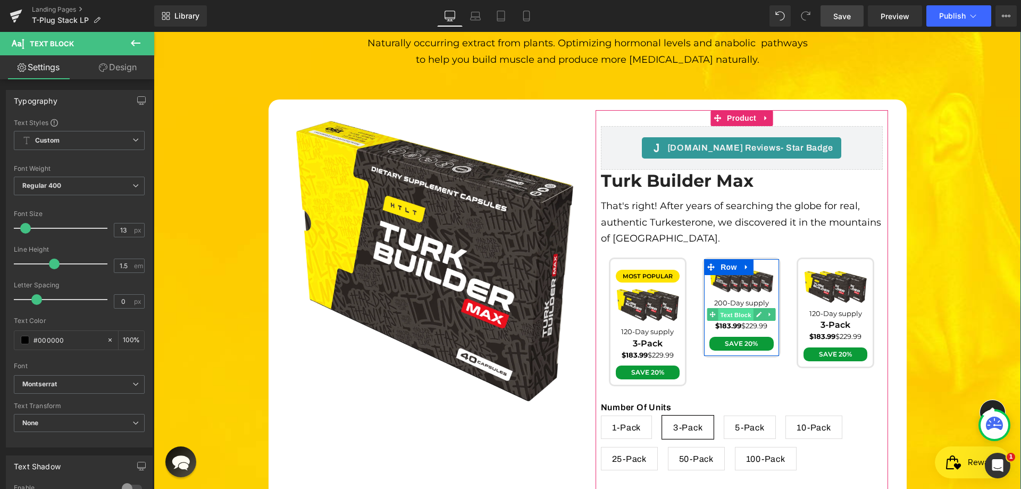
click at [748, 309] on span "Text Block" at bounding box center [736, 315] width 35 height 13
click at [757, 311] on icon at bounding box center [760, 314] width 6 height 6
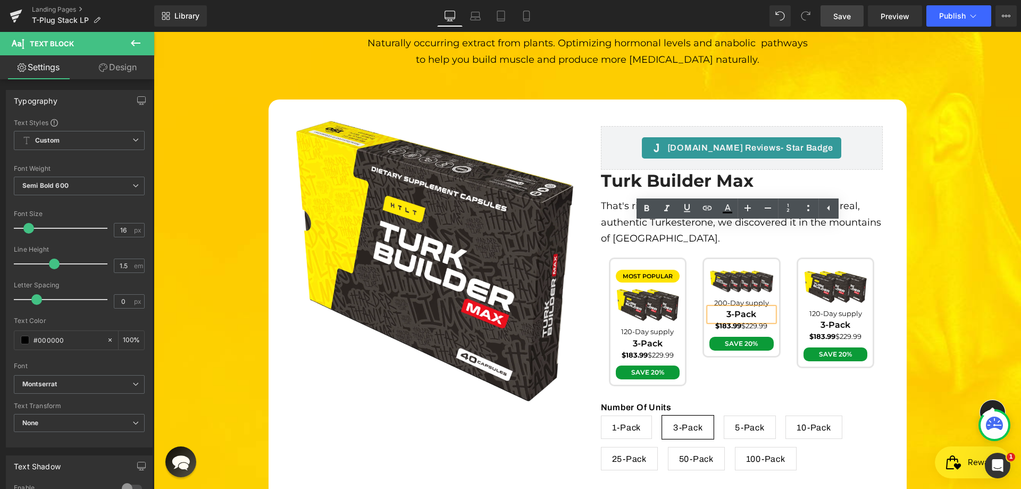
click at [754, 308] on p "3-Pack" at bounding box center [742, 314] width 64 height 13
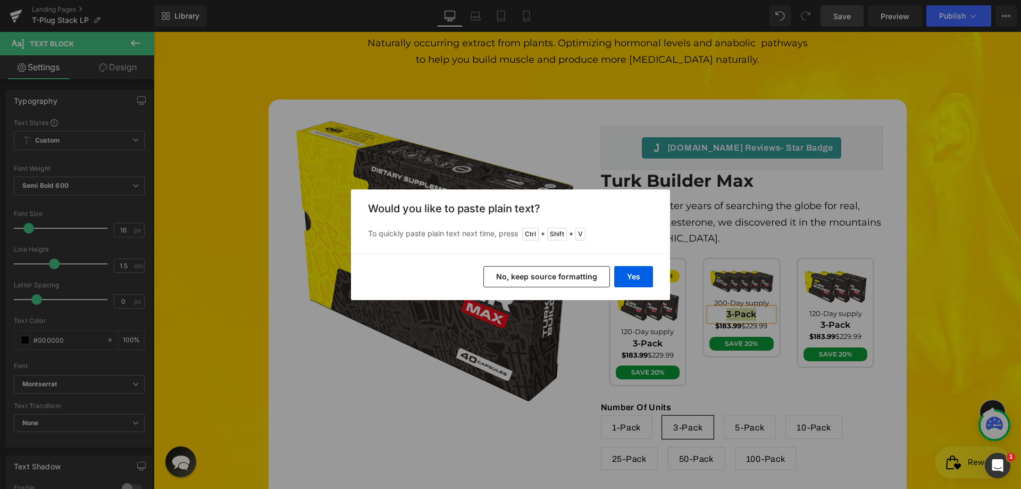
drag, startPoint x: 597, startPoint y: 276, endPoint x: 444, endPoint y: 242, distance: 156.3
click at [597, 276] on button "No, keep source formatting" at bounding box center [547, 276] width 127 height 21
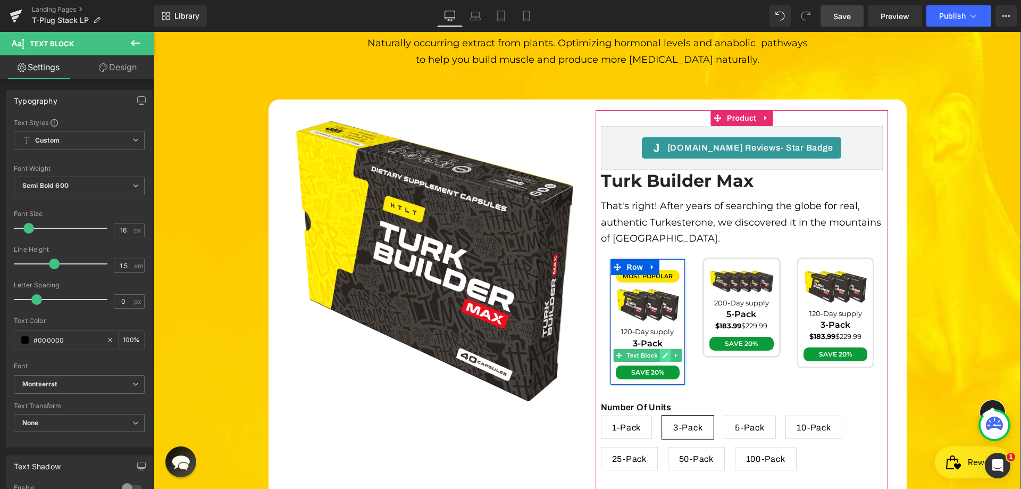
click at [660, 349] on link at bounding box center [665, 355] width 11 height 13
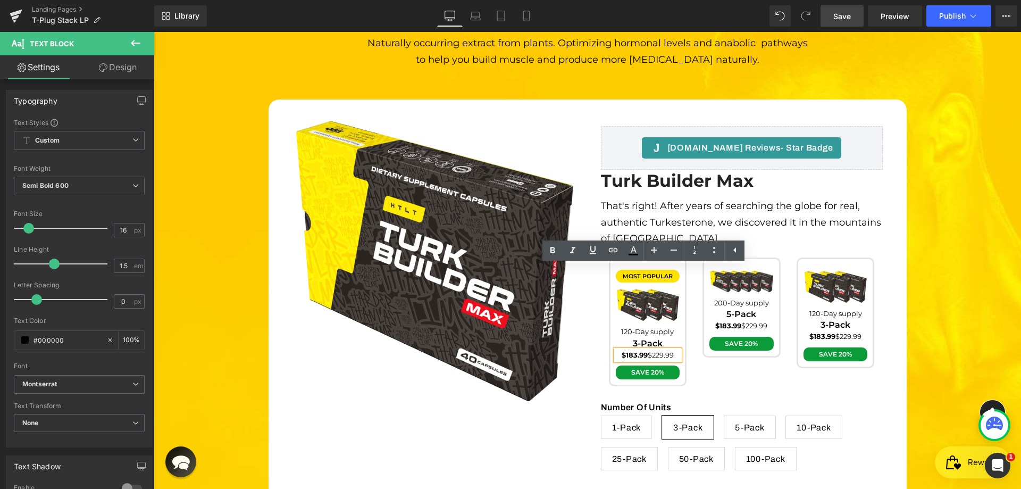
click at [644, 351] on span "$183.99 $229.99" at bounding box center [648, 355] width 52 height 9
drag, startPoint x: 644, startPoint y: 273, endPoint x: 614, endPoint y: 269, distance: 29.6
click at [616, 350] on p "$183.99 $229.99" at bounding box center [648, 355] width 64 height 11
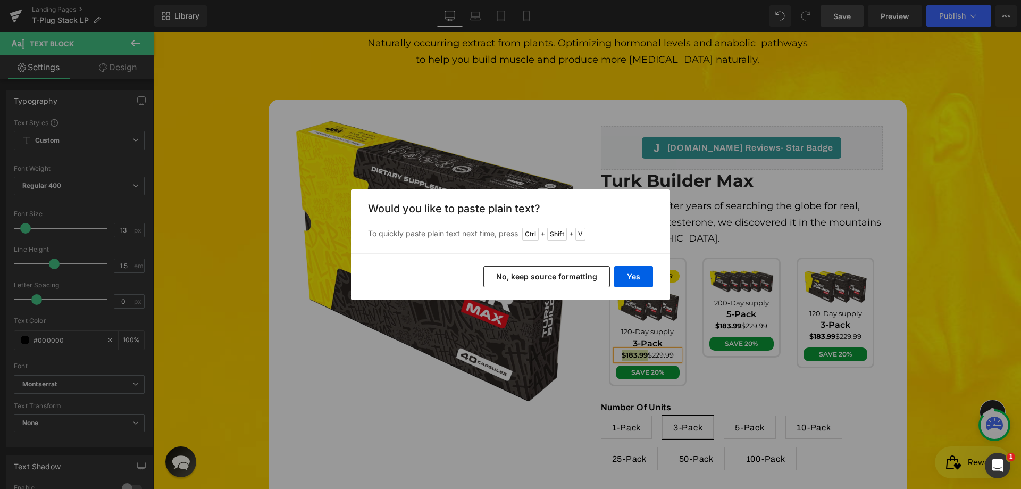
click at [571, 274] on button "No, keep source formatting" at bounding box center [547, 276] width 127 height 21
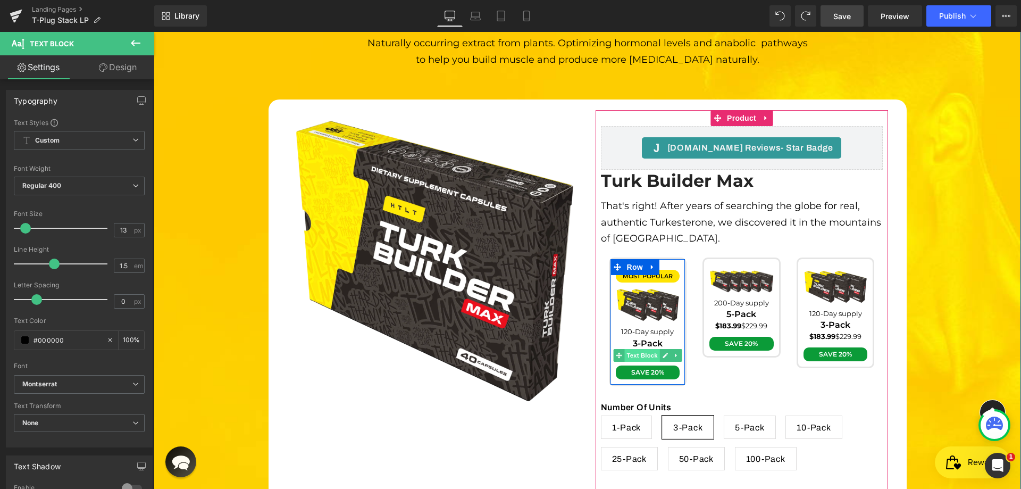
click at [640, 349] on span "Text Block" at bounding box center [642, 355] width 35 height 13
click at [662, 352] on icon at bounding box center [665, 355] width 6 height 6
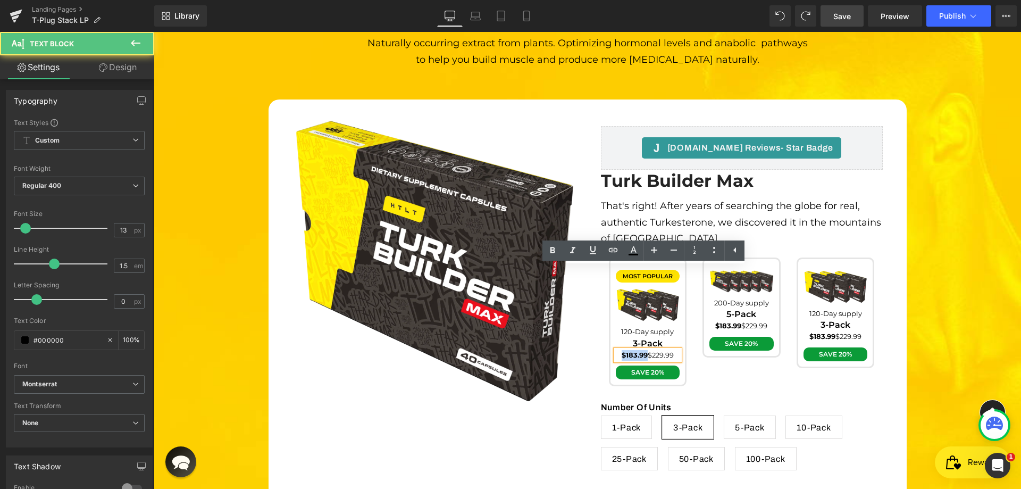
drag, startPoint x: 641, startPoint y: 273, endPoint x: 589, endPoint y: 271, distance: 52.2
click at [589, 271] on div "[DOMAIN_NAME] Reviews - Star Badge [DOMAIN_NAME] Reviews Turk Builder Max (P) T…" at bounding box center [742, 335] width 309 height 451
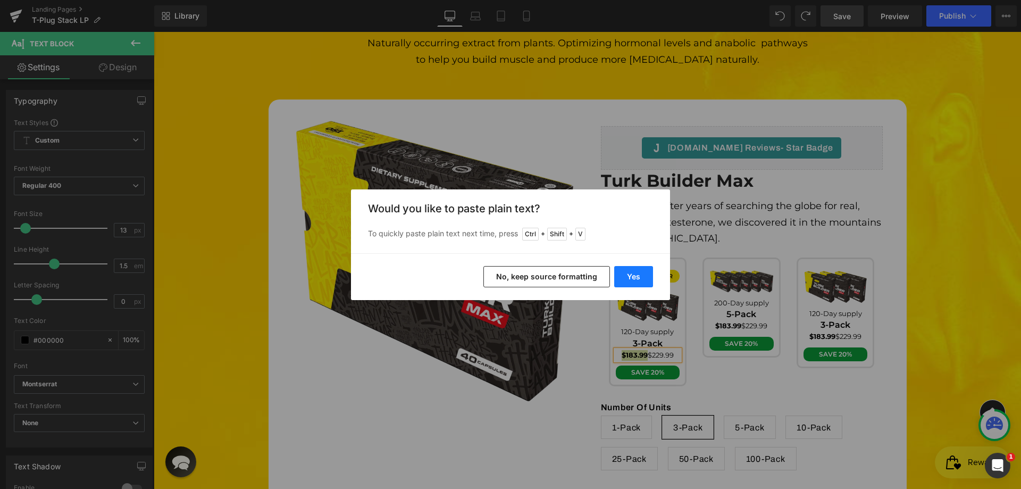
click at [628, 270] on button "Yes" at bounding box center [633, 276] width 39 height 21
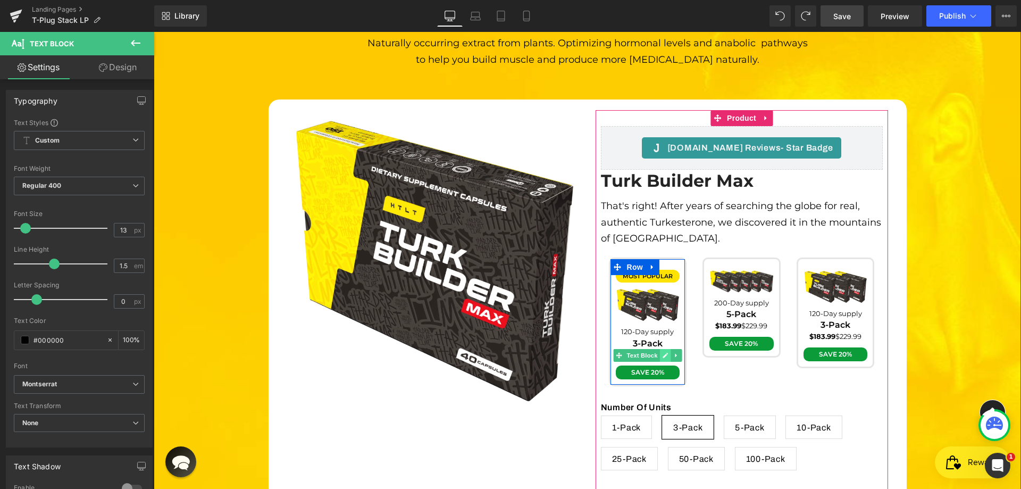
click at [660, 349] on link at bounding box center [665, 355] width 11 height 13
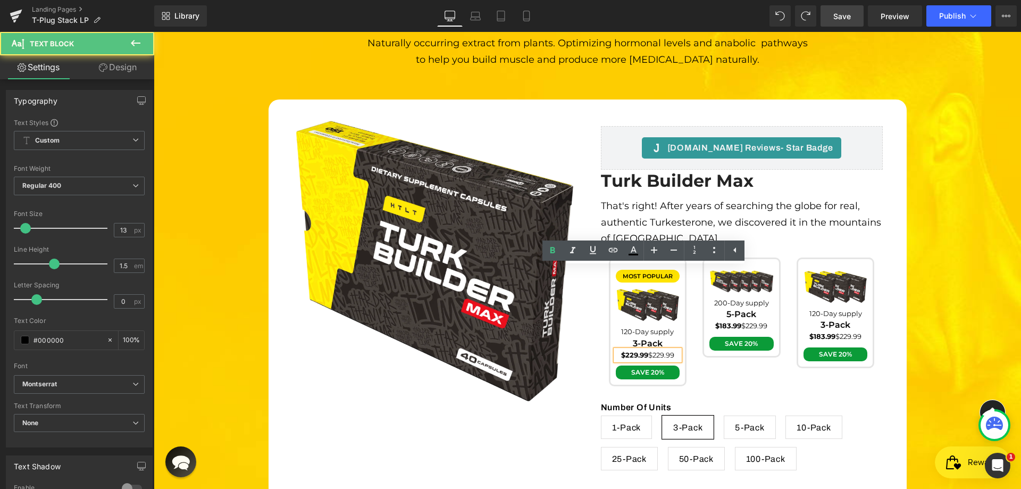
click at [647, 351] on span "$229.99 $229.99" at bounding box center [647, 355] width 53 height 9
drag, startPoint x: 647, startPoint y: 271, endPoint x: 685, endPoint y: 271, distance: 37.2
click at [685, 271] on div "most popular Text Block Image 120-Day supply Text Block 3-Pack Text Block $229.…" at bounding box center [648, 322] width 94 height 129
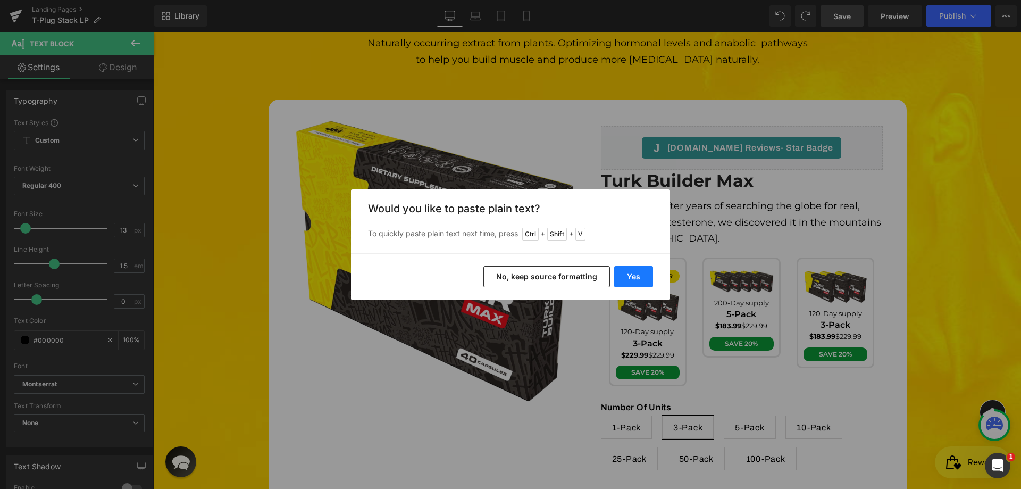
click at [625, 278] on button "Yes" at bounding box center [633, 276] width 39 height 21
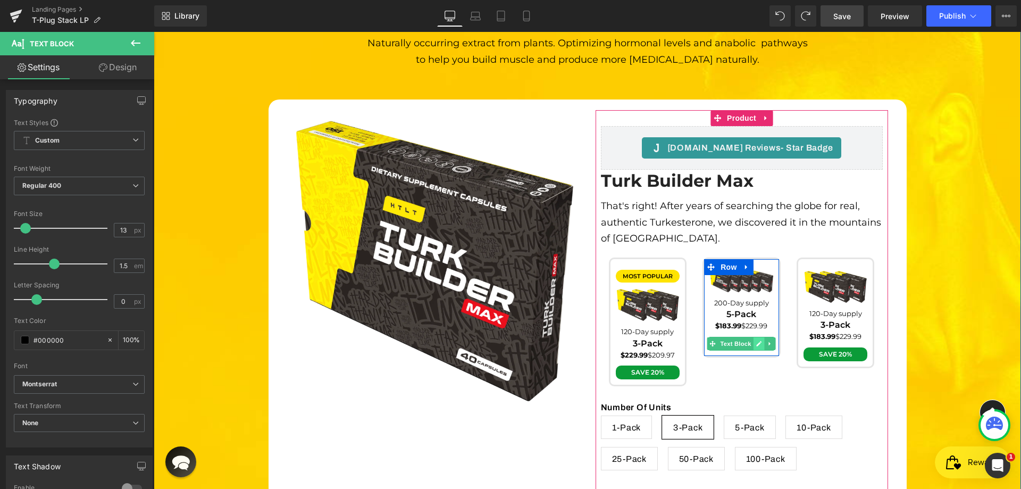
click at [757, 340] on icon at bounding box center [760, 343] width 6 height 6
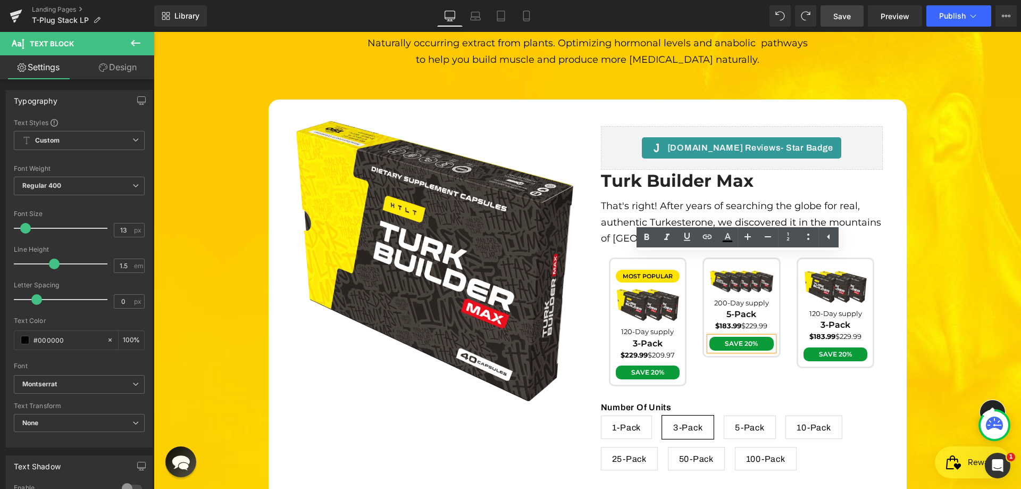
click at [735, 339] on span "Save 20%" at bounding box center [741, 343] width 33 height 8
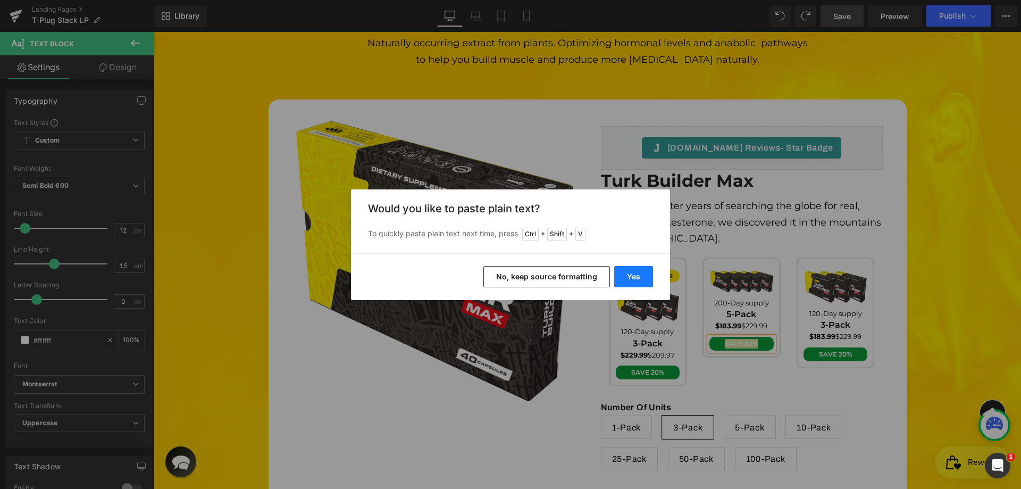
click at [637, 275] on button "Yes" at bounding box center [633, 276] width 39 height 21
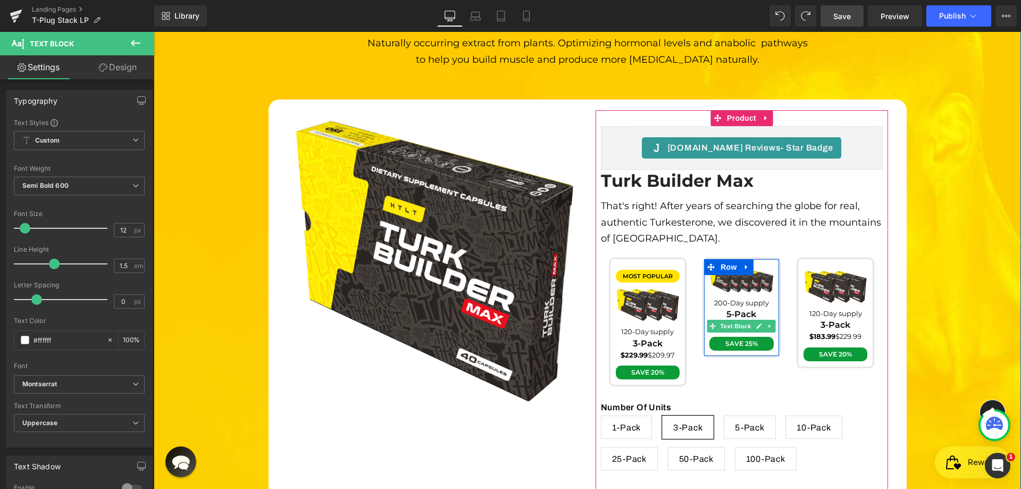
click at [757, 323] on icon at bounding box center [760, 326] width 6 height 6
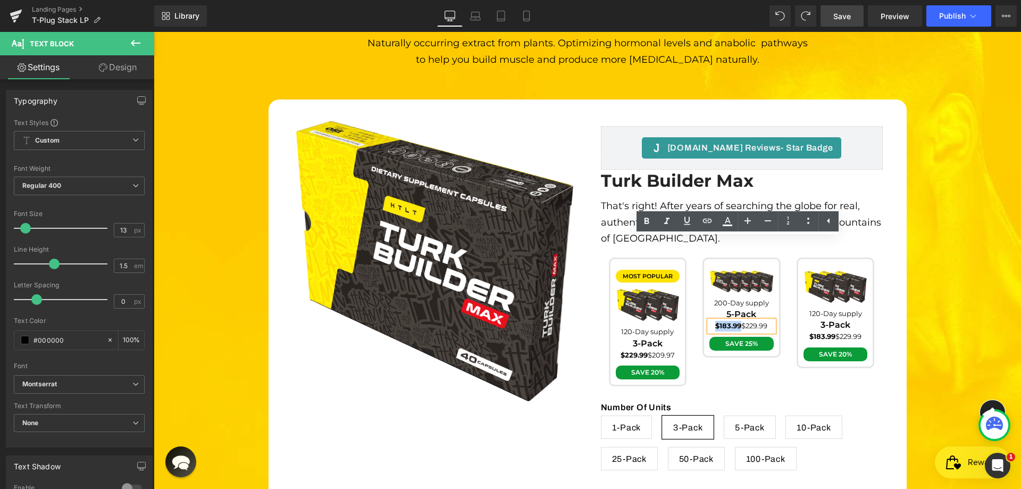
drag, startPoint x: 737, startPoint y: 243, endPoint x: 684, endPoint y: 241, distance: 53.2
click at [684, 258] on div "most popular Text Block Image 120-Day supply Text Block 3-Pack Text Block $229.…" at bounding box center [742, 322] width 282 height 129
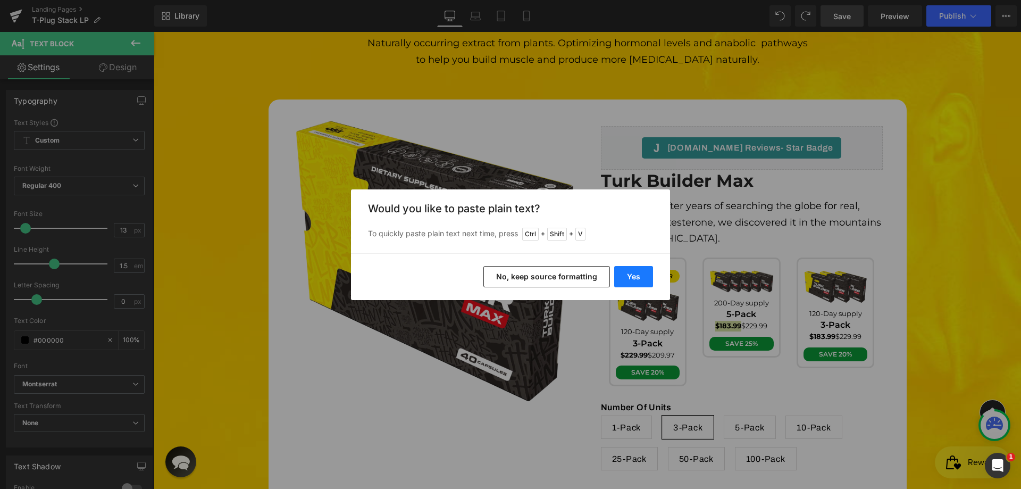
click at [629, 280] on button "Yes" at bounding box center [633, 276] width 39 height 21
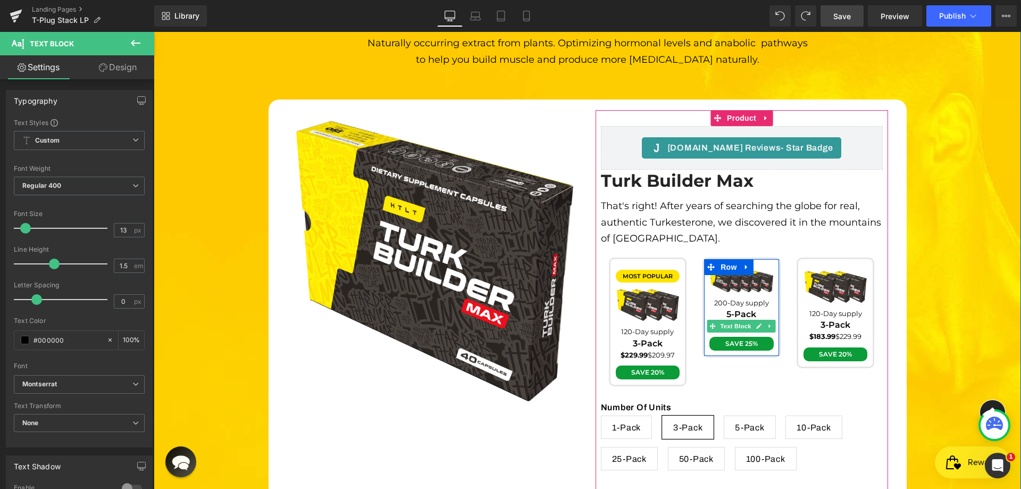
click at [749, 320] on span "Text Block" at bounding box center [736, 326] width 35 height 13
click at [757, 323] on icon at bounding box center [759, 325] width 5 height 5
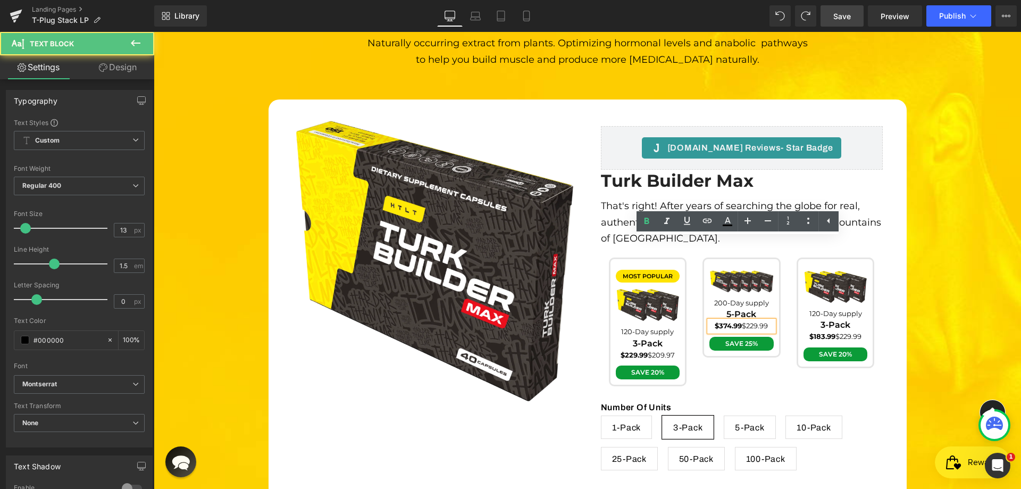
click at [742, 321] on span "$374.99 $229.99" at bounding box center [741, 325] width 53 height 9
drag, startPoint x: 740, startPoint y: 247, endPoint x: 780, endPoint y: 247, distance: 40.4
click at [780, 258] on div "Image 200-Day supply Text Block 5-Pack Text Block $374.99 $229.99 Text Block Sa…" at bounding box center [742, 308] width 94 height 100
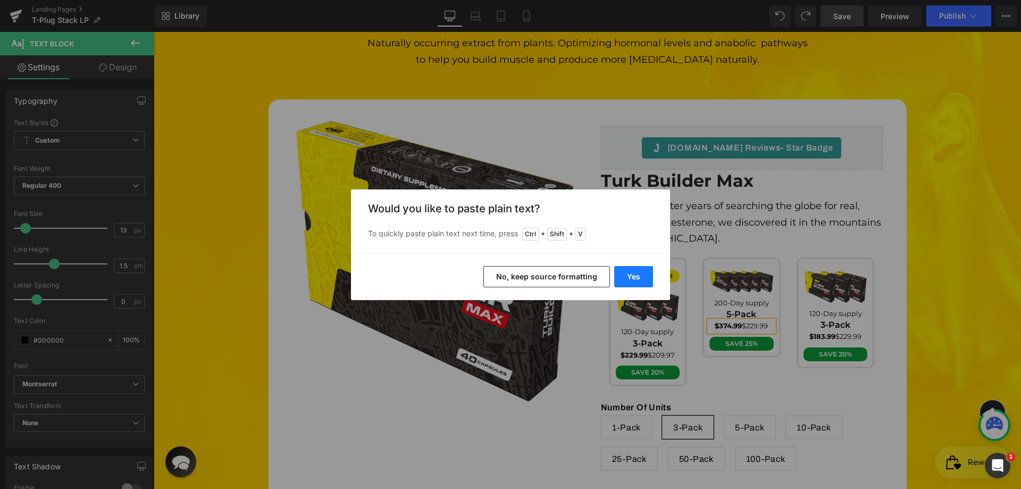
click at [629, 276] on button "Yes" at bounding box center [633, 276] width 39 height 21
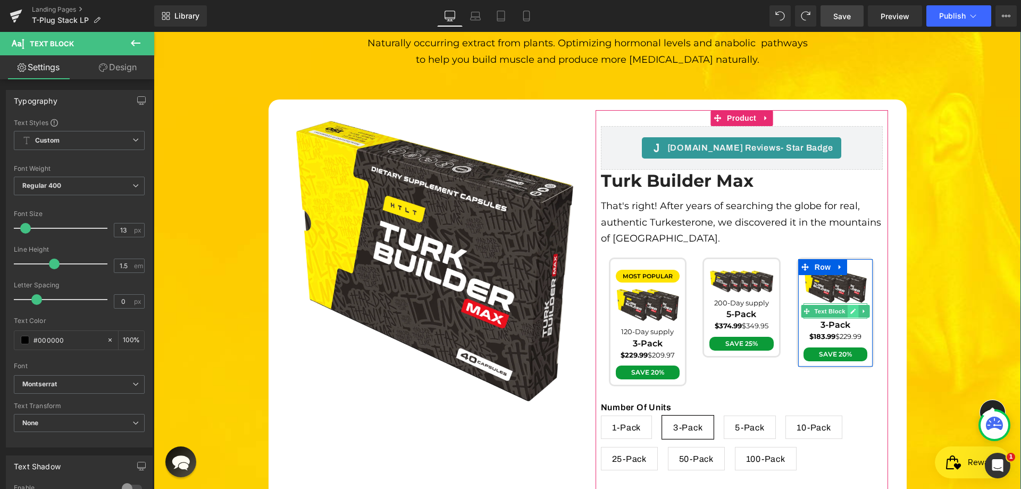
click at [848, 305] on link at bounding box center [853, 311] width 11 height 13
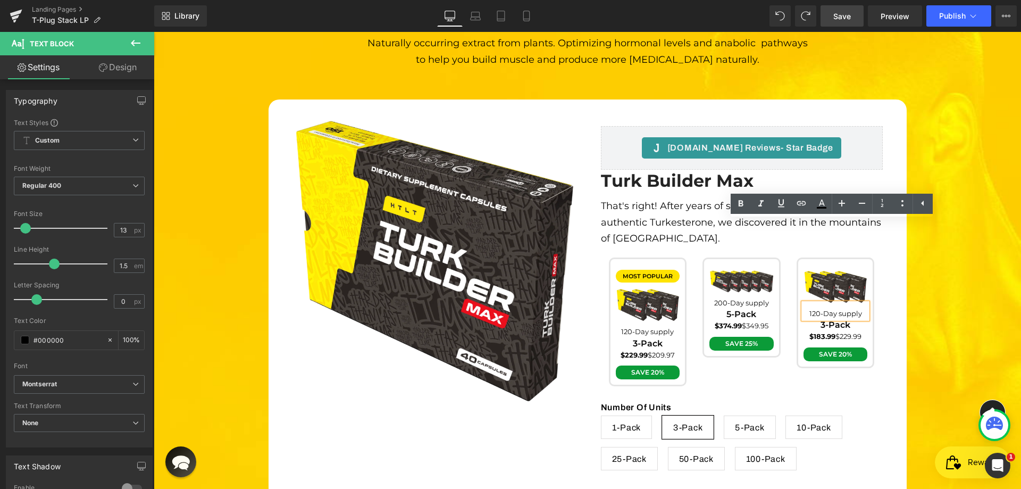
click at [842, 309] on span "120-Day supply" at bounding box center [836, 313] width 53 height 9
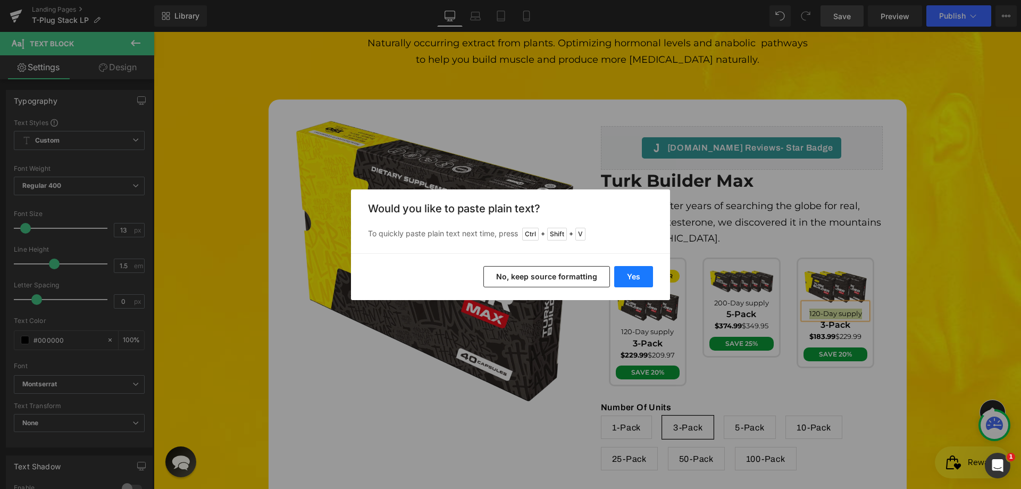
click at [637, 278] on button "Yes" at bounding box center [633, 276] width 39 height 21
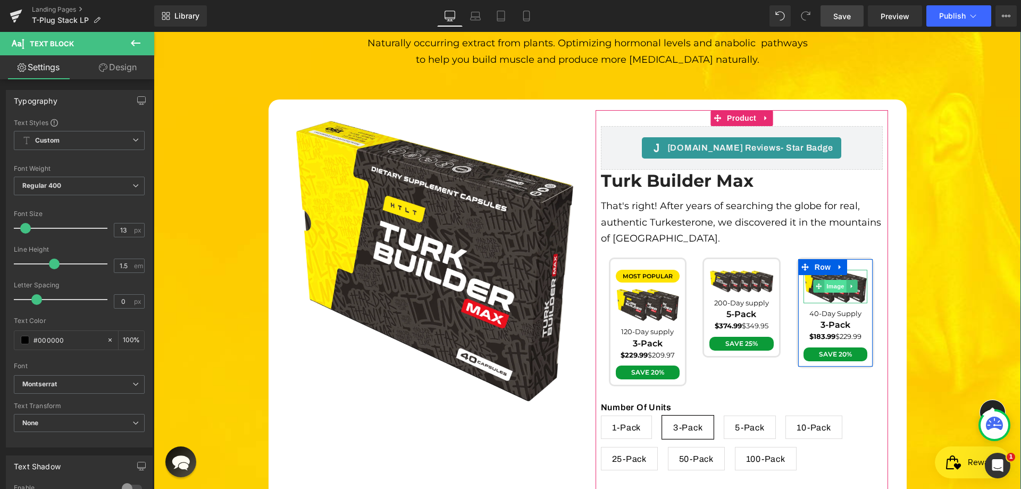
click at [838, 280] on span "Image" at bounding box center [836, 286] width 22 height 13
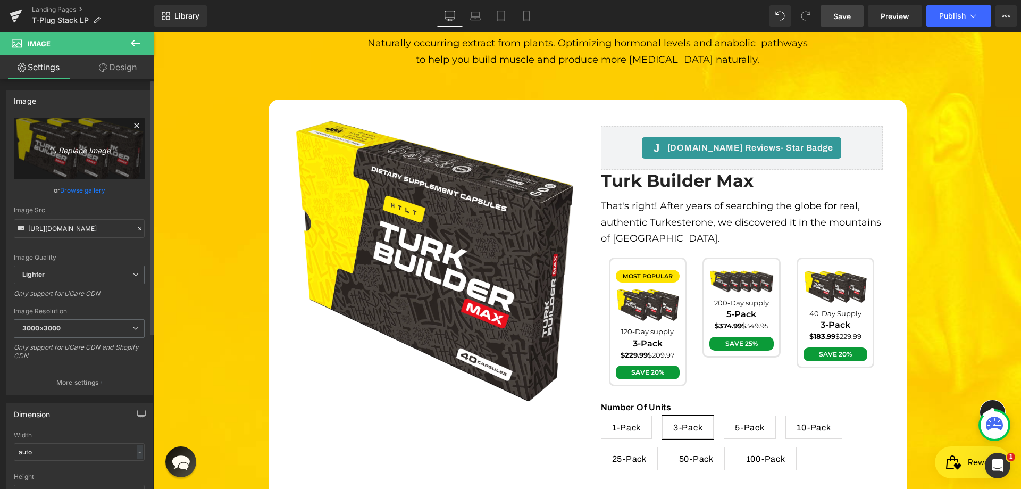
click at [94, 152] on icon "Replace Image" at bounding box center [79, 148] width 85 height 13
type input "C:\fakepath\Group 90.webp"
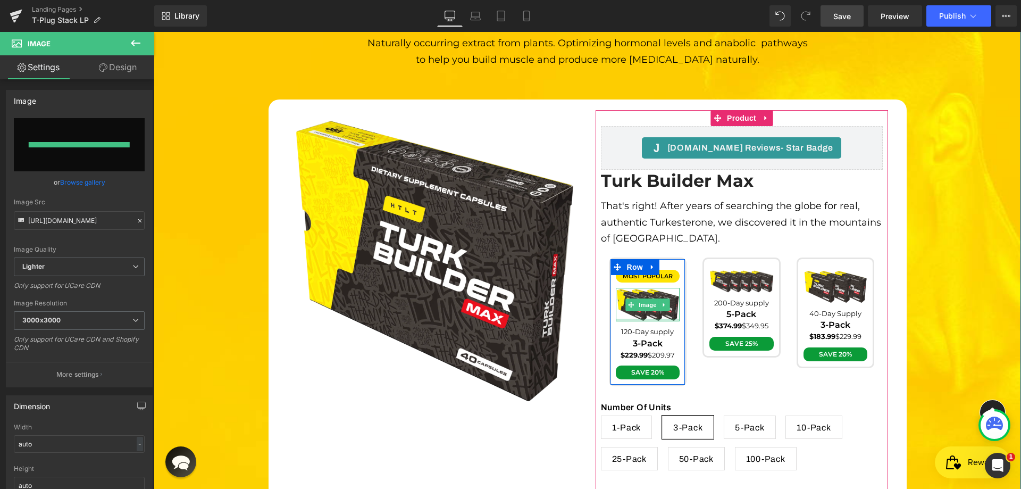
type input "[URL][DOMAIN_NAME]"
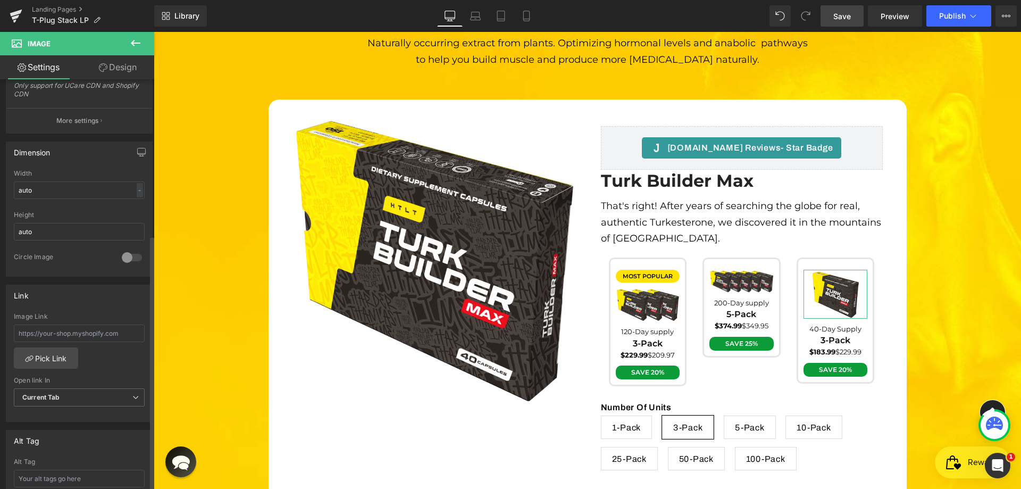
scroll to position [426, 0]
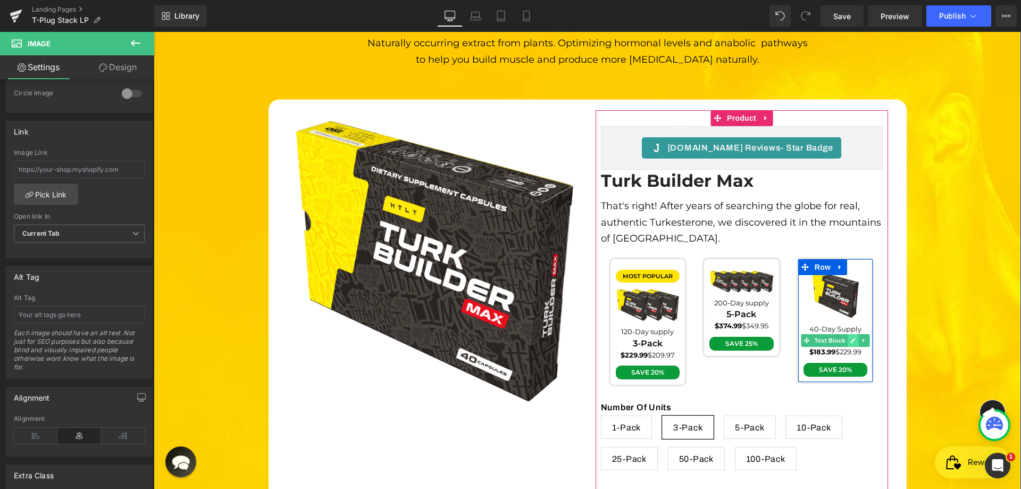
click at [851, 337] on icon at bounding box center [854, 340] width 6 height 6
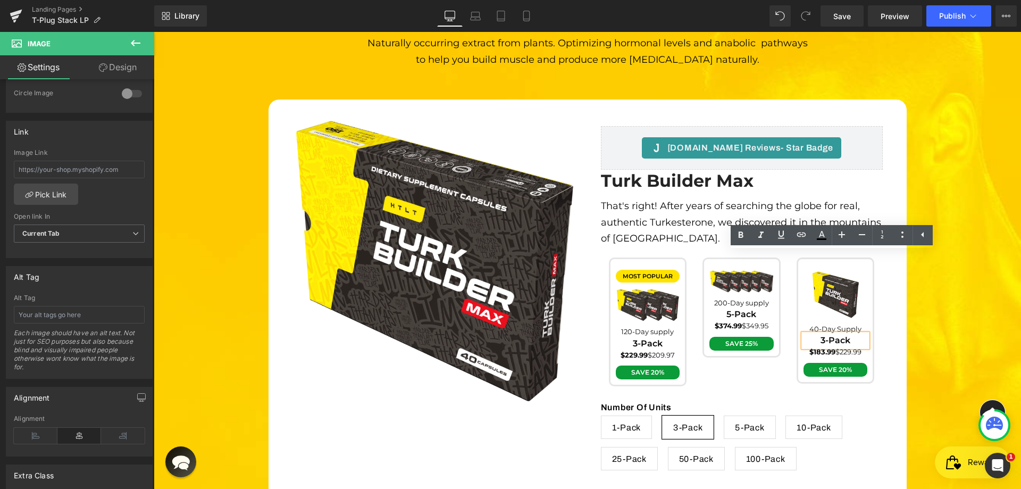
click at [837, 335] on span "3-Pack" at bounding box center [836, 340] width 30 height 10
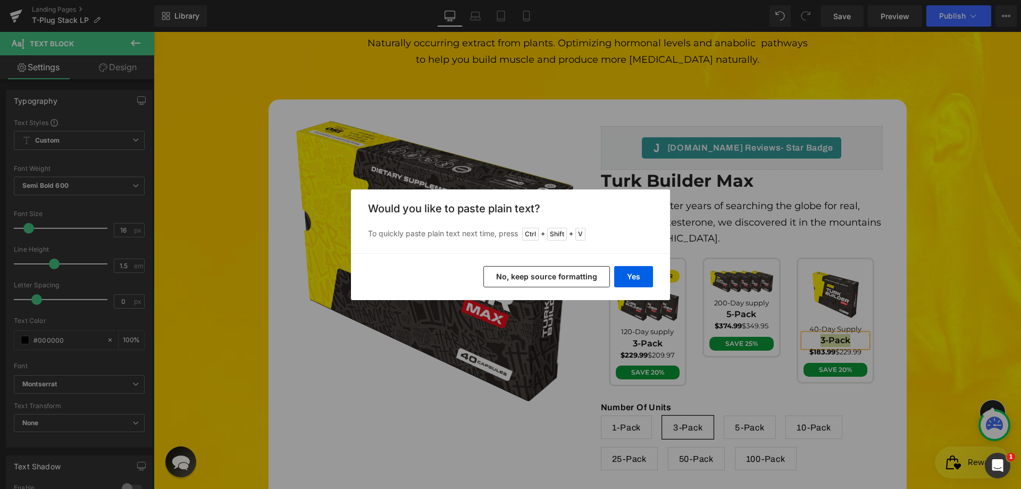
click at [630, 288] on div "Yes No, keep source formatting" at bounding box center [510, 276] width 319 height 47
drag, startPoint x: 635, startPoint y: 277, endPoint x: 480, endPoint y: 244, distance: 158.8
click at [635, 277] on button "Yes" at bounding box center [633, 276] width 39 height 21
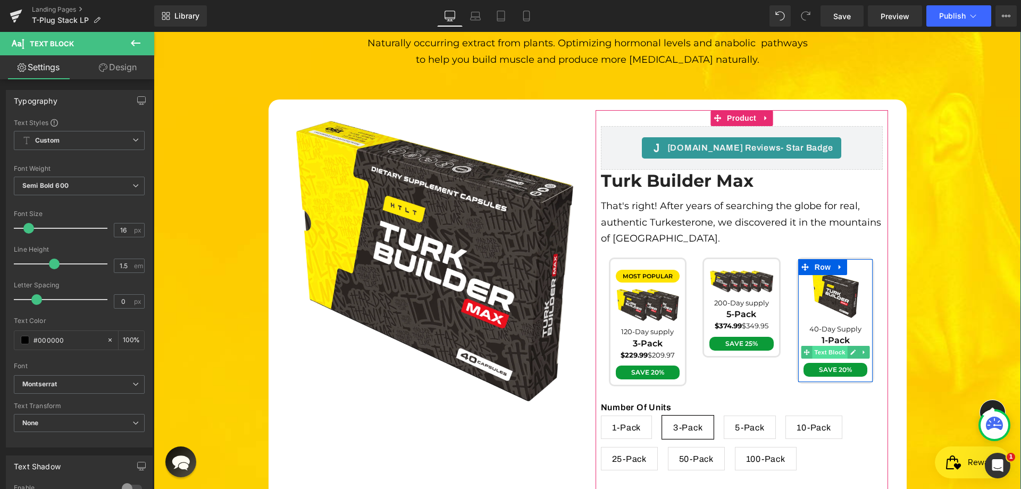
click at [833, 346] on span "Text Block" at bounding box center [830, 352] width 35 height 13
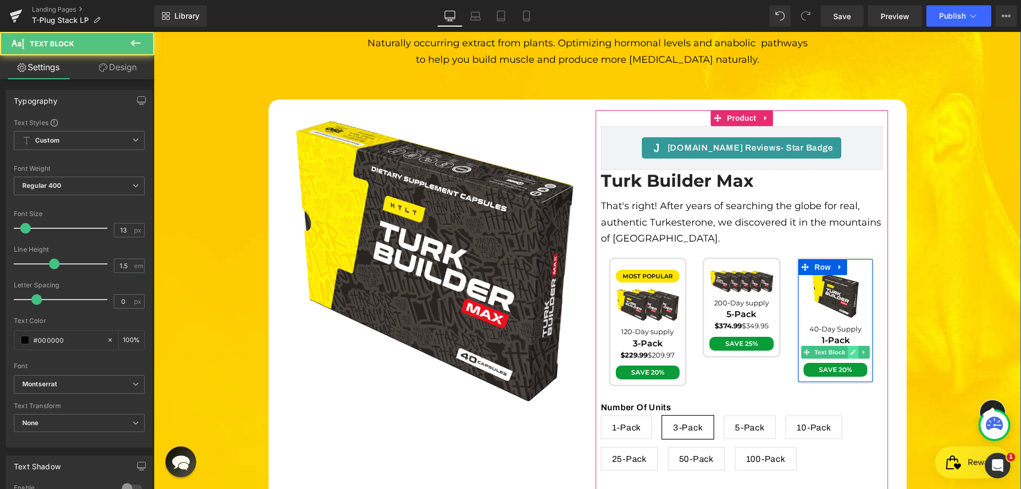
click at [851, 349] on icon at bounding box center [854, 352] width 6 height 6
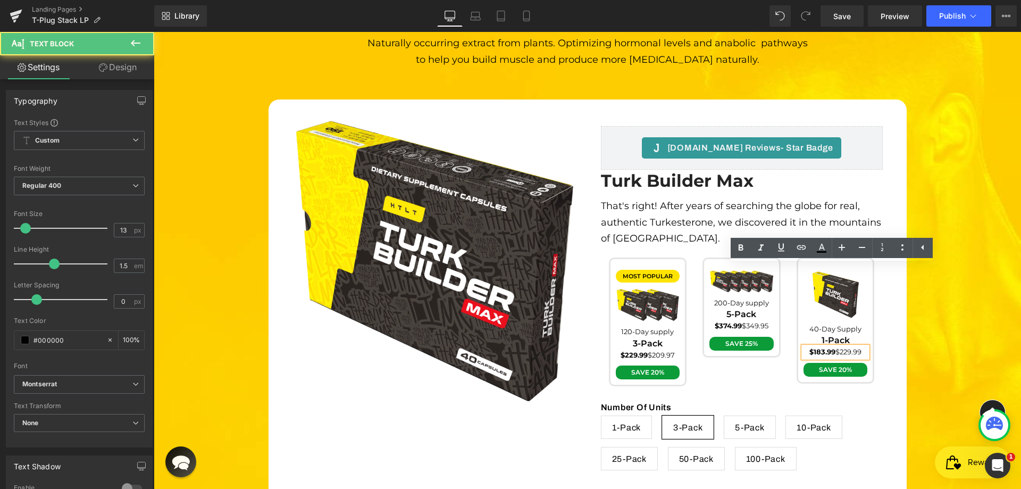
drag, startPoint x: 833, startPoint y: 270, endPoint x: 874, endPoint y: 269, distance: 41.5
click at [874, 269] on div "Image 40-Day Supply Text Block 1-Pack Text Block $183.99 $229.99 Text Block Sav…" at bounding box center [836, 321] width 94 height 126
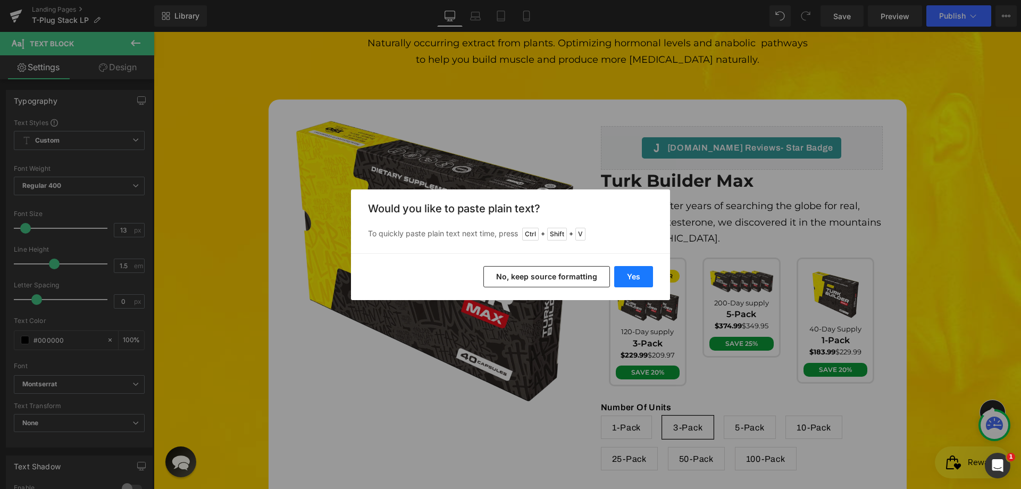
drag, startPoint x: 635, startPoint y: 277, endPoint x: 595, endPoint y: 231, distance: 60.4
click at [635, 277] on button "Yes" at bounding box center [633, 276] width 39 height 21
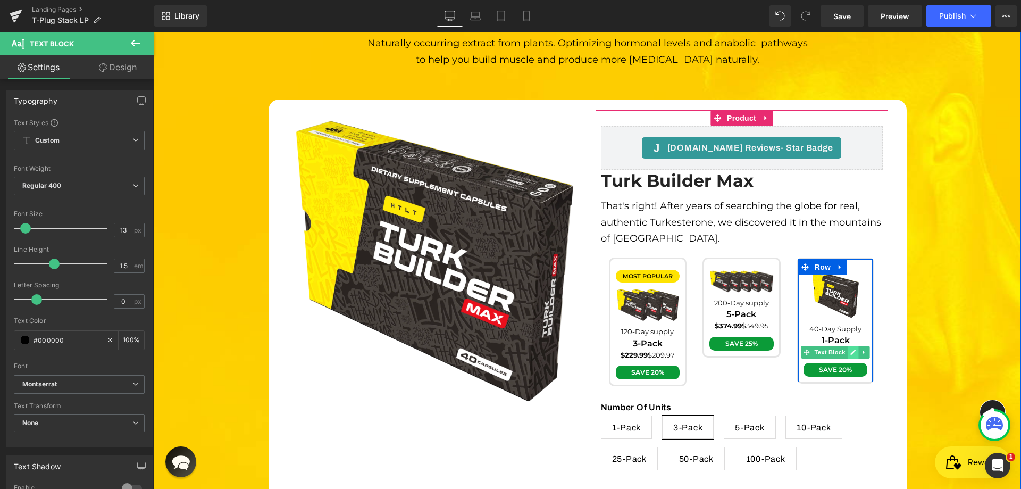
click at [851, 349] on icon at bounding box center [854, 352] width 6 height 6
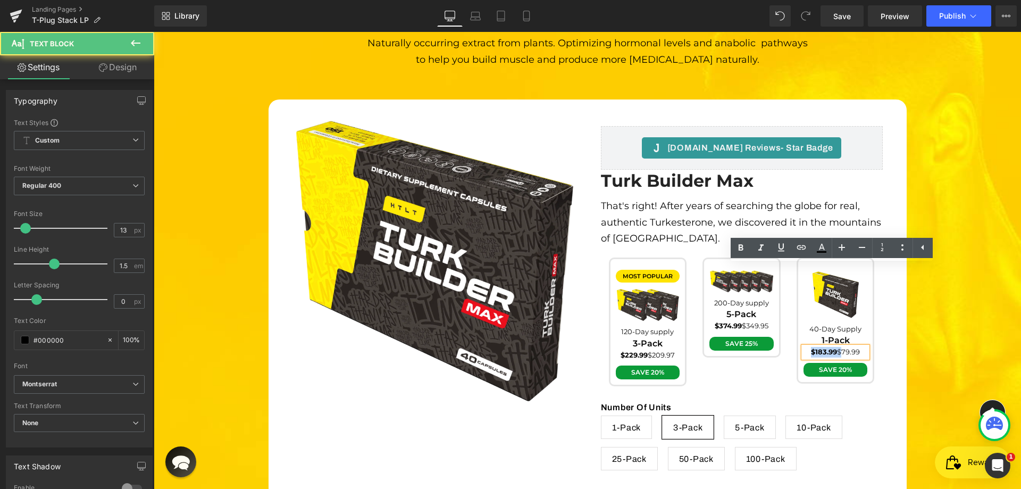
drag, startPoint x: 836, startPoint y: 272, endPoint x: 779, endPoint y: 267, distance: 56.6
click at [779, 267] on div "most popular Text Block Image 120-Day supply Text Block 3-Pack Text Block $229.…" at bounding box center [742, 322] width 282 height 129
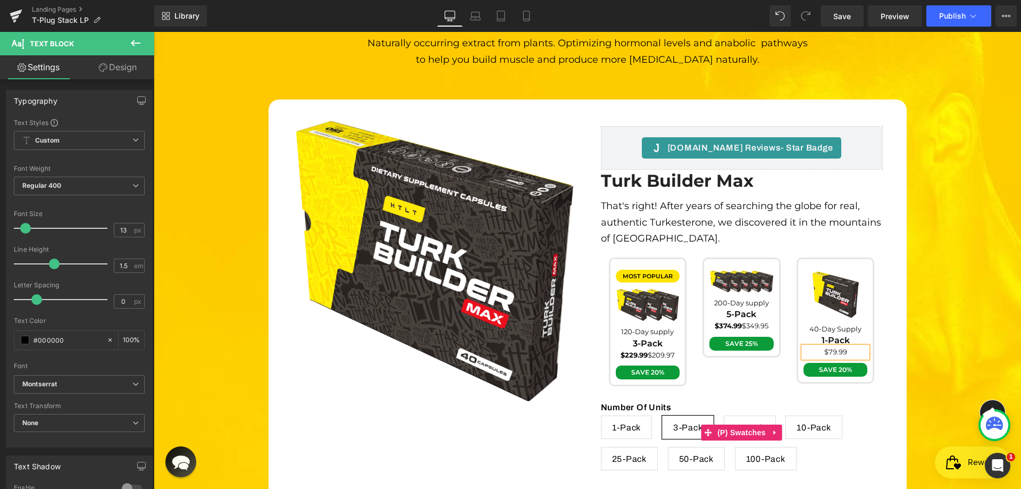
click at [853, 386] on div "Number Of Units 1-Pack 3-Pack 5-Pack 10-Pack 25-Pack 50-Pack 100-Pack" at bounding box center [742, 432] width 282 height 92
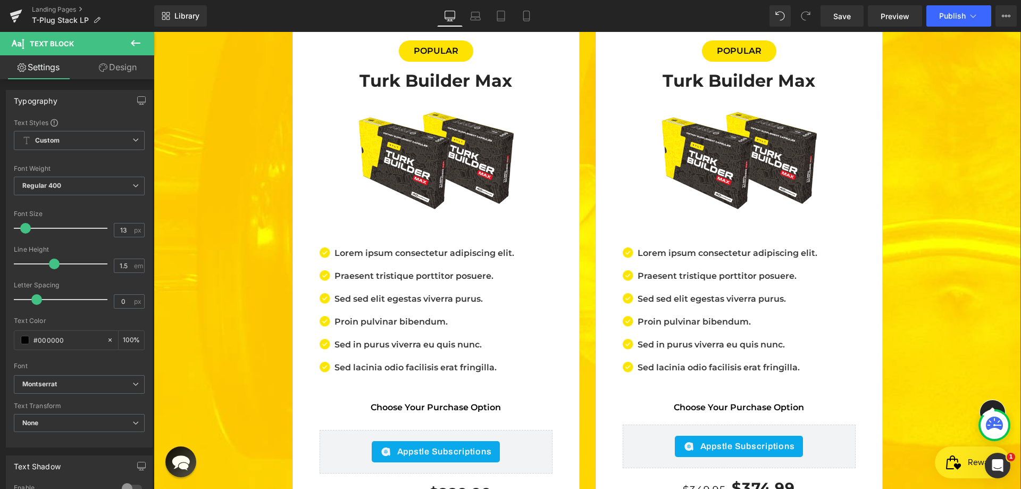
scroll to position [3749, 0]
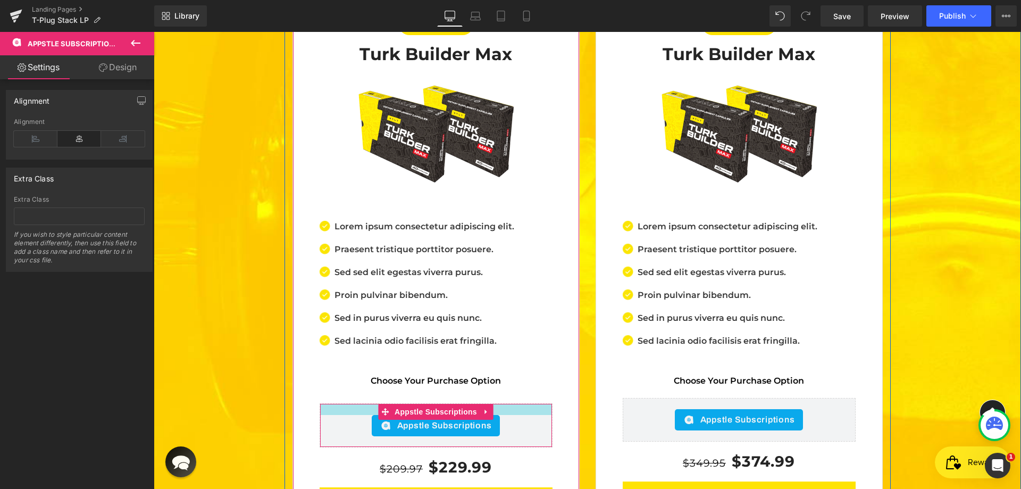
click at [525, 404] on div at bounding box center [436, 409] width 232 height 11
click at [480, 404] on link at bounding box center [487, 412] width 14 height 16
click at [478, 408] on icon at bounding box center [479, 411] width 7 height 7
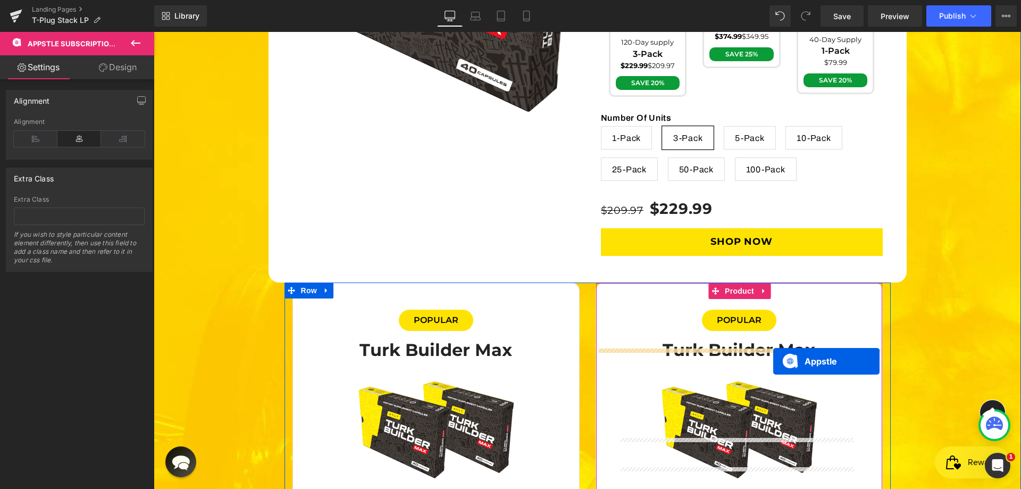
scroll to position [3242, 0]
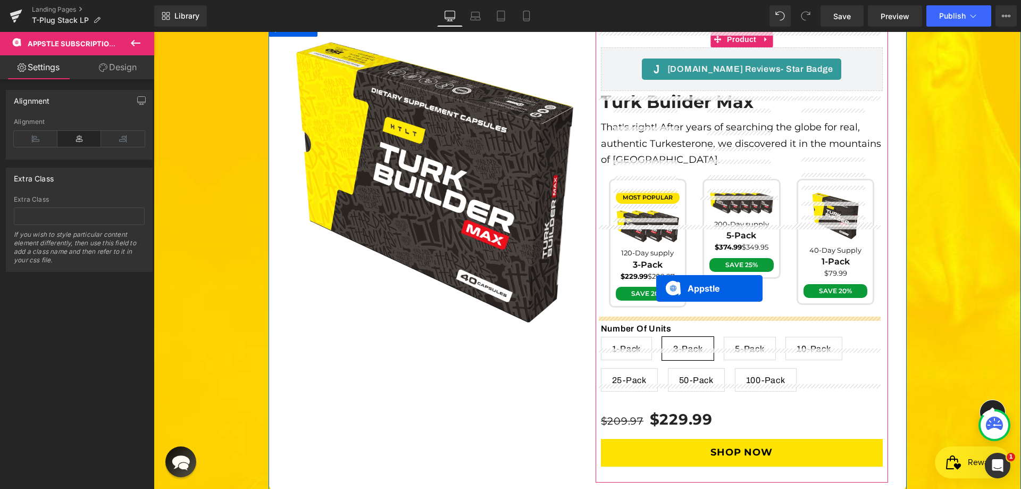
drag, startPoint x: 634, startPoint y: 294, endPoint x: 657, endPoint y: 289, distance: 23.0
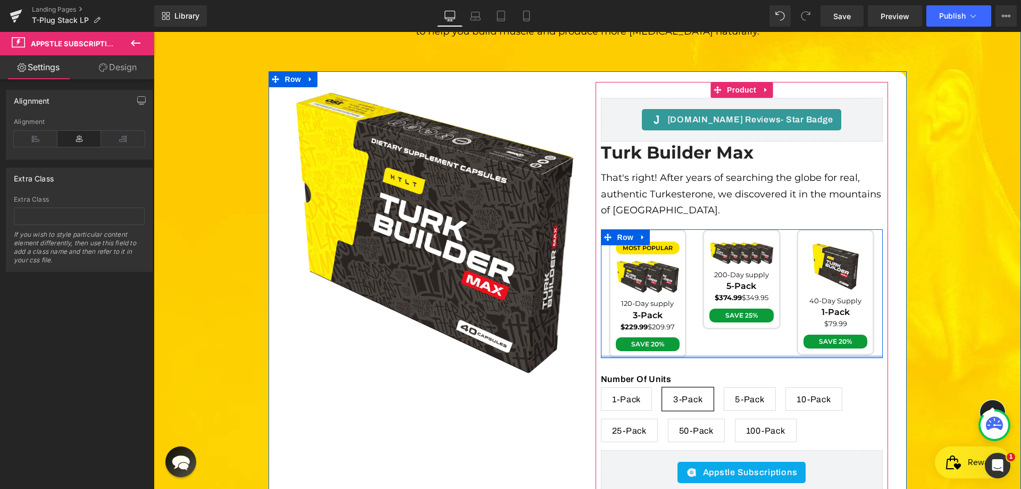
scroll to position [3136, 0]
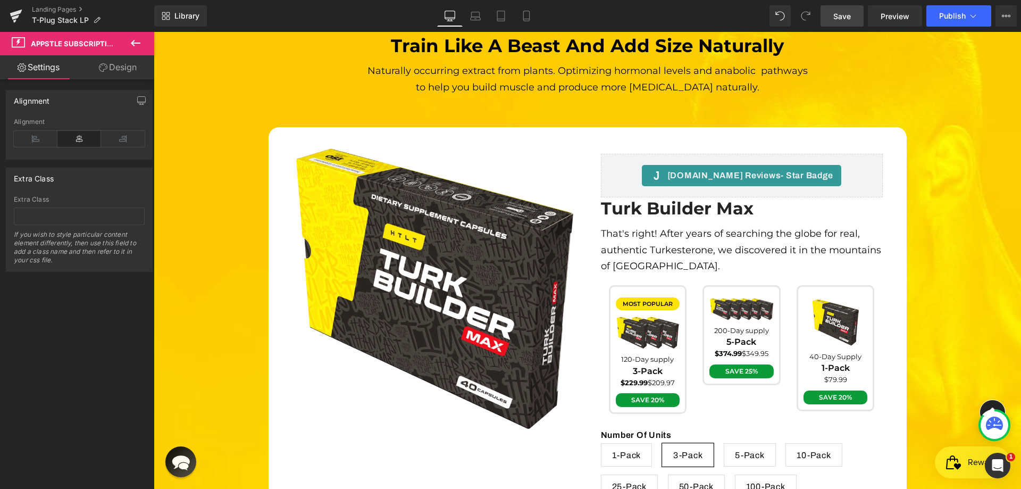
click at [849, 15] on span "Save" at bounding box center [843, 16] width 18 height 11
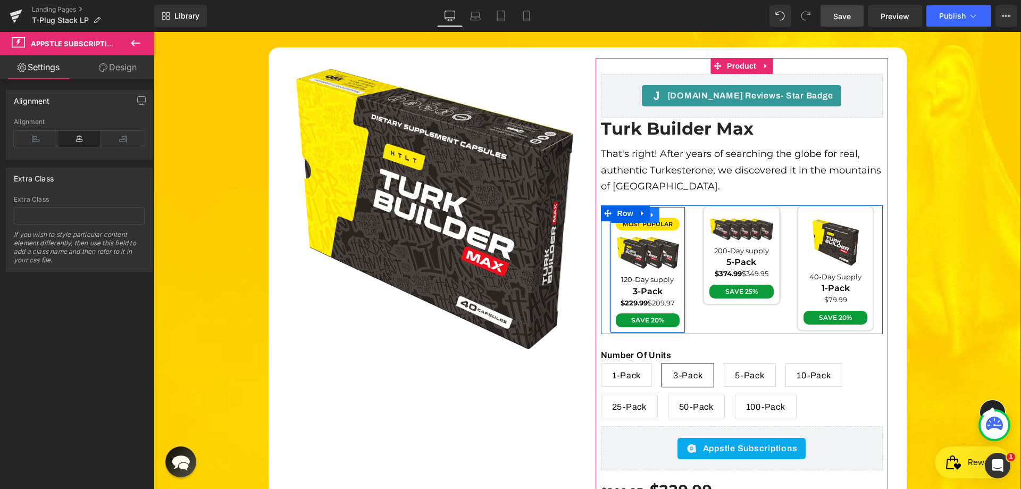
scroll to position [3242, 0]
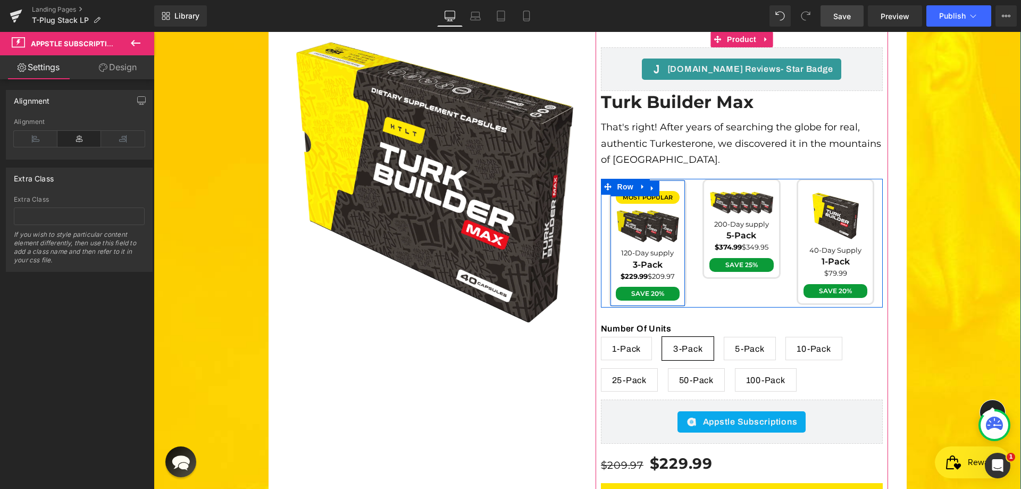
click at [657, 209] on img at bounding box center [648, 226] width 64 height 34
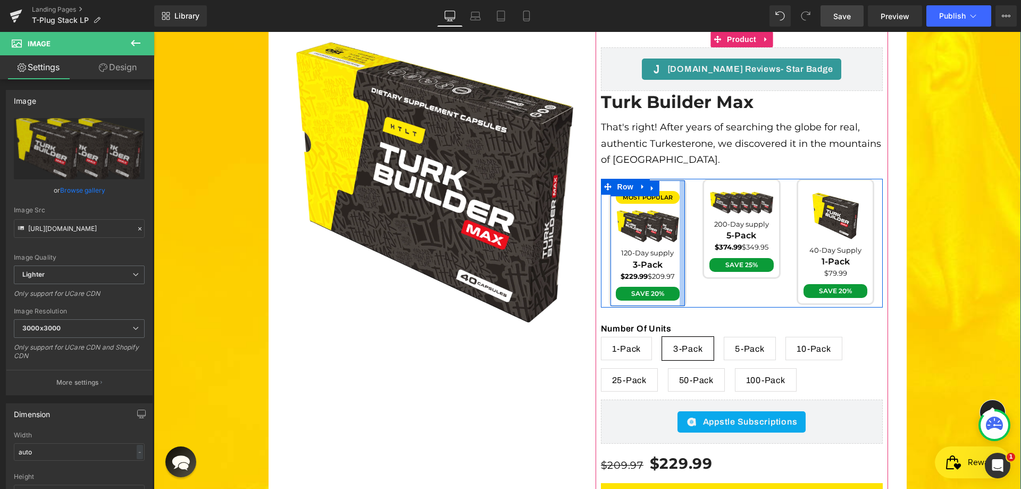
click at [680, 180] on div at bounding box center [682, 243] width 5 height 126
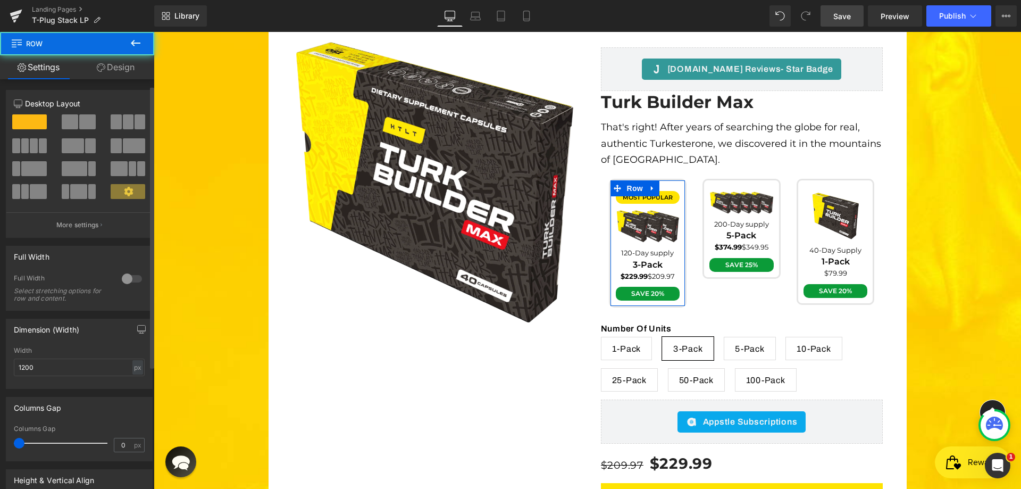
scroll to position [187, 0]
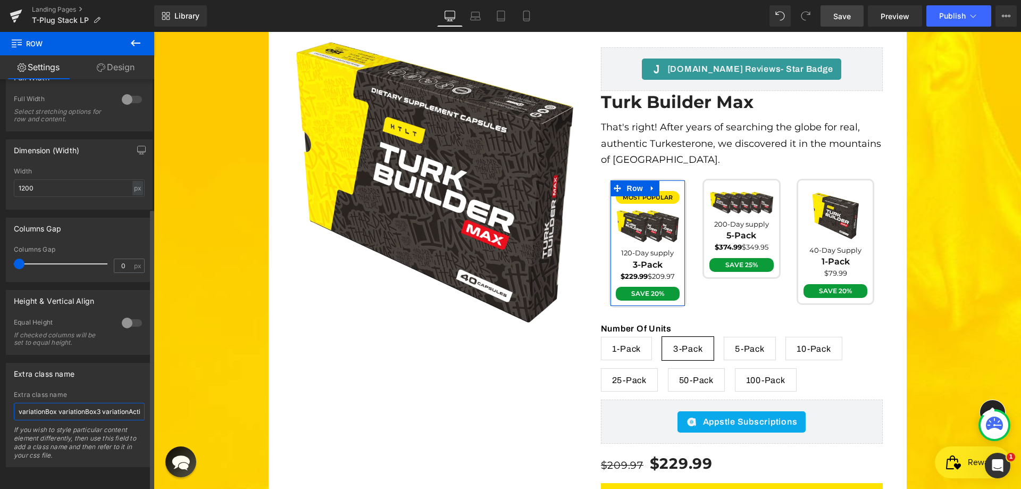
click at [96, 405] on input "variationBox variationBox3 variationActive" at bounding box center [79, 412] width 131 height 18
click at [110, 405] on input "variationBox variationBox3 variationActive" at bounding box center [79, 412] width 131 height 18
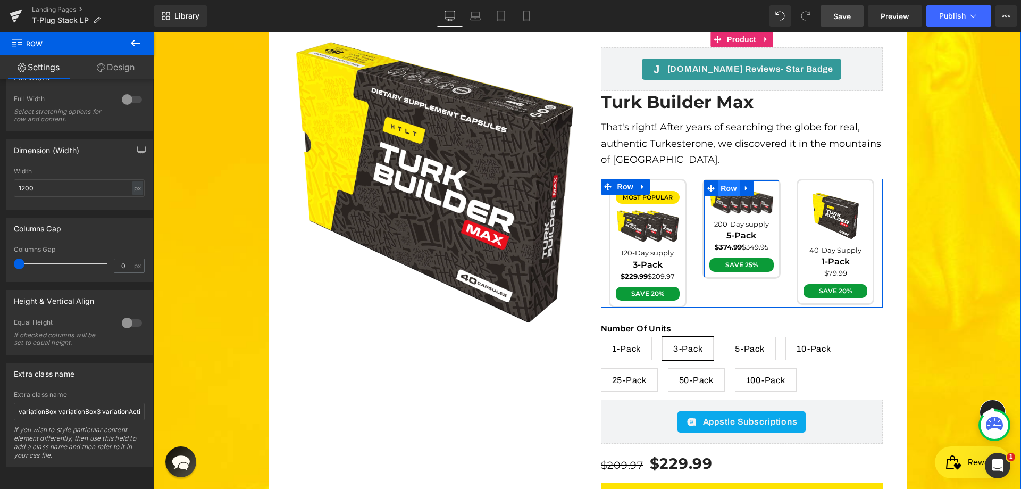
click at [730, 180] on span "Row" at bounding box center [728, 188] width 21 height 16
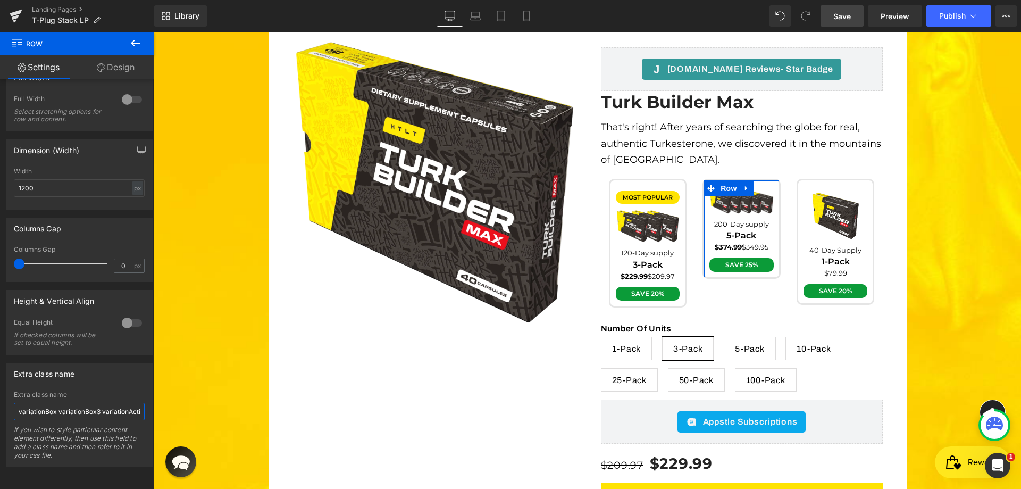
scroll to position [0, 10]
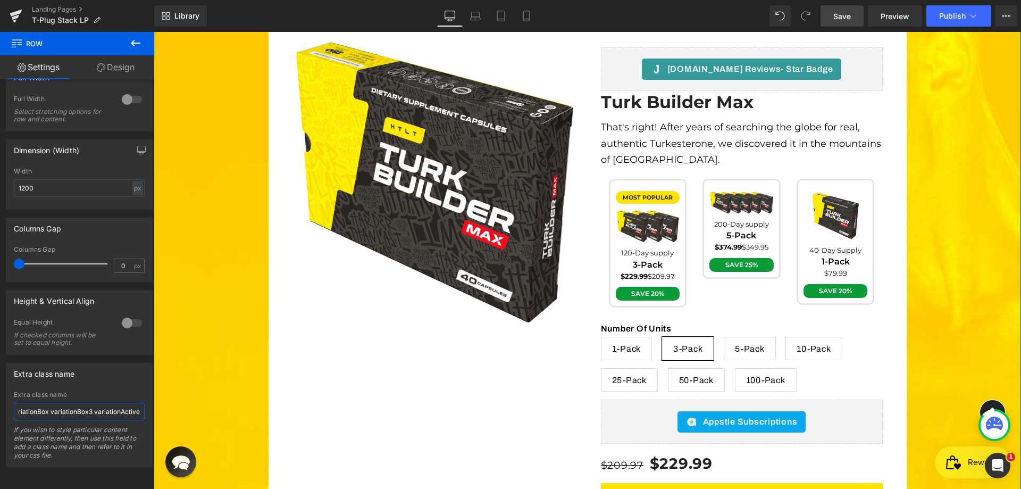
drag, startPoint x: 252, startPoint y: 435, endPoint x: 224, endPoint y: 401, distance: 44.2
type input "variationBox variationBox5"
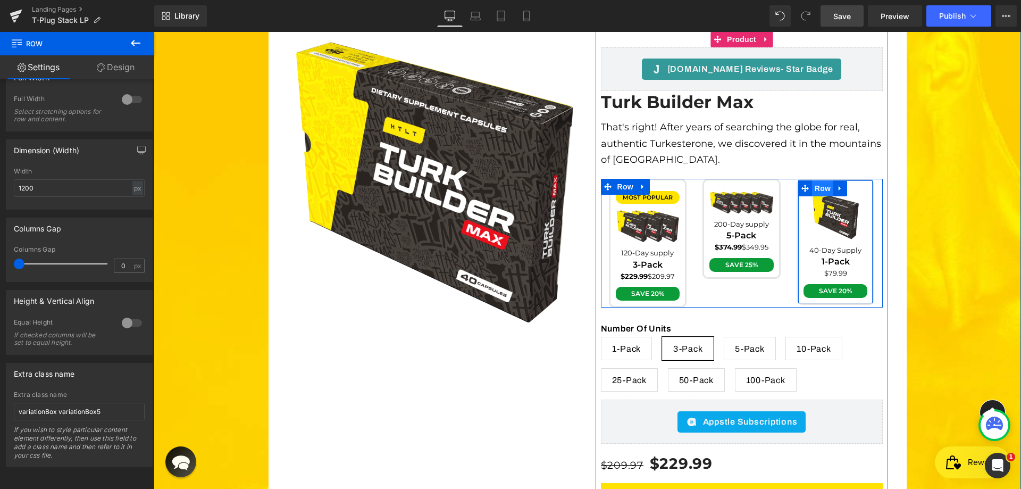
click at [827, 180] on span "Row" at bounding box center [822, 188] width 21 height 16
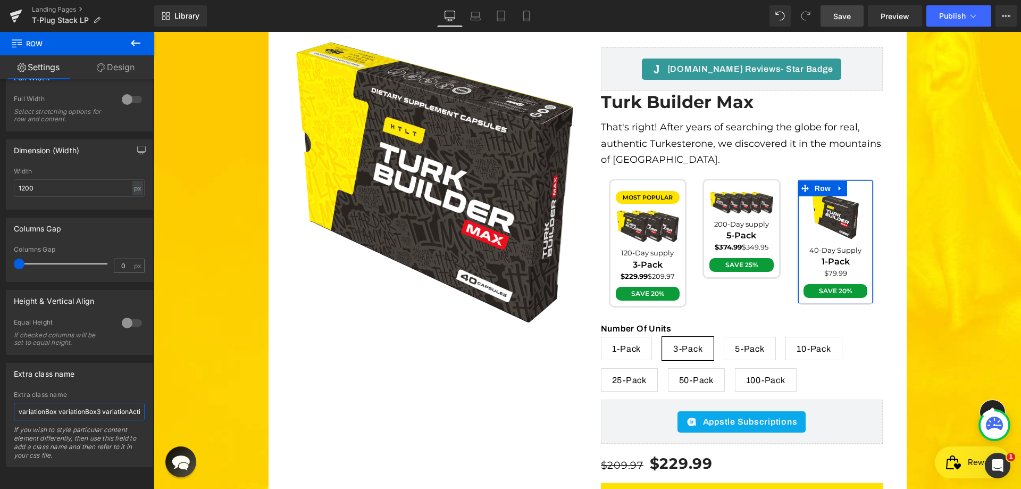
scroll to position [0, 10]
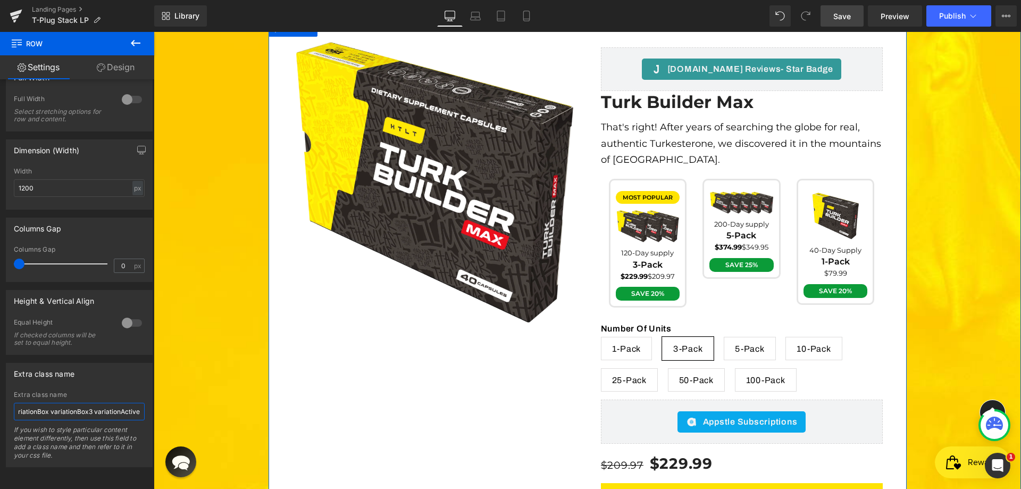
drag, startPoint x: 250, startPoint y: 435, endPoint x: 320, endPoint y: 425, distance: 71.6
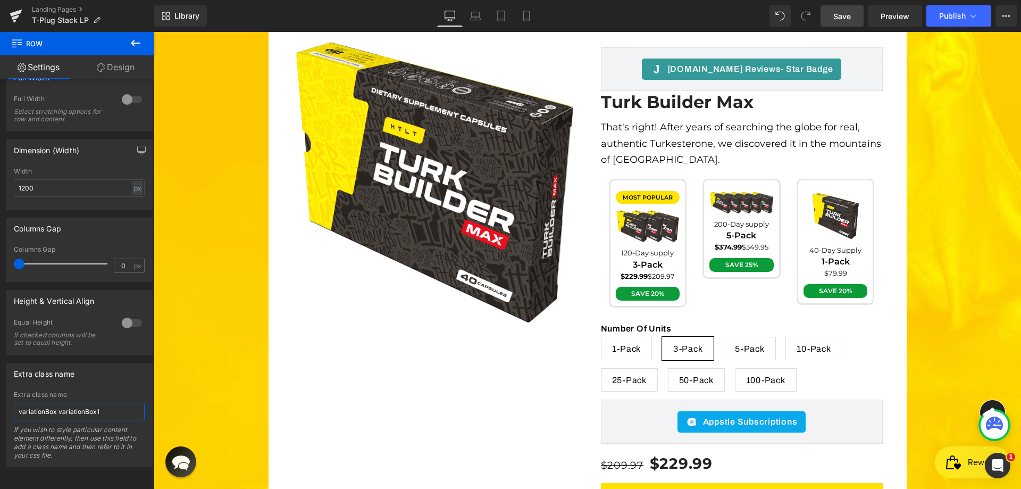
type input "variationBox variationBox1"
click at [836, 14] on span "Save" at bounding box center [843, 16] width 18 height 11
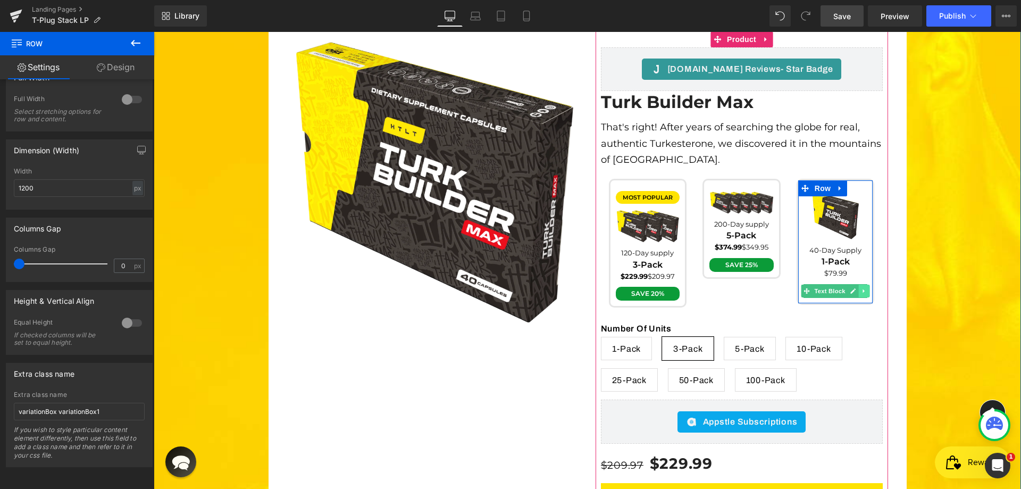
click at [861, 288] on icon at bounding box center [864, 291] width 6 height 6
click at [865, 285] on link at bounding box center [870, 291] width 11 height 13
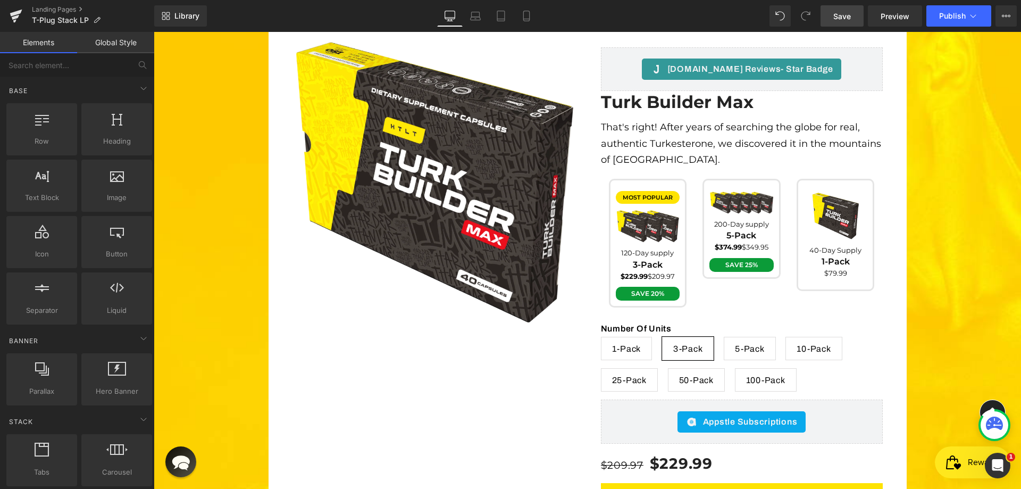
click at [845, 20] on span "Save" at bounding box center [843, 16] width 18 height 11
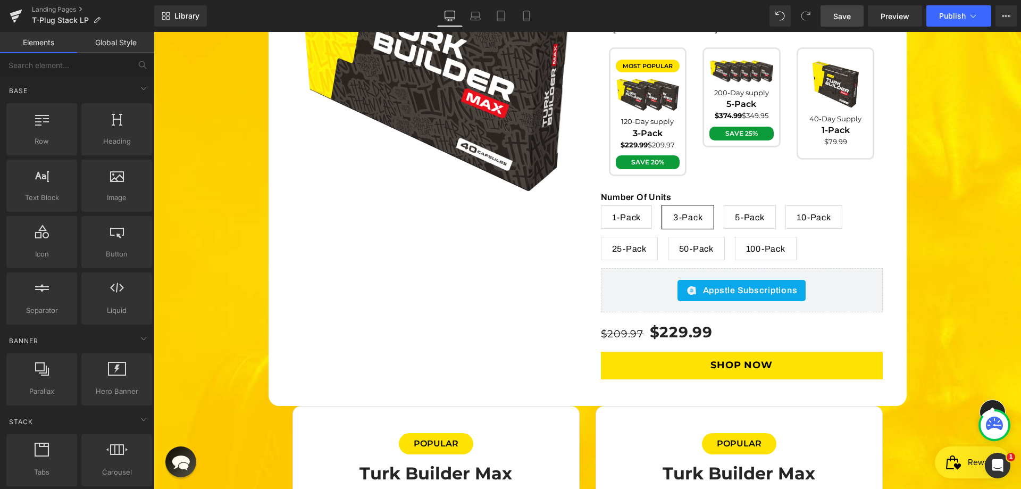
scroll to position [3295, 0]
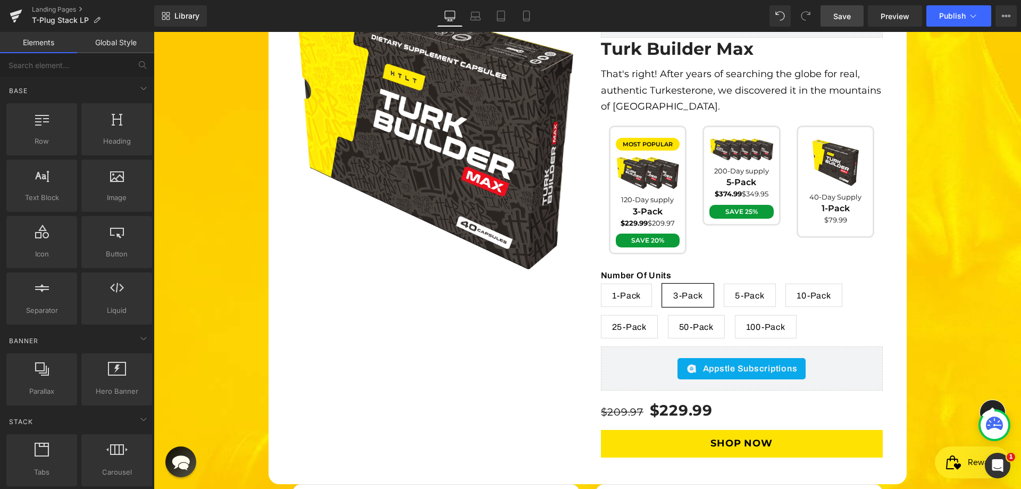
click at [694, 391] on div "$209.97 $229.99 (P) Price" at bounding box center [742, 407] width 282 height 32
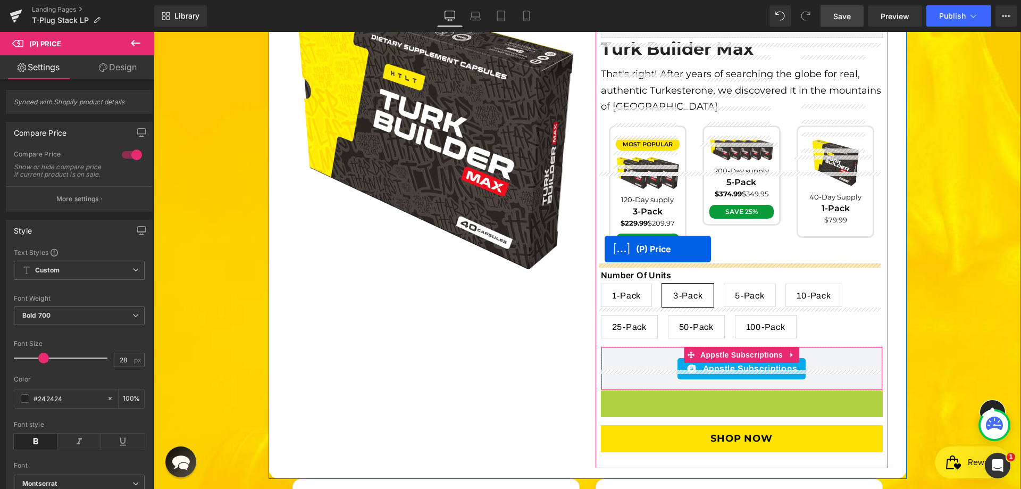
drag, startPoint x: 673, startPoint y: 328, endPoint x: 605, endPoint y: 249, distance: 104.1
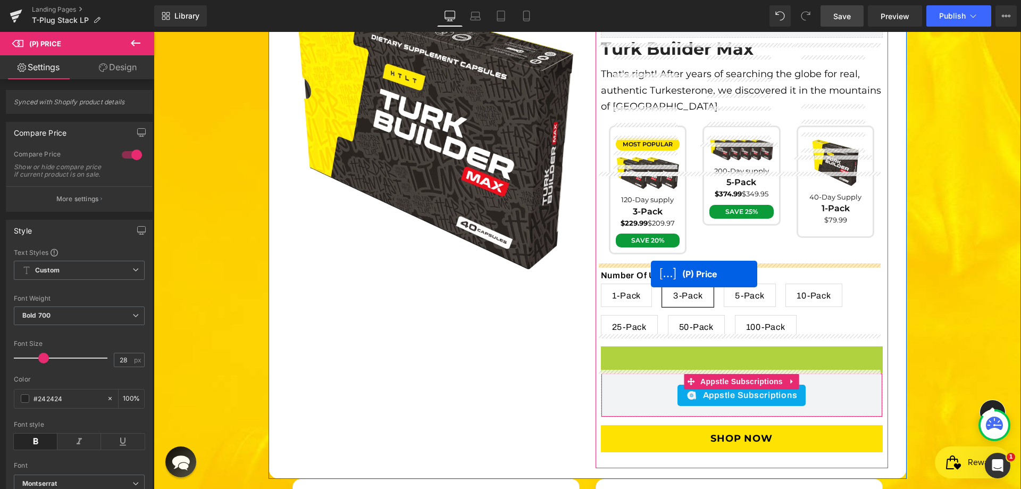
drag, startPoint x: 670, startPoint y: 277, endPoint x: 650, endPoint y: 276, distance: 20.3
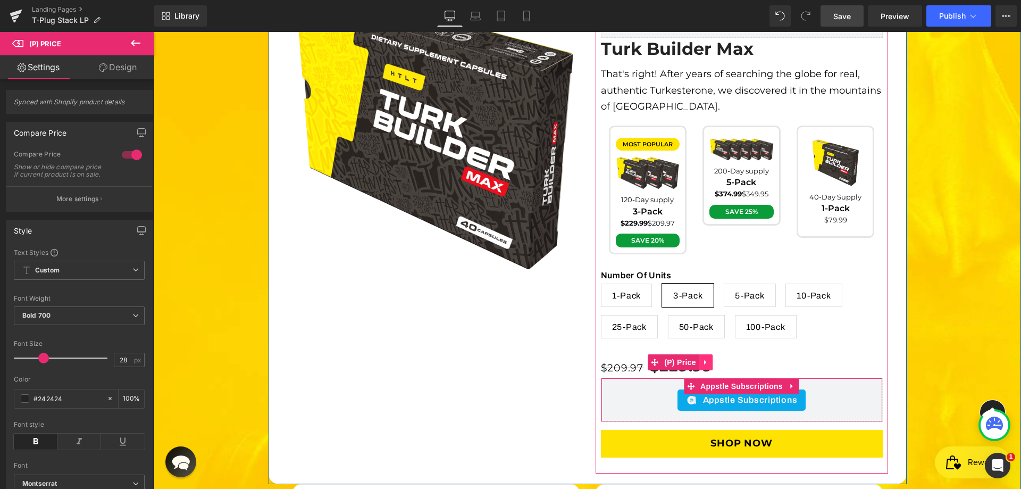
click at [699, 354] on link at bounding box center [706, 362] width 14 height 16
click at [706, 354] on link at bounding box center [713, 362] width 14 height 16
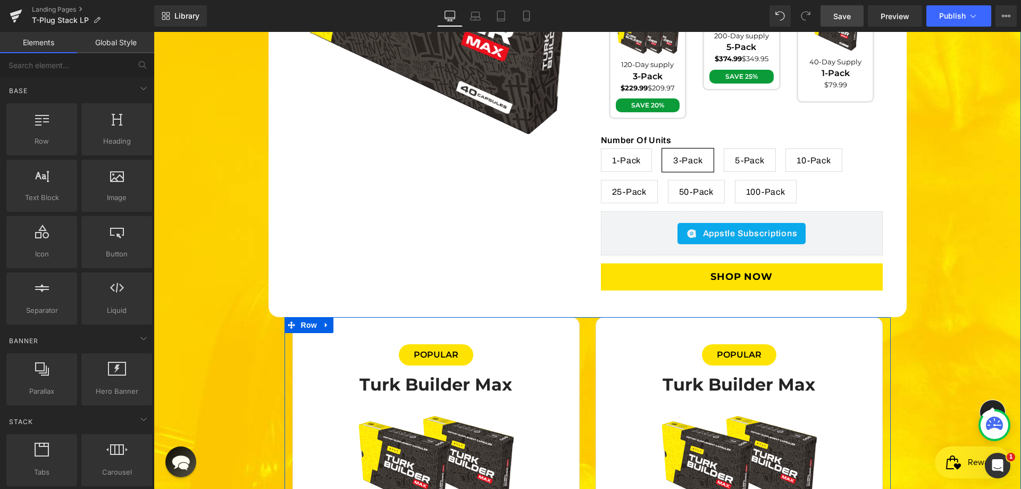
scroll to position [3349, 0]
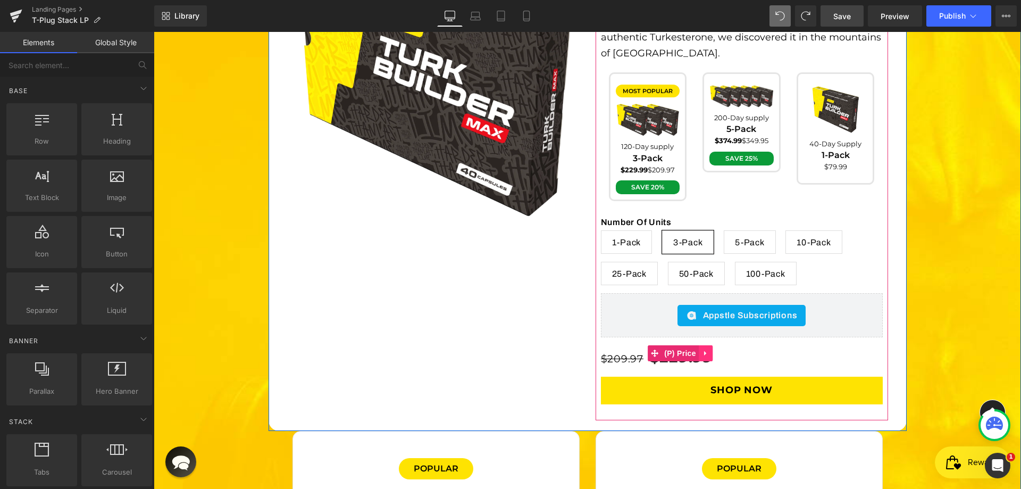
click at [704, 349] on icon at bounding box center [705, 353] width 7 height 8
click at [649, 345] on link "(P) Price" at bounding box center [652, 353] width 51 height 16
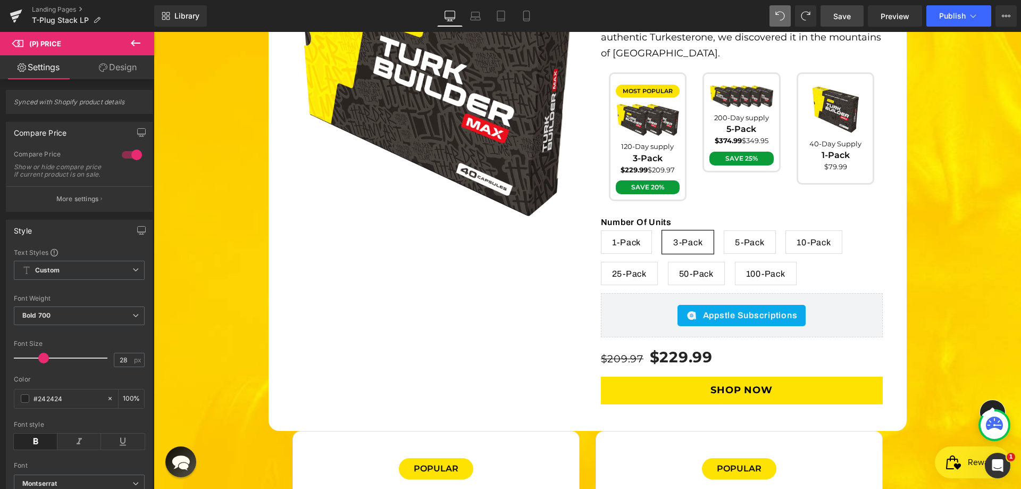
click at [113, 63] on link "Design" at bounding box center [117, 67] width 77 height 24
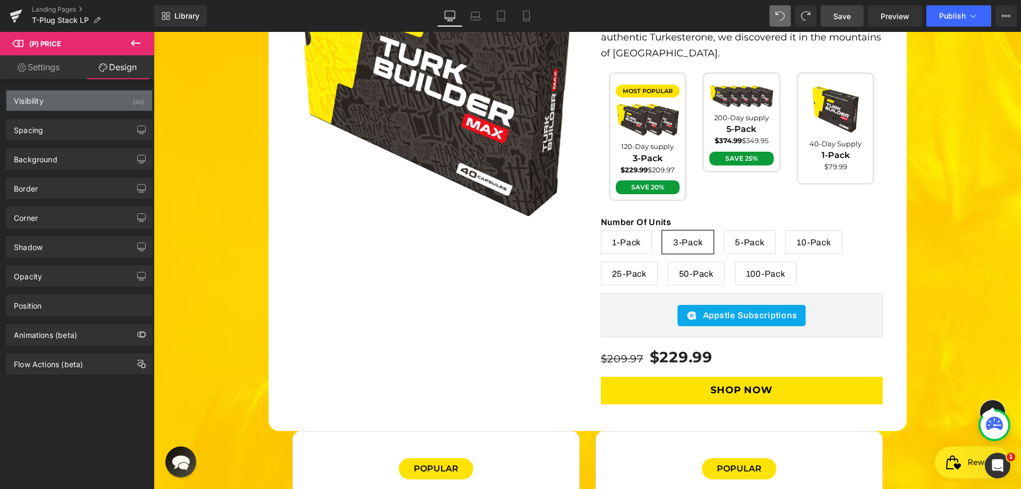
click at [130, 109] on div "Visibility (All)" at bounding box center [79, 100] width 146 height 20
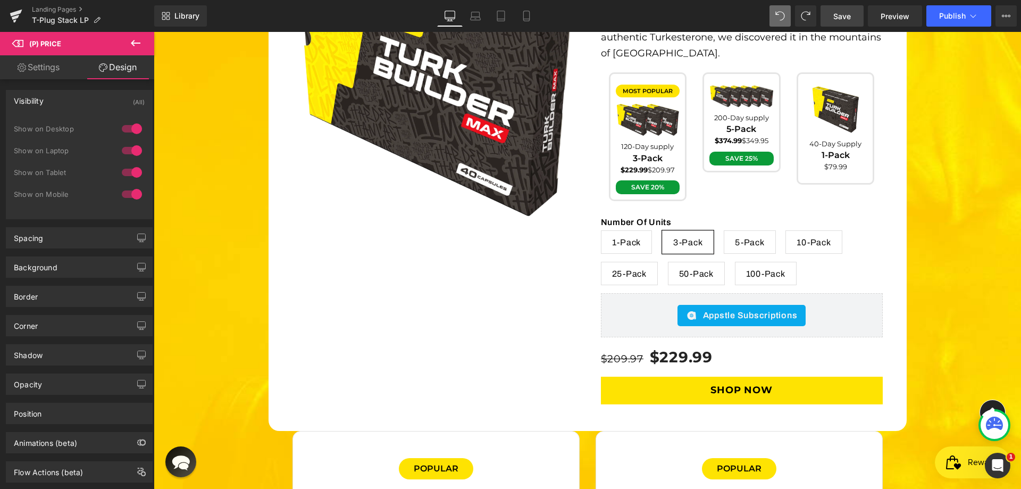
click at [137, 104] on div "(All)" at bounding box center [139, 99] width 12 height 18
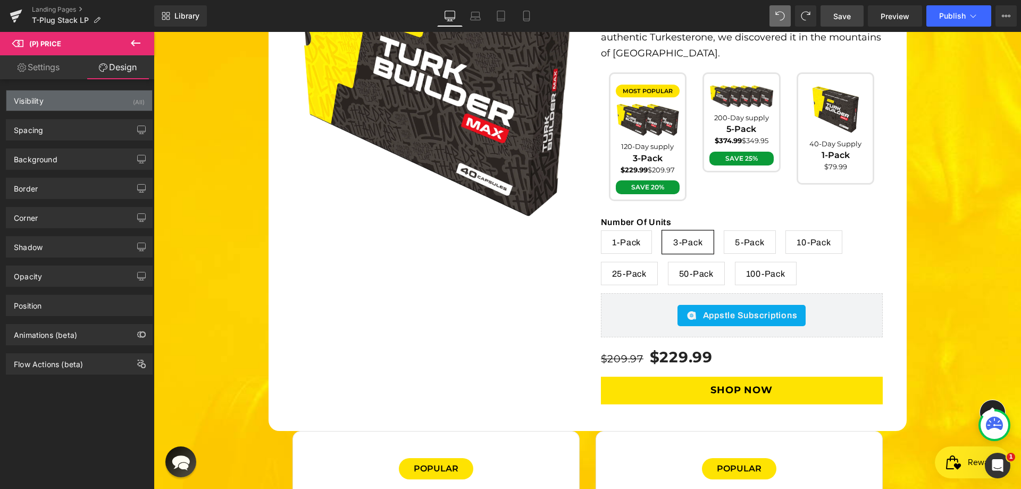
click at [137, 104] on div "(All)" at bounding box center [139, 99] width 12 height 18
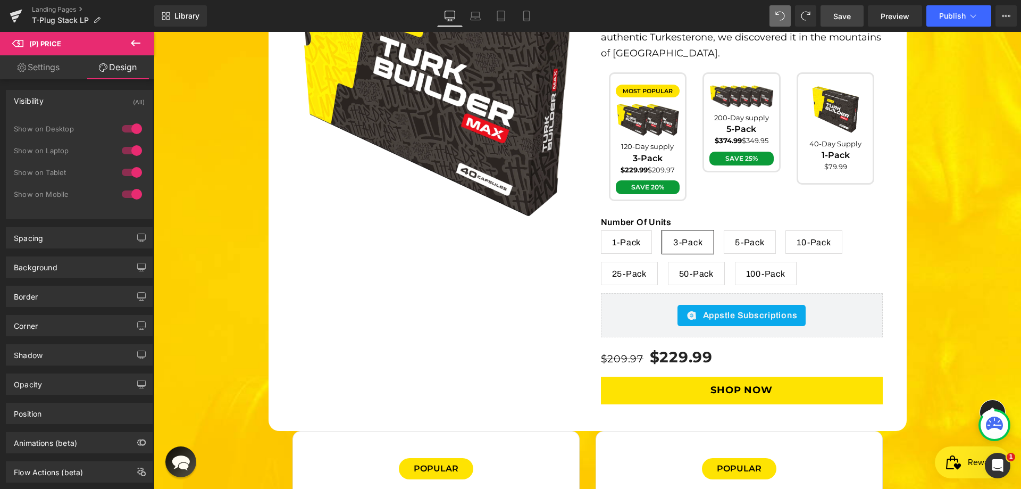
click at [126, 143] on div at bounding box center [132, 150] width 26 height 17
click at [124, 176] on div at bounding box center [132, 172] width 26 height 17
click at [124, 189] on div at bounding box center [132, 194] width 26 height 17
click at [835, 11] on span "Save" at bounding box center [843, 16] width 18 height 11
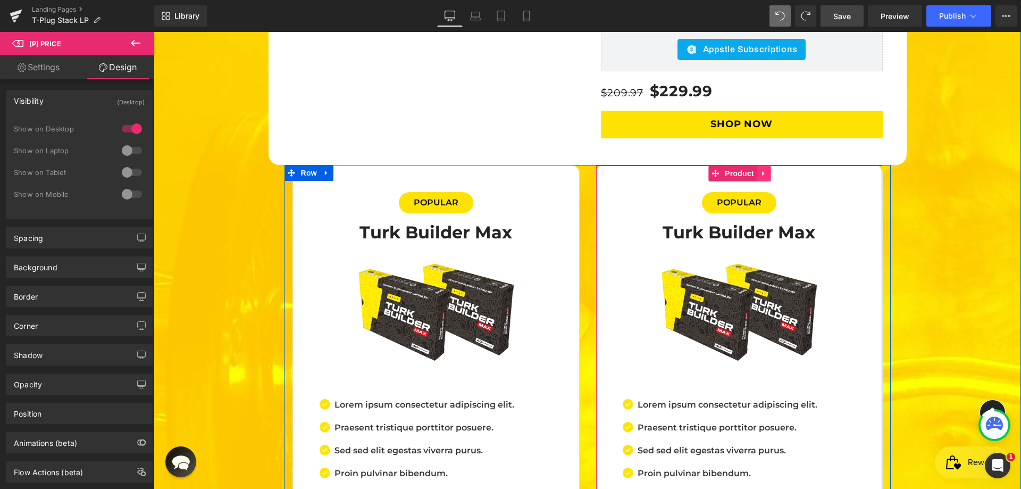
click at [760, 170] on icon at bounding box center [763, 174] width 7 height 8
click at [769, 170] on icon at bounding box center [770, 174] width 7 height 8
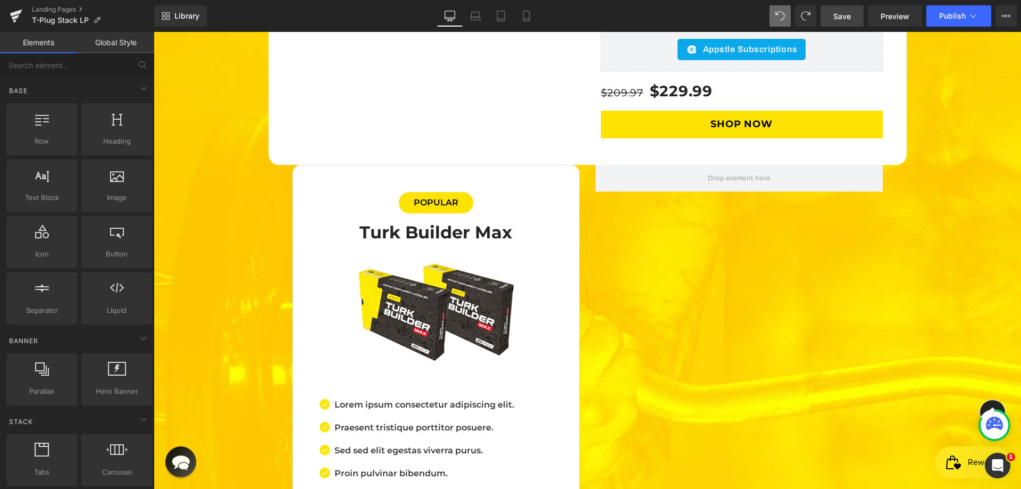
click at [841, 16] on span "Save" at bounding box center [843, 16] width 18 height 11
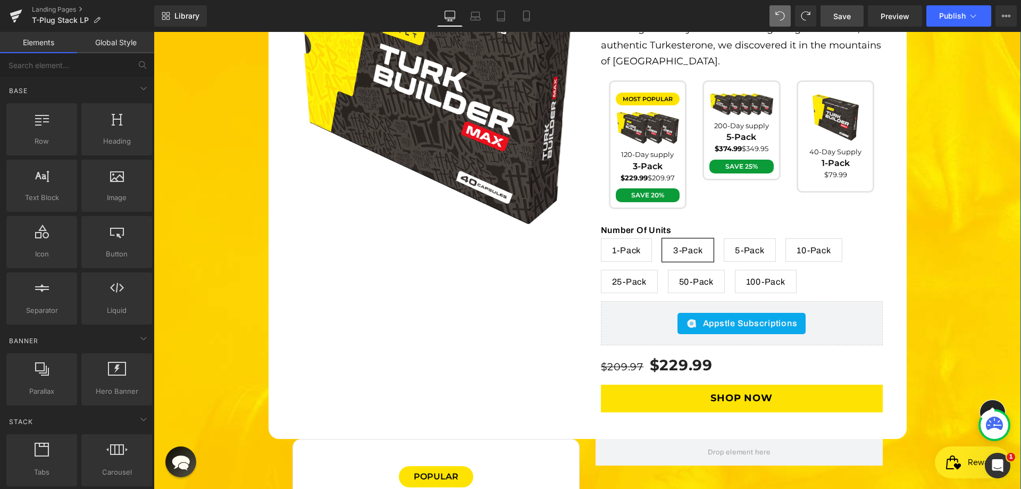
scroll to position [3136, 0]
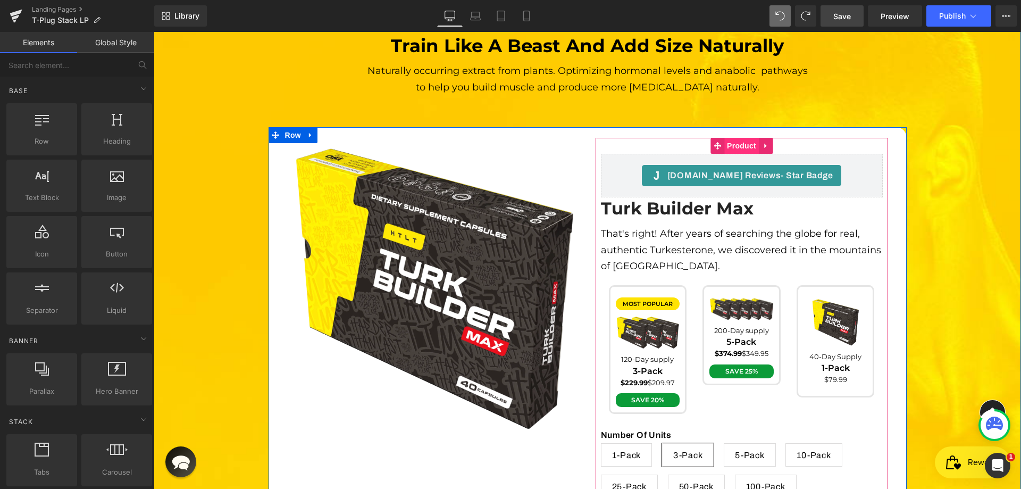
click at [741, 138] on span "Product" at bounding box center [742, 146] width 35 height 16
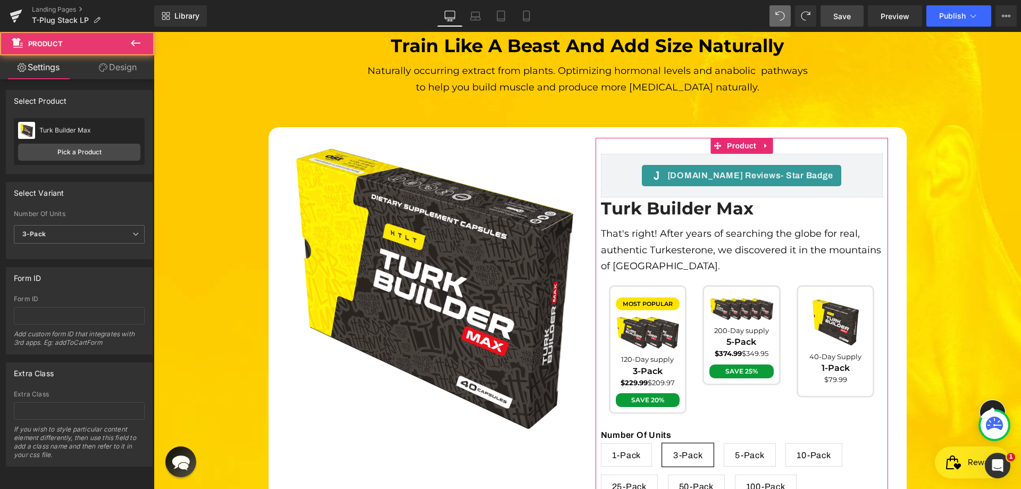
scroll to position [7, 0]
click at [64, 402] on input "text" at bounding box center [79, 411] width 131 height 18
paste input "productBoxMain"
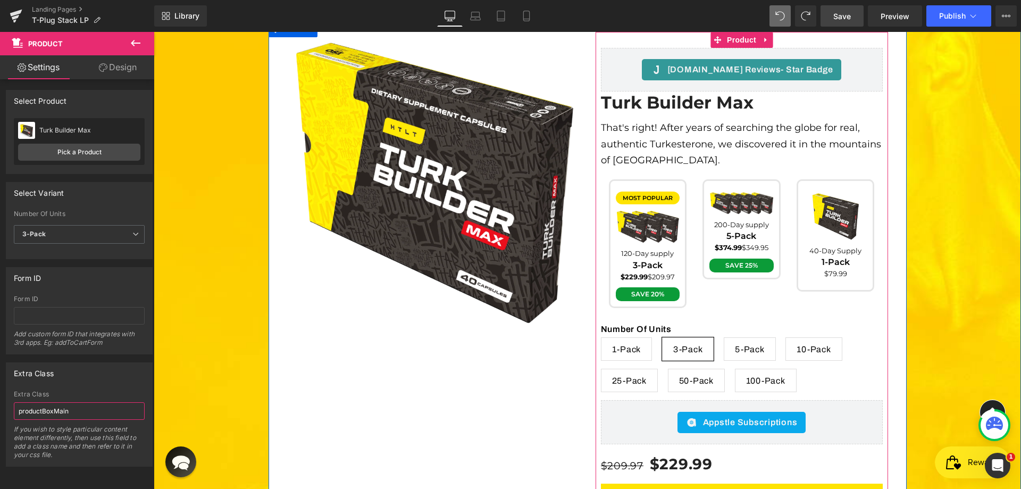
scroll to position [3349, 0]
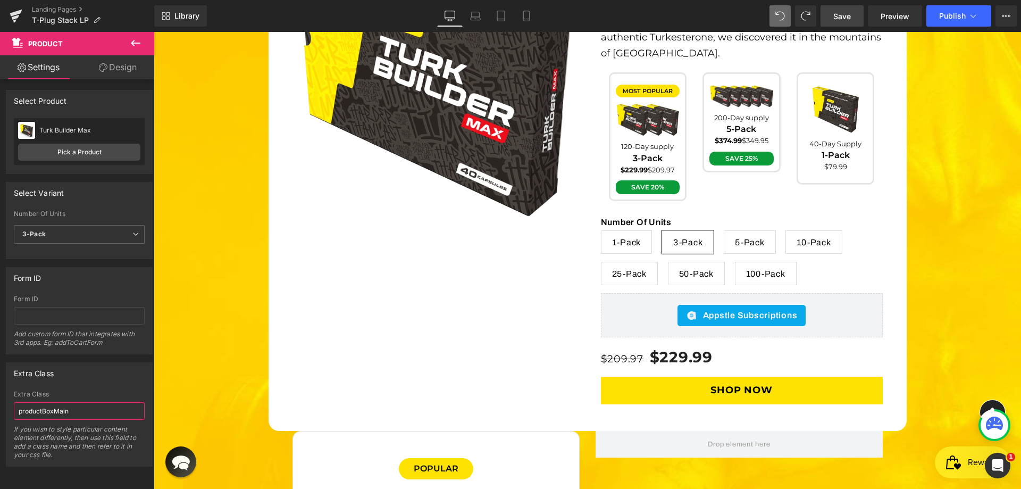
type input "productBoxMain"
click at [848, 12] on span "Save" at bounding box center [843, 16] width 18 height 11
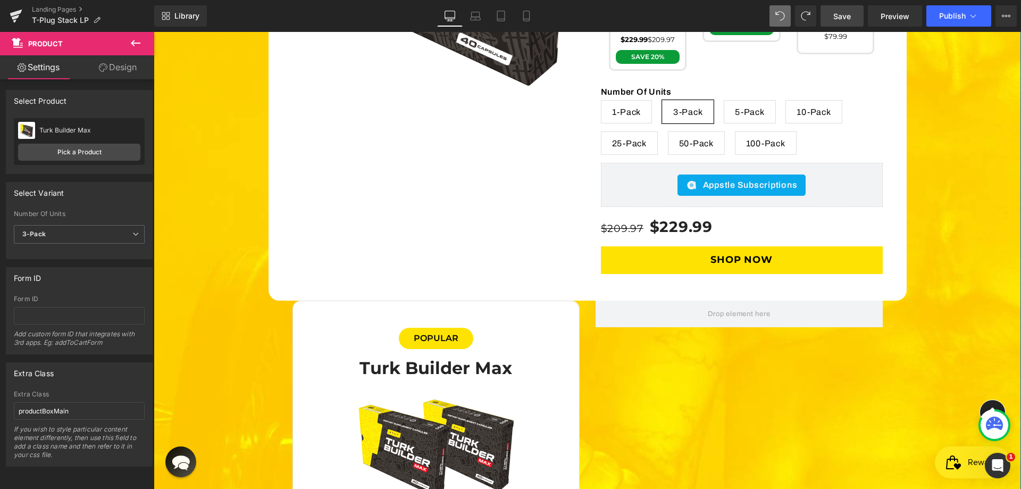
scroll to position [3561, 0]
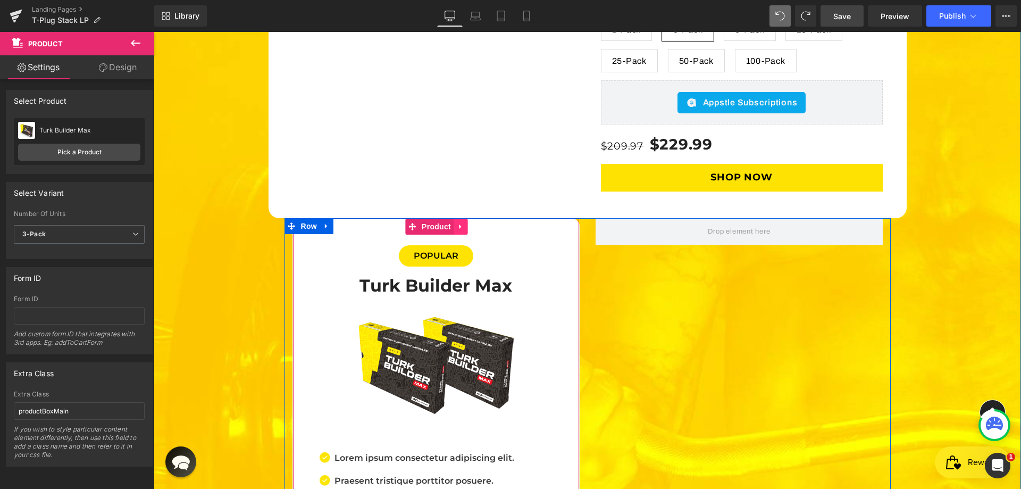
click at [459, 225] on icon at bounding box center [460, 227] width 2 height 5
click at [466, 223] on icon at bounding box center [467, 226] width 7 height 7
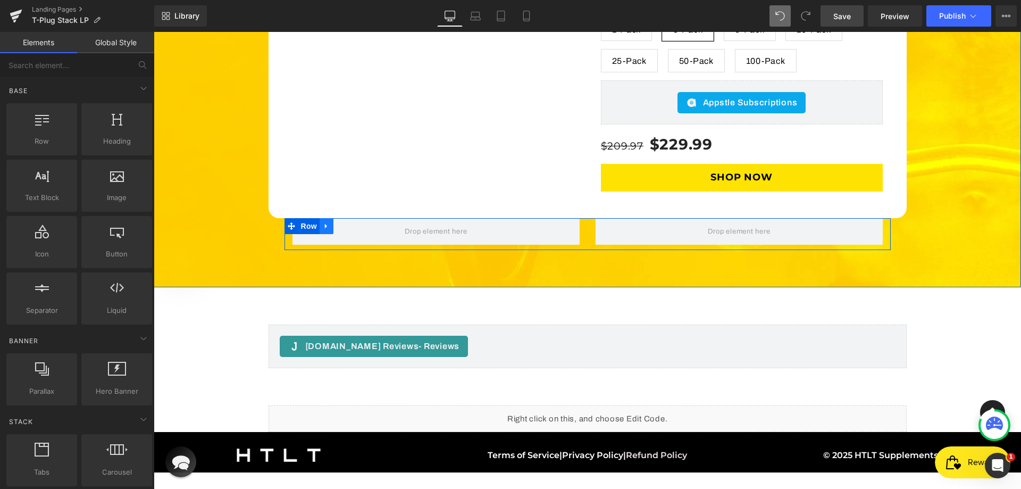
click at [326, 222] on icon at bounding box center [326, 226] width 7 height 8
click at [356, 218] on link at bounding box center [354, 226] width 14 height 16
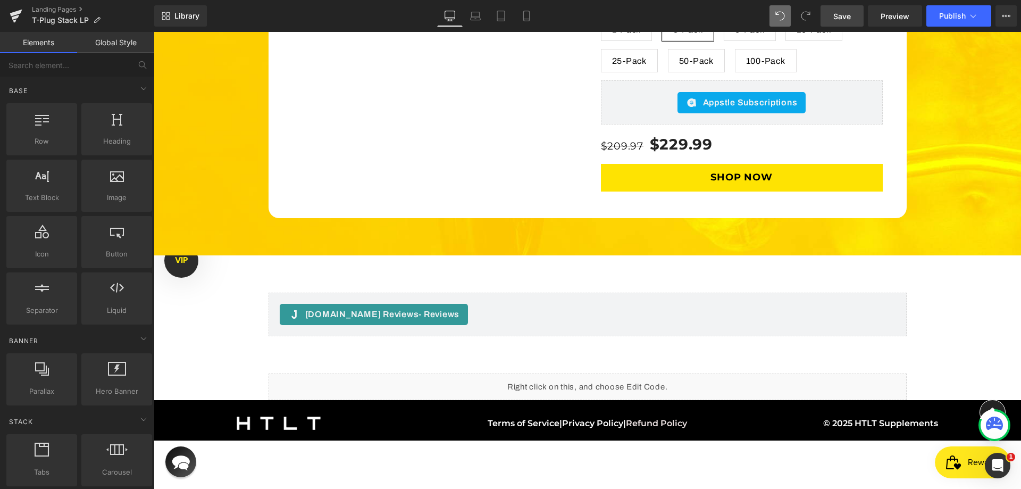
click at [831, 18] on link "Save" at bounding box center [842, 15] width 43 height 21
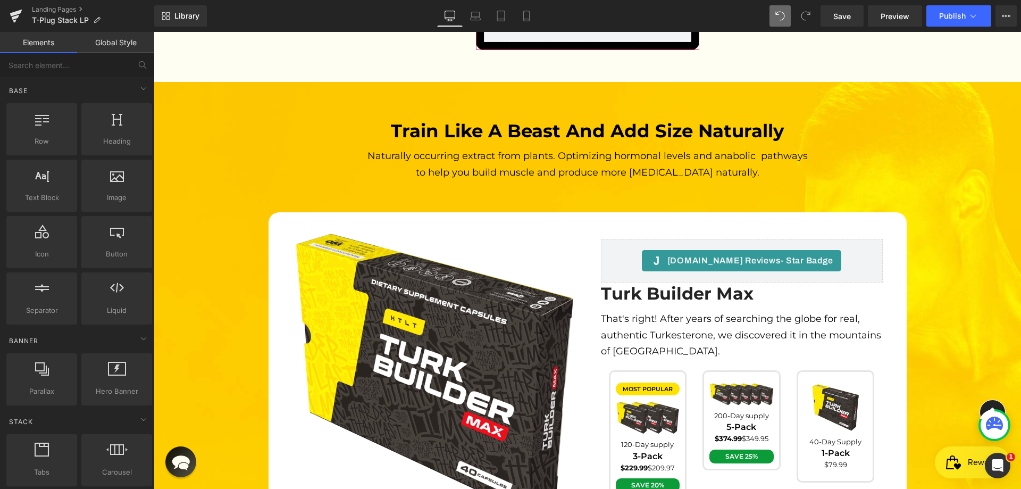
scroll to position [2923, 0]
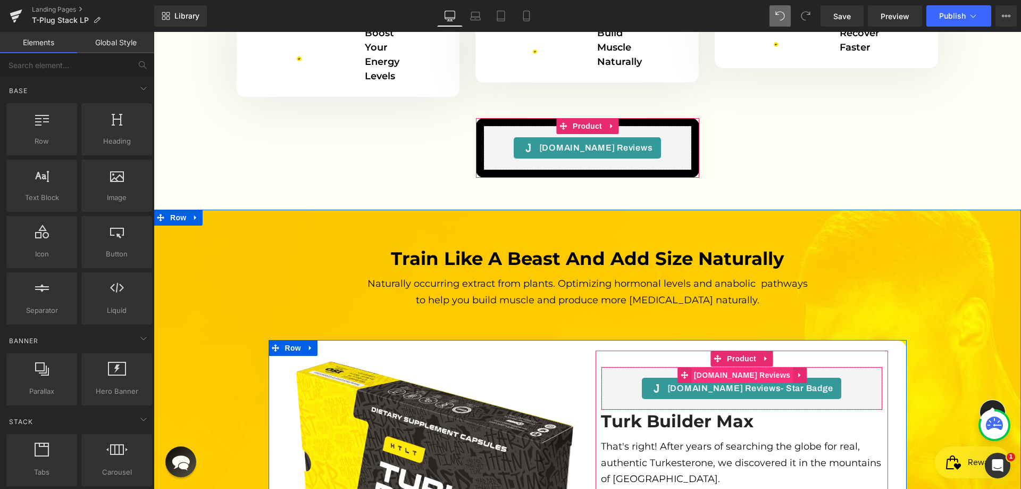
click at [747, 367] on span "[DOMAIN_NAME] Reviews" at bounding box center [743, 375] width 102 height 16
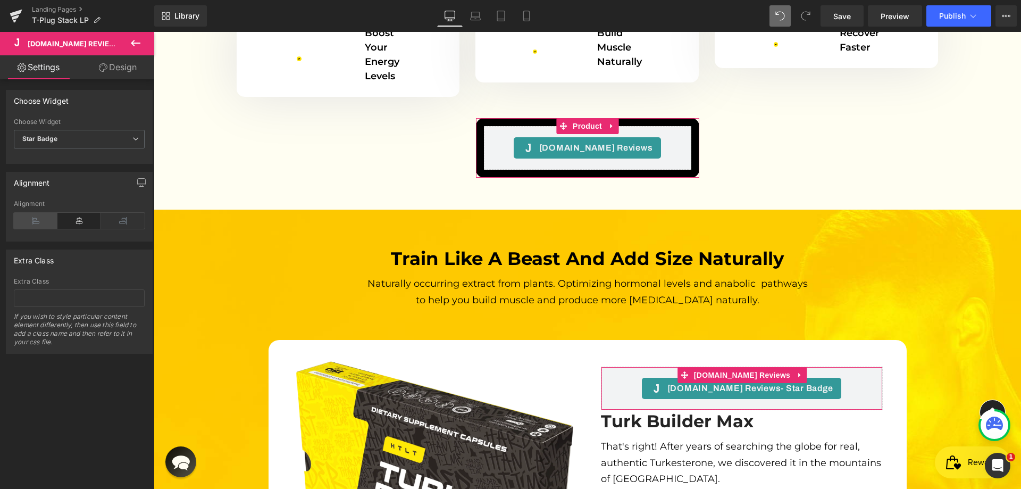
click at [26, 228] on icon at bounding box center [36, 221] width 44 height 16
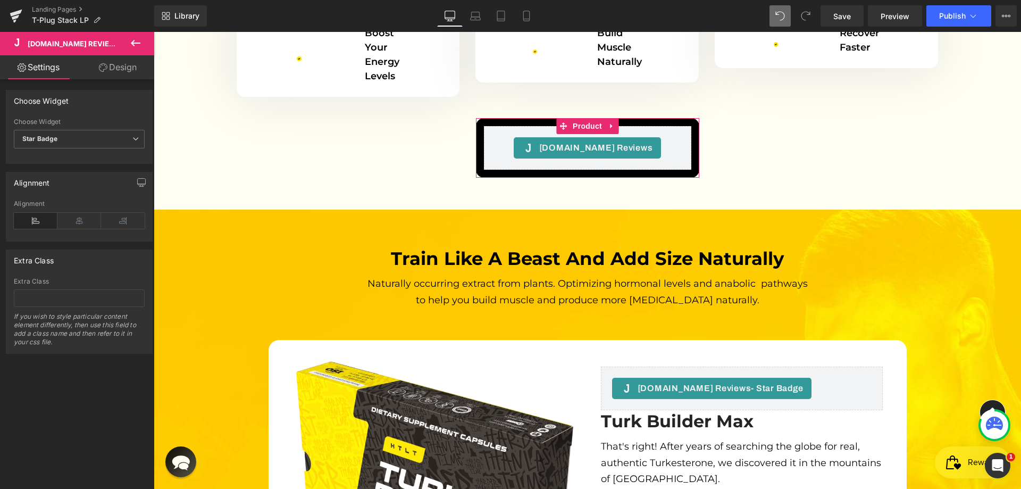
click at [122, 64] on link "Design" at bounding box center [117, 67] width 77 height 24
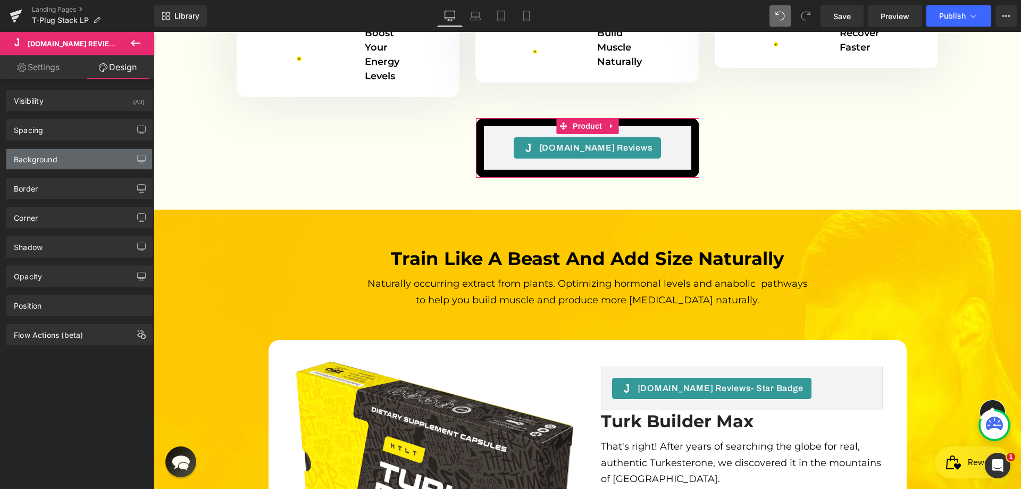
type input "0"
type input "20"
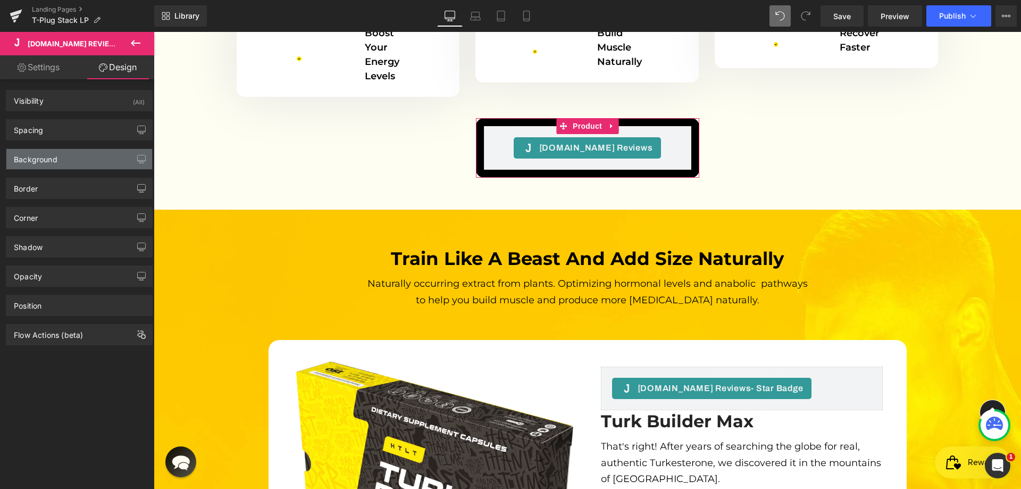
type input "20"
click at [77, 129] on div "Spacing" at bounding box center [79, 130] width 146 height 20
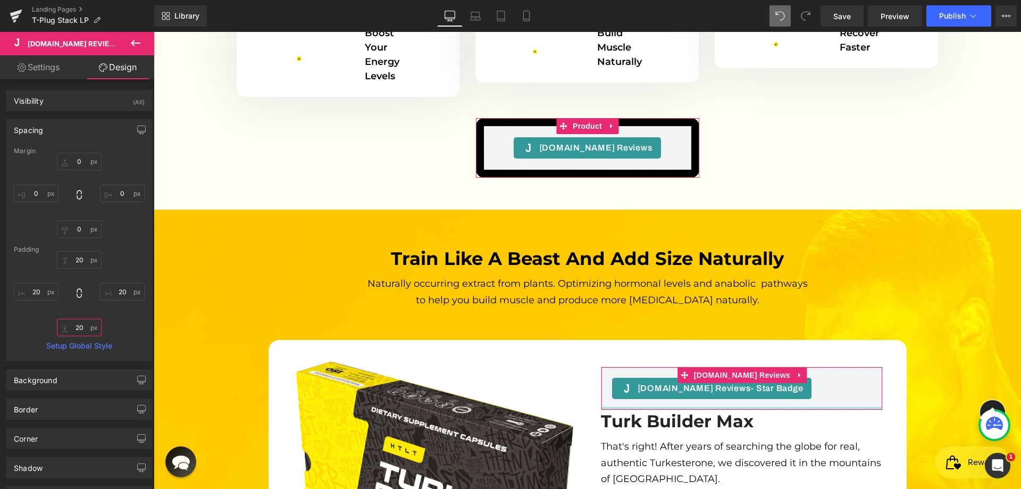
click at [78, 329] on input "20" at bounding box center [79, 328] width 45 height 18
click at [77, 331] on input "20" at bounding box center [79, 328] width 45 height 18
drag, startPoint x: 78, startPoint y: 328, endPoint x: 65, endPoint y: 328, distance: 12.2
click at [65, 328] on input "20" at bounding box center [79, 328] width 45 height 18
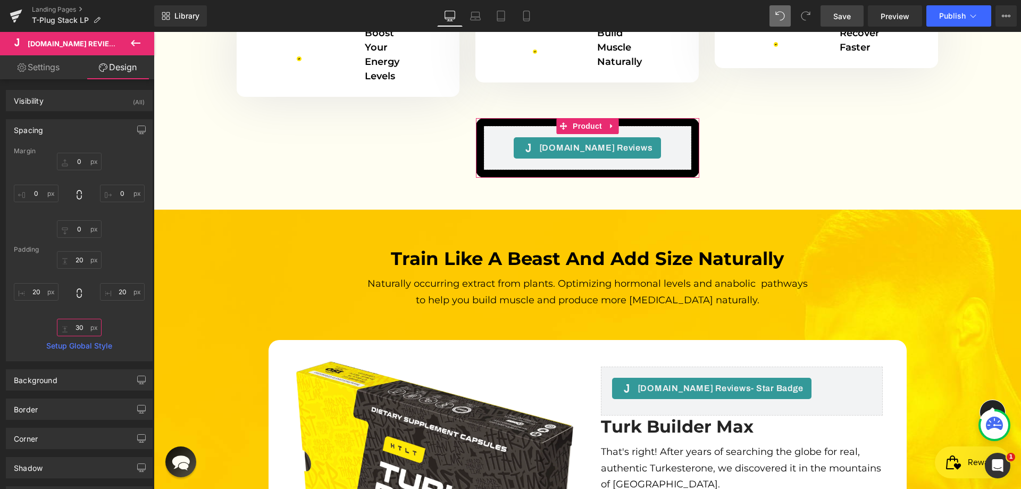
type input "30"
click at [840, 16] on span "Save" at bounding box center [843, 16] width 18 height 11
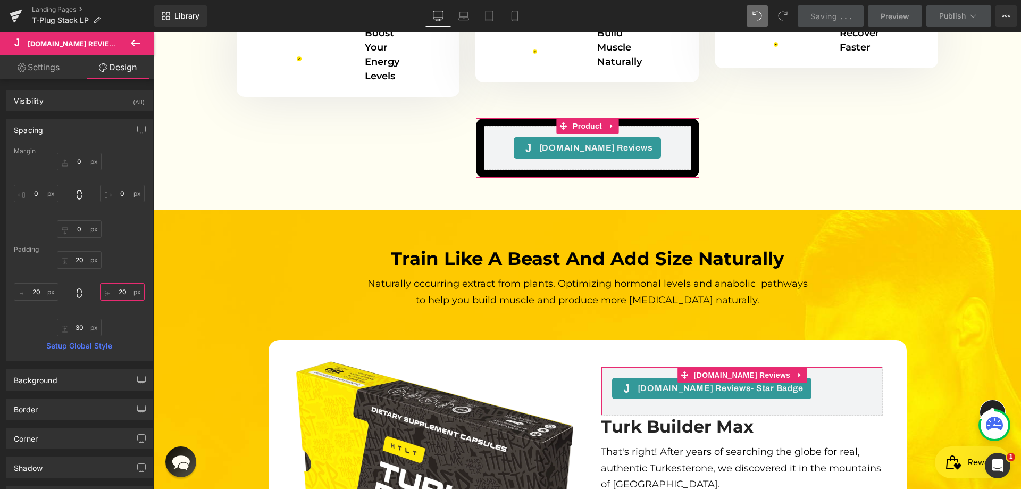
click at [117, 288] on input "20" at bounding box center [122, 292] width 45 height 18
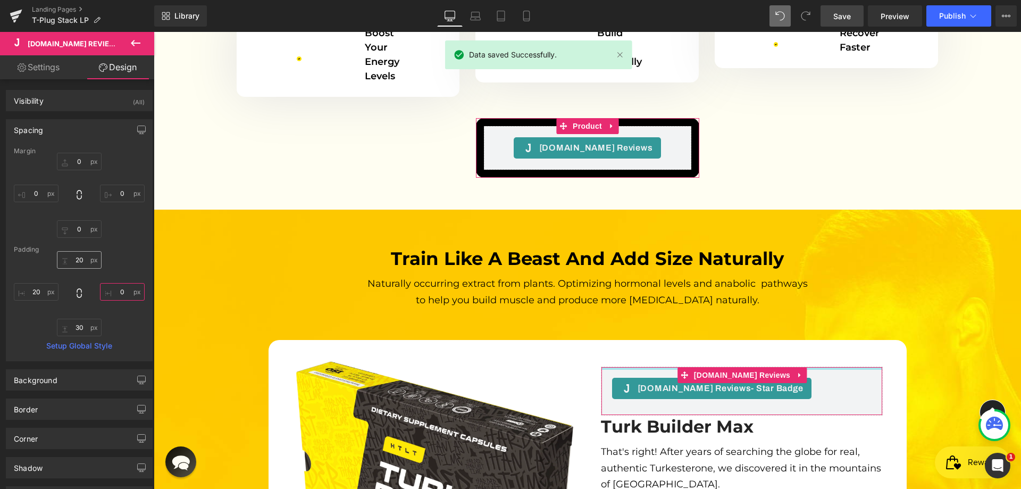
type input "0"
click at [79, 261] on input "20" at bounding box center [79, 260] width 45 height 18
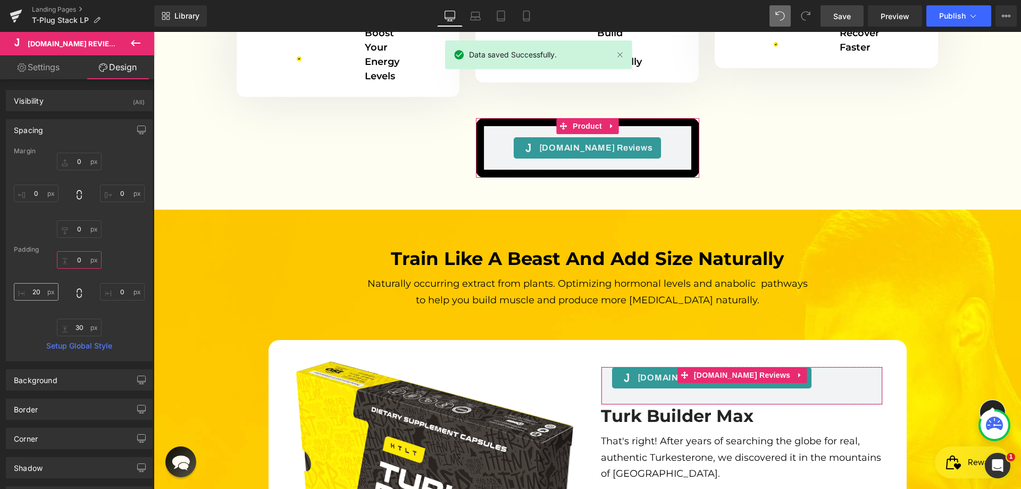
type input "0"
click at [37, 289] on input "20" at bounding box center [36, 292] width 45 height 18
type input "0"
click at [129, 264] on div "0 0 0 0 30 30 0 0" at bounding box center [79, 293] width 131 height 85
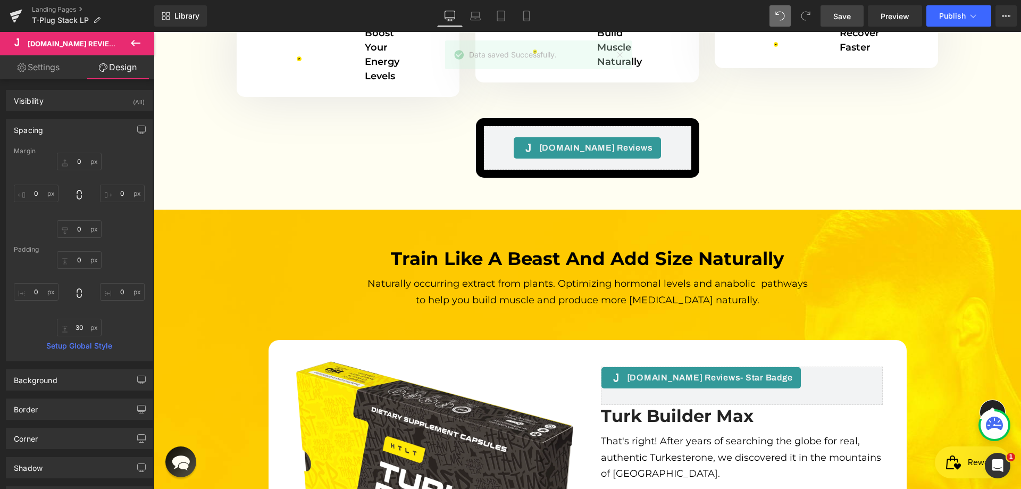
click at [845, 12] on span "Save" at bounding box center [843, 16] width 18 height 11
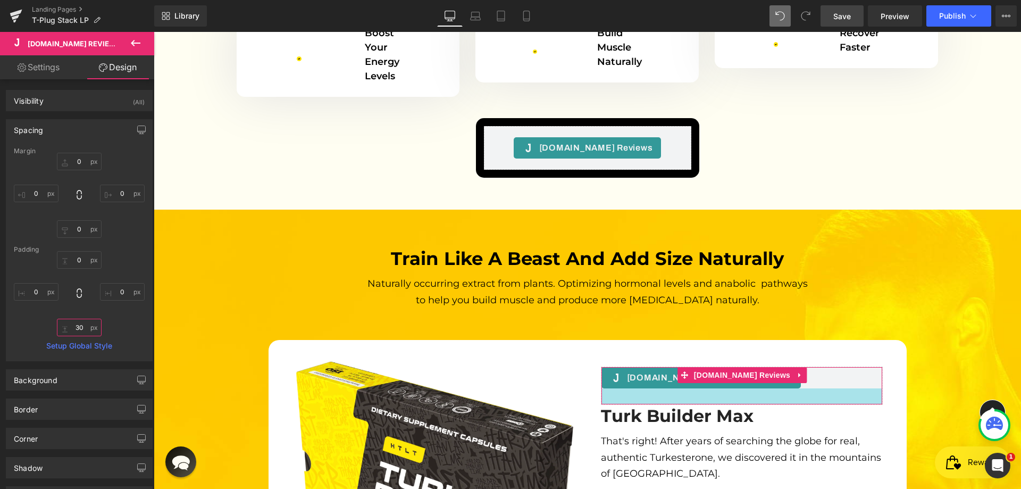
click at [92, 331] on input "30" at bounding box center [79, 328] width 45 height 18
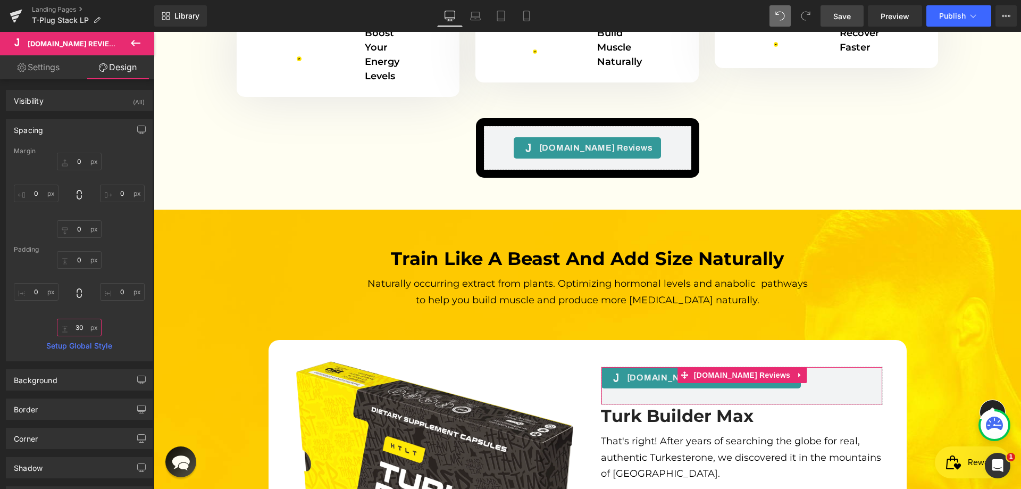
drag, startPoint x: 78, startPoint y: 327, endPoint x: 59, endPoint y: 327, distance: 19.2
click at [59, 327] on input "30" at bounding box center [79, 328] width 45 height 18
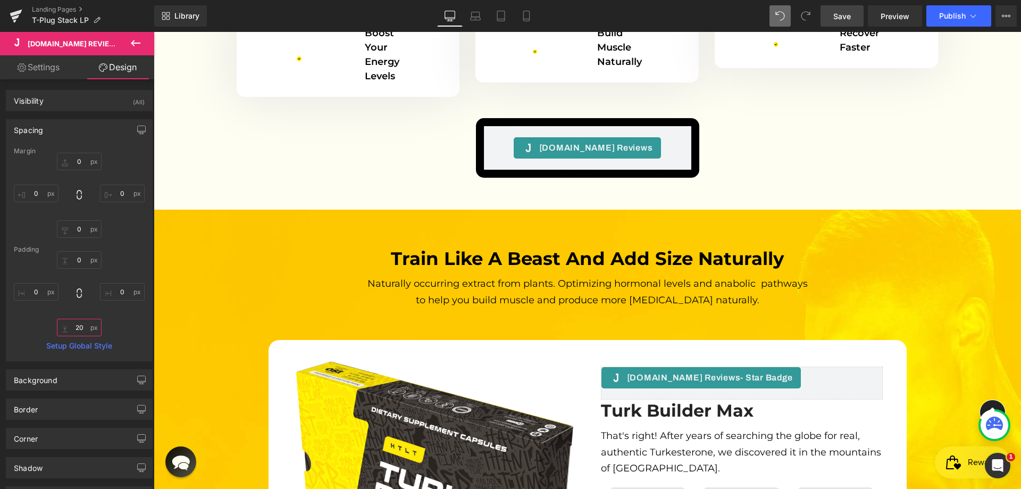
type input "20"
drag, startPoint x: 820, startPoint y: 10, endPoint x: 830, endPoint y: 12, distance: 10.3
click at [822, 10] on div "Save Preview Publish Scheduled View Live Page View with current Template Save T…" at bounding box center [919, 15] width 205 height 21
click at [846, 13] on span "Save" at bounding box center [843, 16] width 18 height 11
